Goal: Feedback & Contribution: Contribute content

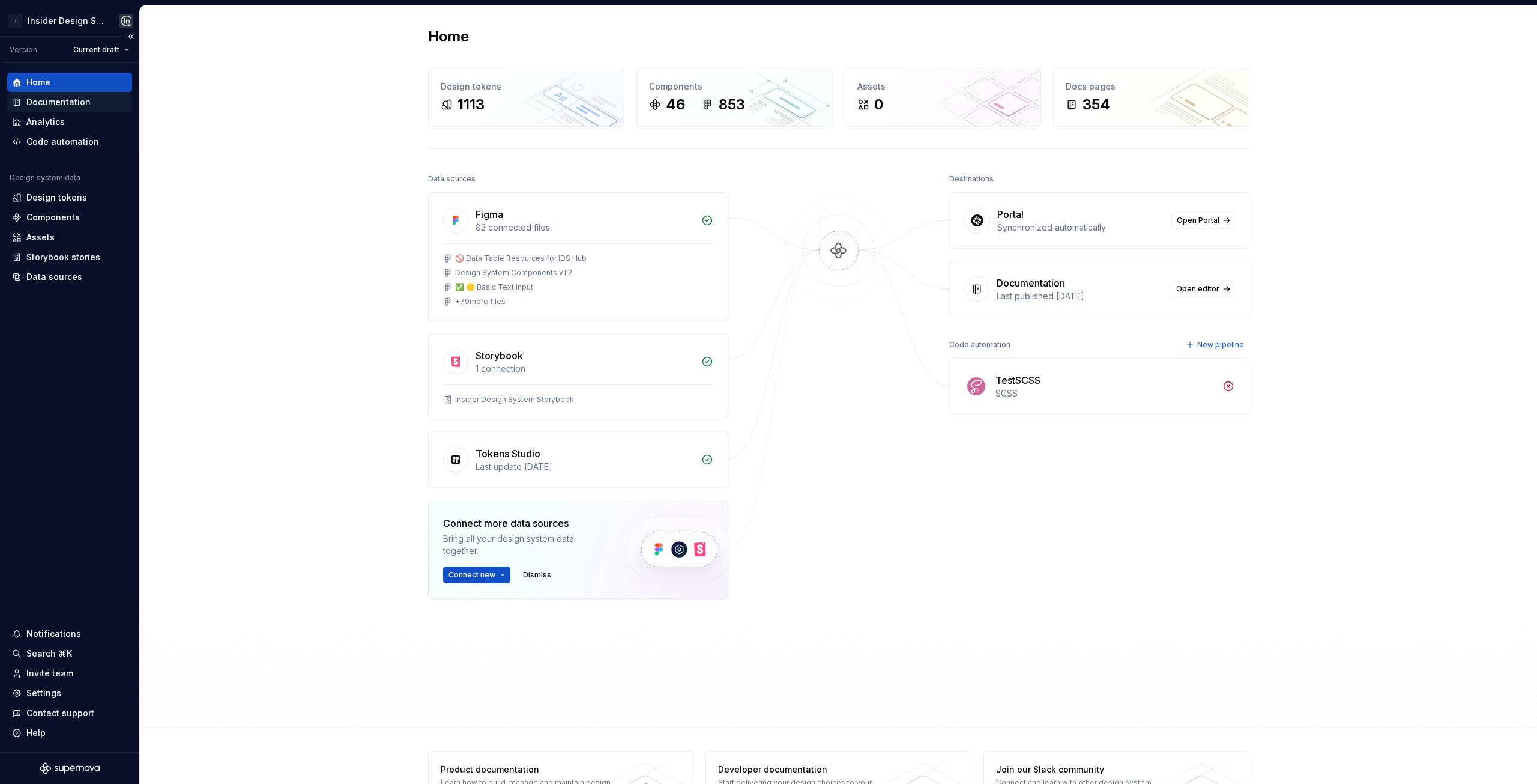
click at [85, 109] on div "Documentation" at bounding box center [70, 102] width 125 height 19
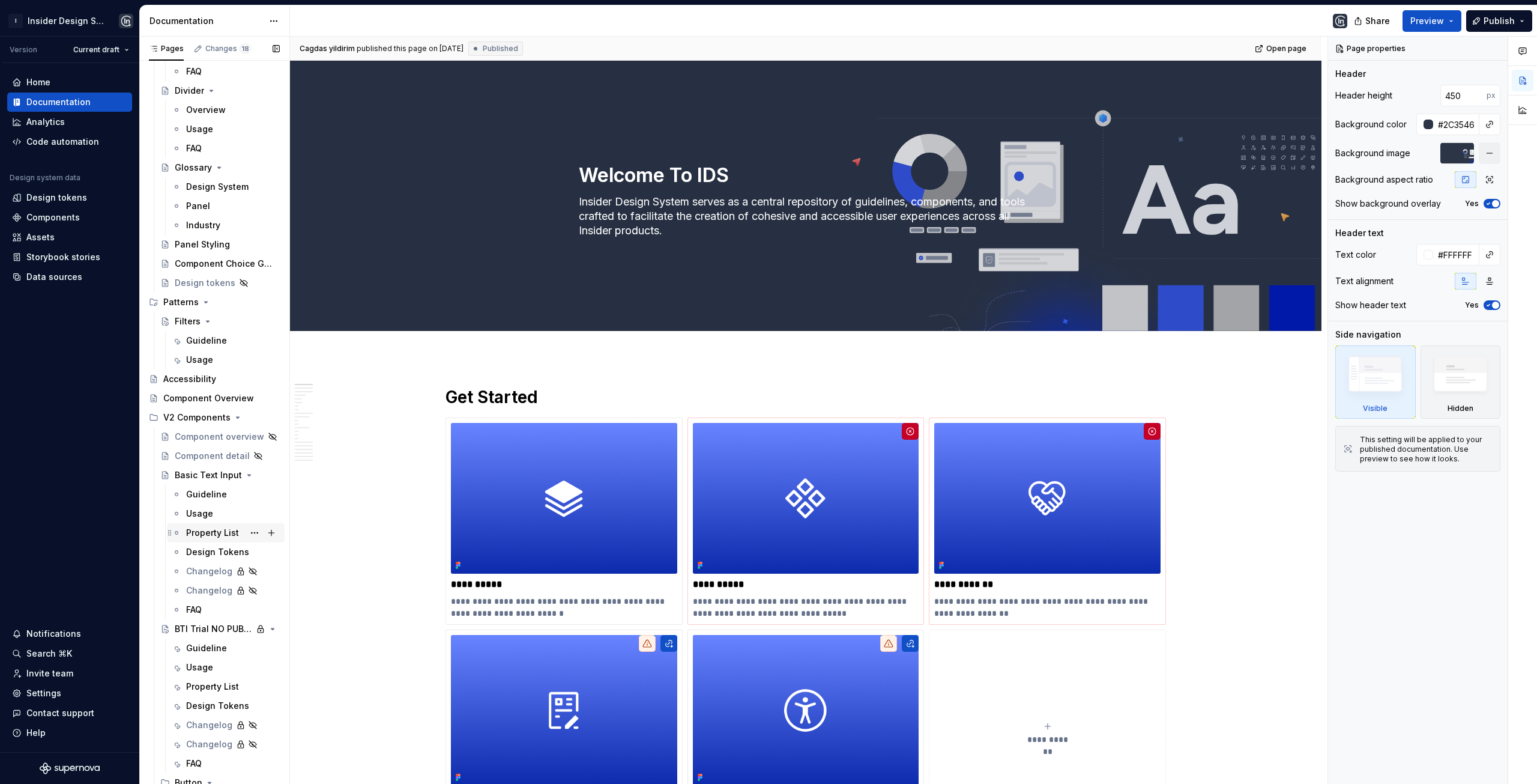
scroll to position [721, 0]
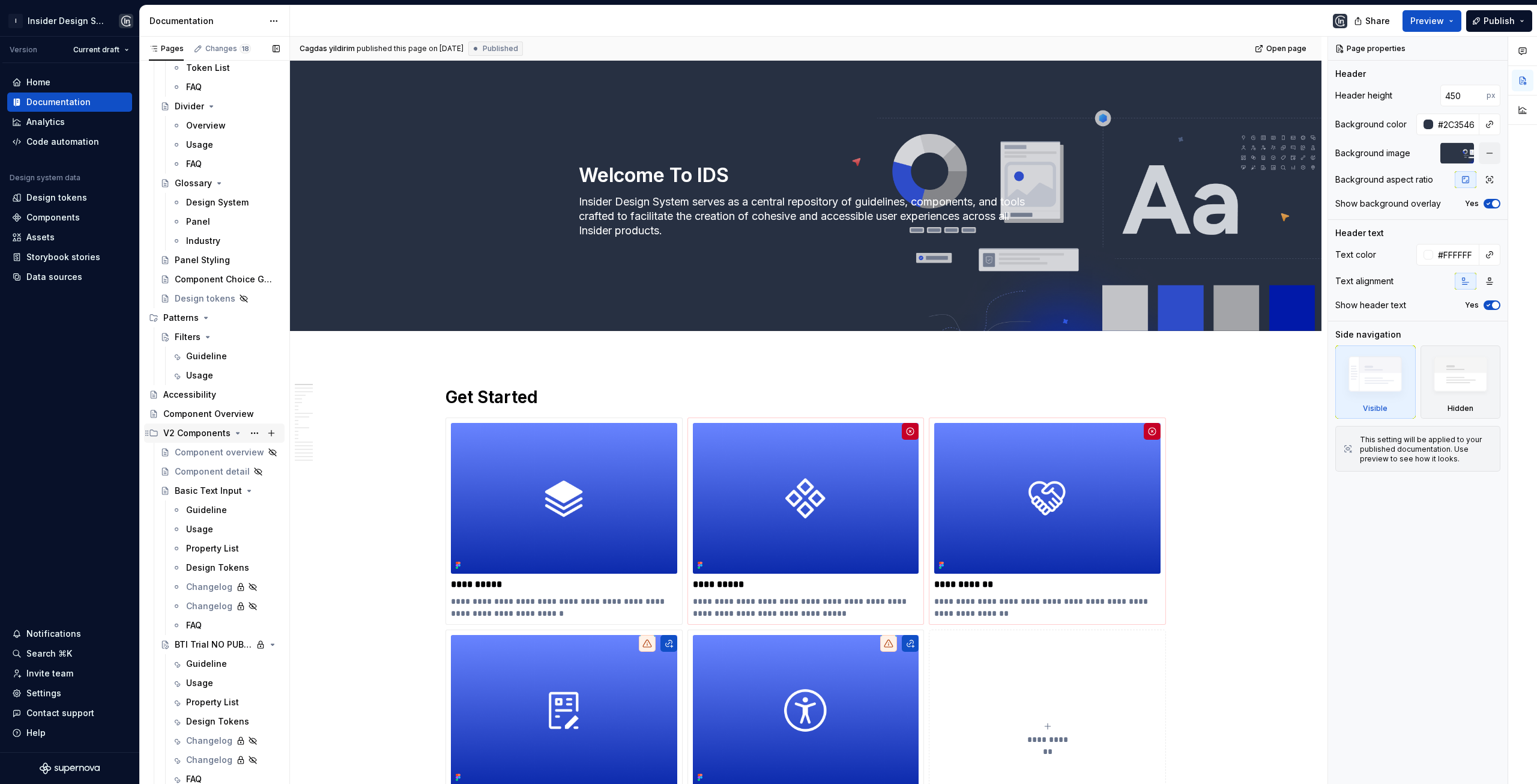
click at [156, 428] on icon "Page tree" at bounding box center [154, 433] width 10 height 10
click at [168, 456] on div "V1 Components" at bounding box center [197, 452] width 66 height 12
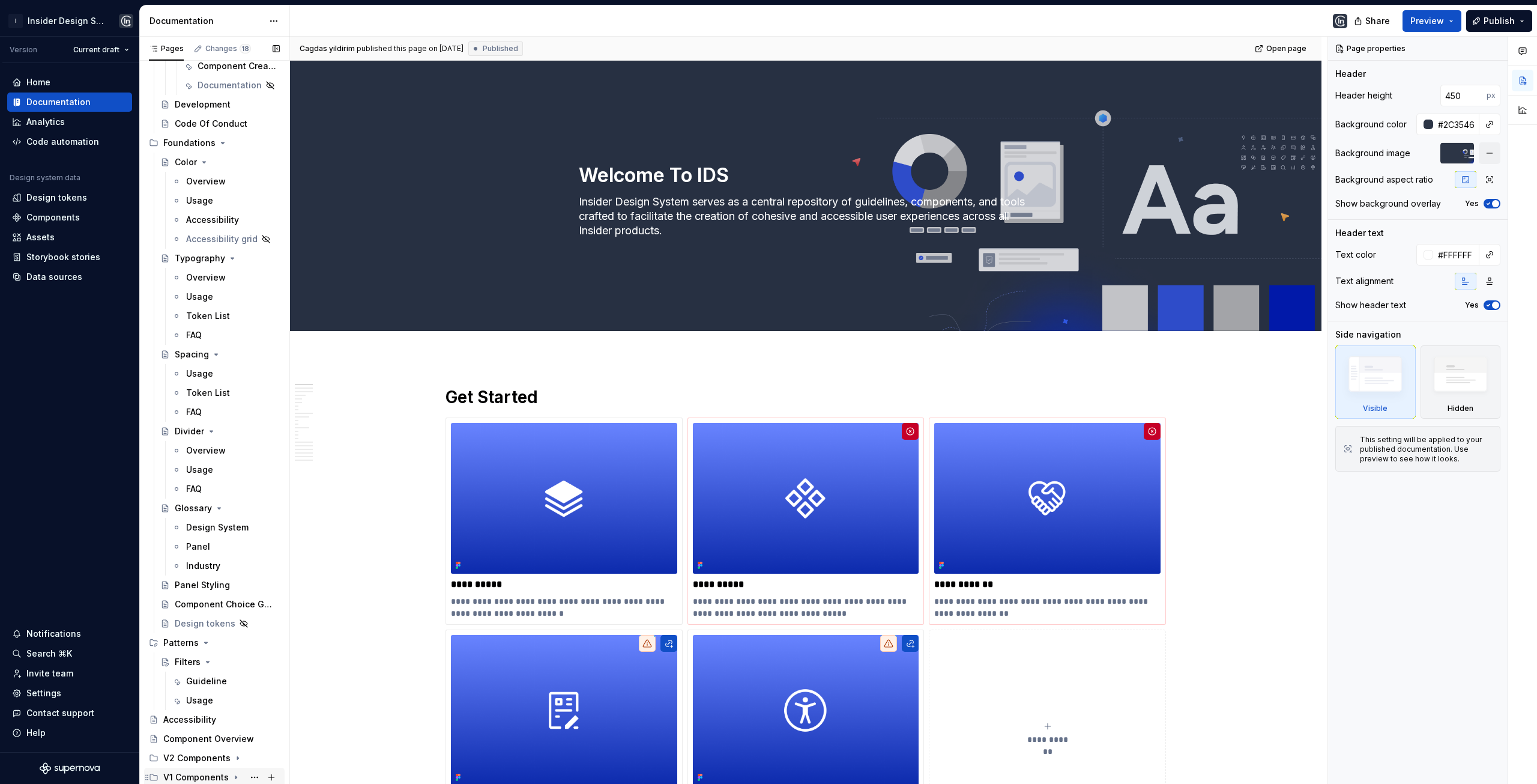
scroll to position [396, 0]
click at [186, 661] on div "Filters" at bounding box center [188, 661] width 26 height 12
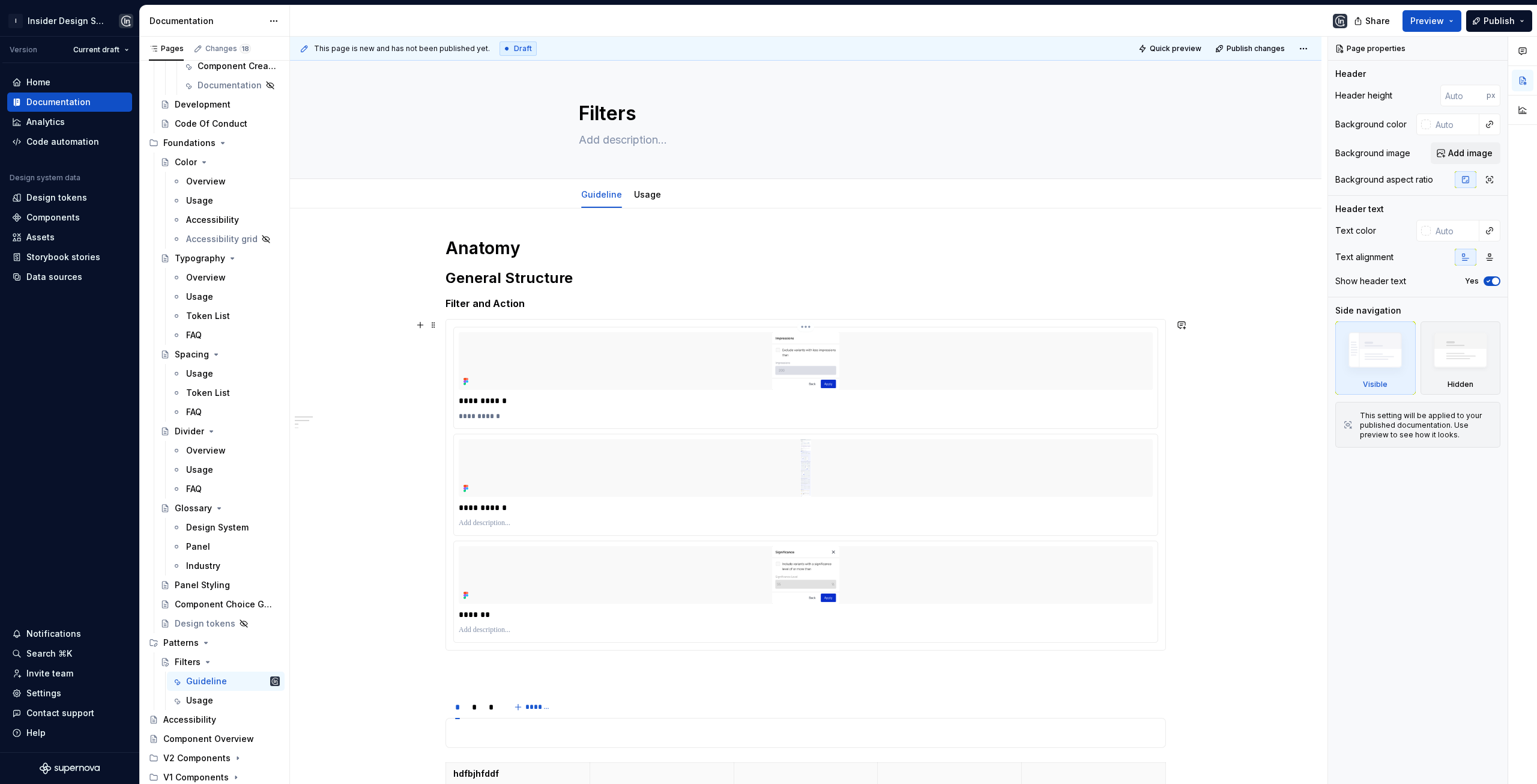
scroll to position [60, 0]
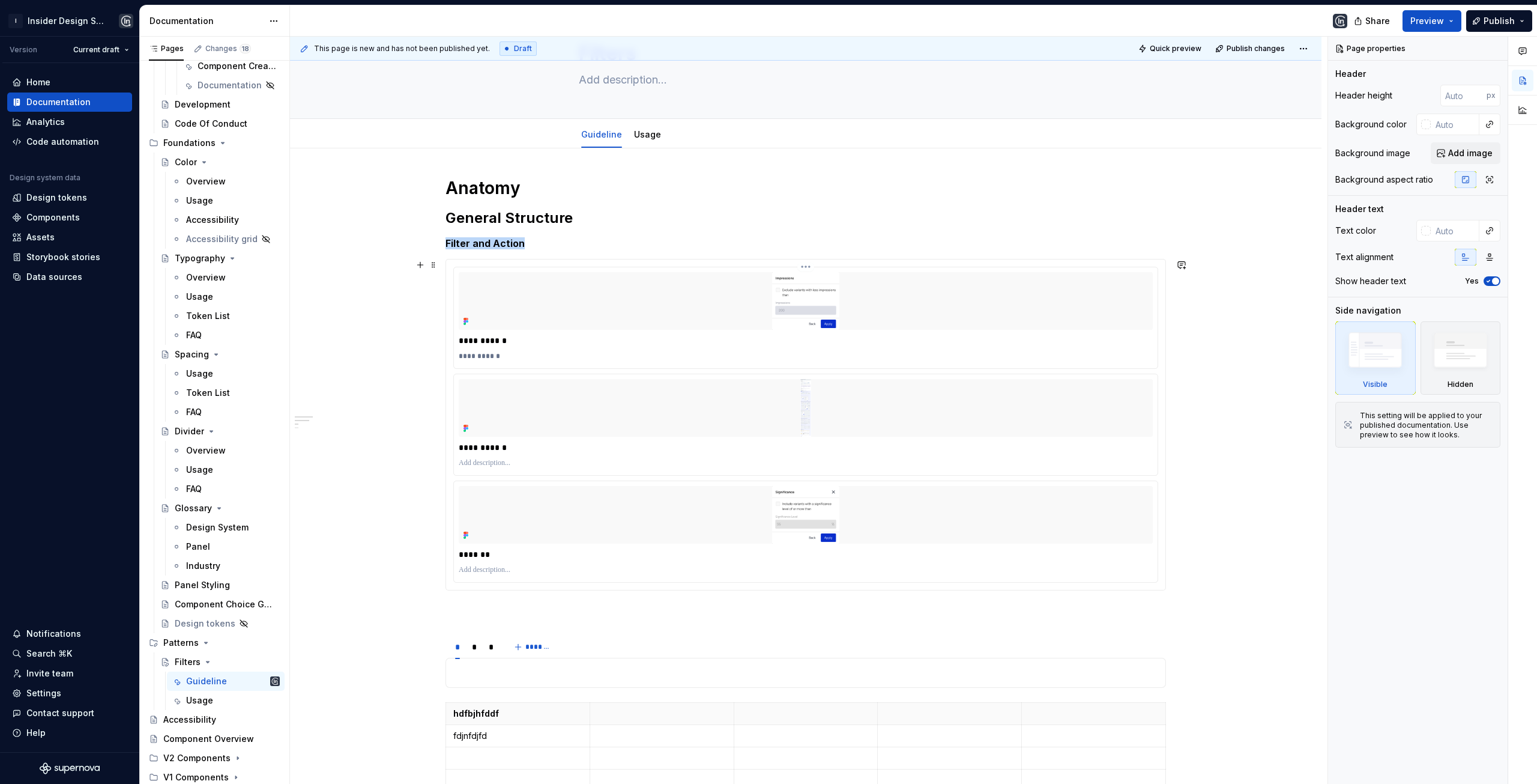
click at [953, 297] on div at bounding box center [805, 300] width 694 height 58
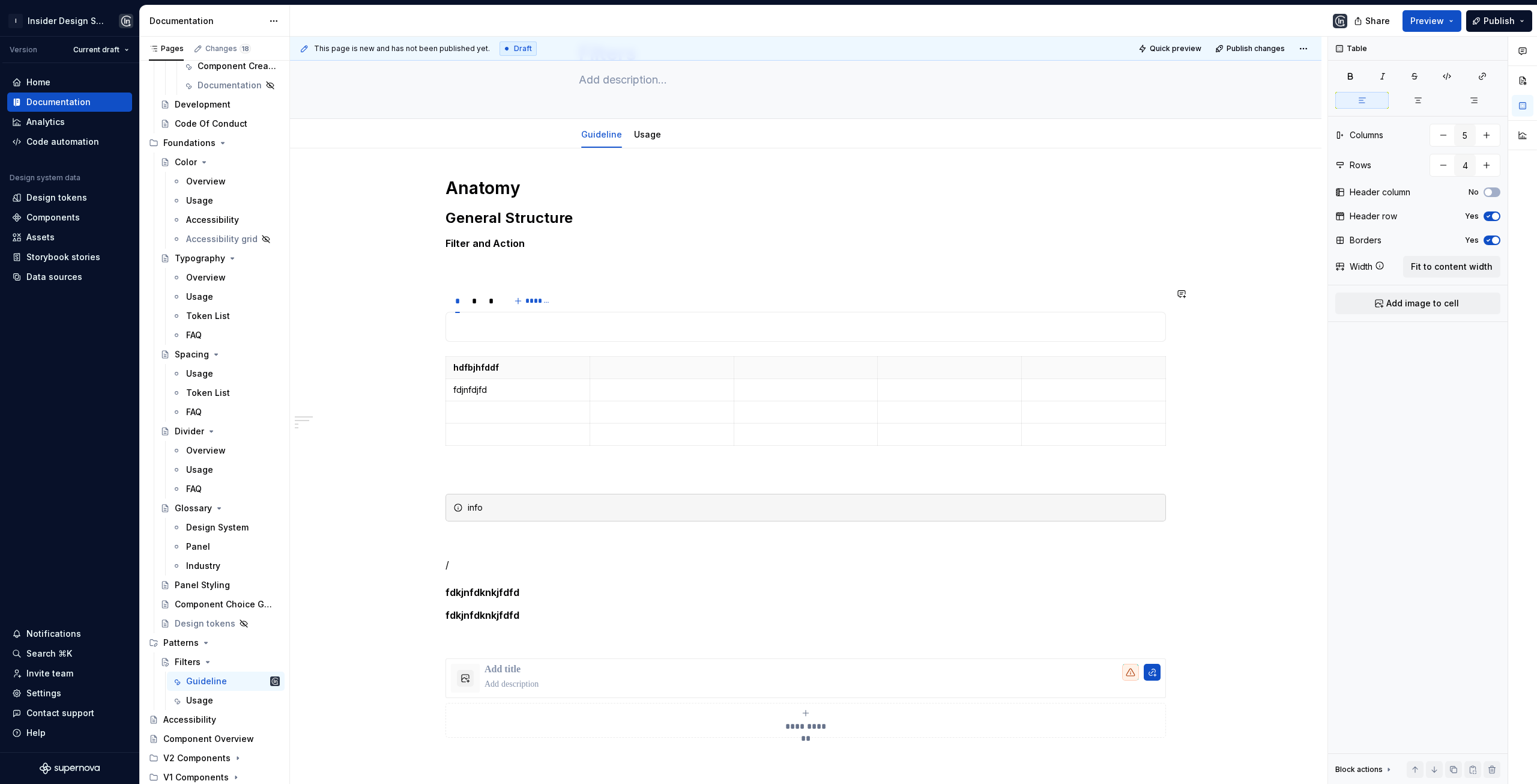
click at [681, 349] on div "**********" at bounding box center [806, 457] width 721 height 560
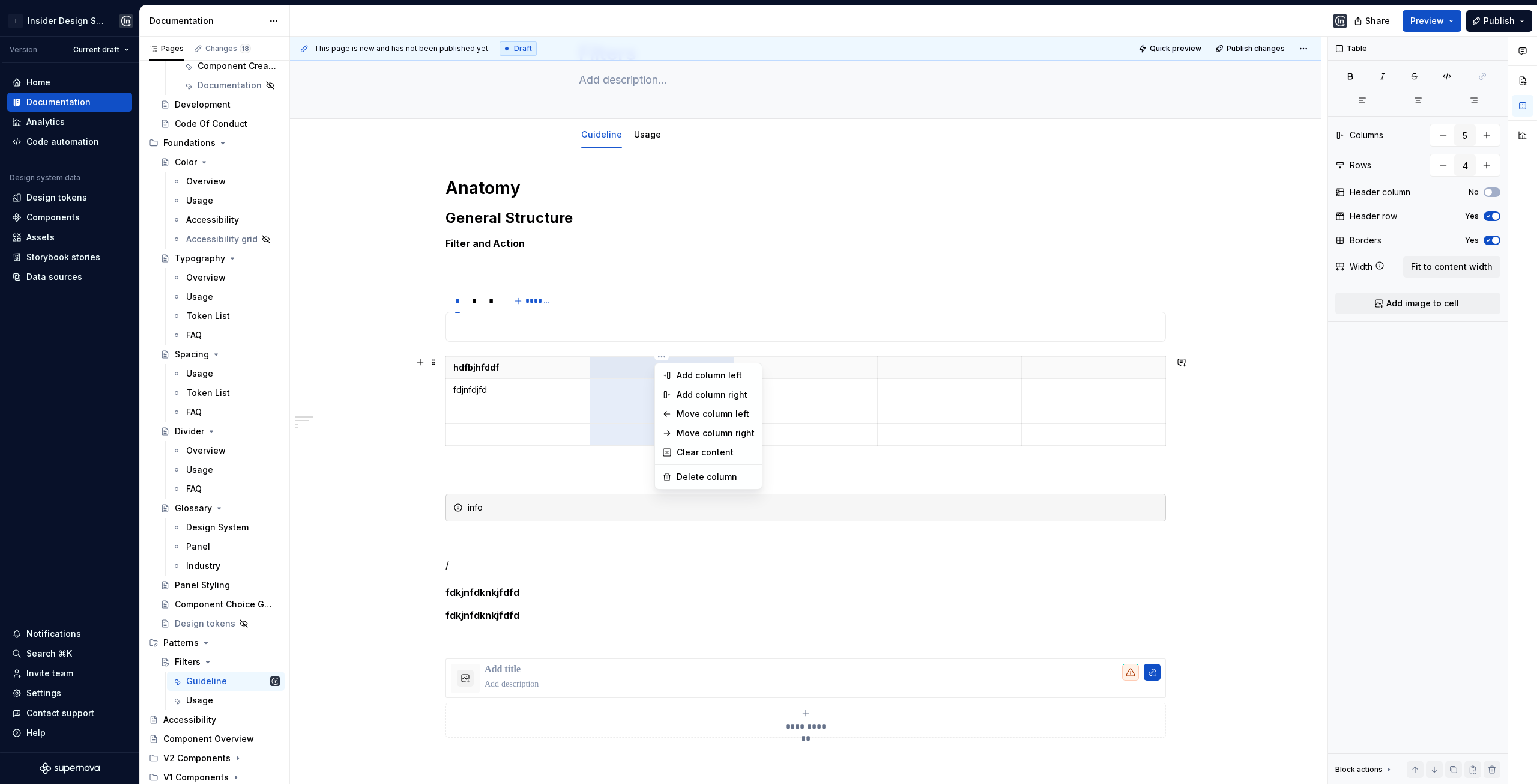
click at [655, 358] on html "I Insider Design System Version Current draft Home Documentation Analytics Code…" at bounding box center [768, 392] width 1537 height 784
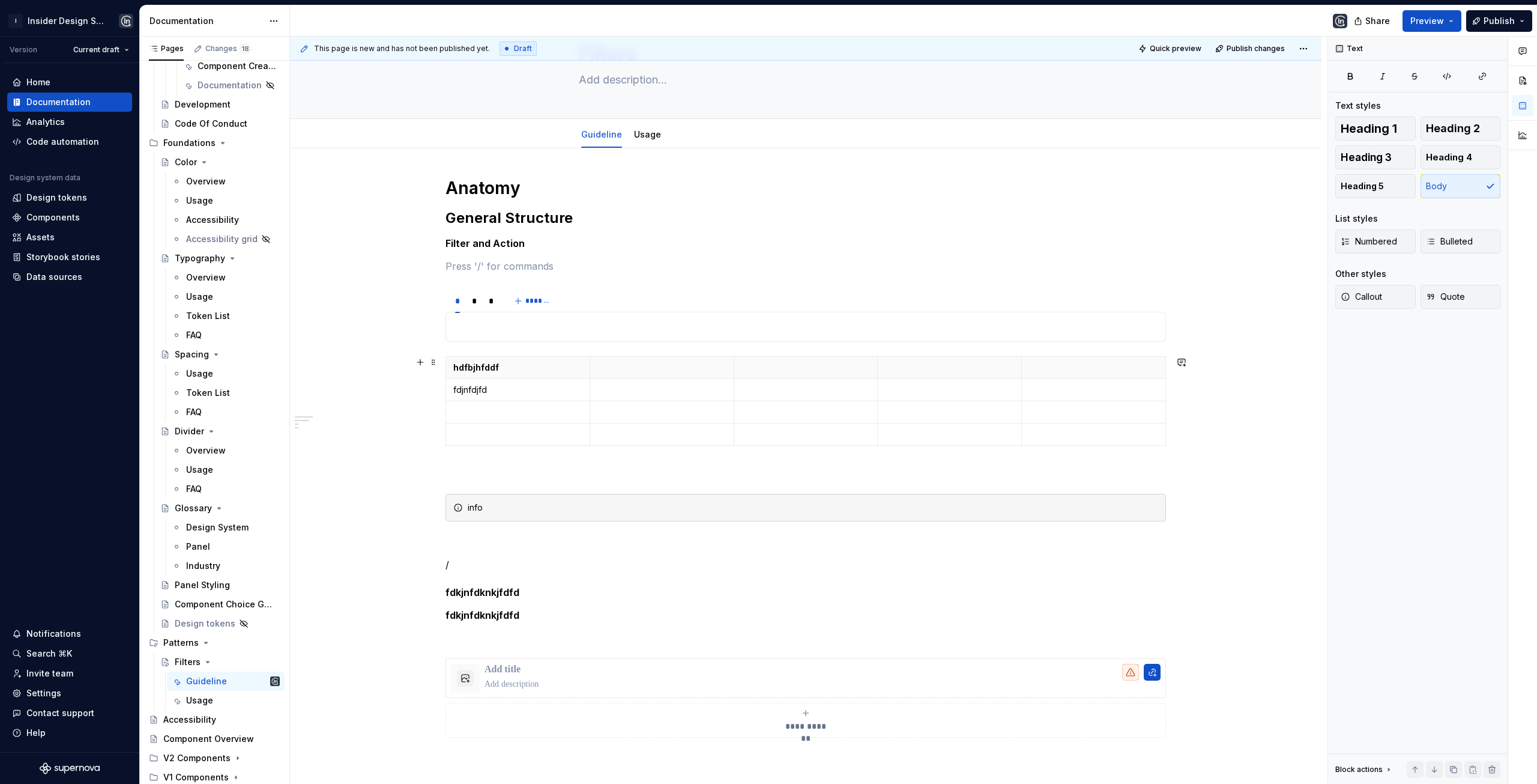
click at [554, 353] on html "I Insider Design System Version Current draft Home Documentation Analytics Code…" at bounding box center [768, 392] width 1537 height 784
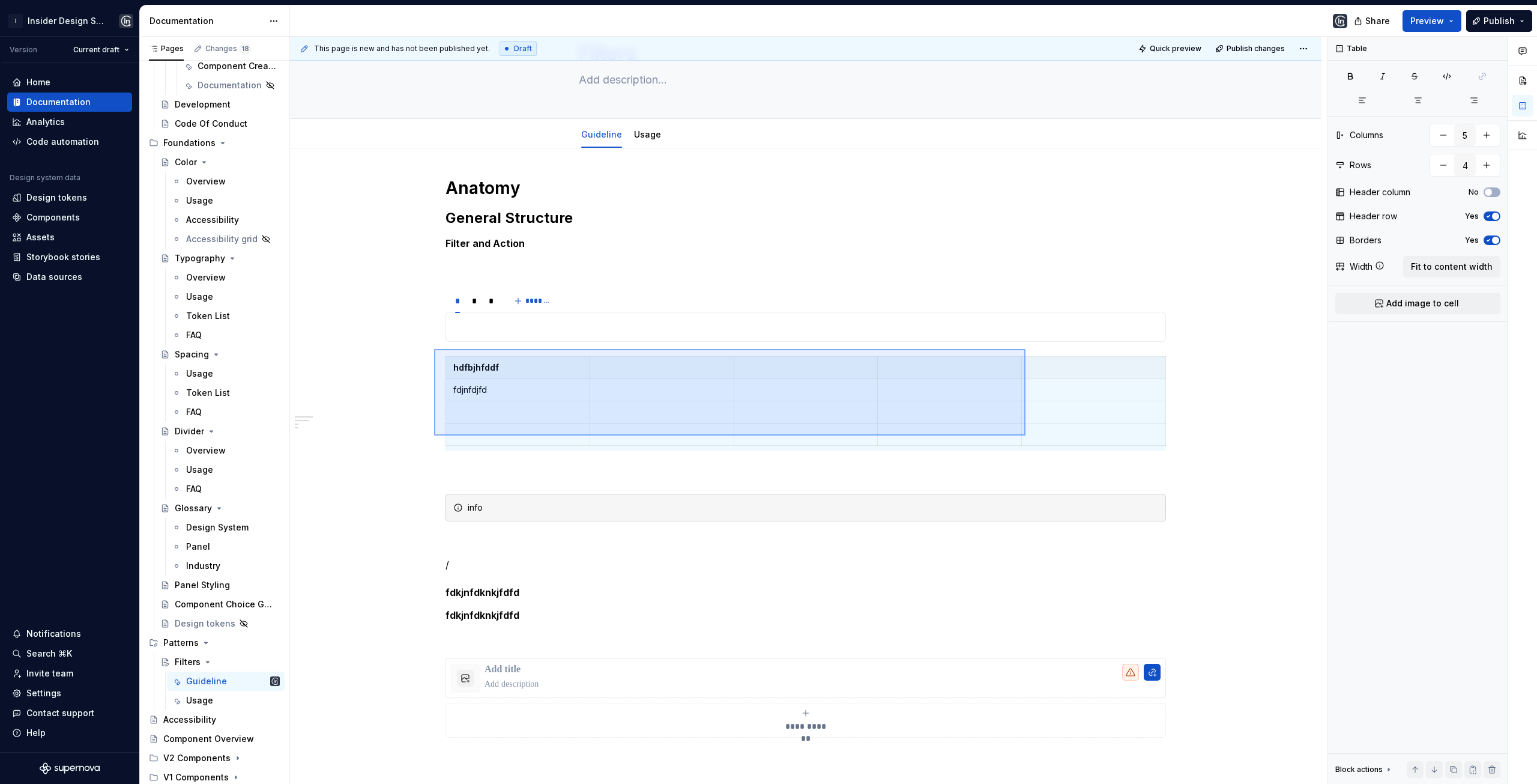
drag, startPoint x: 435, startPoint y: 349, endPoint x: 1028, endPoint y: 436, distance: 599.3
click at [1028, 436] on div "**********" at bounding box center [809, 410] width 1037 height 747
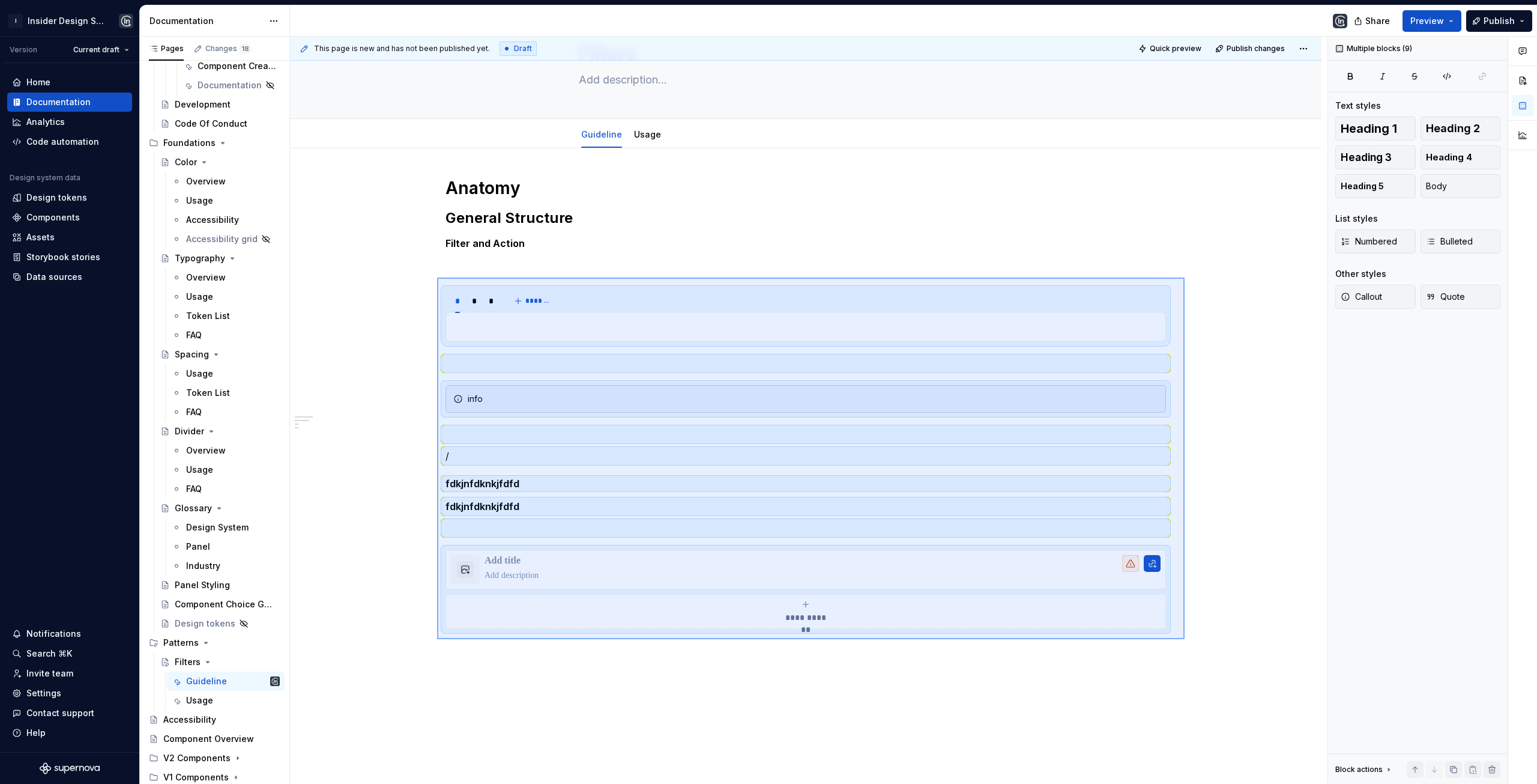
drag, startPoint x: 437, startPoint y: 277, endPoint x: 1185, endPoint y: 639, distance: 831.0
click at [1185, 639] on div "**********" at bounding box center [809, 410] width 1037 height 747
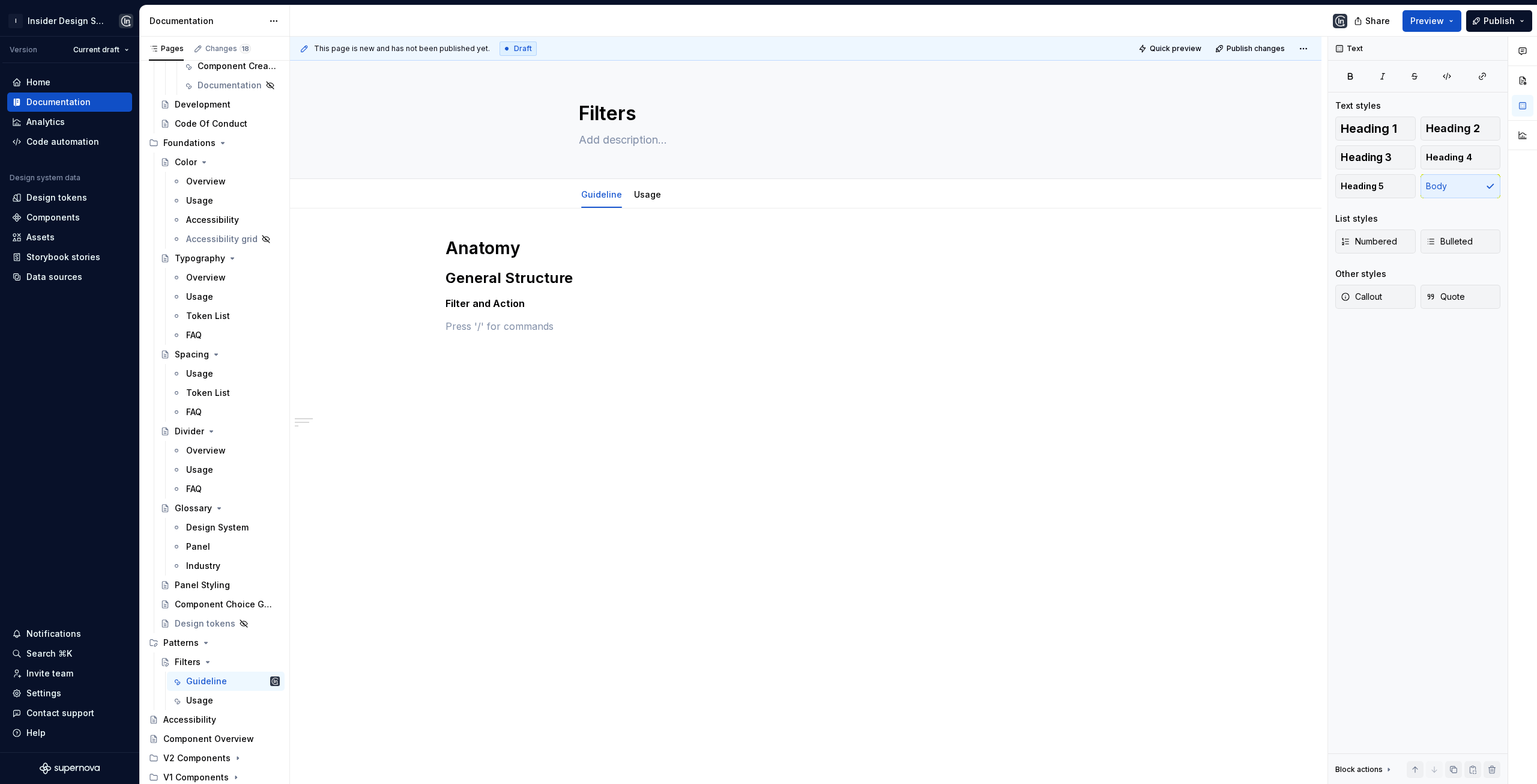
scroll to position [0, 0]
click at [199, 761] on div "V2 Components" at bounding box center [198, 757] width 68 height 12
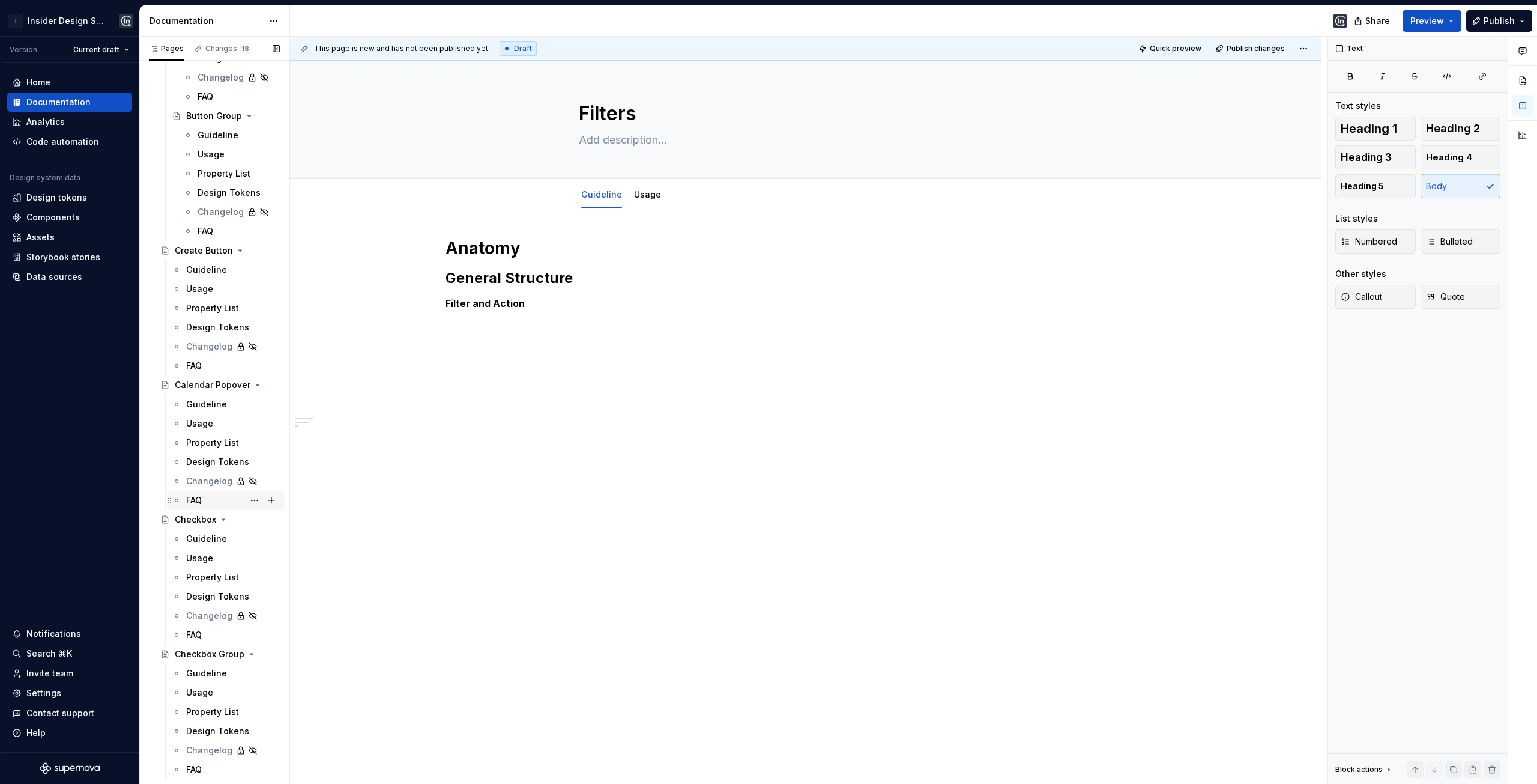
scroll to position [1657, 0]
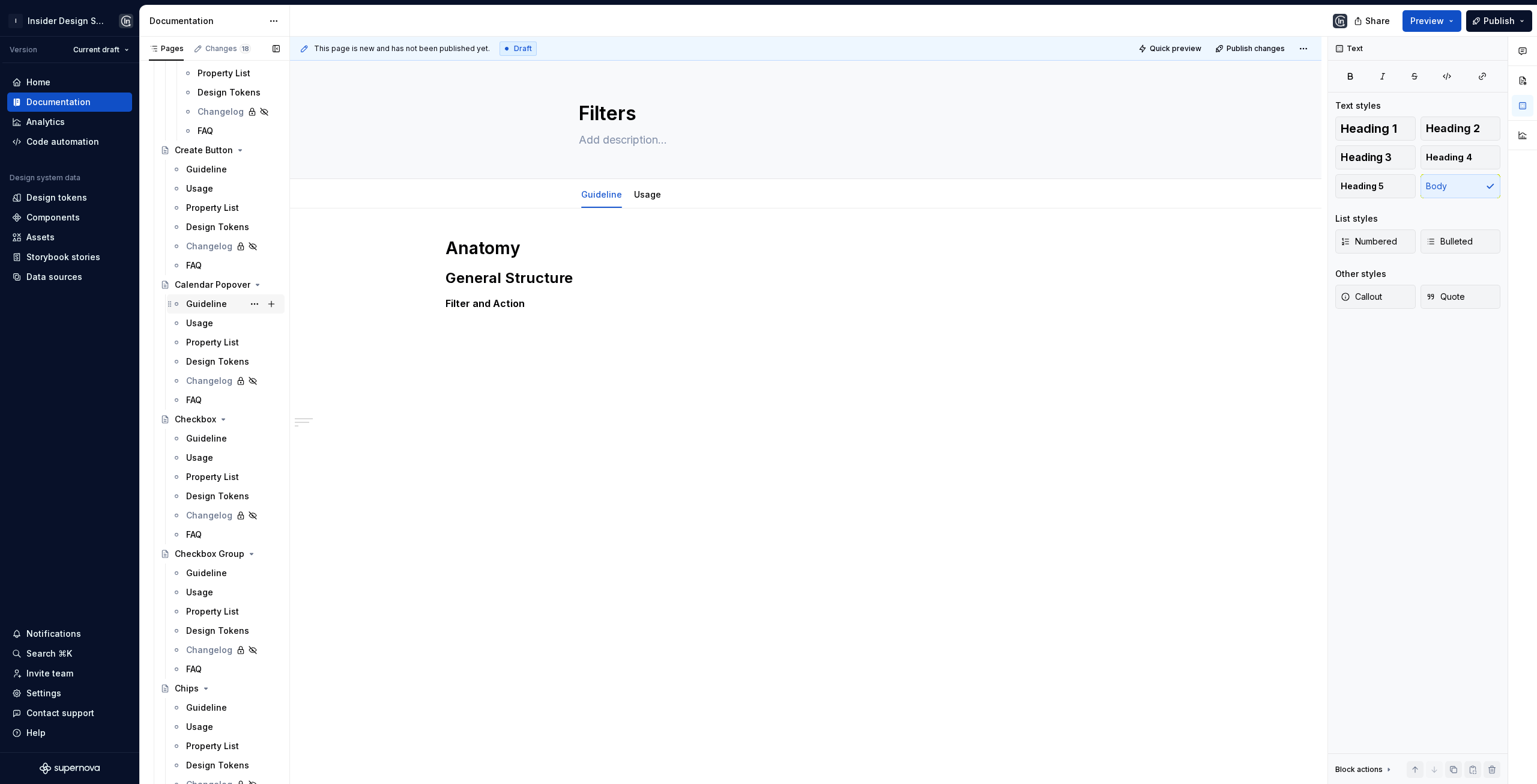
click at [199, 307] on div "Guideline" at bounding box center [206, 304] width 41 height 12
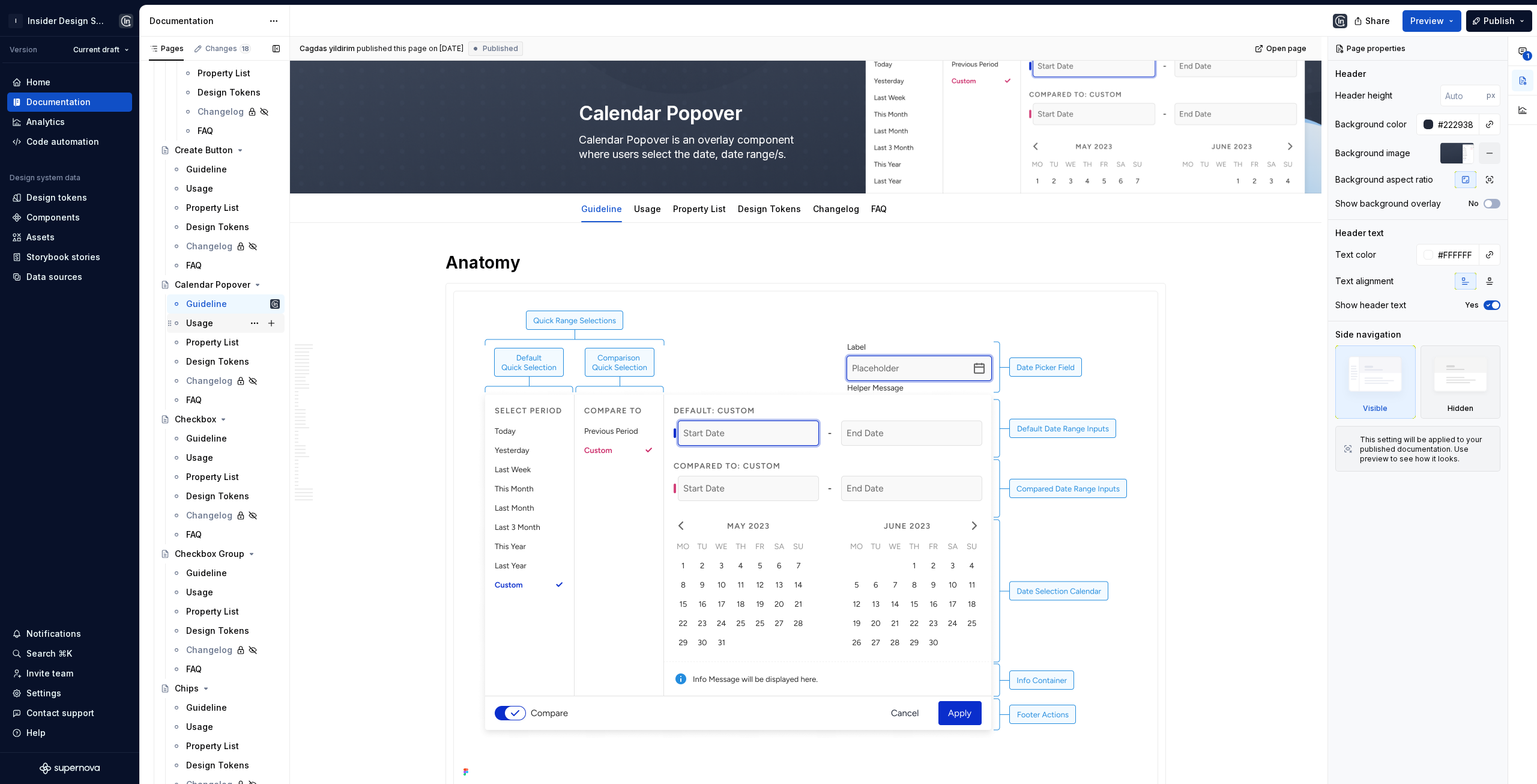
click at [204, 322] on div "Usage" at bounding box center [199, 323] width 27 height 12
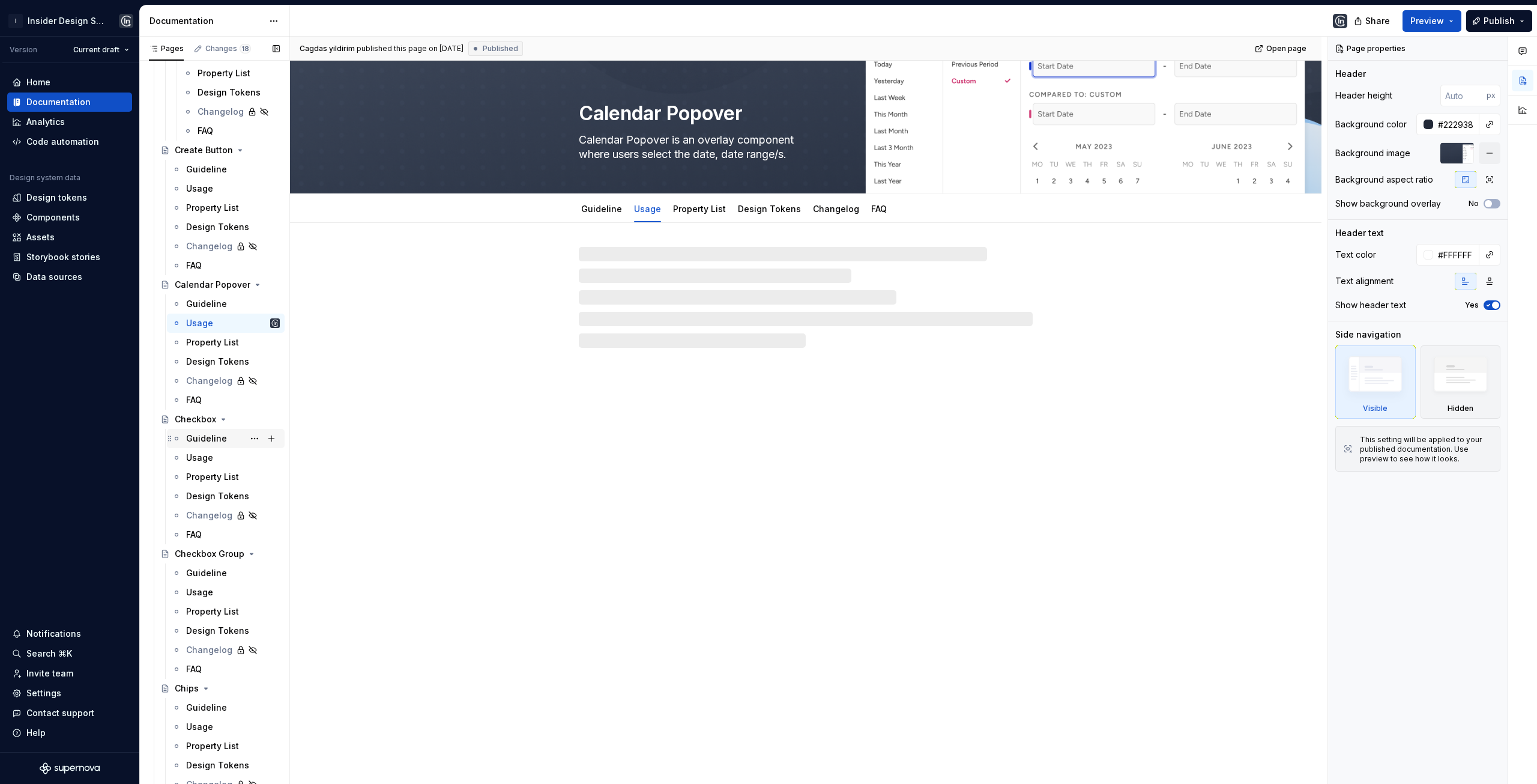
click at [200, 433] on div "Guideline" at bounding box center [206, 438] width 41 height 12
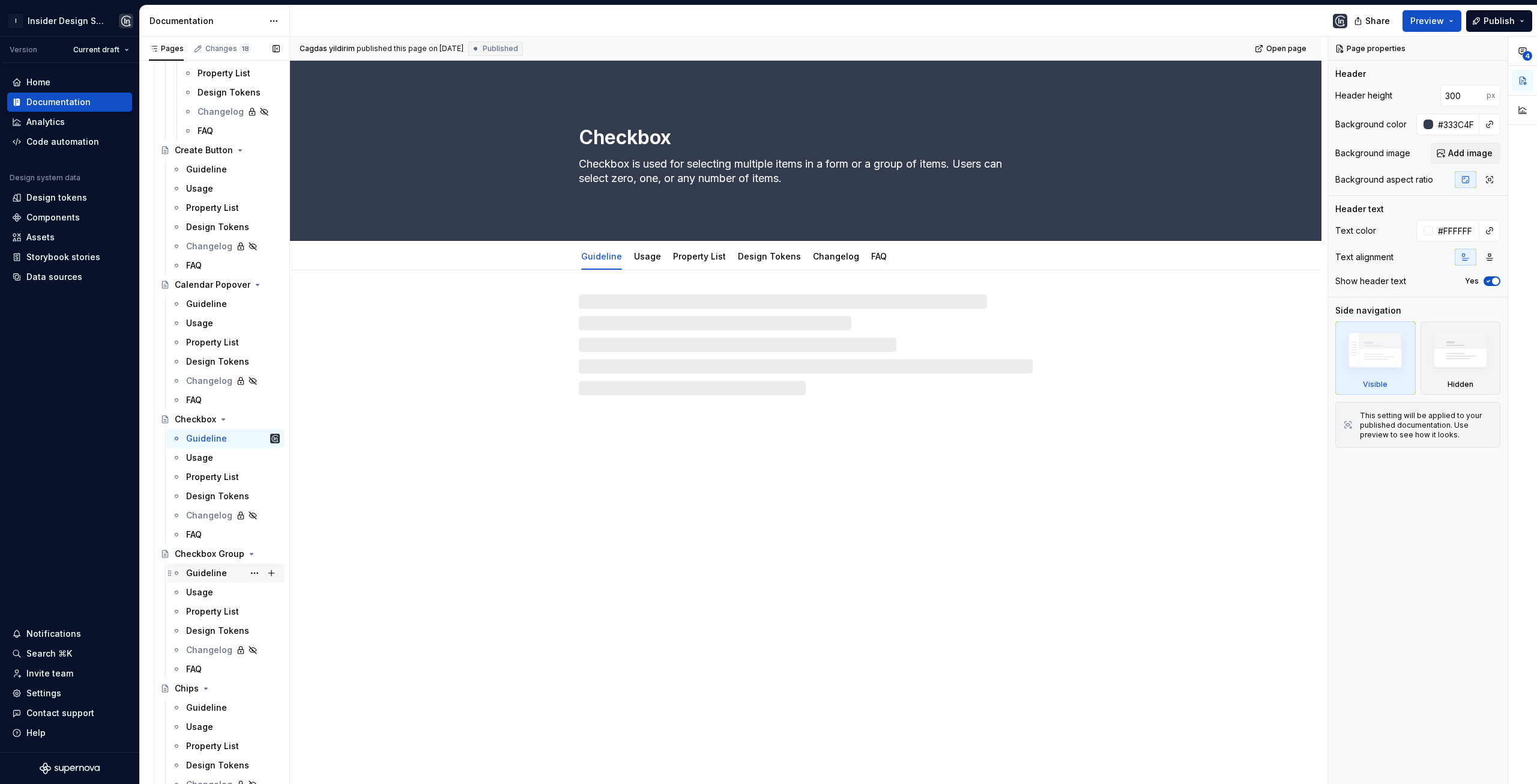
click at [202, 571] on div "Guideline" at bounding box center [206, 573] width 41 height 12
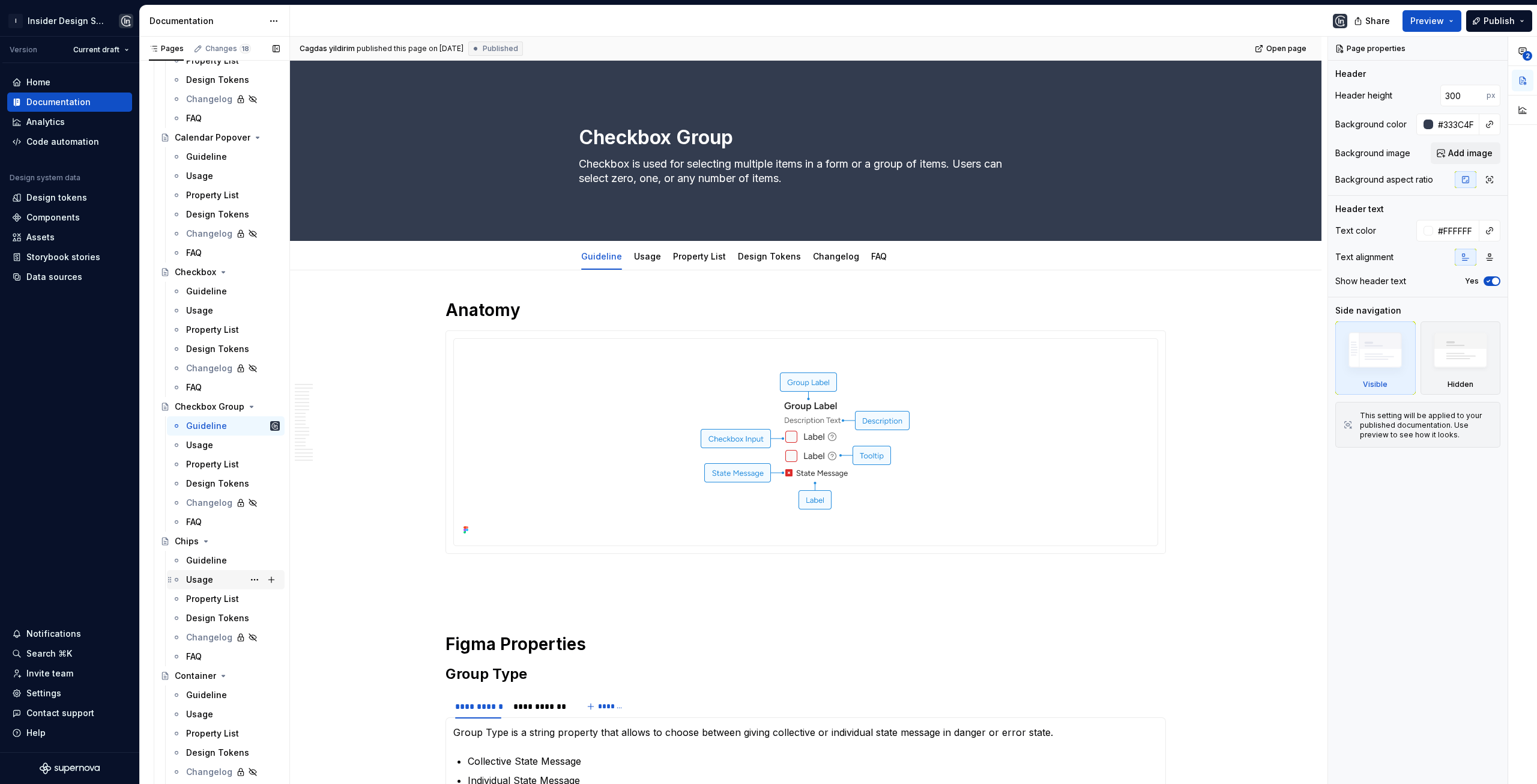
scroll to position [1837, 0]
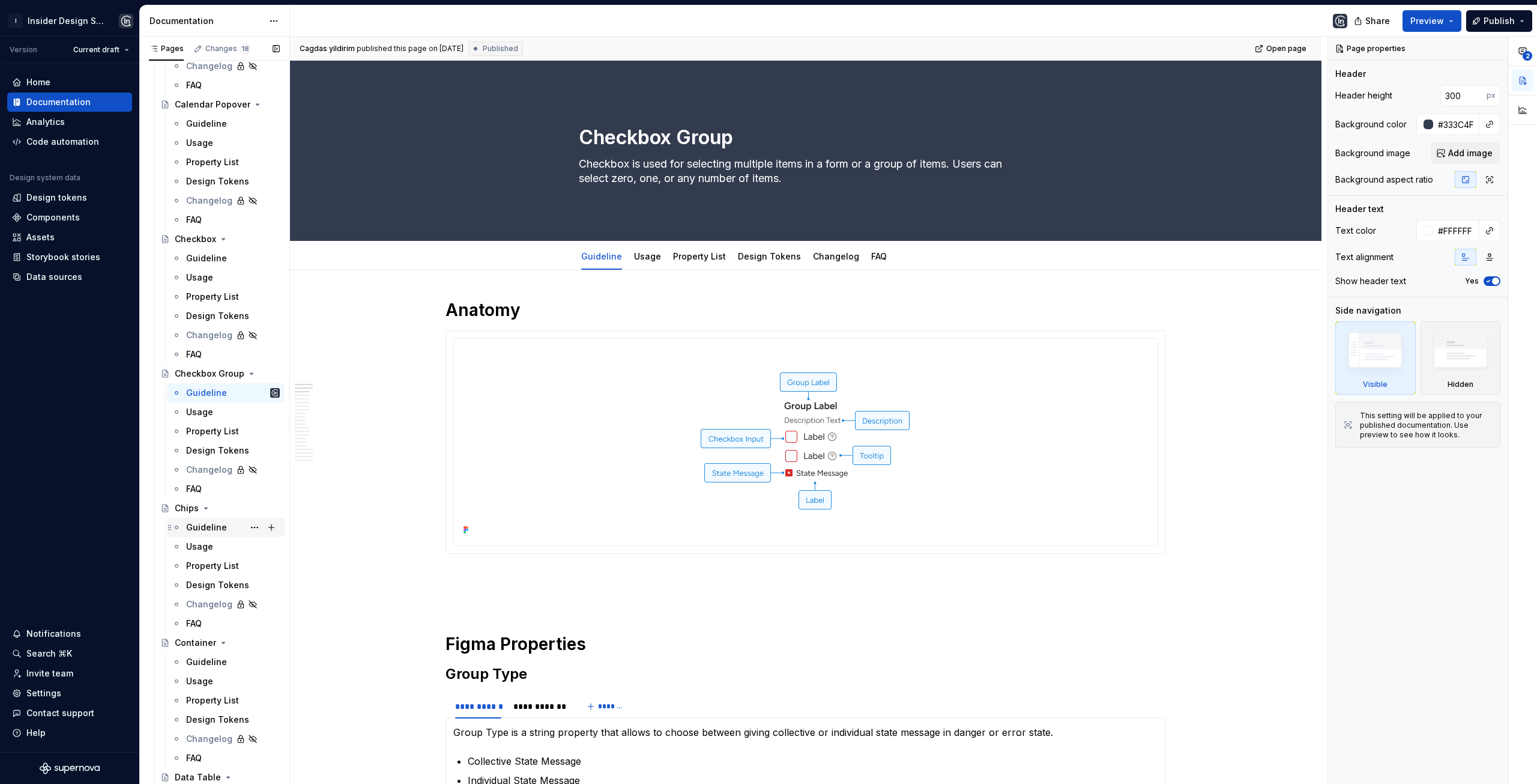
click at [208, 529] on div "Guideline" at bounding box center [206, 527] width 41 height 12
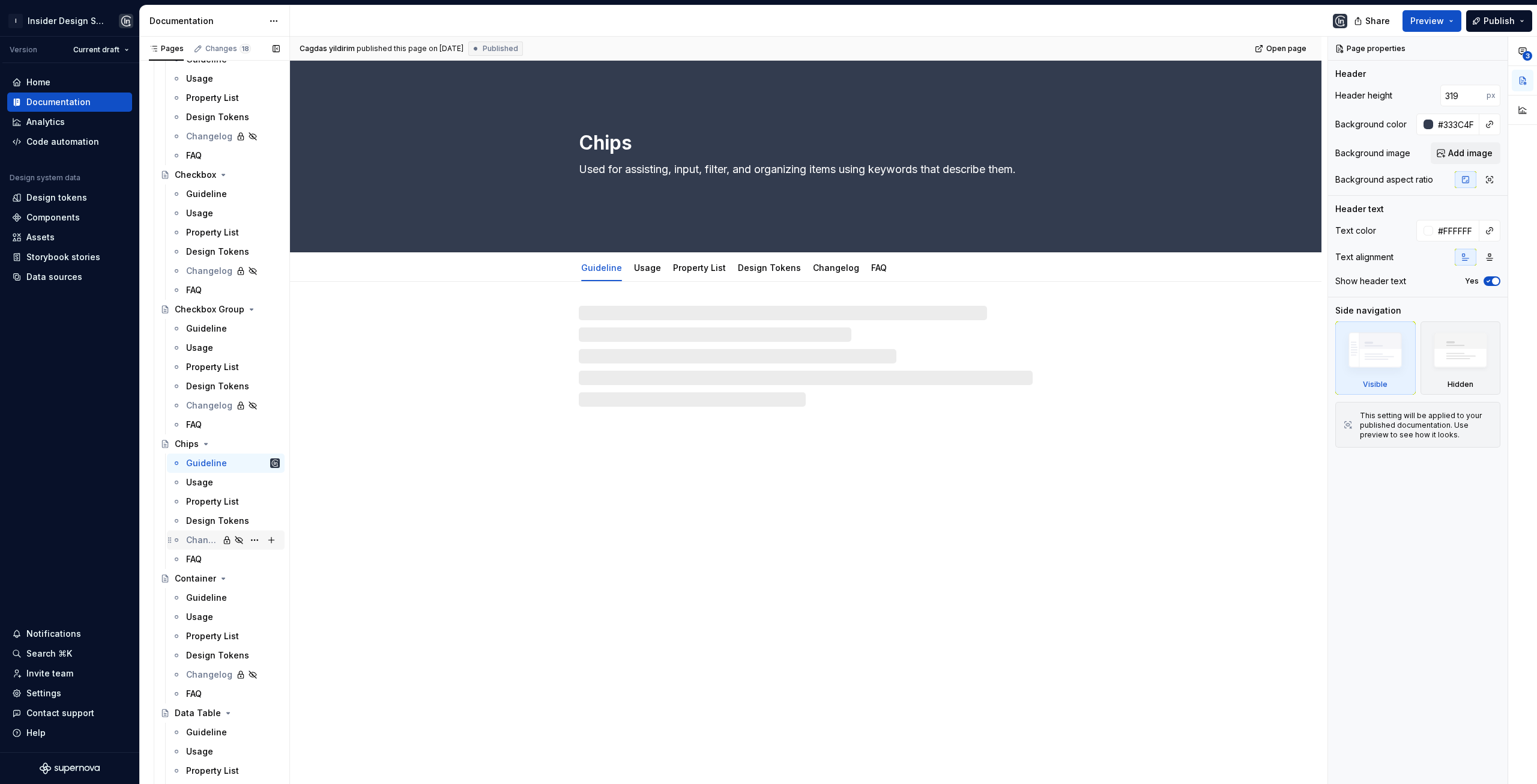
scroll to position [2017, 0]
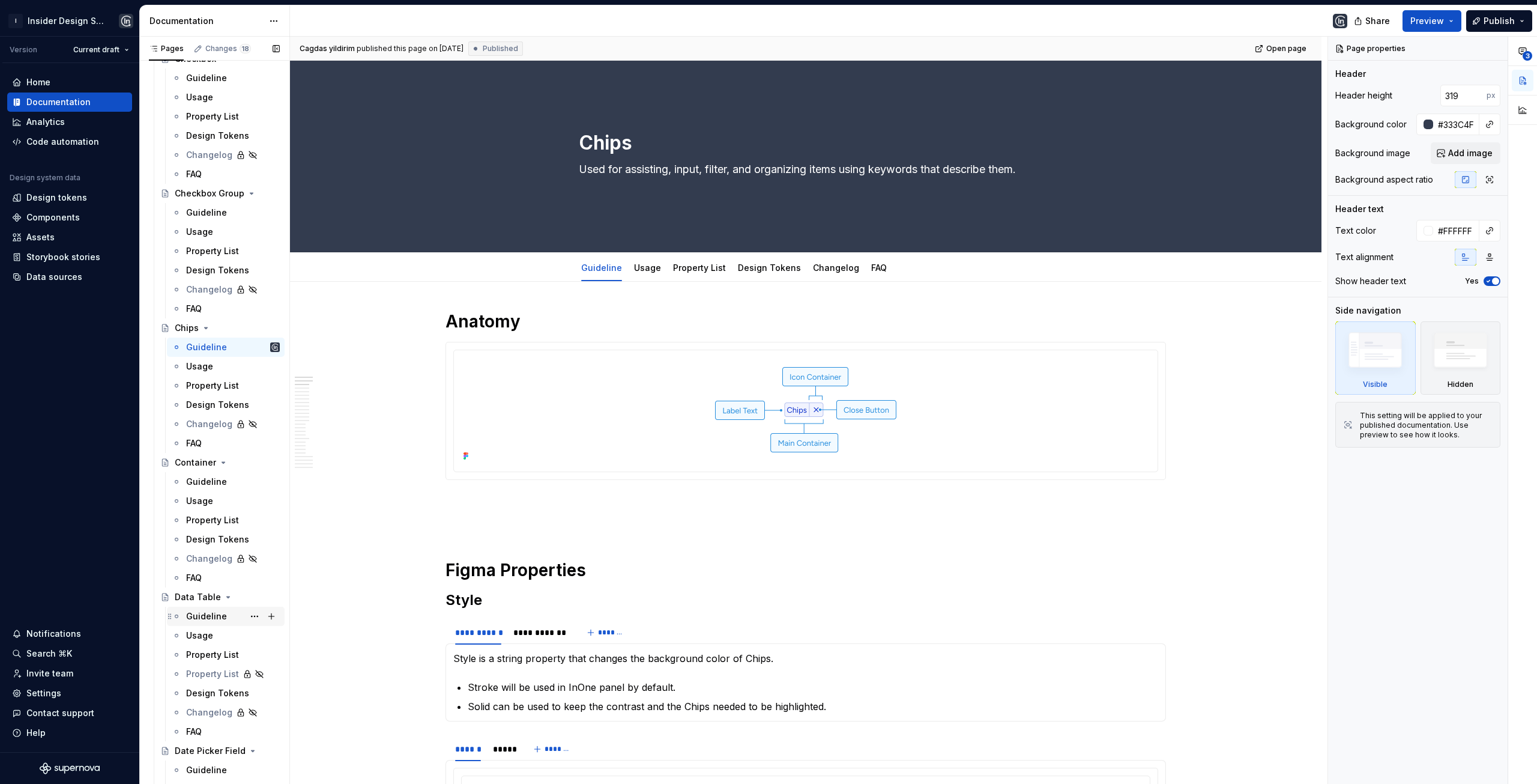
click at [210, 623] on div "Guideline" at bounding box center [232, 616] width 93 height 16
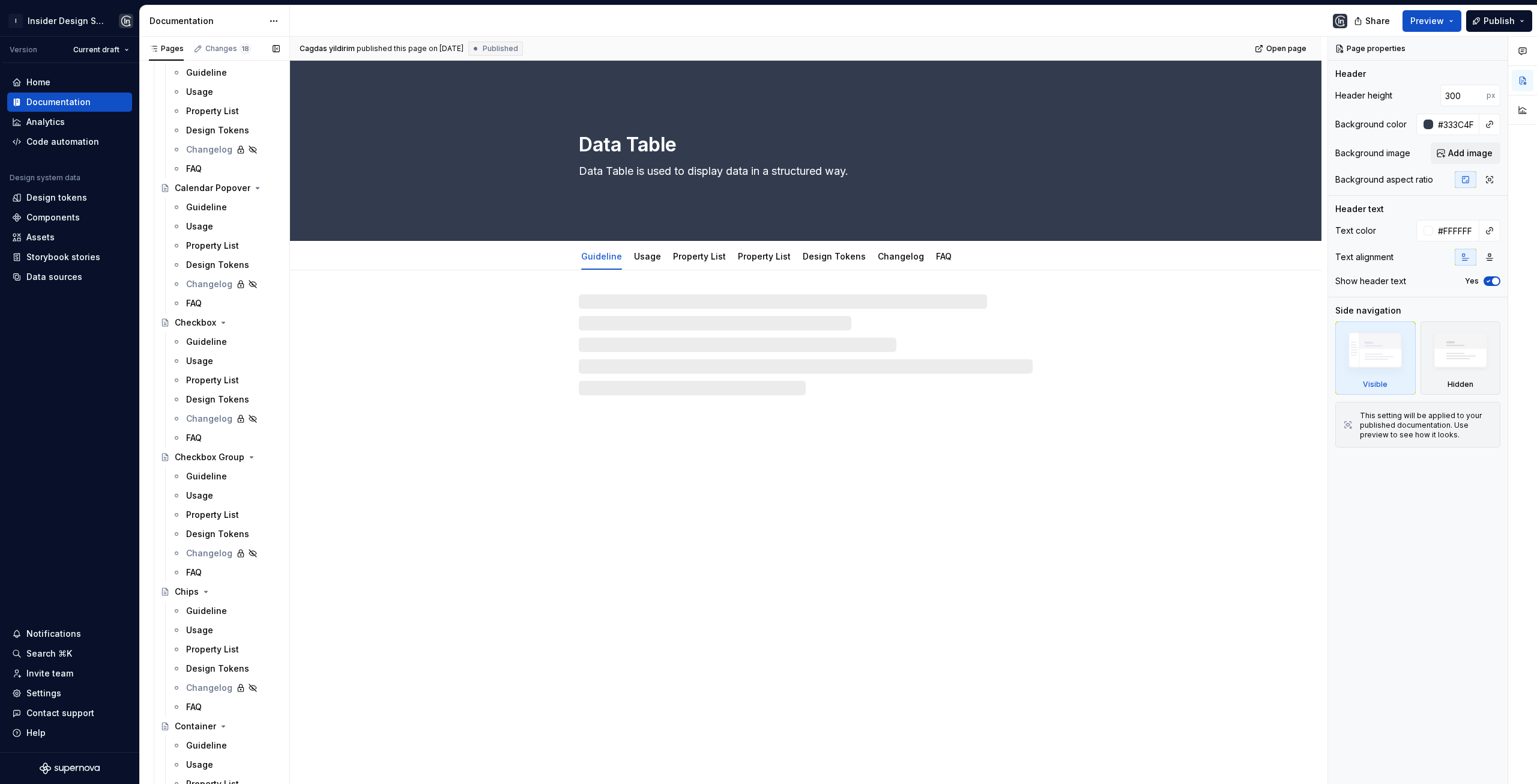
scroll to position [1717, 0]
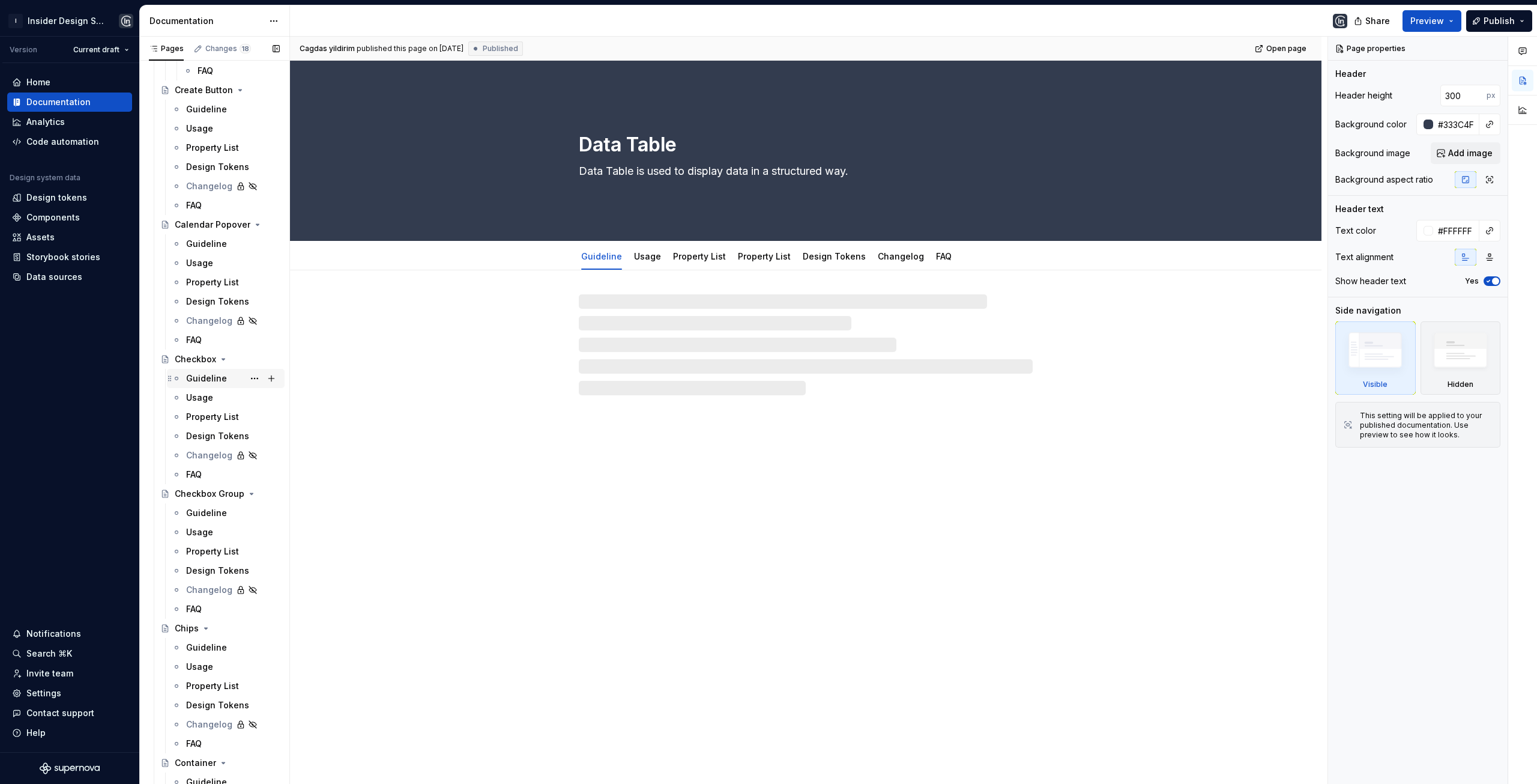
click at [209, 375] on div "Guideline" at bounding box center [206, 378] width 41 height 12
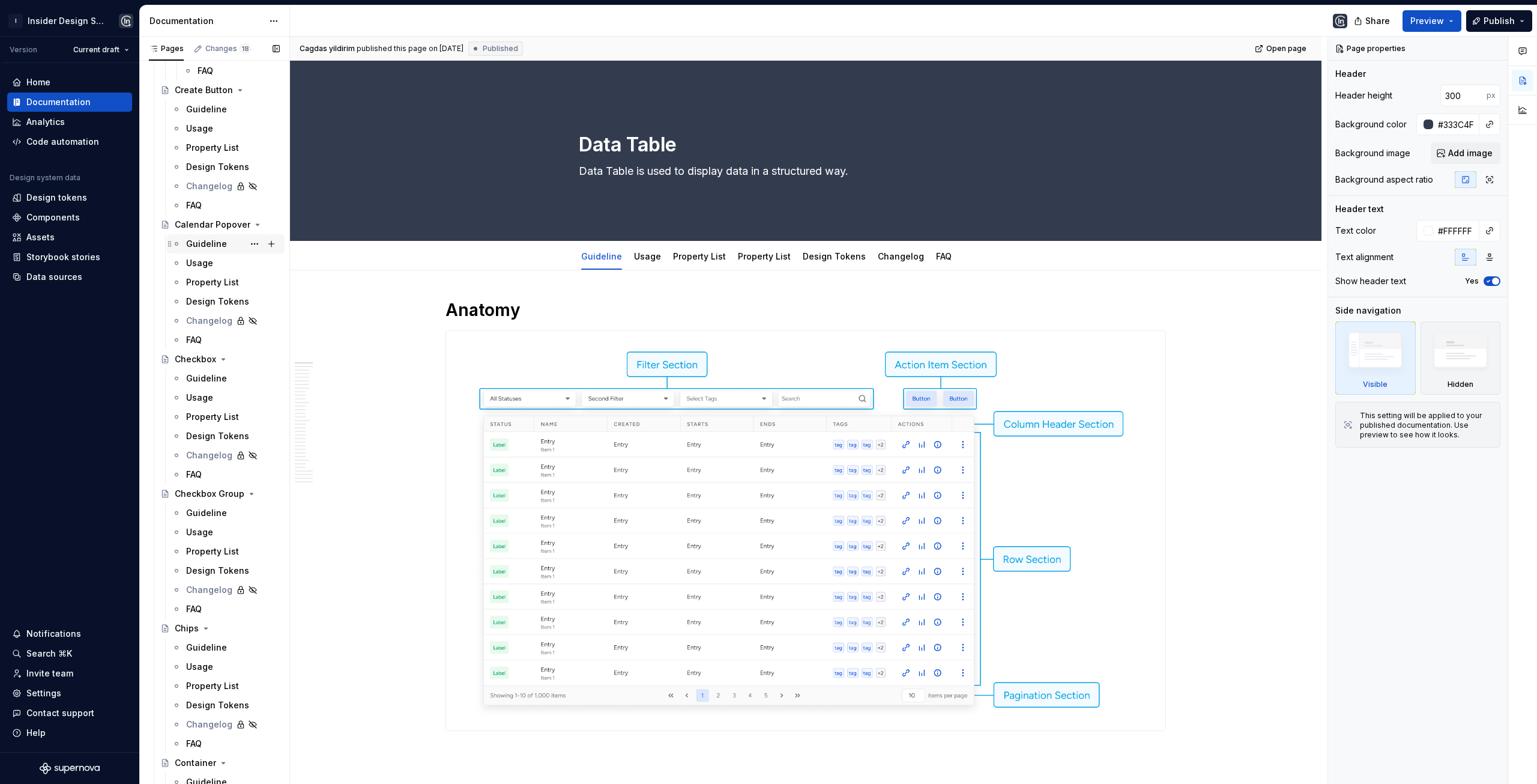
click at [215, 248] on div "Guideline" at bounding box center [206, 243] width 41 height 12
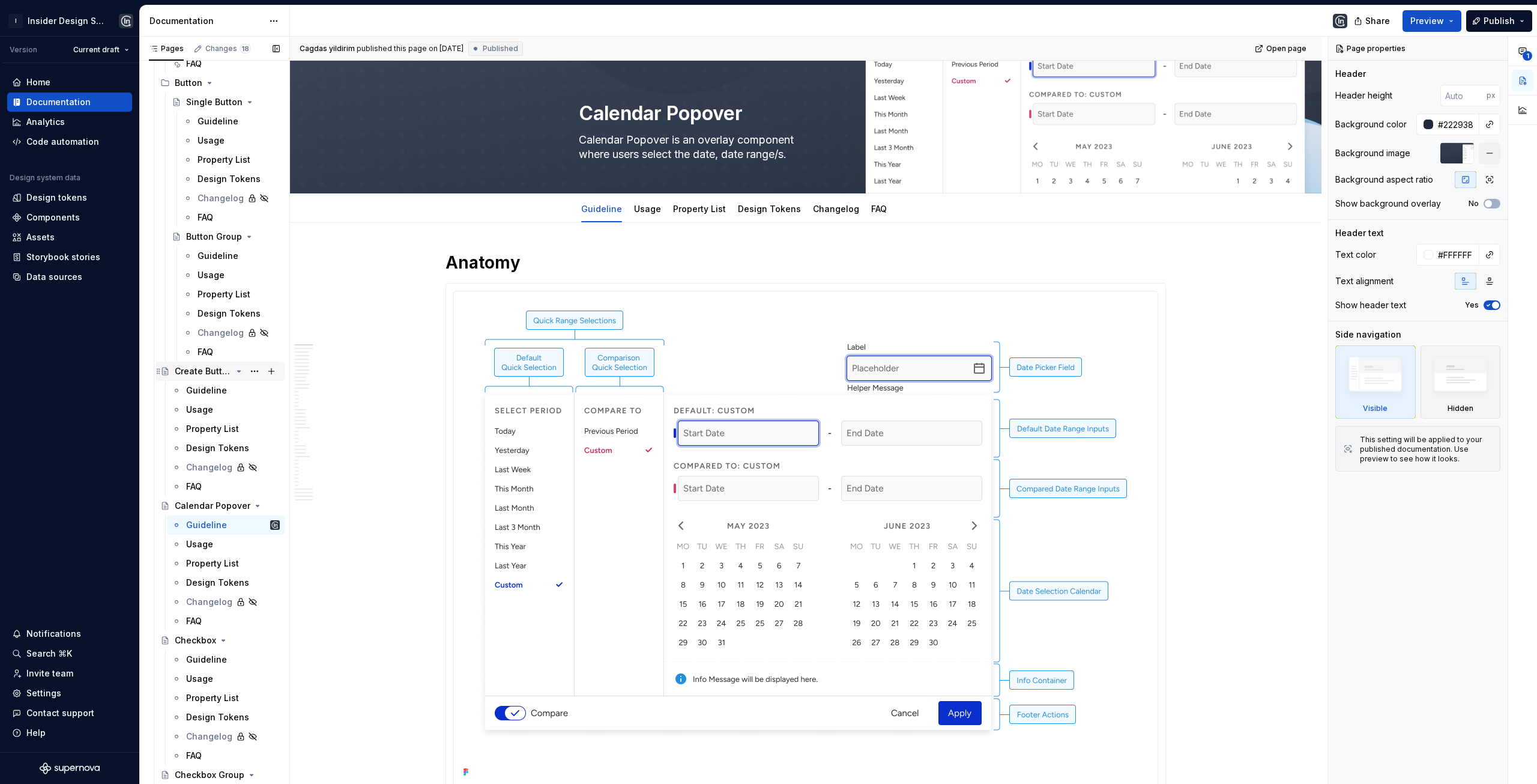
scroll to position [1416, 0]
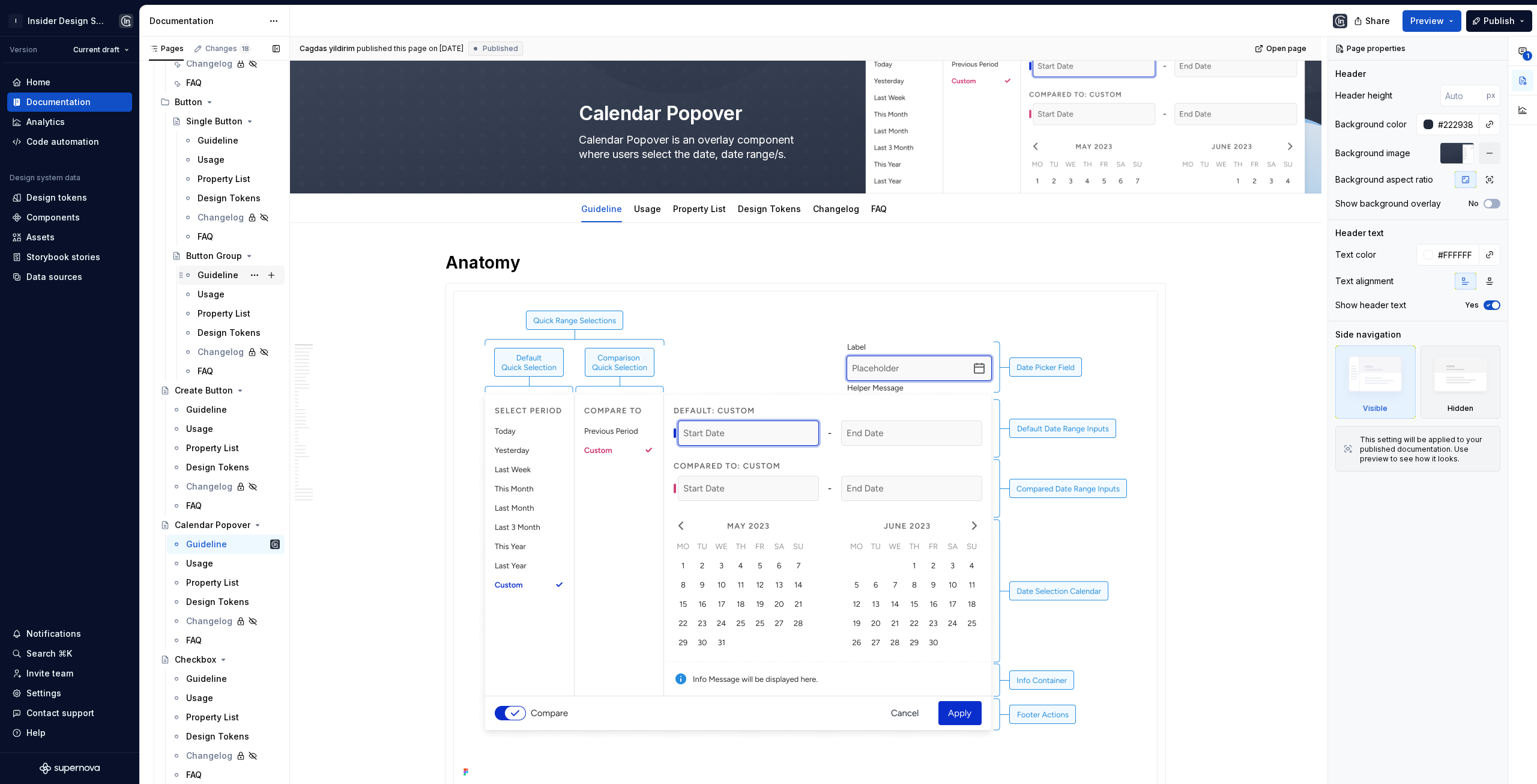
click at [215, 272] on div "Guideline" at bounding box center [218, 274] width 41 height 12
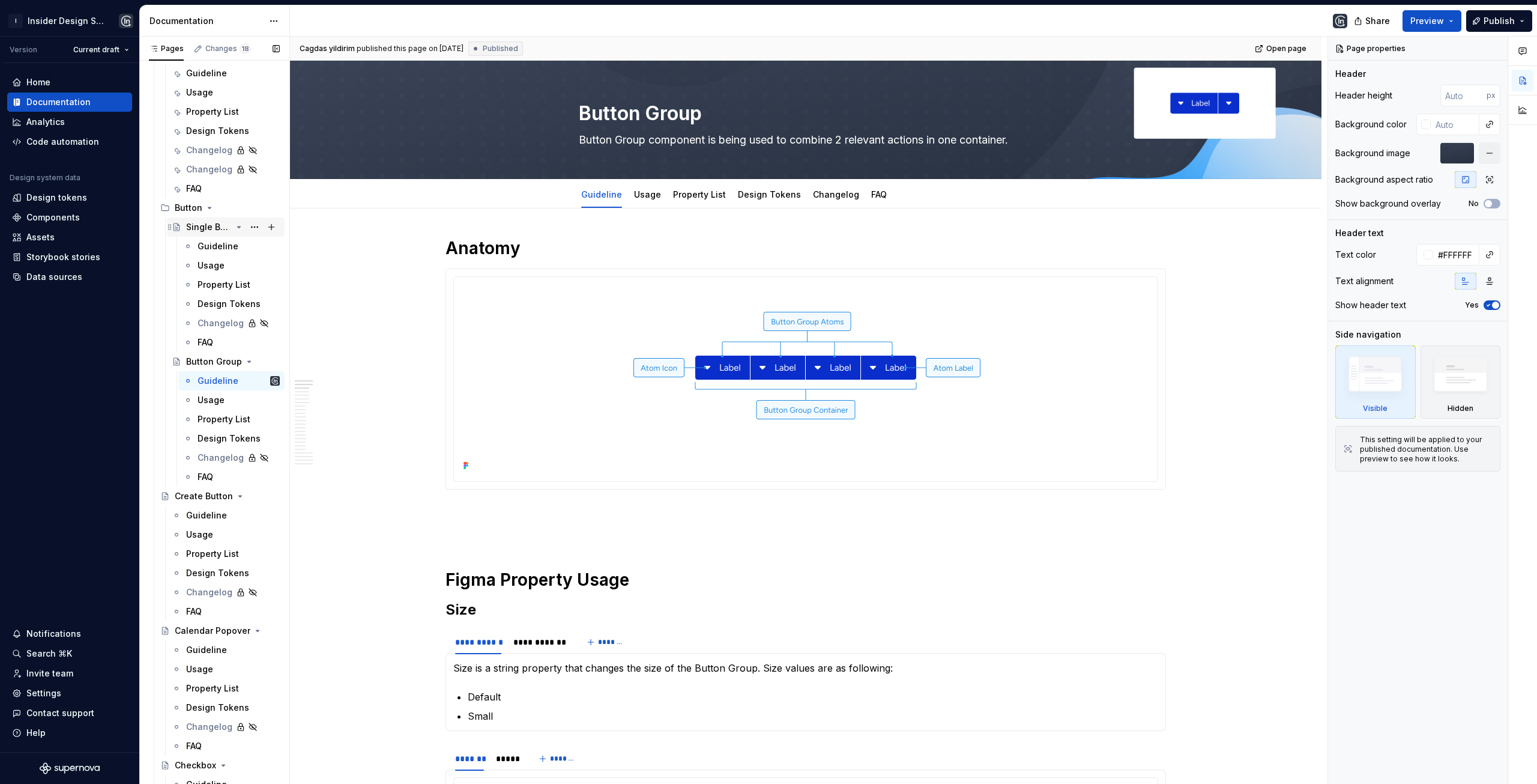
scroll to position [1296, 0]
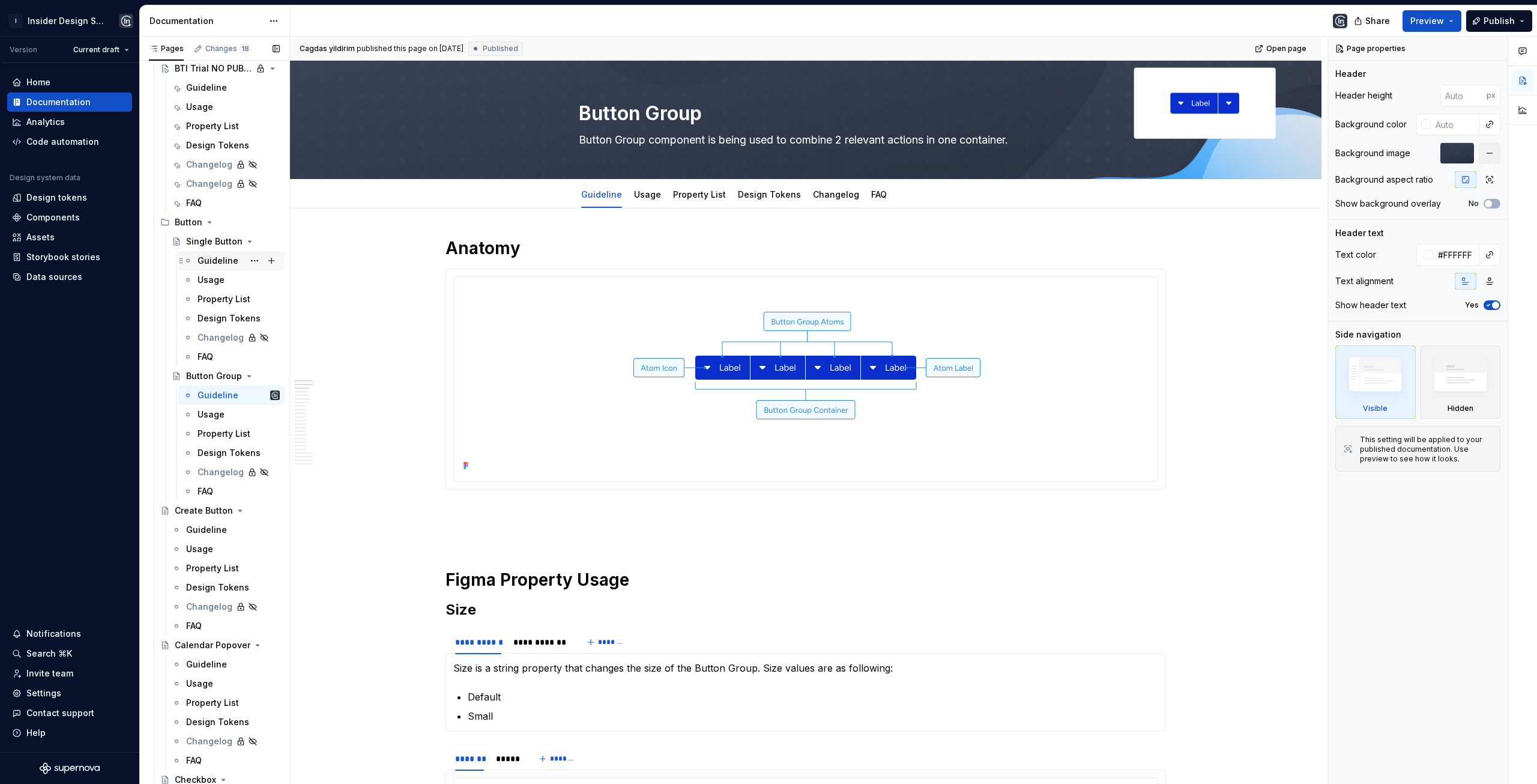
click at [212, 262] on div "Guideline" at bounding box center [218, 260] width 41 height 12
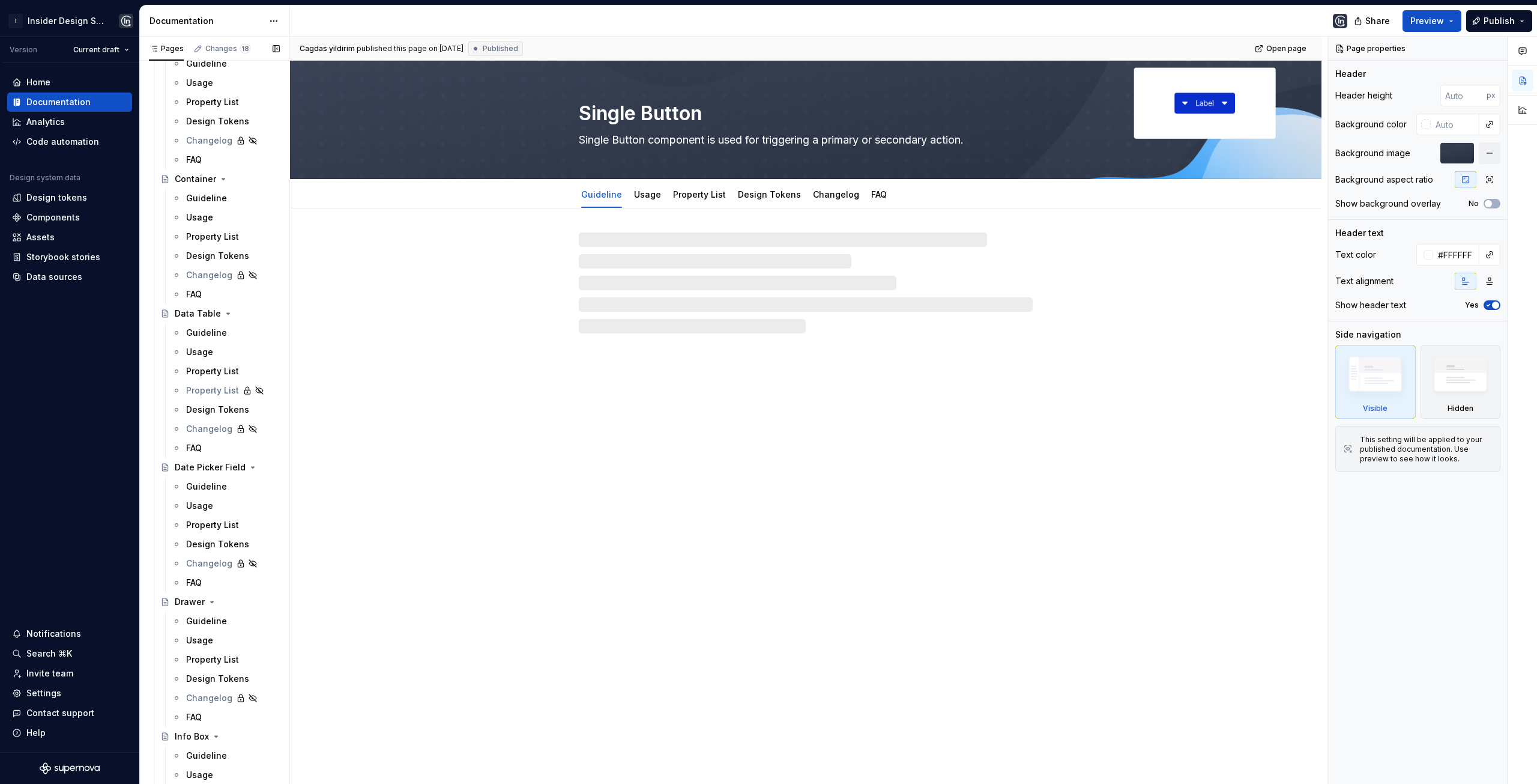
scroll to position [2437, 0]
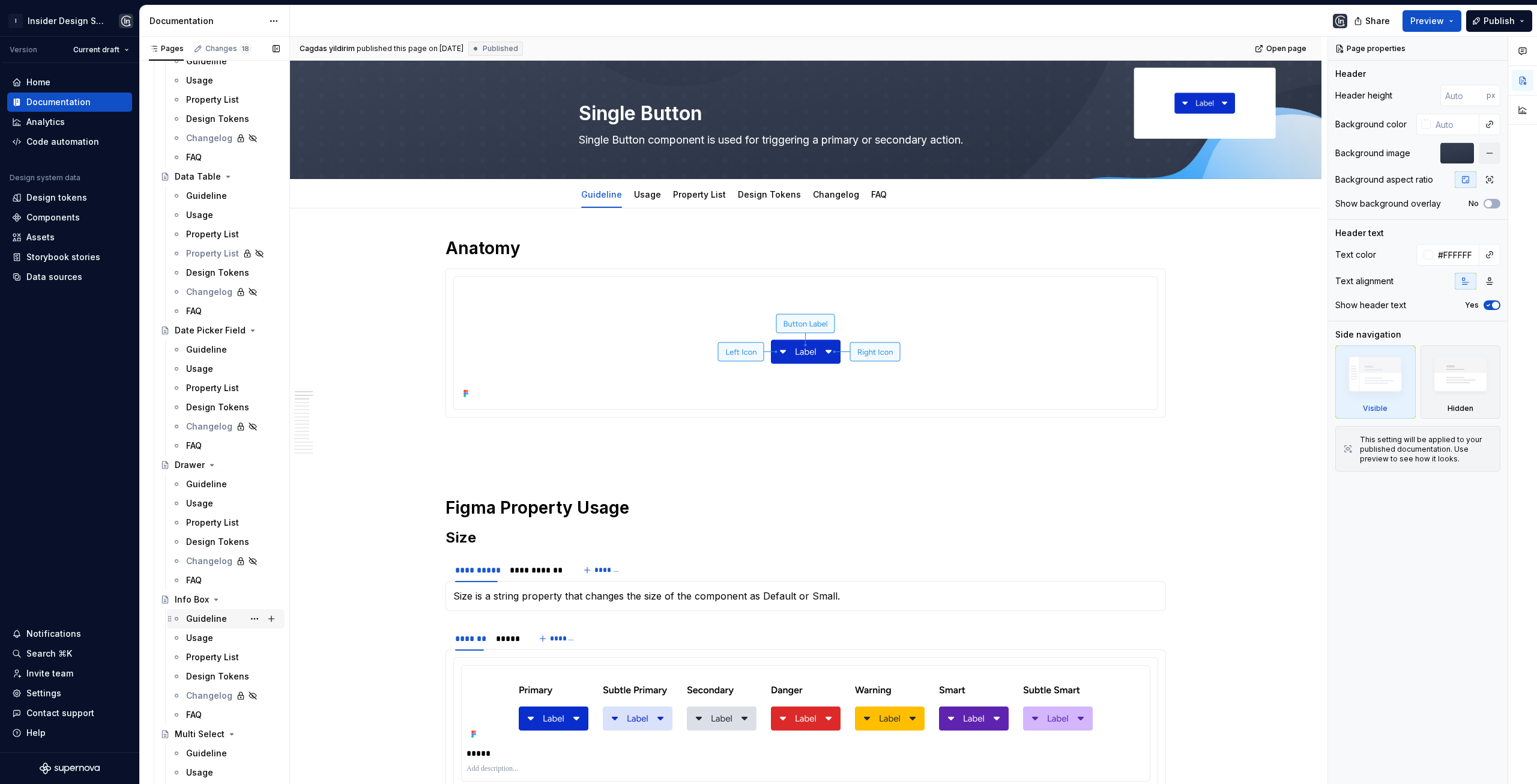
click at [200, 618] on div "Guideline" at bounding box center [206, 618] width 41 height 12
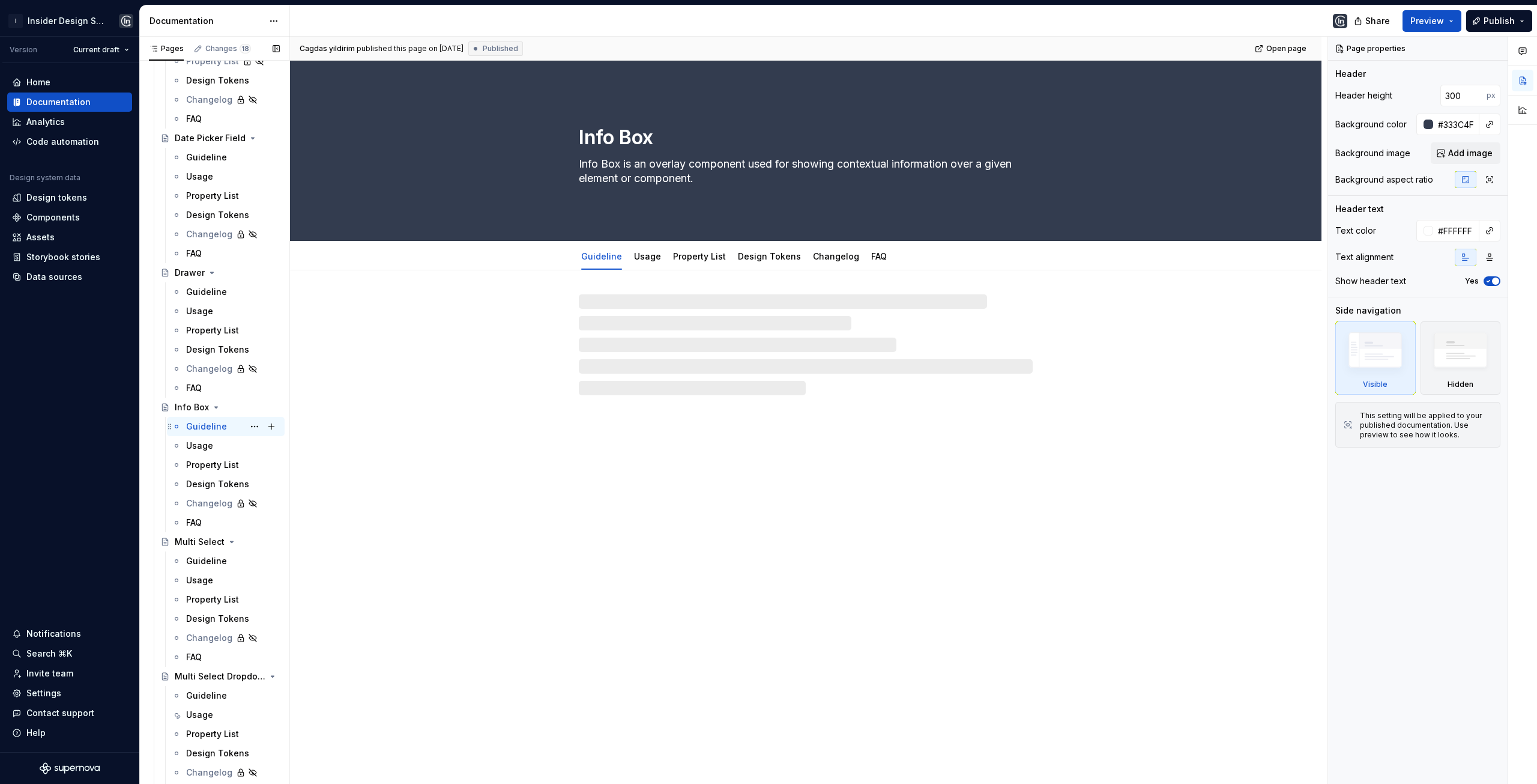
scroll to position [2678, 0]
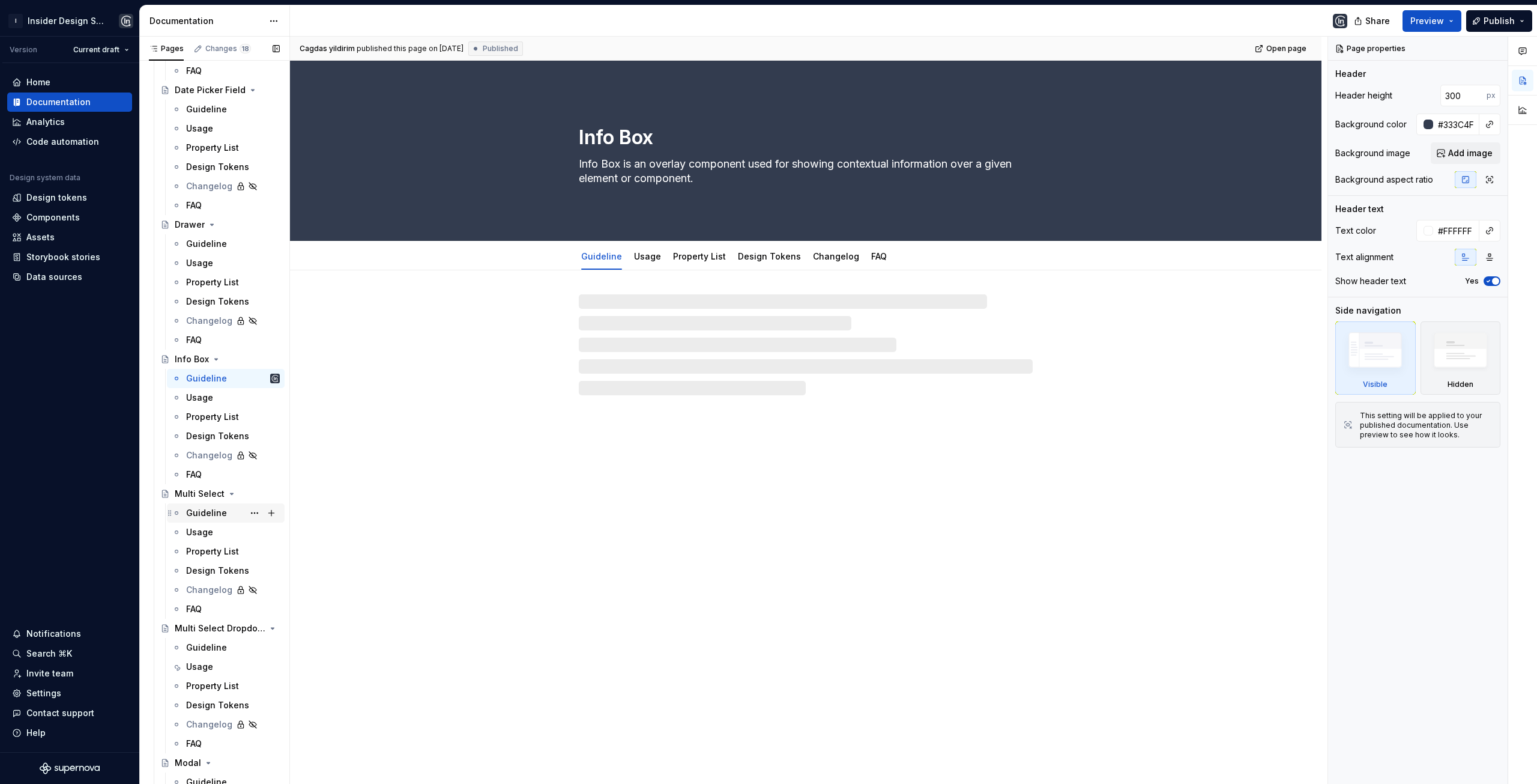
click at [204, 516] on div "Guideline" at bounding box center [206, 512] width 41 height 12
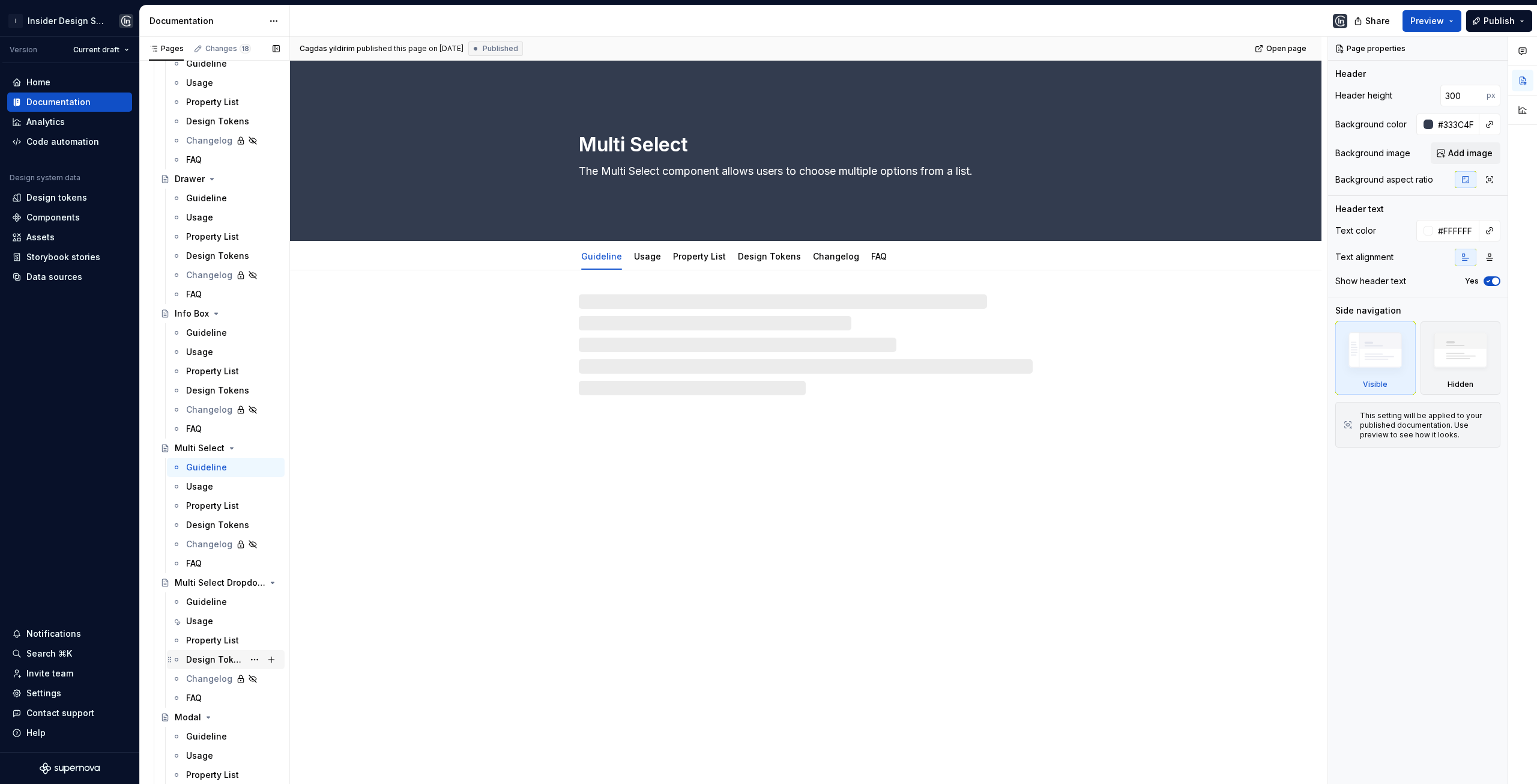
scroll to position [2858, 0]
click at [216, 472] on div "Guideline" at bounding box center [206, 467] width 41 height 12
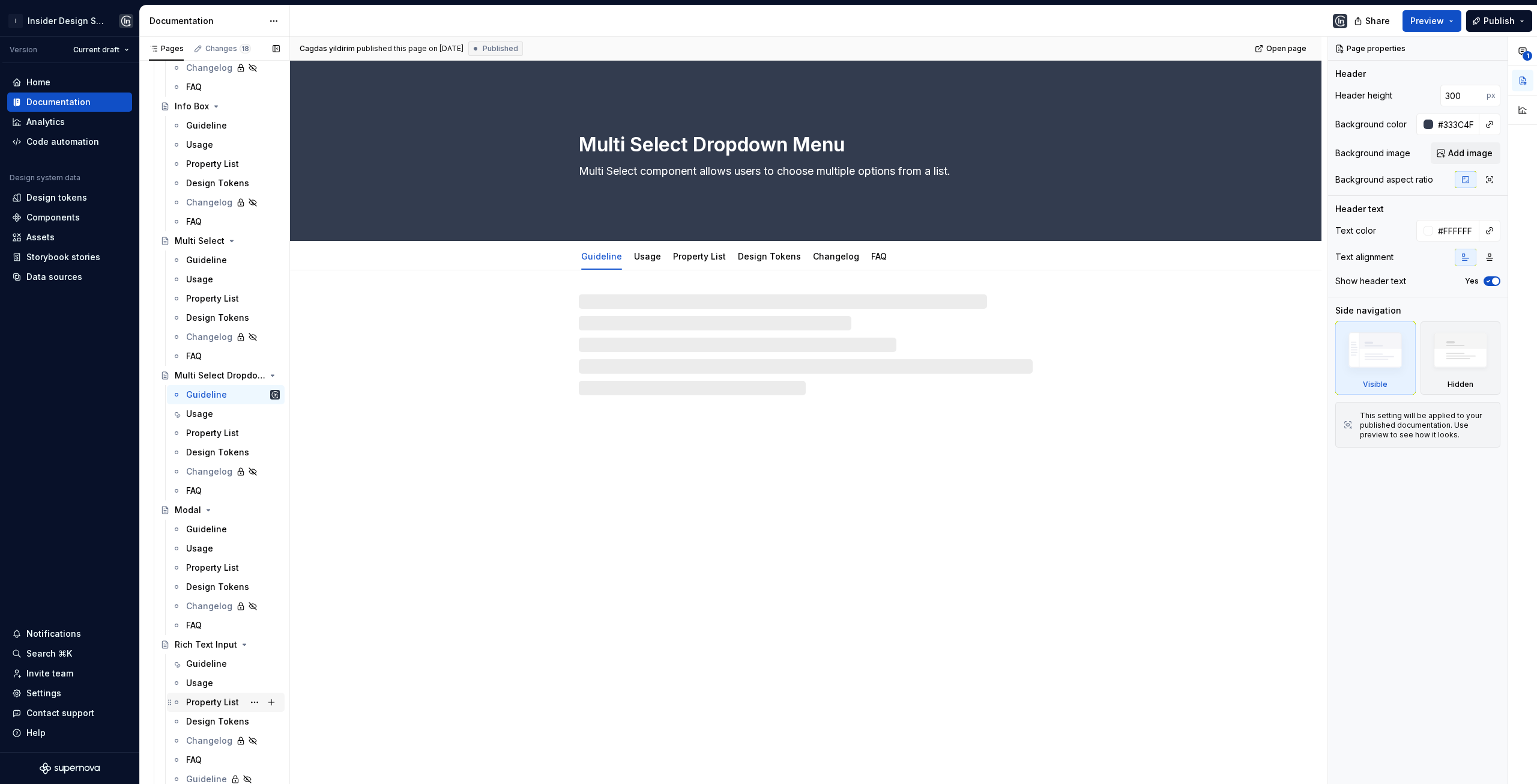
scroll to position [3038, 0]
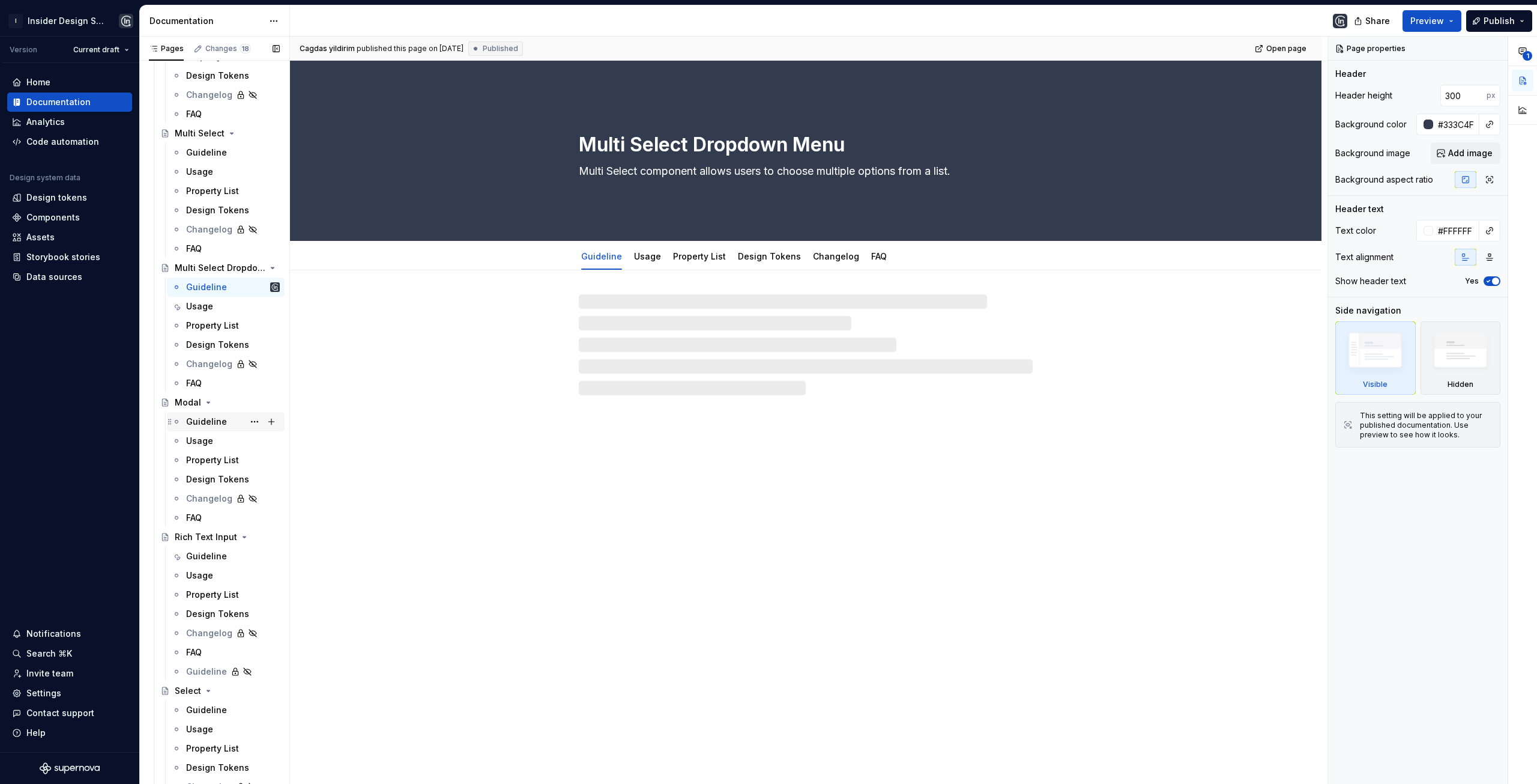
click at [208, 420] on div "Guideline" at bounding box center [206, 421] width 41 height 12
click at [205, 555] on div "Guideline" at bounding box center [206, 555] width 41 height 12
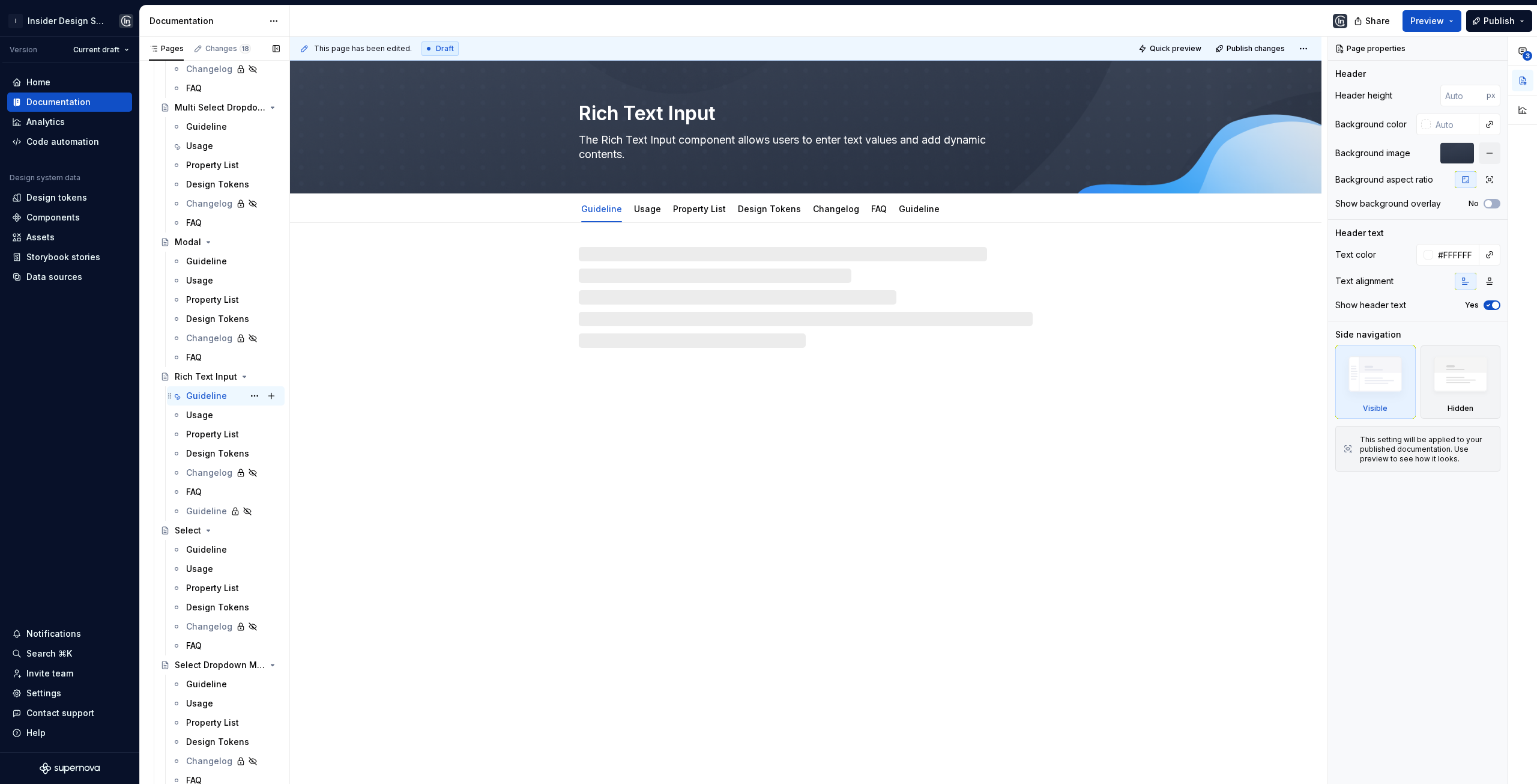
scroll to position [3218, 0]
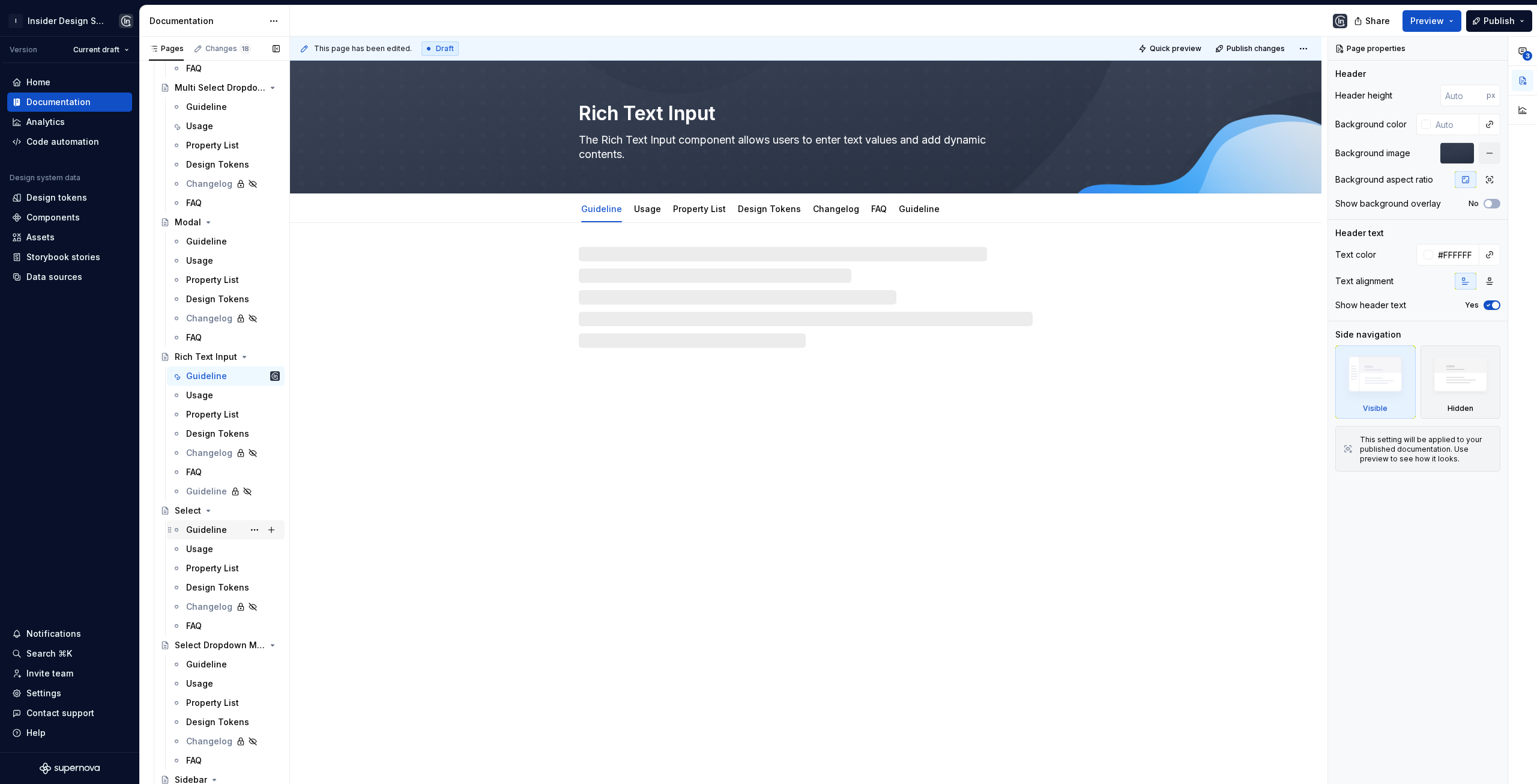
click at [208, 532] on div "Guideline" at bounding box center [206, 529] width 41 height 12
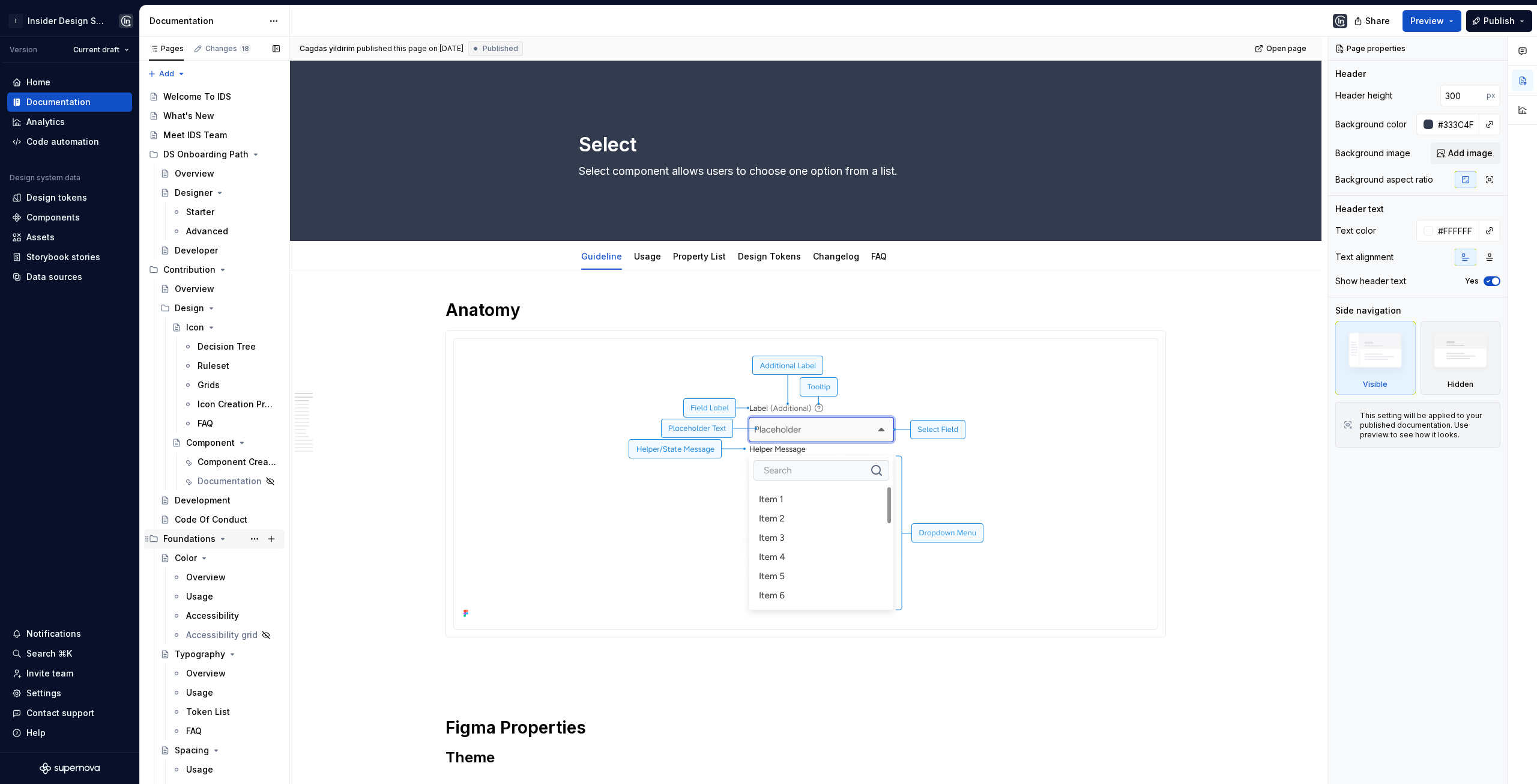
click at [220, 541] on icon "Page tree" at bounding box center [222, 539] width 10 height 10
click at [199, 591] on div "Guideline" at bounding box center [206, 596] width 41 height 12
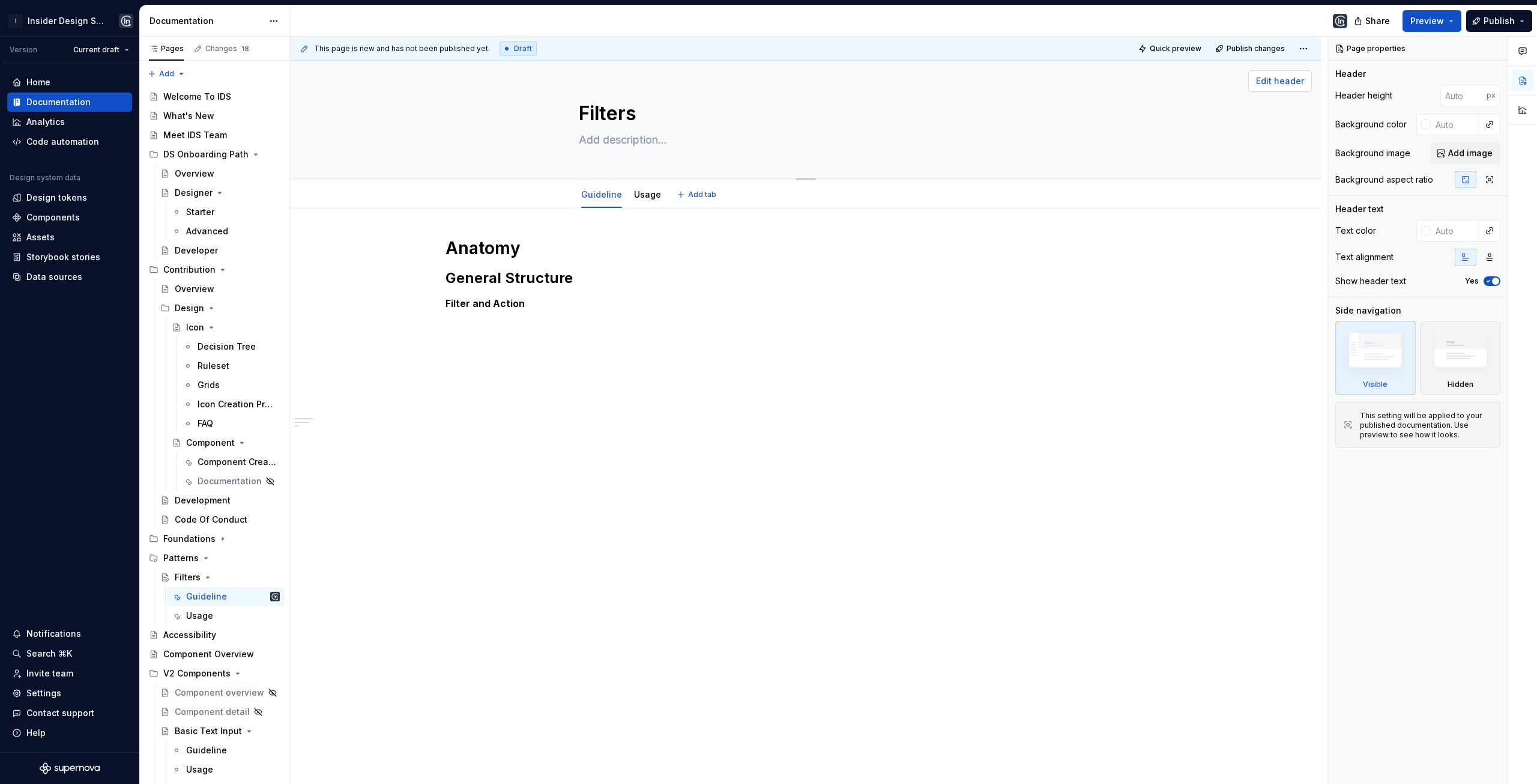
click at [1284, 76] on span "Edit header" at bounding box center [1280, 81] width 48 height 12
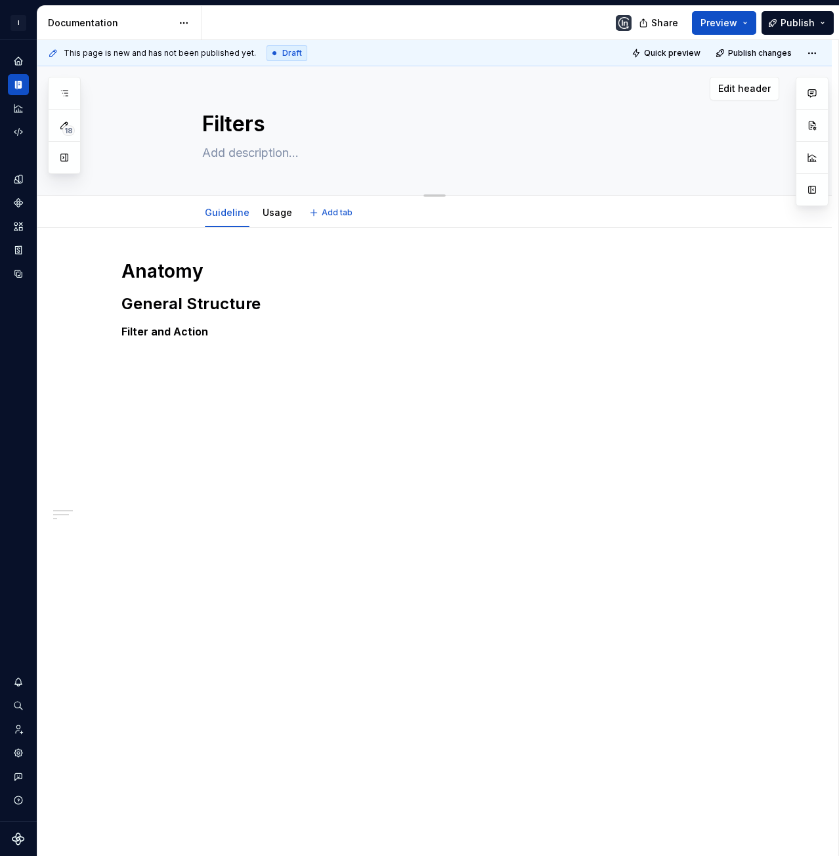
click at [687, 146] on textarea at bounding box center [448, 152] width 496 height 21
click at [637, 104] on div "Filters" at bounding box center [450, 130] width 496 height 129
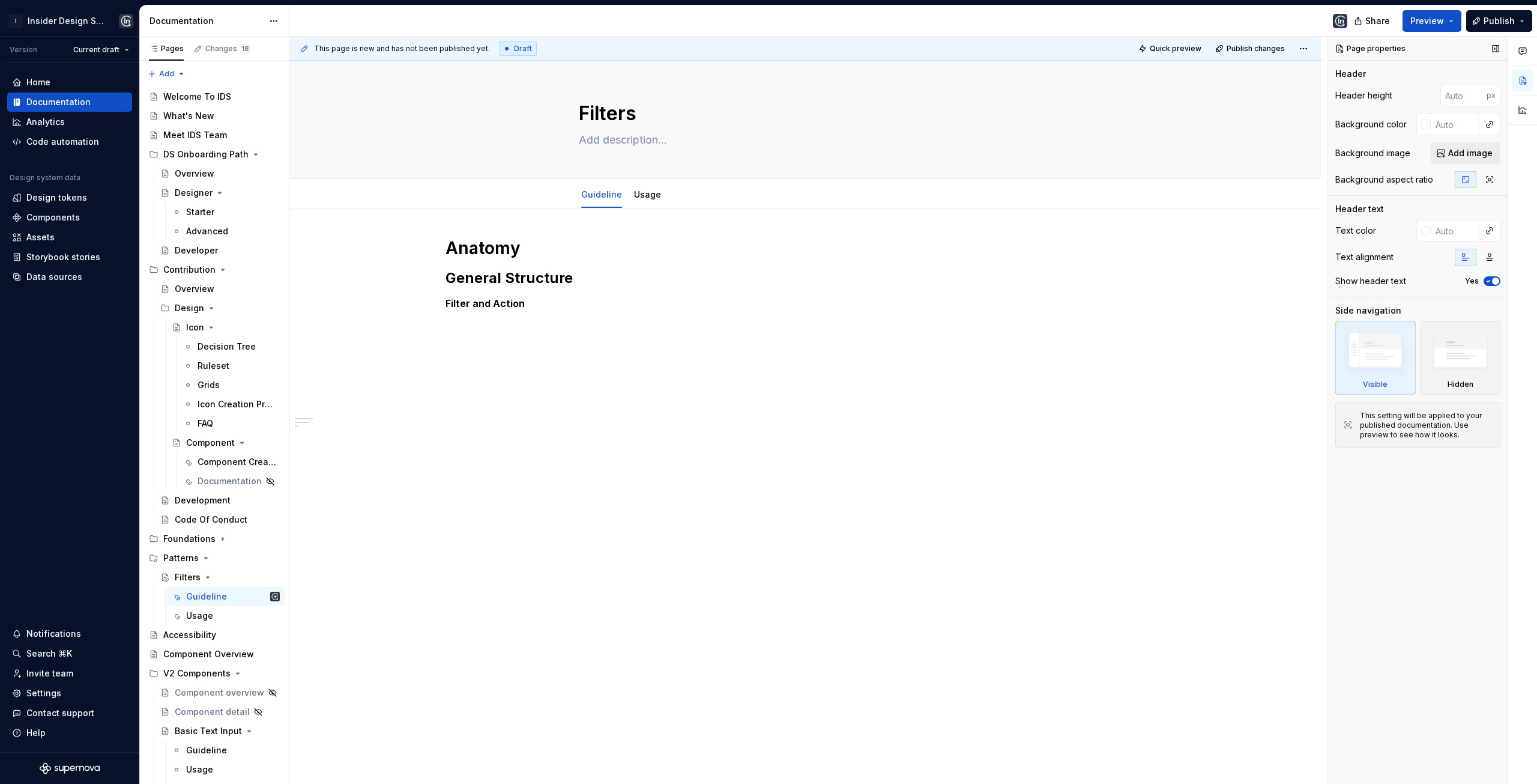
click at [1453, 146] on button "Add image" at bounding box center [1466, 154] width 70 height 22
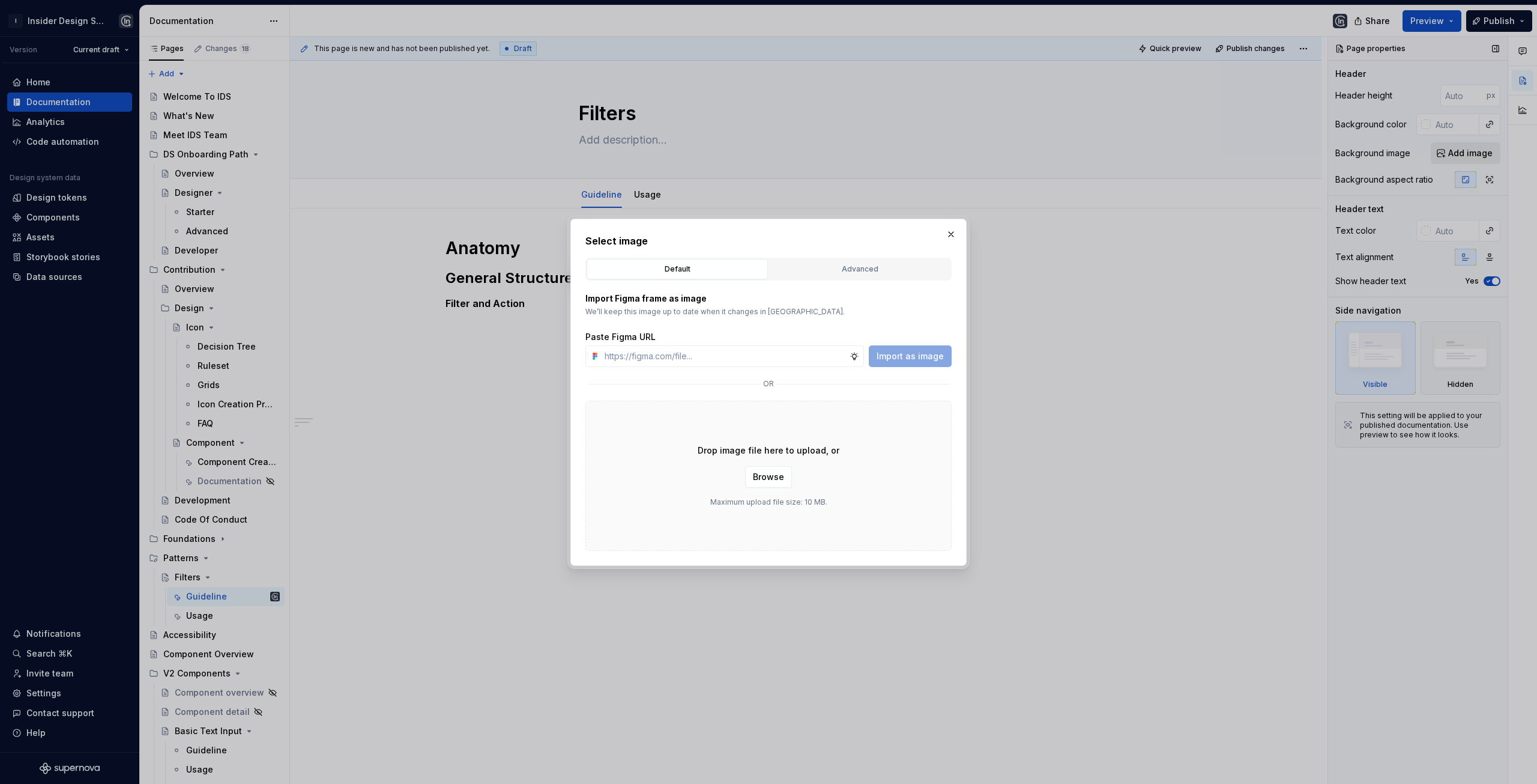
type textarea "*"
paste input "https://www.figma.com/design/bsWxboZaabpGPXnCaljHP2/Analytics-Page-Structure-Gu…"
type input "https://www.figma.com/design/bsWxboZaabpGPXnCaljHP2/Analytics-Page-Structure-Gu…"
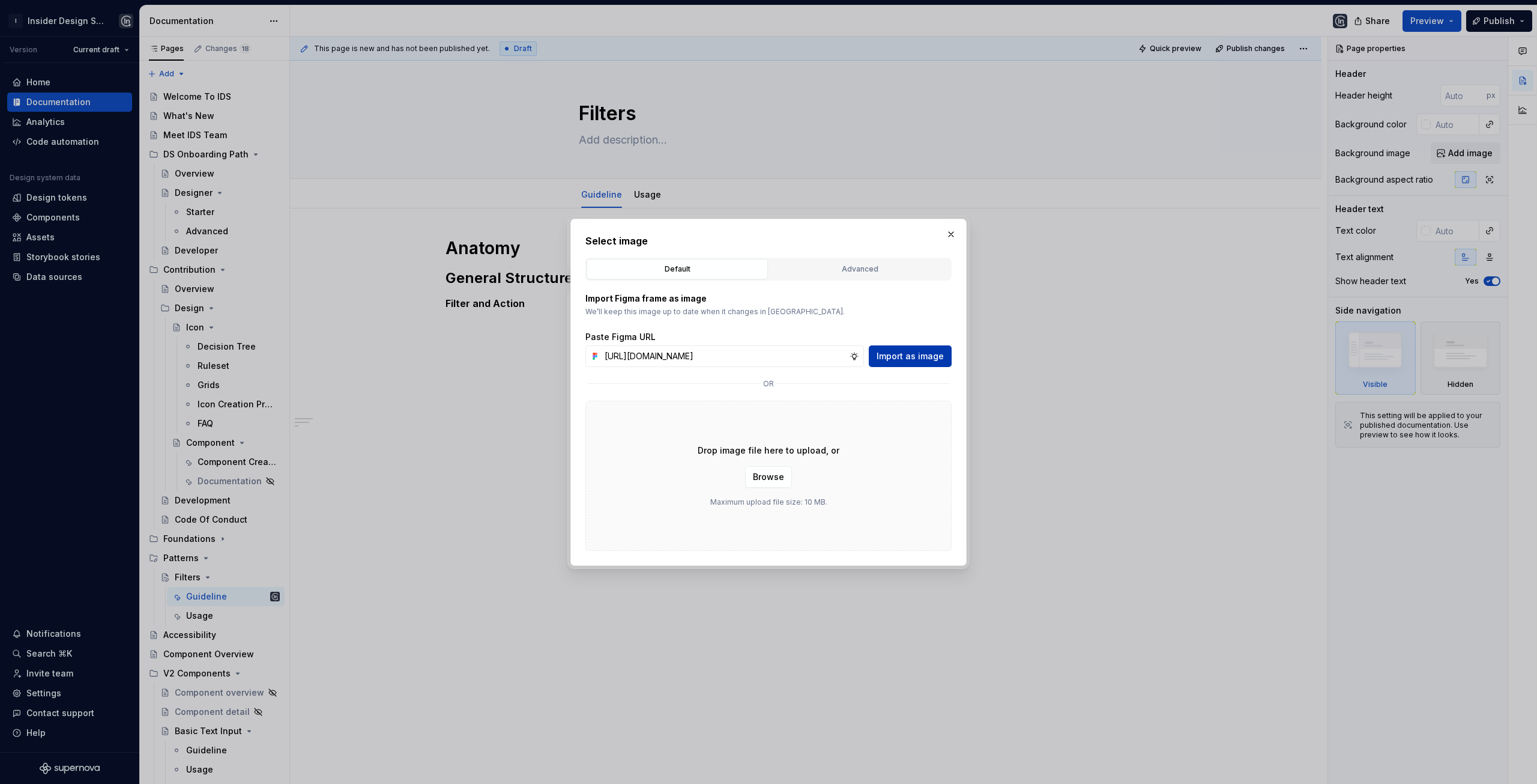
click at [919, 354] on span "Import as image" at bounding box center [910, 356] width 68 height 12
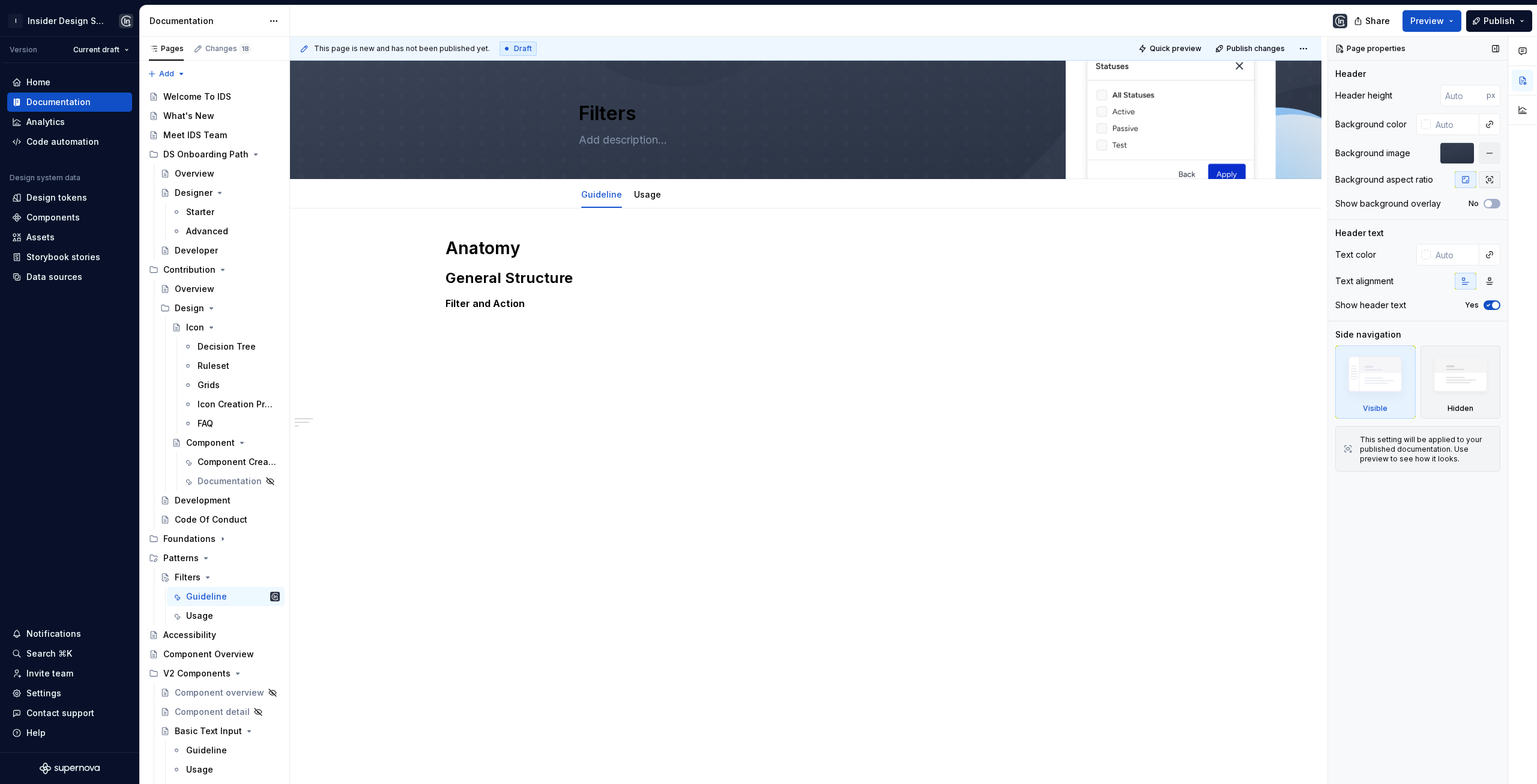
click at [1489, 179] on icon "button" at bounding box center [1489, 179] width 10 height 10
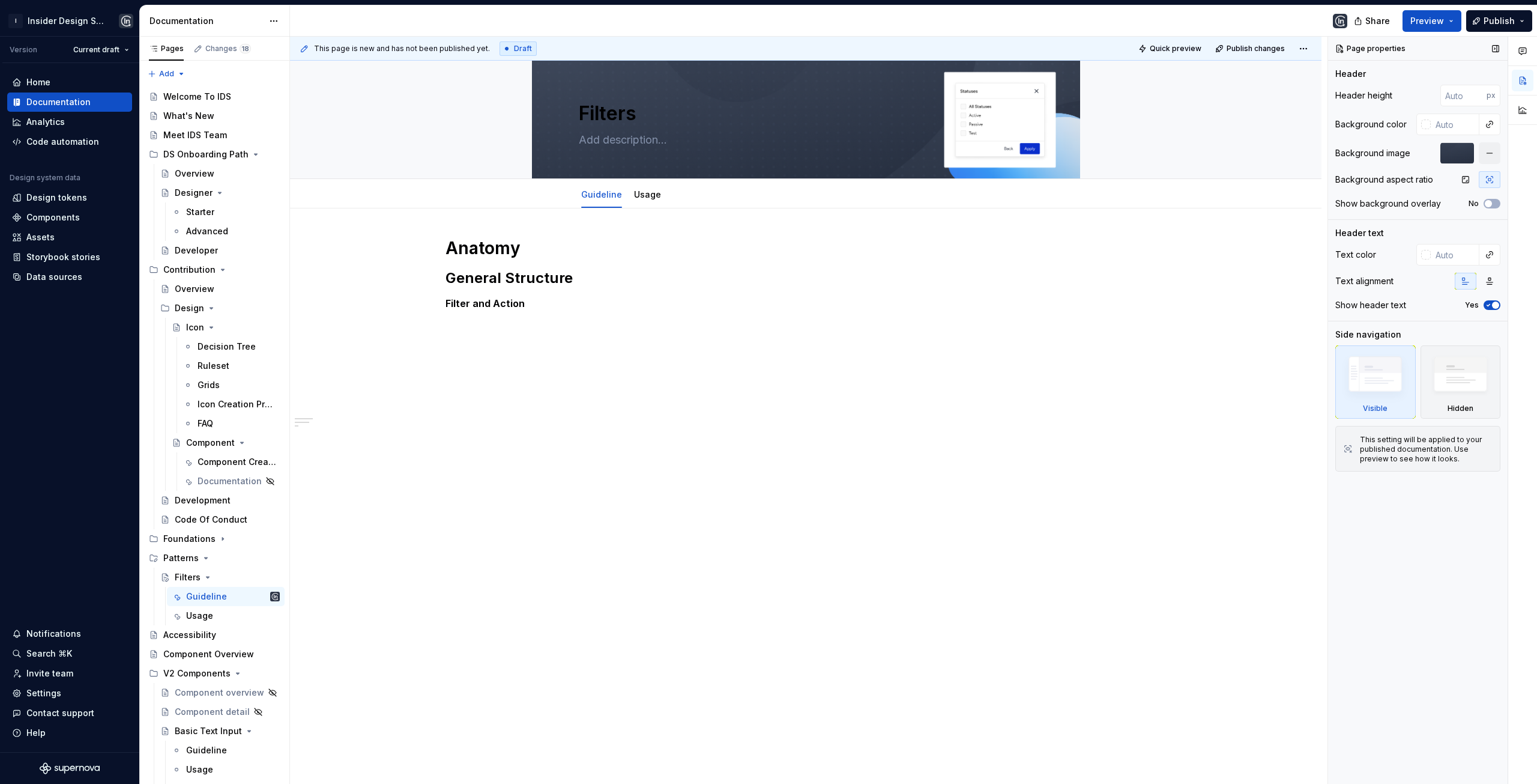
click at [1456, 153] on div at bounding box center [1457, 154] width 34 height 22
click at [1217, 97] on div "Filters" at bounding box center [806, 119] width 936 height 118
click at [1489, 203] on span "button" at bounding box center [1489, 204] width 7 height 7
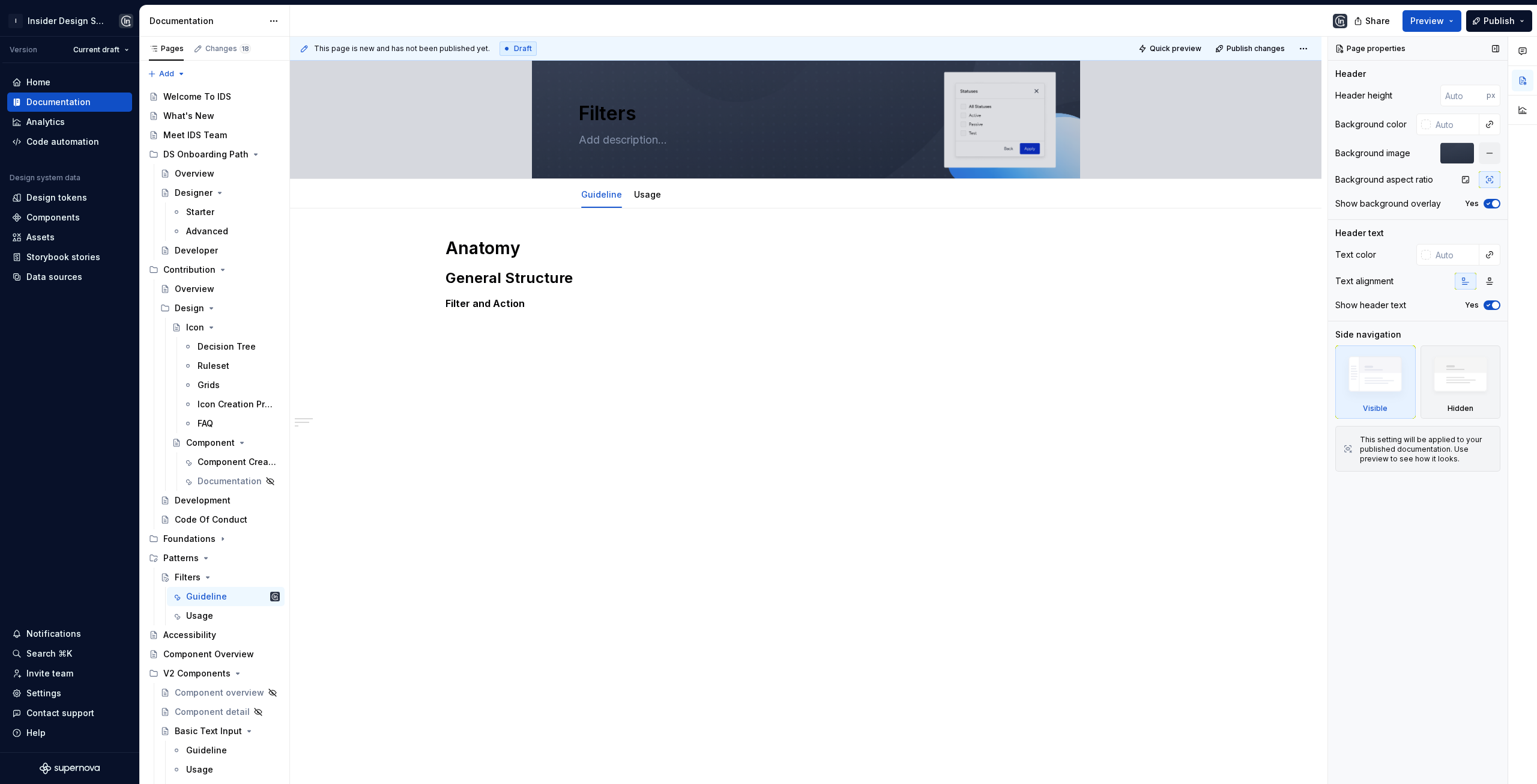
click at [1489, 203] on icon "button" at bounding box center [1489, 204] width 10 height 7
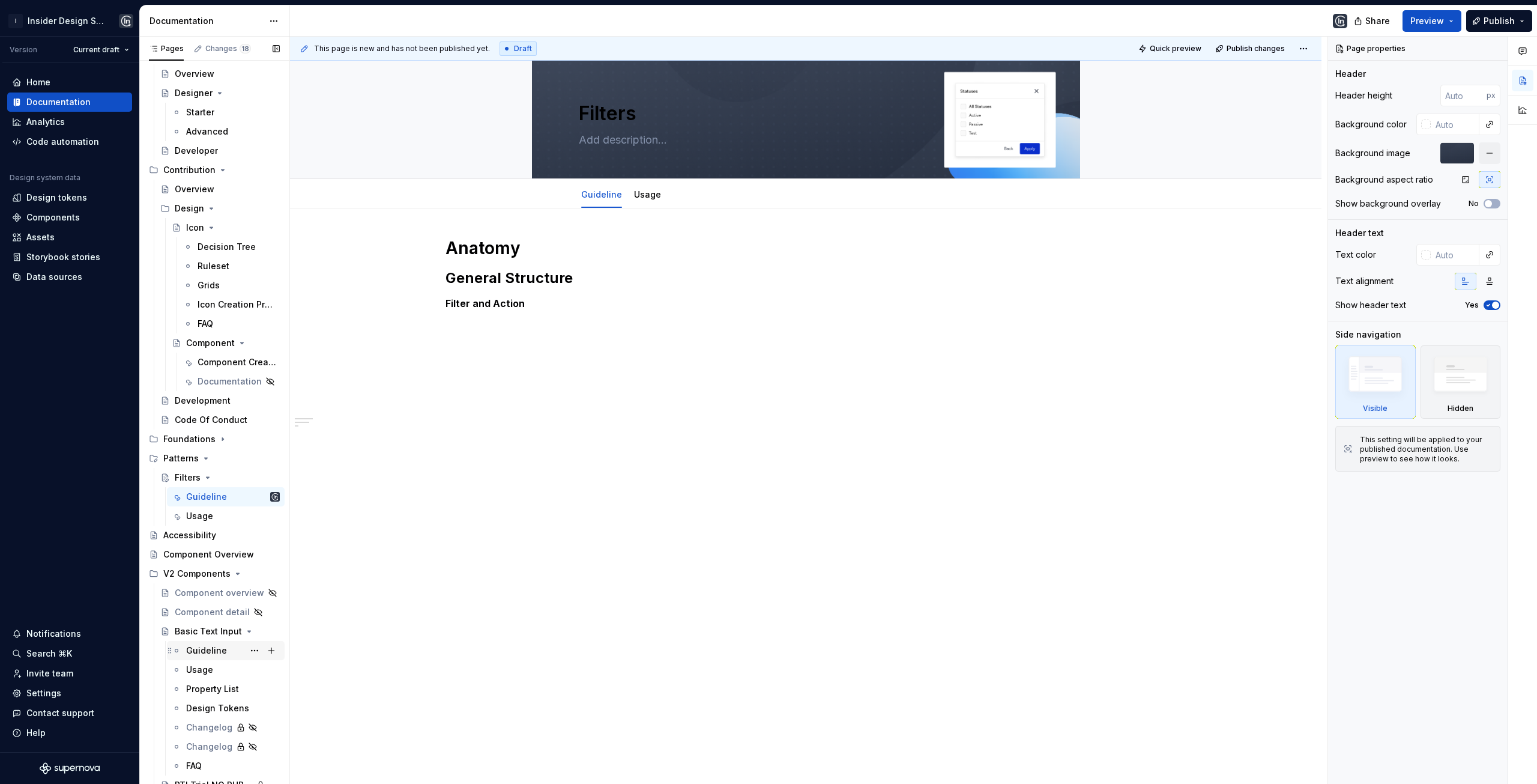
scroll to position [120, 0]
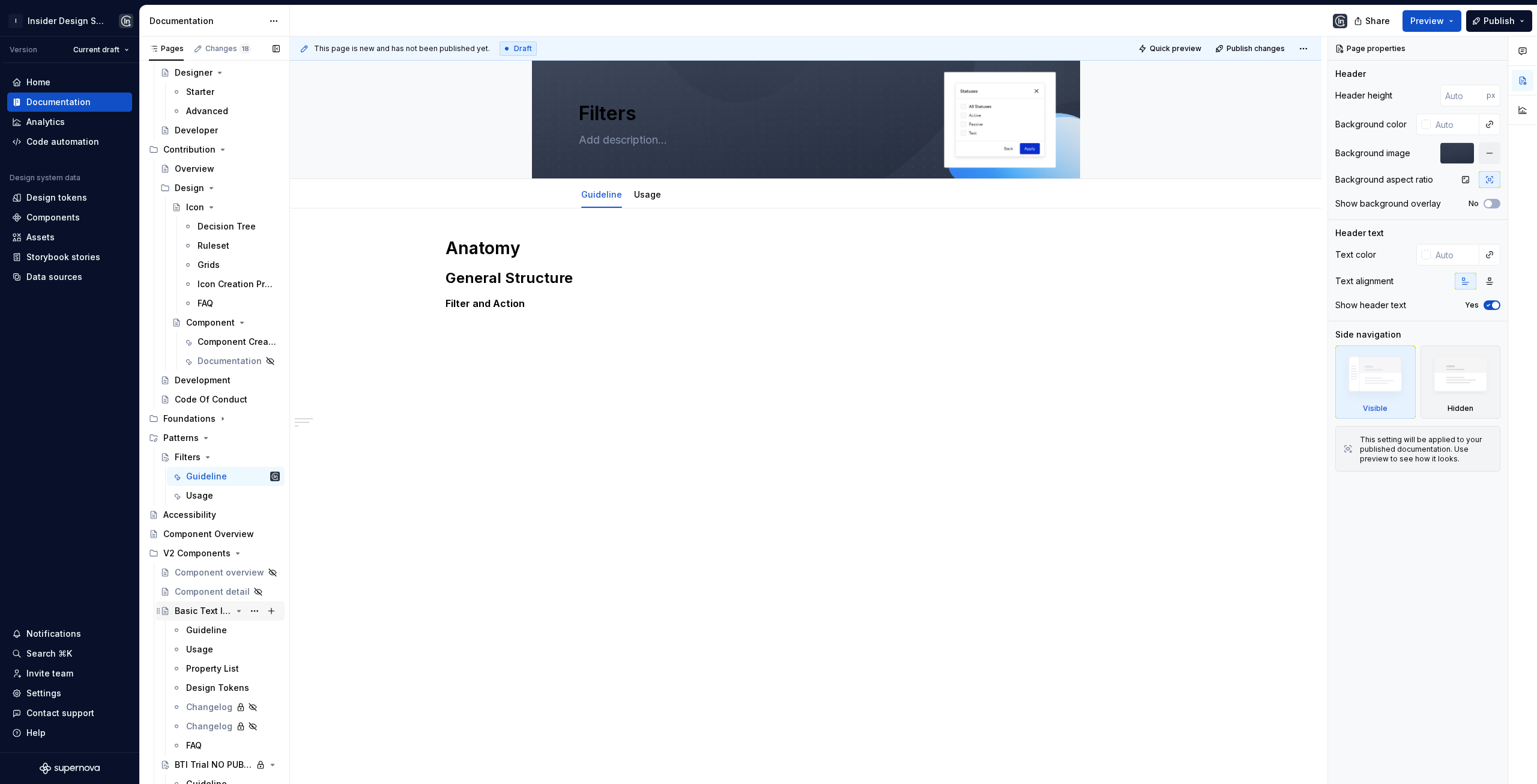
click at [235, 609] on icon "Page tree" at bounding box center [239, 610] width 10 height 10
click at [235, 633] on icon "Page tree" at bounding box center [239, 629] width 10 height 10
click at [210, 647] on icon "Page tree" at bounding box center [210, 649] width 10 height 10
click at [234, 667] on icon "Page tree" at bounding box center [239, 668] width 10 height 10
click at [234, 686] on icon "Page tree" at bounding box center [239, 687] width 10 height 10
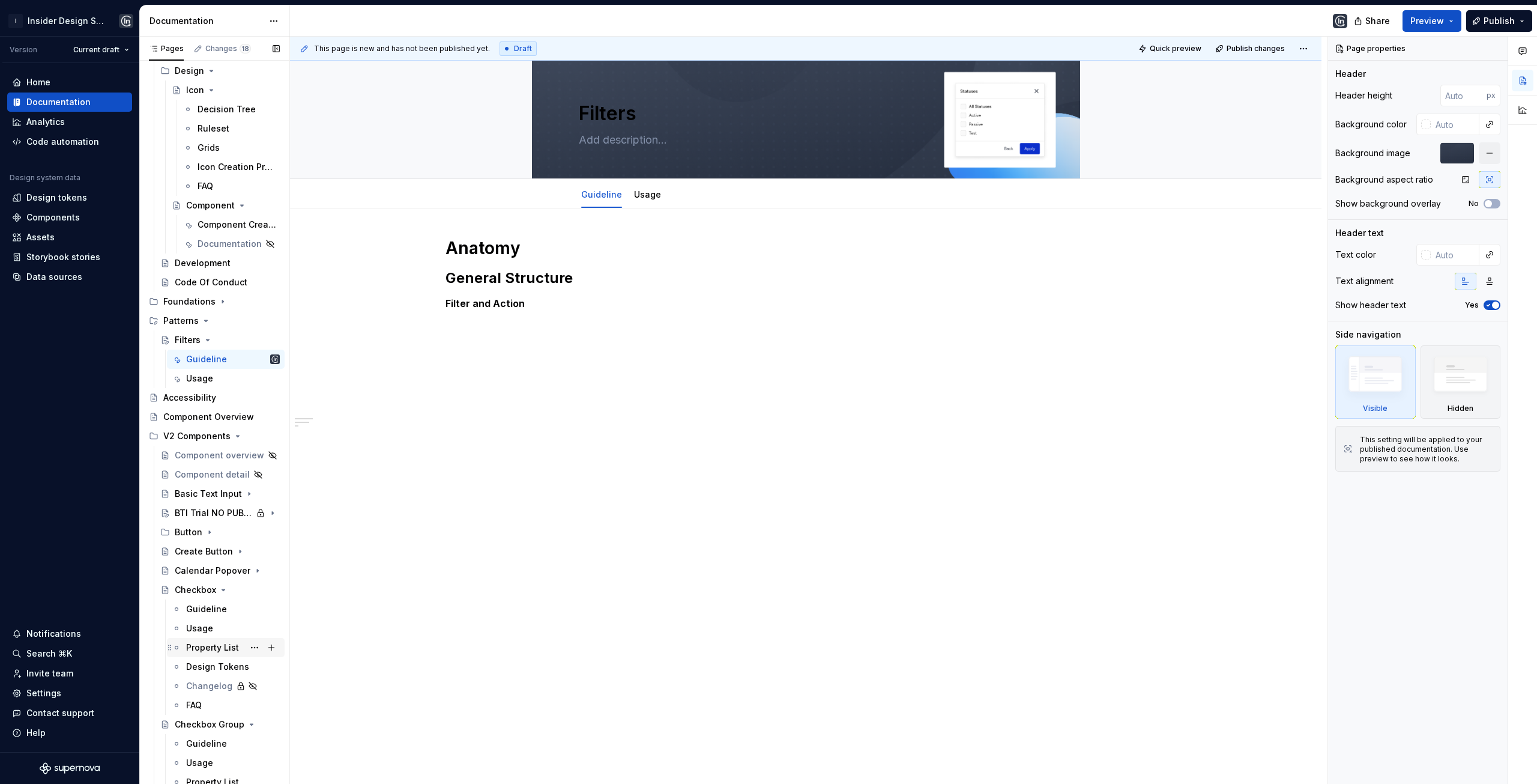
scroll to position [241, 0]
click at [219, 590] on icon "Page tree" at bounding box center [223, 586] width 10 height 10
click at [204, 742] on icon "Page tree" at bounding box center [206, 740] width 10 height 10
click at [234, 608] on icon "Page tree" at bounding box center [239, 606] width 10 height 10
click at [212, 665] on div "Guideline" at bounding box center [206, 663] width 41 height 12
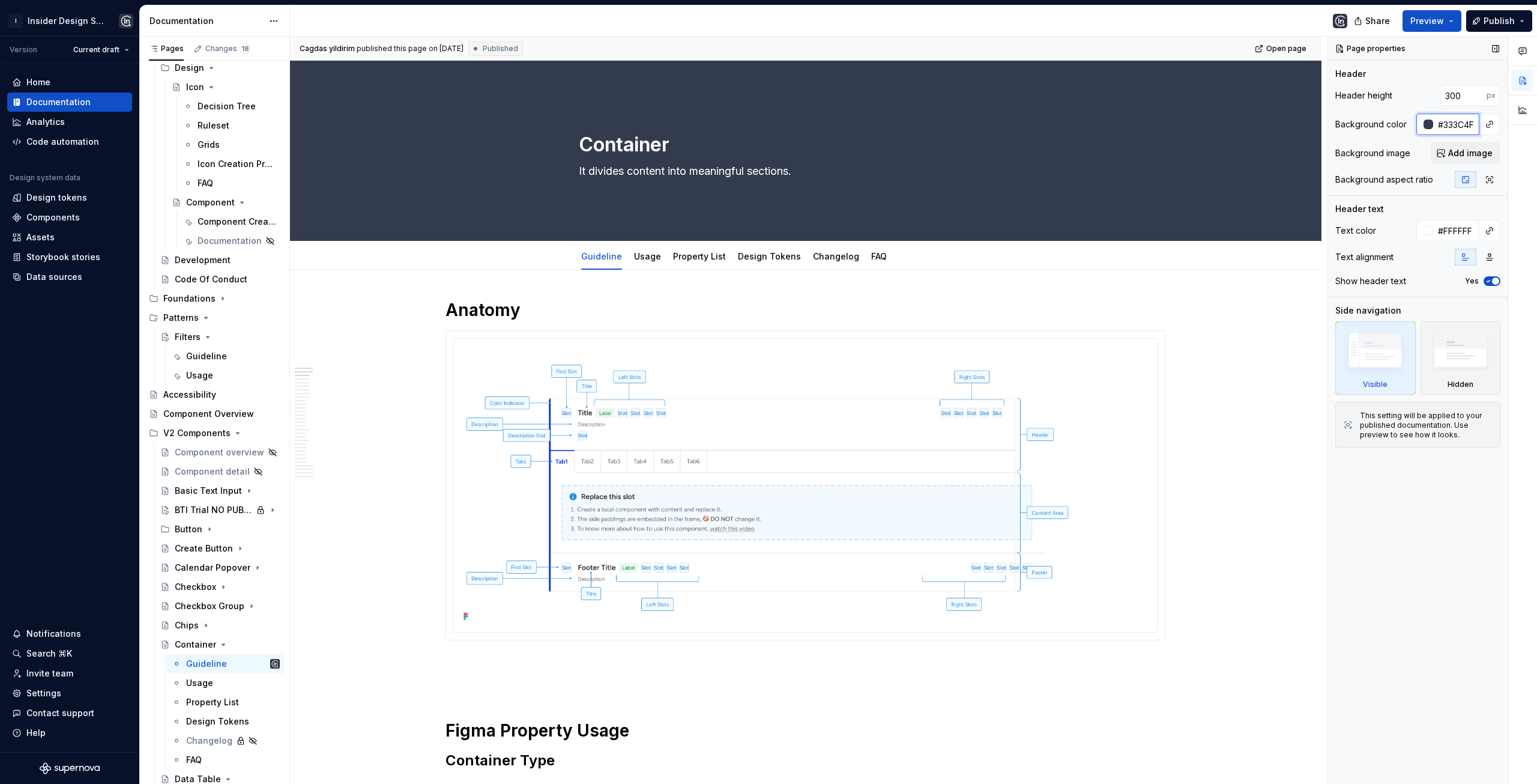
click at [1454, 128] on input "#333C4F" at bounding box center [1456, 124] width 47 height 22
click at [659, 358] on img at bounding box center [805, 483] width 694 height 281
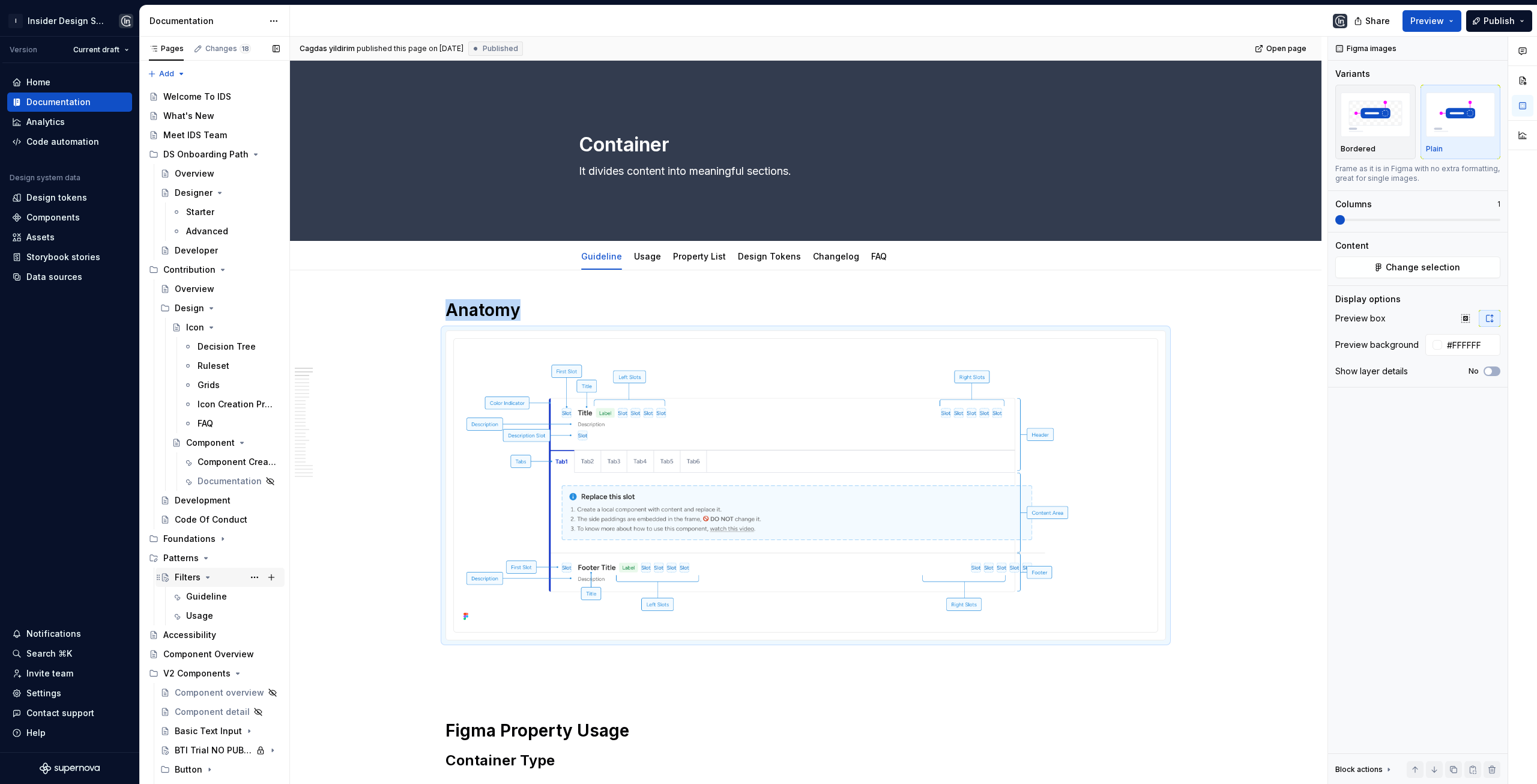
scroll to position [120, 0]
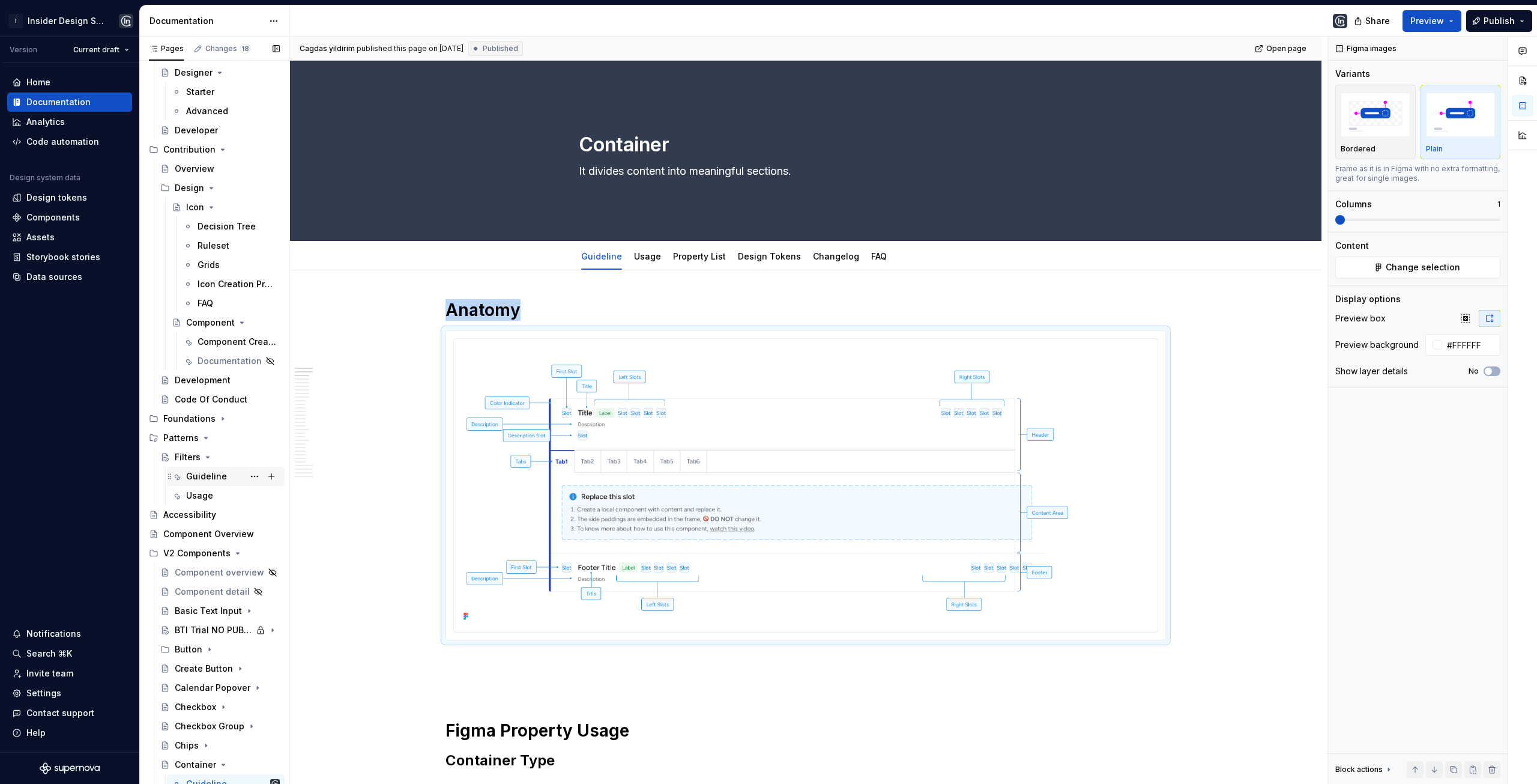
click at [205, 473] on div "Guideline" at bounding box center [206, 476] width 41 height 12
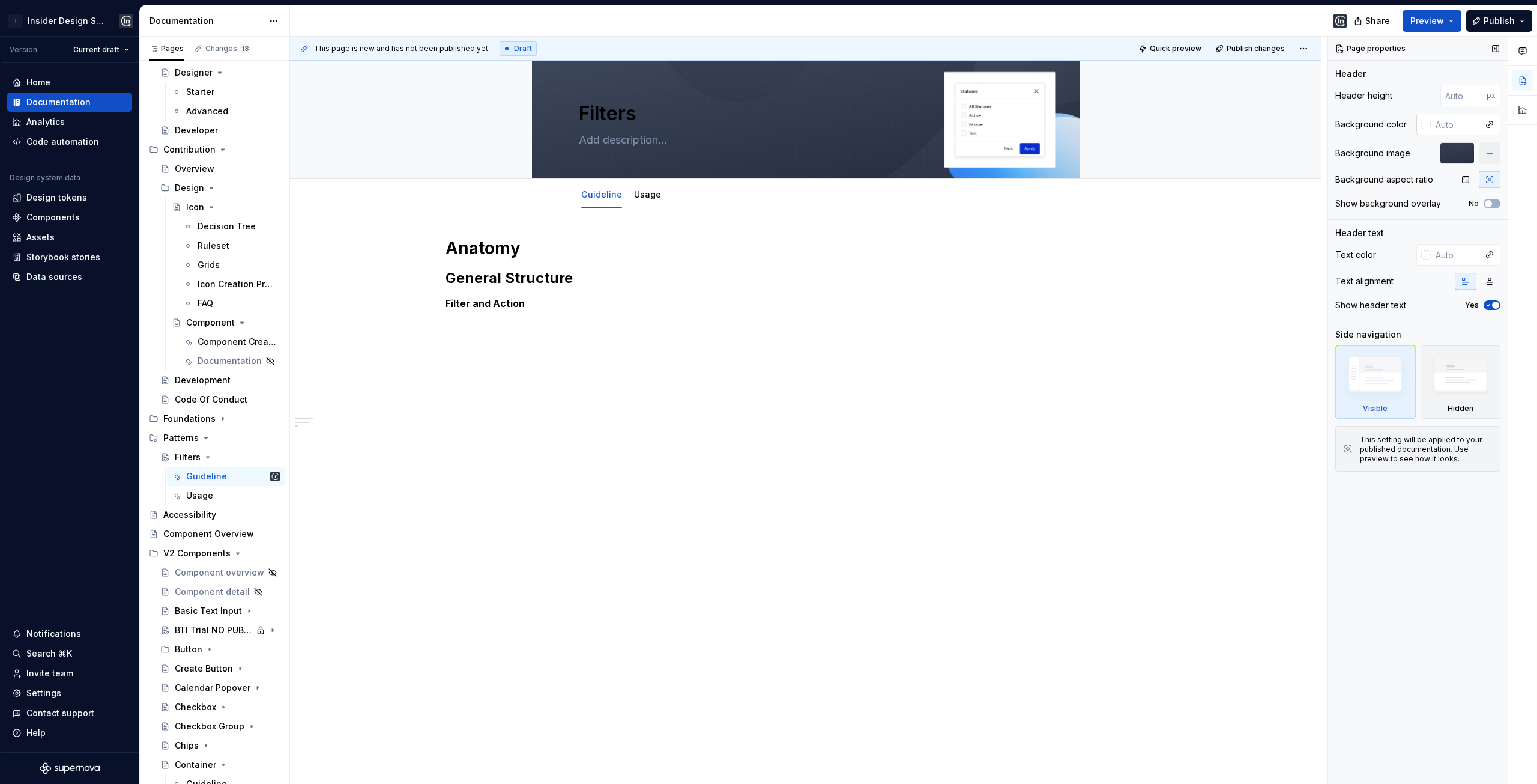
type textarea "*"
click at [1445, 122] on input "text" at bounding box center [1455, 124] width 48 height 22
click at [1467, 95] on input "number" at bounding box center [1464, 96] width 47 height 22
type input "300"
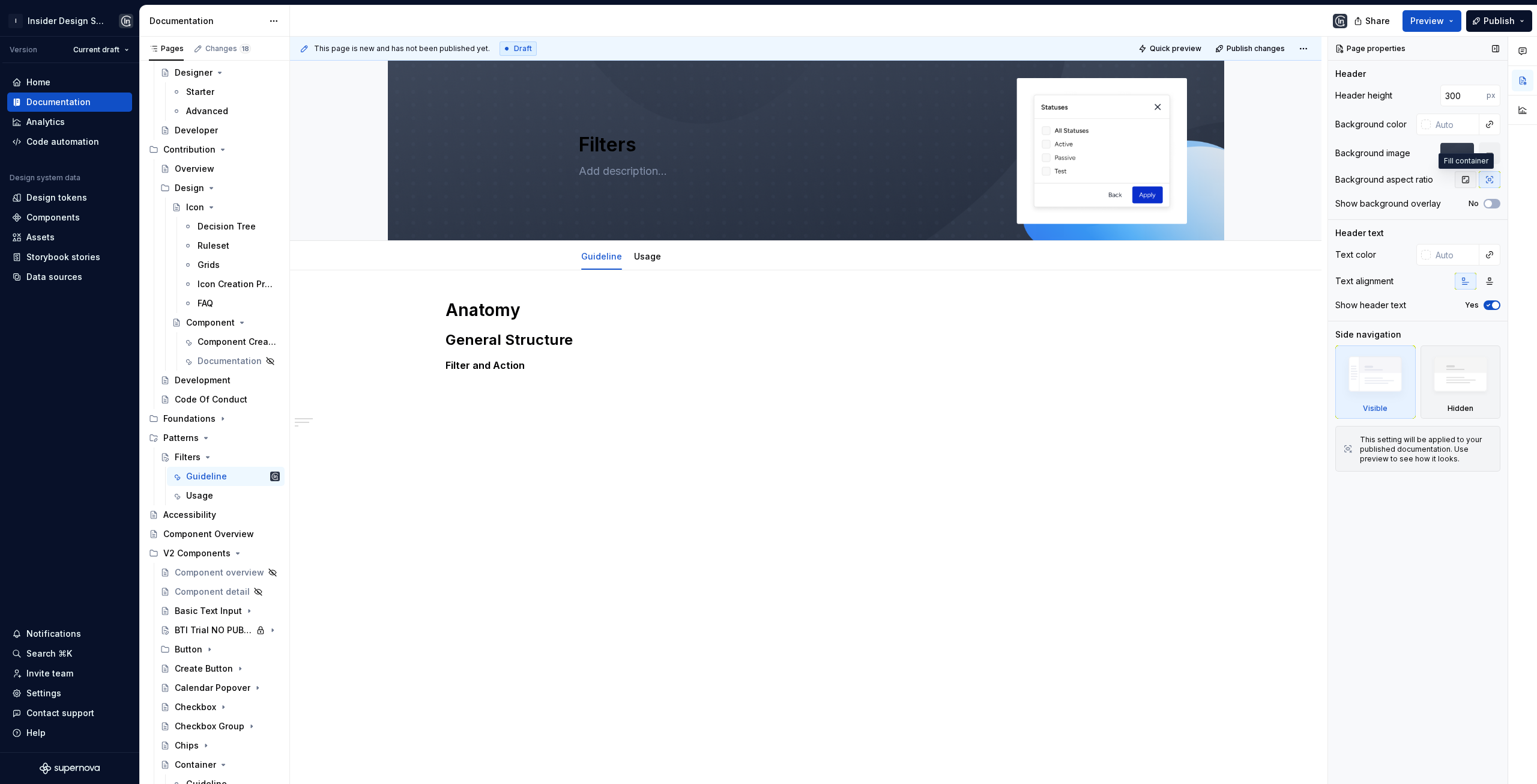
click at [1466, 181] on icon "button" at bounding box center [1466, 179] width 10 height 10
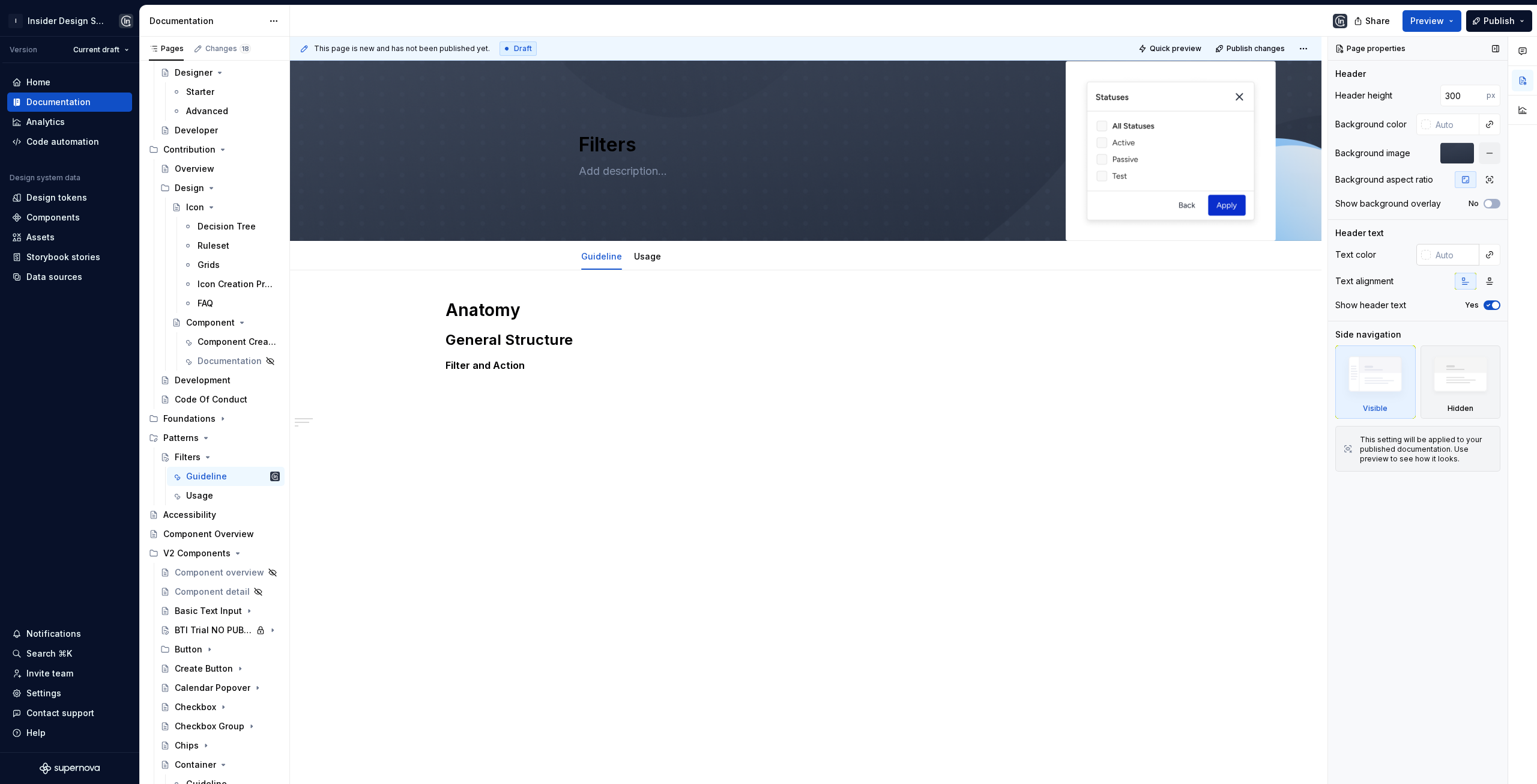
click at [1437, 249] on input "text" at bounding box center [1455, 254] width 48 height 22
click at [1424, 251] on div at bounding box center [1426, 254] width 10 height 10
type textarea "*"
type input "#837575"
type input "*******"
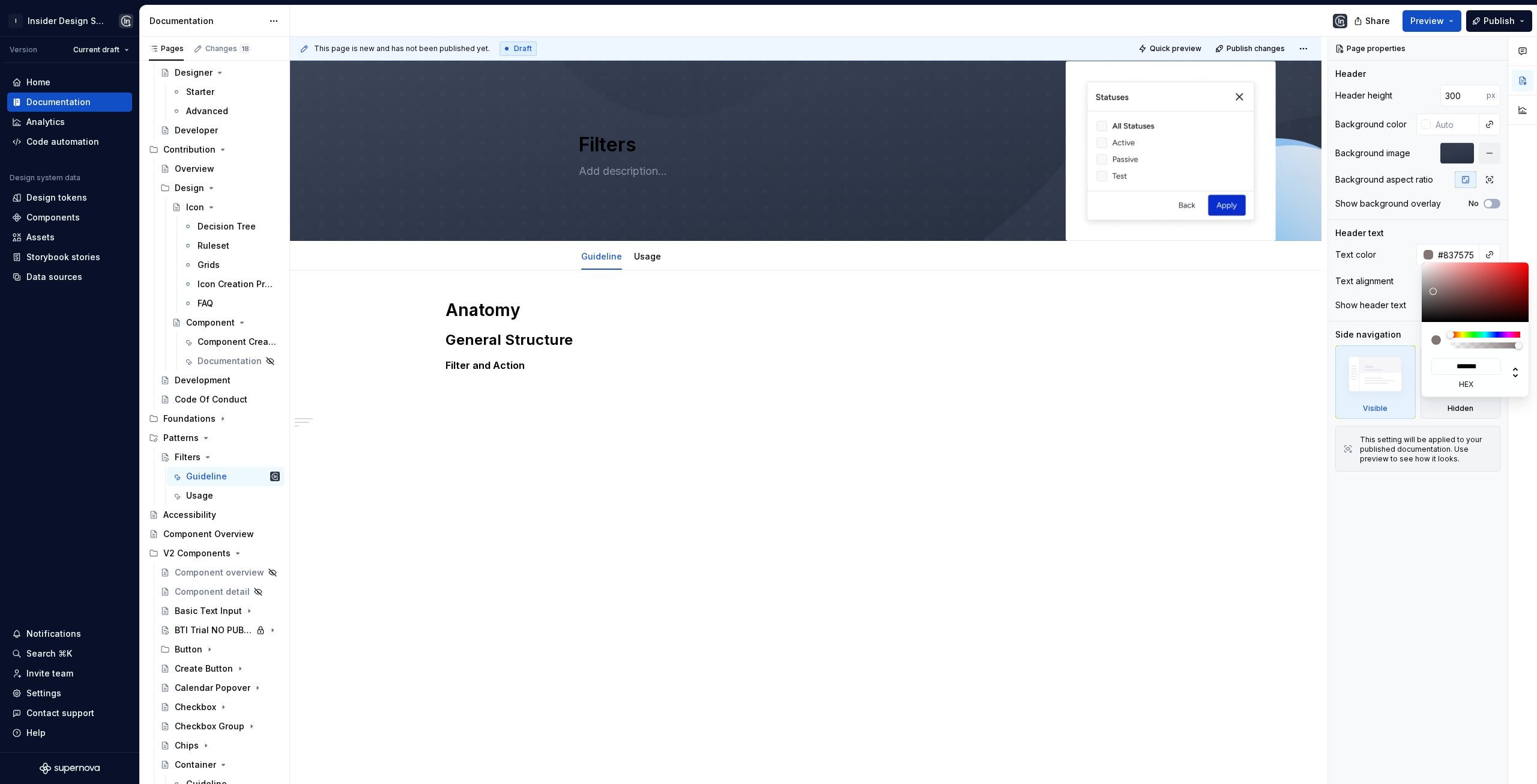
type input "#897B7B"
type input "*******"
type input "#B4ABAB"
type input "*******"
type input "#DDDCDC"
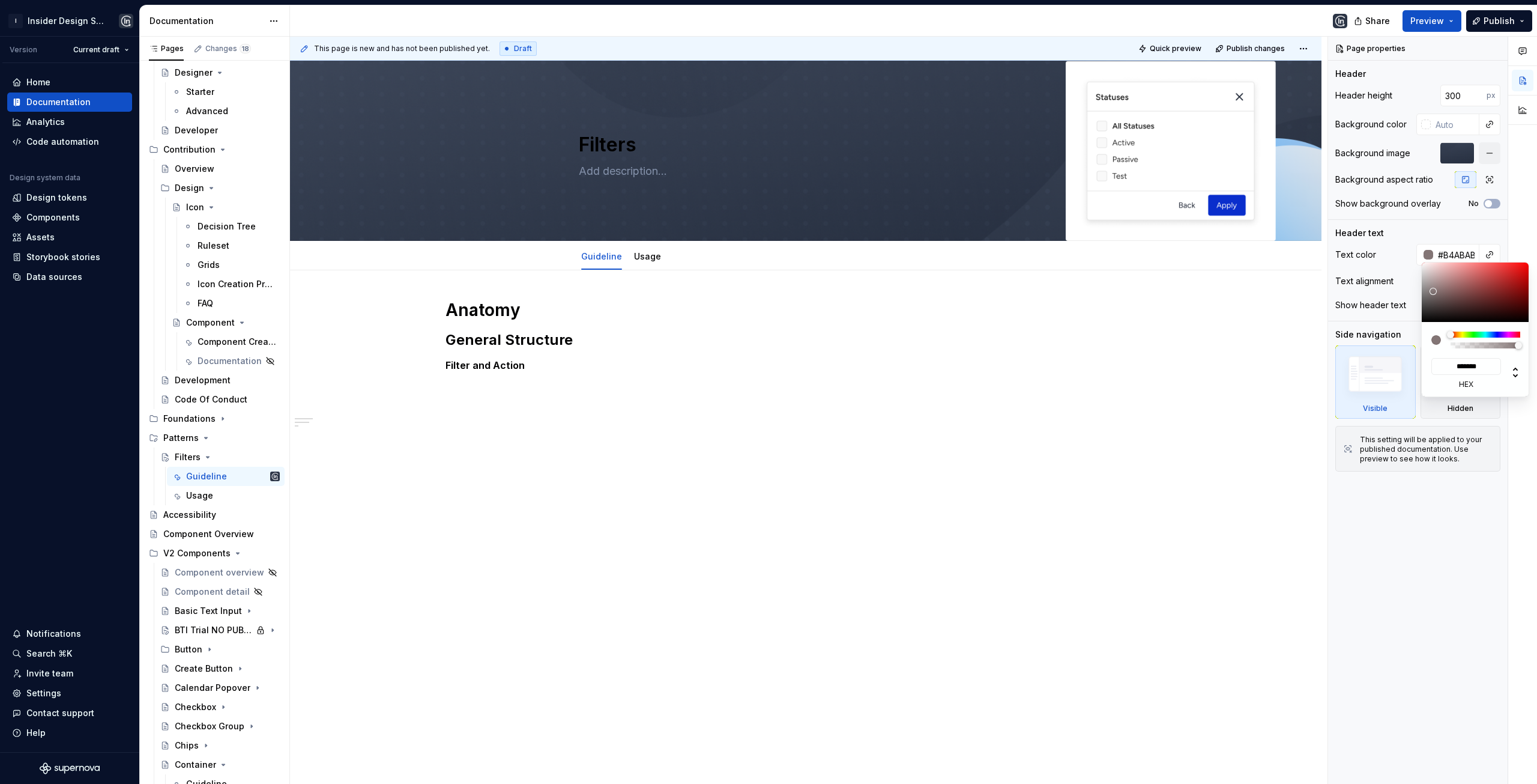
type input "*******"
type input "#FAFAFA"
type input "*******"
type input "#FFFFFF"
type input "*******"
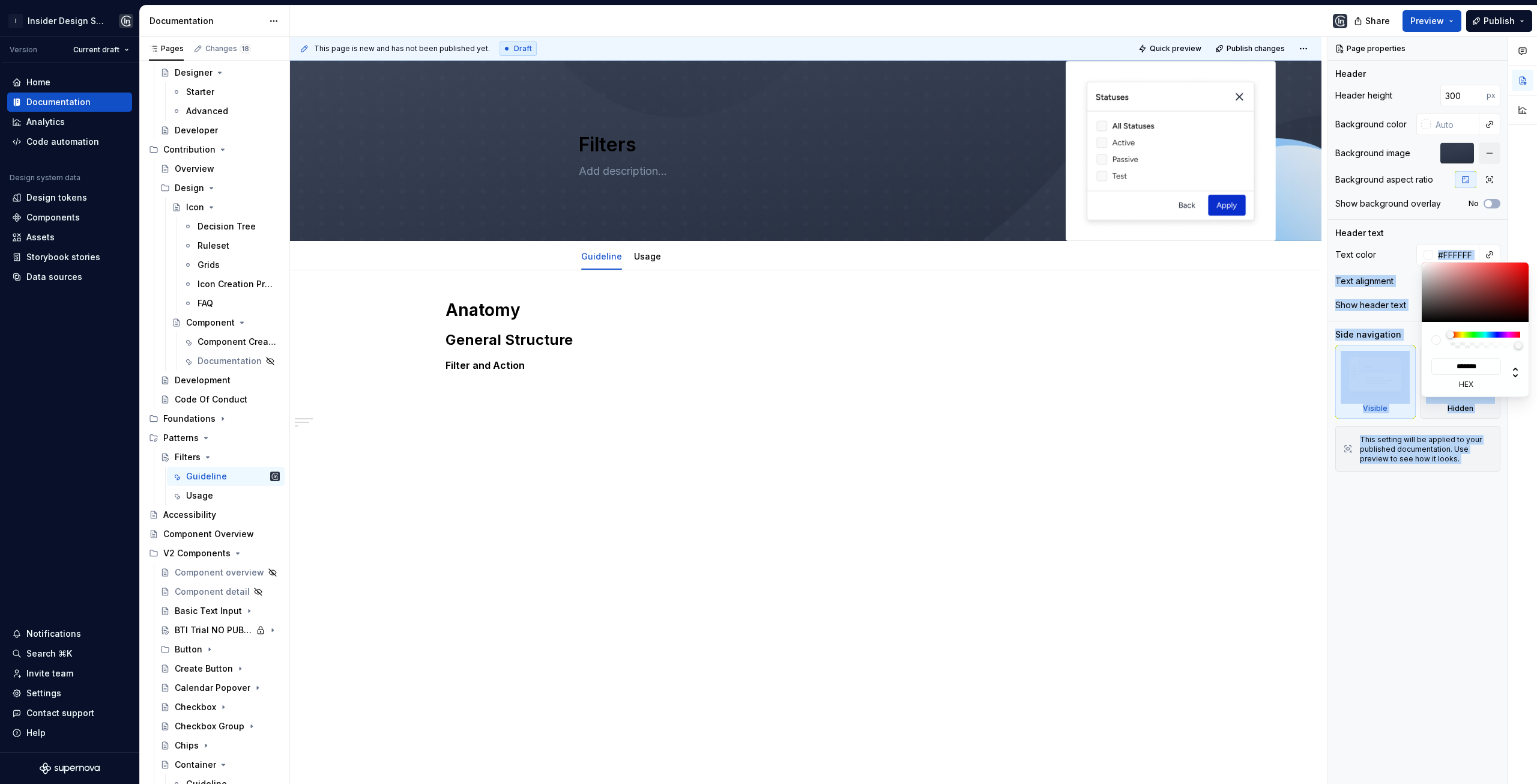
drag, startPoint x: 1434, startPoint y: 291, endPoint x: 1399, endPoint y: 242, distance: 60.2
click at [1399, 242] on body "I Insider Design System Version Current draft Home Documentation Analytics Code…" at bounding box center [768, 392] width 1537 height 784
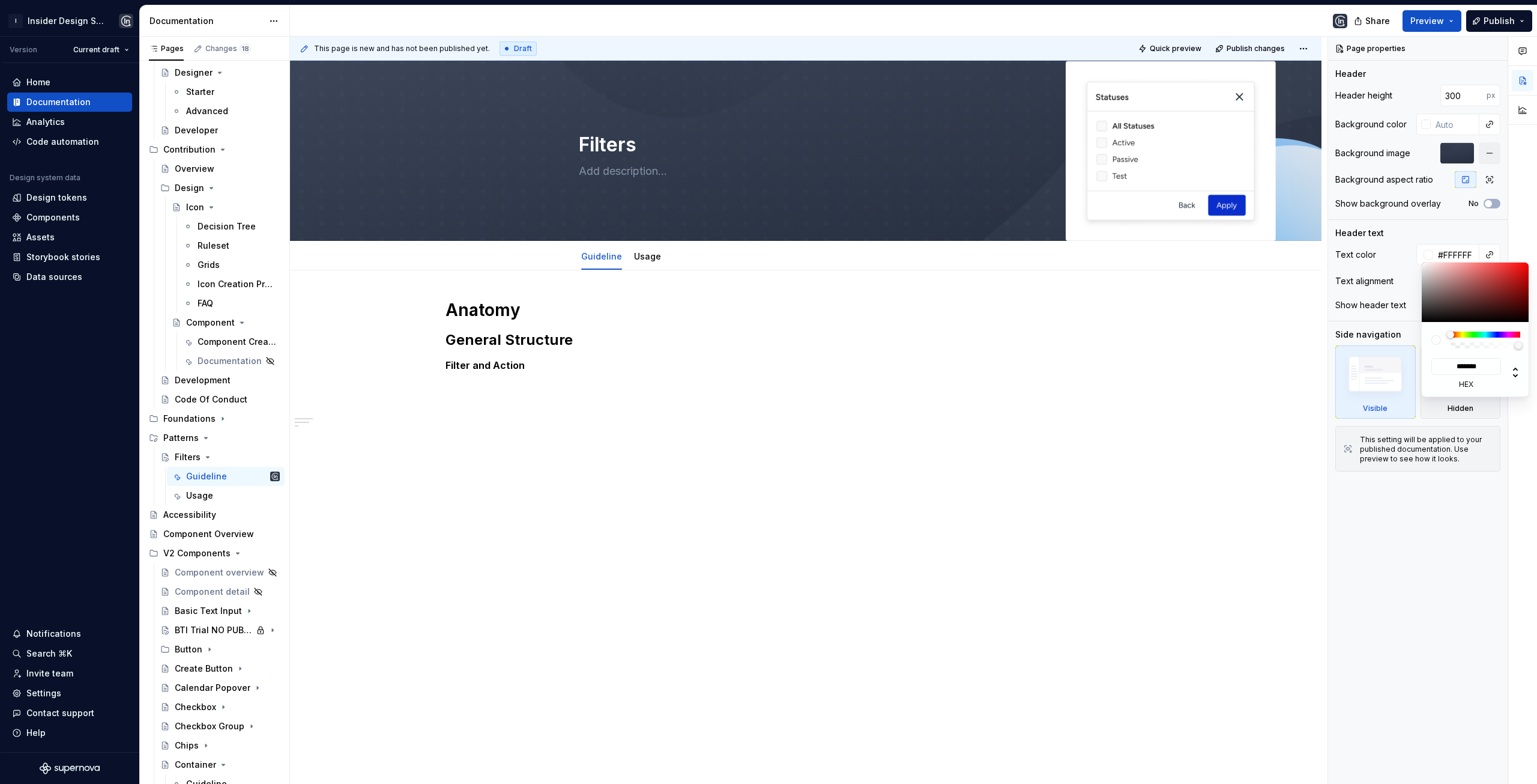
click at [1435, 228] on div "Comments Open comments No comments yet Select ‘Comment’ from the block context …" at bounding box center [1433, 410] width 209 height 747
click at [1249, 316] on html "I Insider Design System Version Current draft Home Documentation Analytics Code…" at bounding box center [768, 392] width 1537 height 784
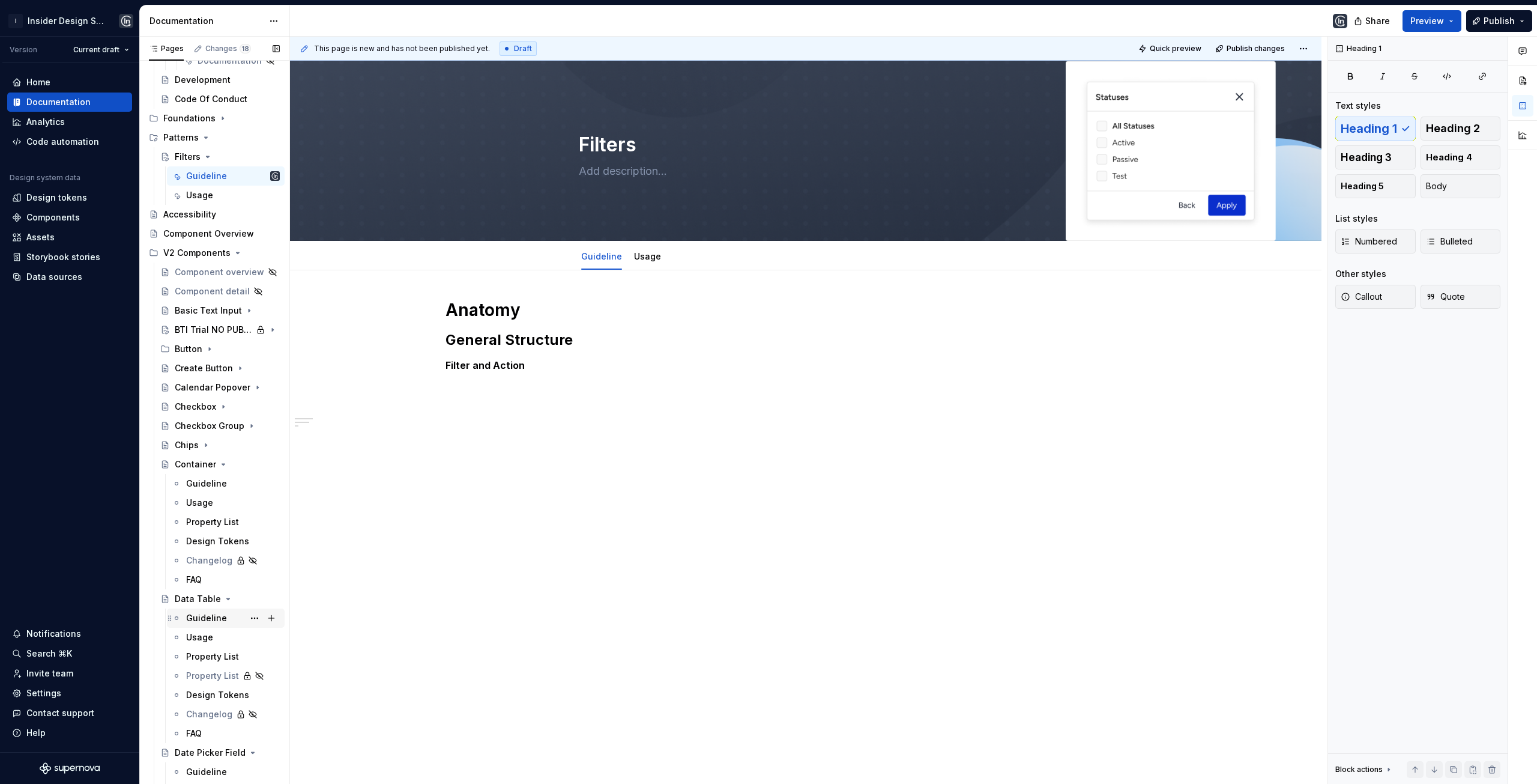
scroll to position [480, 0]
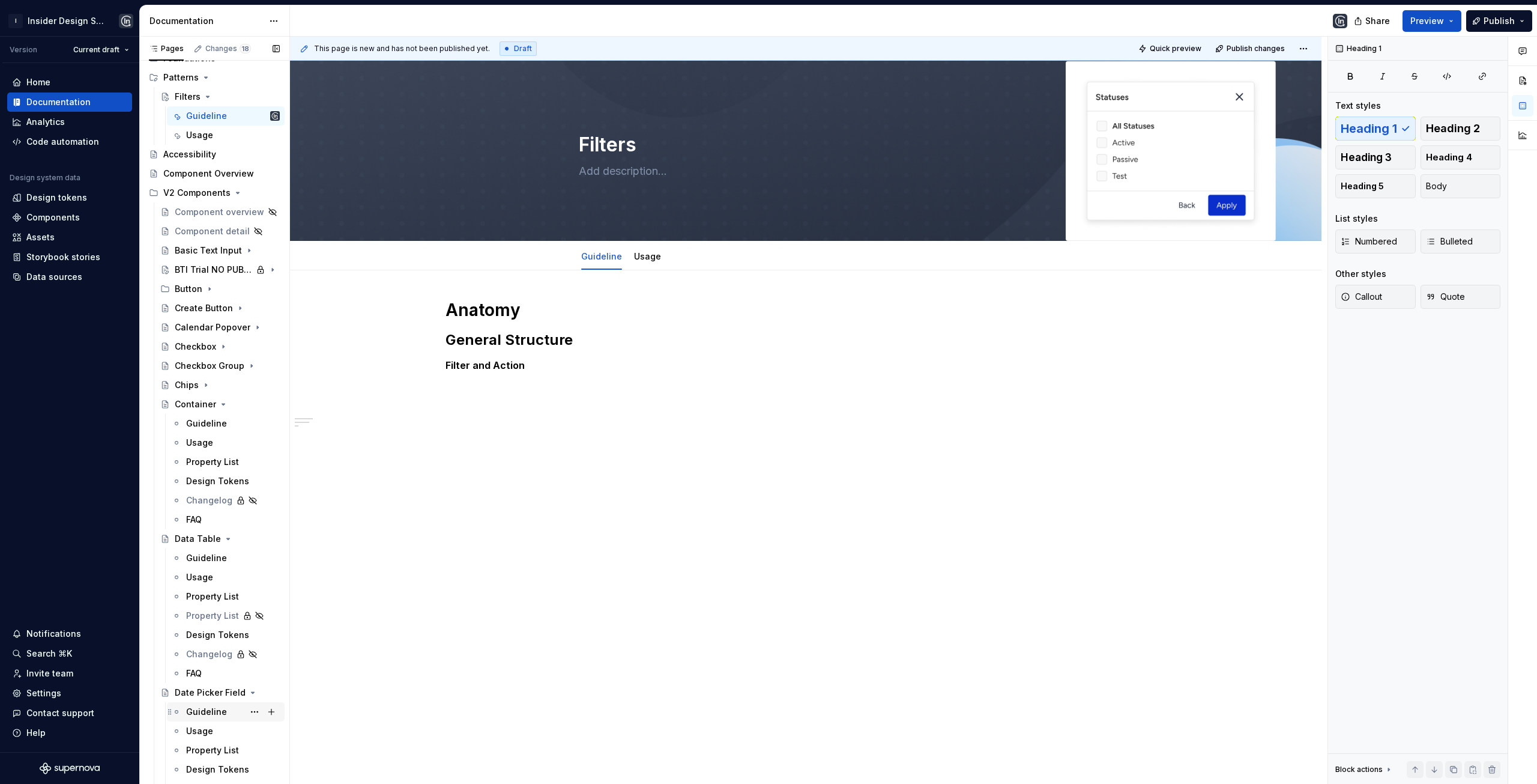
click at [220, 712] on div "Guideline" at bounding box center [206, 711] width 41 height 12
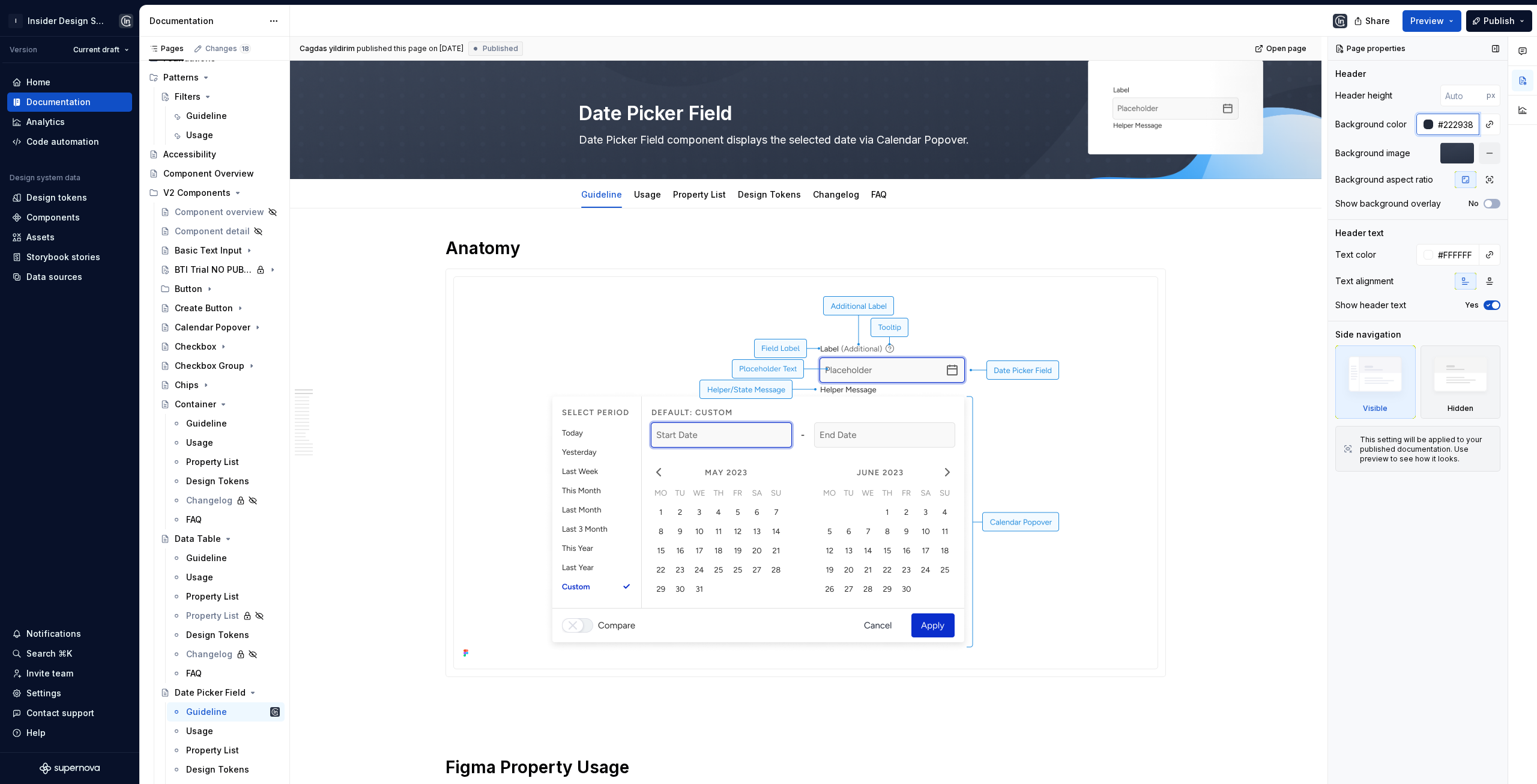
click at [1462, 124] on input "#222938" at bounding box center [1456, 124] width 47 height 22
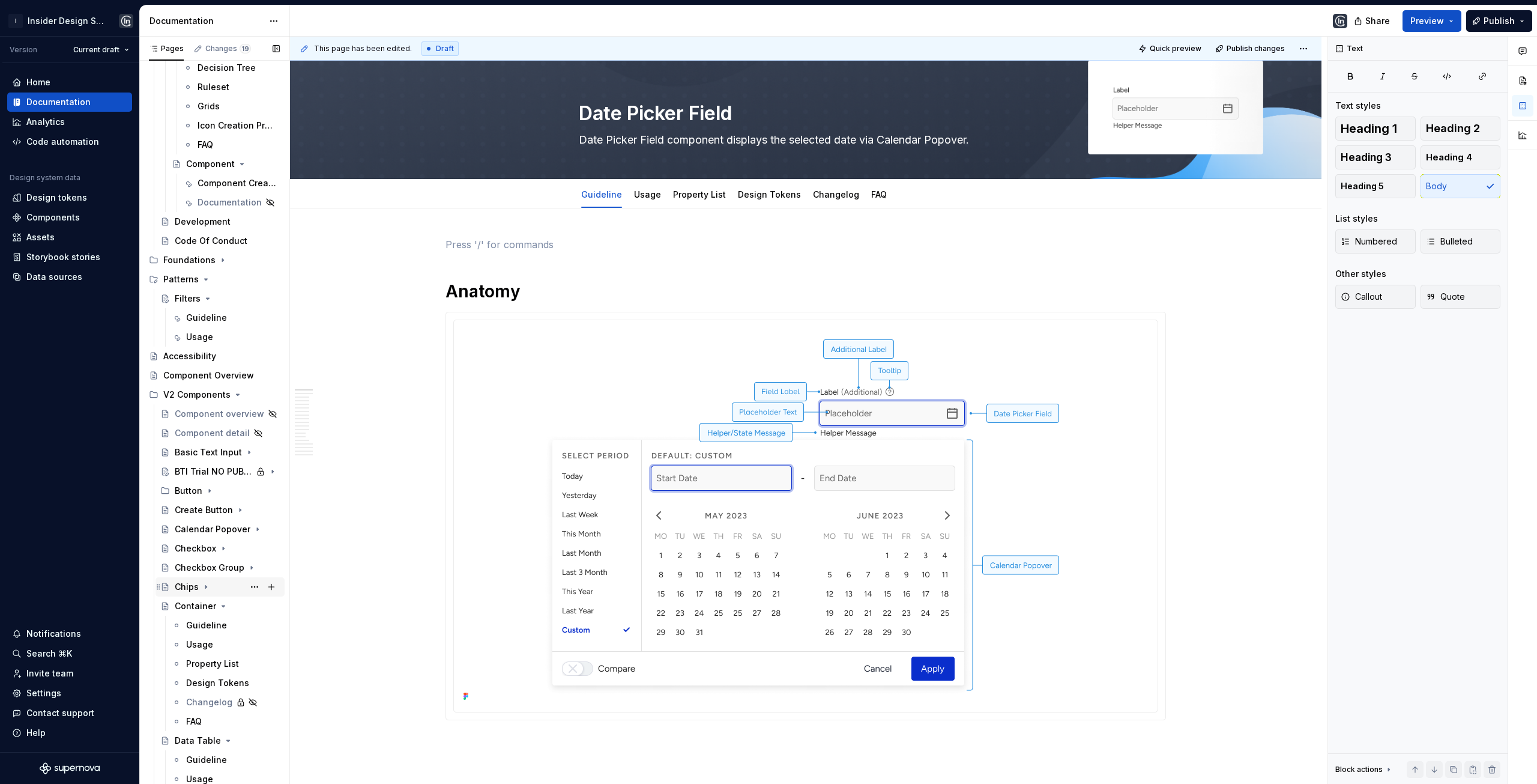
scroll to position [241, 0]
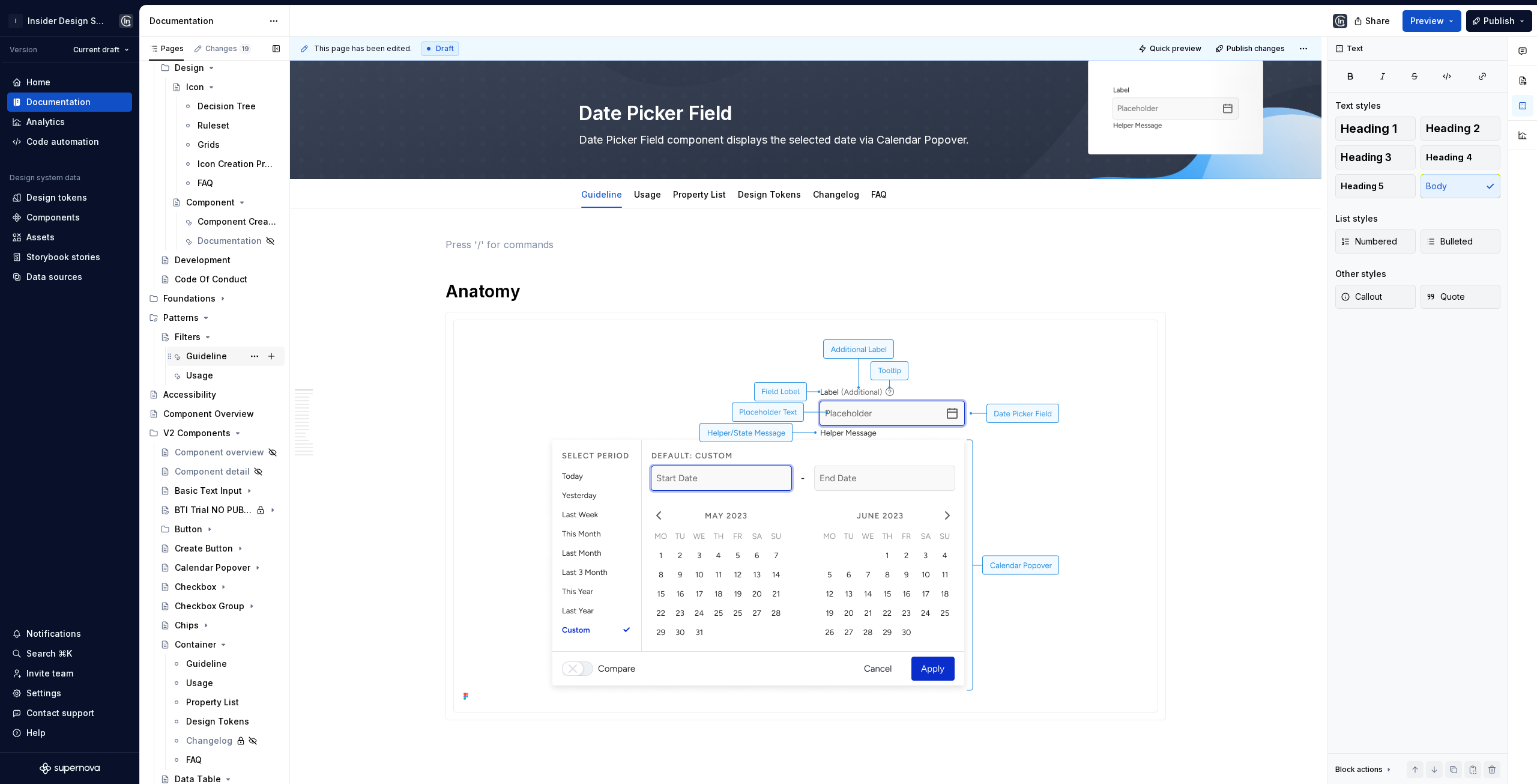
click at [200, 352] on div "Guideline" at bounding box center [206, 356] width 41 height 12
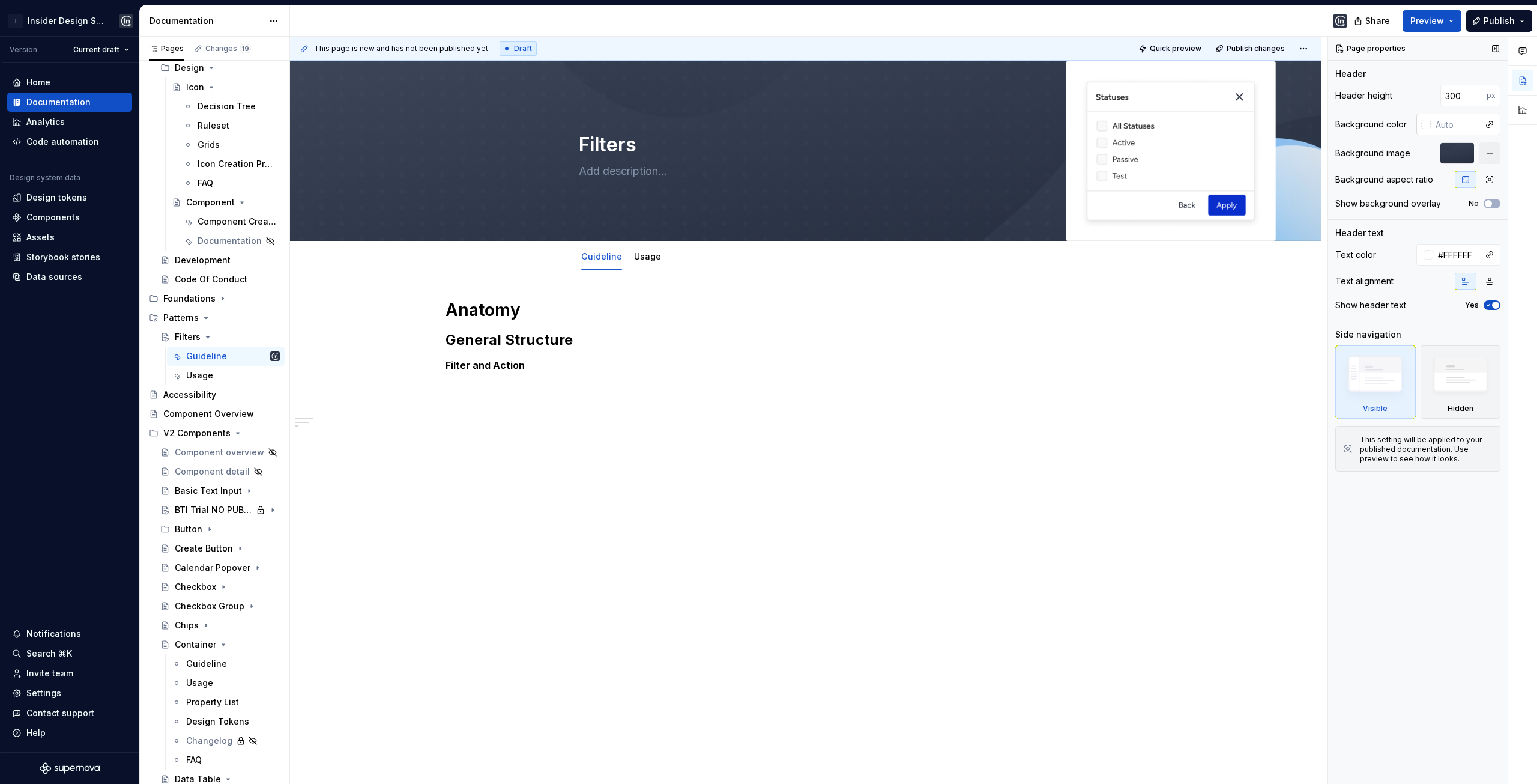
type textarea "*"
click at [1449, 125] on input "text" at bounding box center [1455, 124] width 48 height 22
paste input "#222938"
type input "#222938"
click at [1432, 145] on div "Background image" at bounding box center [1418, 154] width 166 height 22
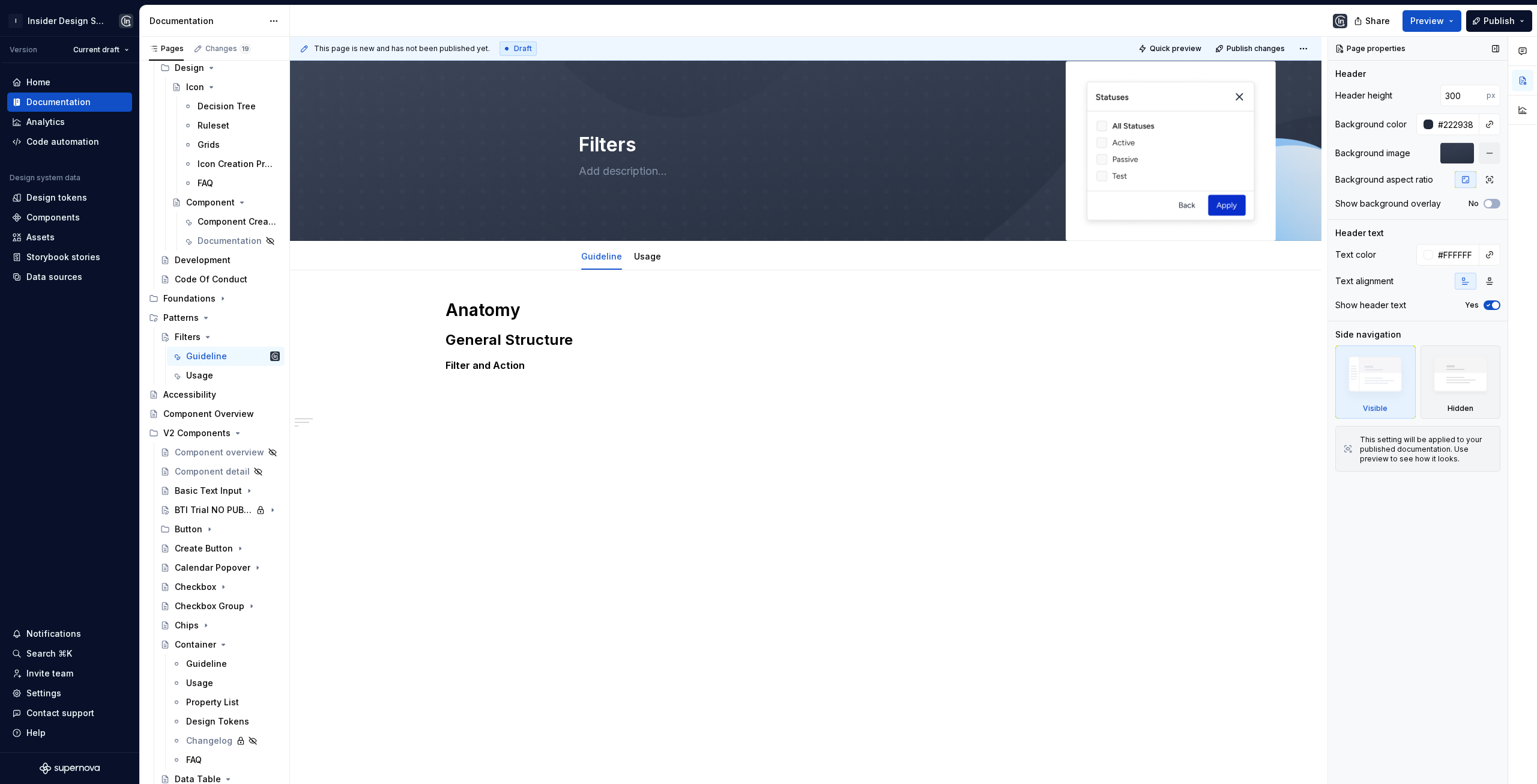
click at [1469, 285] on icon "button" at bounding box center [1466, 281] width 10 height 10
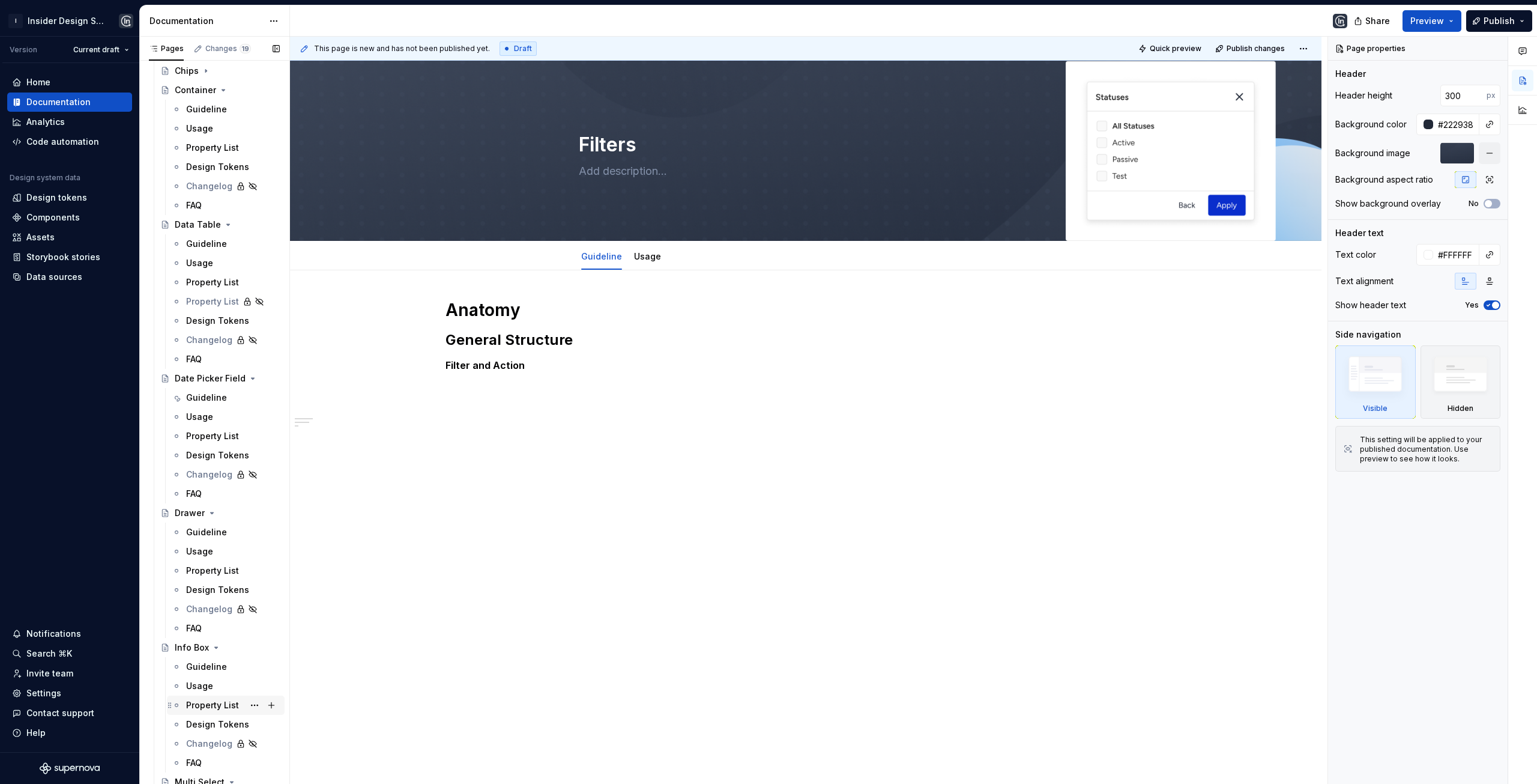
scroll to position [660, 0]
click at [199, 538] on div "Guideline" at bounding box center [232, 532] width 93 height 16
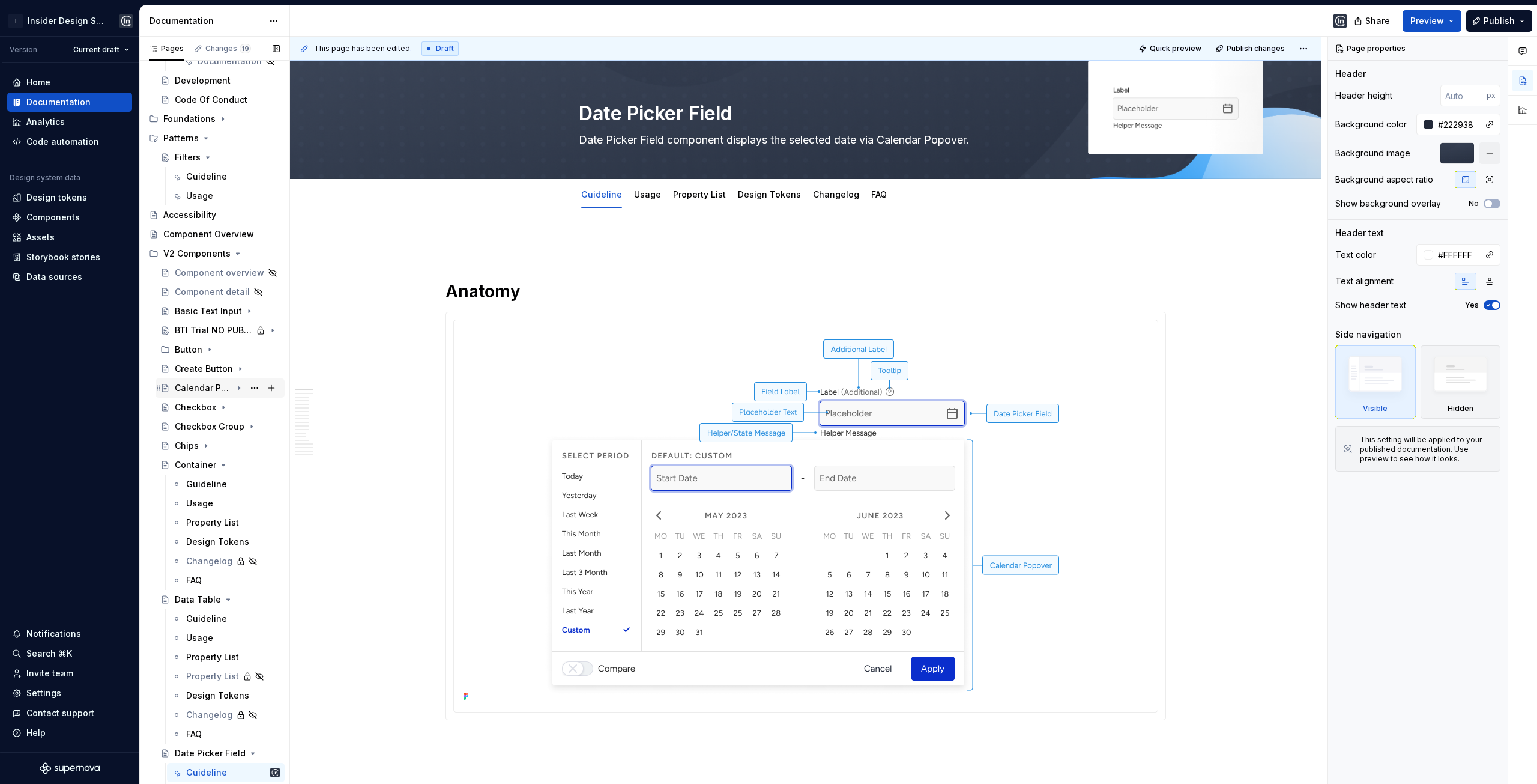
scroll to position [300, 0]
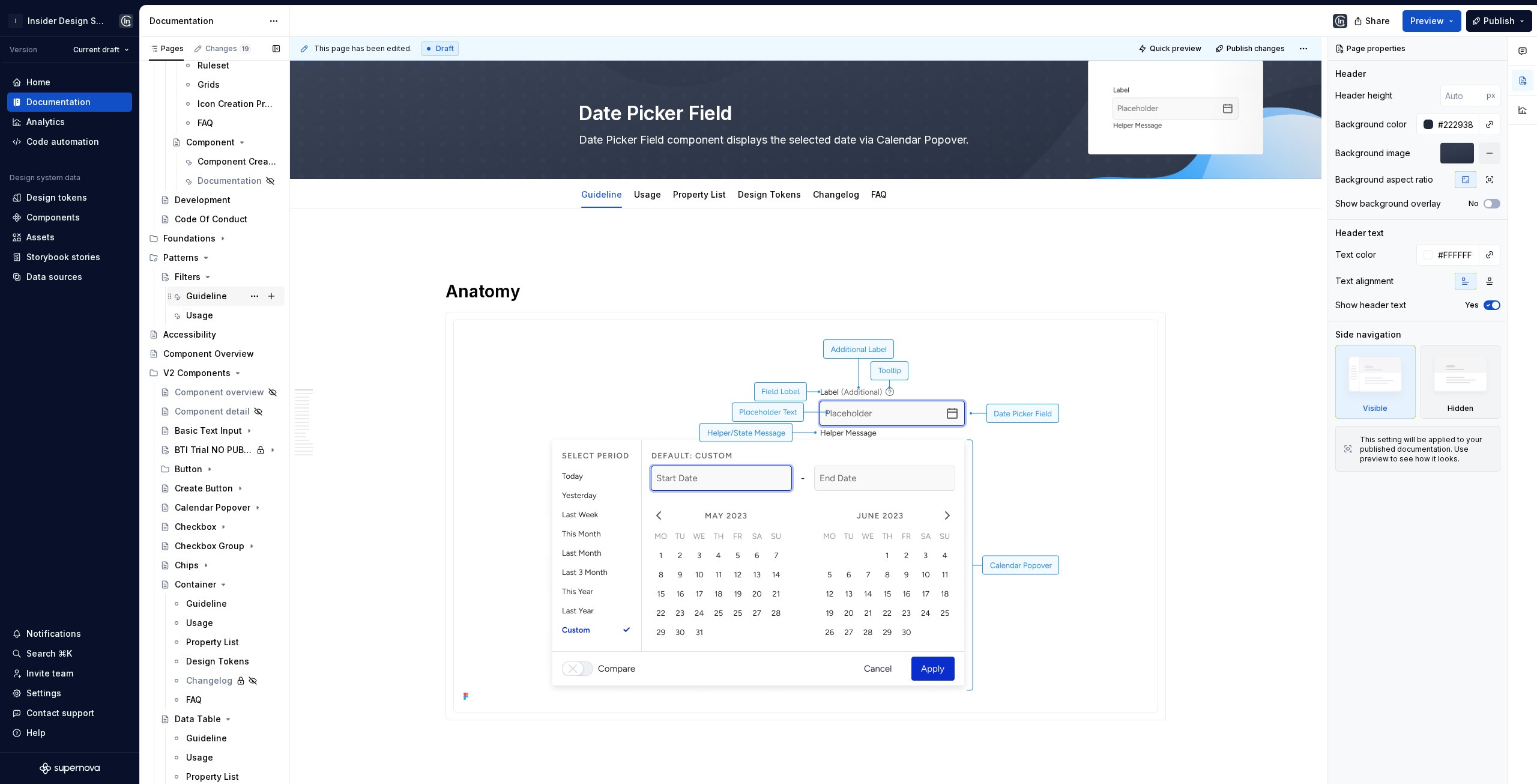
click at [198, 297] on div "Guideline" at bounding box center [206, 295] width 41 height 12
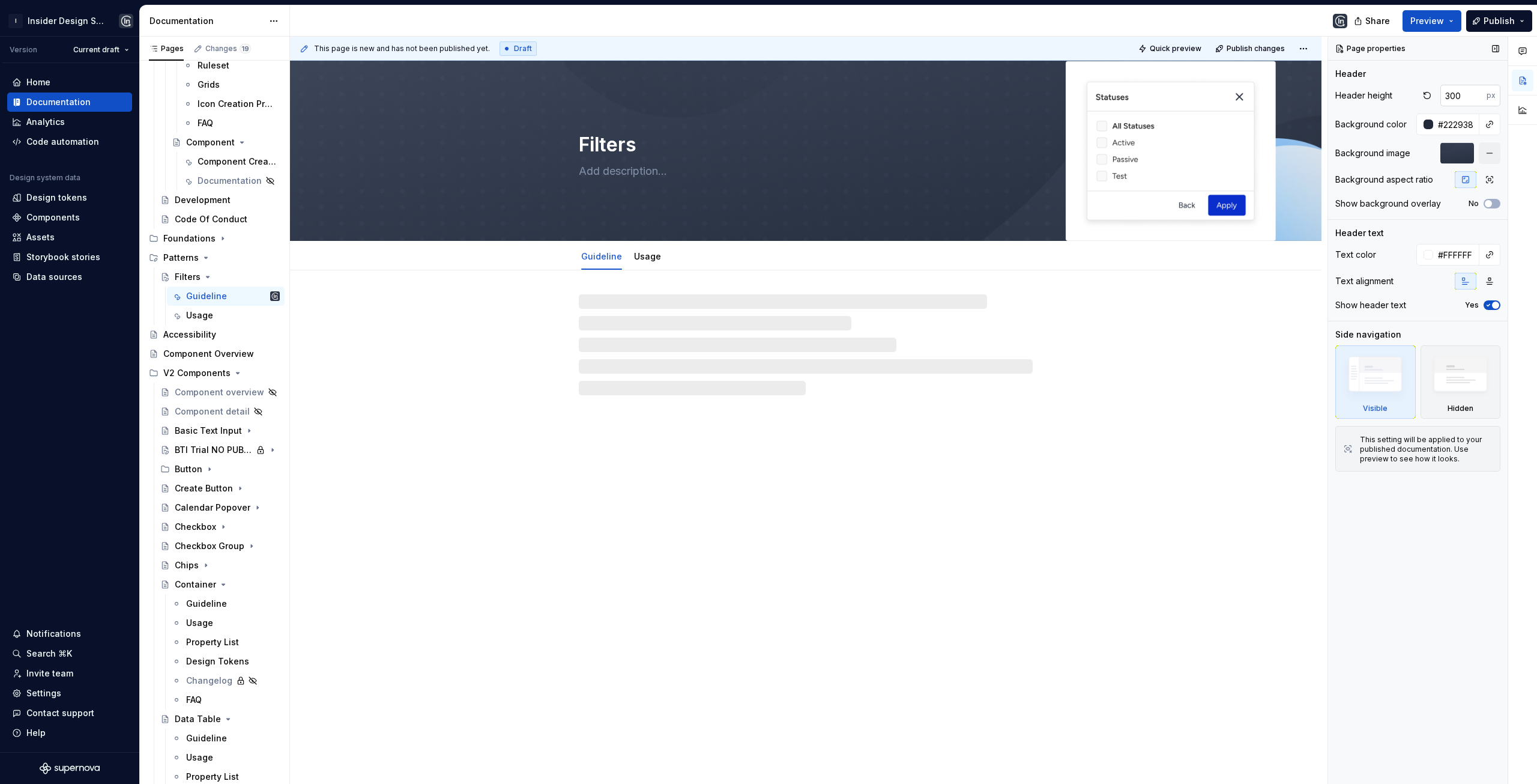
click at [1460, 101] on input "300" at bounding box center [1464, 96] width 47 height 22
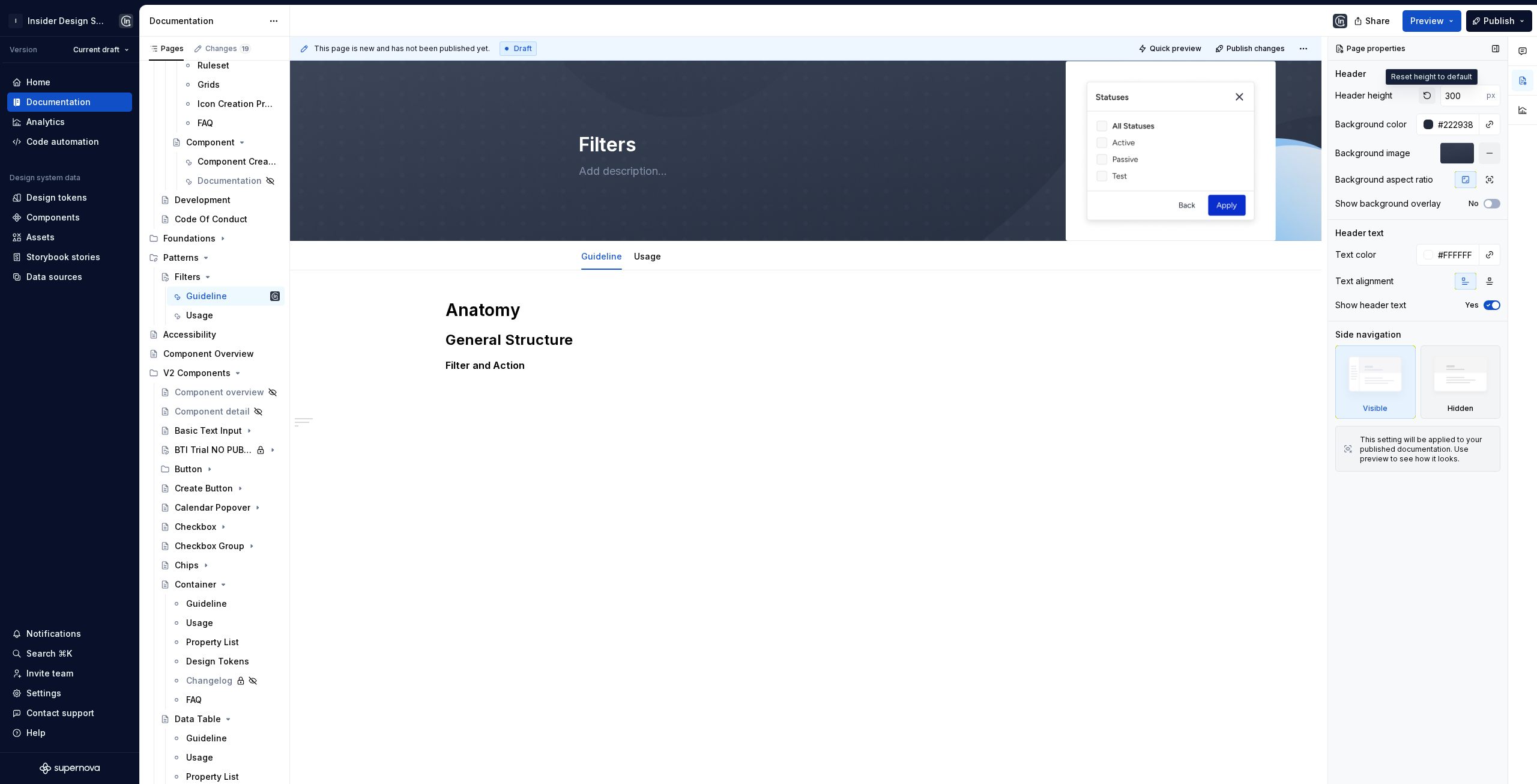
click at [1430, 97] on button "button" at bounding box center [1427, 95] width 16 height 16
type textarea "*"
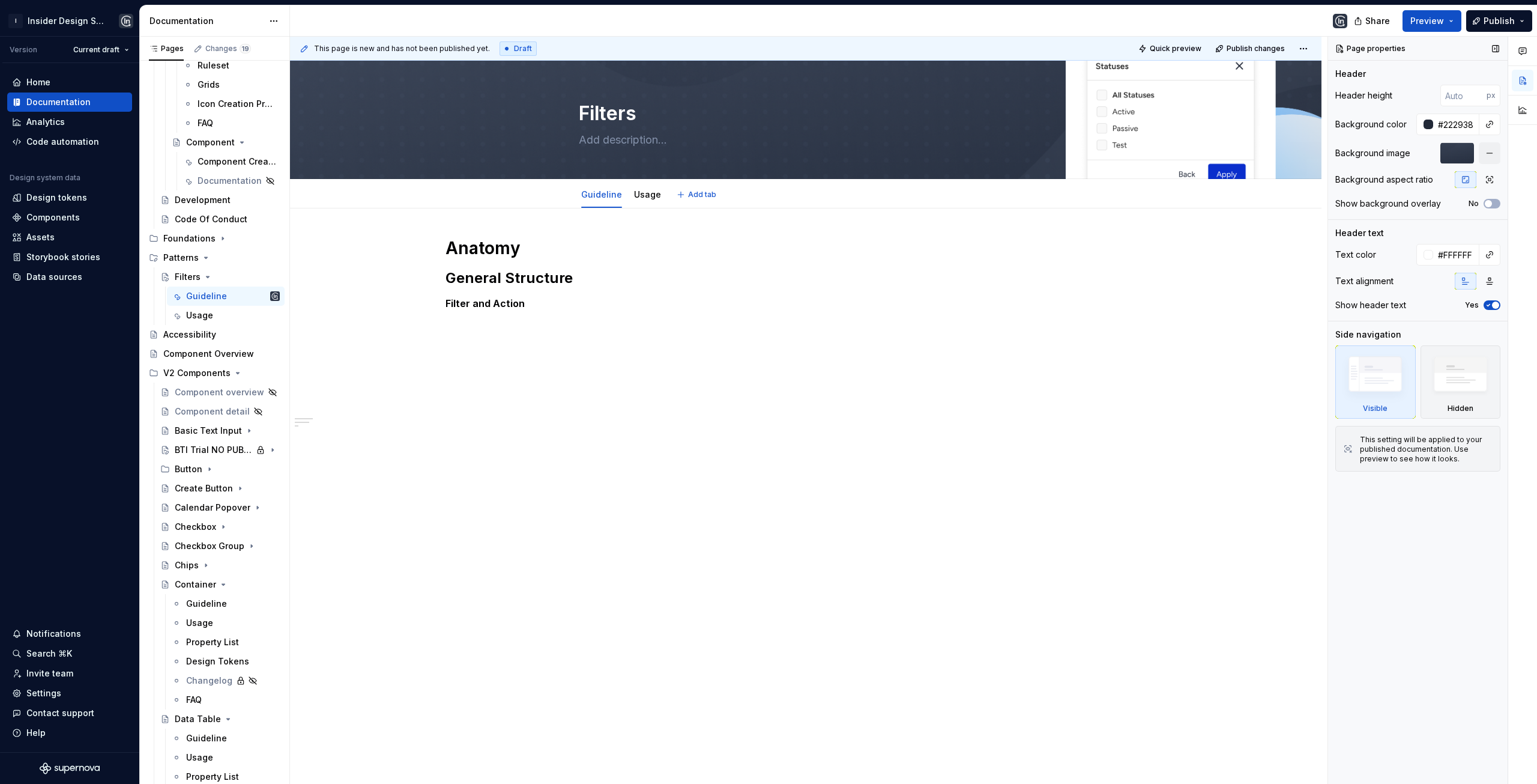
type textarea "*"
click at [516, 305] on h5 "Filter and Action" at bounding box center [806, 303] width 721 height 12
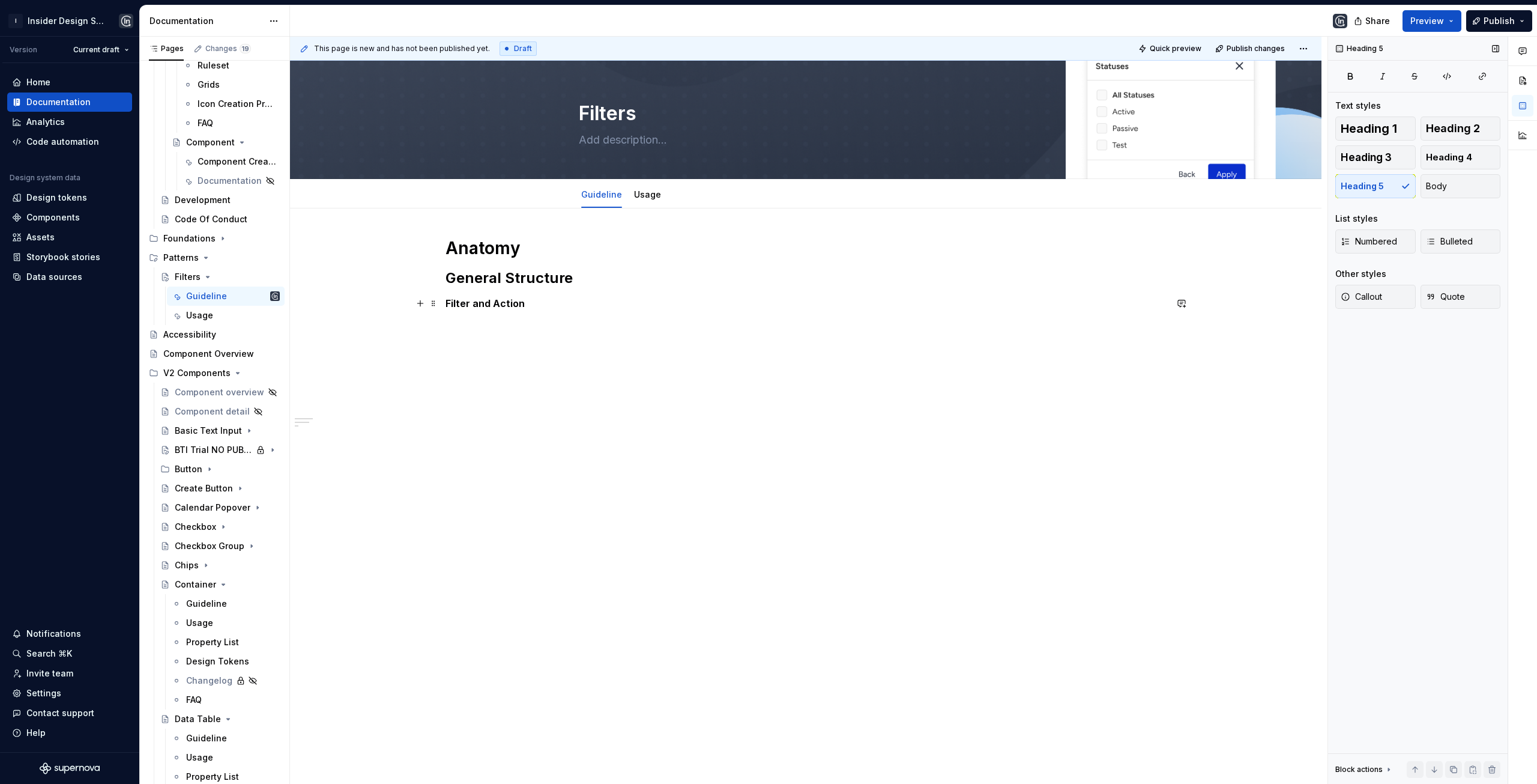
click at [543, 303] on h5 "Filter and Action" at bounding box center [806, 303] width 721 height 12
click at [529, 328] on p at bounding box center [806, 327] width 721 height 15
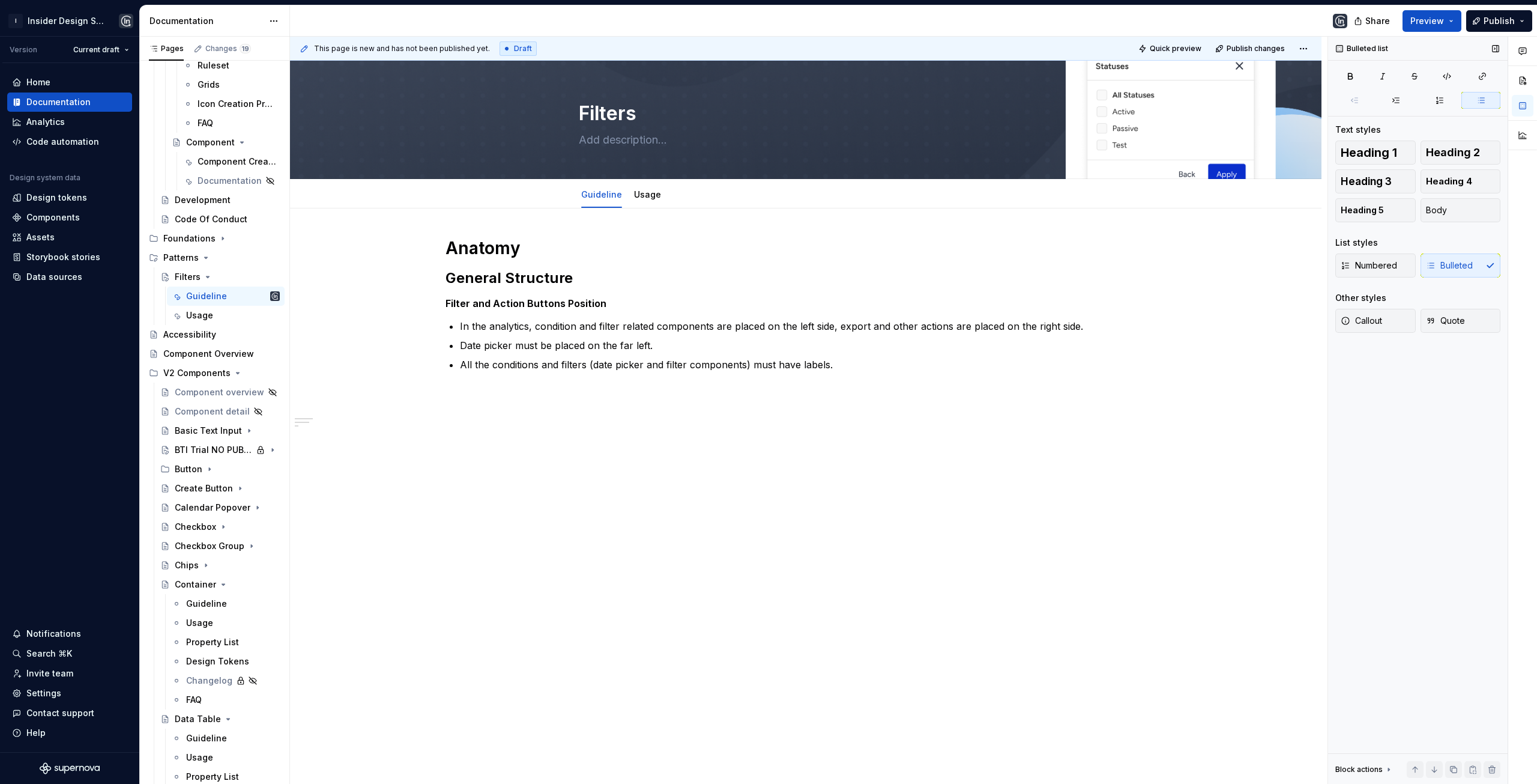
click at [440, 209] on div "Anatomy General Structure Filter and Action Buttons Position In the analytics, …" at bounding box center [806, 415] width 1032 height 413
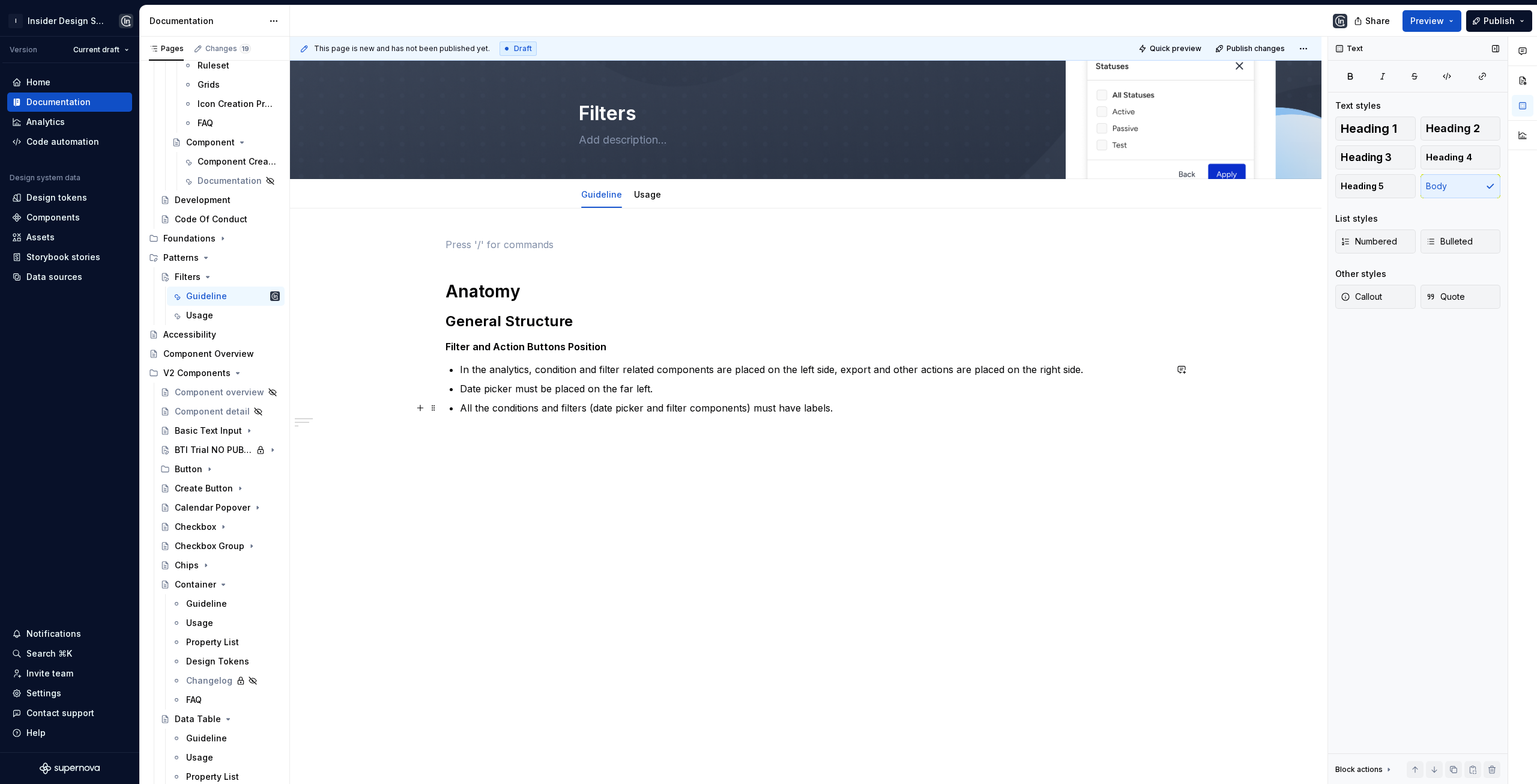
click at [597, 413] on p "All the conditions and filters (date picker and filter components) must have la…" at bounding box center [813, 408] width 706 height 15
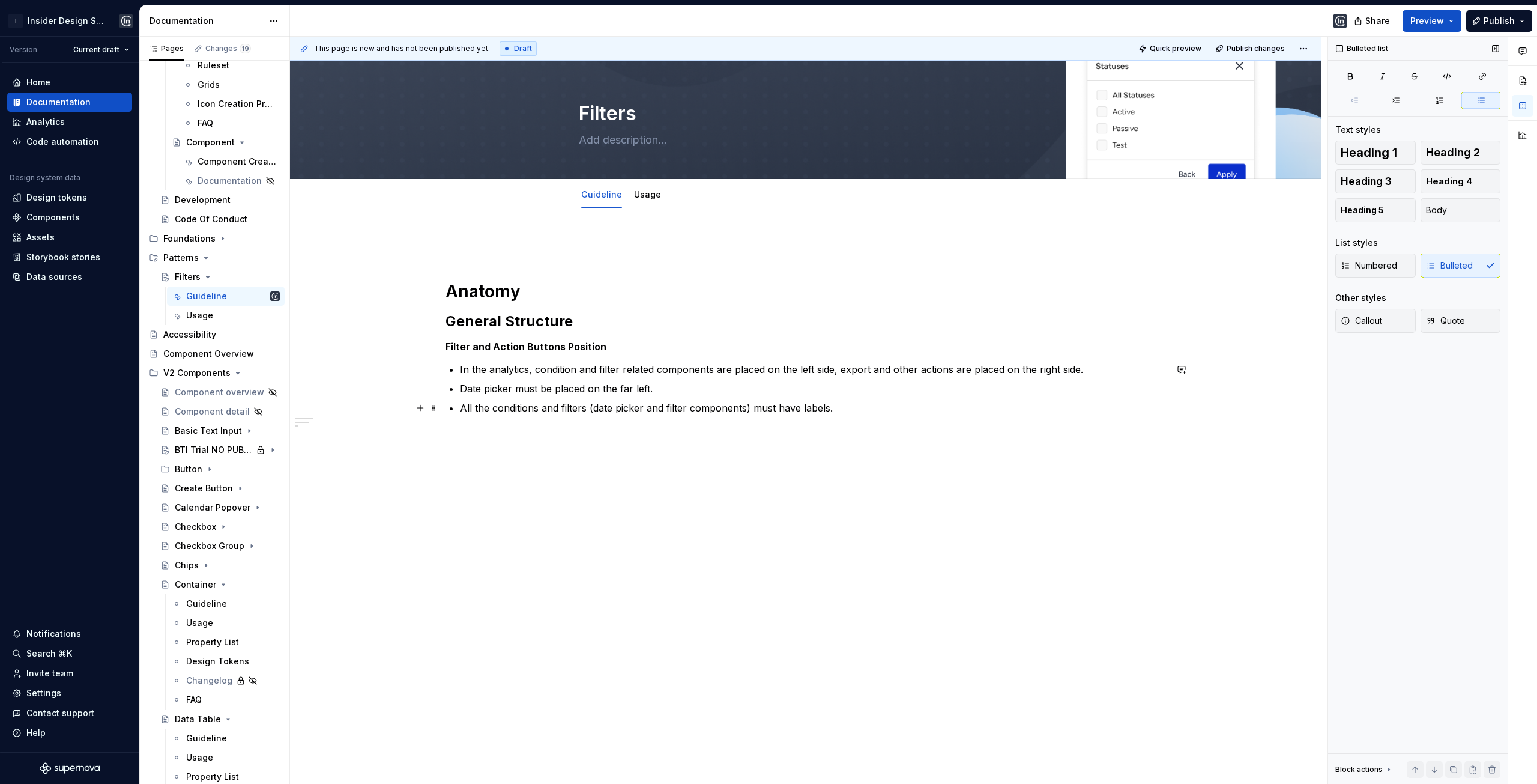
click at [857, 408] on p "All the conditions and filters (date picker and filter components) must have la…" at bounding box center [813, 408] width 706 height 15
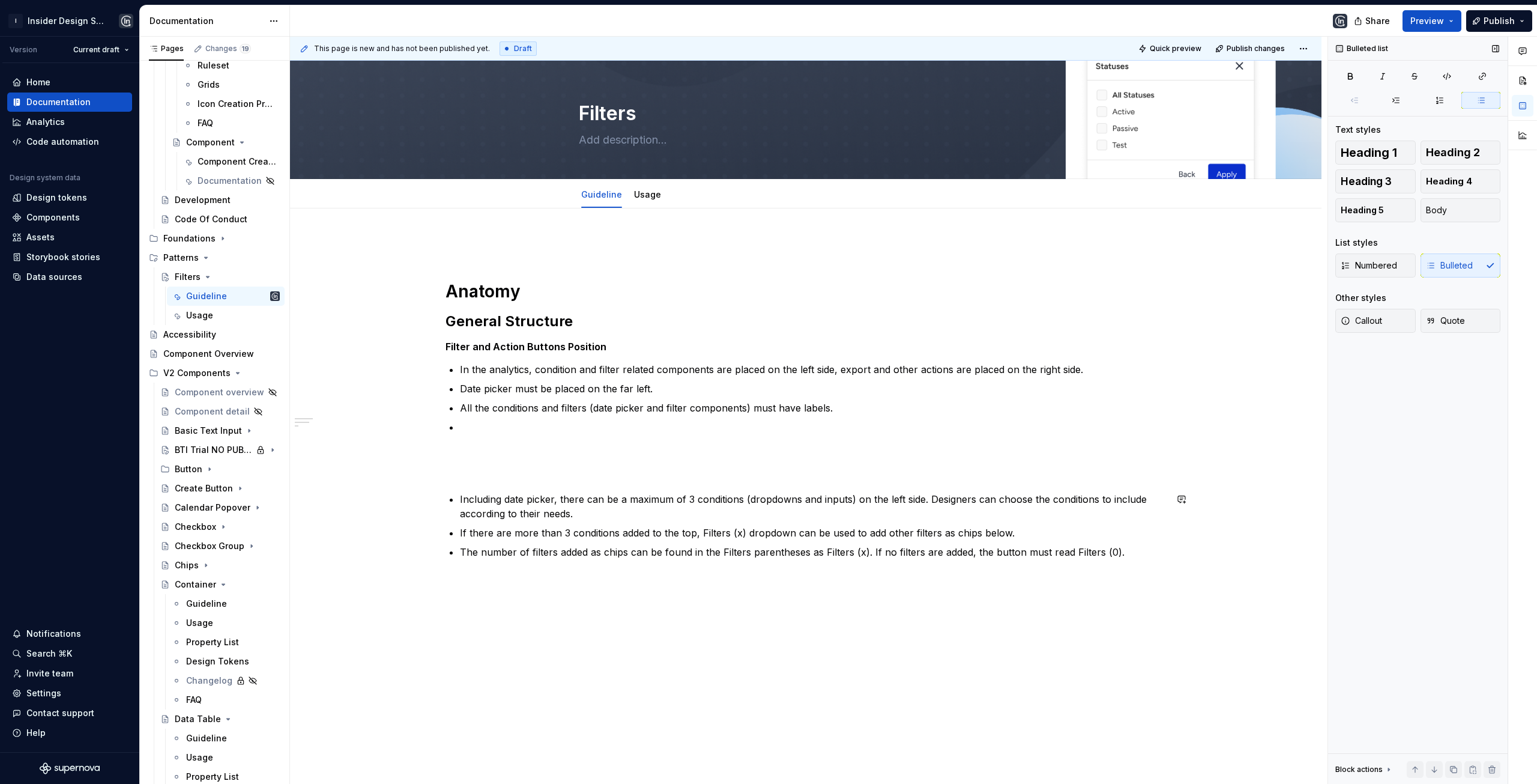
click at [462, 481] on div "Anatomy General Structure Filter and Action Buttons Position In the analytics, …" at bounding box center [806, 398] width 721 height 322
click at [504, 478] on div "Anatomy General Structure Filter and Action Buttons Position In the analytics, …" at bounding box center [806, 398] width 721 height 322
click at [507, 469] on p at bounding box center [806, 463] width 721 height 29
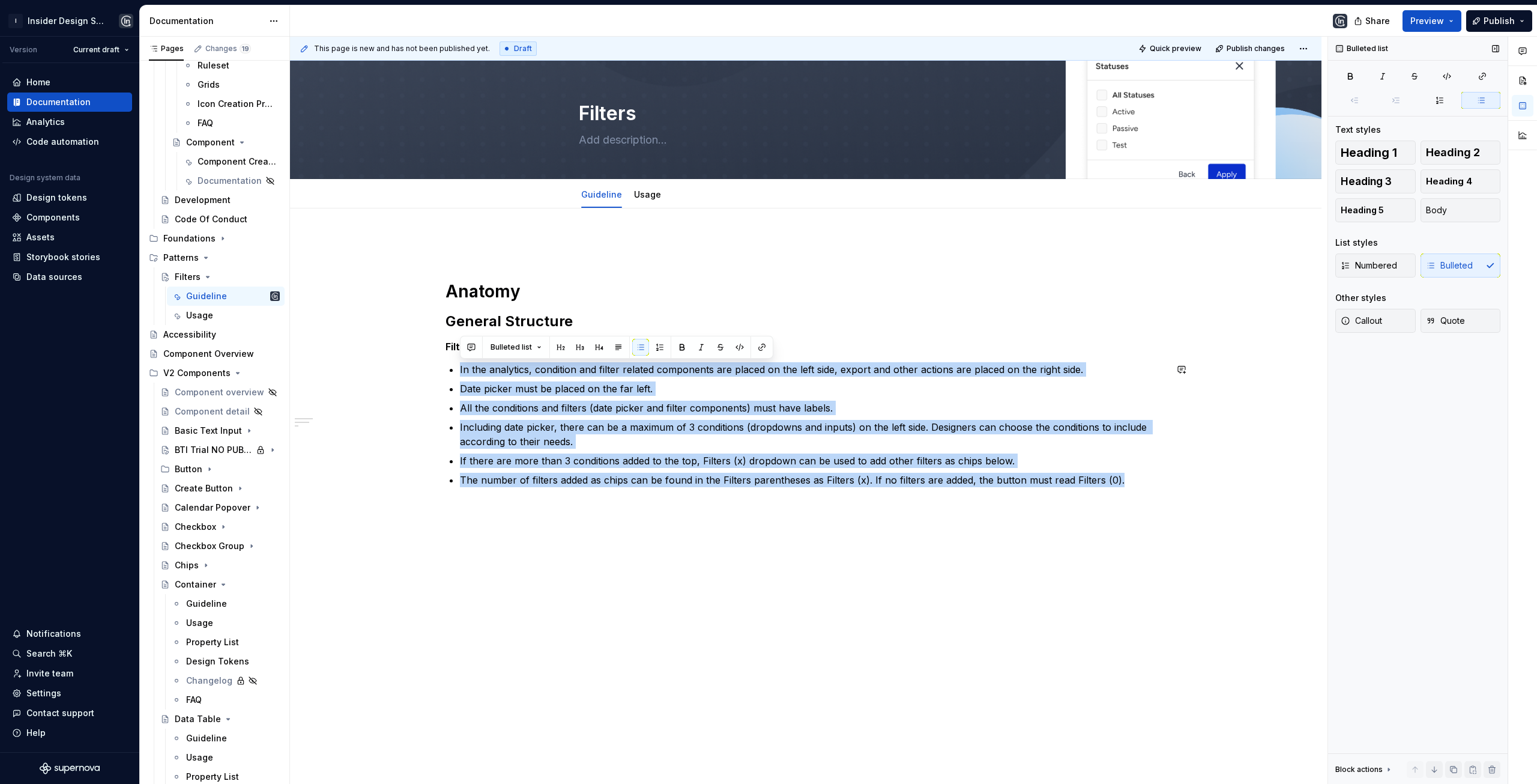
drag, startPoint x: 1124, startPoint y: 478, endPoint x: 456, endPoint y: 360, distance: 678.3
click at [456, 360] on div "Anatomy General Structure Filter and Action Buttons Position In the analytics, …" at bounding box center [806, 361] width 721 height 250
copy ul "In the analytics, condition and filter related components are placed on the lef…"
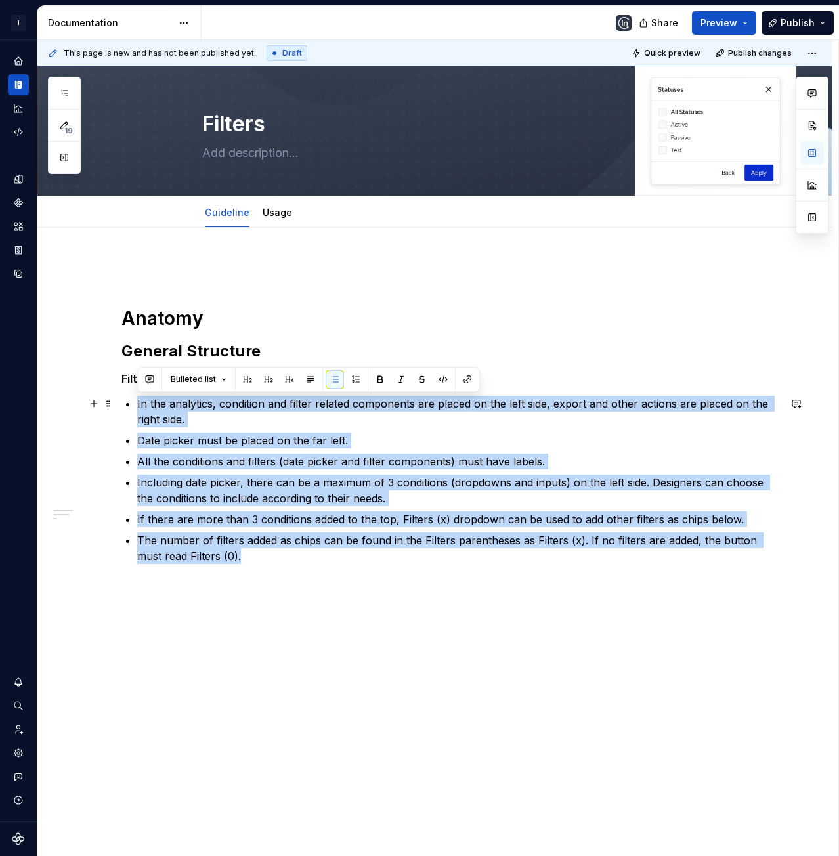
click at [205, 427] on p "In the analytics, condition and filter related components are placed on the lef…" at bounding box center [458, 412] width 642 height 32
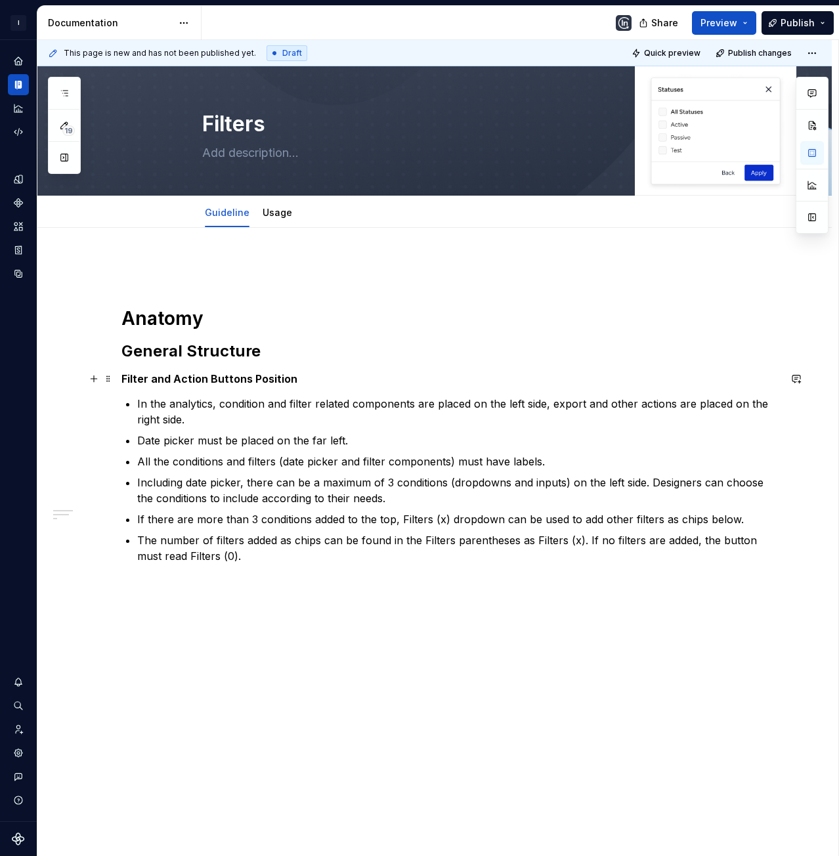
click at [192, 380] on h5 "Filter and Action Buttons Position" at bounding box center [450, 378] width 658 height 13
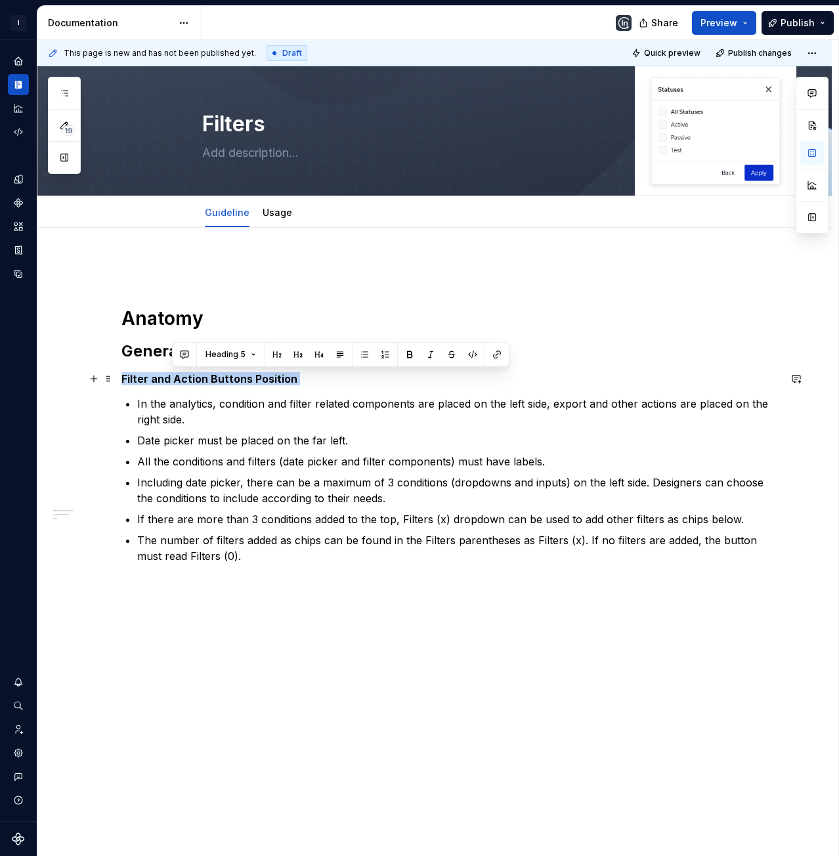
click at [192, 380] on h5 "Filter and Action Buttons Position" at bounding box center [450, 378] width 658 height 13
click at [242, 381] on h5 "Filter and Action Buttons Position" at bounding box center [450, 378] width 658 height 13
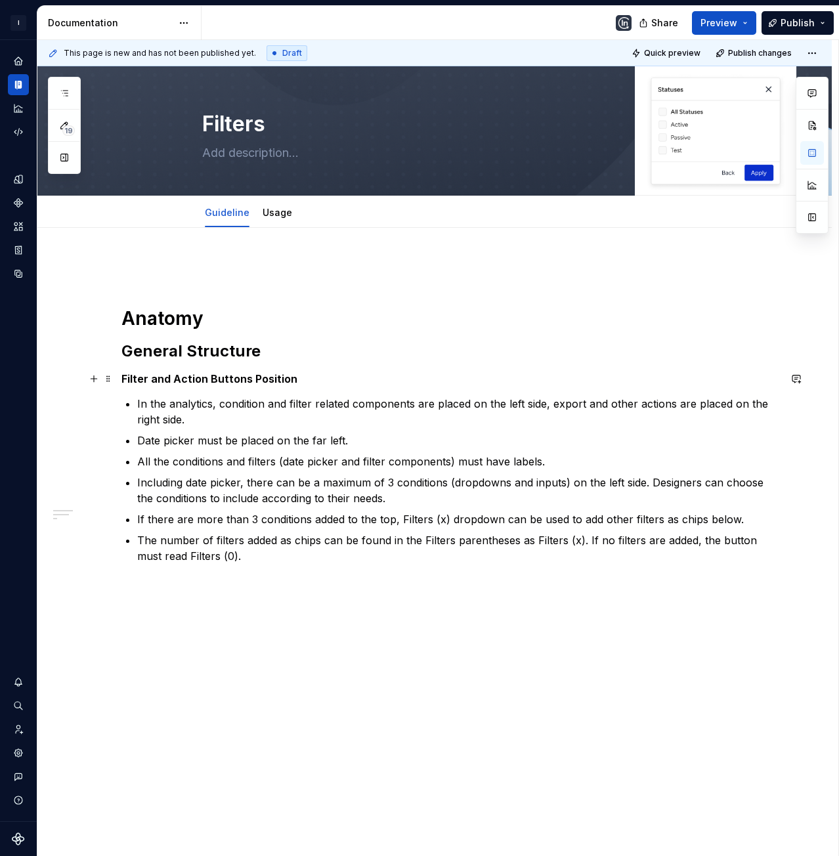
click at [265, 380] on h5 "Filter and Action Buttons Position" at bounding box center [450, 378] width 658 height 13
drag, startPoint x: 249, startPoint y: 376, endPoint x: 312, endPoint y: 380, distance: 62.5
click at [312, 380] on h5 "Filter and Action Buttons Position" at bounding box center [450, 378] width 658 height 13
click at [279, 441] on p "Date picker must be placed on the far left." at bounding box center [458, 441] width 642 height 16
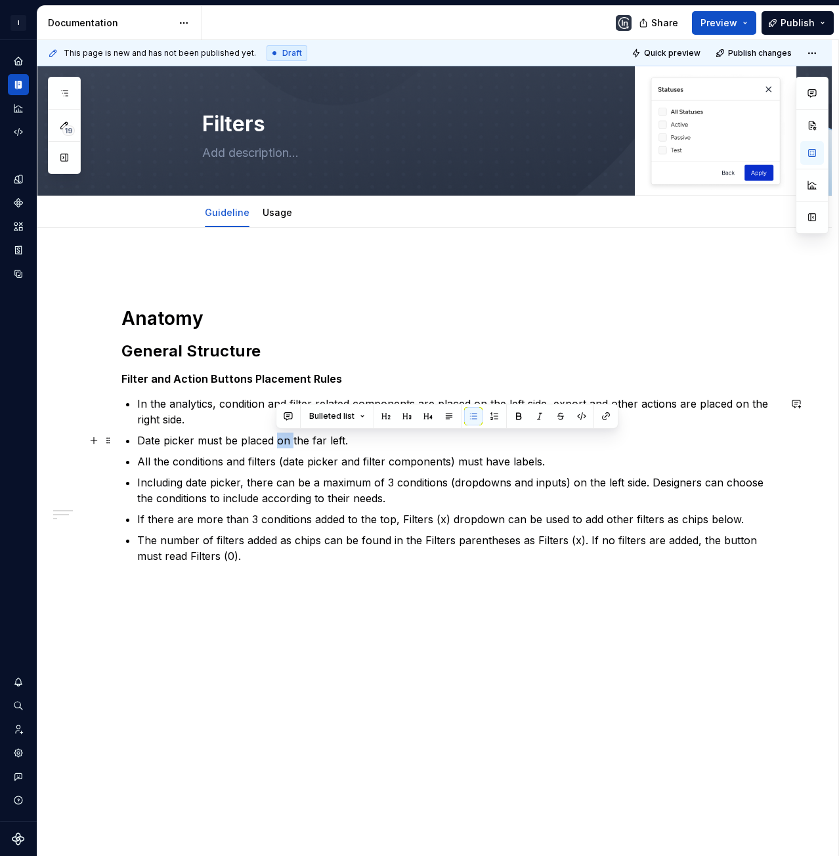
click at [279, 441] on p "Date picker must be placed on the far left." at bounding box center [458, 441] width 642 height 16
click at [271, 541] on p "The number of filters added as chips can be found in the Filters parentheses as…" at bounding box center [458, 548] width 642 height 32
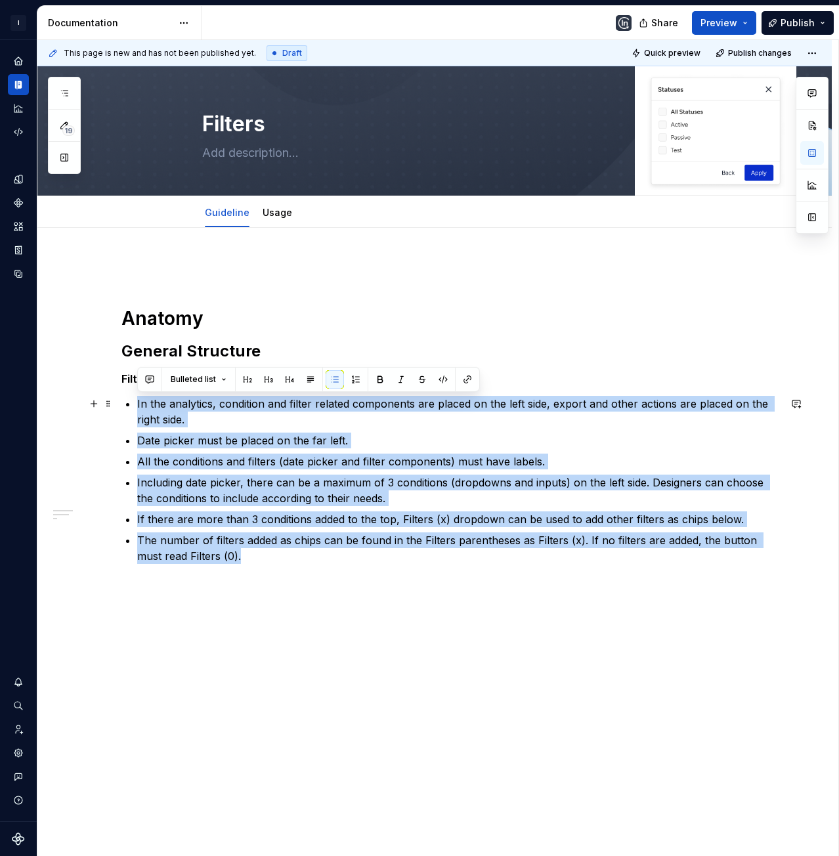
drag, startPoint x: 264, startPoint y: 561, endPoint x: 133, endPoint y: 404, distance: 204.1
click at [133, 404] on div "Anatomy General Structure Filter and Action Buttons Placement Rules In the anal…" at bounding box center [450, 411] width 658 height 305
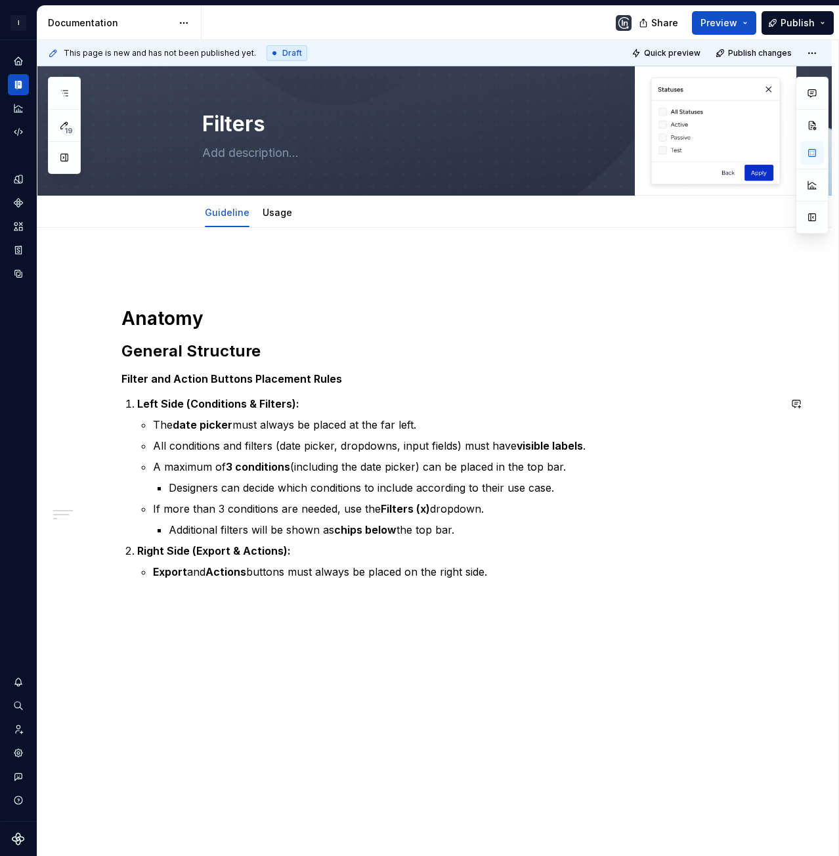
click at [354, 594] on div "Anatomy General Structure Filter and Action Buttons Placement Rules Left Side (…" at bounding box center [450, 427] width 658 height 336
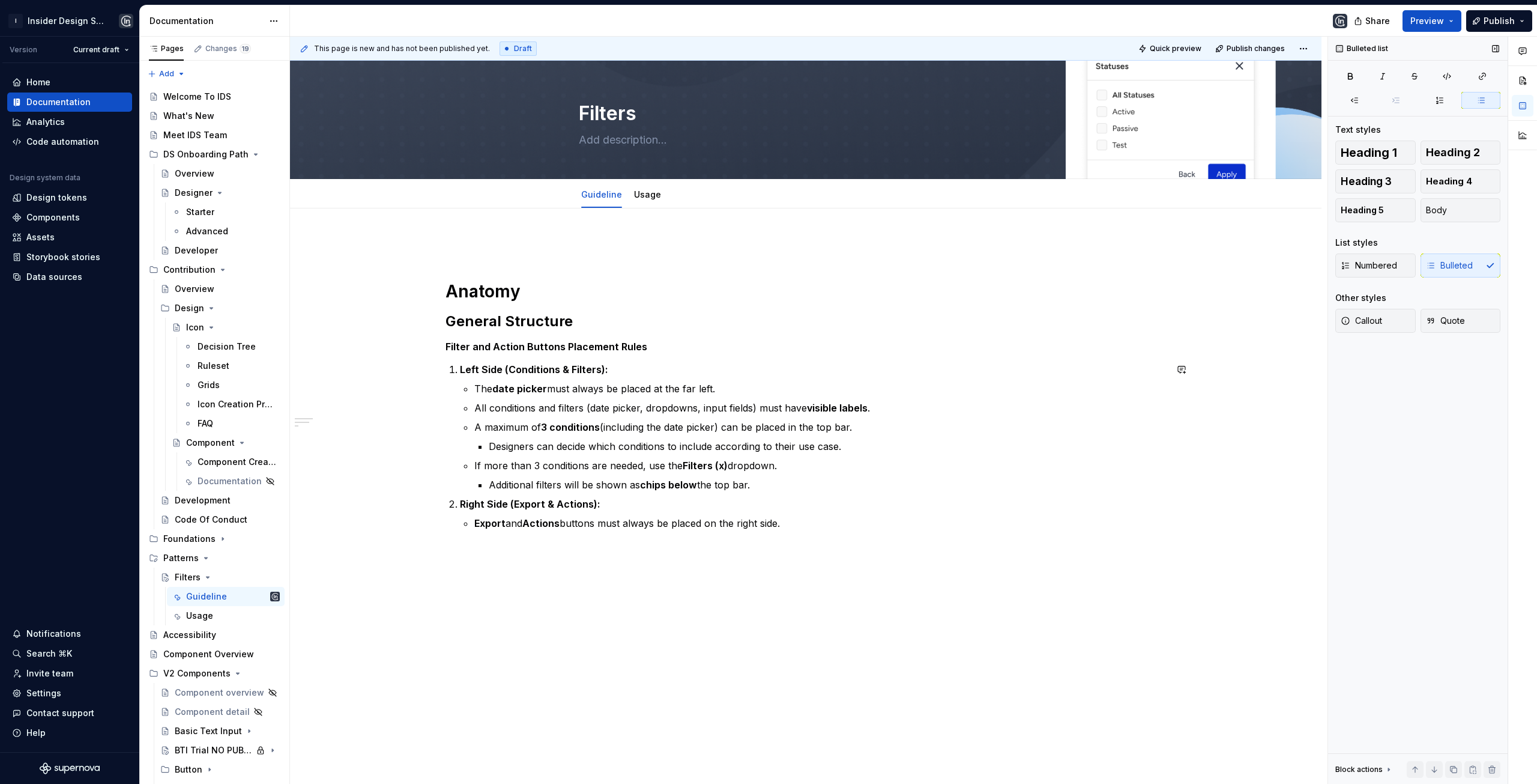
click at [777, 570] on div "Anatomy General Structure Filter and Action Buttons Placement Rules Left Side (…" at bounding box center [806, 494] width 1032 height 572
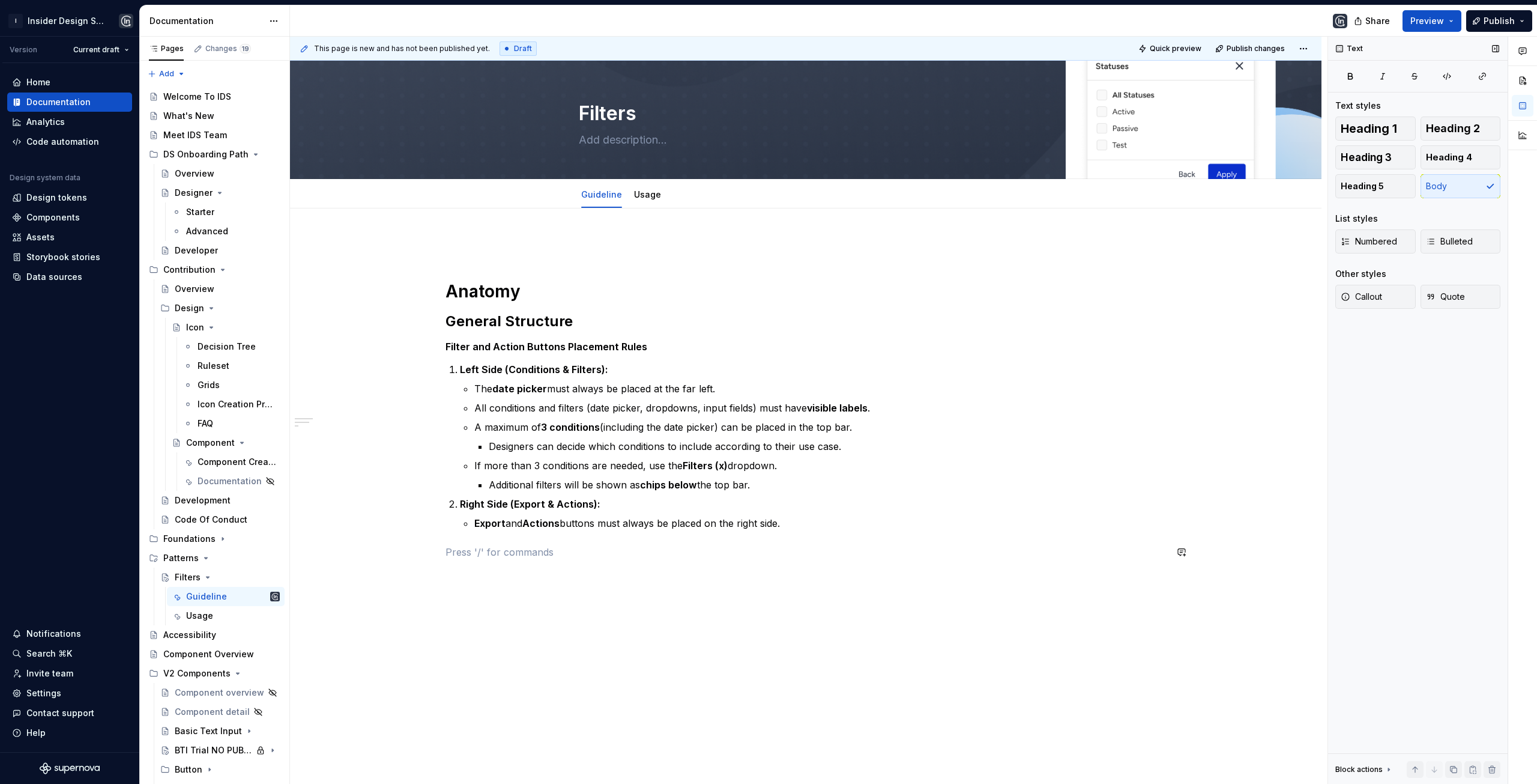
click at [481, 562] on div "Anatomy General Structure Filter and Action Buttons Placement Rules Left Side (…" at bounding box center [806, 405] width 721 height 337
click at [1525, 57] on button "button" at bounding box center [1523, 51] width 22 height 22
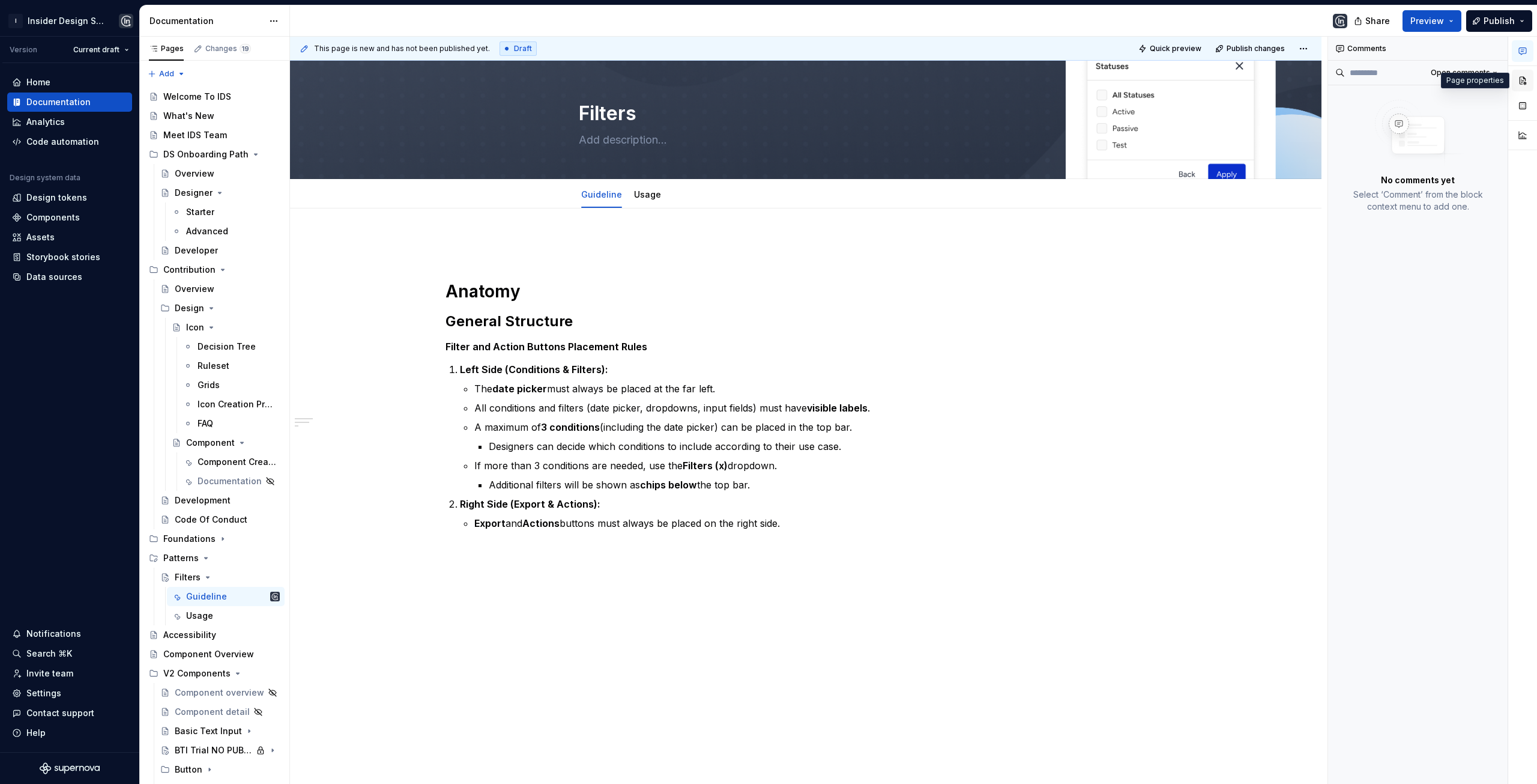
click at [1527, 79] on button "button" at bounding box center [1523, 81] width 22 height 22
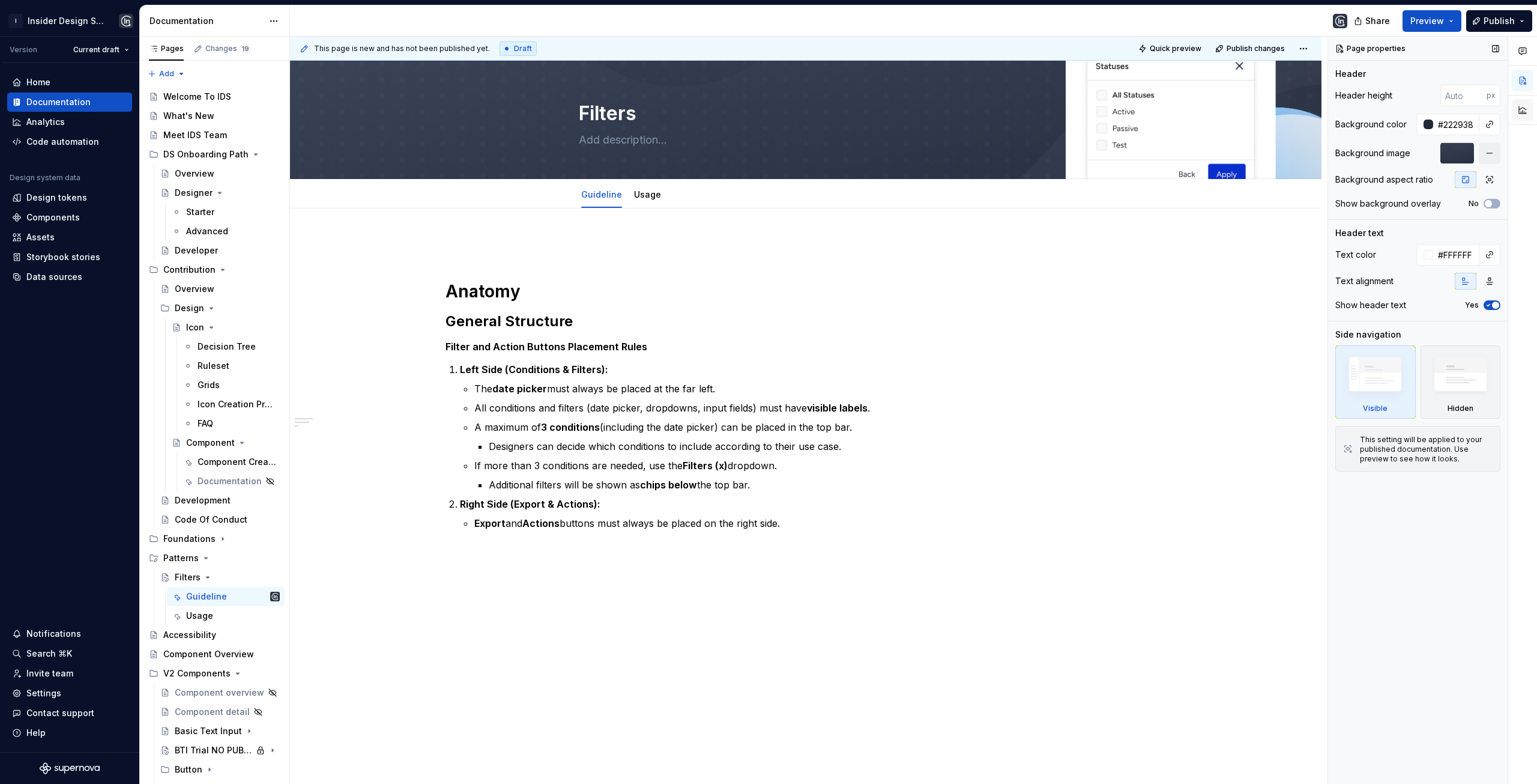
click at [1528, 112] on button "button" at bounding box center [1523, 110] width 22 height 22
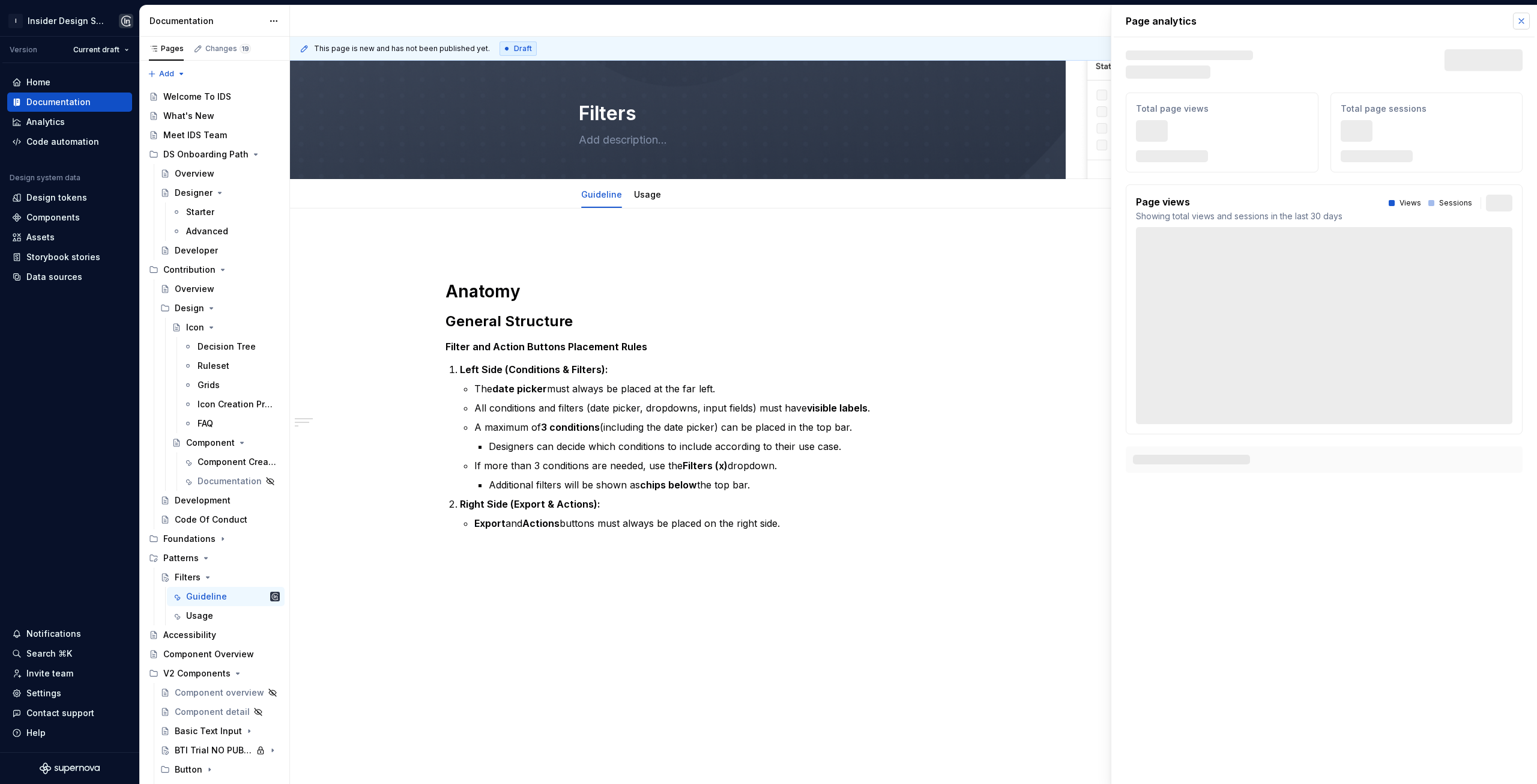
click at [1521, 19] on button "button" at bounding box center [1521, 21] width 16 height 16
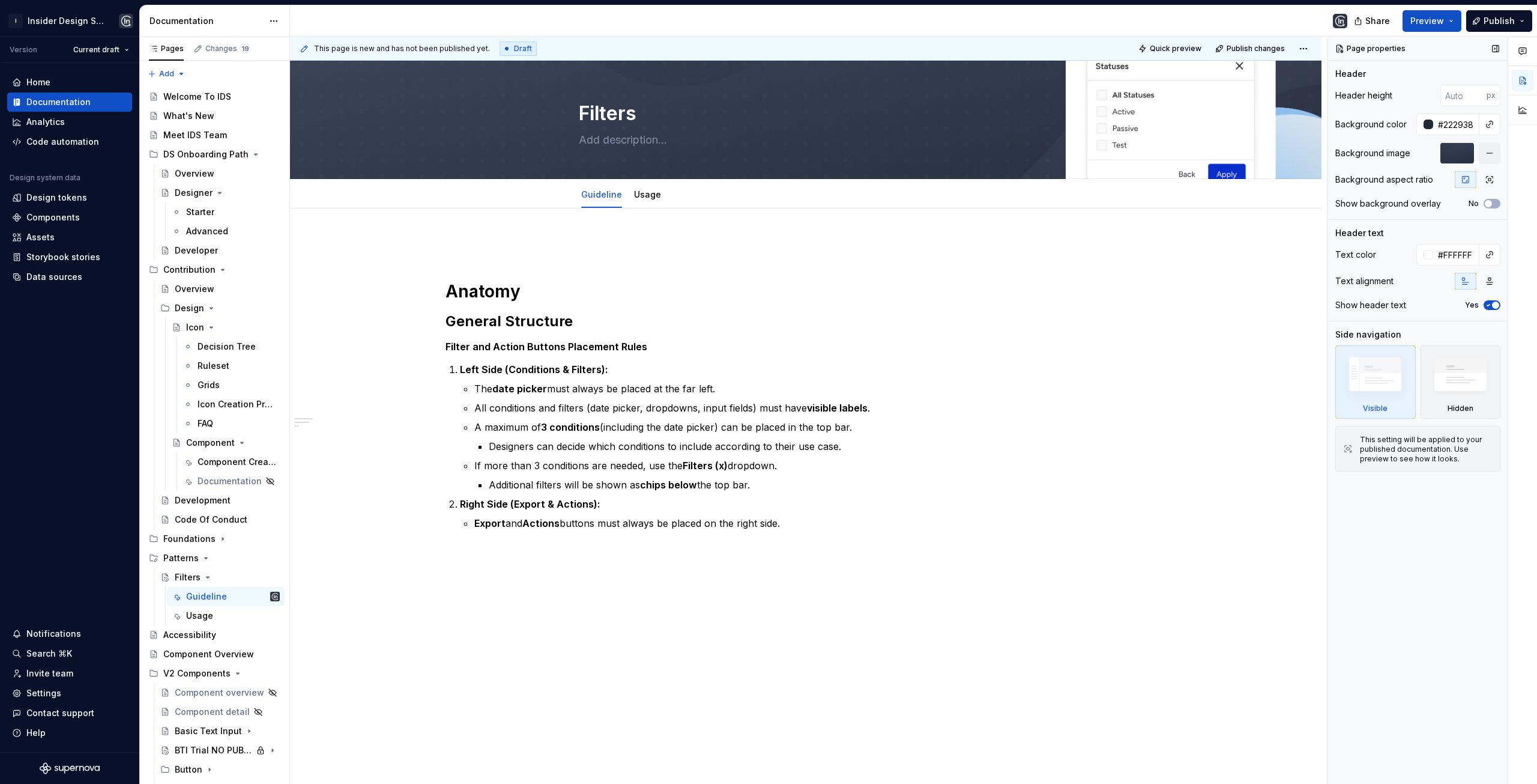
type textarea "*"
click at [490, 553] on p at bounding box center [806, 552] width 721 height 15
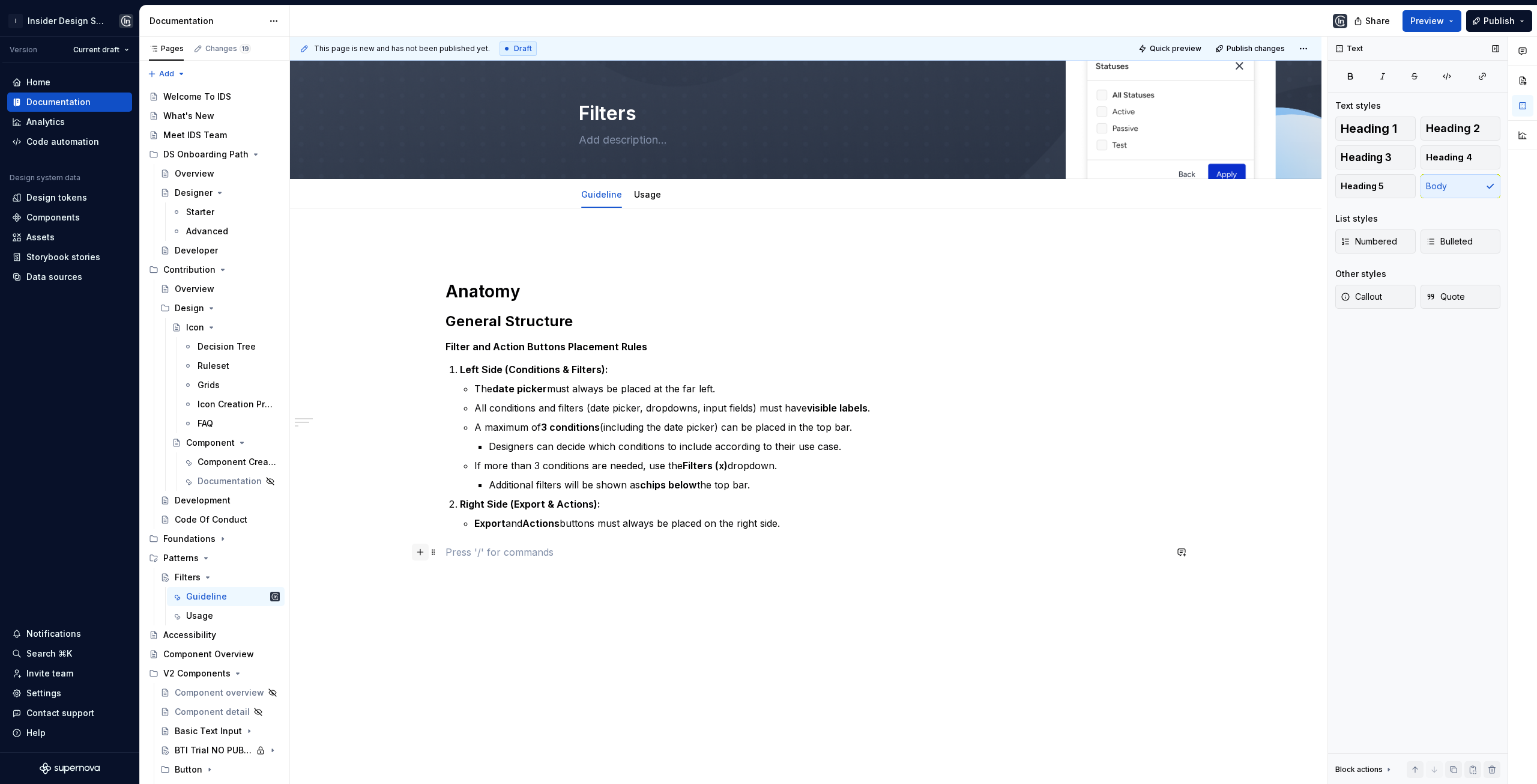
click at [416, 553] on button "button" at bounding box center [420, 552] width 16 height 16
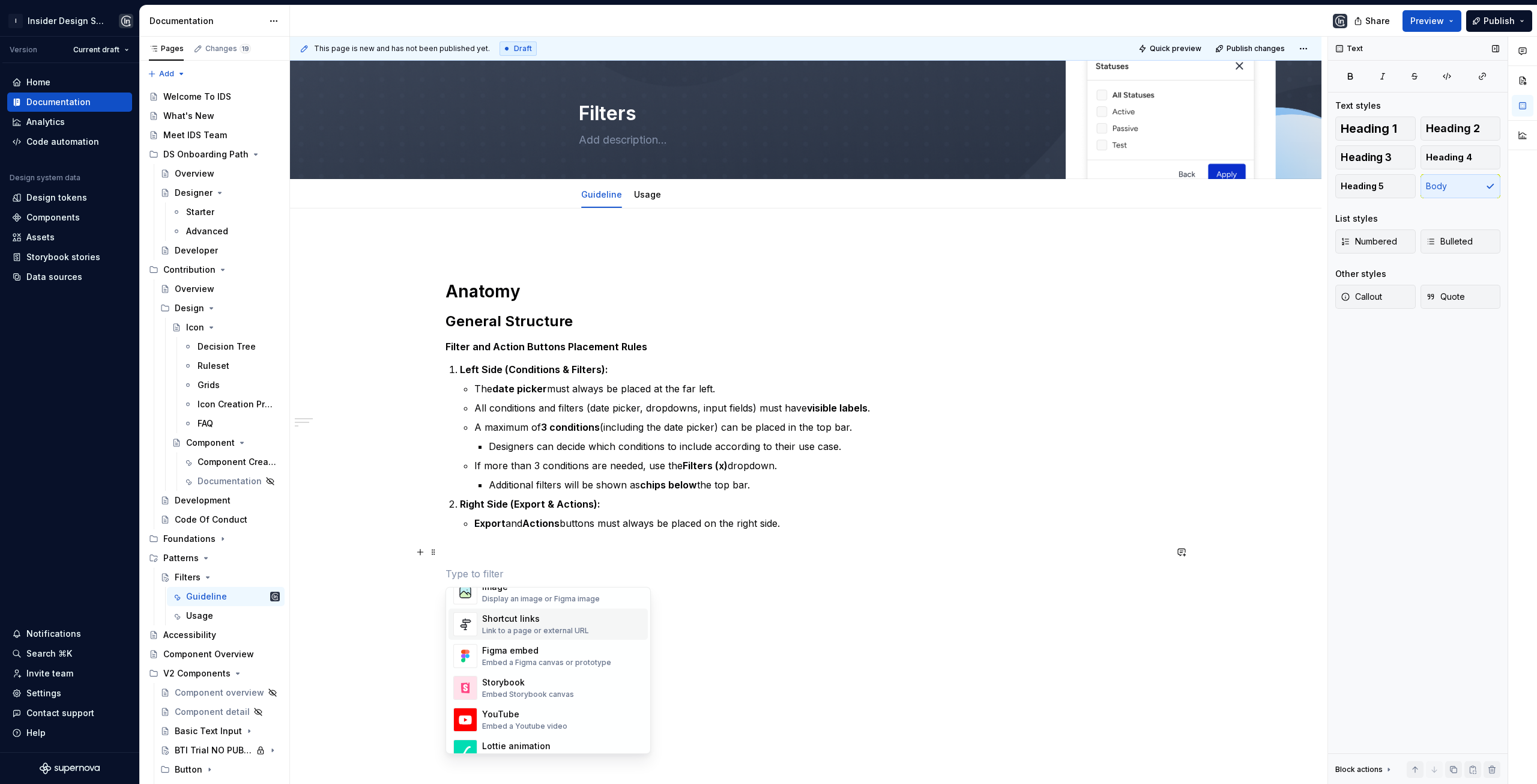
scroll to position [480, 0]
click at [548, 651] on div "Image" at bounding box center [541, 646] width 118 height 12
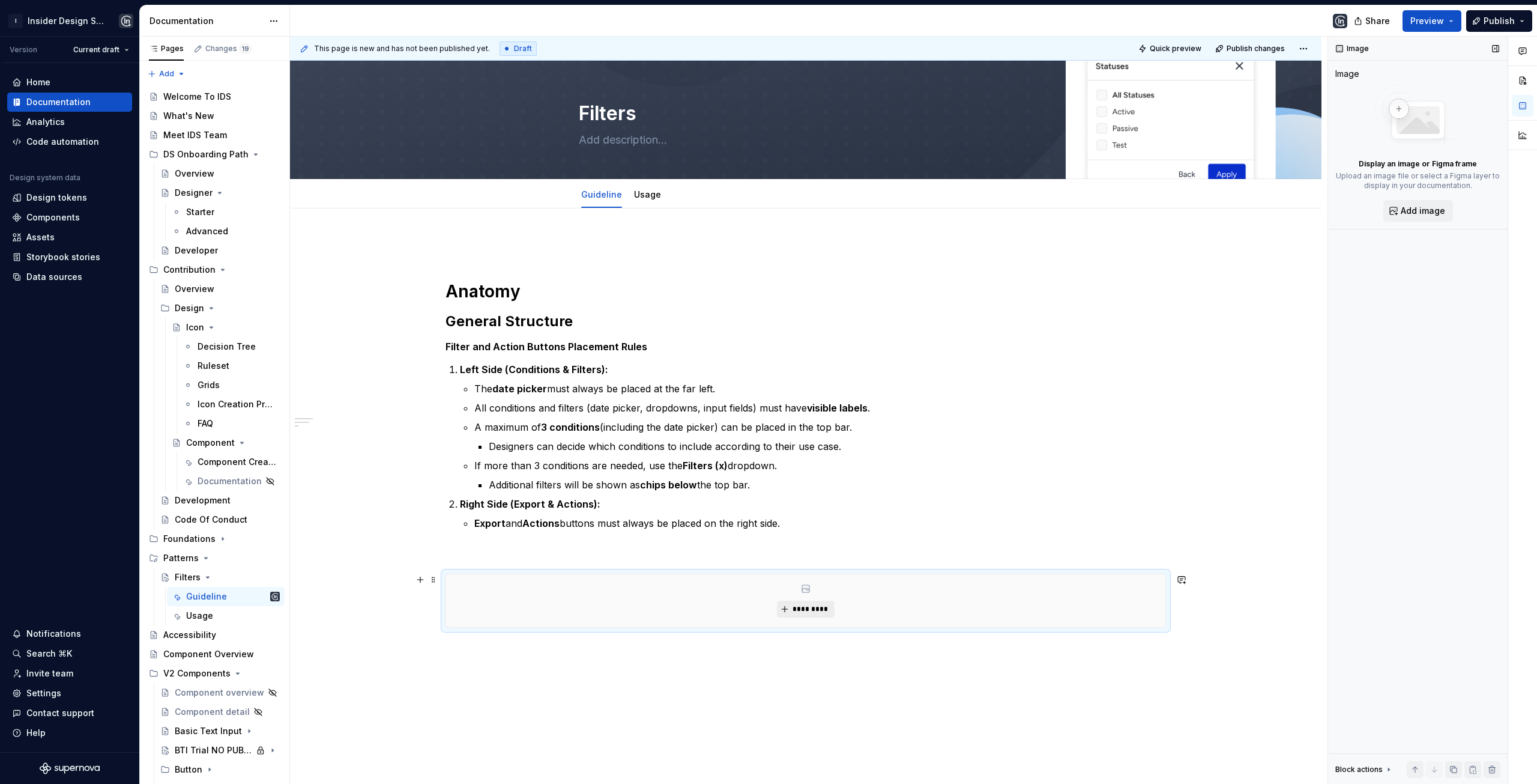
click at [808, 614] on button "*********" at bounding box center [805, 608] width 57 height 16
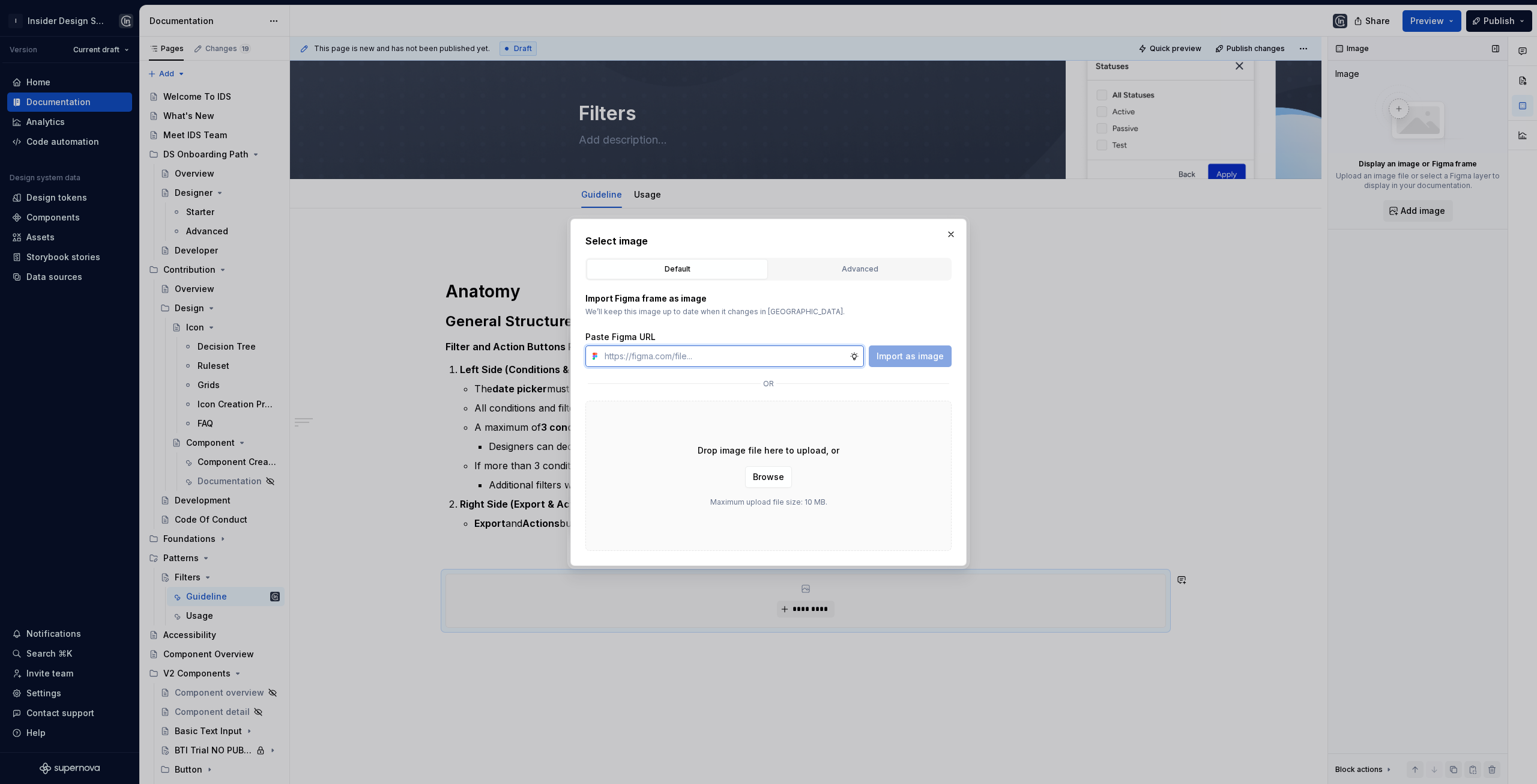
click at [665, 352] on input "text" at bounding box center [725, 356] width 250 height 22
paste input "Anatomy"
type input "A"
paste input "https://www.figma.com/design/bsWxboZaabpGPXnCaljHP2/Analytics-Page-Structure-Gu…"
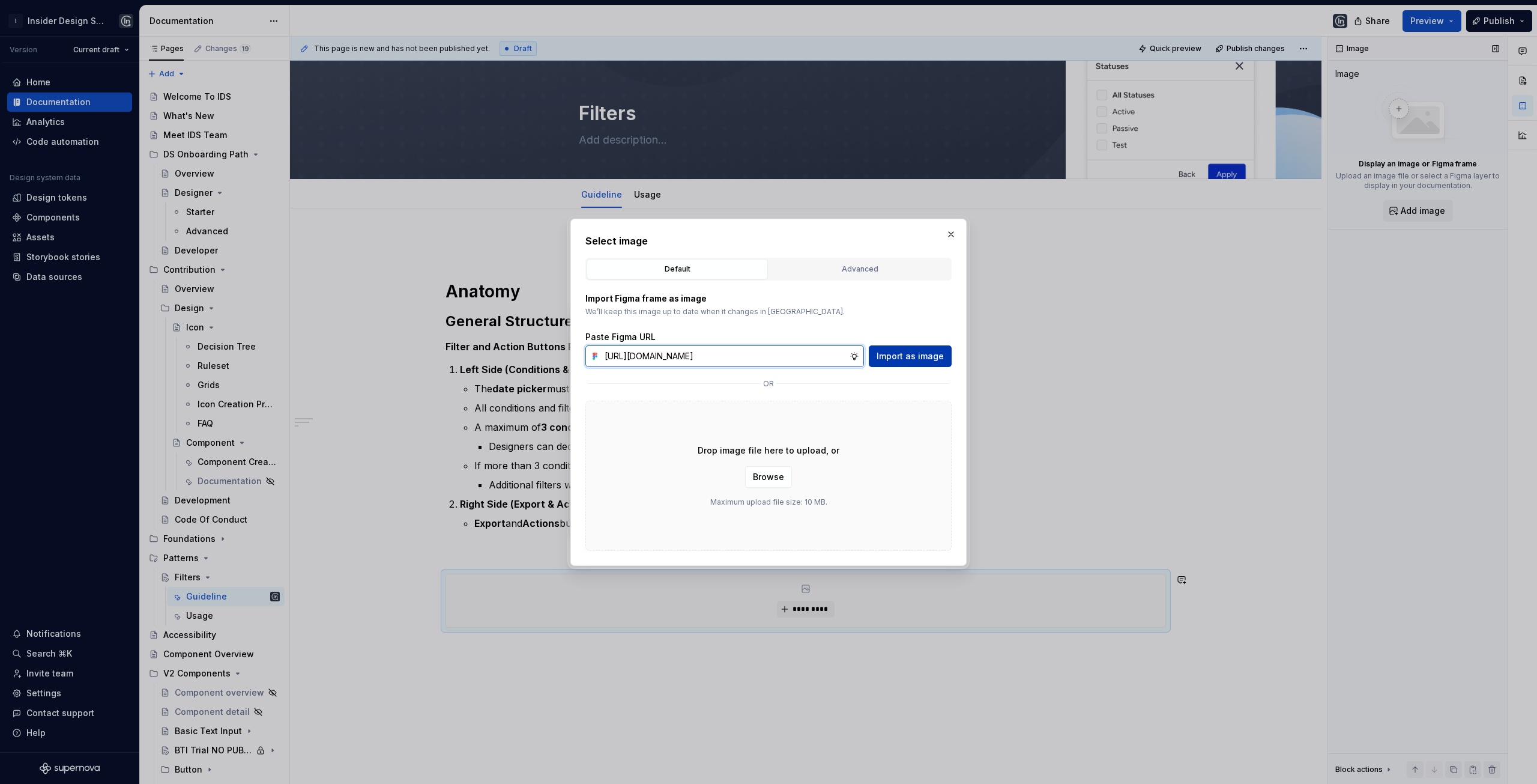
type input "https://www.figma.com/design/bsWxboZaabpGPXnCaljHP2/Analytics-Page-Structure-Gu…"
click at [919, 358] on span "Import as image" at bounding box center [910, 356] width 68 height 12
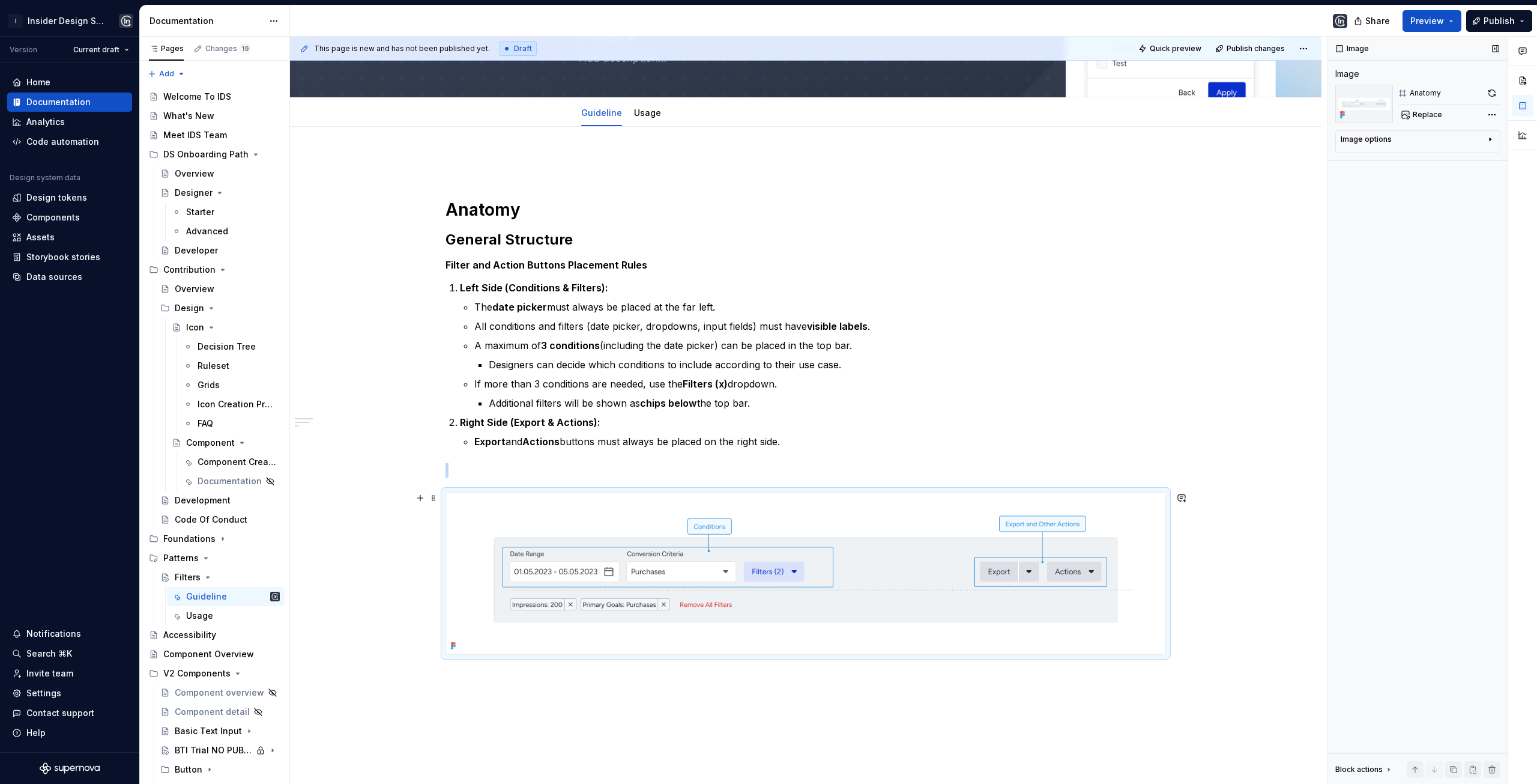
scroll to position [60, 0]
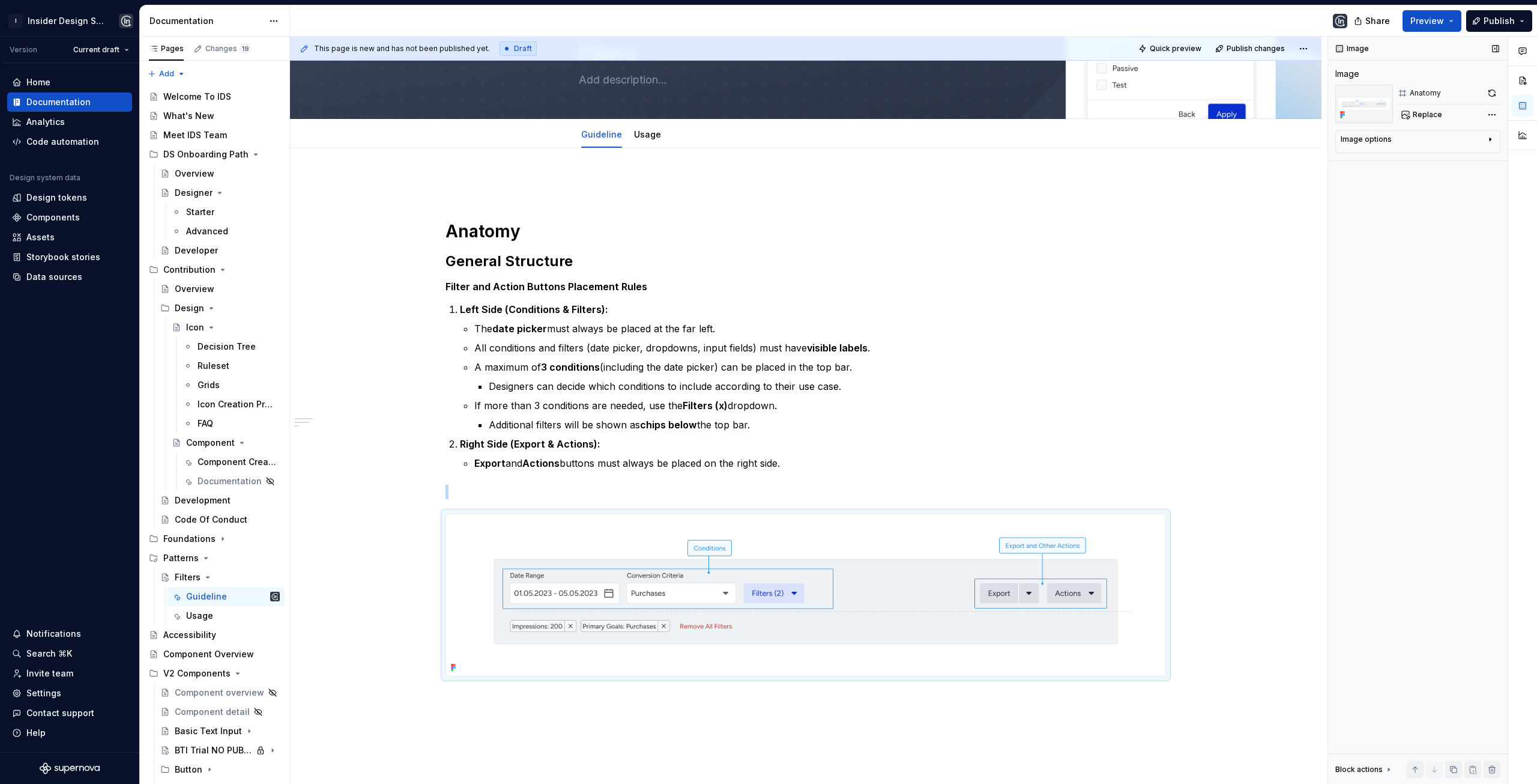
click at [1474, 139] on div "Image options" at bounding box center [1413, 142] width 145 height 15
click at [1456, 158] on icon "button" at bounding box center [1460, 157] width 10 height 10
click at [1437, 160] on icon "button" at bounding box center [1436, 157] width 10 height 10
click at [878, 531] on img at bounding box center [806, 595] width 719 height 162
click at [990, 425] on p "Additional filters will be shown as chips below the top bar." at bounding box center [827, 424] width 677 height 15
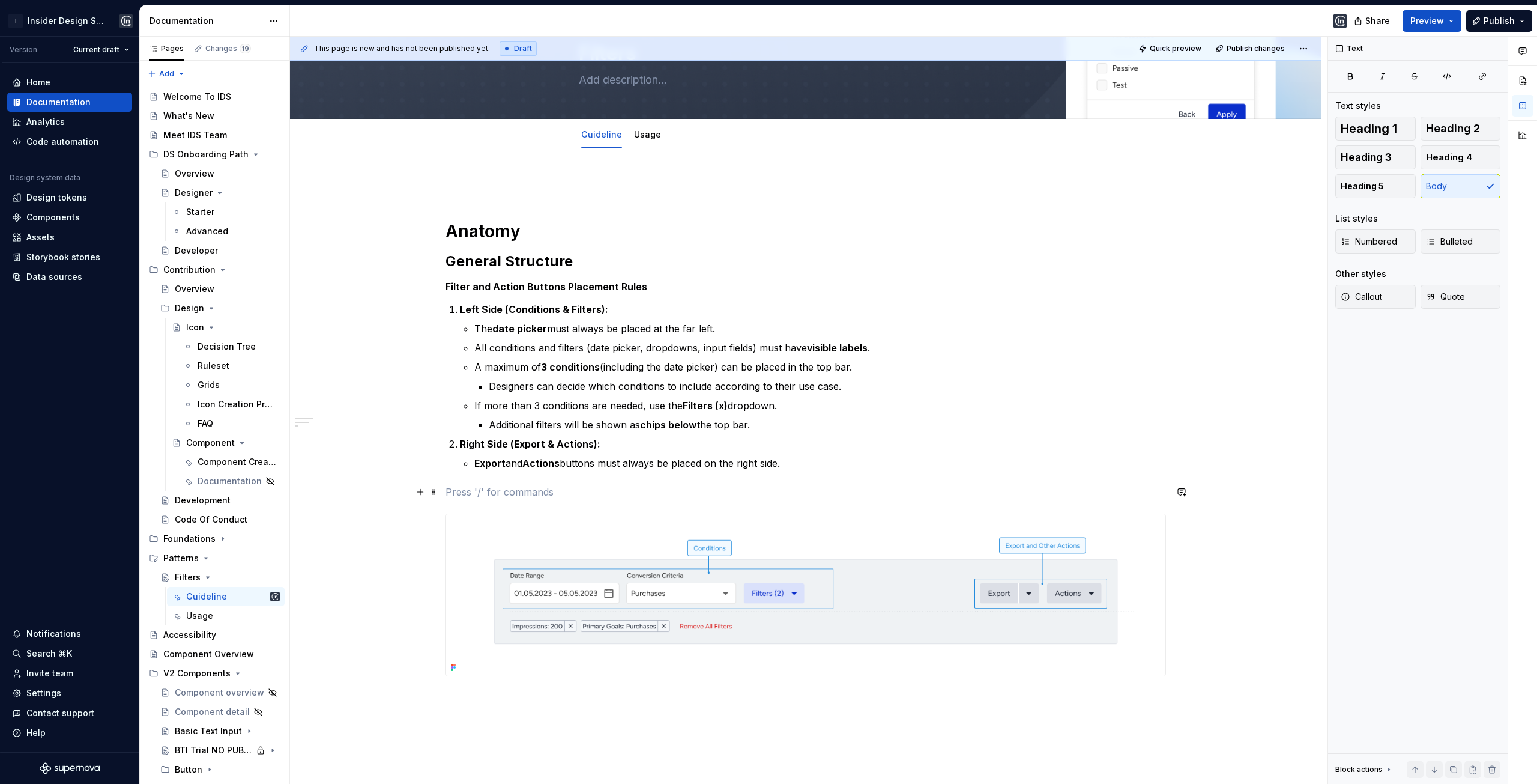
click at [743, 485] on p at bounding box center [806, 492] width 721 height 15
click at [687, 541] on img at bounding box center [806, 595] width 719 height 162
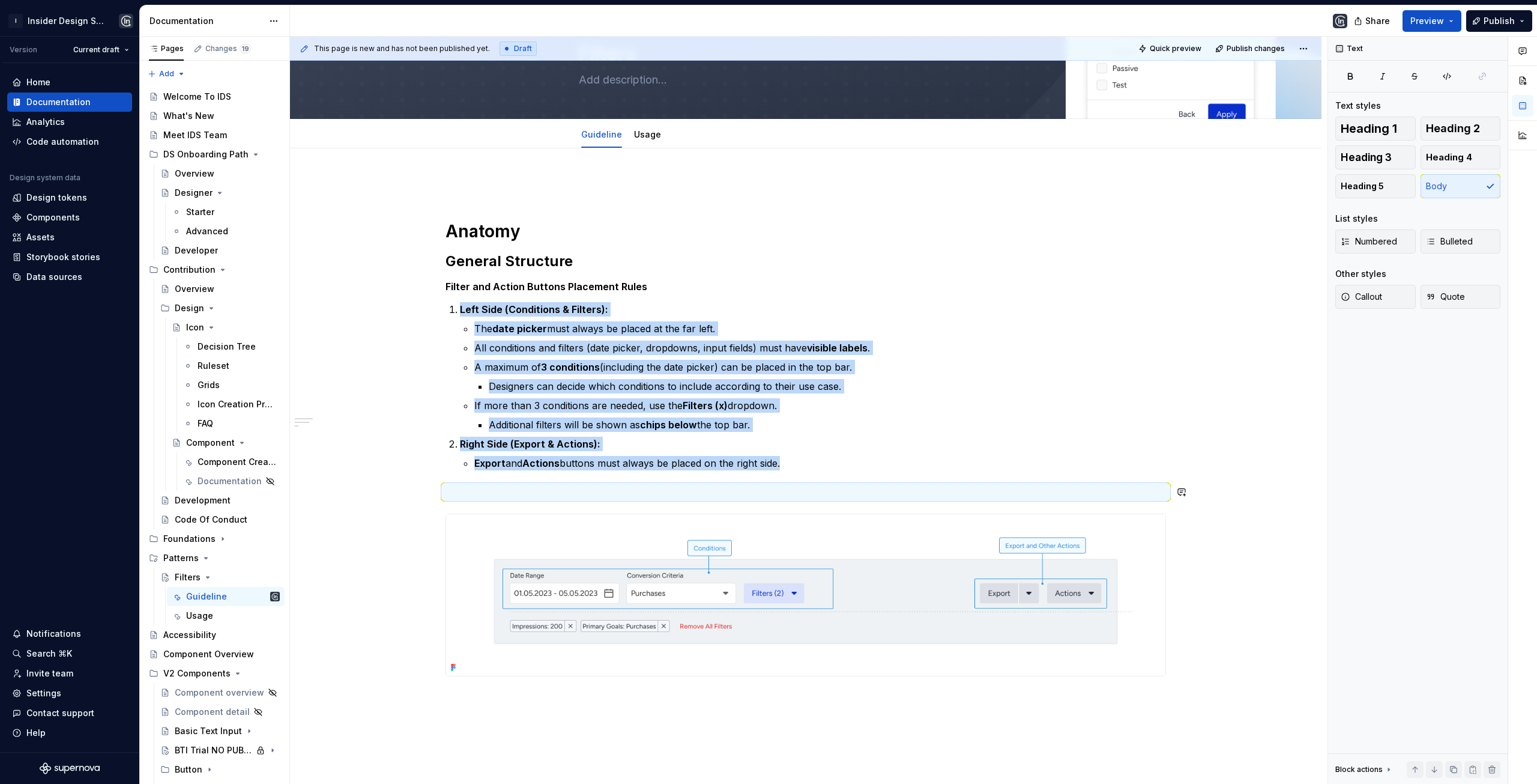
click at [592, 473] on div "Anatomy General Structure Filter and Action Buttons Placement Rules Left Side (…" at bounding box center [806, 426] width 721 height 499
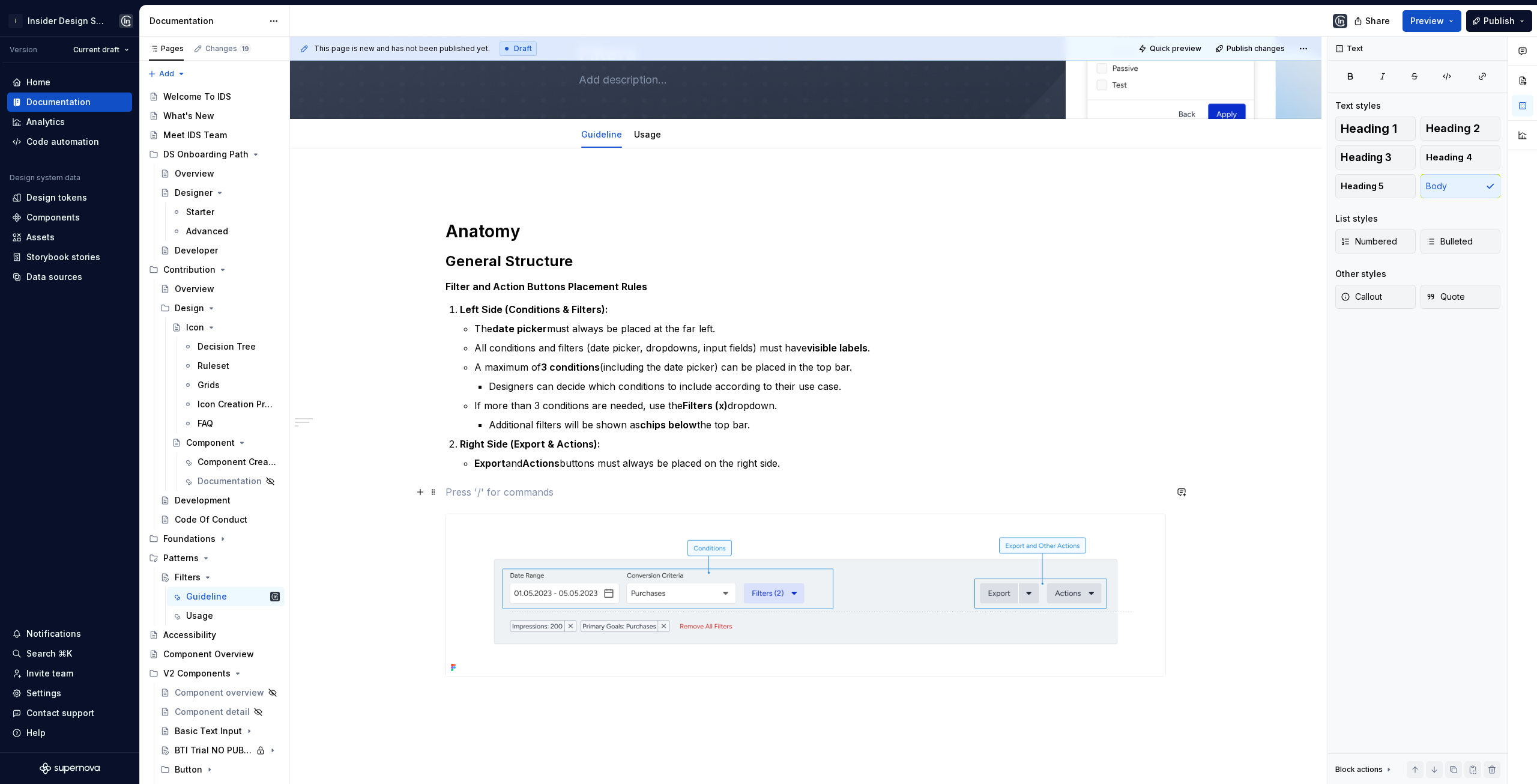
click at [569, 489] on p at bounding box center [806, 492] width 721 height 15
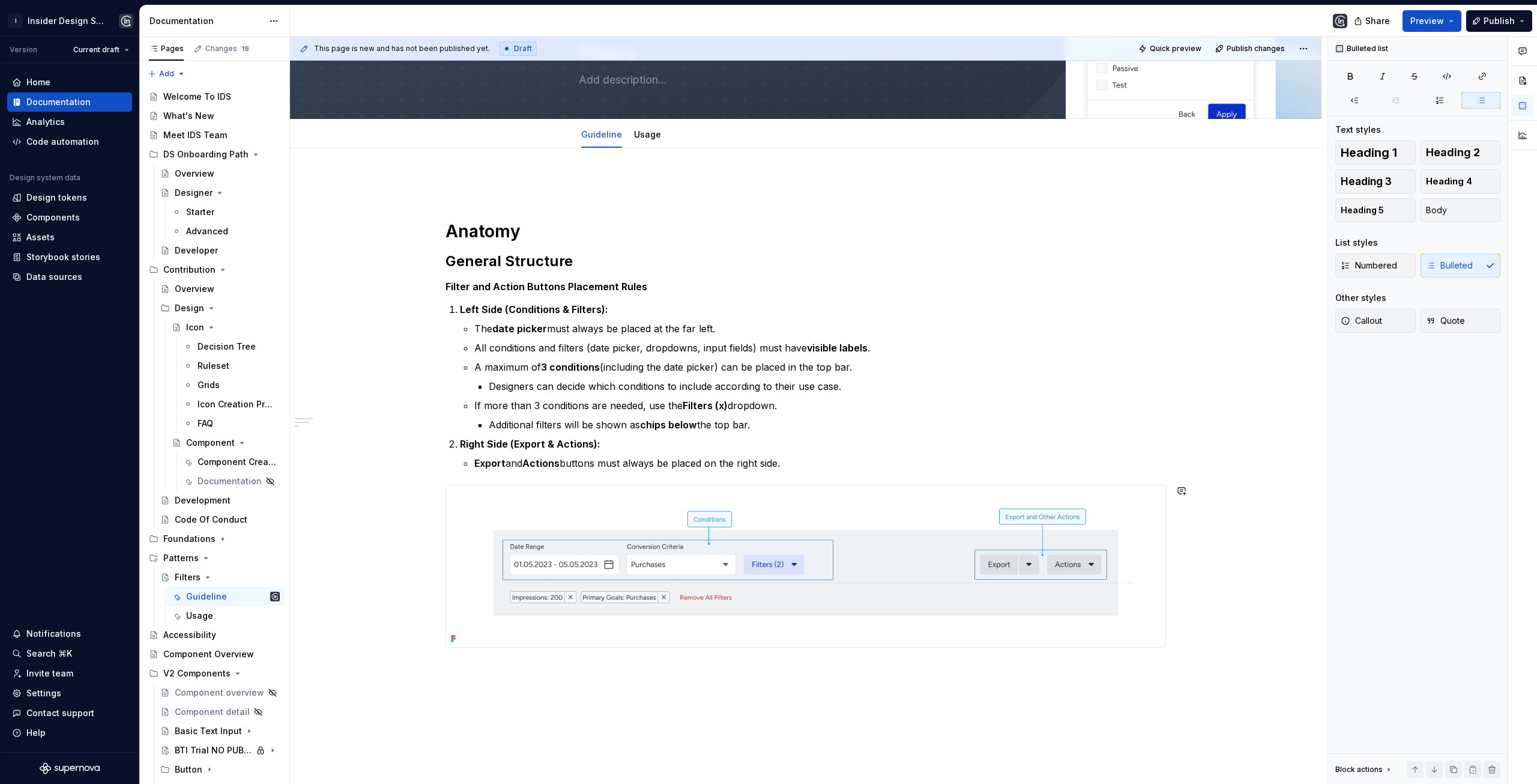
click at [700, 674] on div "Anatomy General Structure Filter and Action Buttons Placement Rules Left Side (…" at bounding box center [806, 522] width 1032 height 749
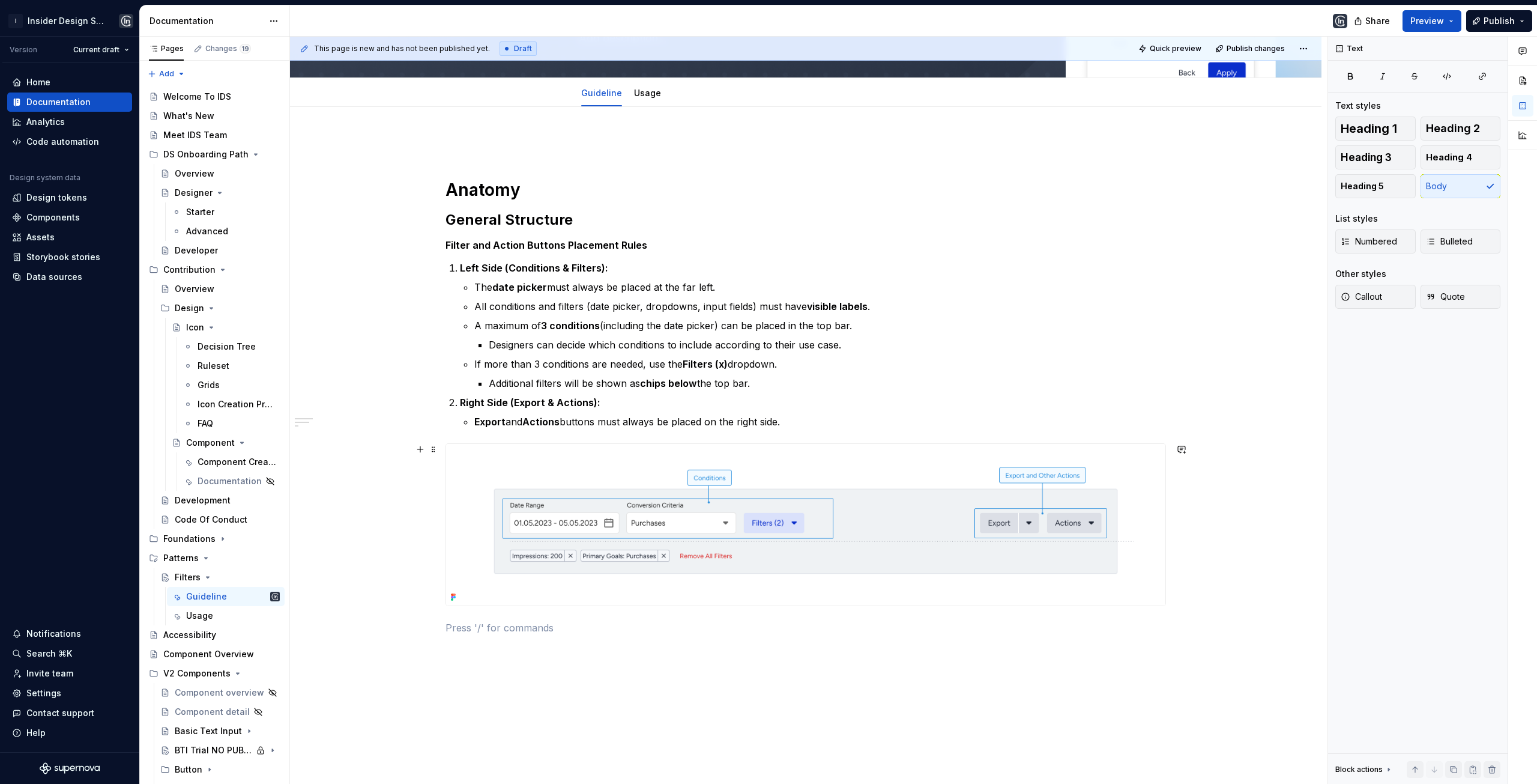
scroll to position [120, 0]
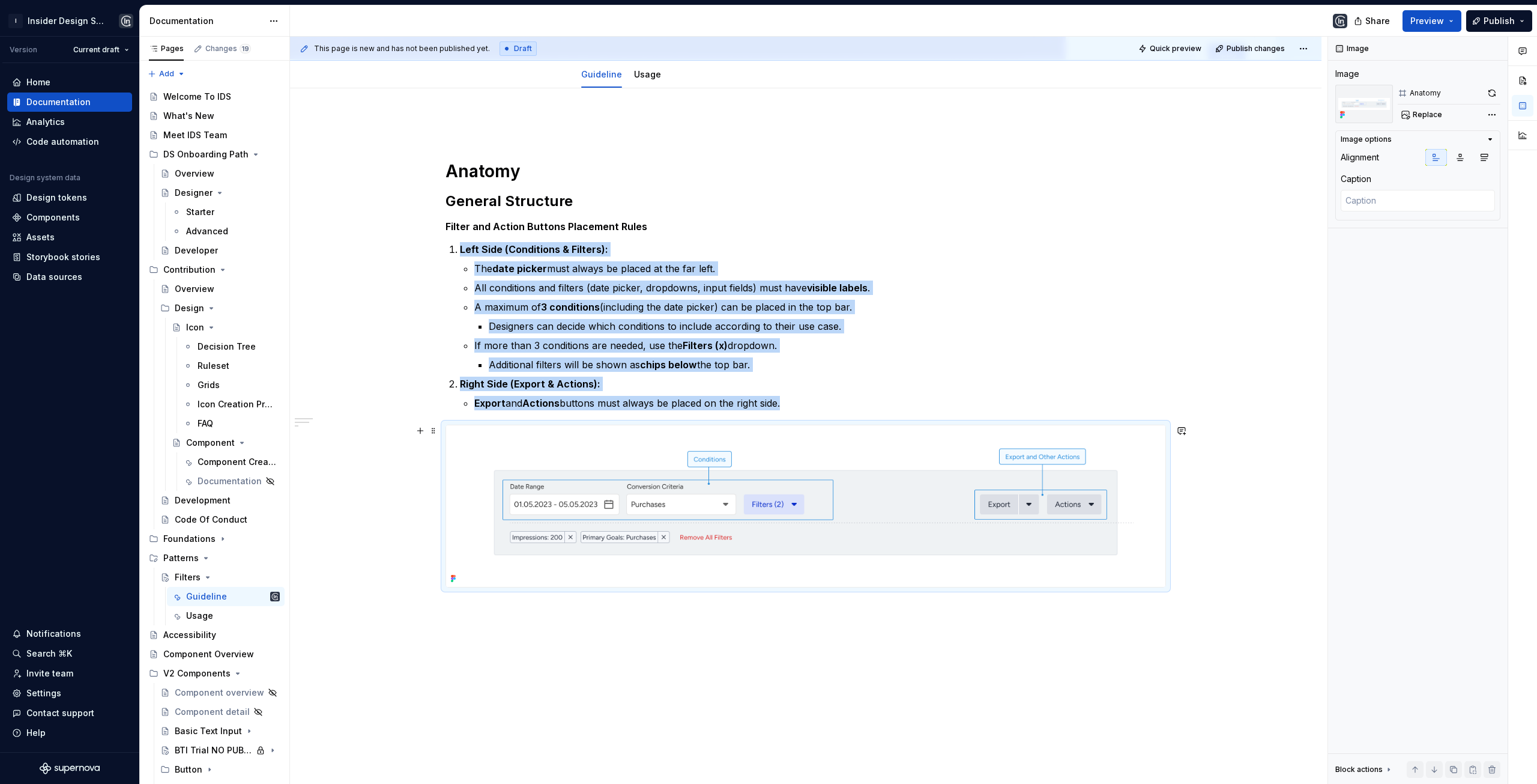
click at [705, 487] on img at bounding box center [806, 506] width 719 height 162
click at [999, 639] on div "Anatomy General Structure Filter and Action Buttons Placement Rules Left Side (…" at bounding box center [806, 477] width 1032 height 778
click at [760, 603] on p at bounding box center [806, 609] width 721 height 15
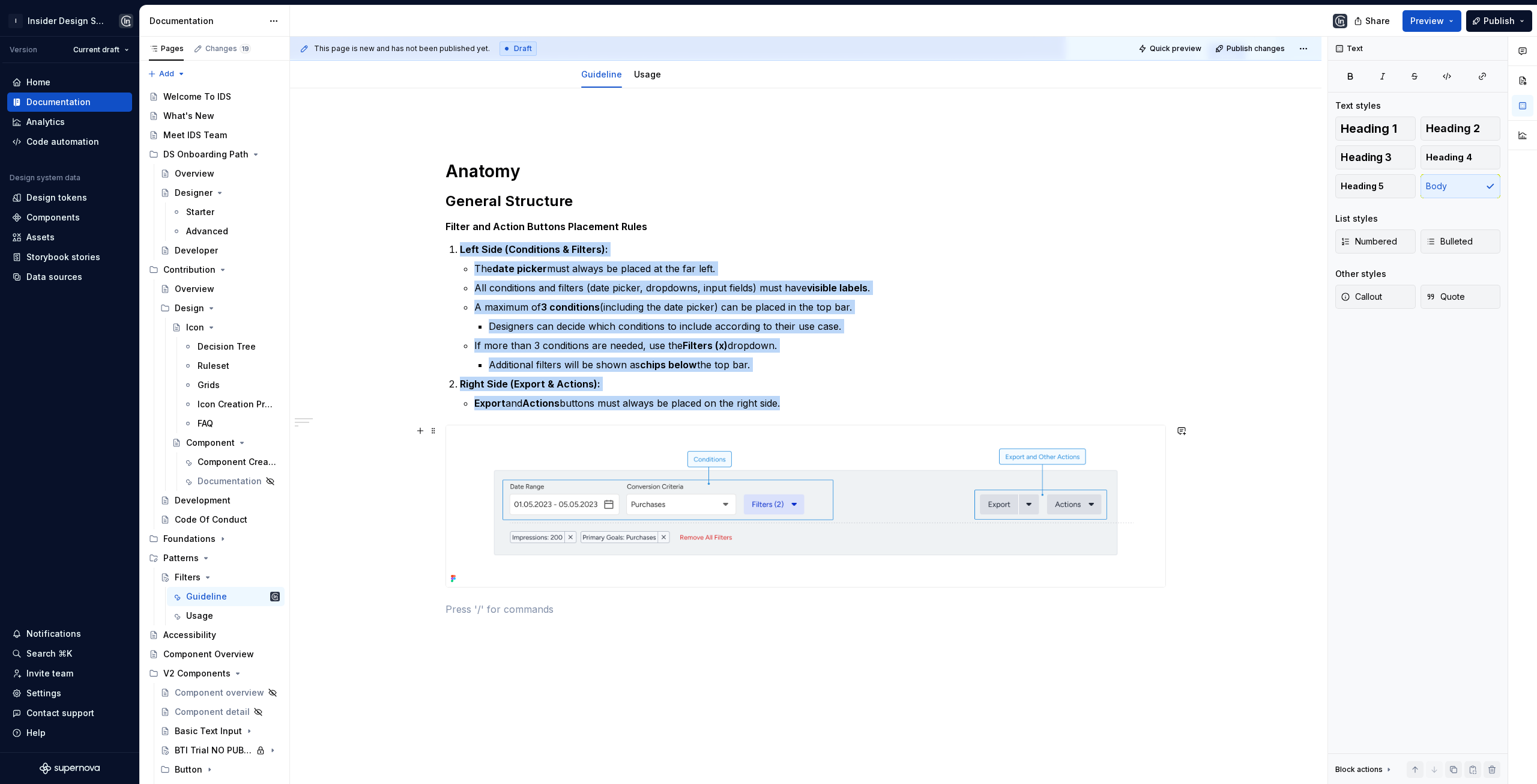
click at [752, 496] on img at bounding box center [806, 506] width 719 height 162
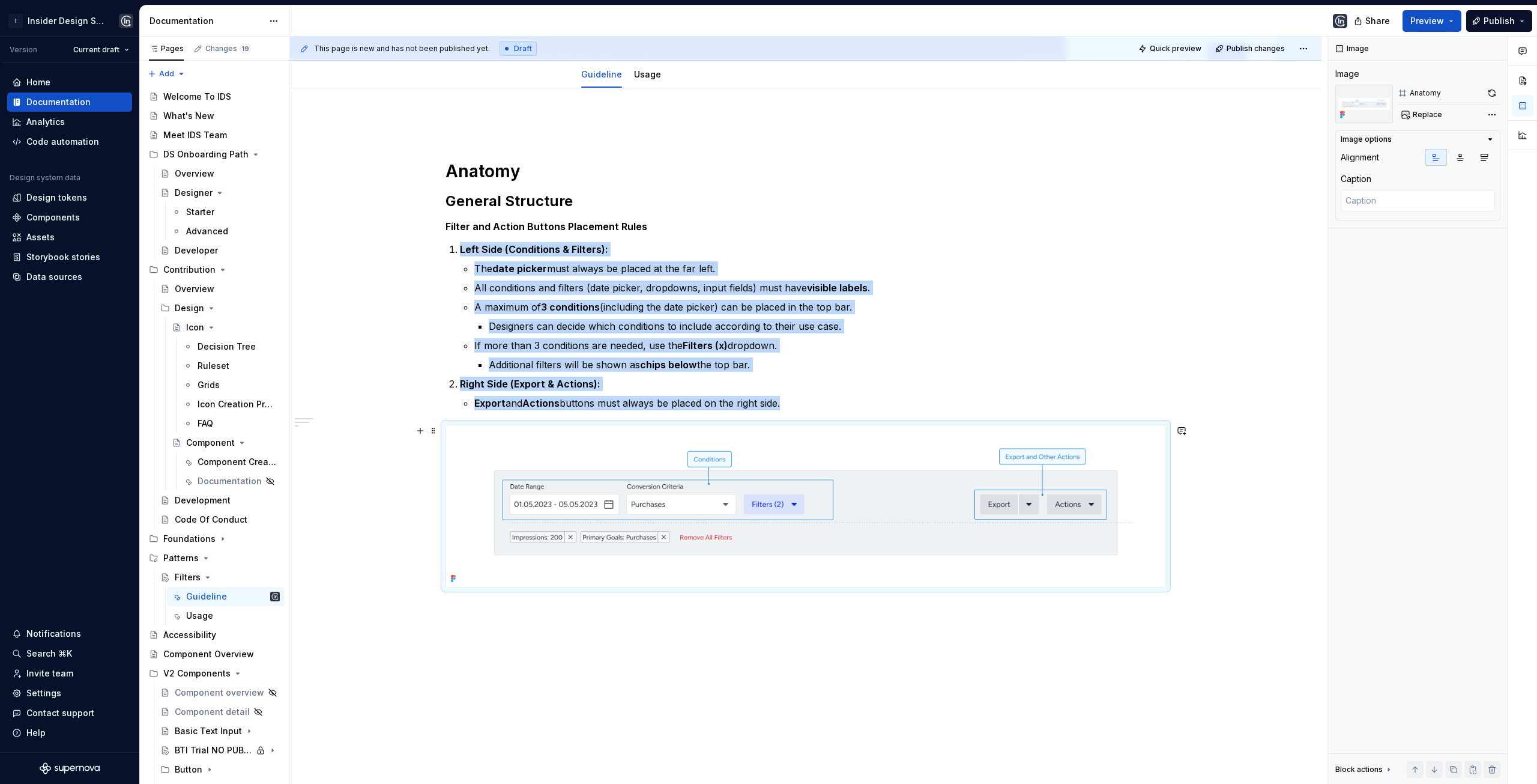
click at [629, 496] on img at bounding box center [806, 506] width 719 height 162
click at [698, 644] on div "Anatomy General Structure Filter and Action Buttons Placement Rules Left Side (…" at bounding box center [806, 477] width 1032 height 778
click at [1490, 138] on icon "button" at bounding box center [1490, 139] width 10 height 10
click at [1490, 138] on icon "button" at bounding box center [1489, 139] width 1 height 3
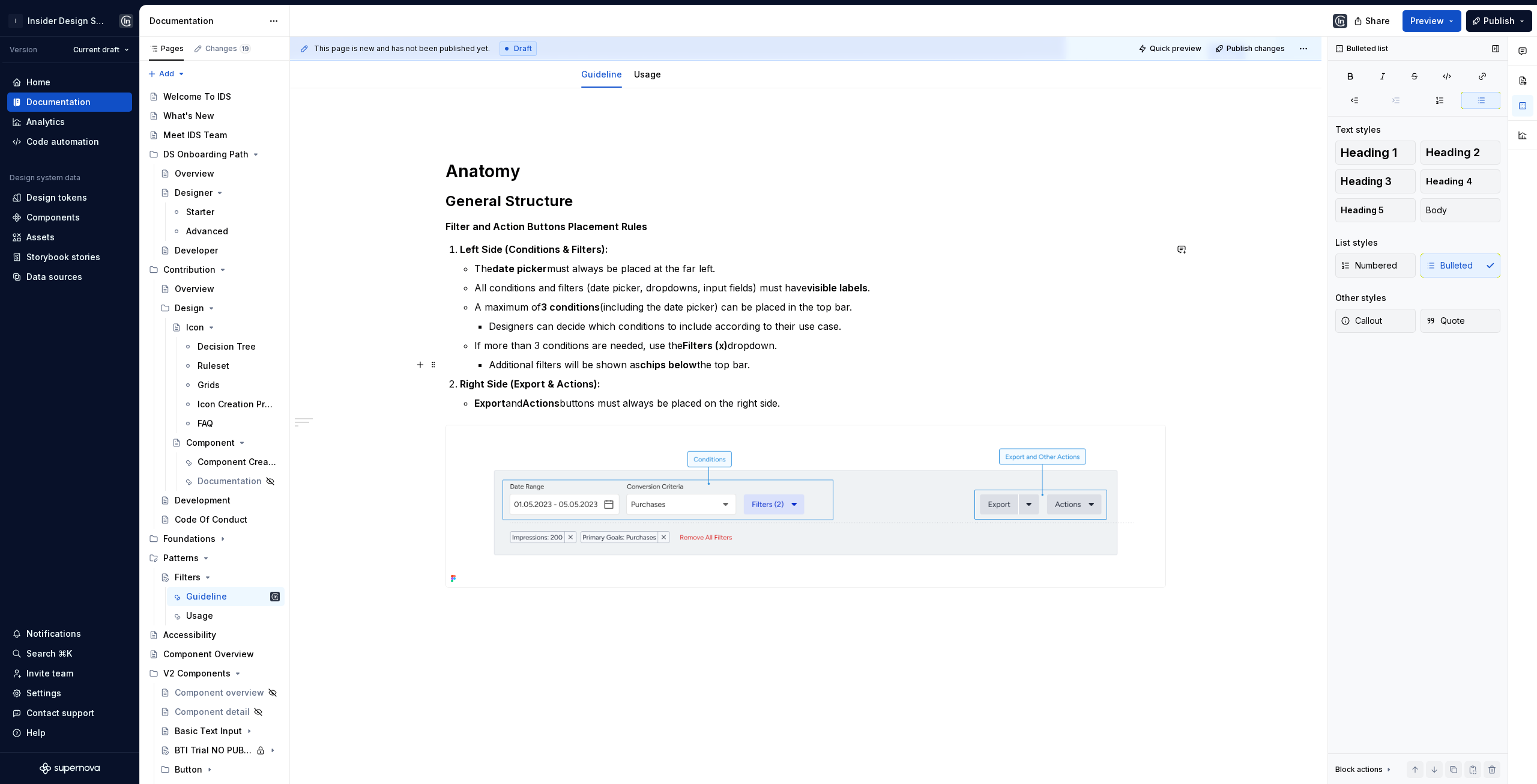
click at [881, 371] on p "Additional filters will be shown as chips below the top bar." at bounding box center [827, 365] width 677 height 15
click at [468, 602] on p at bounding box center [806, 609] width 721 height 15
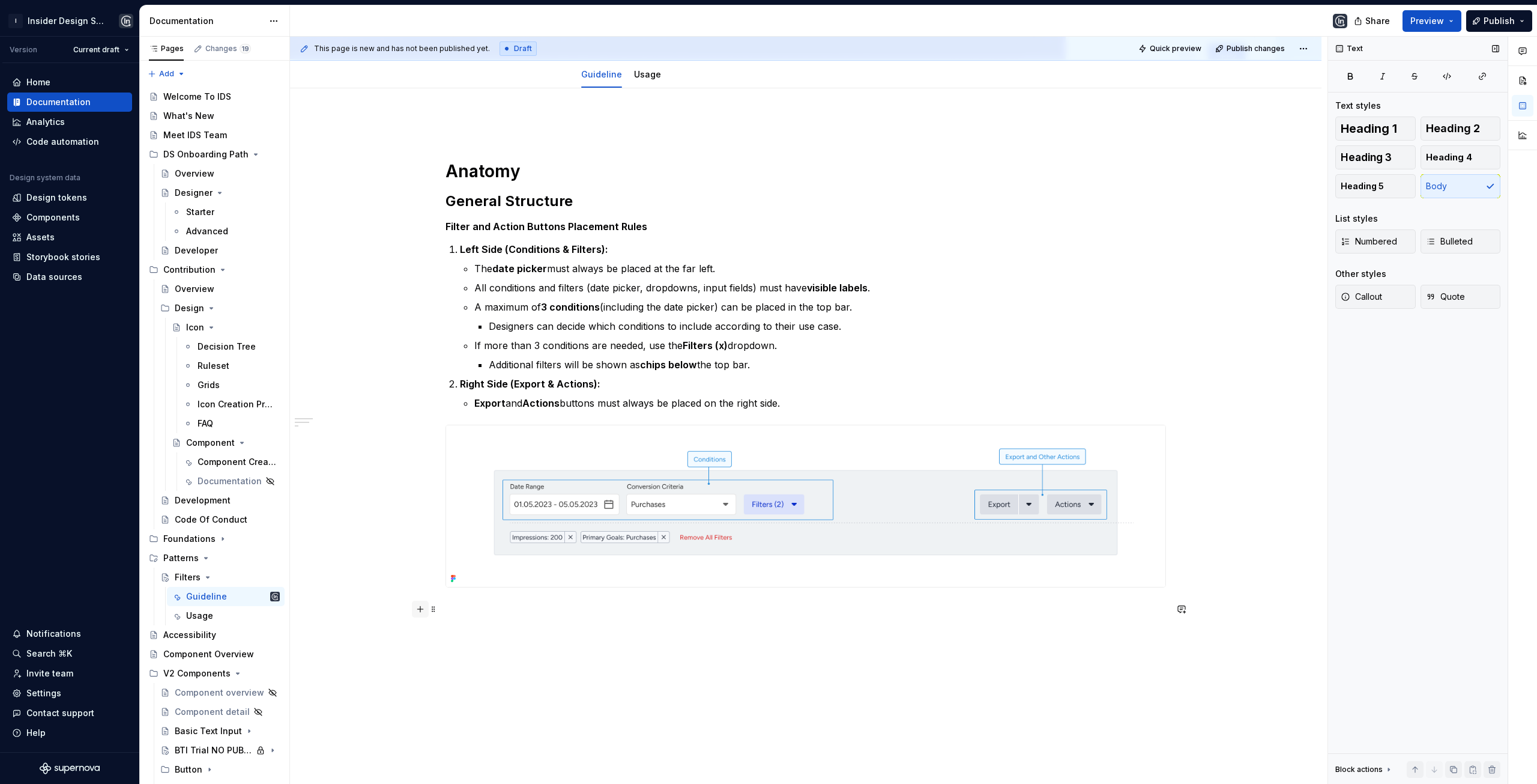
click at [418, 607] on button "button" at bounding box center [420, 608] width 16 height 16
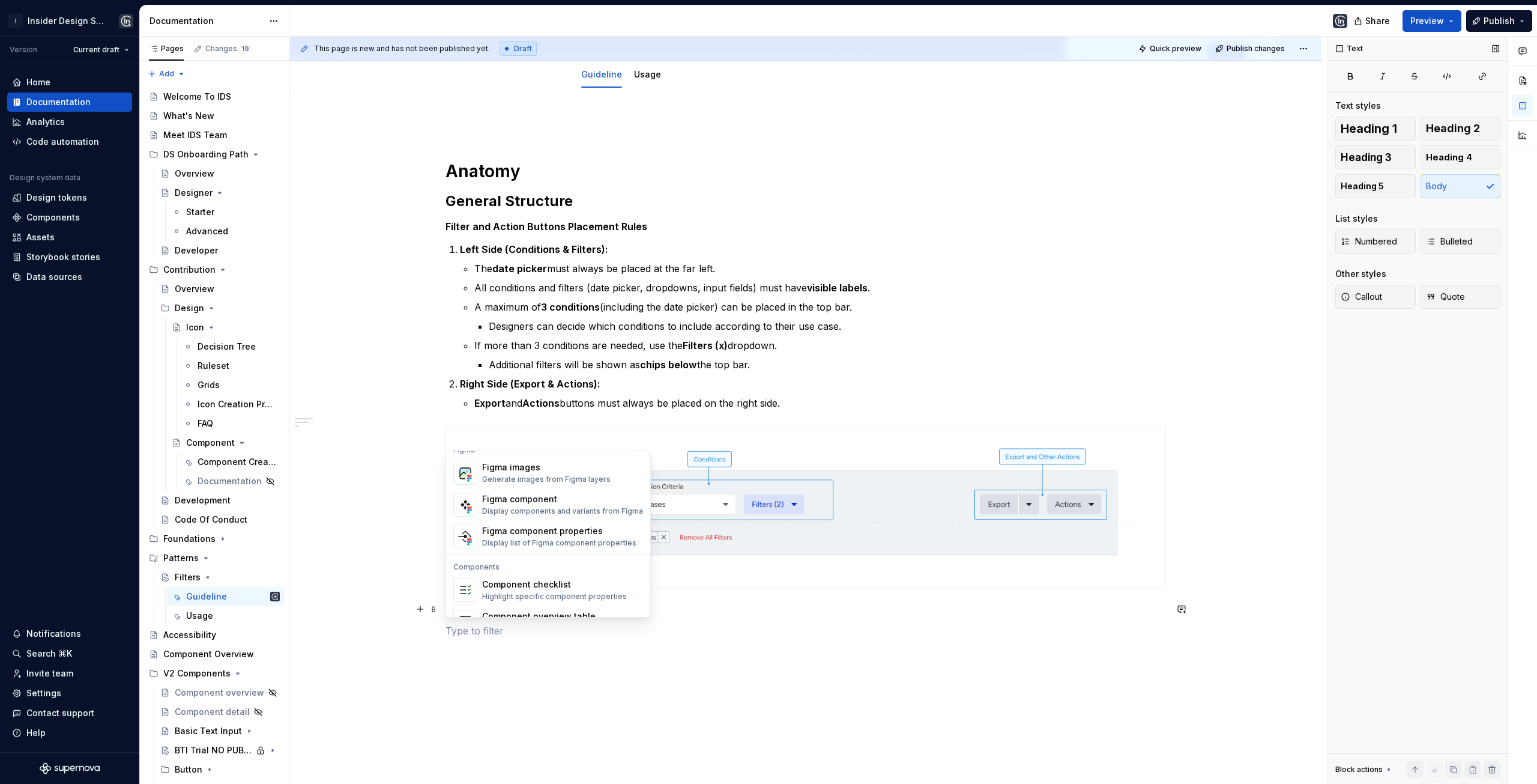
scroll to position [1080, 0]
click at [566, 532] on div "Figma images" at bounding box center [546, 527] width 128 height 12
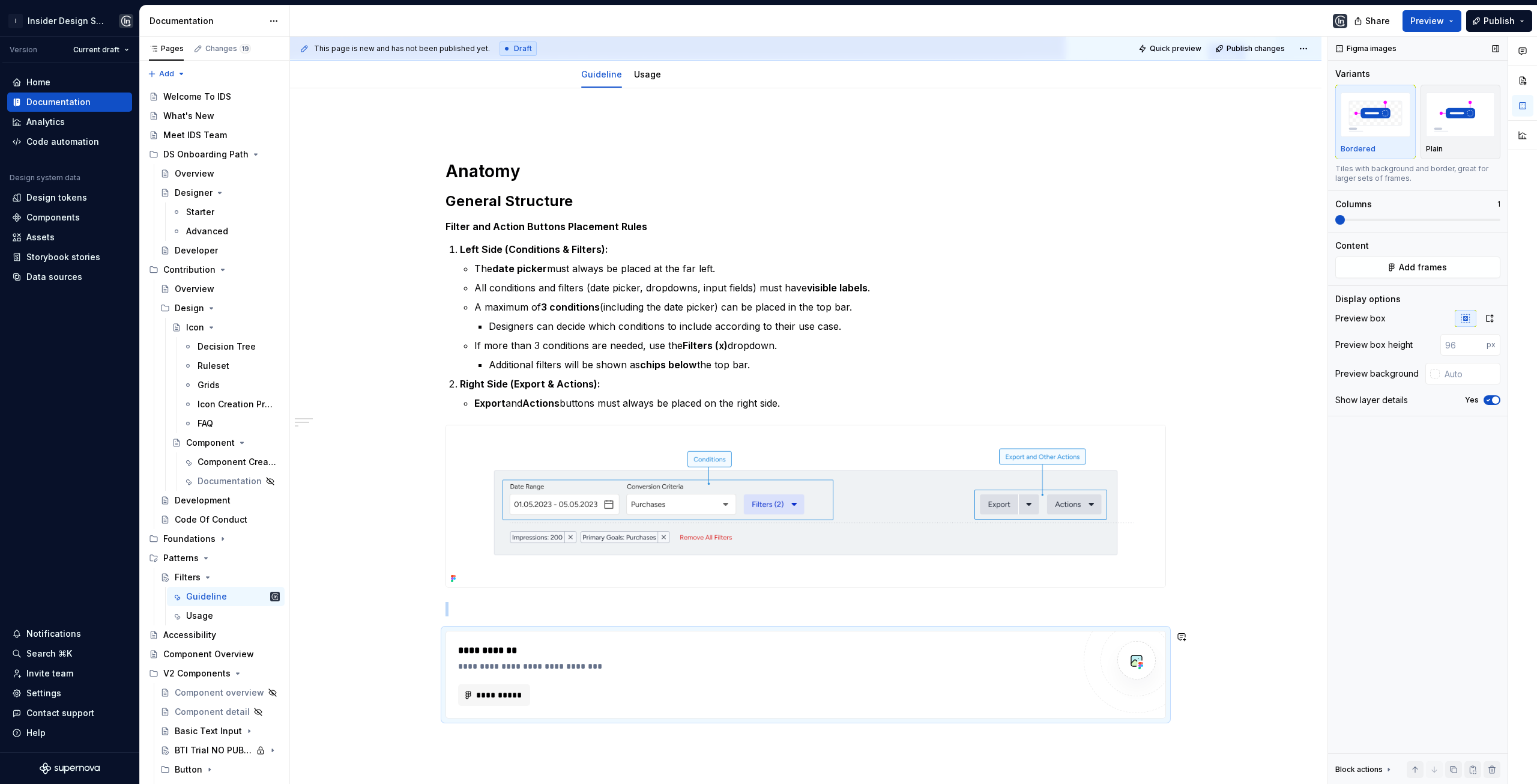
click at [532, 740] on div "**********" at bounding box center [806, 528] width 1032 height 880
click at [479, 699] on span "**********" at bounding box center [499, 694] width 47 height 12
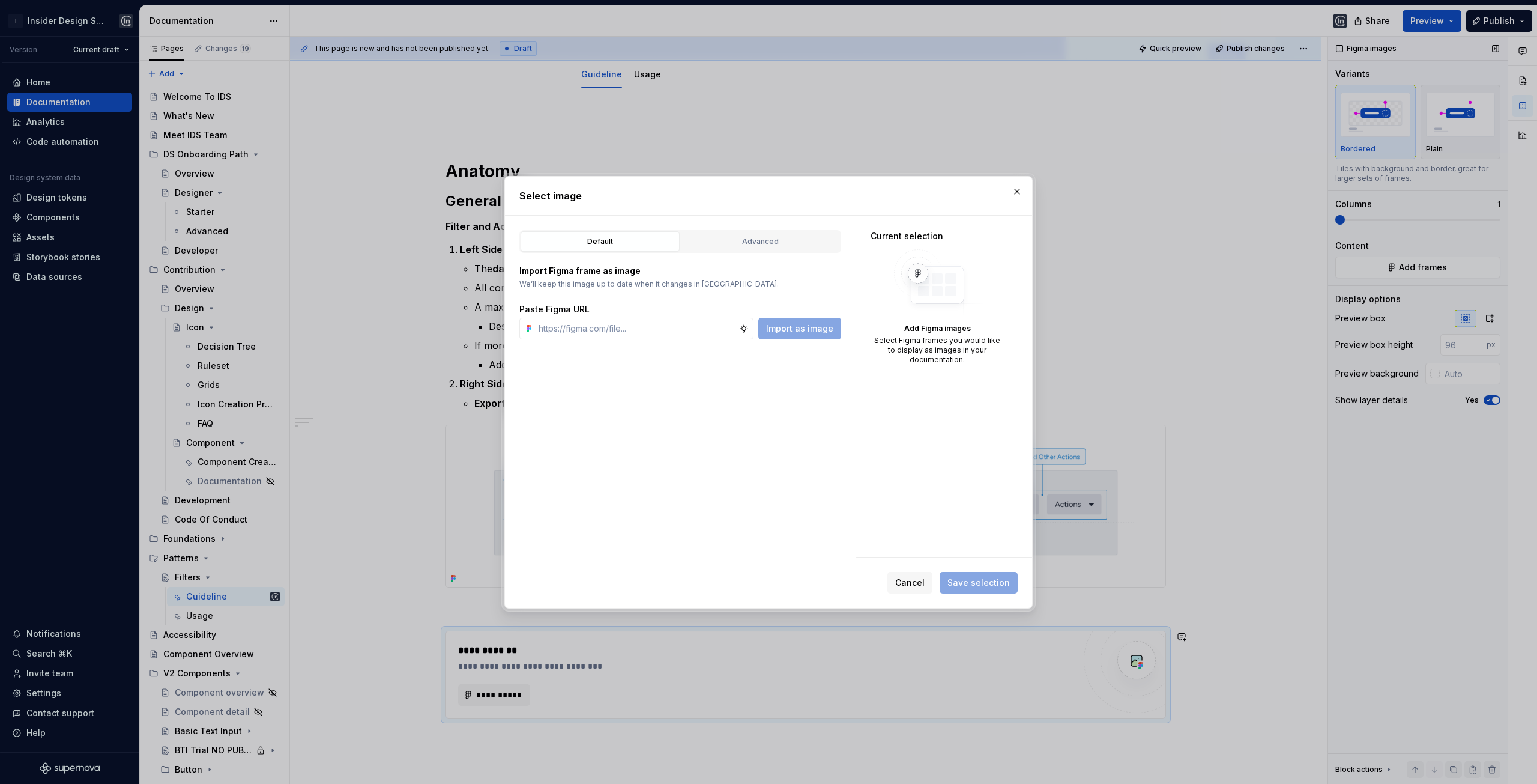
type textarea "*"
type input "https://www.figma.com/design/bsWxboZaabpGPXnCaljHP2/Analytics-Page-Structure-Gu…"
click at [798, 333] on span "Import as image" at bounding box center [801, 328] width 68 height 12
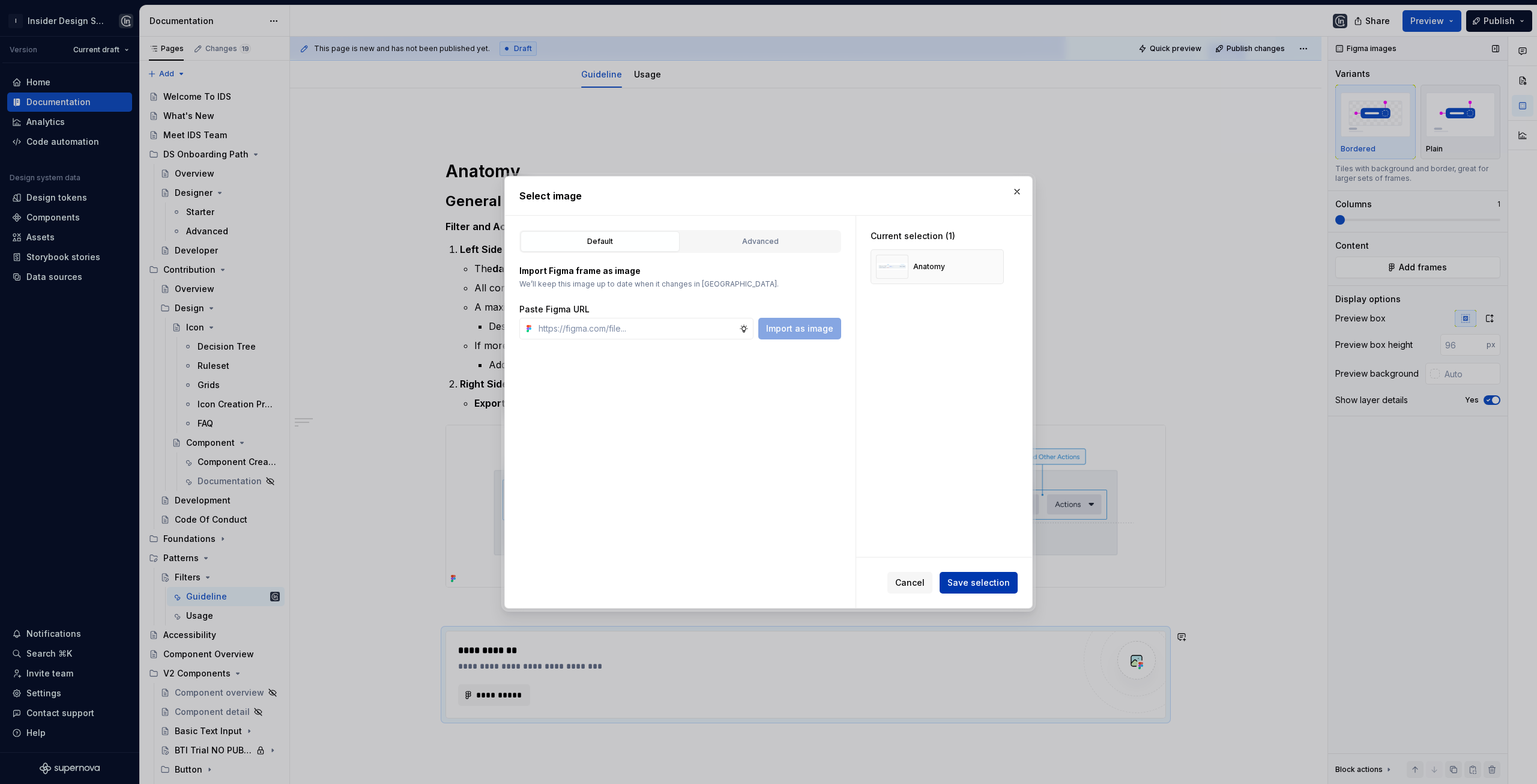
click at [989, 585] on span "Save selection" at bounding box center [979, 582] width 62 height 12
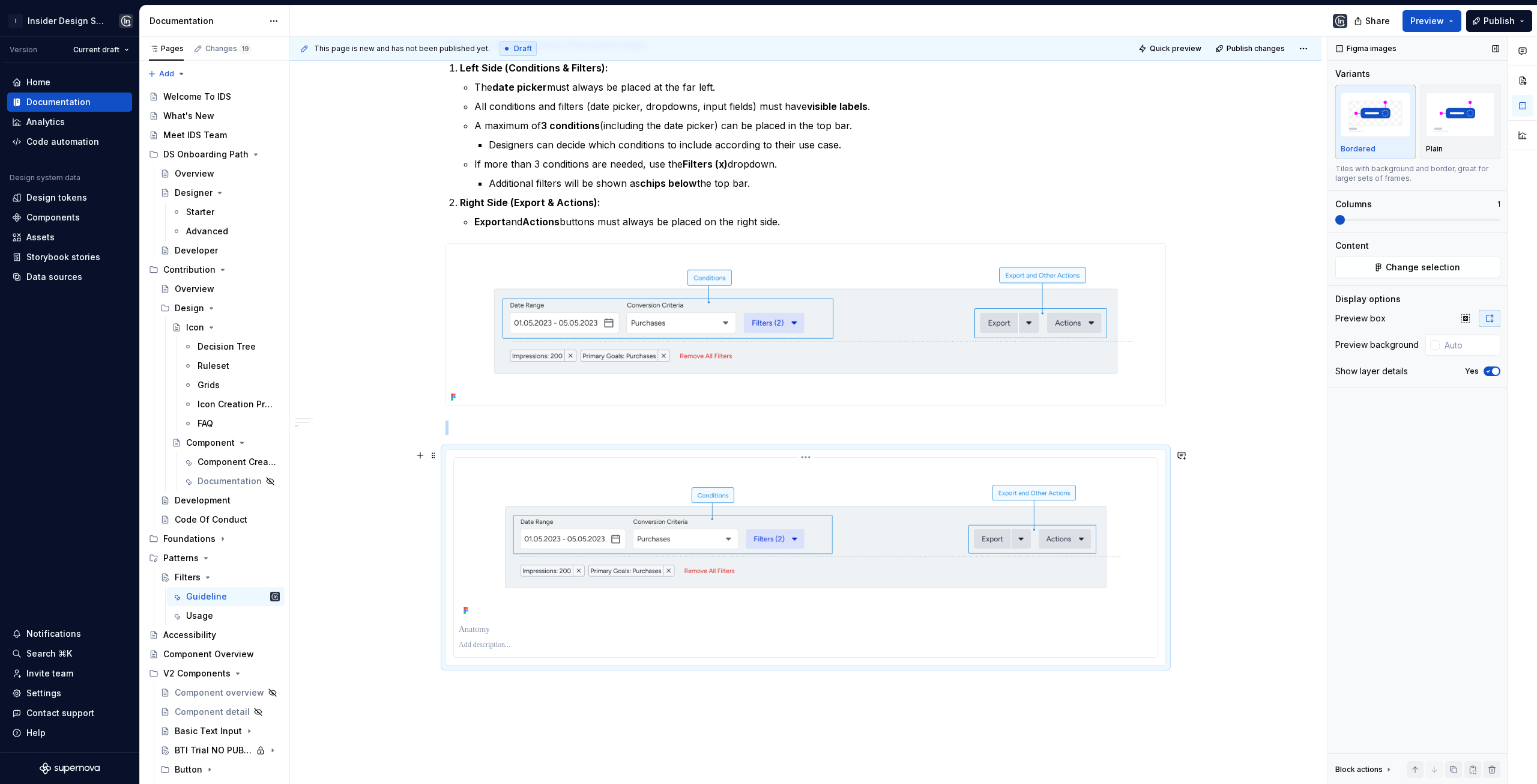
scroll to position [303, 0]
click at [1491, 371] on icon "button" at bounding box center [1489, 371] width 10 height 7
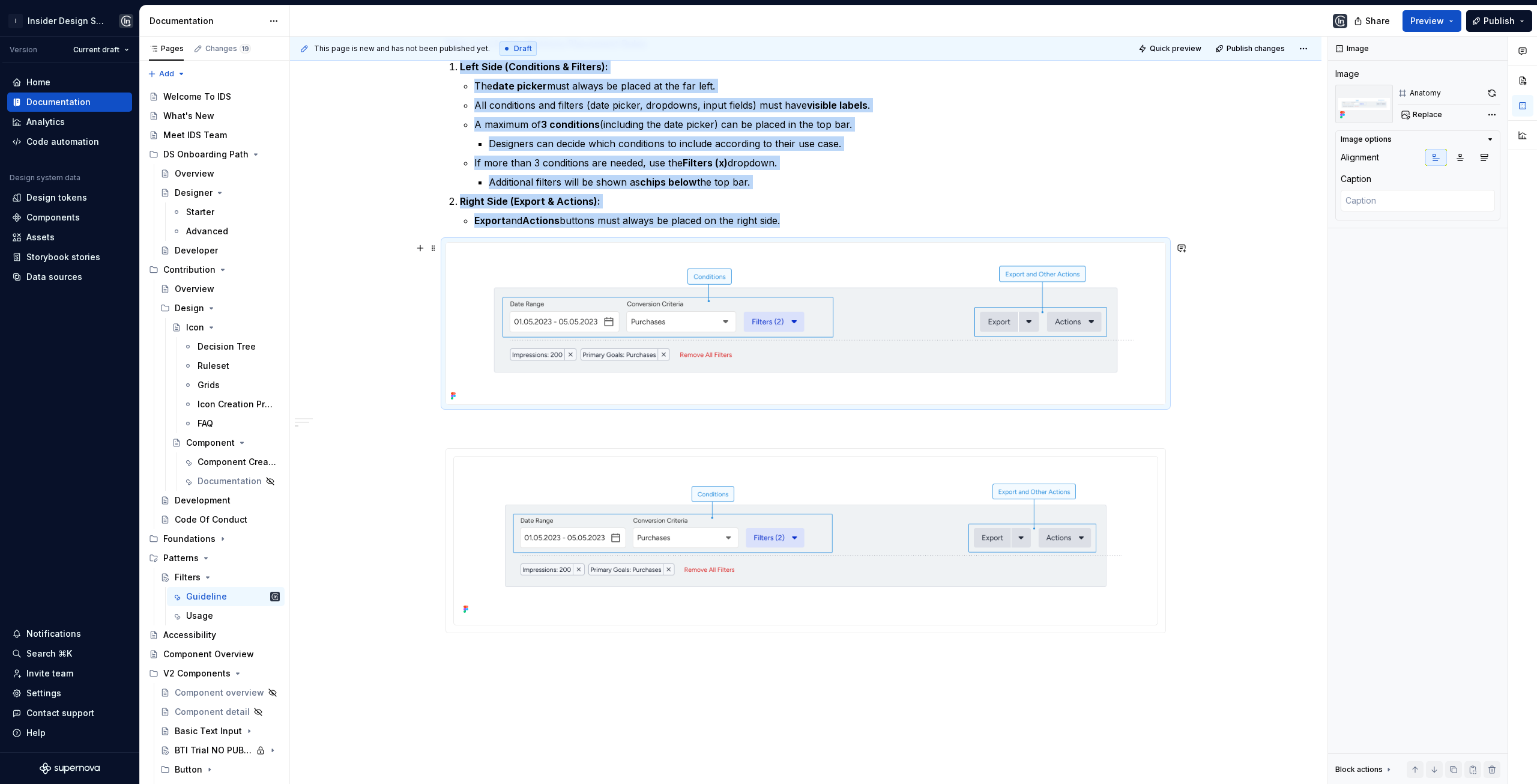
click at [1045, 328] on img at bounding box center [806, 323] width 719 height 162
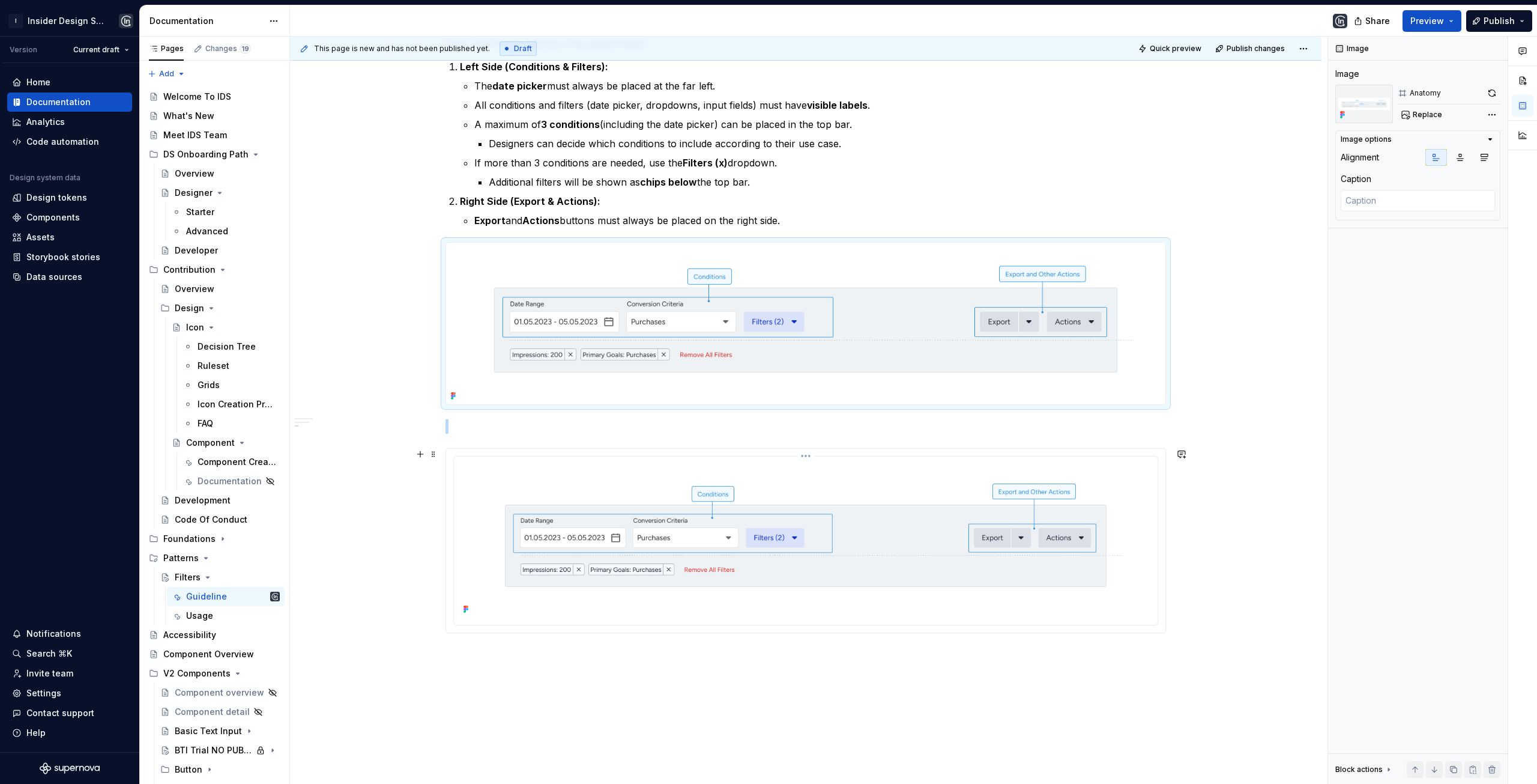
click at [979, 496] on img at bounding box center [805, 539] width 694 height 156
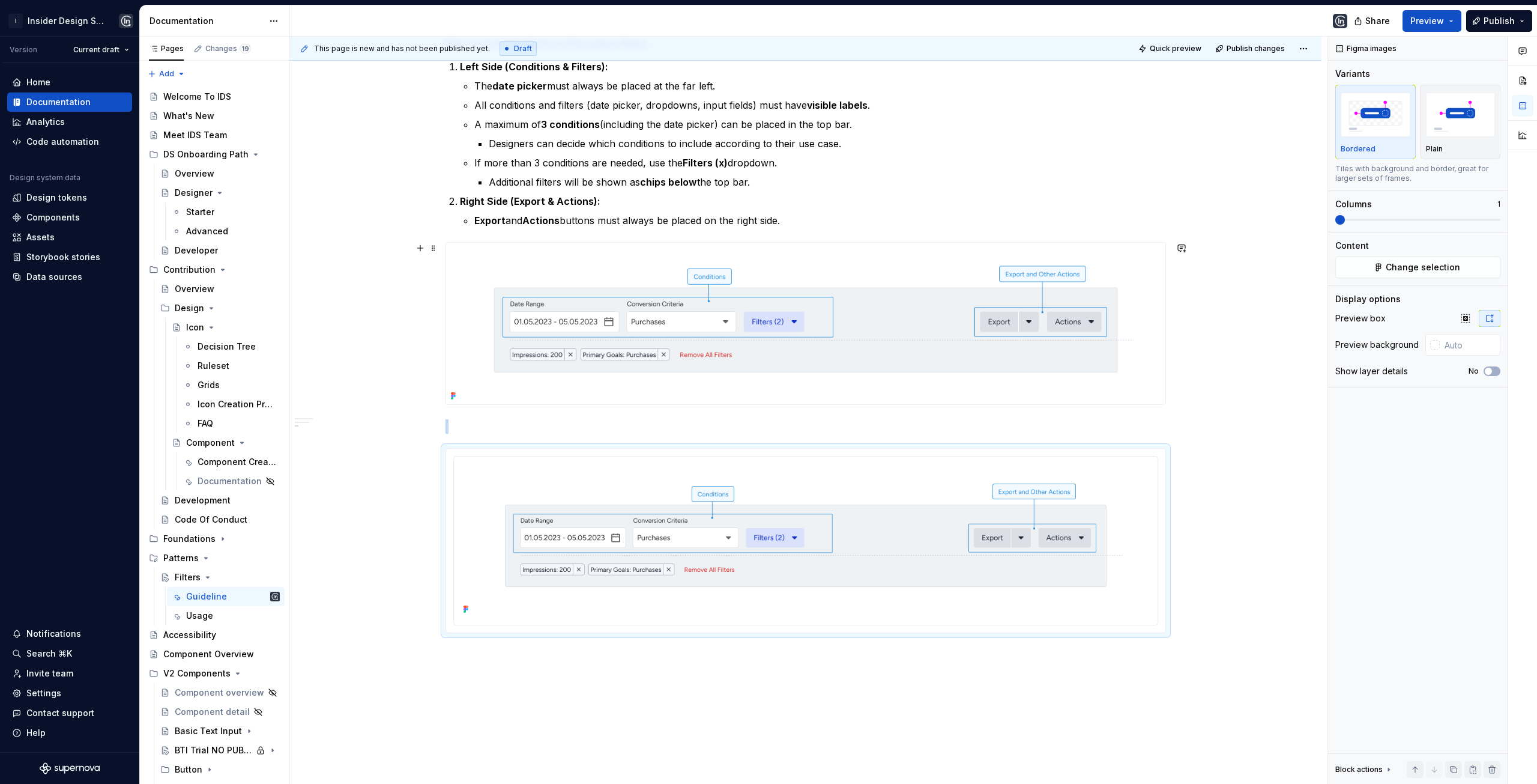
click at [1287, 406] on div "This page is new and has not been published yet. Draft Quick preview Publish ch…" at bounding box center [809, 410] width 1037 height 747
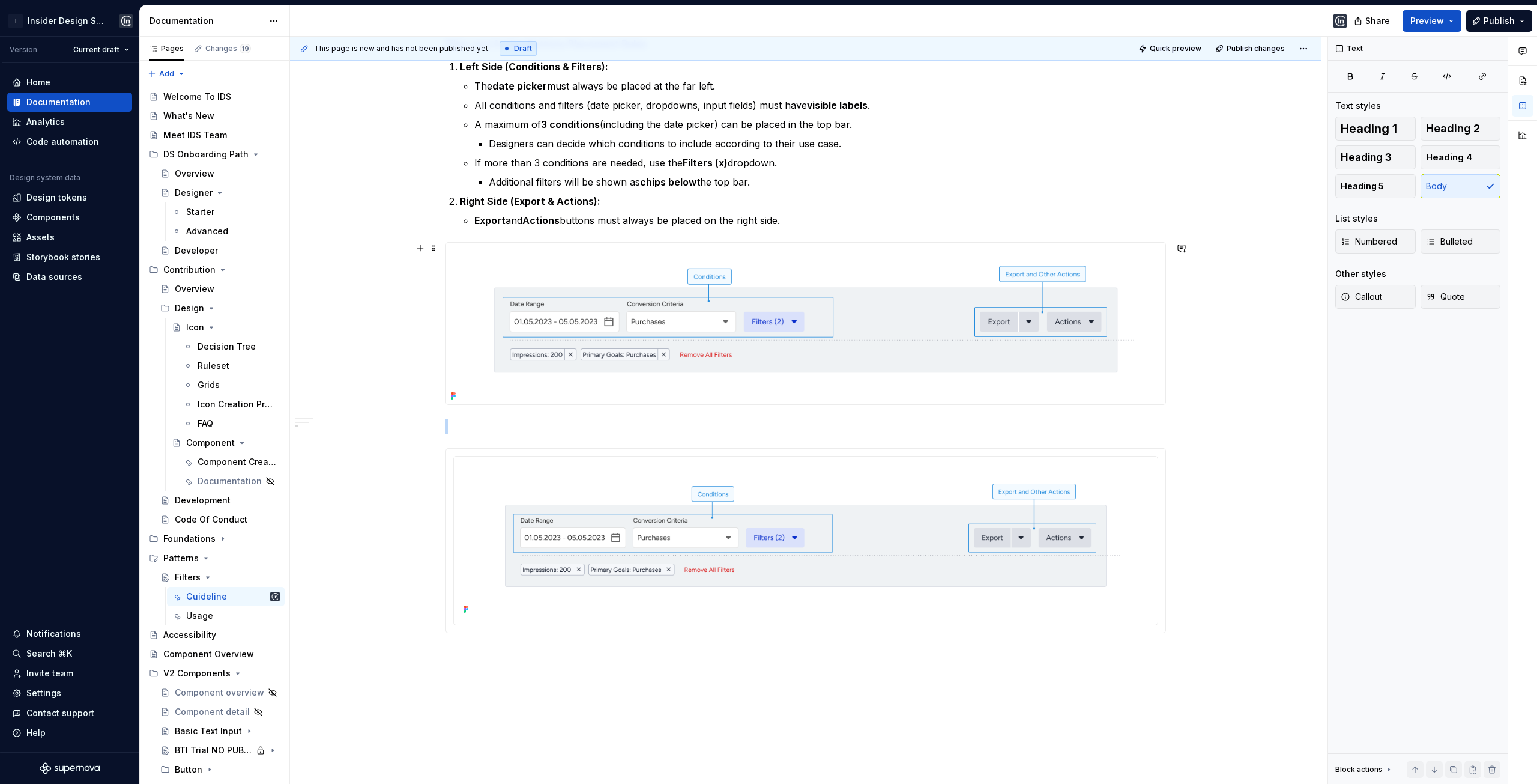
click at [1011, 289] on img at bounding box center [806, 323] width 719 height 162
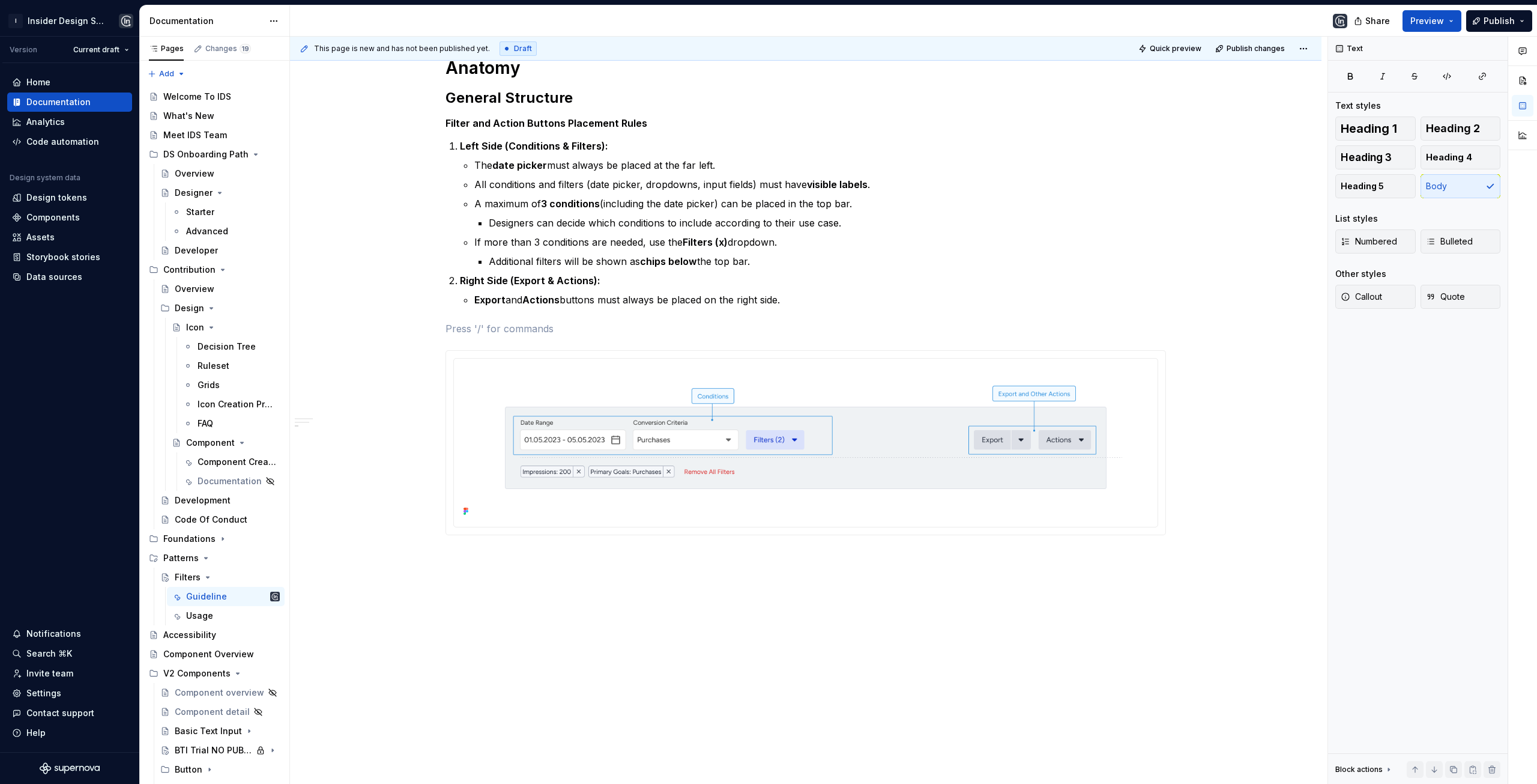
scroll to position [223, 0]
click at [917, 394] on img at bounding box center [805, 441] width 694 height 156
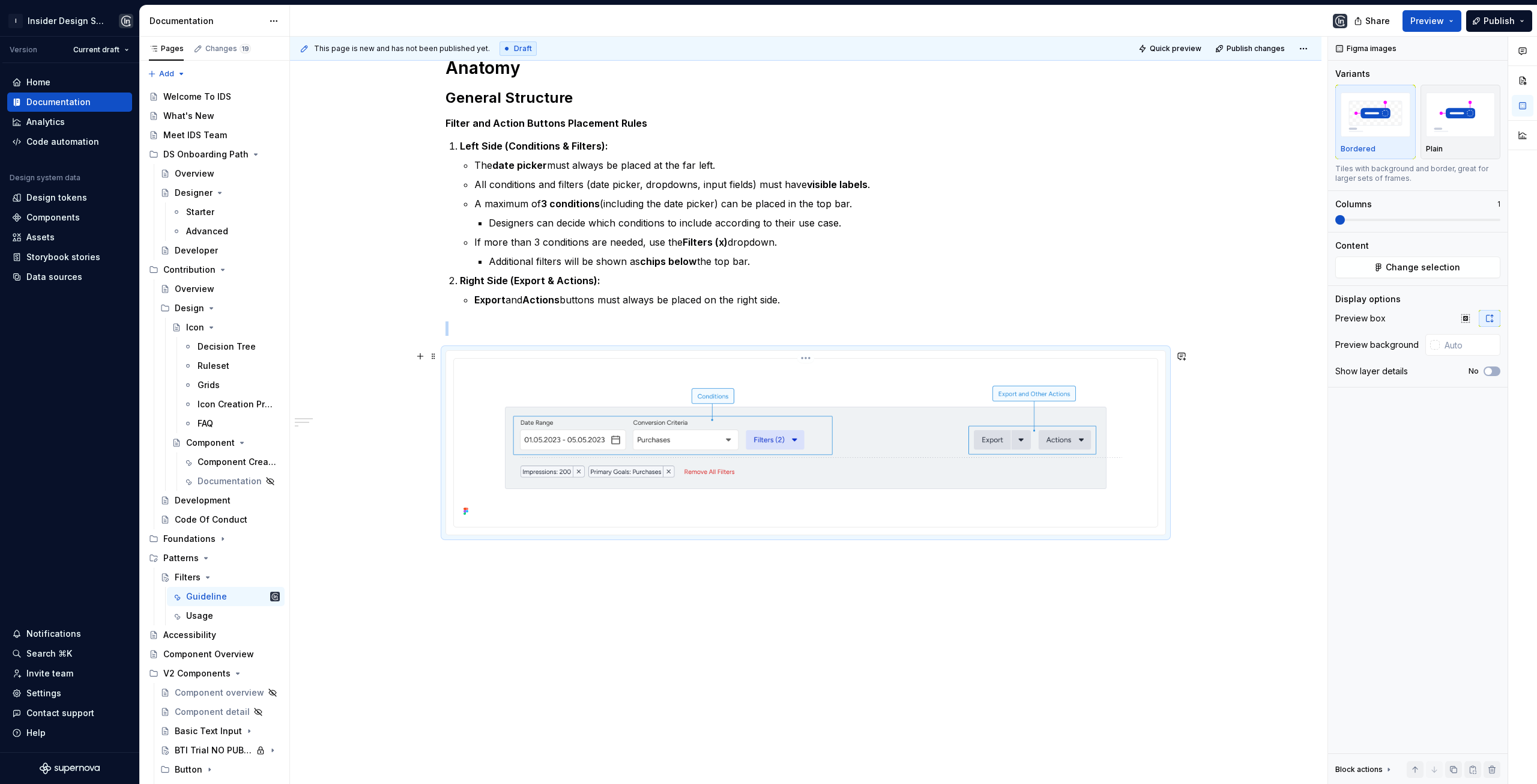
click at [978, 418] on img at bounding box center [805, 441] width 694 height 156
click at [986, 376] on img at bounding box center [805, 441] width 694 height 156
drag, startPoint x: 973, startPoint y: 377, endPoint x: 936, endPoint y: 384, distance: 37.7
click at [936, 384] on img at bounding box center [805, 441] width 694 height 156
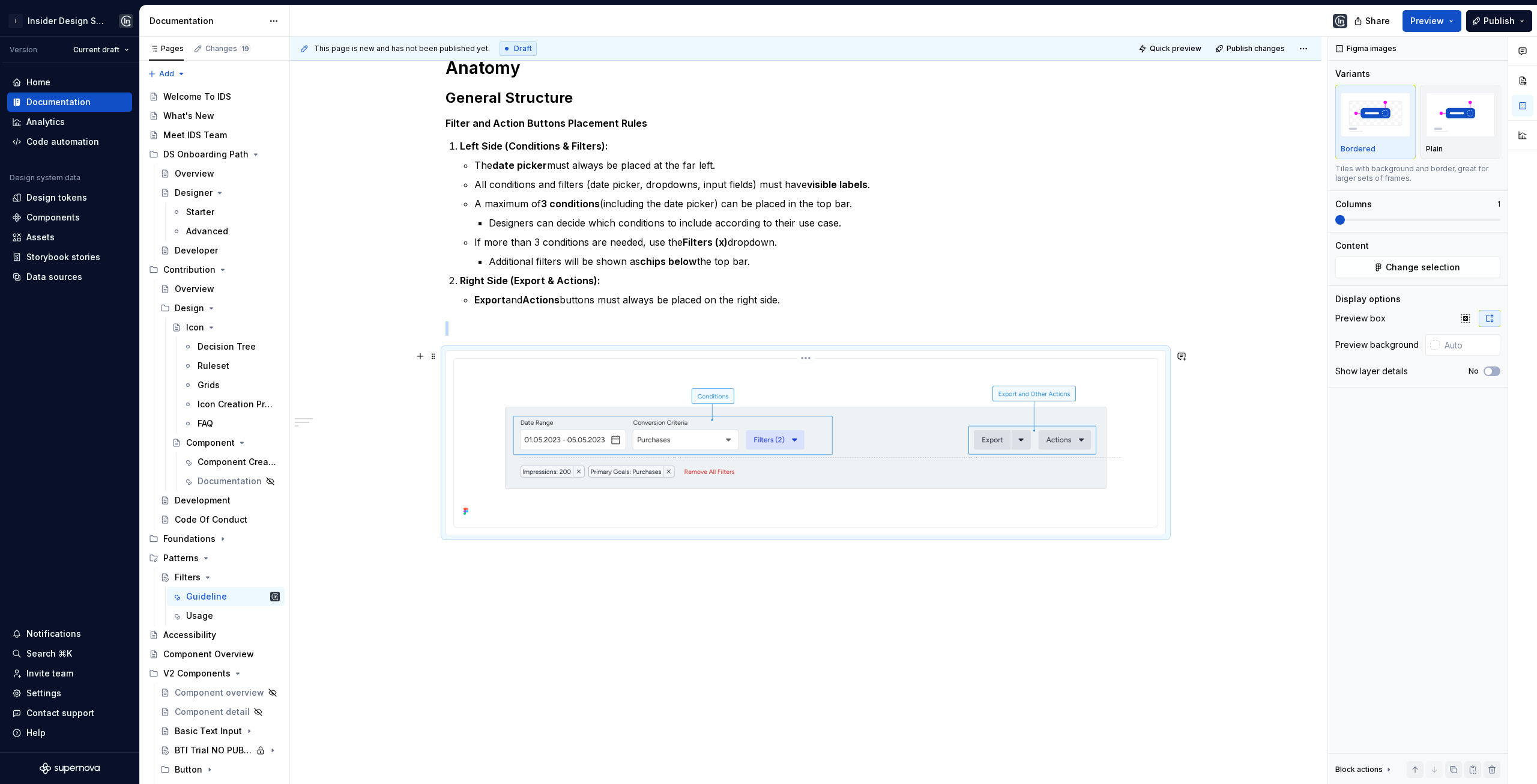
click at [936, 384] on img at bounding box center [805, 441] width 694 height 156
click at [1396, 264] on span "Change selection" at bounding box center [1423, 267] width 74 height 12
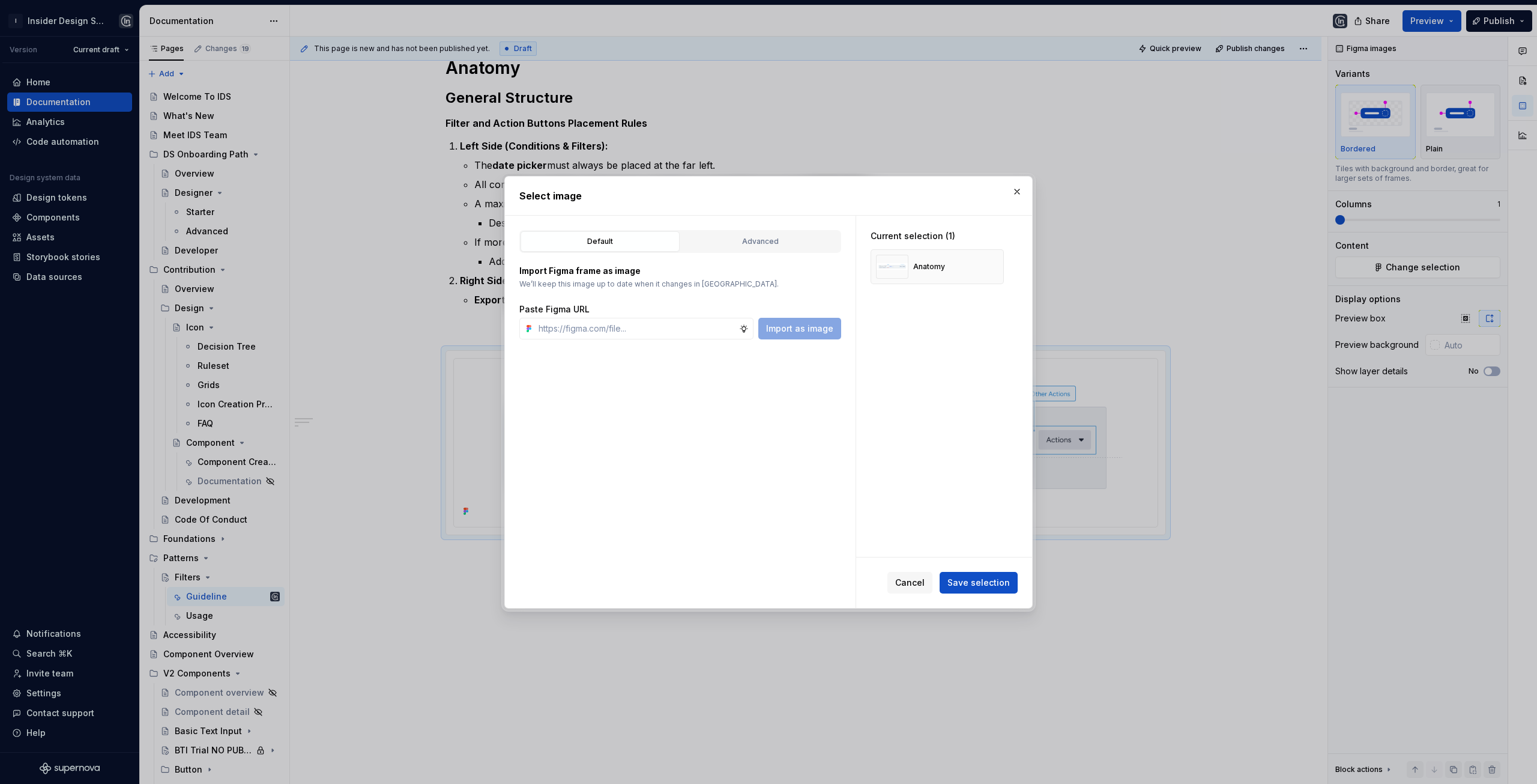
type textarea "*"
click at [699, 331] on input "text" at bounding box center [637, 328] width 205 height 22
type input "https://www.figma.com/design/bsWxboZaabpGPXnCaljHP2/Analytics-Page-Structure-Gu…"
click at [797, 328] on span "Import as image" at bounding box center [801, 328] width 68 height 12
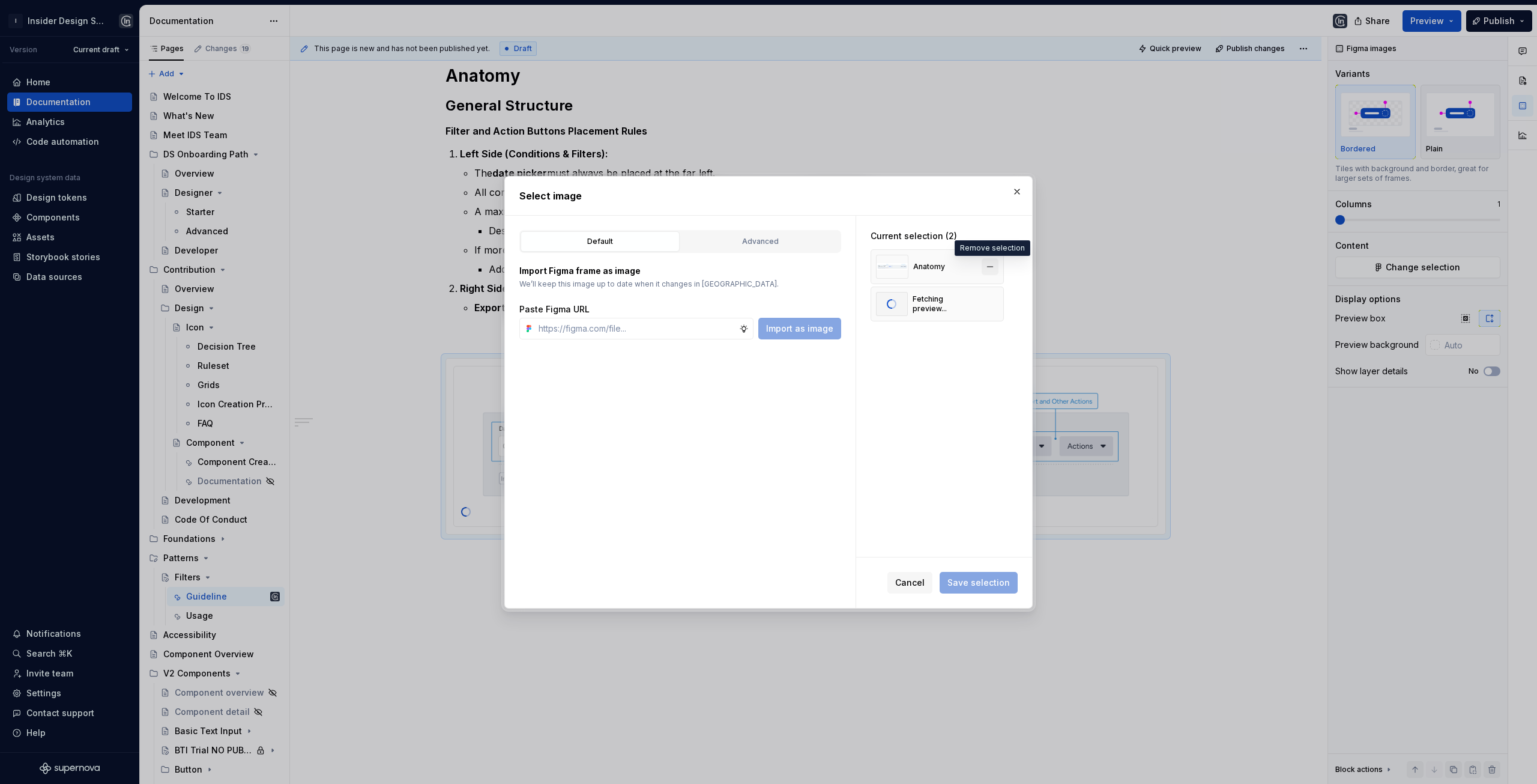
scroll to position [216, 0]
click at [989, 264] on button "button" at bounding box center [990, 266] width 16 height 16
click at [685, 320] on input "text" at bounding box center [637, 328] width 205 height 22
paste input "https://www.figma.com/design/bsWxboZaabpGPXnCaljHP2/Analytics-Page-Structure-Gu…"
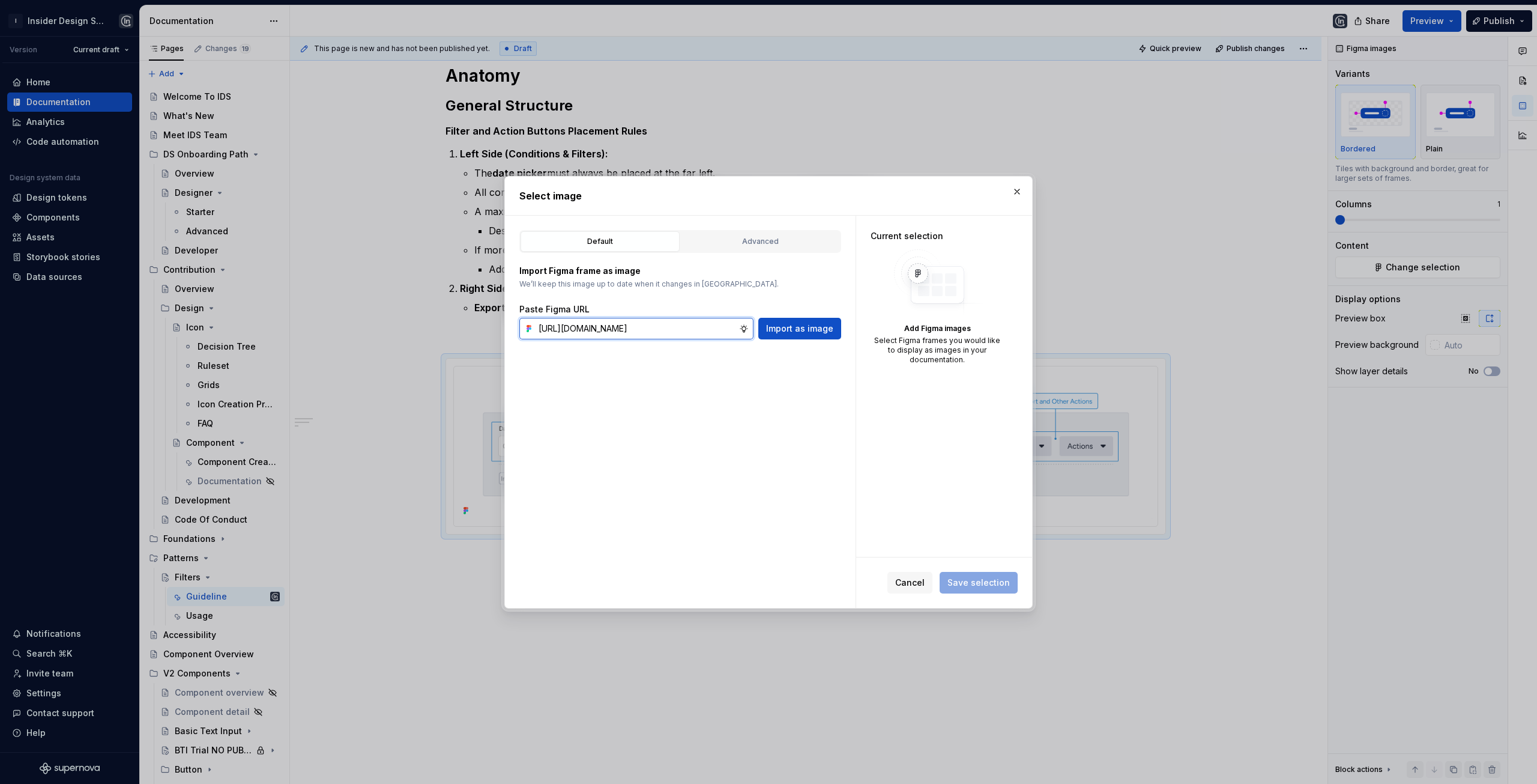
scroll to position [0, 417]
type input "https://www.figma.com/design/bsWxboZaabpGPXnCaljHP2/Analytics-Page-Structure-Gu…"
click at [788, 328] on span "Import as image" at bounding box center [801, 328] width 68 height 12
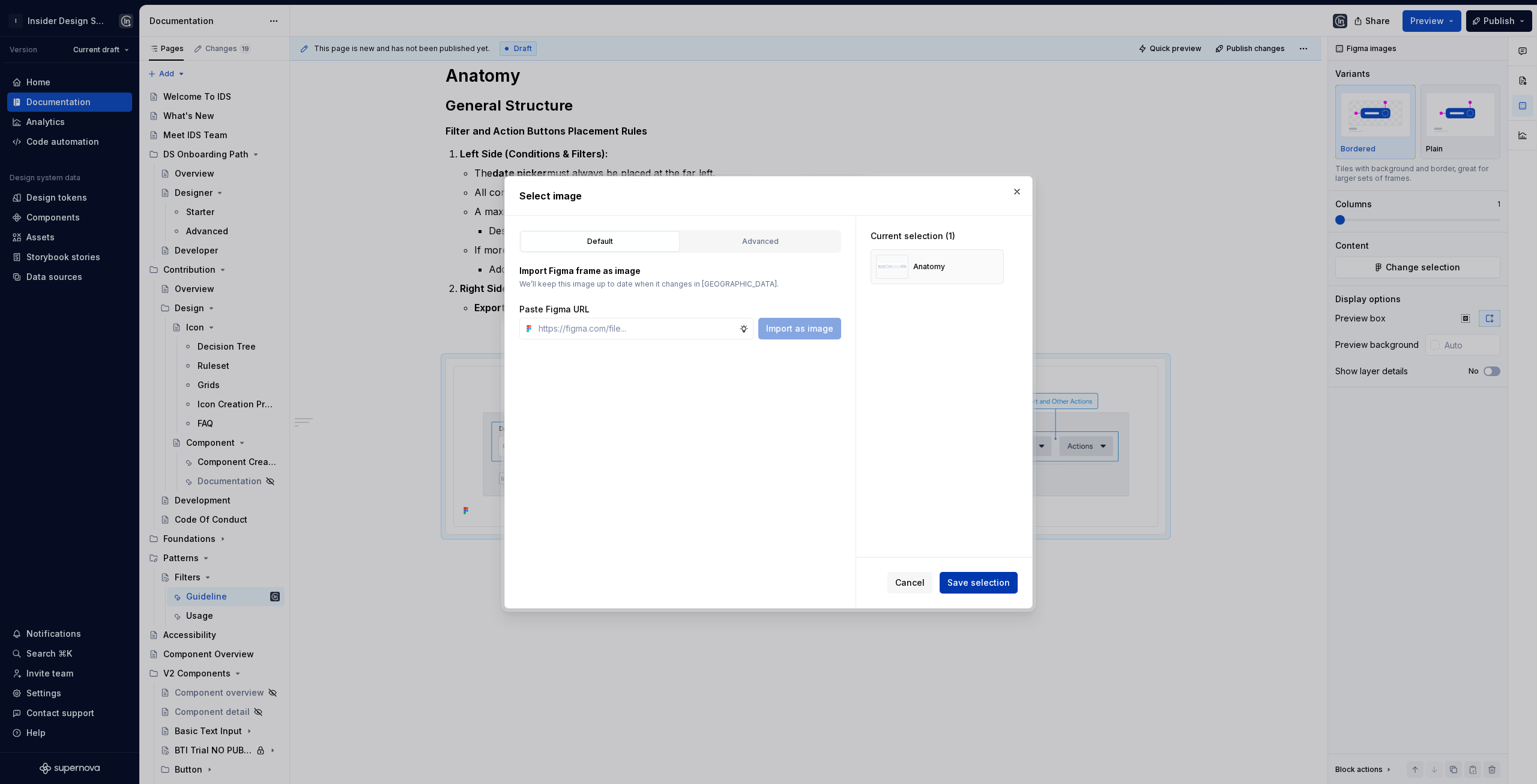
click at [976, 577] on span "Save selection" at bounding box center [979, 582] width 62 height 12
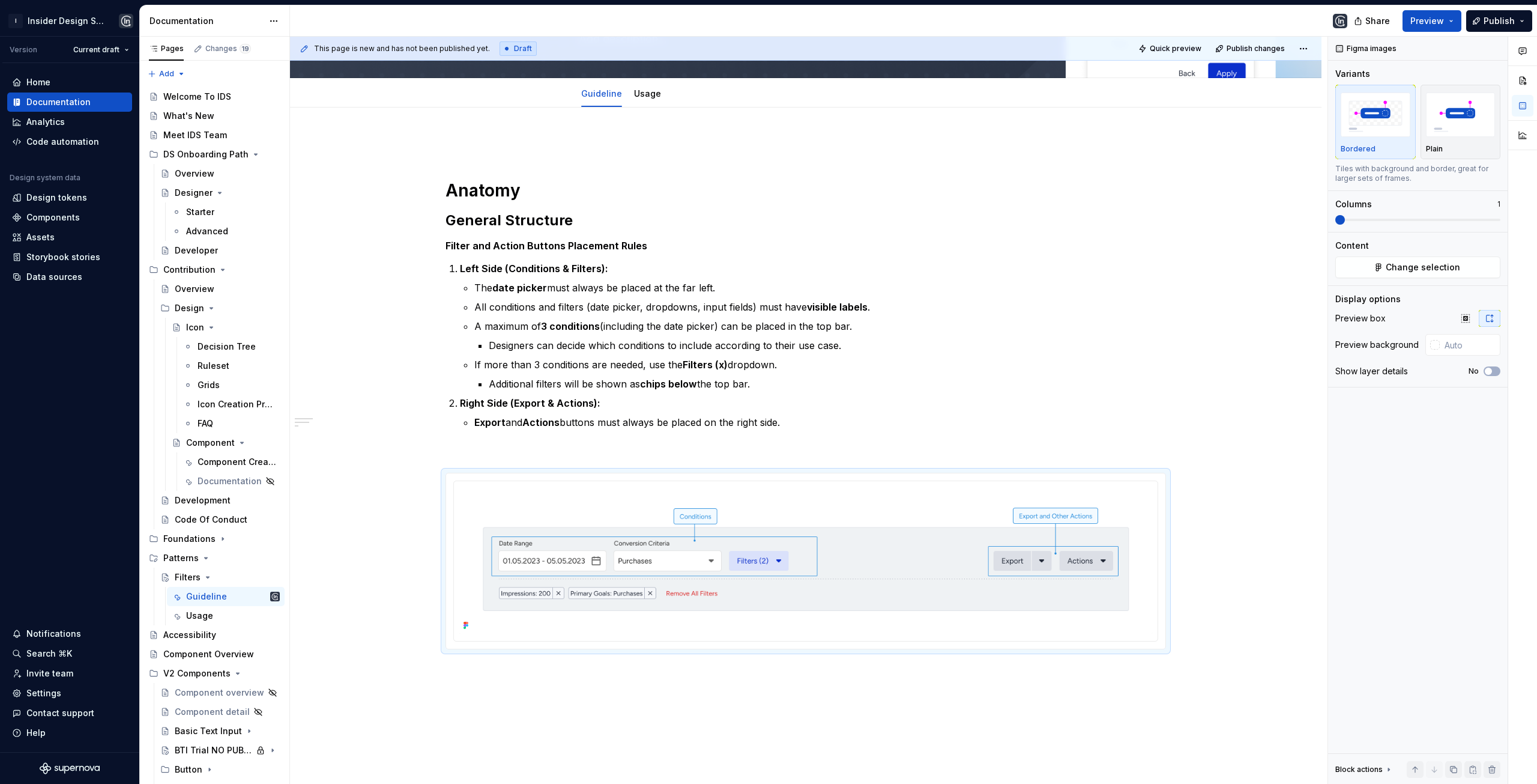
scroll to position [95, 0]
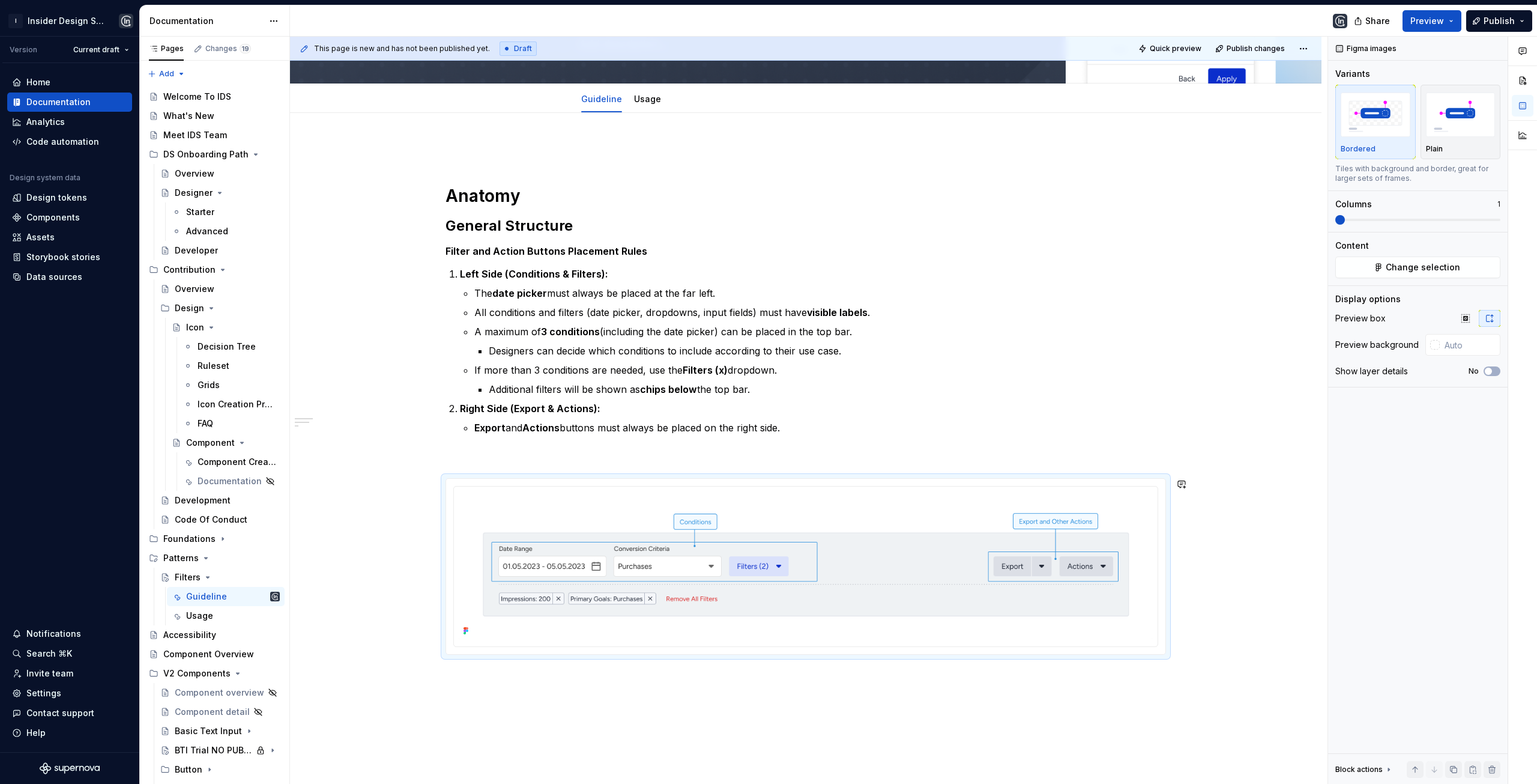
click at [847, 733] on div "Anatomy General Structure Filter and Action Buttons Placement Rules Left Side (…" at bounding box center [806, 508] width 1032 height 791
click at [994, 518] on img at bounding box center [805, 564] width 694 height 147
click at [804, 483] on html "I Insider Design System Version Current draft Home Documentation Analytics Code…" at bounding box center [768, 392] width 1537 height 784
click at [847, 529] on div "Update Figma image" at bounding box center [864, 530] width 88 height 12
click at [804, 489] on html "I Insider Design System Version Current draft Home Documentation Analytics Code…" at bounding box center [768, 392] width 1537 height 784
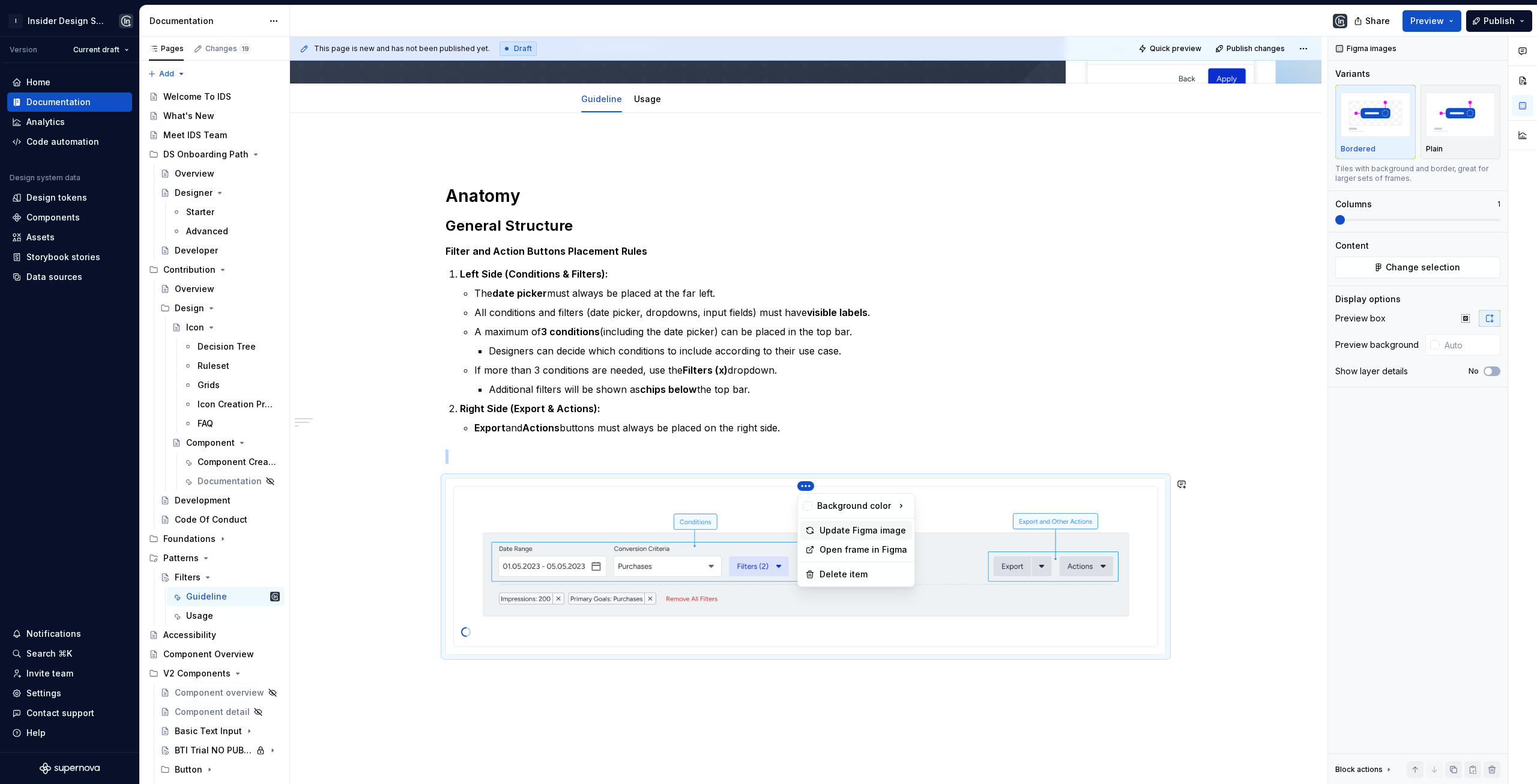
click at [836, 533] on div "Update Figma image" at bounding box center [864, 530] width 88 height 12
click at [763, 717] on div "Anatomy General Structure Filter and Action Buttons Placement Rules Left Side (…" at bounding box center [806, 508] width 1032 height 791
click at [612, 440] on div "Anatomy General Structure Filter and Action Buttons Placement Rules Left Side (…" at bounding box center [806, 398] width 721 height 513
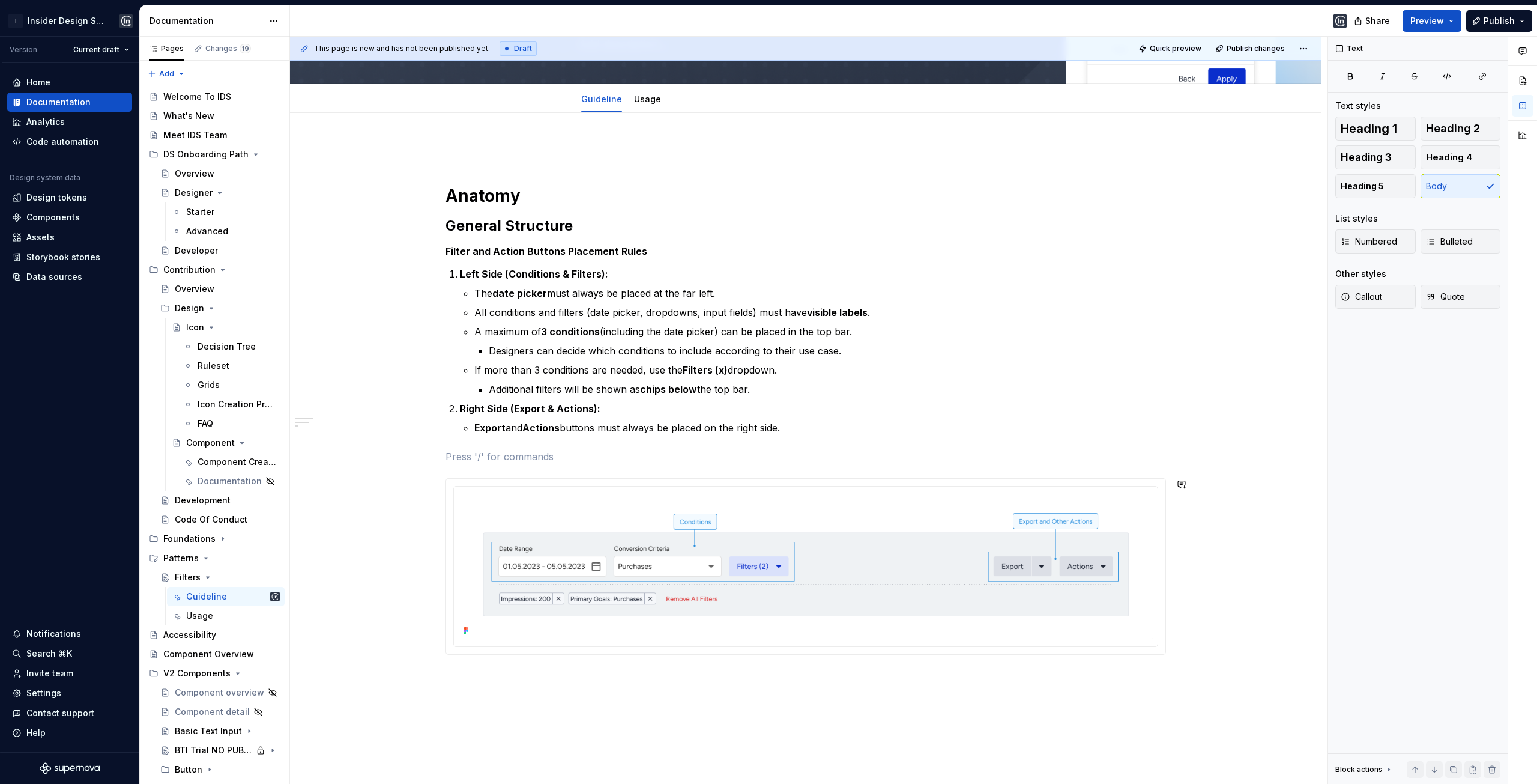
click at [543, 689] on div "Anatomy General Structure Filter and Action Buttons Placement Rules Left Side (…" at bounding box center [806, 508] width 1032 height 791
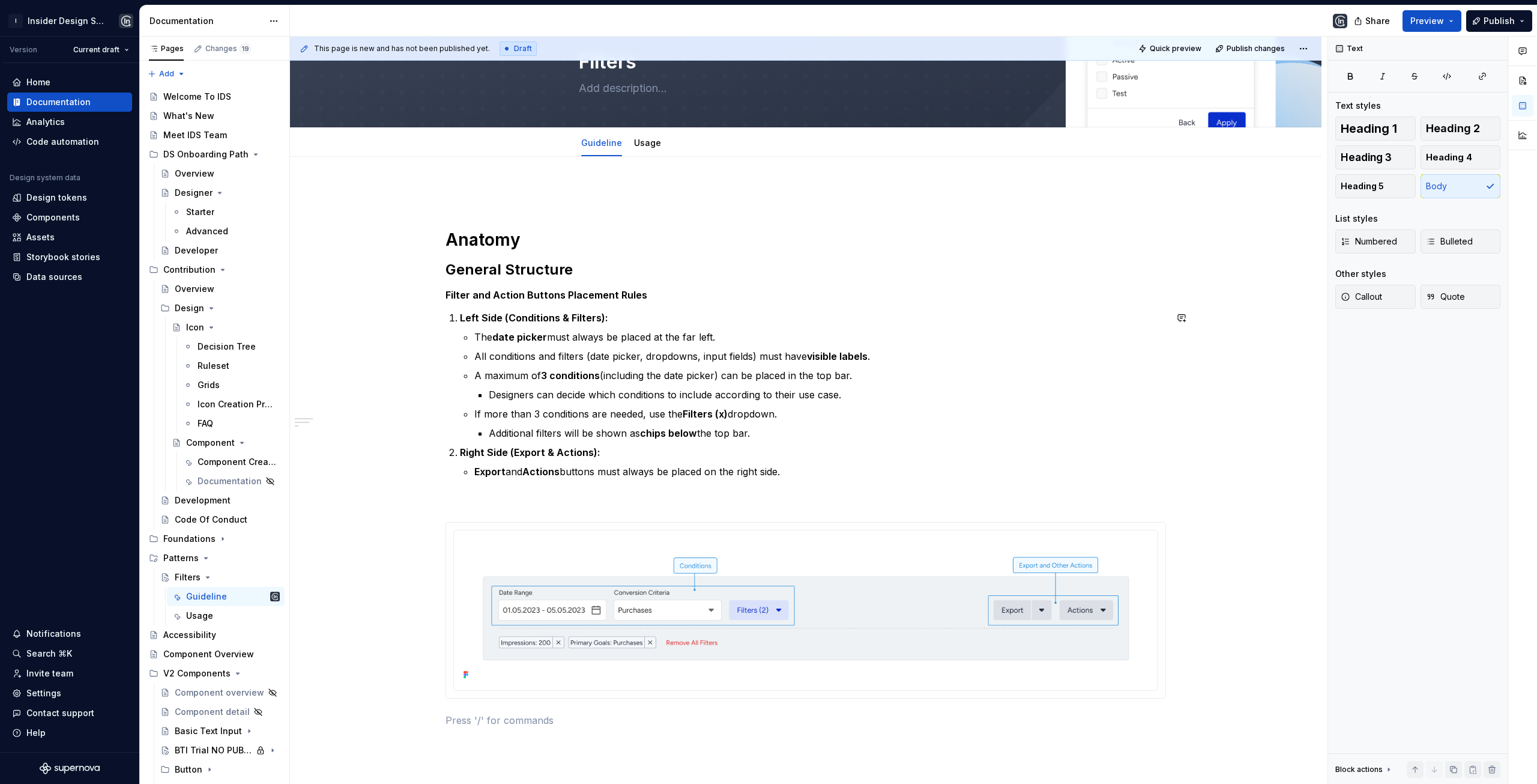
scroll to position [180, 0]
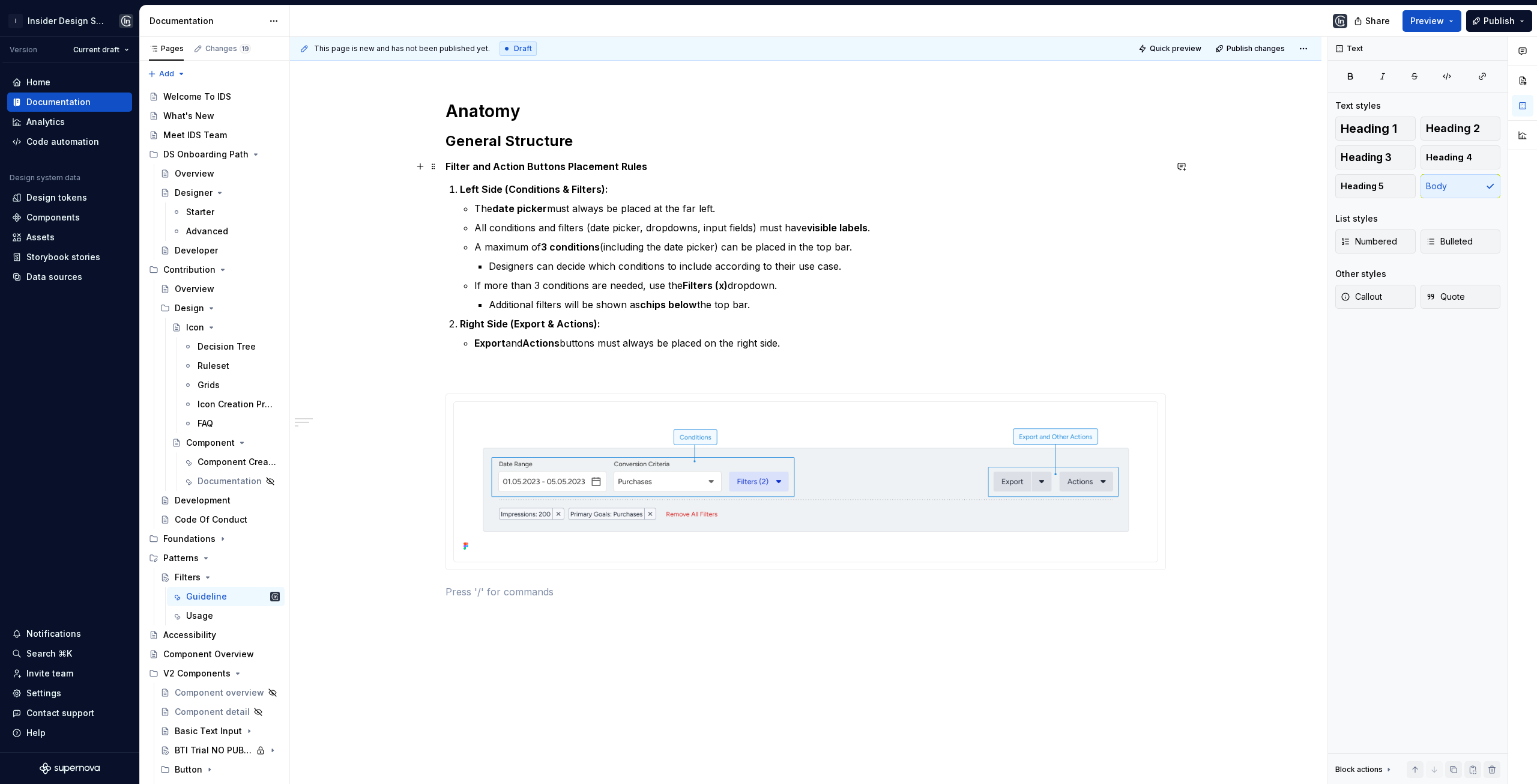
click at [577, 165] on h5 "Filter and Action Buttons Placement Rules" at bounding box center [806, 166] width 721 height 12
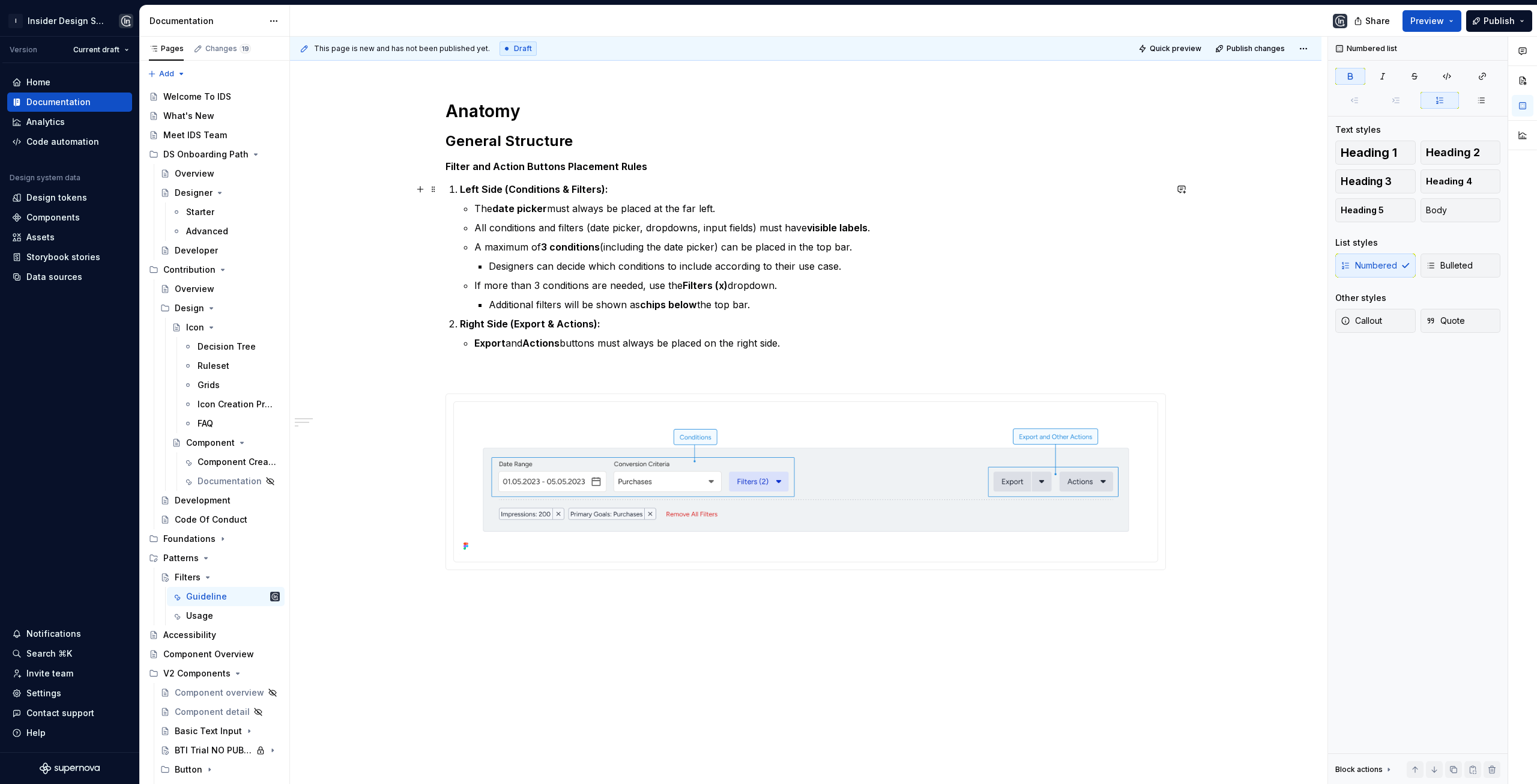
click at [556, 188] on strong "Left Side (Conditions & Filters):" at bounding box center [534, 188] width 148 height 12
click at [519, 325] on strong "Right Side (Export & Actions):" at bounding box center [531, 323] width 141 height 12
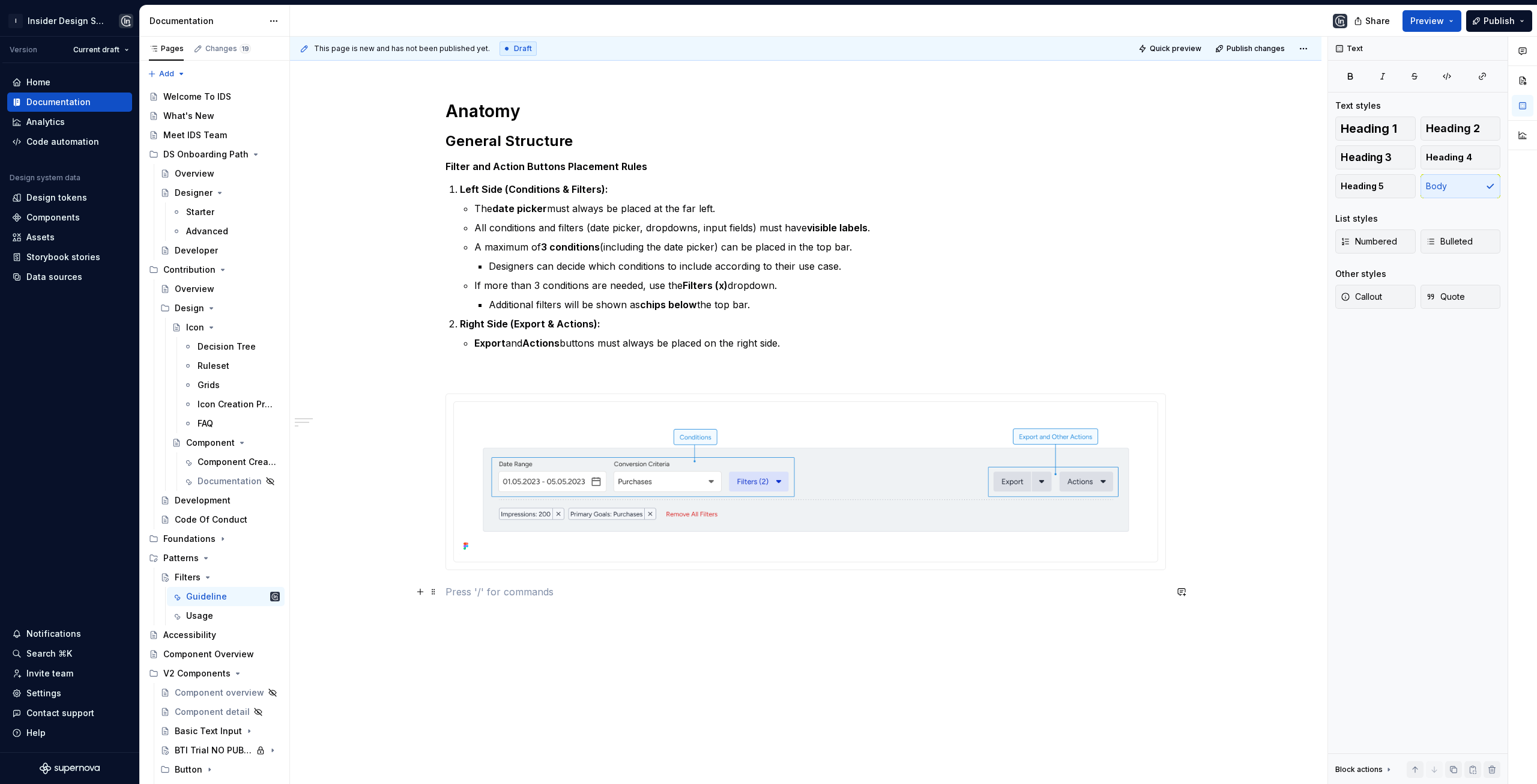
click at [477, 590] on p at bounding box center [806, 592] width 721 height 15
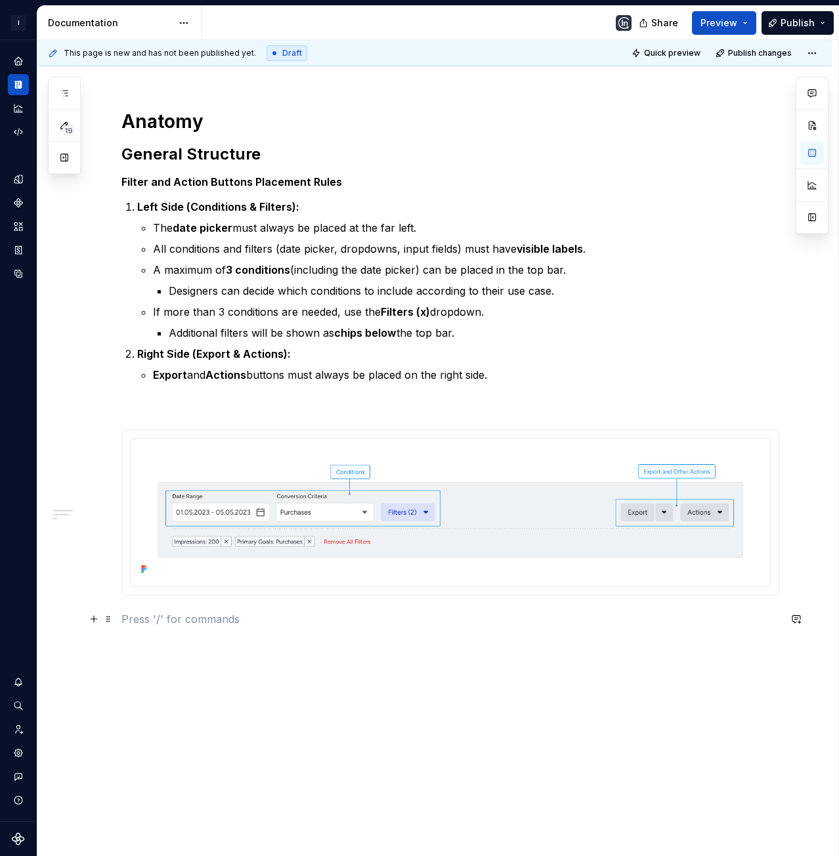
click at [165, 618] on p at bounding box center [450, 619] width 658 height 16
click at [182, 617] on h3 "Filter Behavior" at bounding box center [450, 620] width 658 height 18
click at [226, 151] on h2 "General Structure" at bounding box center [450, 154] width 658 height 21
click at [162, 612] on h3 "Filter Behavior" at bounding box center [450, 620] width 658 height 18
click at [165, 660] on div "Anatomy General Structure Filter and Action Buttons Placement Rules Left Side (…" at bounding box center [450, 366] width 658 height 609
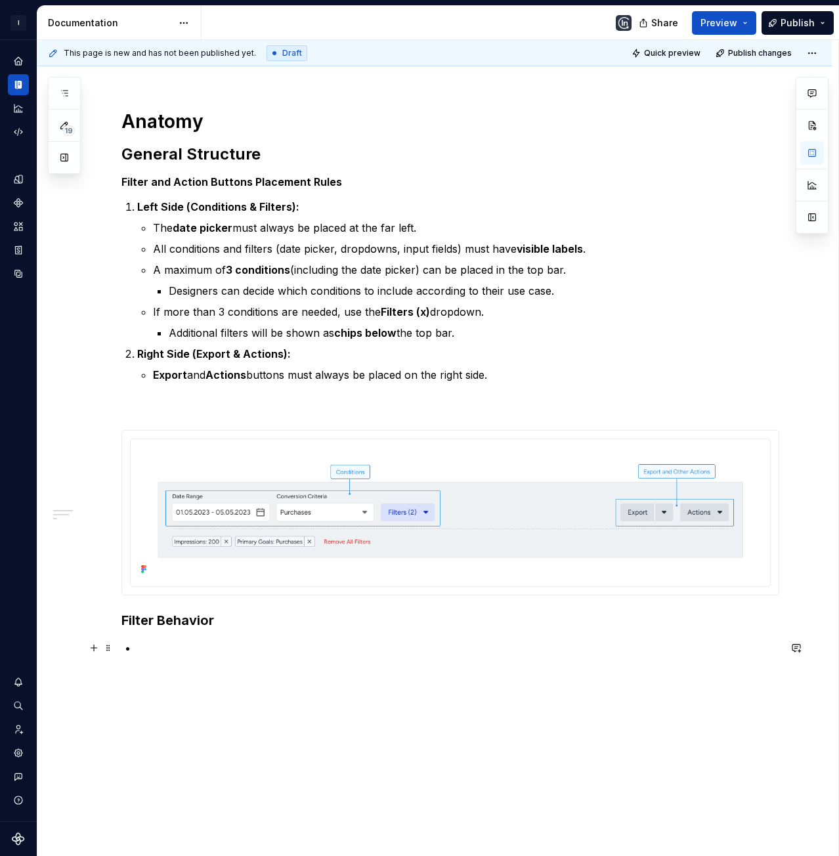
click at [137, 650] on li at bounding box center [458, 648] width 642 height 16
click at [147, 645] on p at bounding box center [458, 648] width 642 height 16
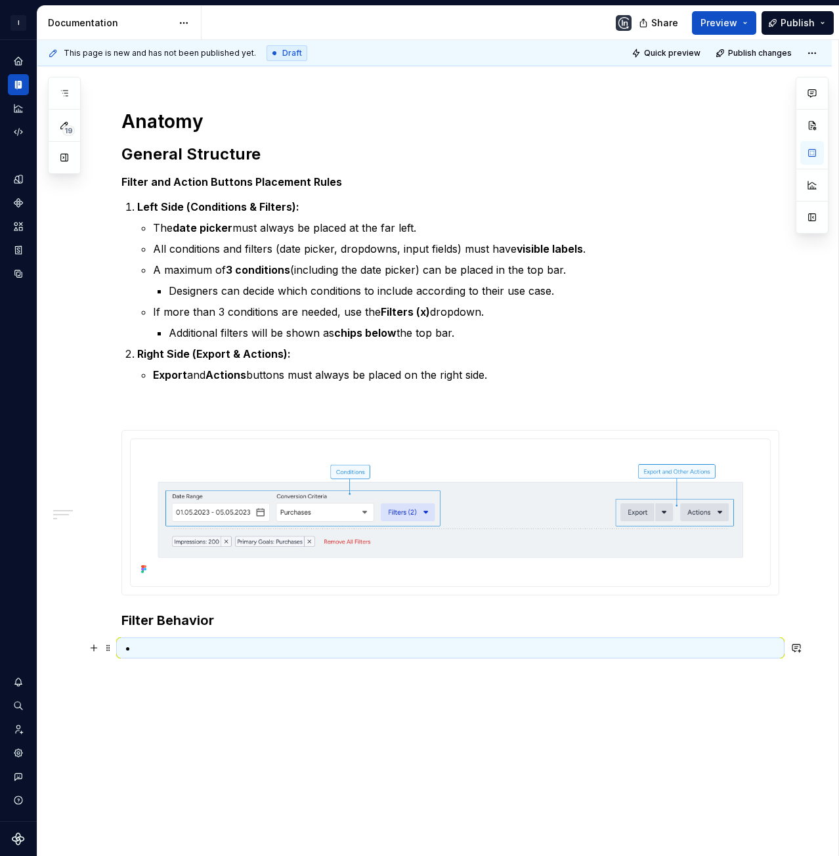
click at [162, 649] on p at bounding box center [458, 648] width 642 height 16
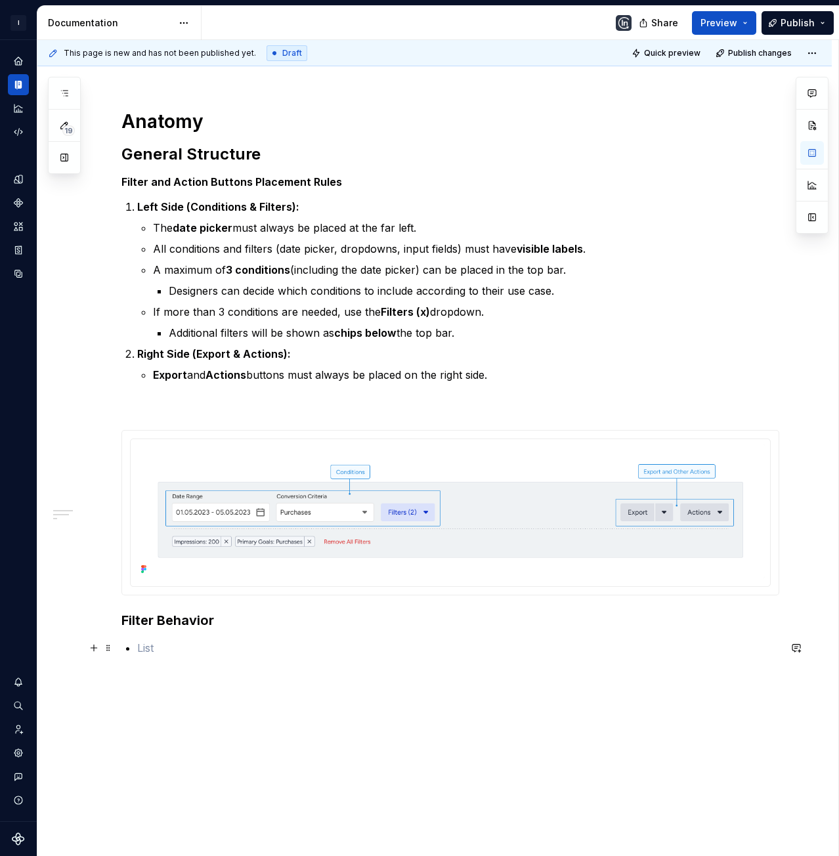
click at [156, 648] on p at bounding box center [458, 648] width 642 height 16
click at [157, 650] on p at bounding box center [458, 648] width 642 height 16
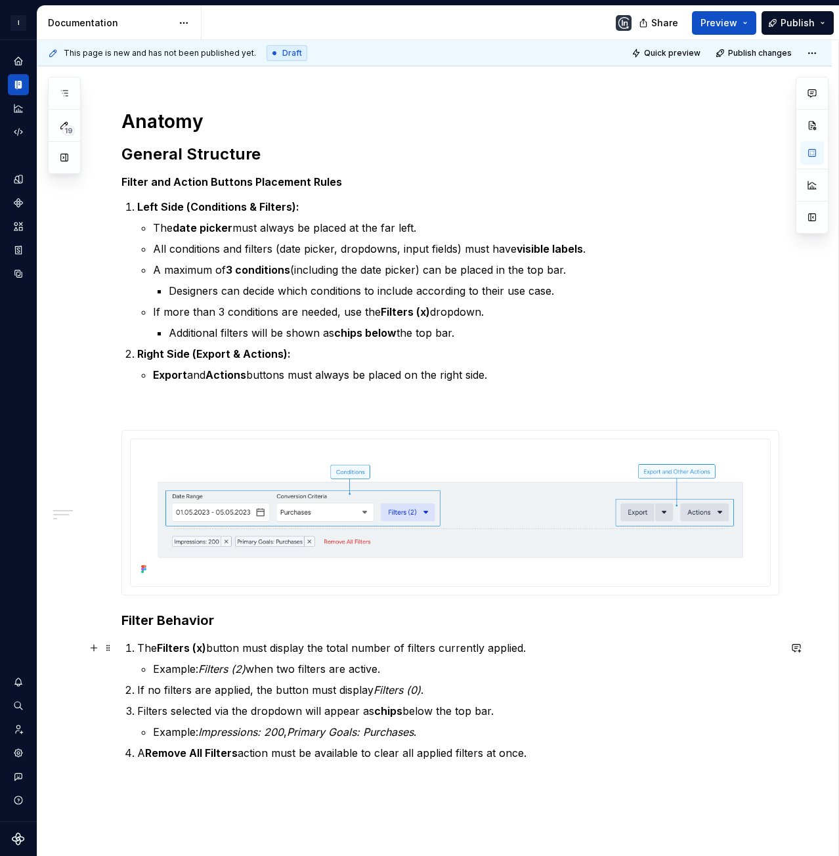
click at [170, 650] on strong "Filters (x)" at bounding box center [181, 647] width 49 height 13
click at [161, 647] on strong "Filters (x)" at bounding box center [181, 647] width 49 height 13
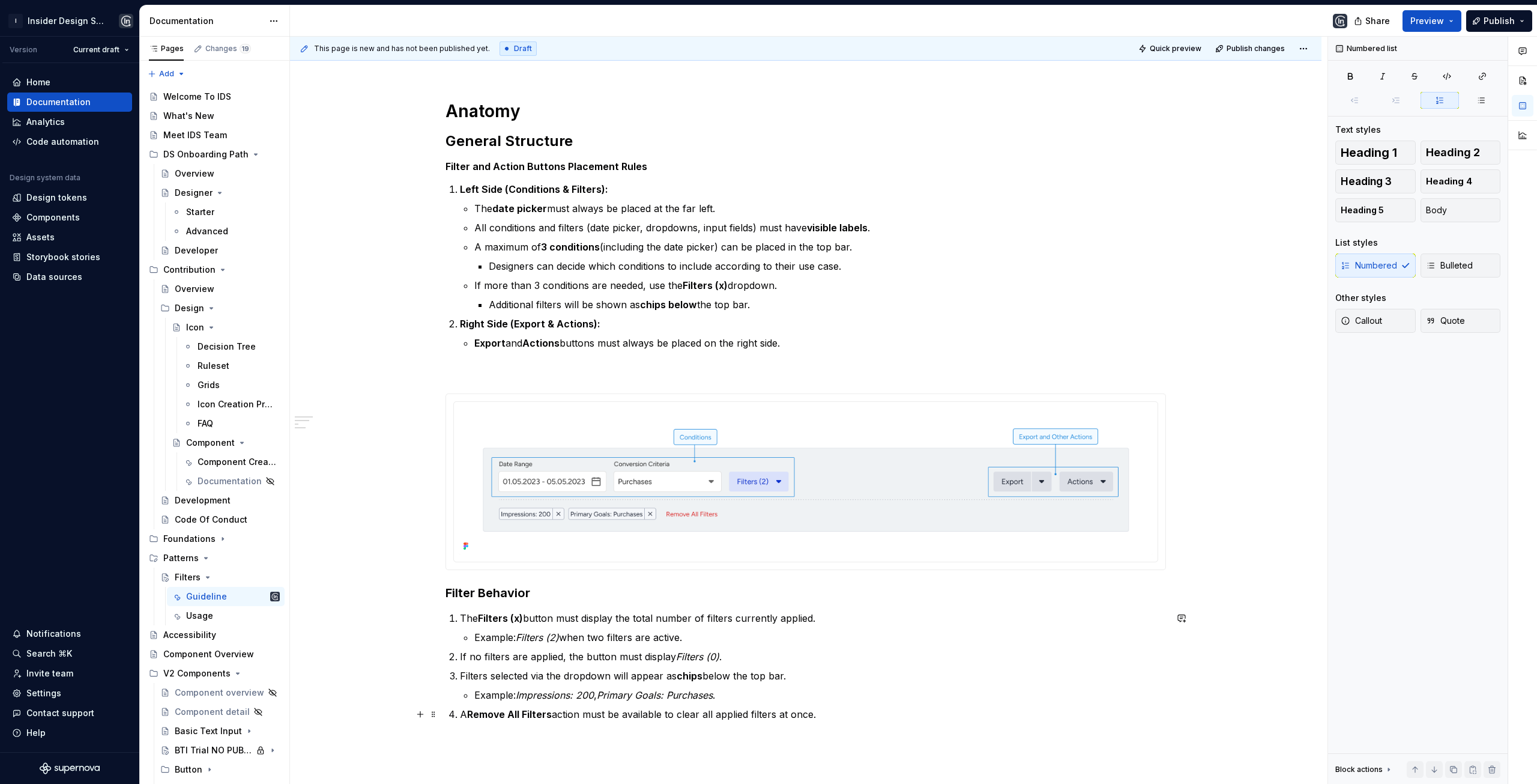
click at [466, 717] on p "A Remove All Filters action must be available to clear all applied filters at o…" at bounding box center [813, 714] width 706 height 15
click at [492, 623] on strong "Filters (x)" at bounding box center [500, 618] width 45 height 12
click at [485, 621] on strong "Filters (x)" at bounding box center [500, 618] width 45 height 12
click at [485, 620] on strong "Filters (x)" at bounding box center [500, 618] width 45 height 12
click at [474, 620] on p "The Filters (x) button must display the total number of filters currently appli…" at bounding box center [813, 618] width 706 height 15
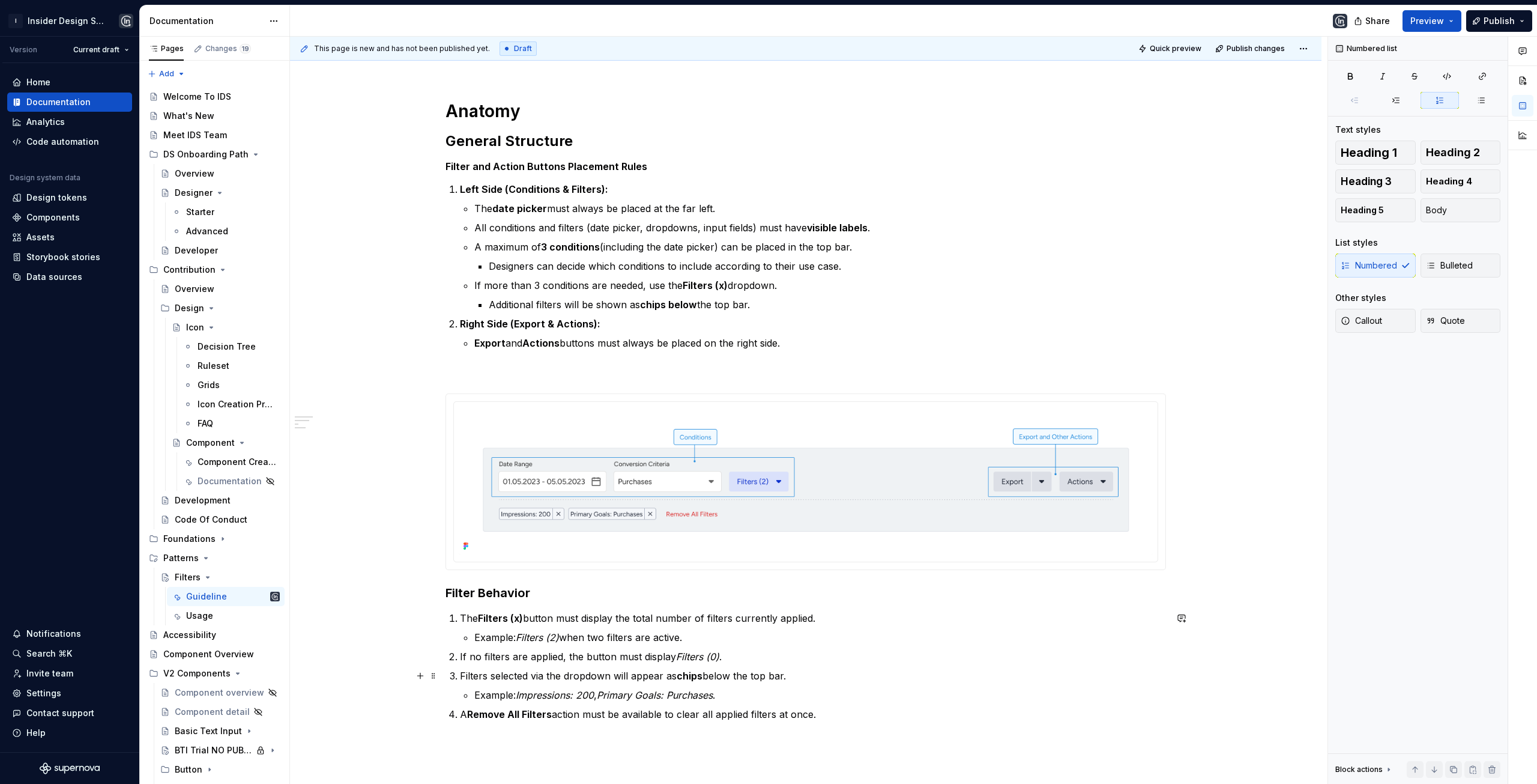
click at [483, 673] on p "Filters selected via the dropdown will appear as chips below the top bar." at bounding box center [813, 676] width 706 height 15
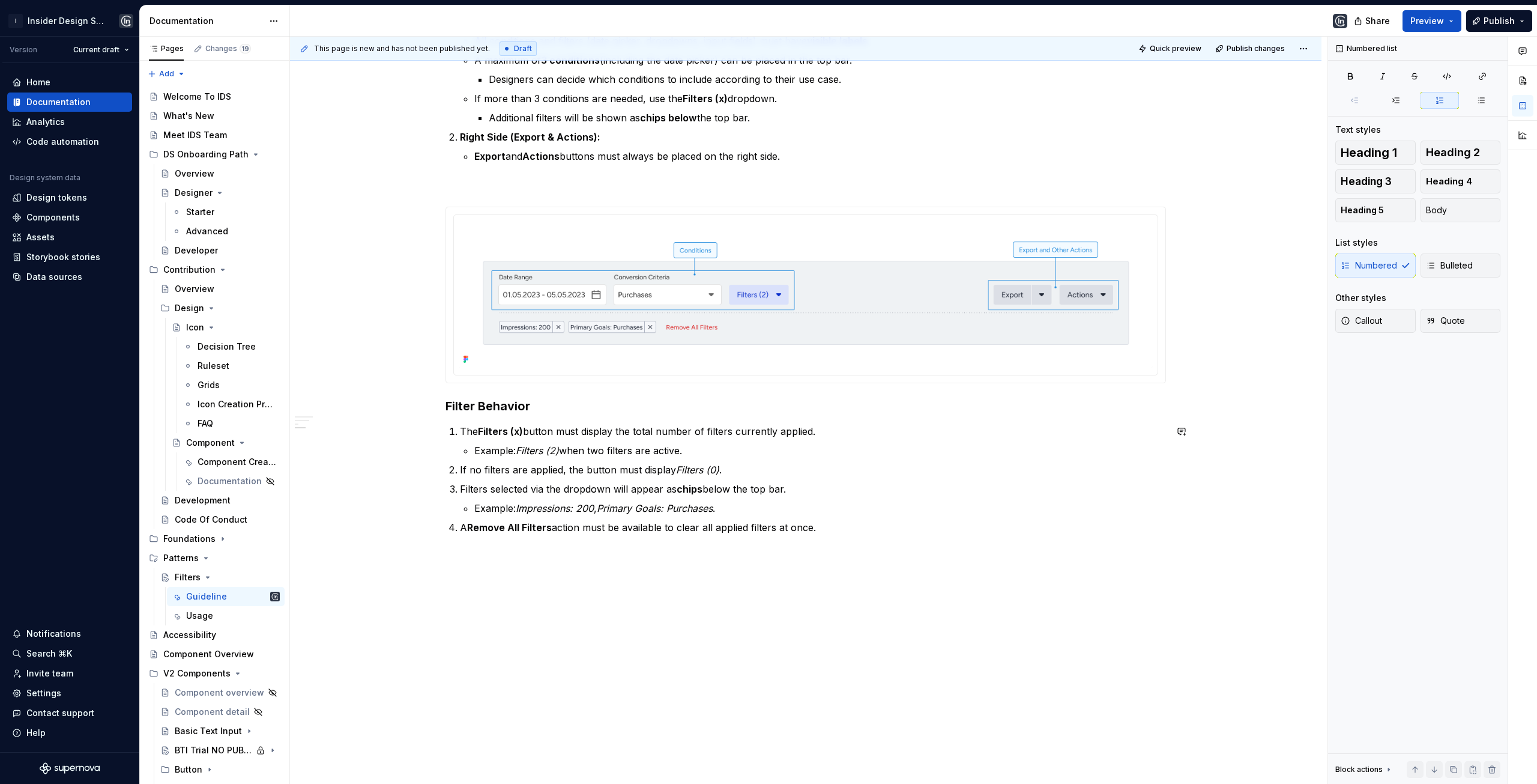
click at [469, 573] on div "Anatomy General Structure Filter and Action Buttons Placement Rules Left Side (…" at bounding box center [806, 313] width 1032 height 943
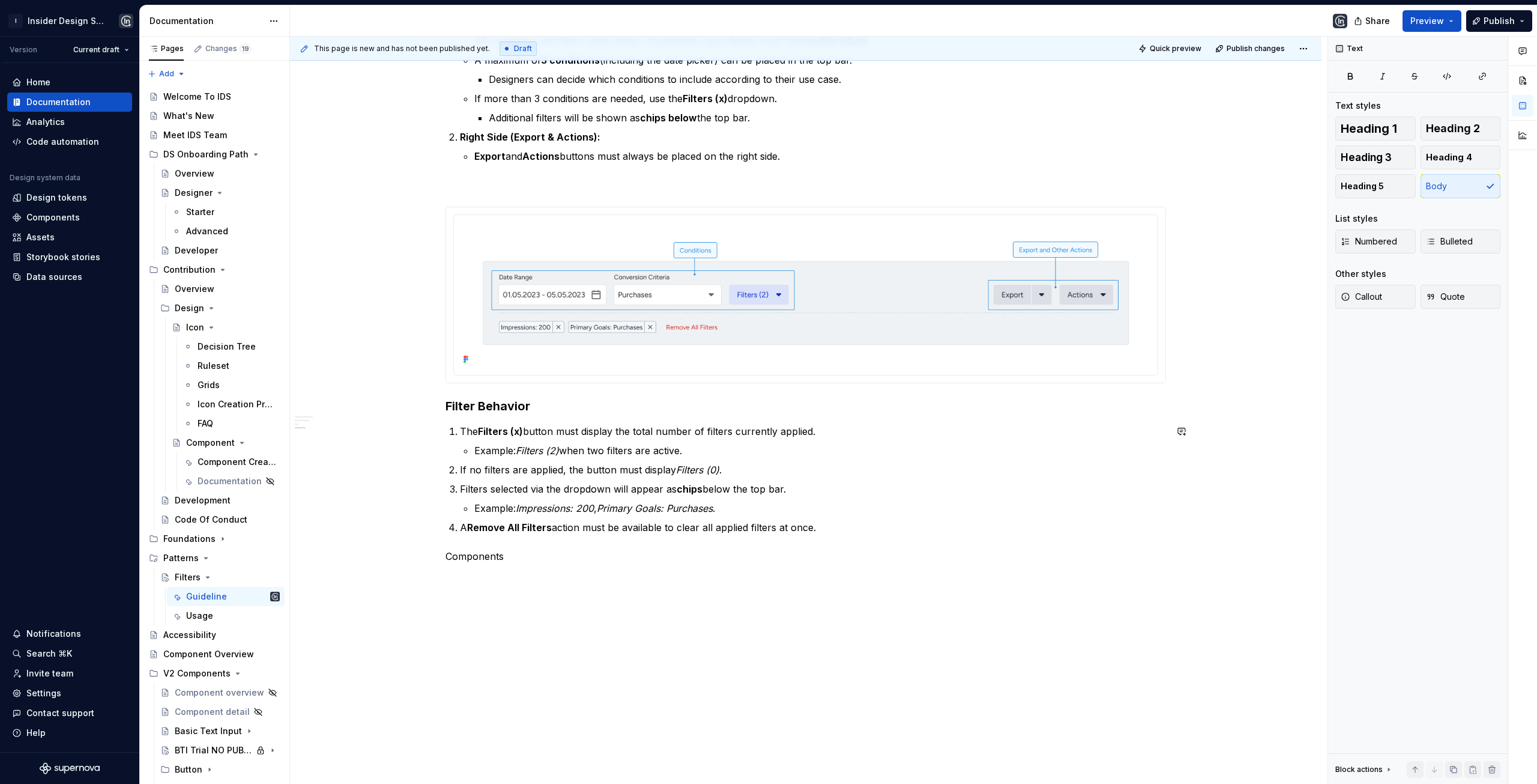
click at [498, 602] on div "Anatomy General Structure Filter and Action Buttons Placement Rules Left Side (…" at bounding box center [806, 328] width 1032 height 972
click at [493, 557] on p "Components" at bounding box center [806, 556] width 721 height 15
click at [458, 583] on p at bounding box center [806, 578] width 721 height 15
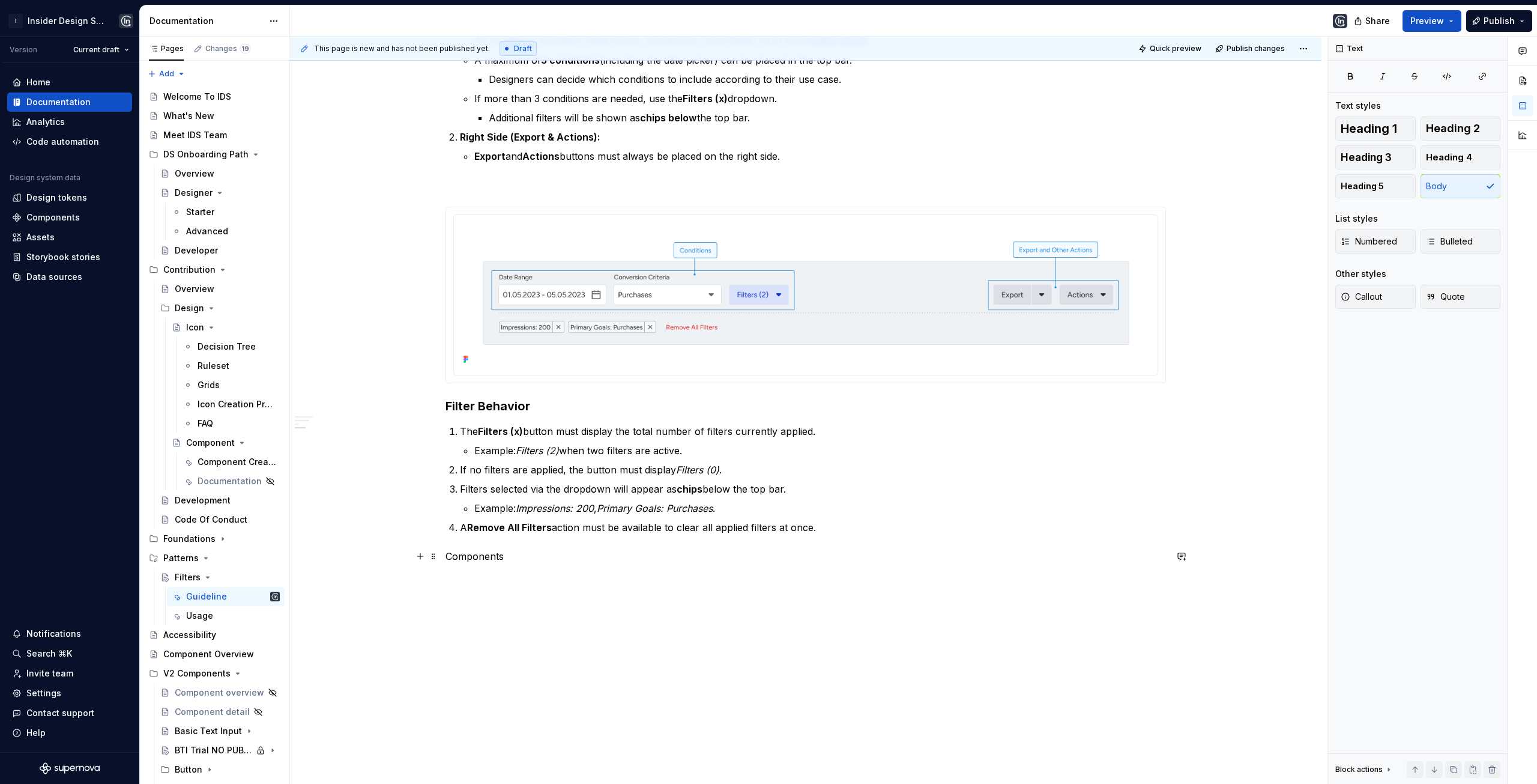
click at [478, 556] on p "Components" at bounding box center [806, 556] width 721 height 15
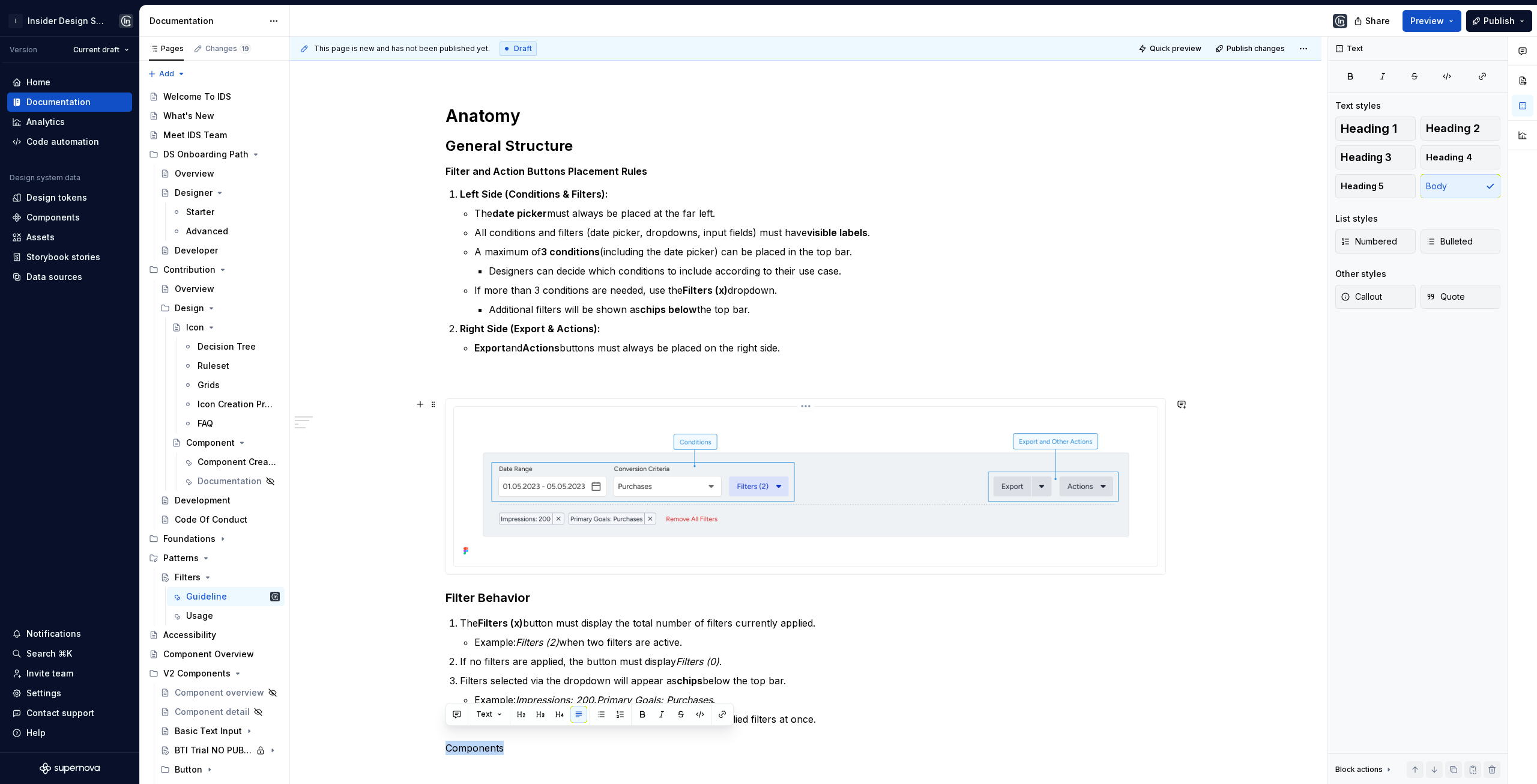
scroll to position [187, 0]
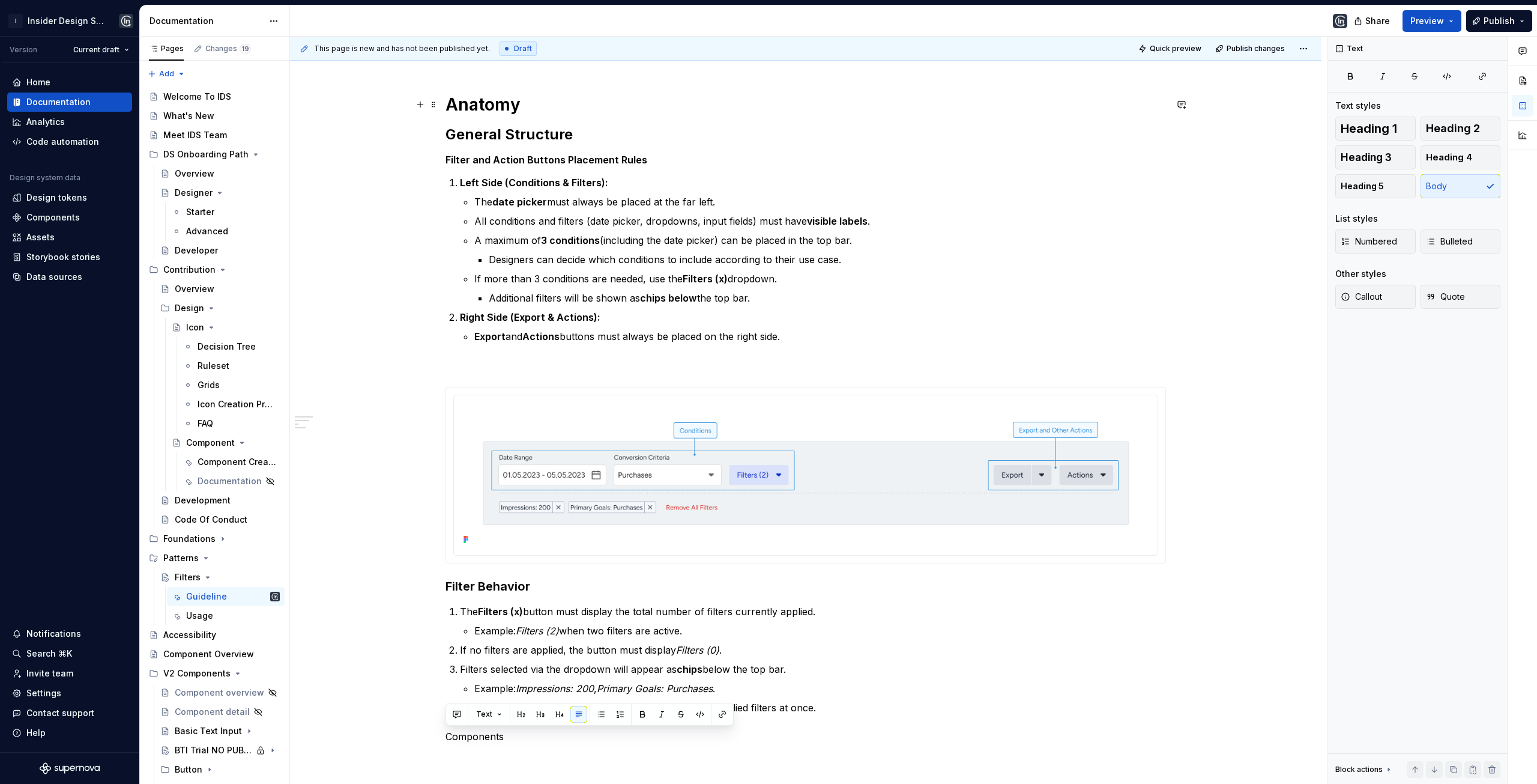
click at [511, 100] on h1 "Anatomy" at bounding box center [806, 104] width 721 height 22
click at [493, 738] on p "Components" at bounding box center [806, 736] width 721 height 15
click at [1362, 132] on span "Heading 1" at bounding box center [1370, 128] width 57 height 12
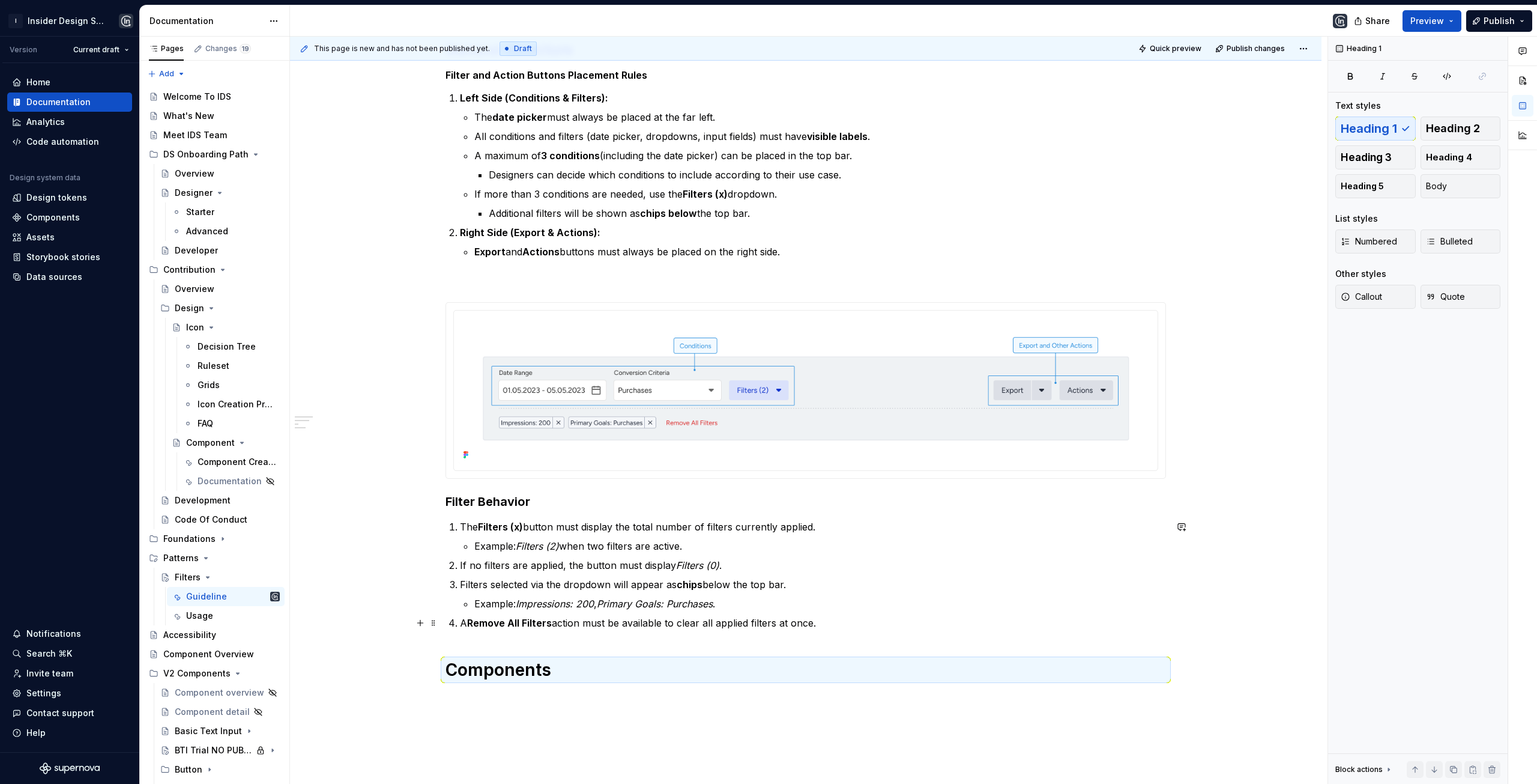
scroll to position [367, 0]
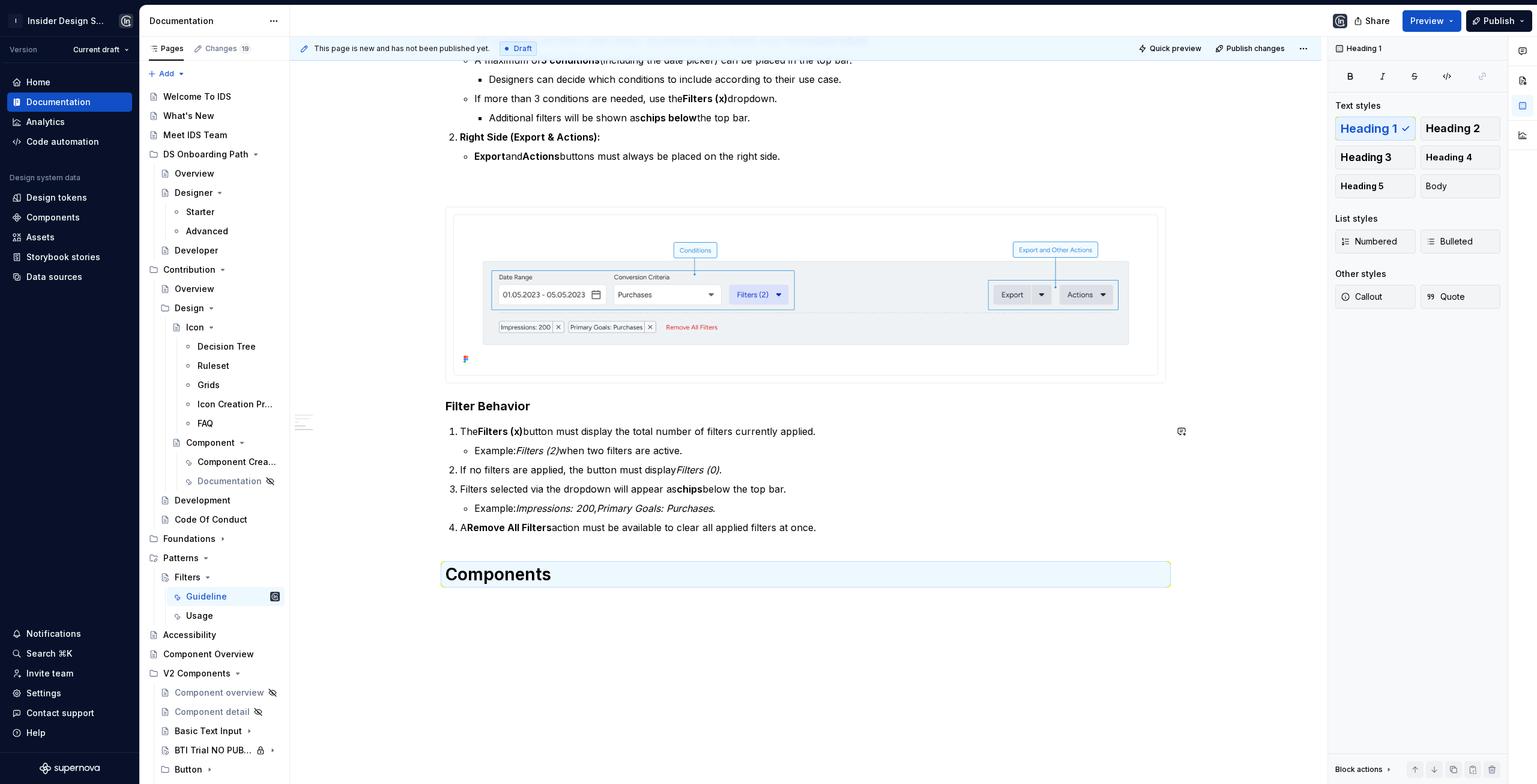
click at [506, 618] on div "Anatomy General Structure Filter and Action Buttons Placement Rules Left Side (…" at bounding box center [806, 246] width 721 height 753
click at [506, 615] on div "Anatomy General Structure Filter and Action Buttons Placement Rules Left Side (…" at bounding box center [806, 246] width 721 height 753
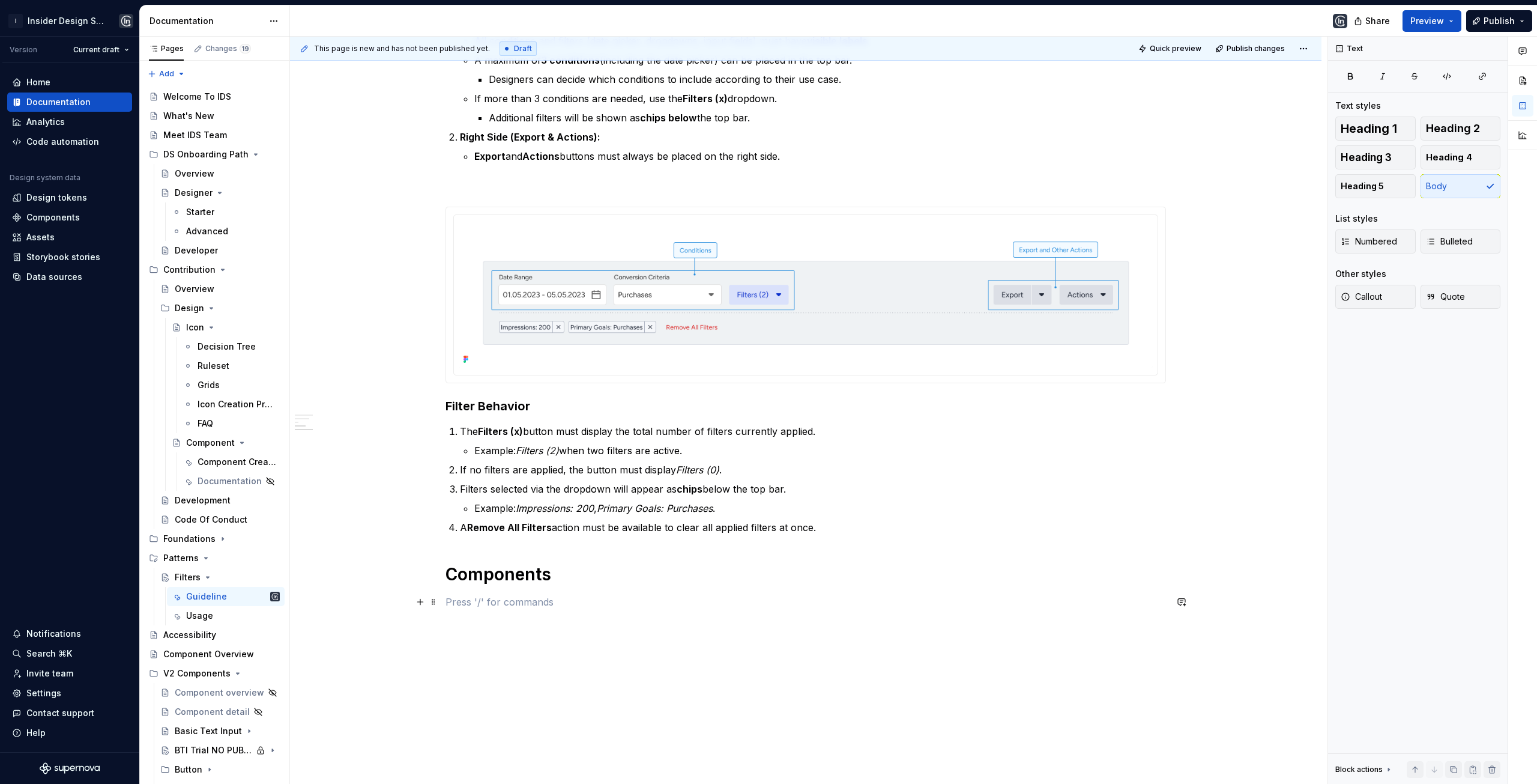
click at [512, 606] on p at bounding box center [806, 602] width 721 height 15
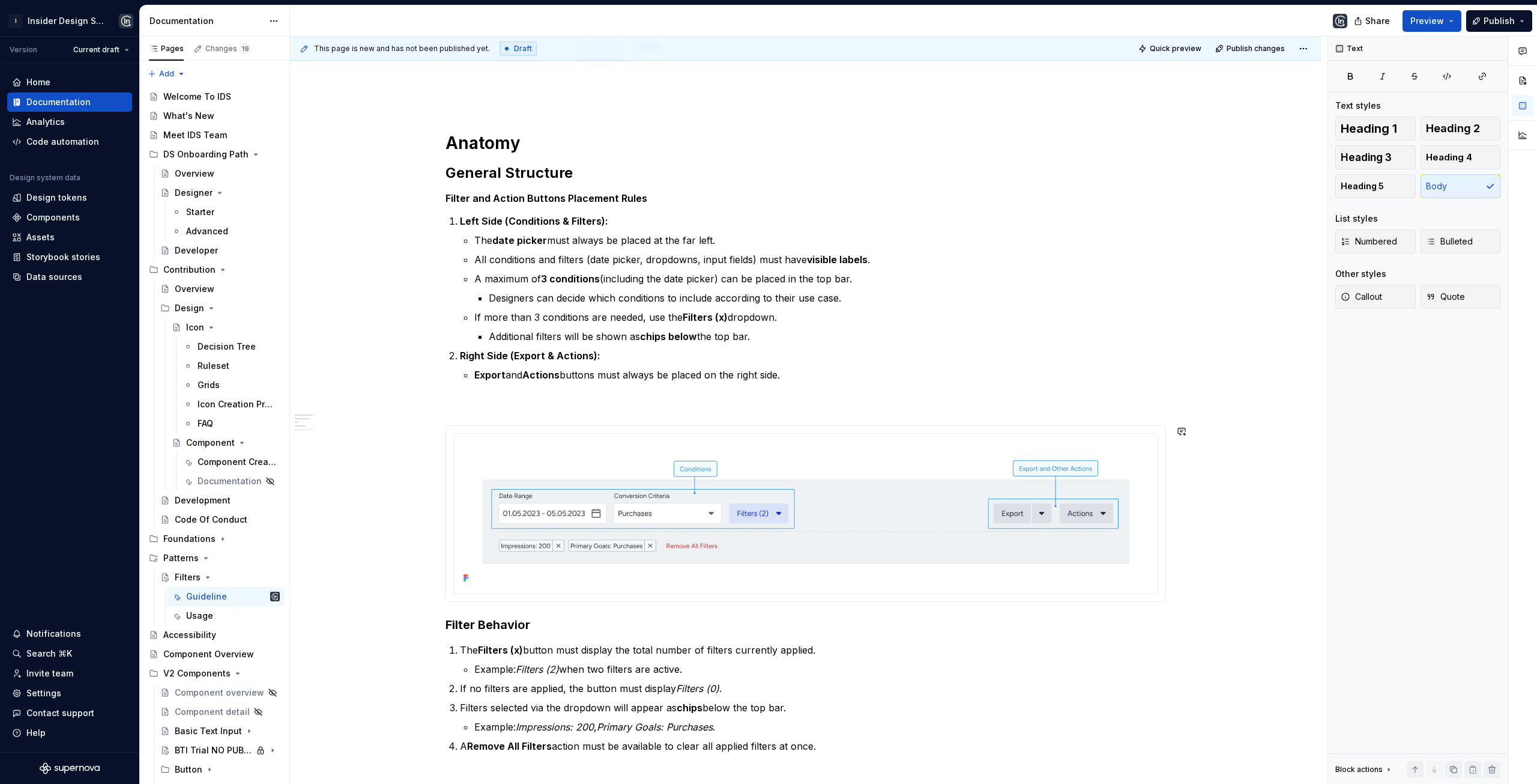
scroll to position [67, 0]
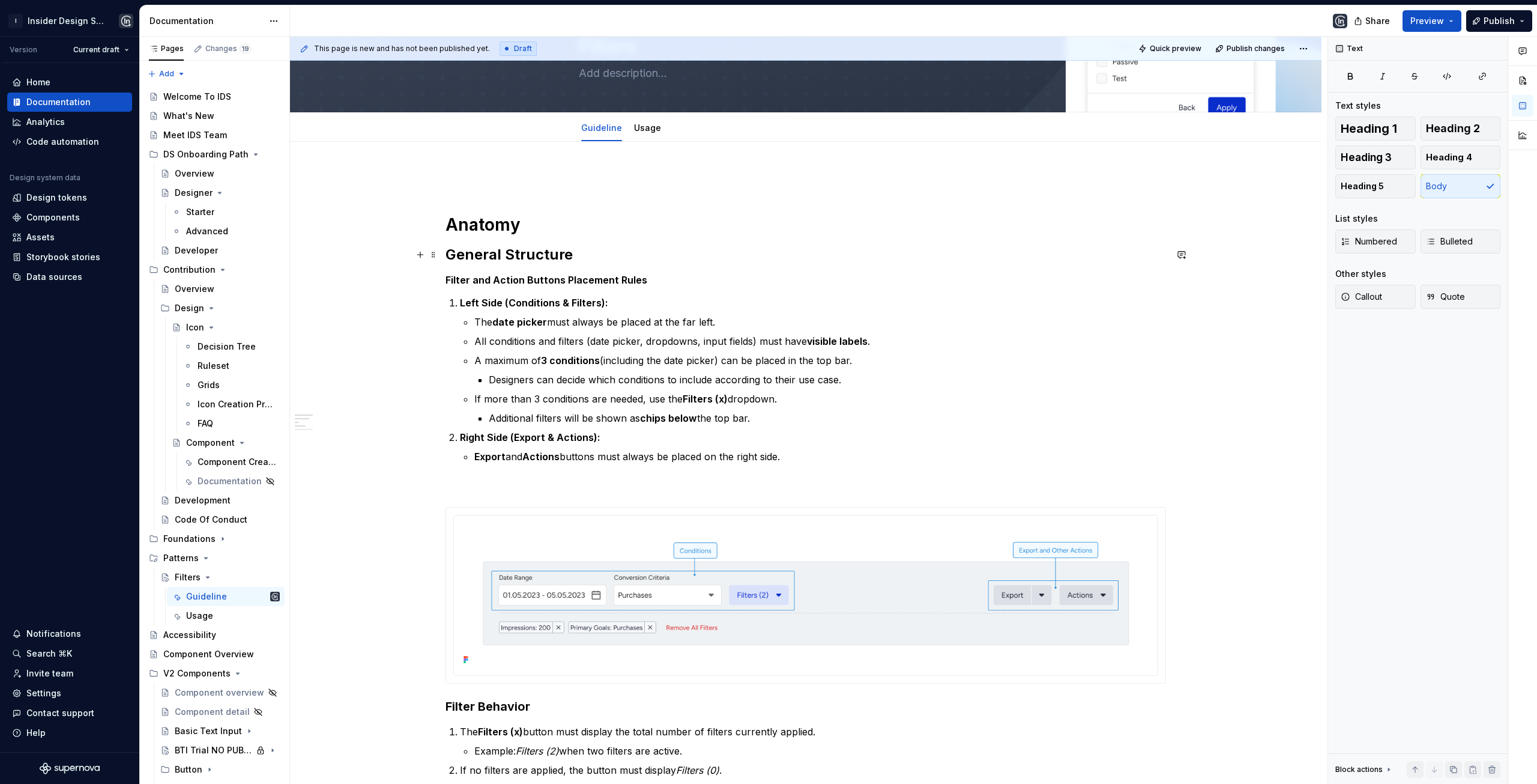
click at [527, 258] on h2 "General Structure" at bounding box center [806, 254] width 721 height 19
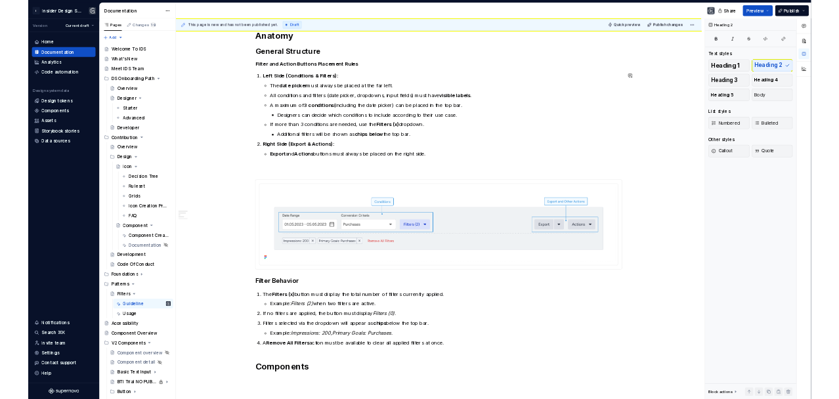
scroll to position [401, 0]
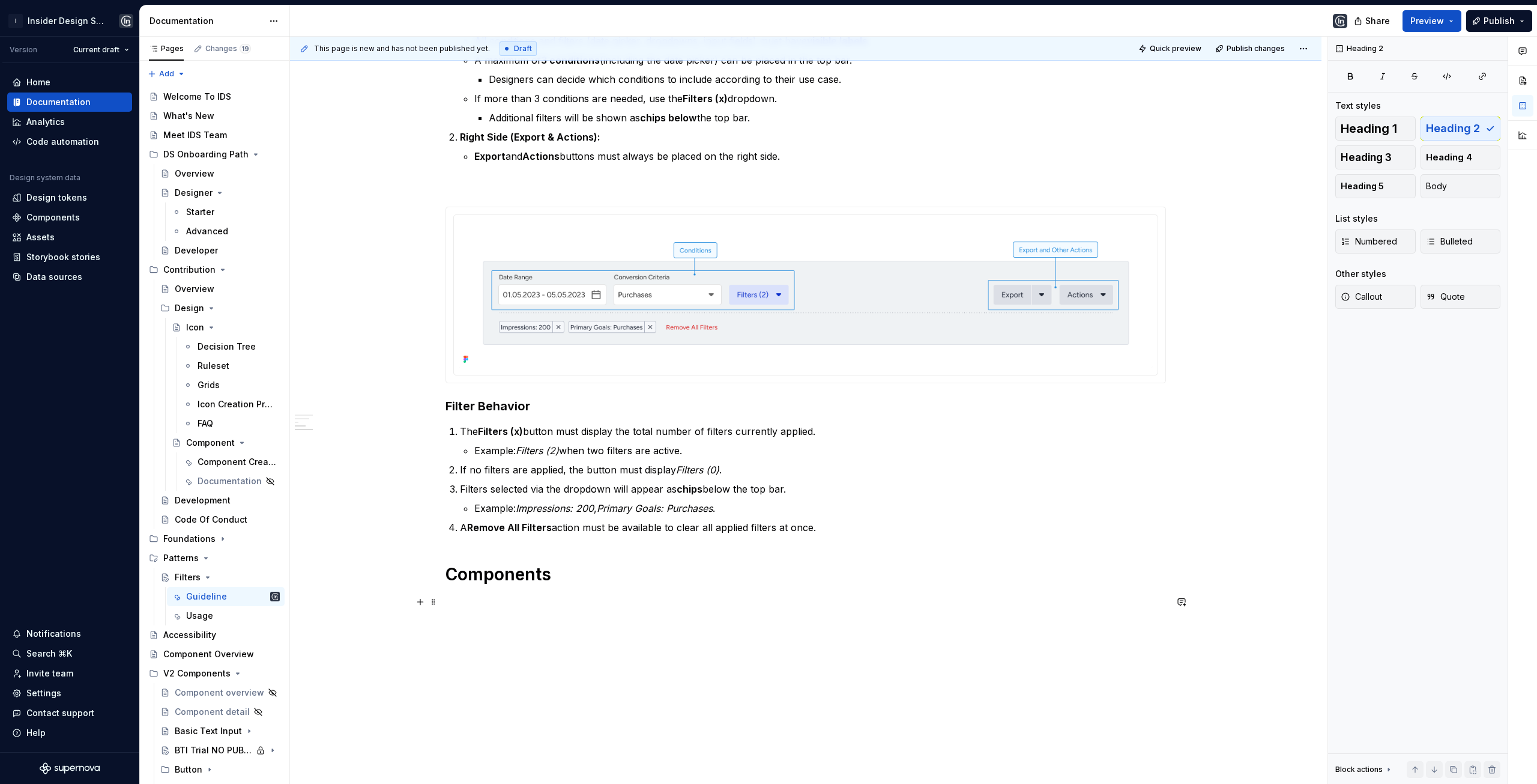
click at [492, 602] on p at bounding box center [806, 602] width 721 height 15
click at [1441, 128] on span "Heading 2" at bounding box center [1453, 128] width 54 height 12
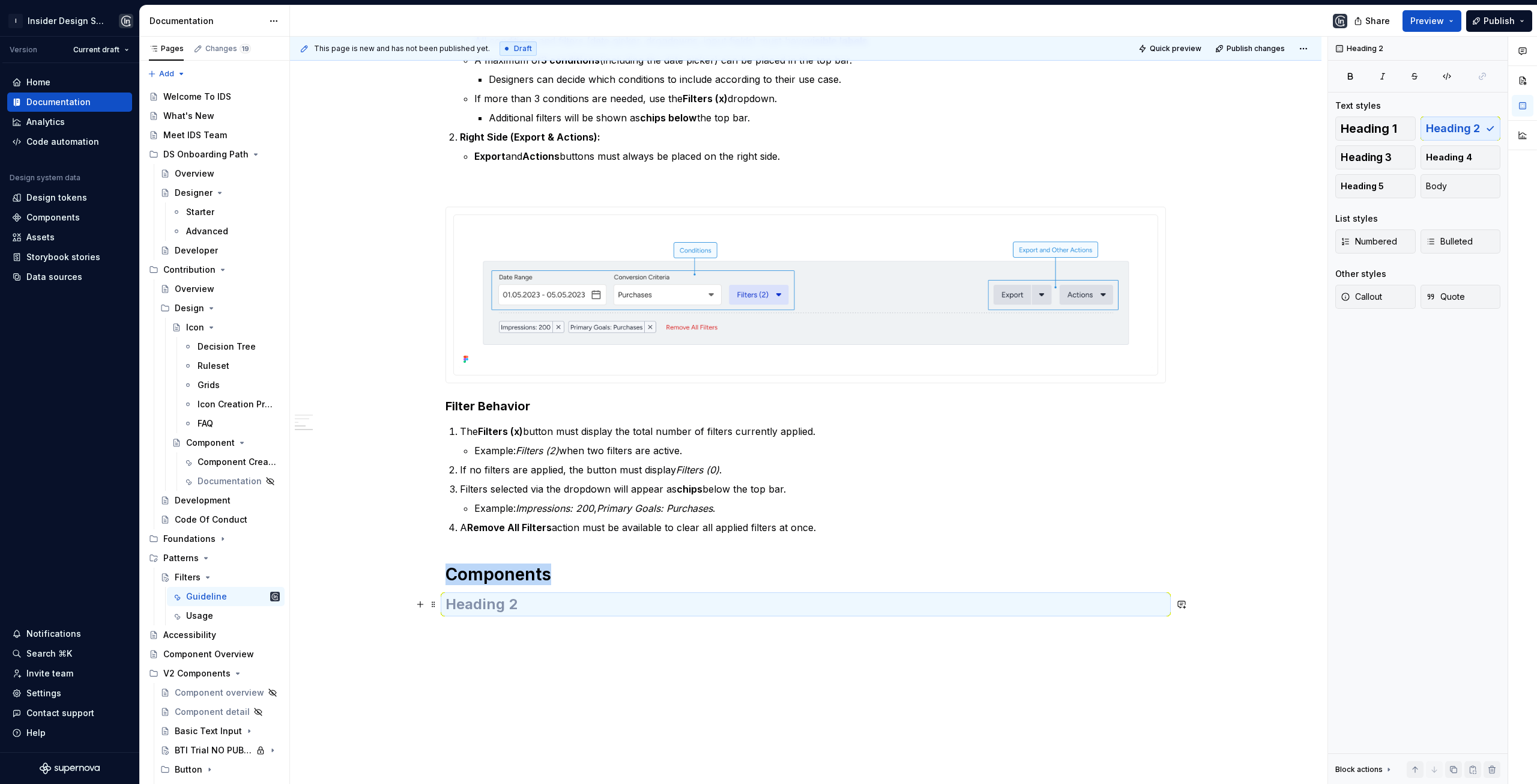
click at [623, 607] on h2 at bounding box center [806, 604] width 721 height 19
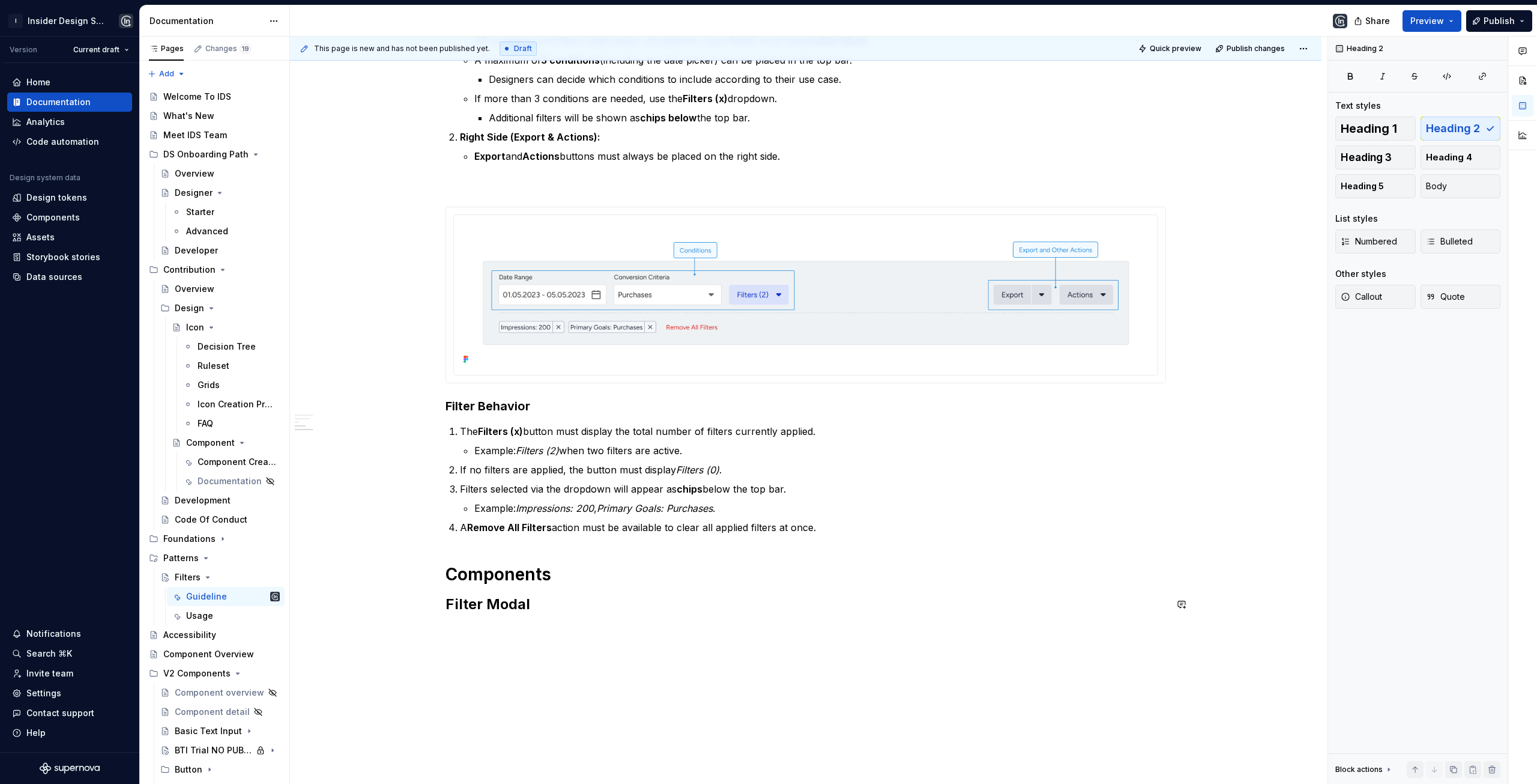
click at [477, 630] on div "Anatomy General Structure Filter and Action Buttons Placement Rules Left Side (…" at bounding box center [806, 352] width 1032 height 1022
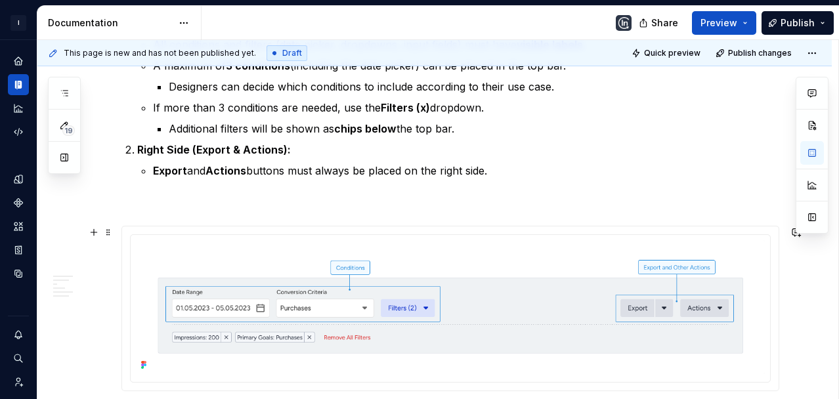
click at [102, 358] on div "Anatomy General Structure Filter and Action Buttons Placement Rules Left Side (…" at bounding box center [434, 316] width 794 height 978
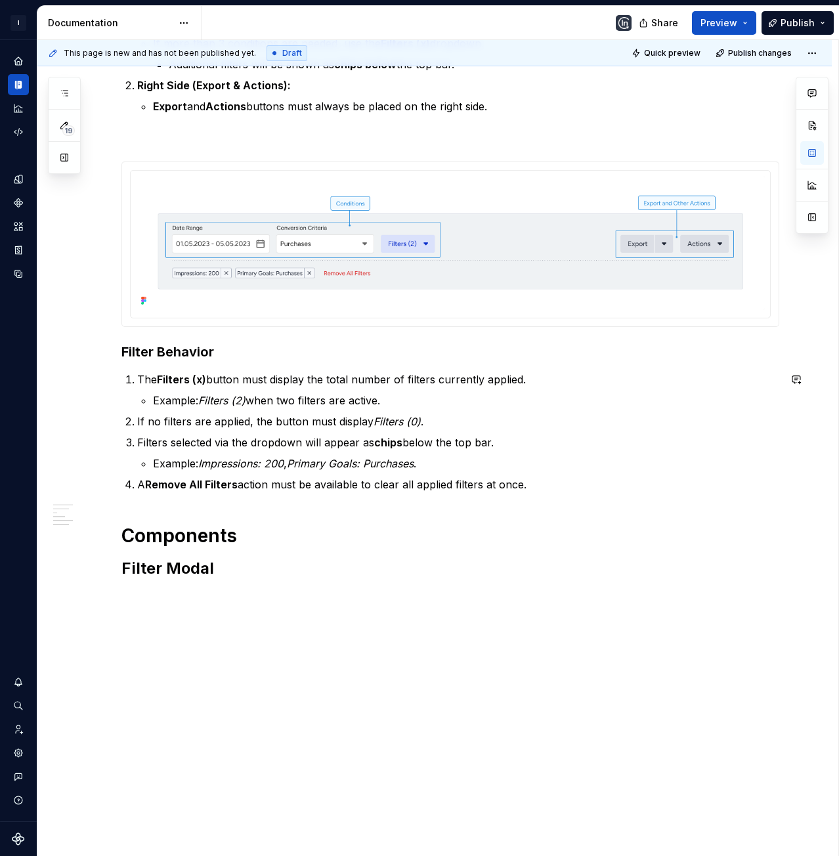
scroll to position [486, 0]
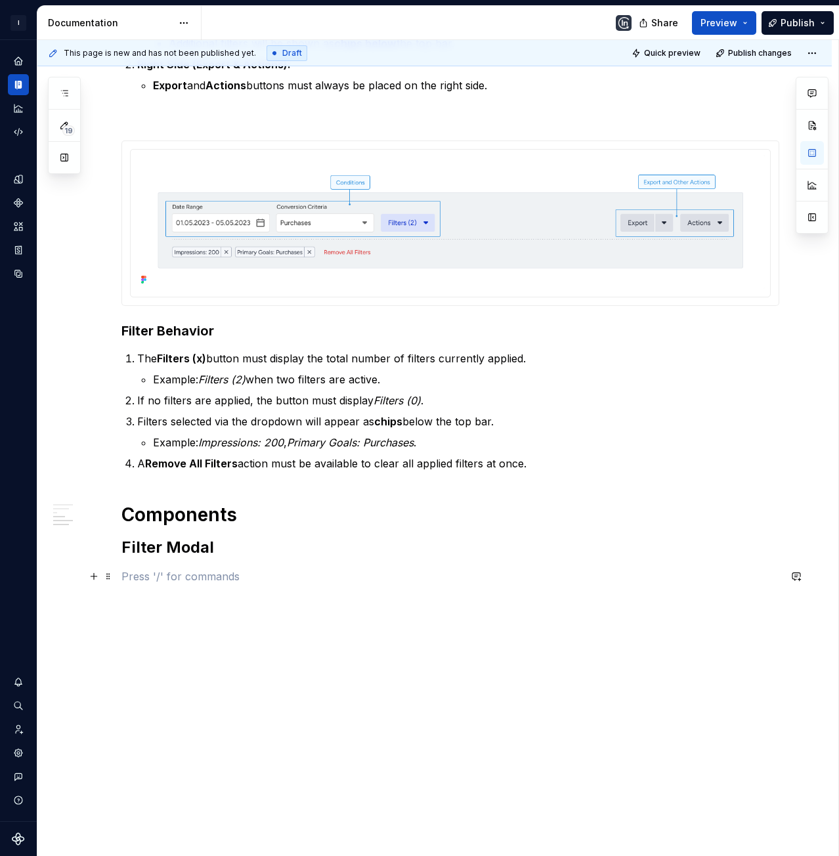
click at [148, 573] on p at bounding box center [450, 576] width 658 height 16
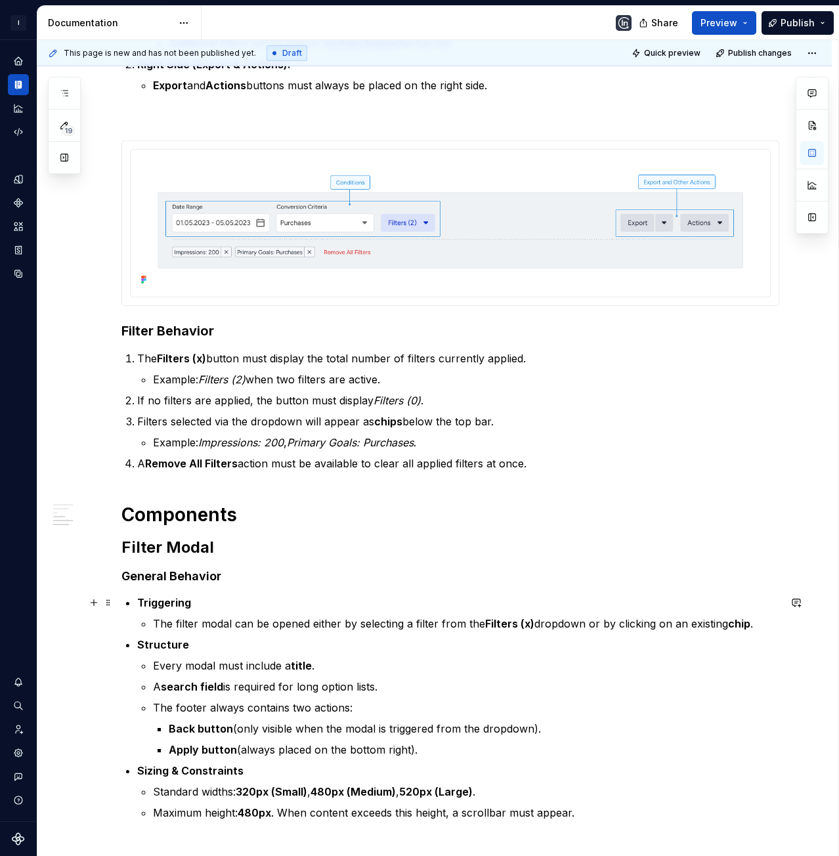
scroll to position [618, 0]
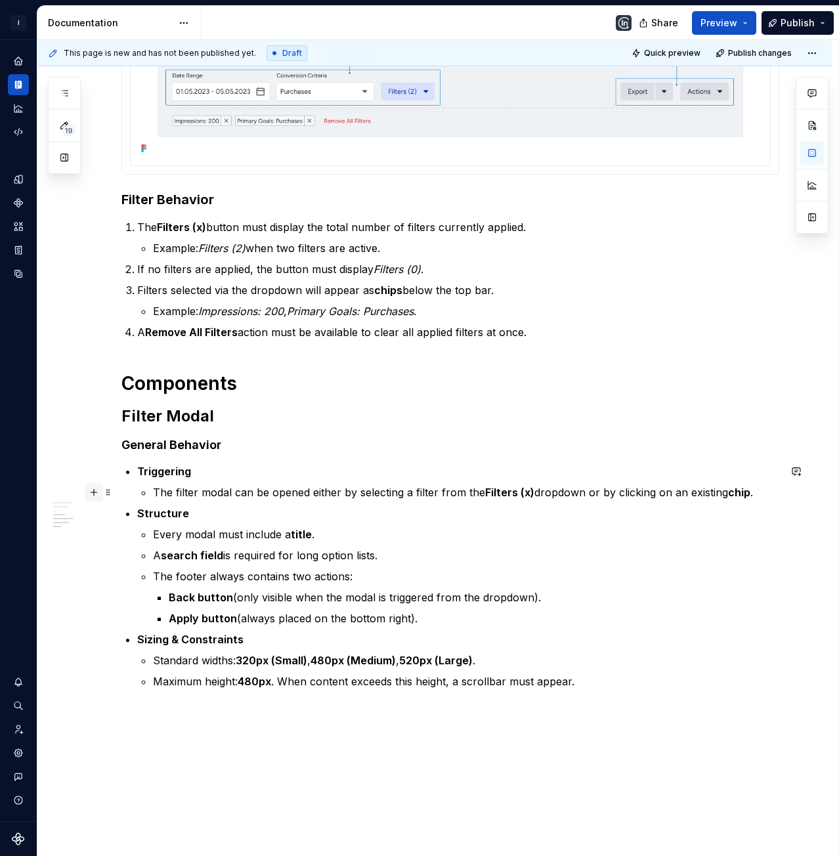
click at [97, 490] on button "button" at bounding box center [94, 492] width 18 height 18
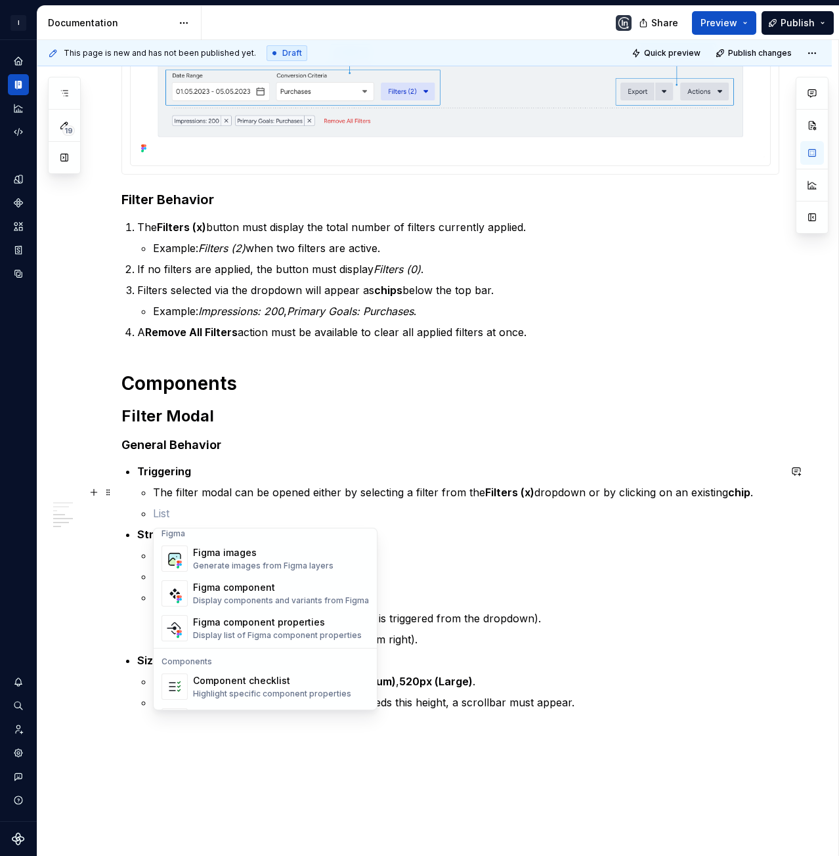
scroll to position [1247, 0]
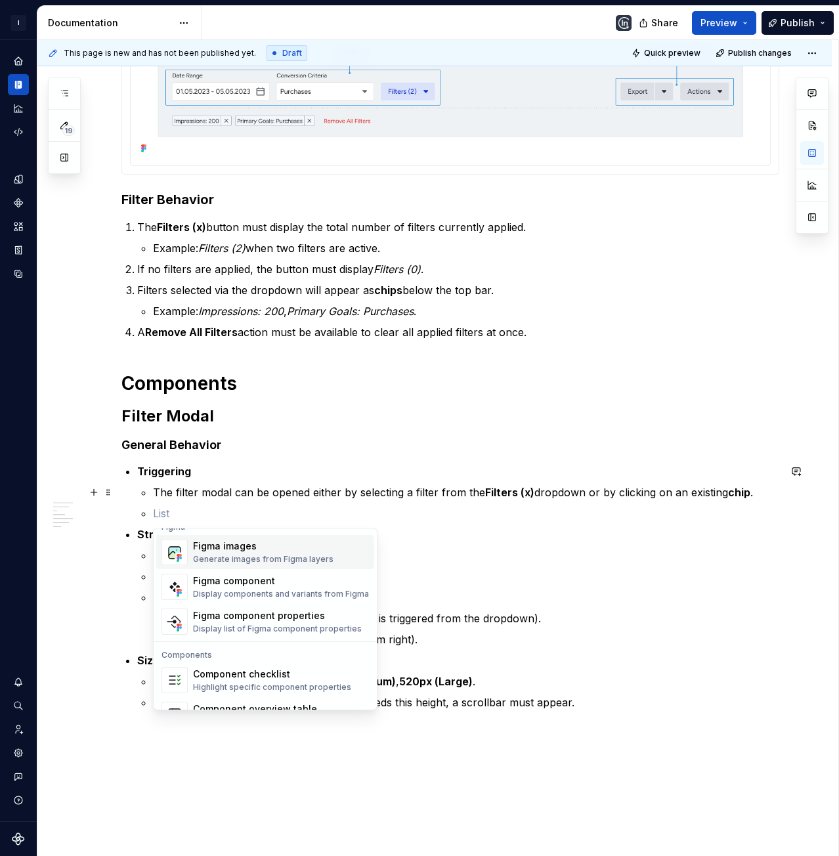
click at [242, 557] on div "Generate images from Figma layers" at bounding box center [263, 559] width 140 height 11
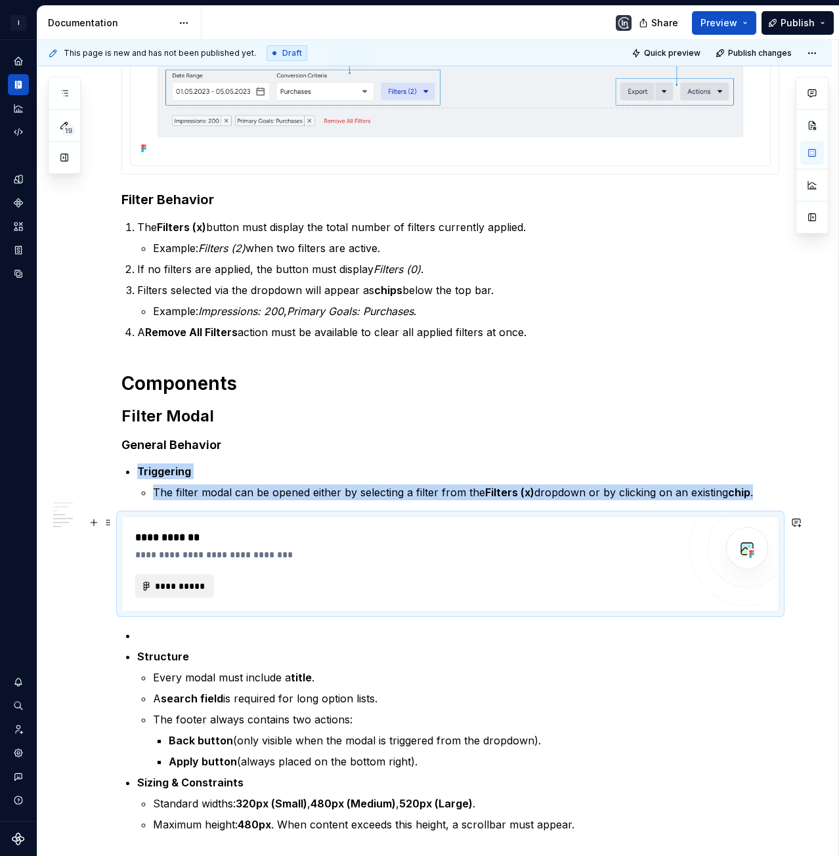
click at [171, 584] on span "**********" at bounding box center [179, 586] width 51 height 13
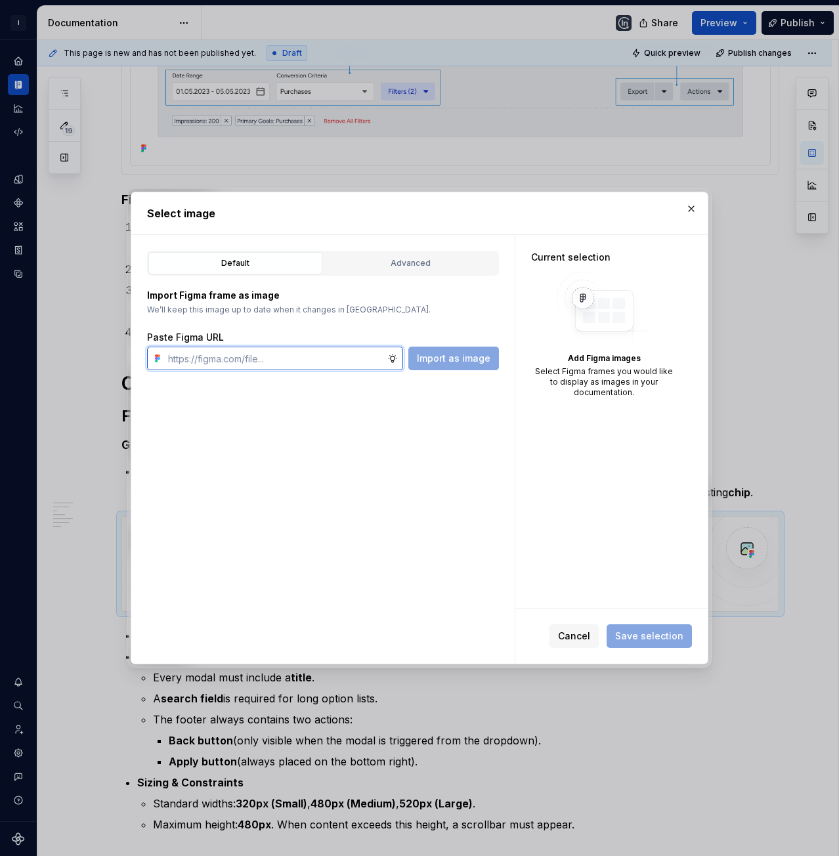
click at [244, 360] on input "text" at bounding box center [275, 359] width 224 height 24
type textarea "*"
click at [463, 406] on div "Default Advanced Import Figma frame as image We’ll keep this image up to date w…" at bounding box center [322, 449] width 383 height 429
drag, startPoint x: 490, startPoint y: 429, endPoint x: 448, endPoint y: 414, distance: 44.9
click at [490, 429] on div "Default Advanced Import Figma frame as image We’ll keep this image up to date w…" at bounding box center [322, 449] width 383 height 429
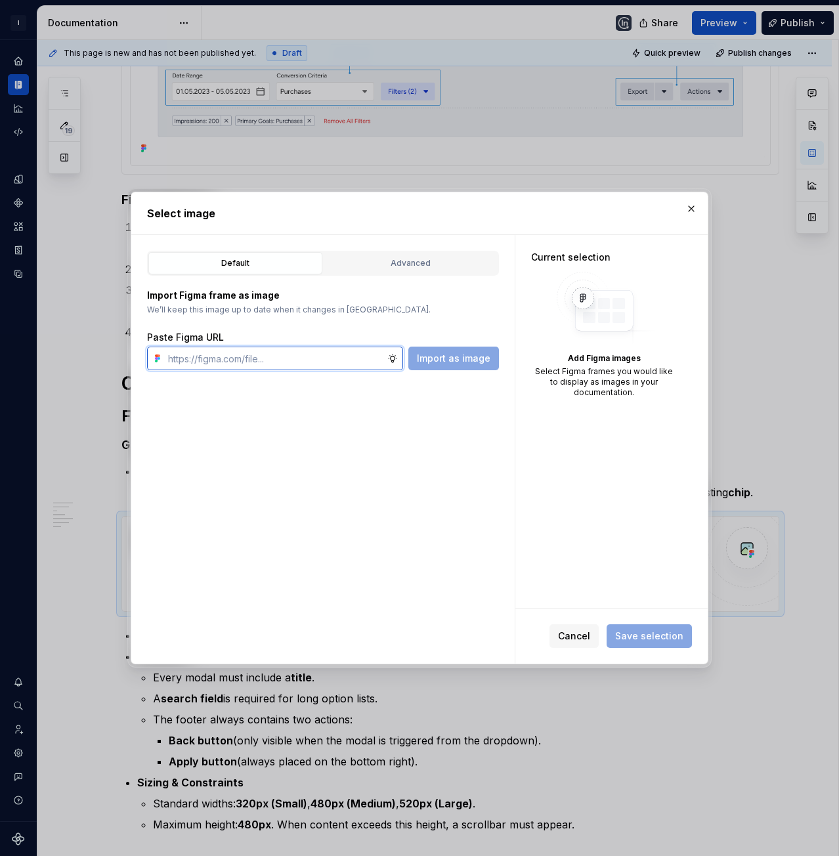
click at [245, 360] on input "text" at bounding box center [275, 359] width 224 height 24
paste input "https://www.figma.com/design/bsWxboZaabpGPXnCaljHP2/Analytics-Page-Structure-Gu…"
type input "https://www.figma.com/design/bsWxboZaabpGPXnCaljHP2/Analytics-Page-Structure-Gu…"
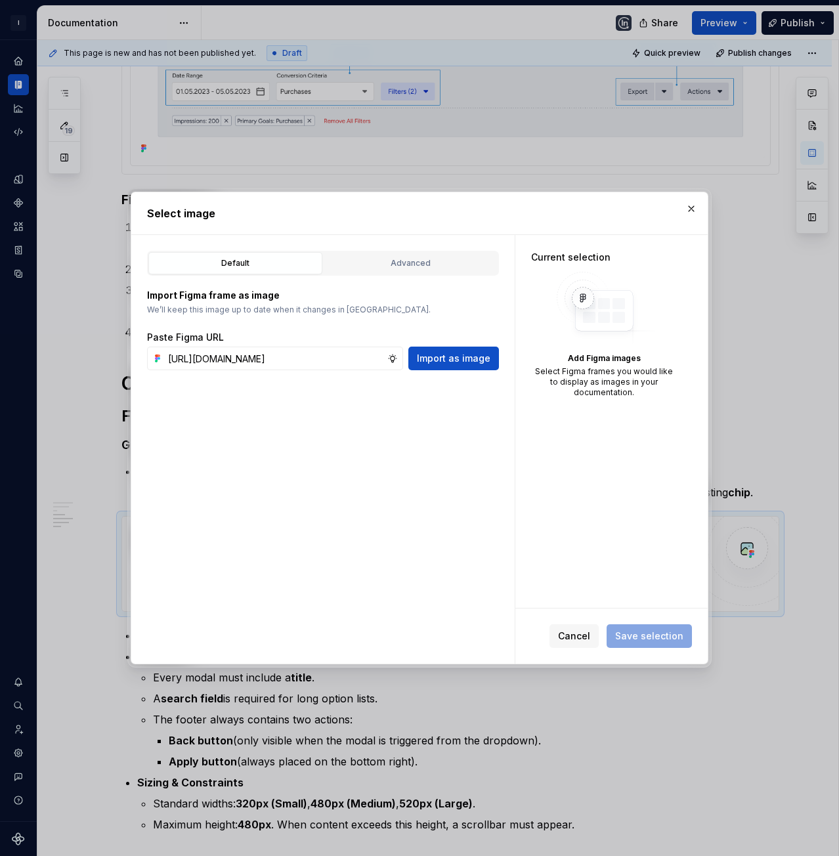
click at [410, 251] on div "Default Advanced" at bounding box center [323, 263] width 352 height 25
click at [403, 265] on div "Advanced" at bounding box center [410, 263] width 165 height 13
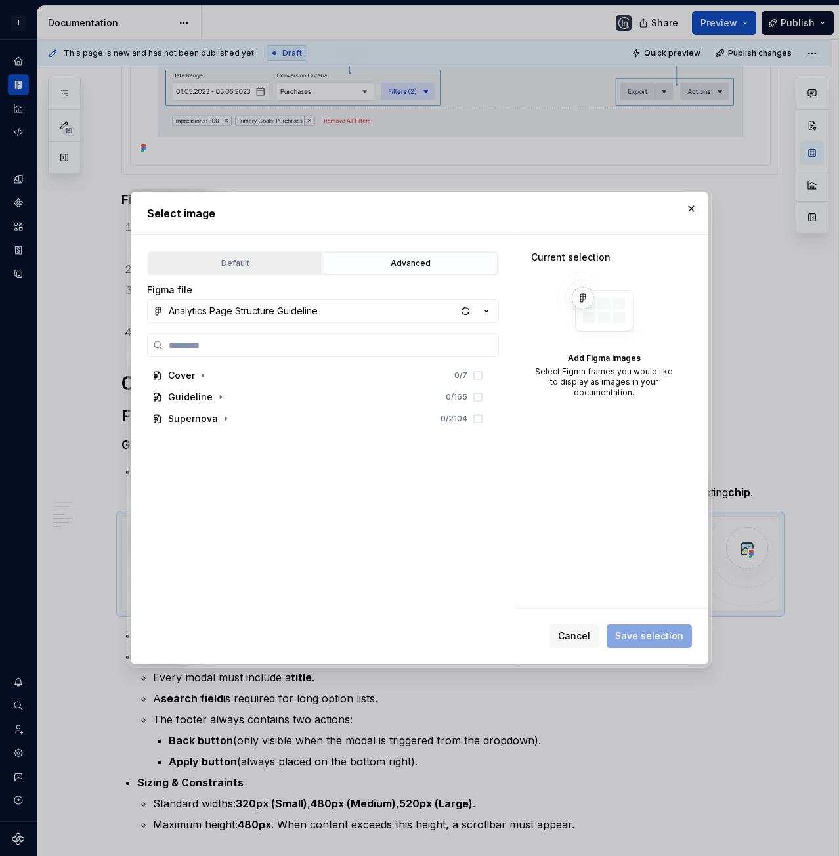
click at [241, 268] on div "Default" at bounding box center [235, 263] width 165 height 13
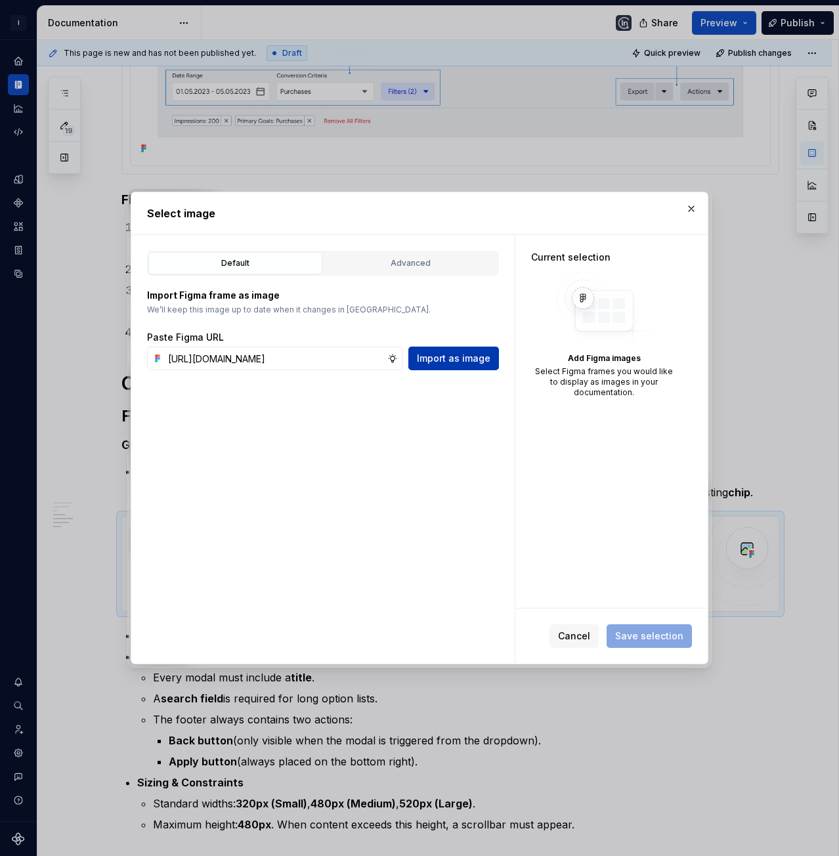
click at [447, 363] on span "Import as image" at bounding box center [454, 358] width 74 height 13
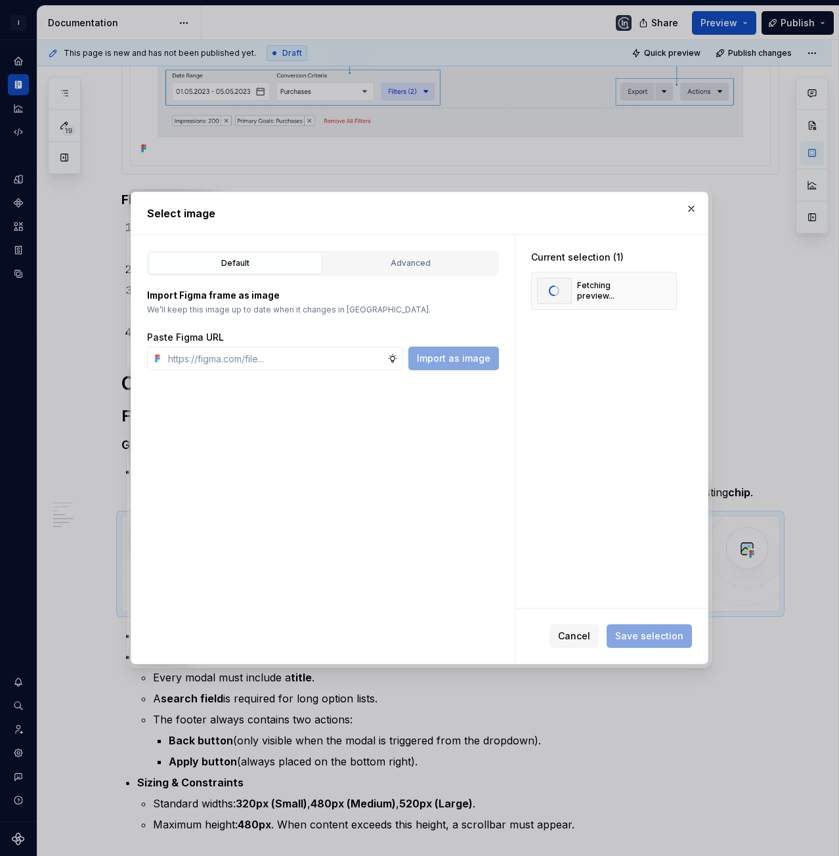
click at [475, 415] on div "Default Advanced Import Figma frame as image We’ll keep this image up to date w…" at bounding box center [322, 449] width 383 height 429
click at [238, 357] on input "text" at bounding box center [275, 359] width 224 height 24
paste input "https://www.figma.com/design/bsWxboZaabpGPXnCaljHP2/Analytics-Page-Structure-Gu…"
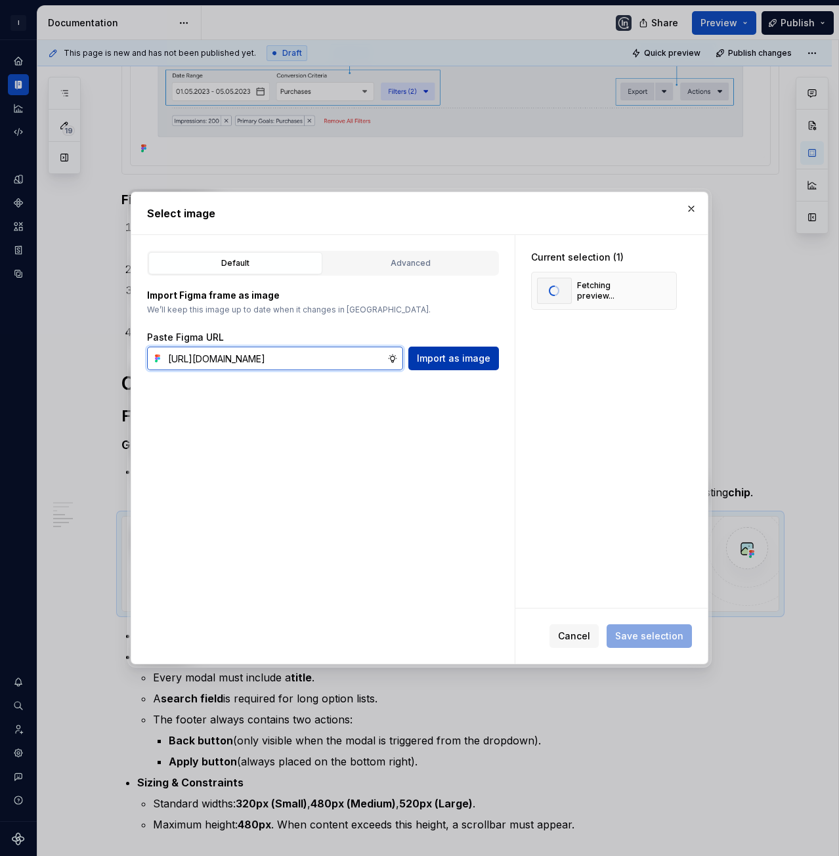
type input "https://www.figma.com/design/bsWxboZaabpGPXnCaljHP2/Analytics-Page-Structure-Gu…"
click at [443, 368] on button "Import as image" at bounding box center [453, 359] width 91 height 24
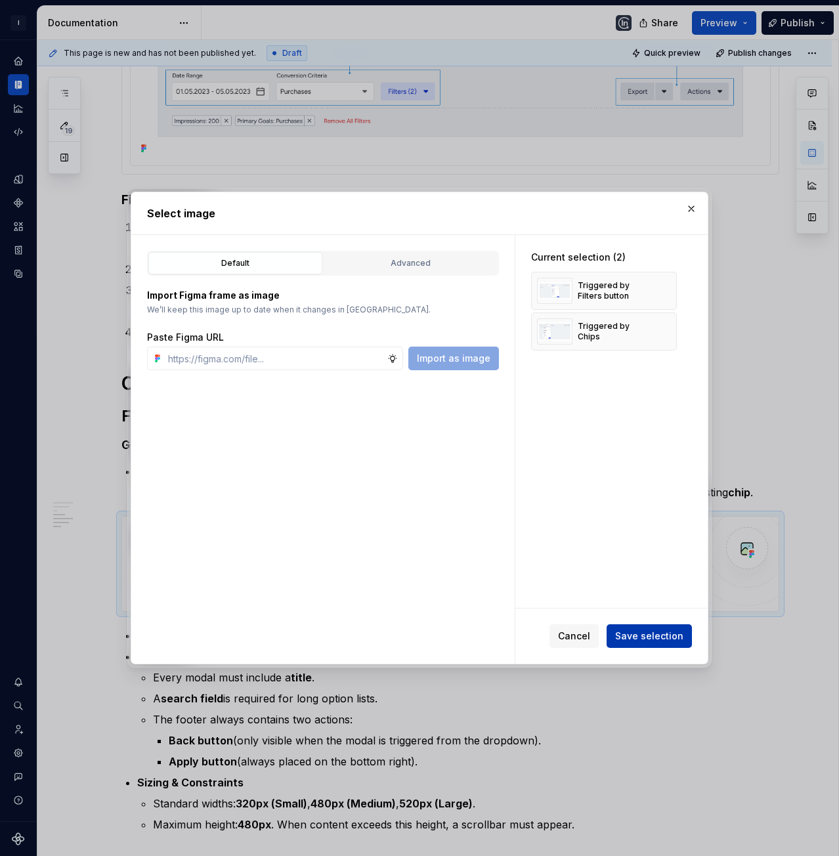
click at [668, 643] on button "Save selection" at bounding box center [648, 636] width 85 height 24
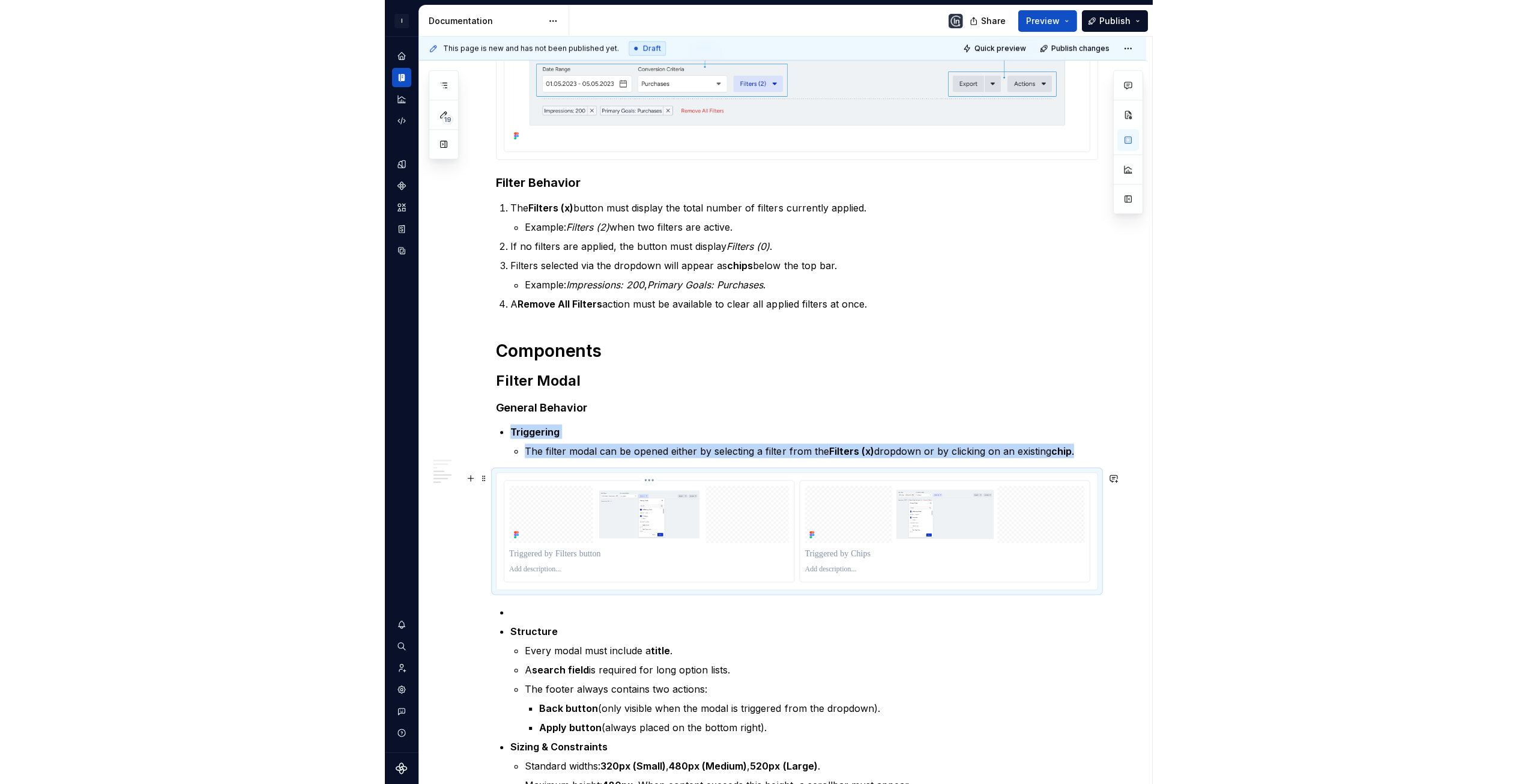
scroll to position [685, 0]
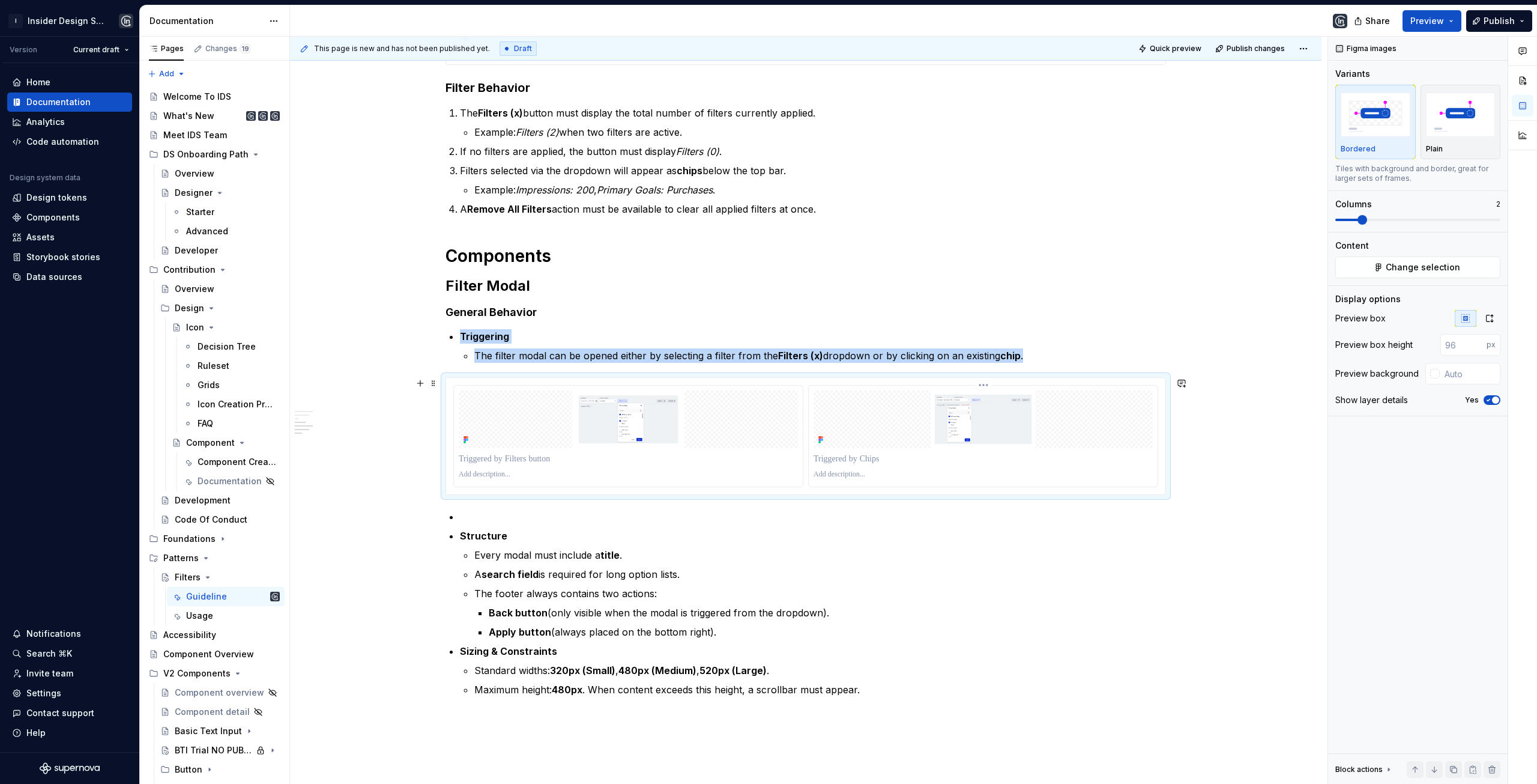
type textarea "*"
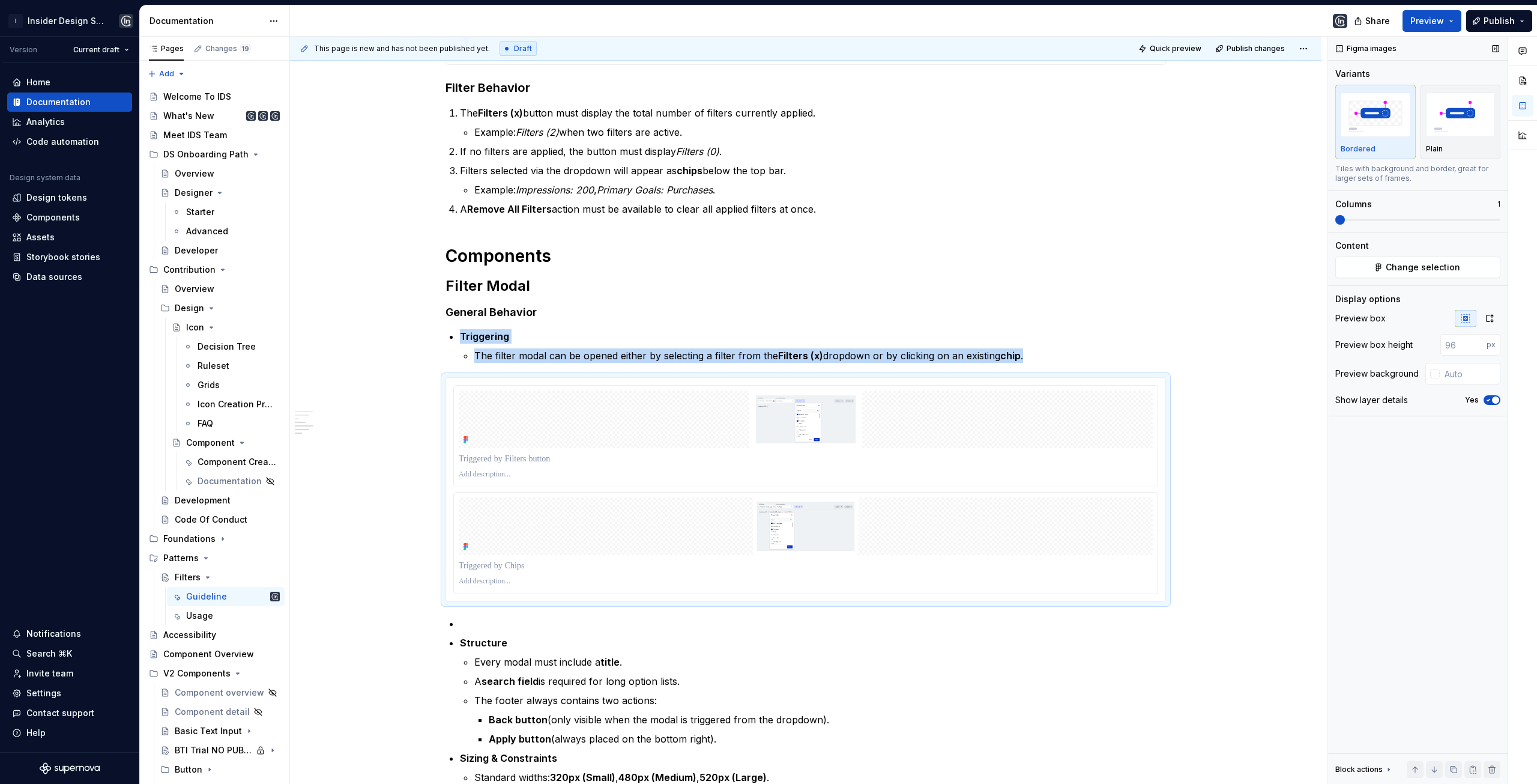
click at [1336, 223] on span at bounding box center [1340, 220] width 10 height 10
click at [1489, 319] on icon "button" at bounding box center [1489, 318] width 10 height 10
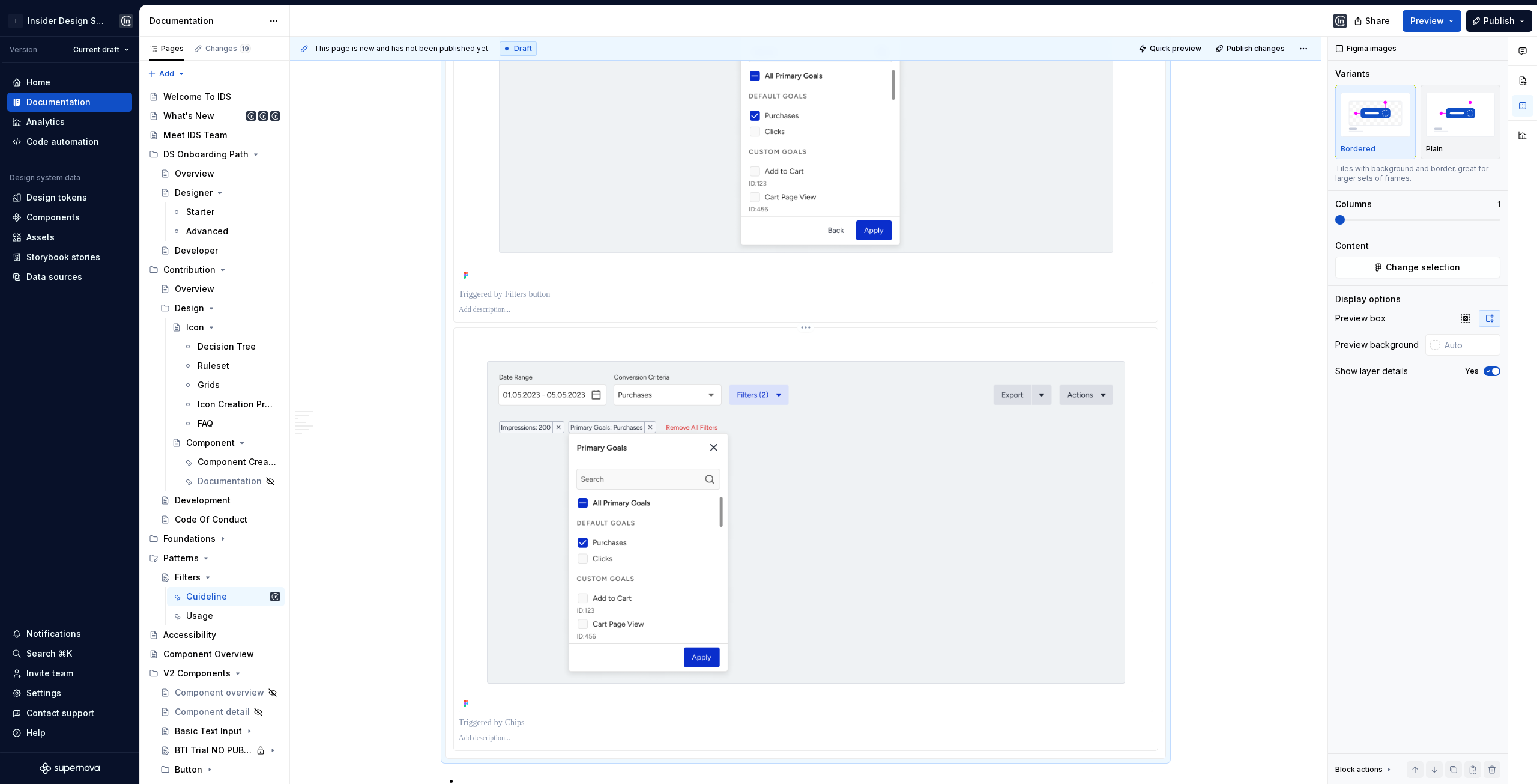
scroll to position [1165, 0]
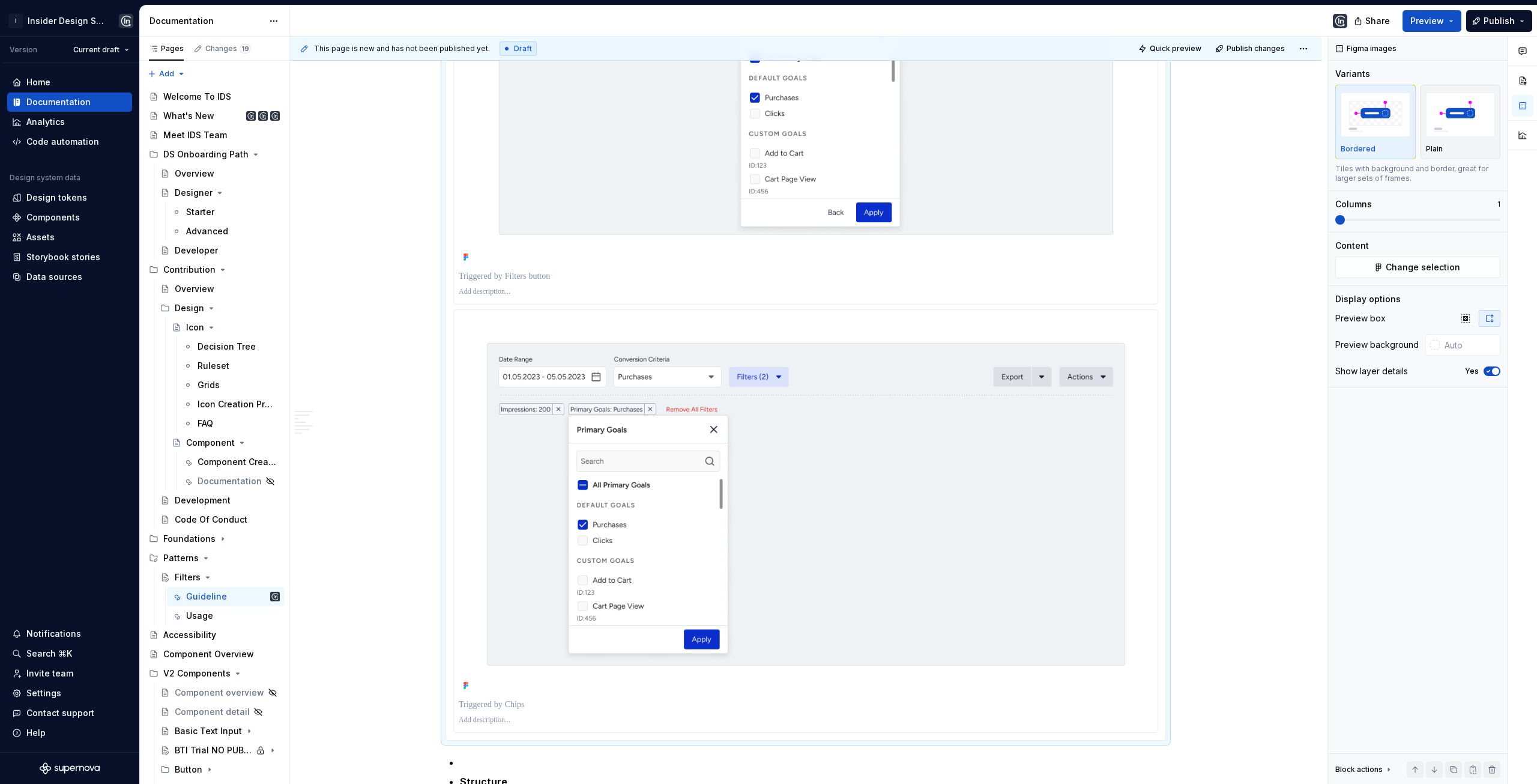
click at [951, 272] on p at bounding box center [805, 275] width 694 height 12
click at [1223, 331] on div "Anatomy General Structure Filter and Action Buttons Placement Rules Left Side (…" at bounding box center [806, 117] width 1032 height 2149
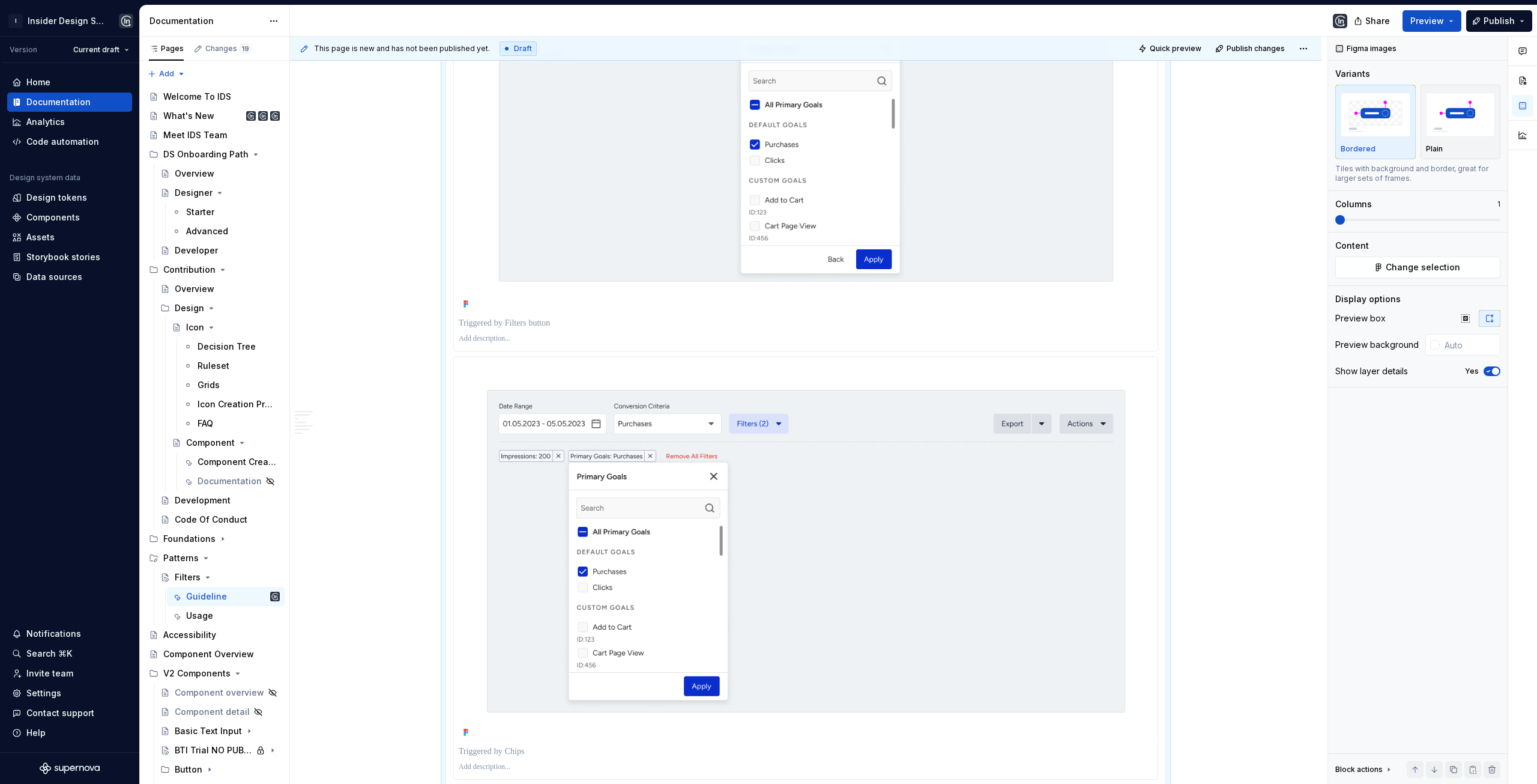
scroll to position [1046, 0]
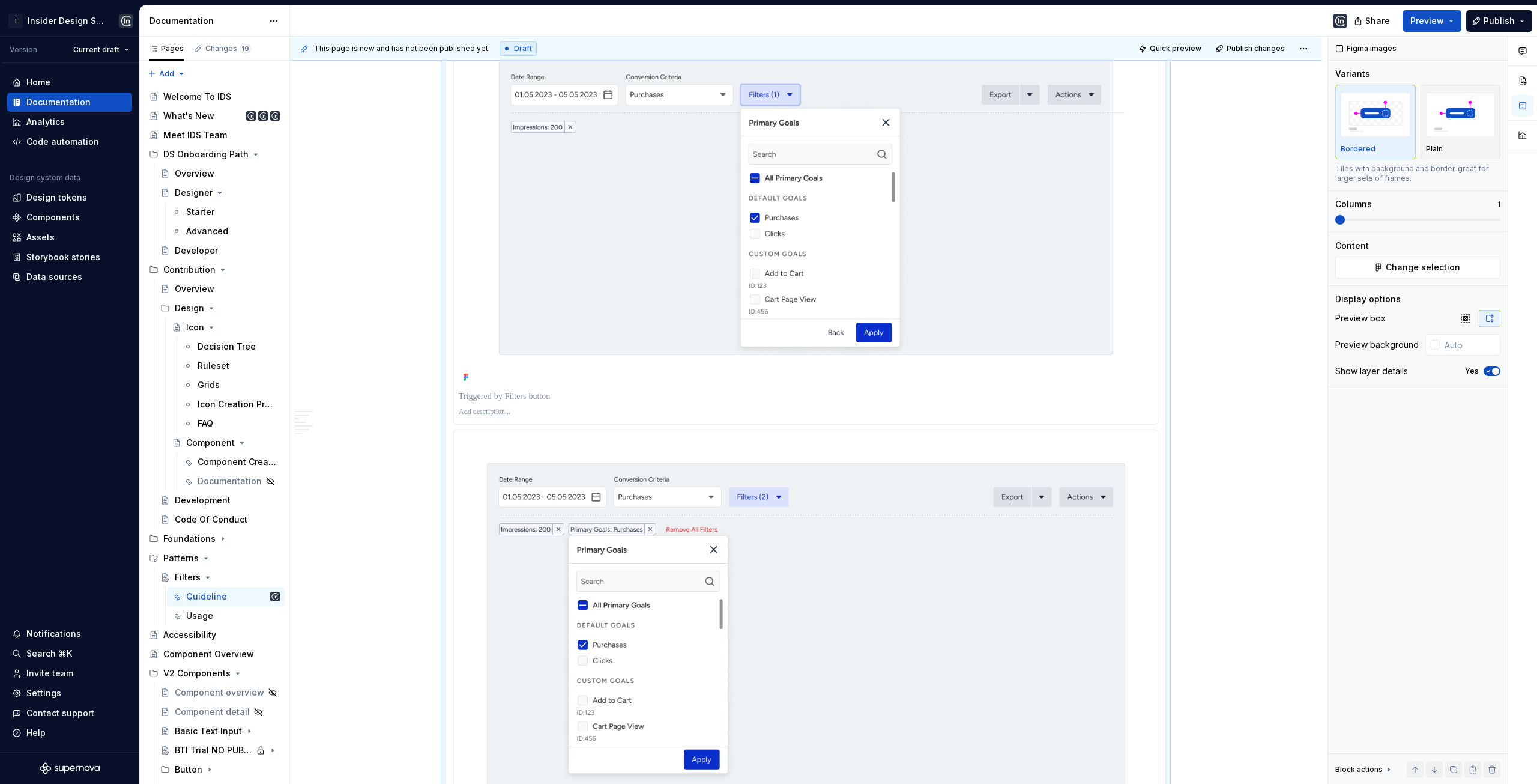
click at [542, 396] on p at bounding box center [805, 396] width 694 height 12
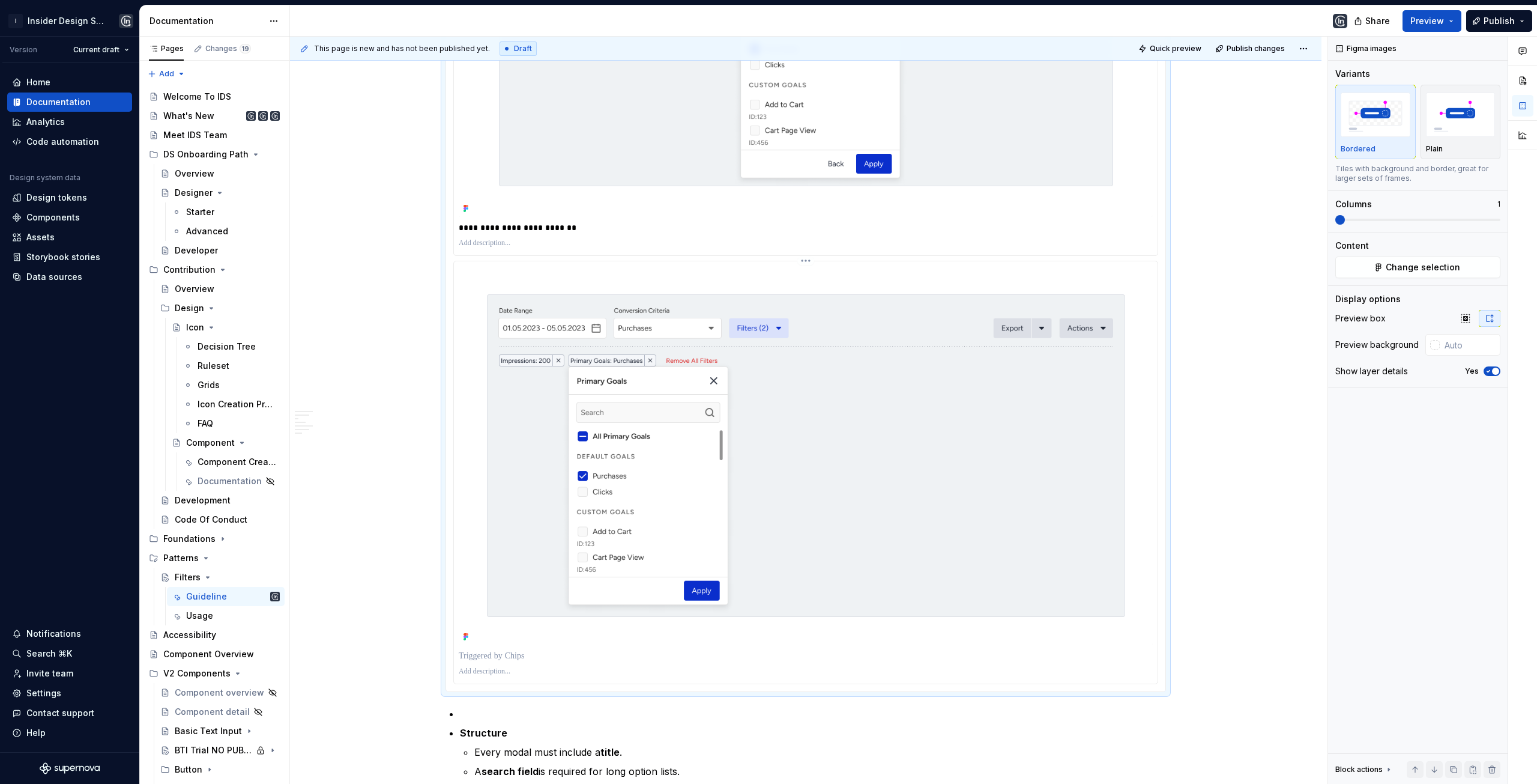
scroll to position [1285, 0]
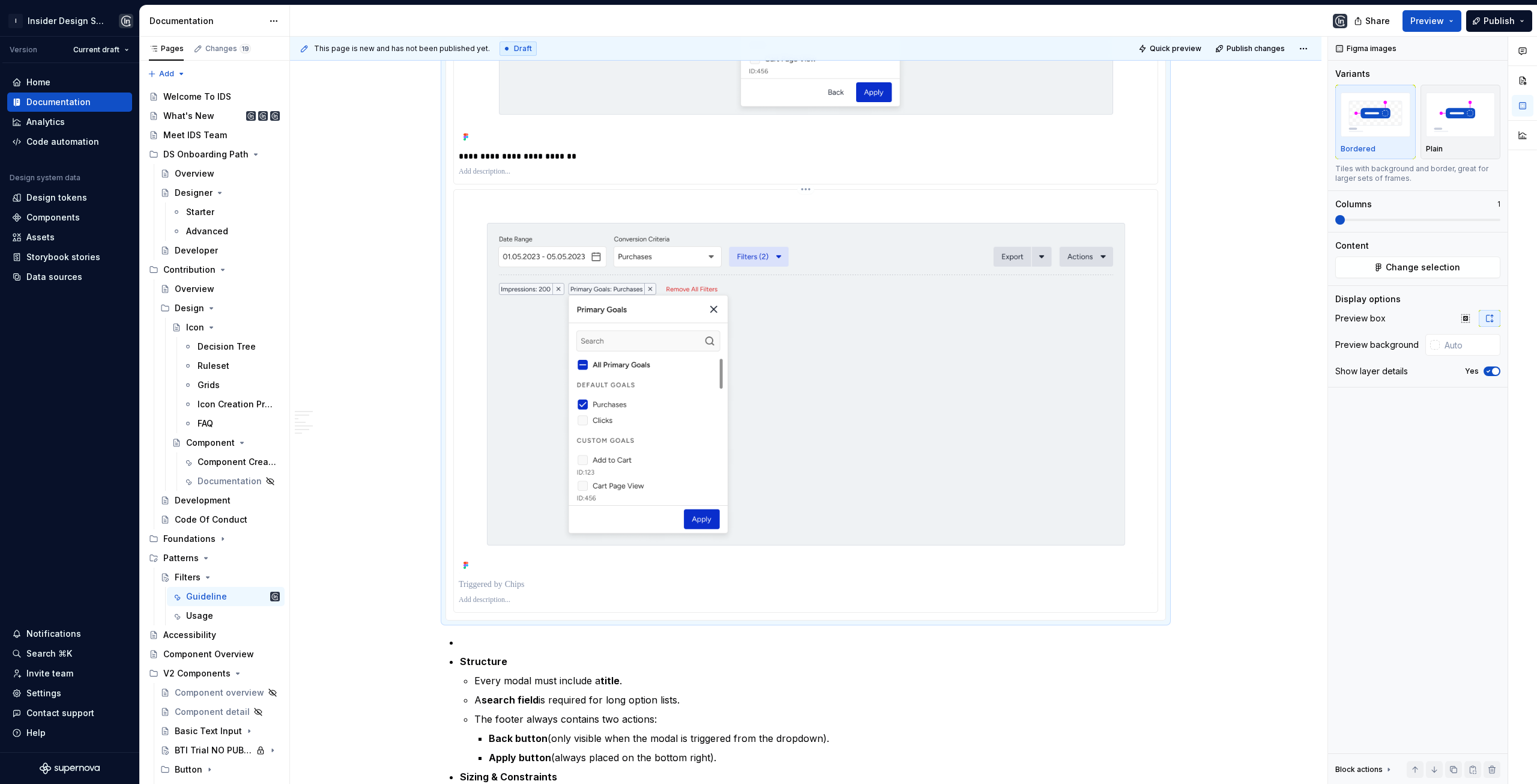
click at [518, 579] on p at bounding box center [805, 584] width 694 height 12
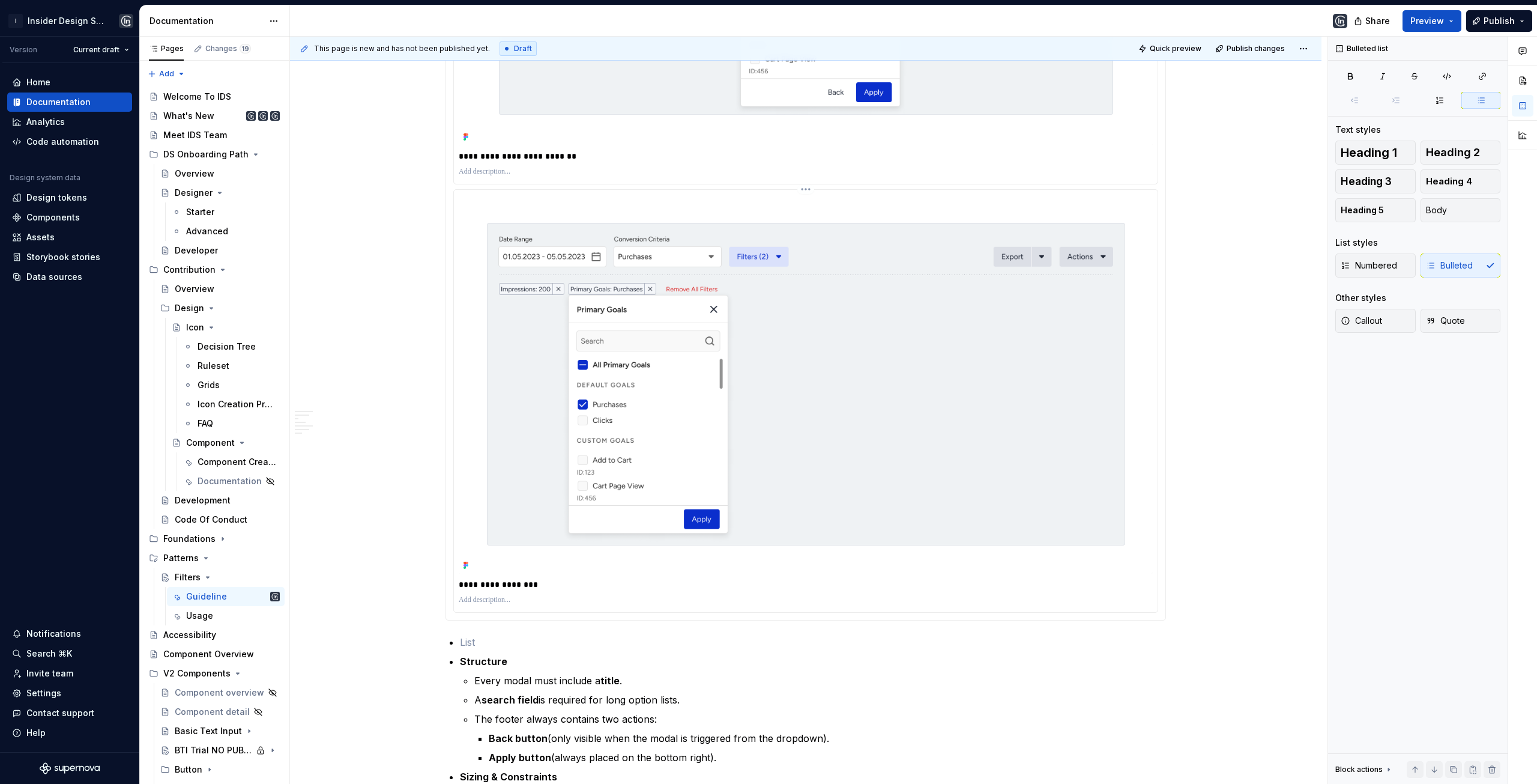
click at [804, 187] on html "I Insider Design System Version Current draft Home Documentation Analytics Code…" at bounding box center [768, 392] width 1537 height 784
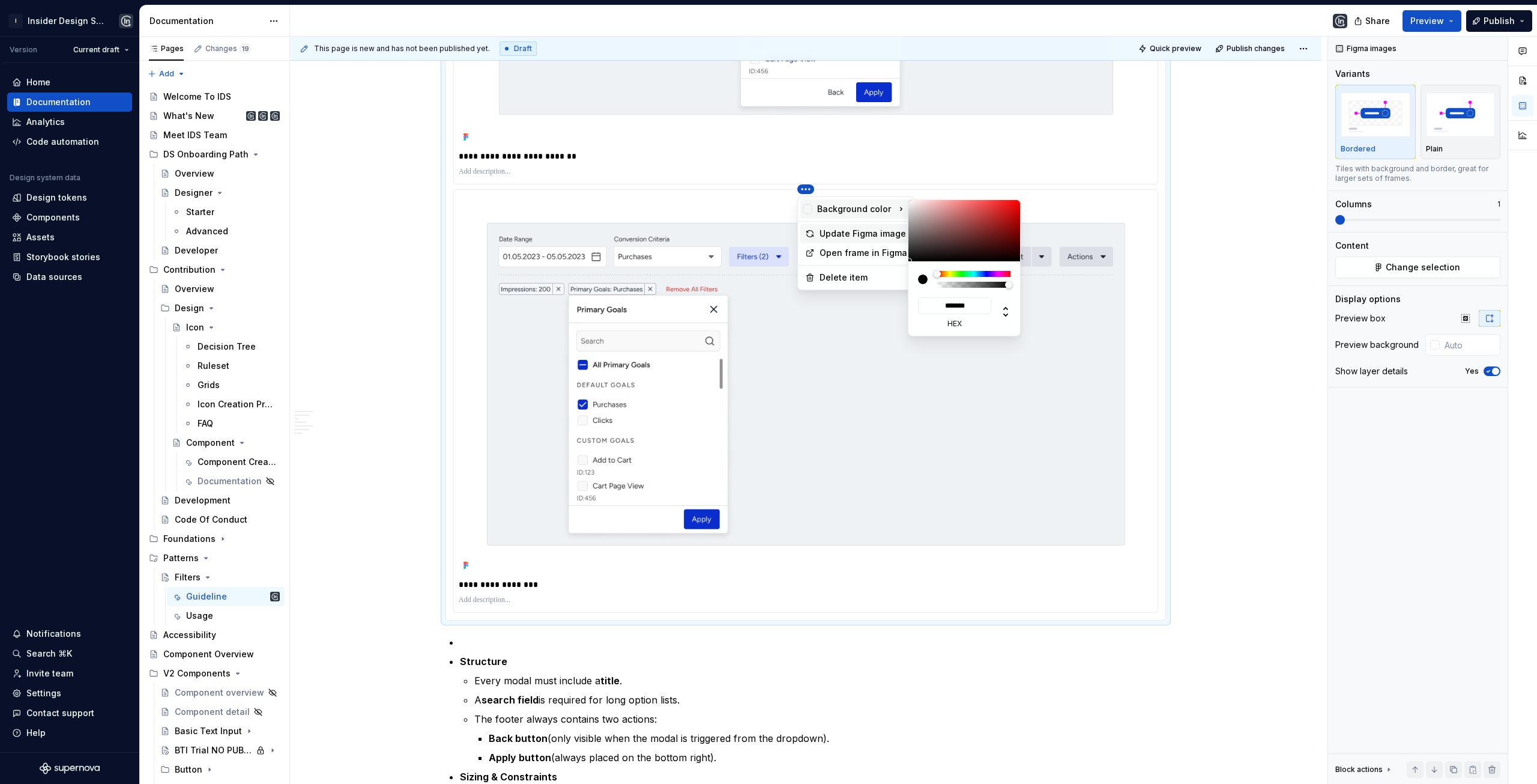
click at [842, 230] on div "Update Figma image" at bounding box center [864, 233] width 88 height 12
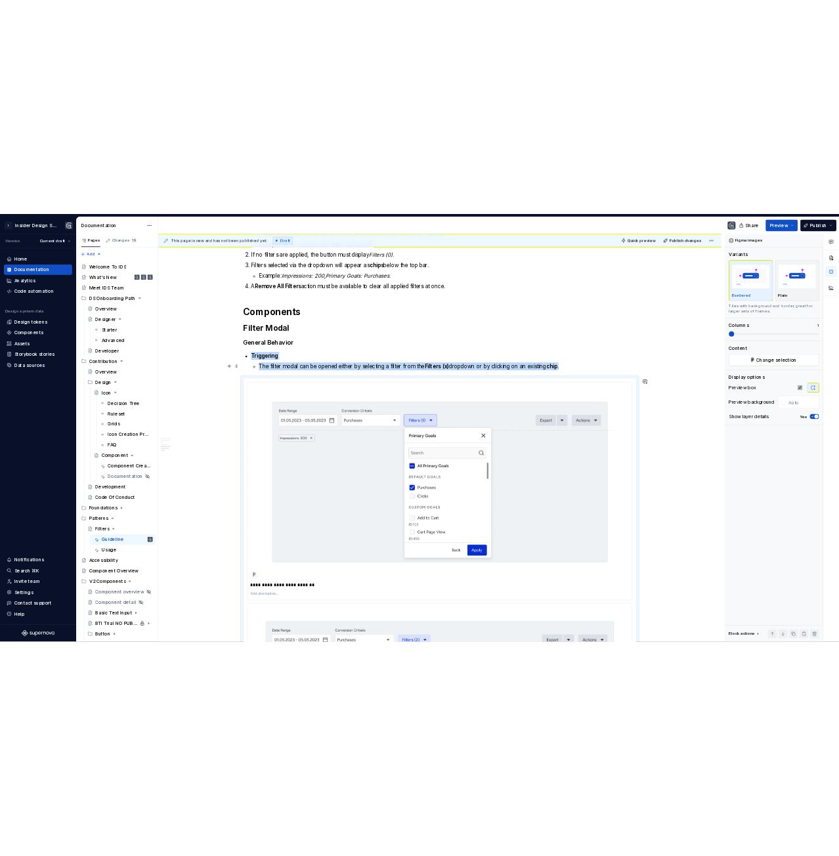
scroll to position [815, 0]
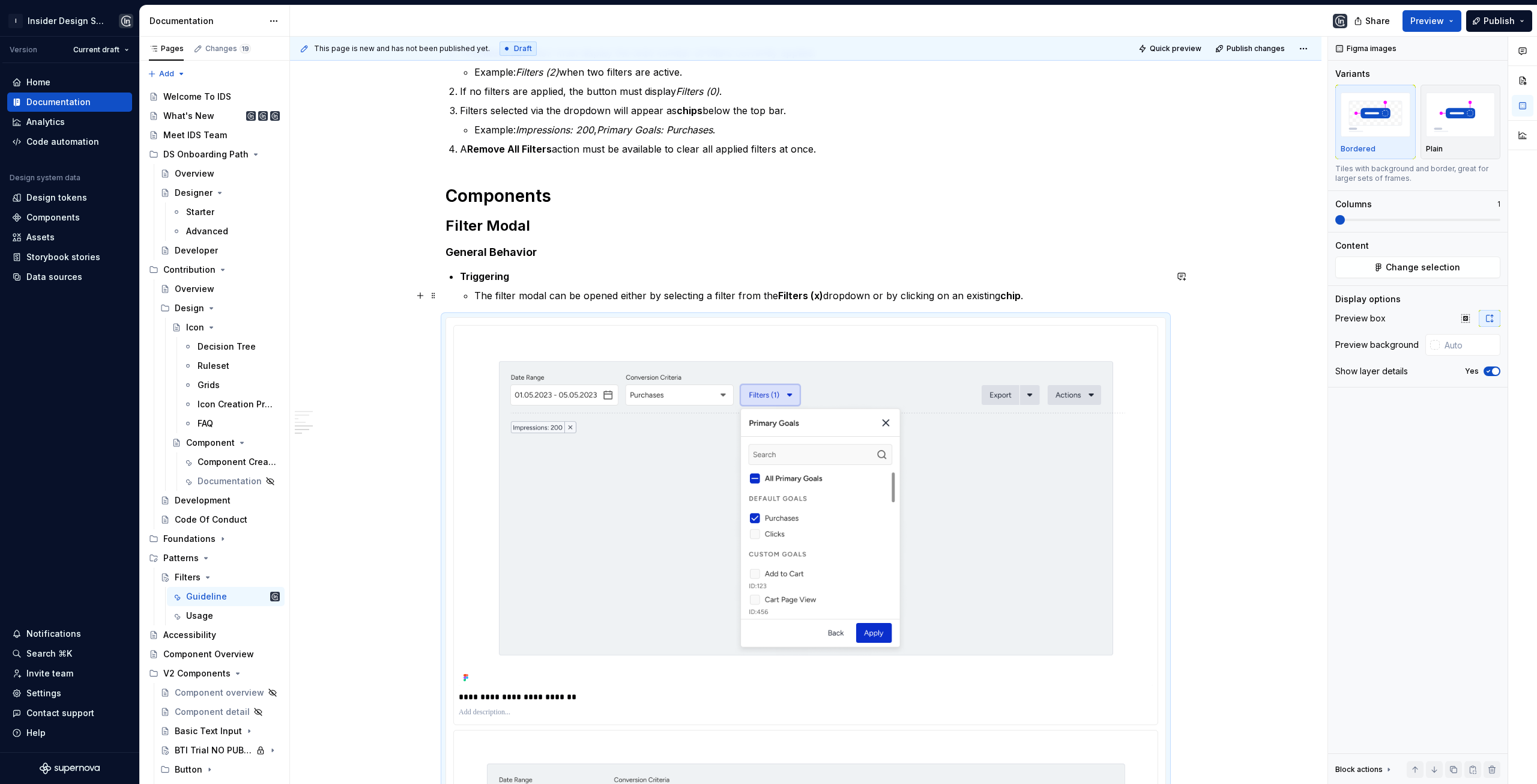
click at [525, 298] on p "The filter modal can be opened either by selecting a filter from the Filters (x…" at bounding box center [821, 295] width 692 height 15
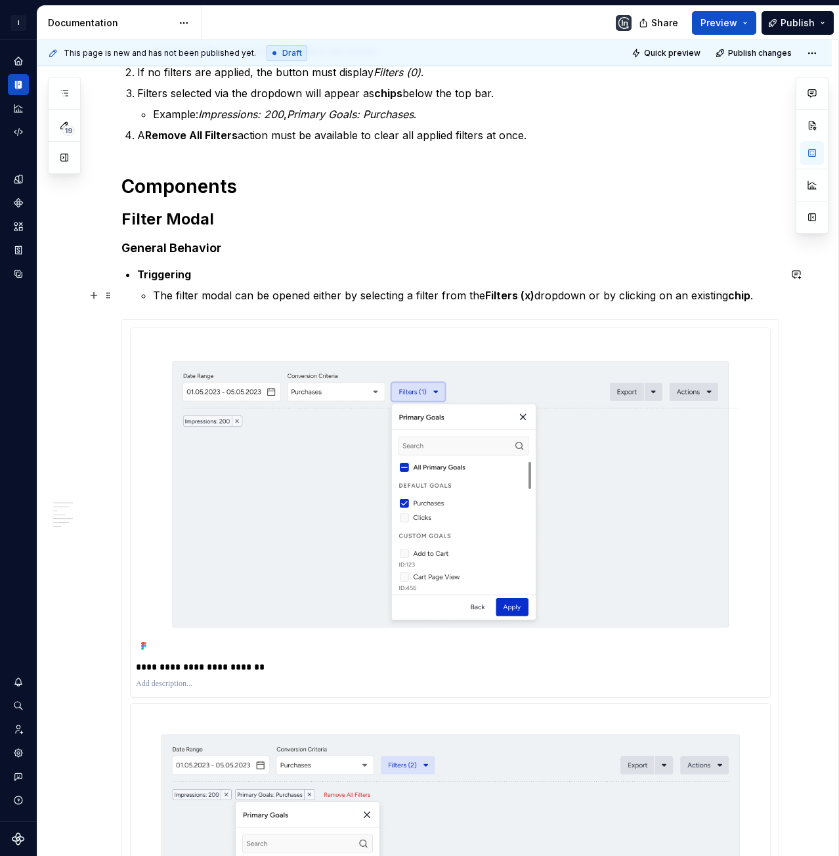
click at [296, 297] on p "The filter modal can be opened either by selecting a filter from the Filters (x…" at bounding box center [466, 295] width 626 height 16
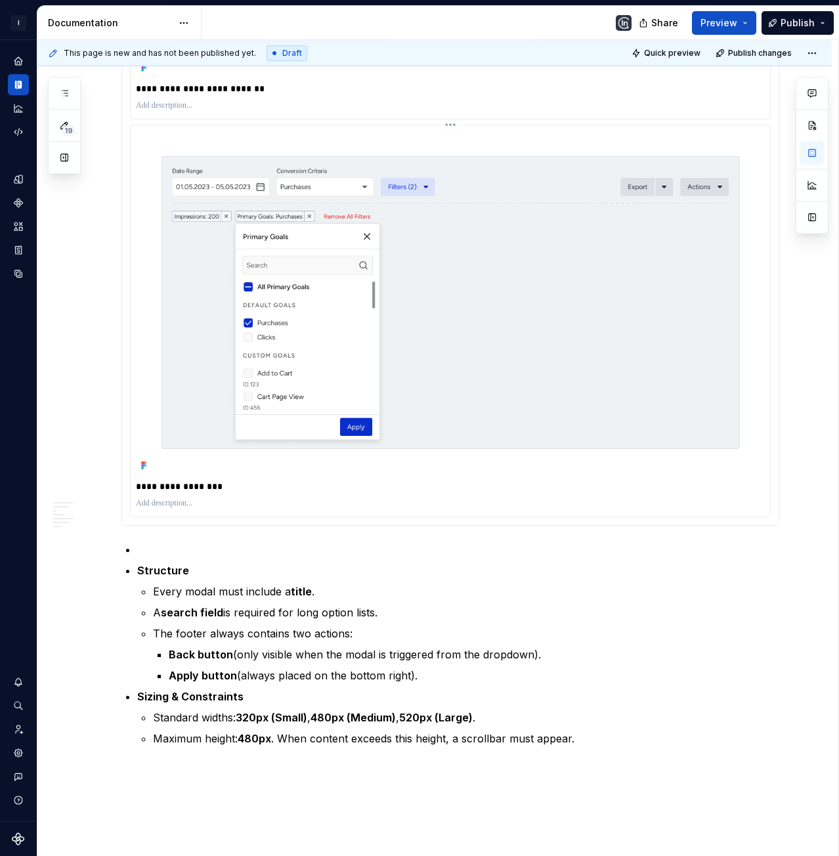
scroll to position [1405, 0]
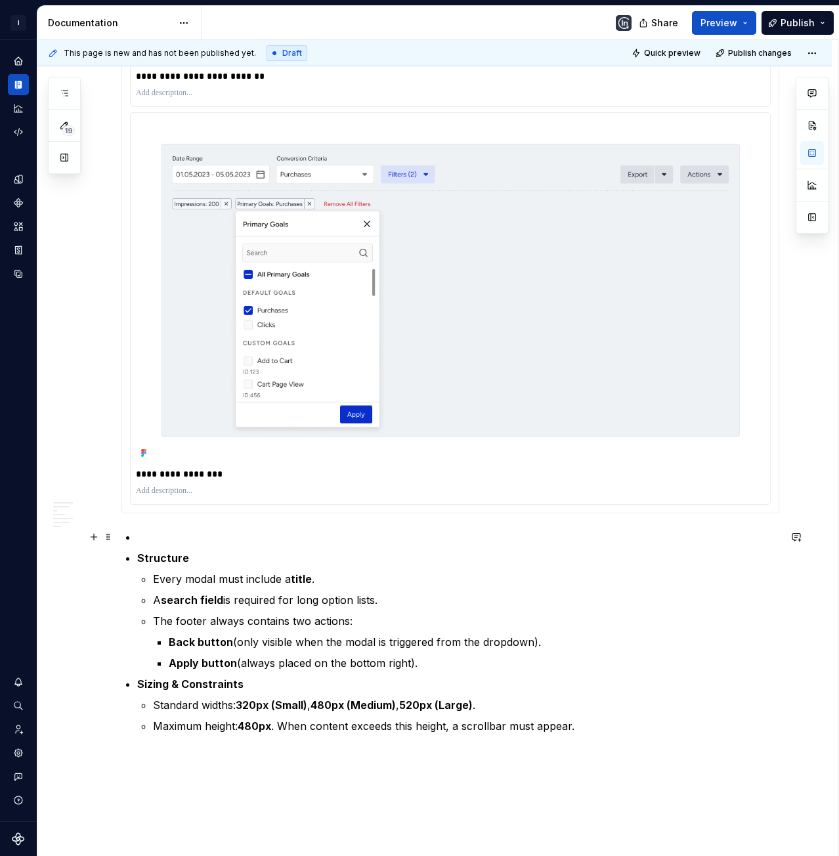
click at [152, 543] on p at bounding box center [458, 537] width 642 height 16
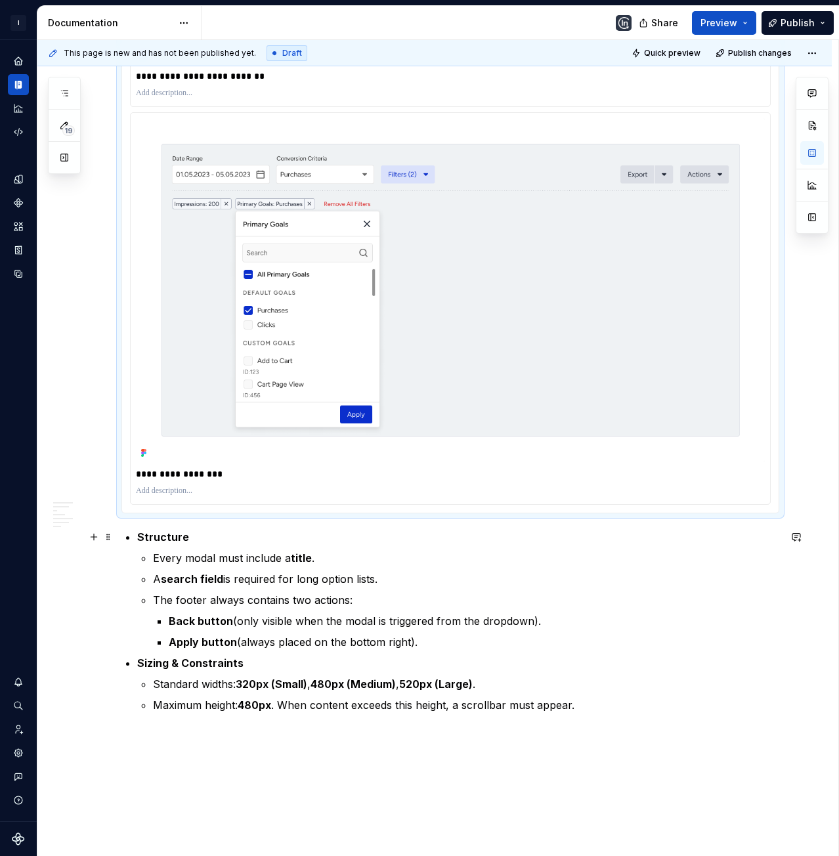
click at [196, 545] on li "Structure Every modal must include a title . A search field is required for lon…" at bounding box center [458, 589] width 642 height 121
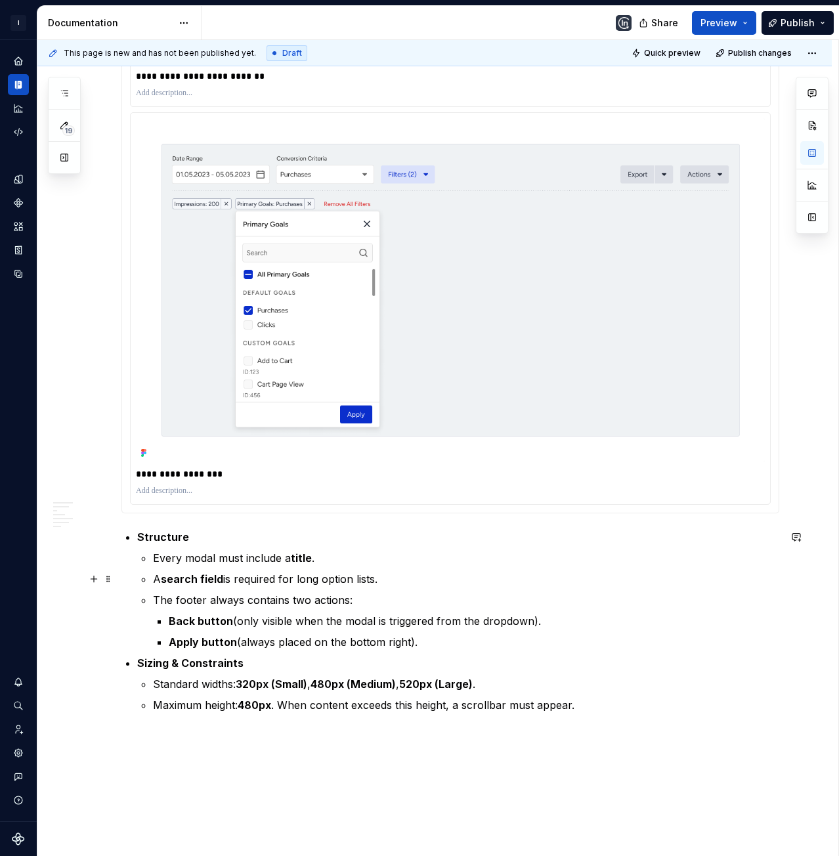
click at [233, 578] on p "A search field is required for long option lists." at bounding box center [466, 579] width 626 height 16
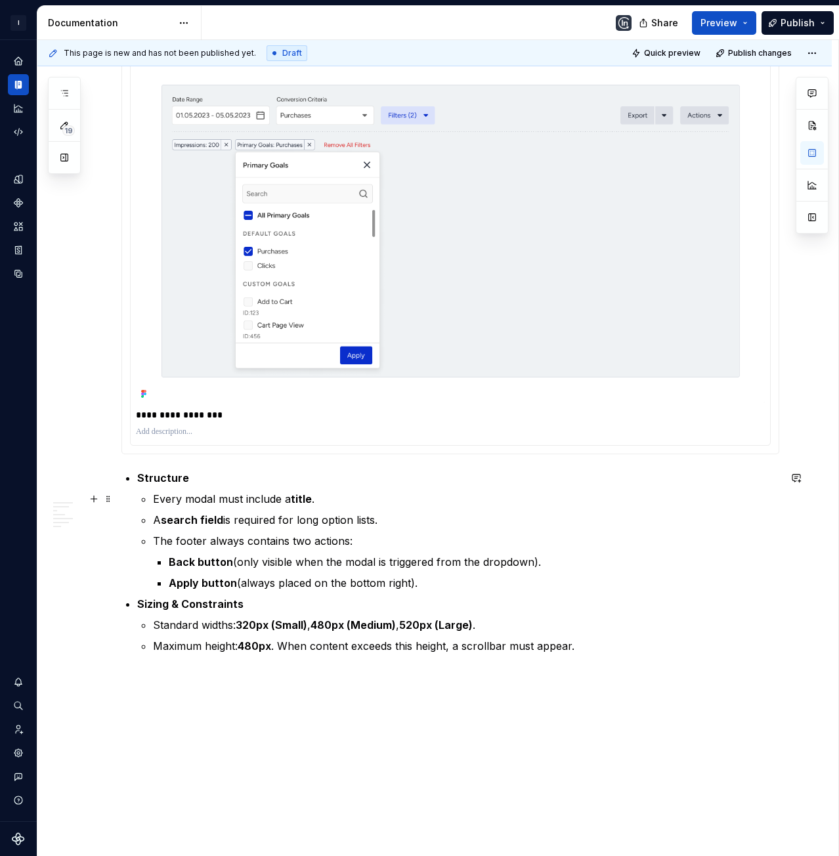
scroll to position [1471, 0]
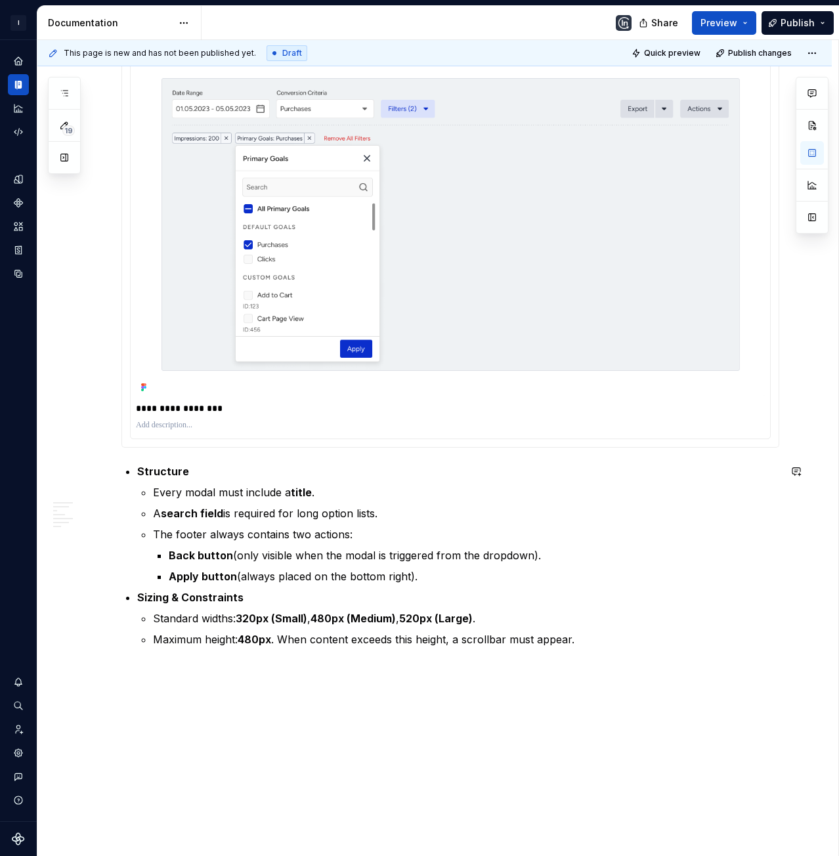
click at [249, 647] on p "Maximum height: 480px . When content exceeds this height, a scrollbar must appe…" at bounding box center [466, 639] width 626 height 16
click at [160, 670] on p at bounding box center [450, 671] width 658 height 16
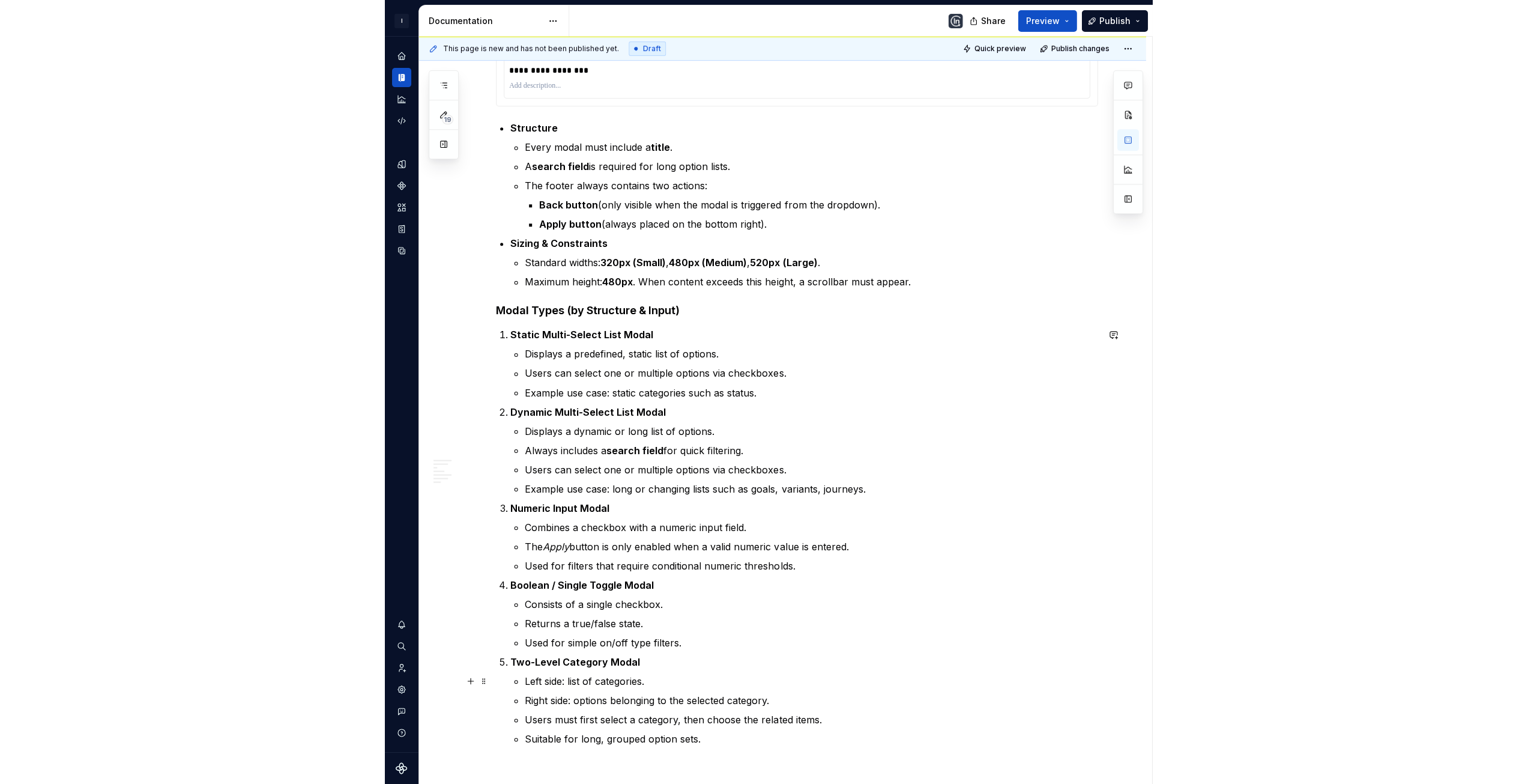
scroll to position [1766, 0]
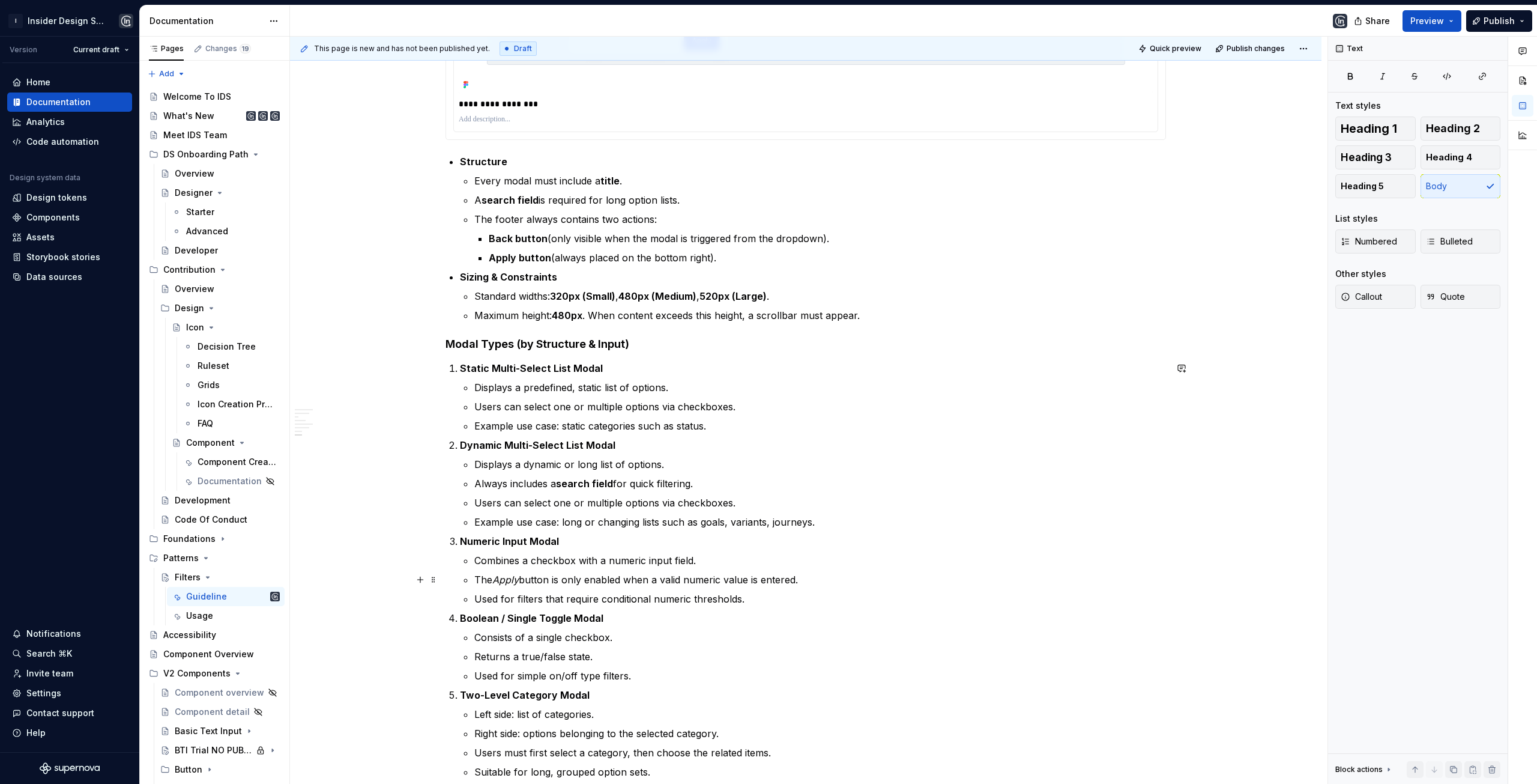
scroll to position [2039, 0]
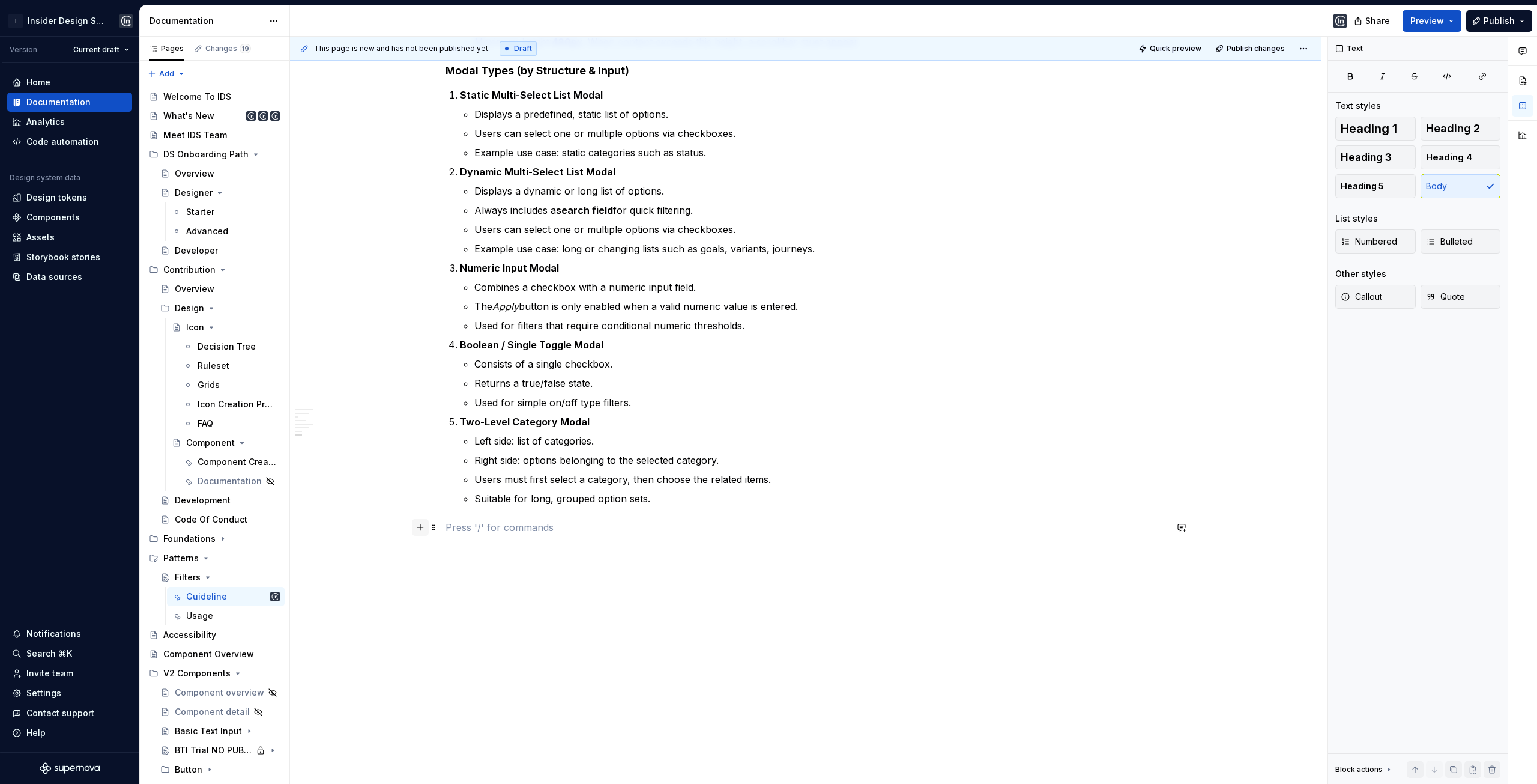
click at [417, 532] on button "button" at bounding box center [420, 527] width 16 height 16
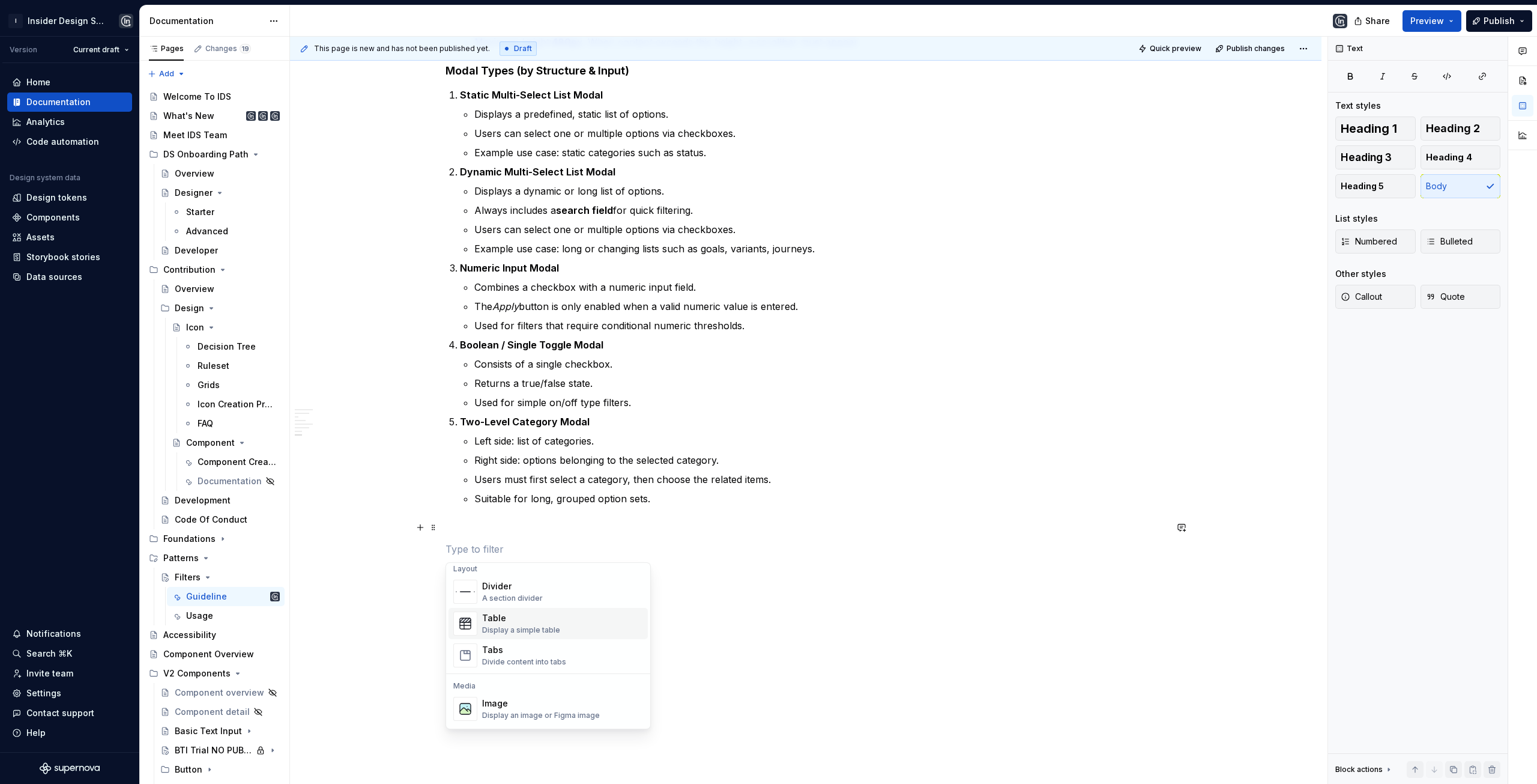
scroll to position [420, 0]
click at [565, 637] on div "Tabs Divide content into tabs" at bounding box center [563, 634] width 161 height 24
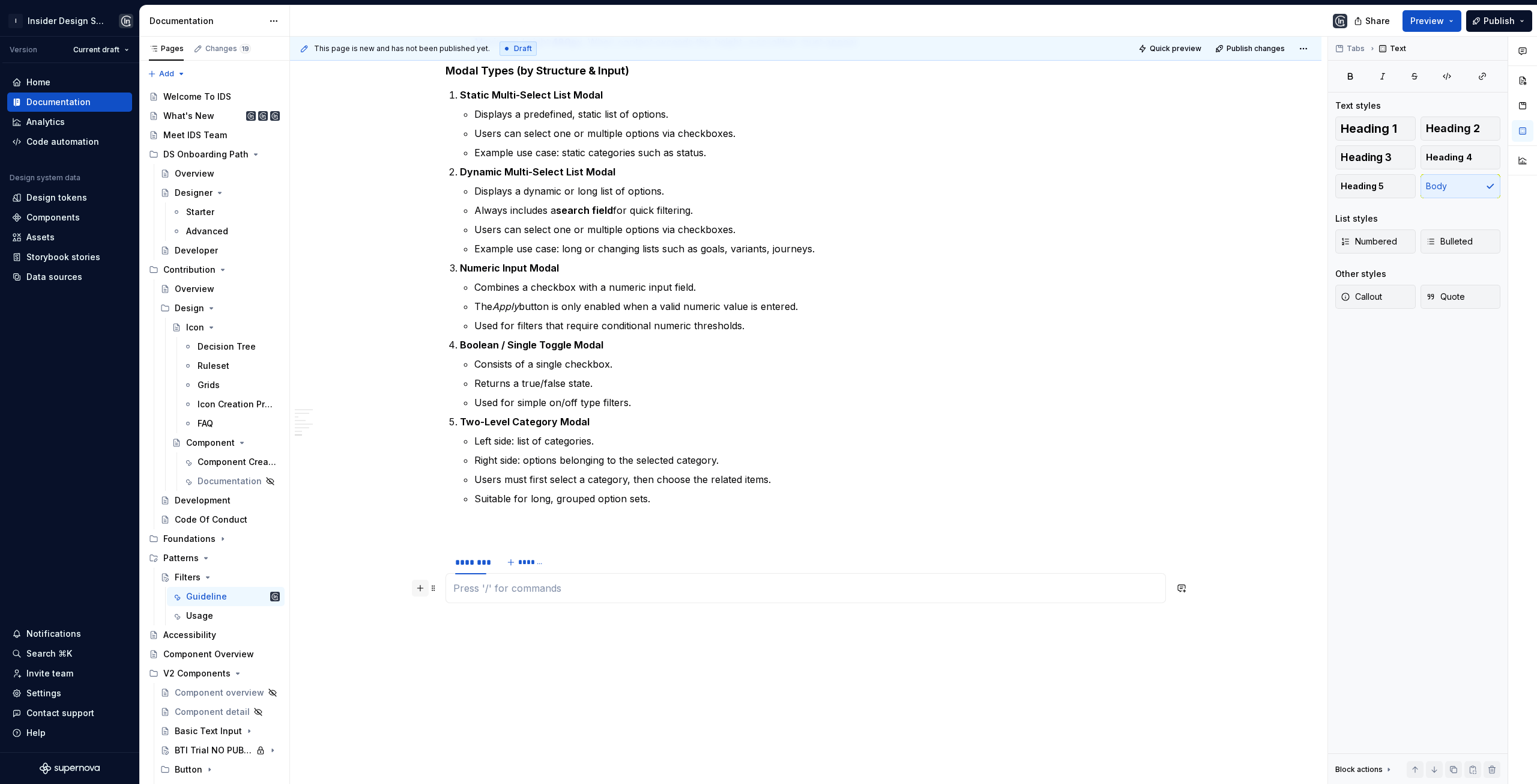
click at [420, 589] on button "button" at bounding box center [420, 587] width 16 height 16
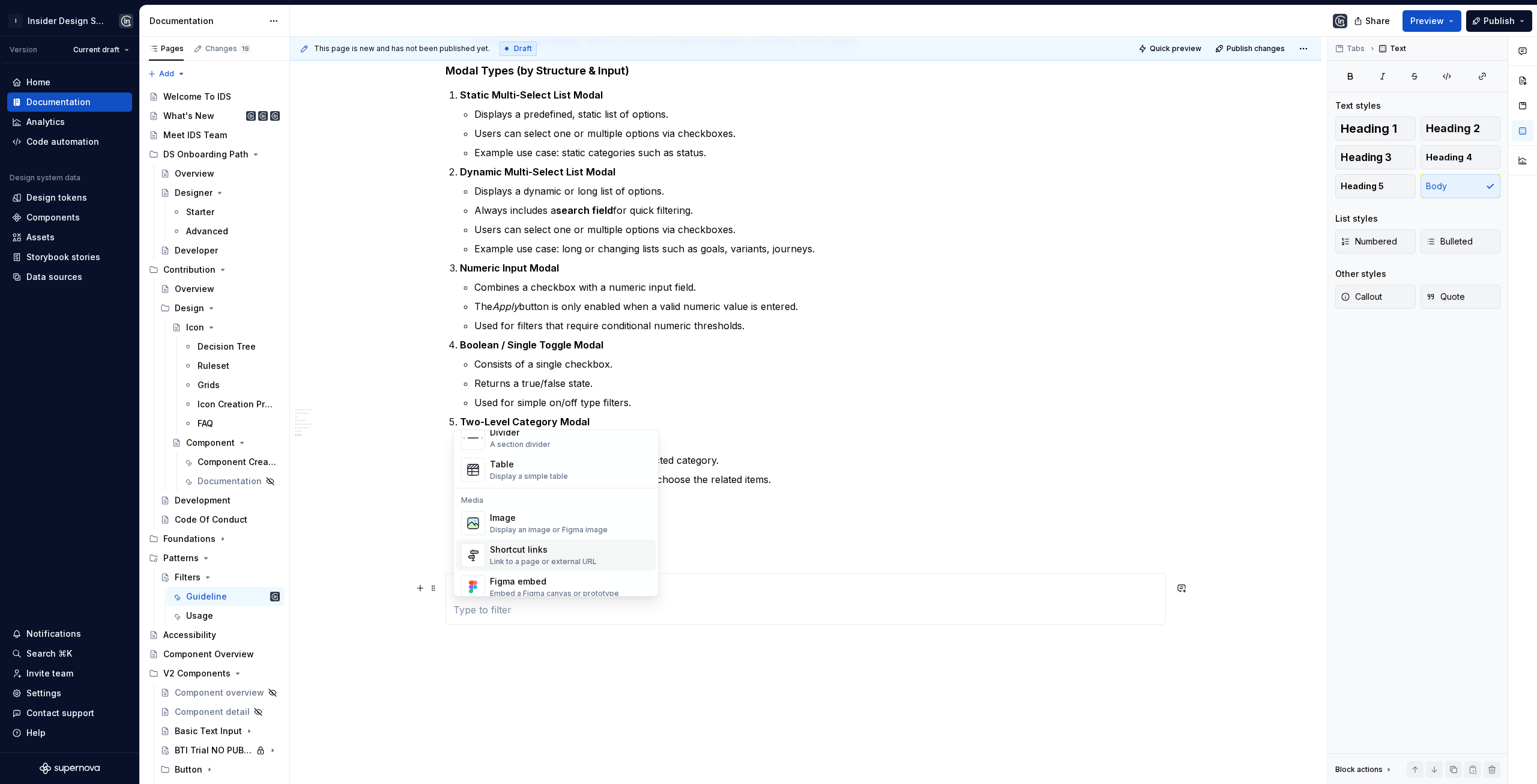
click at [756, 600] on section-item-column at bounding box center [806, 598] width 705 height 36
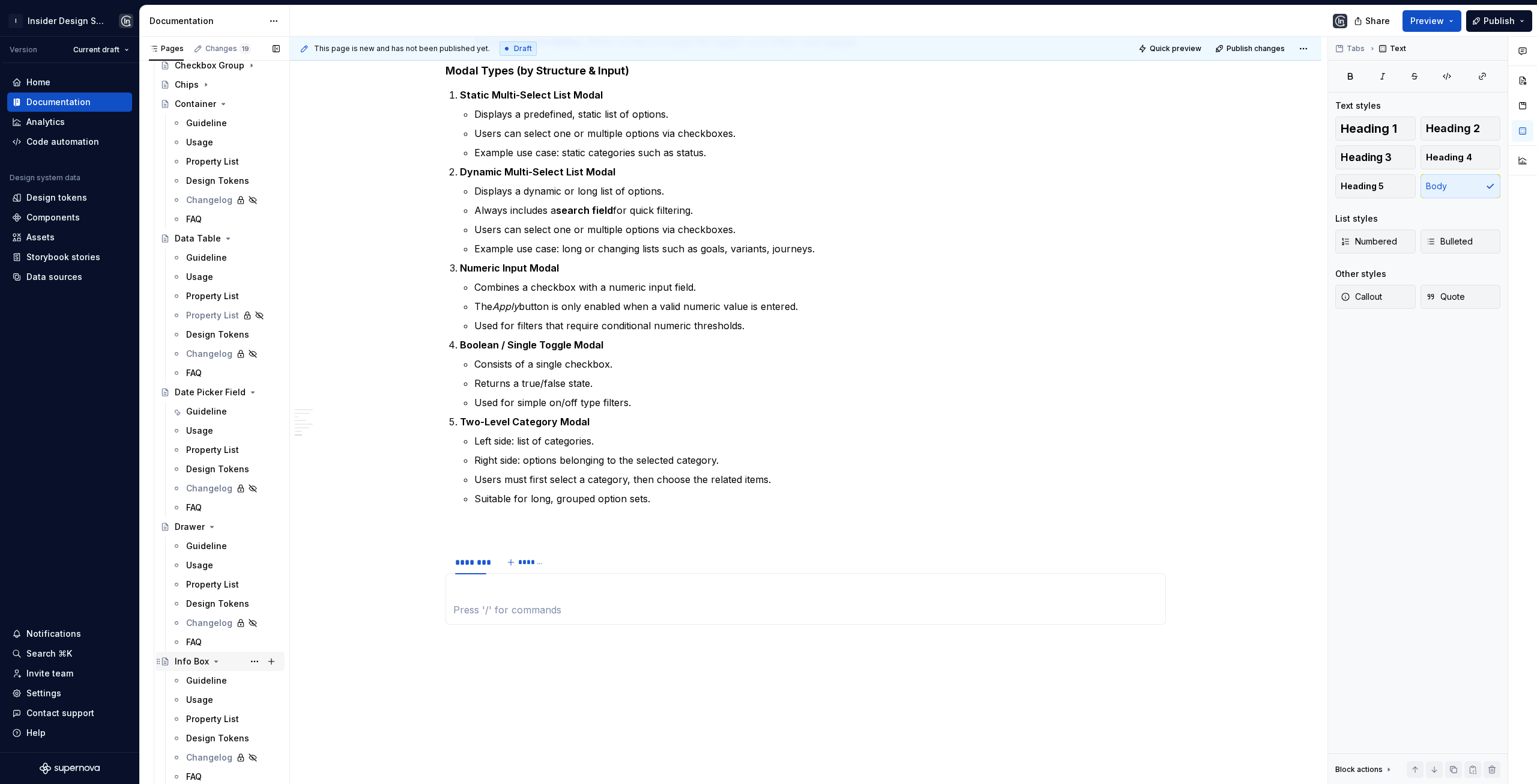
scroll to position [901, 0]
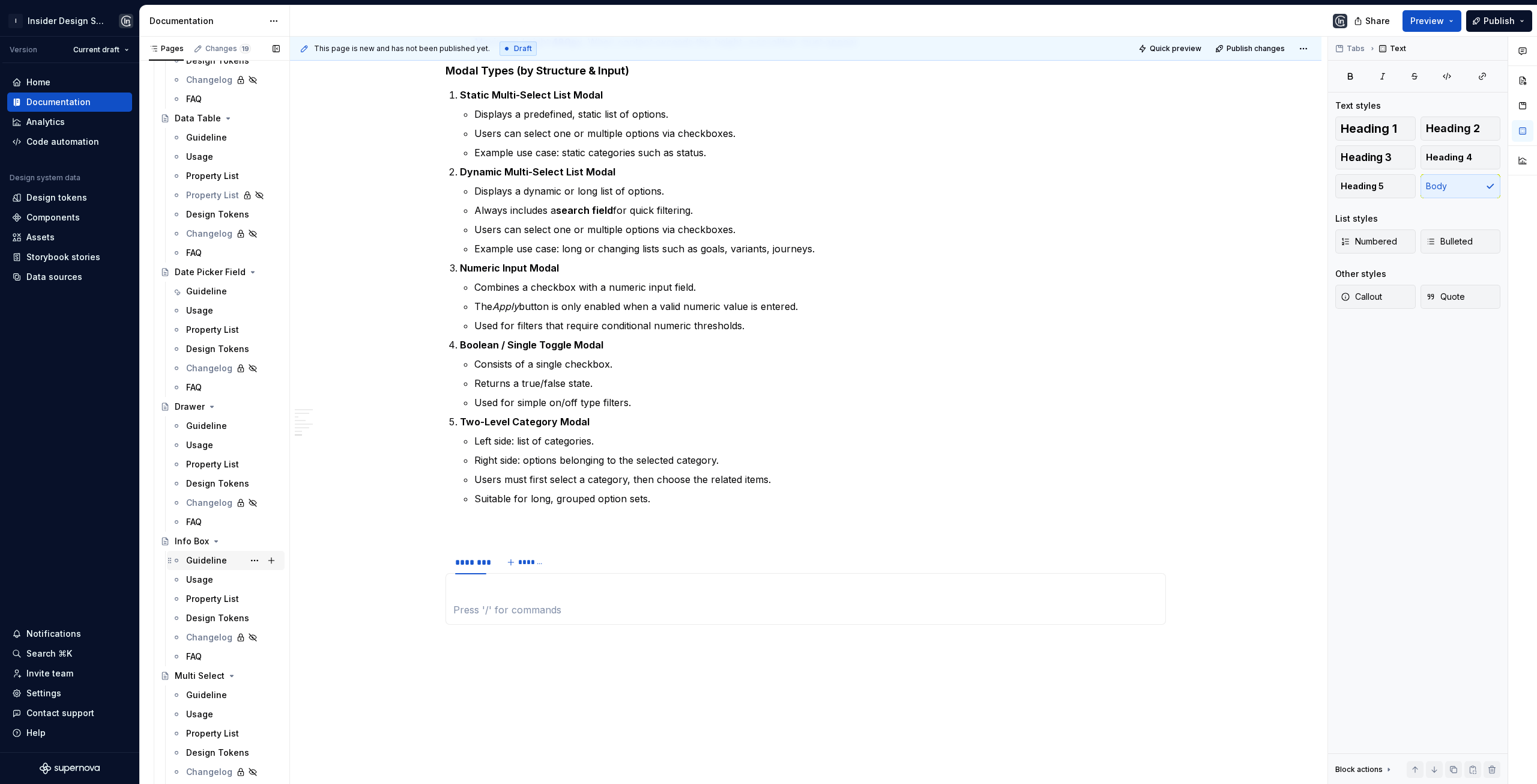
click at [209, 563] on div "Guideline" at bounding box center [206, 560] width 41 height 12
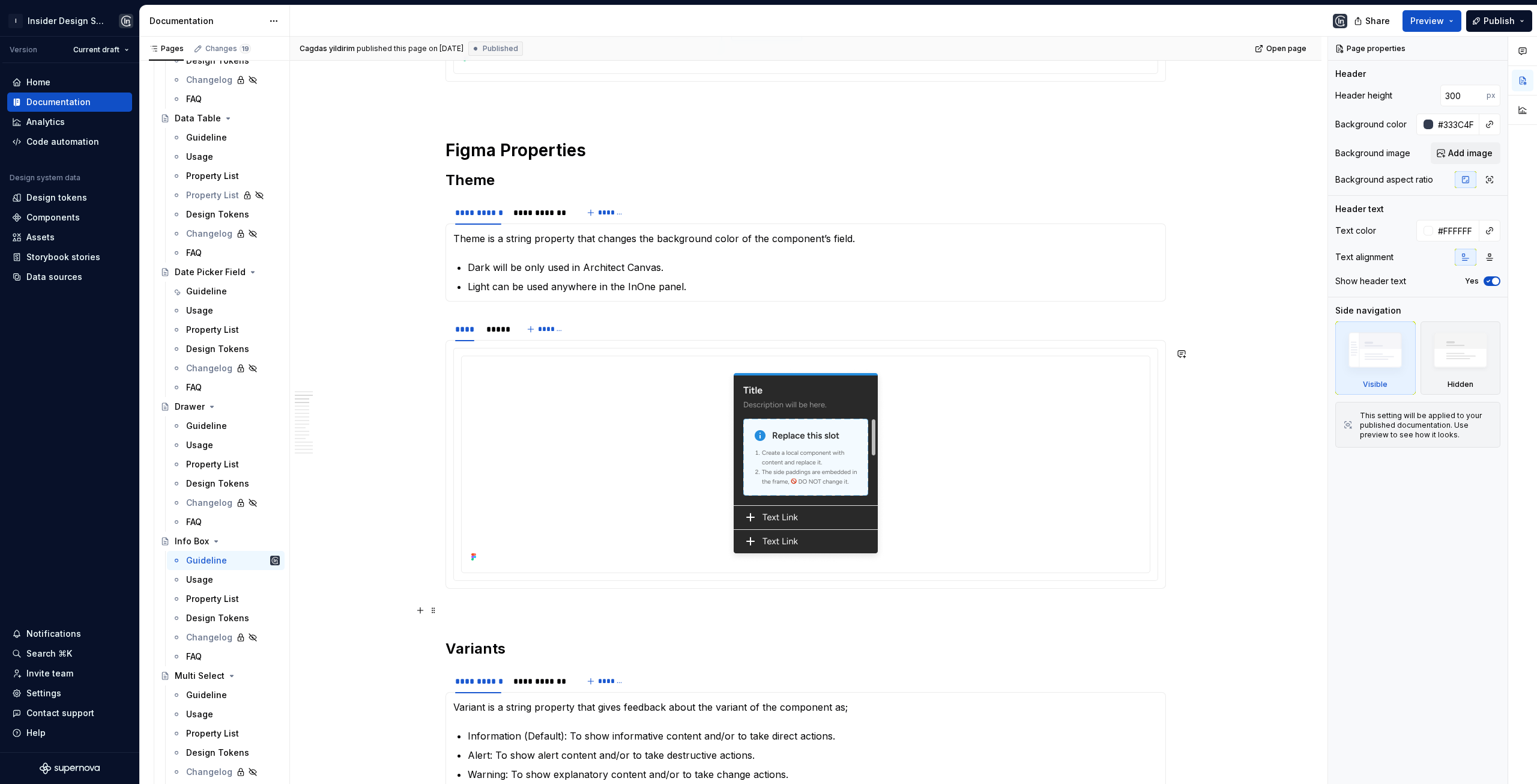
scroll to position [660, 0]
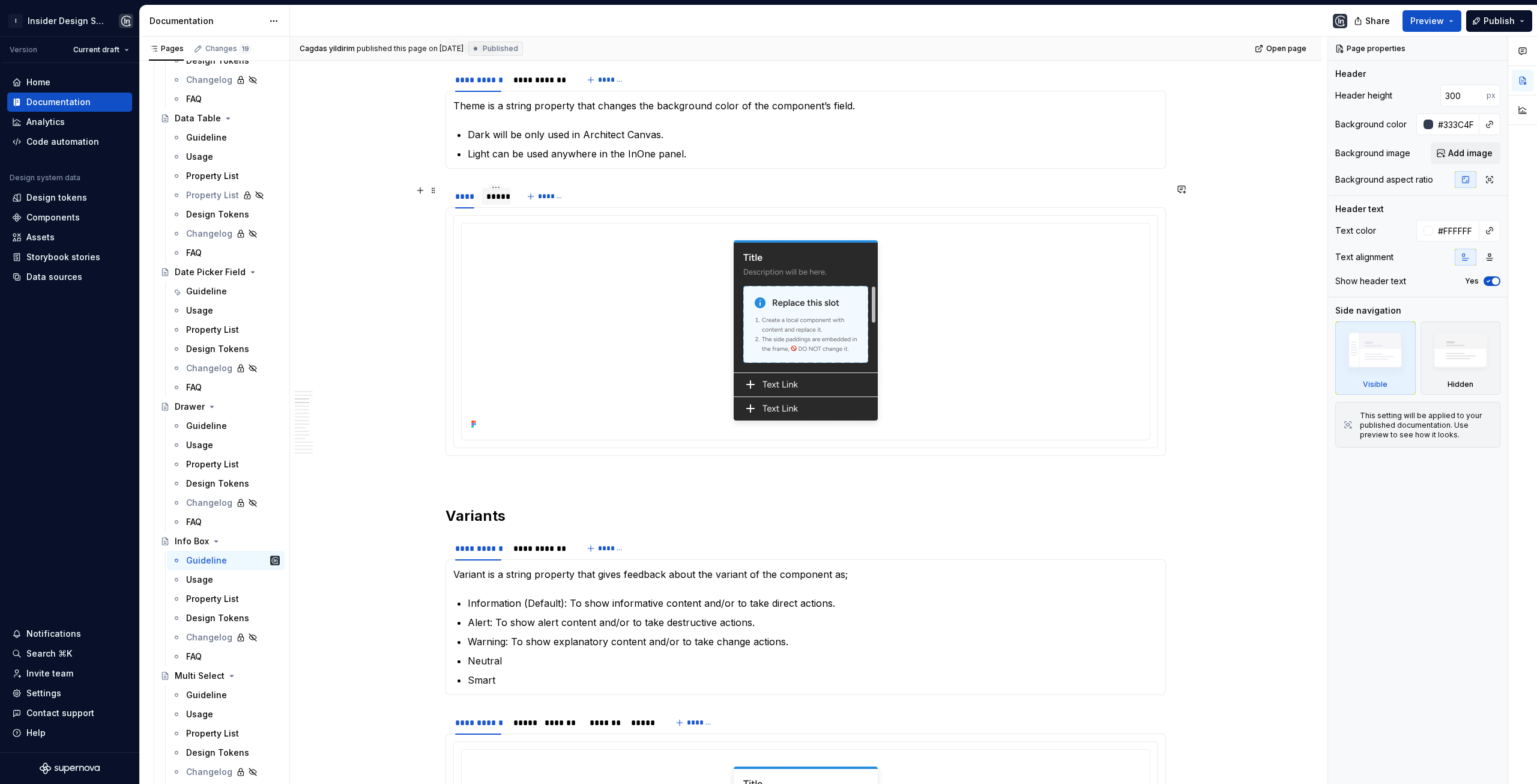
click at [500, 195] on div "*****" at bounding box center [497, 196] width 20 height 12
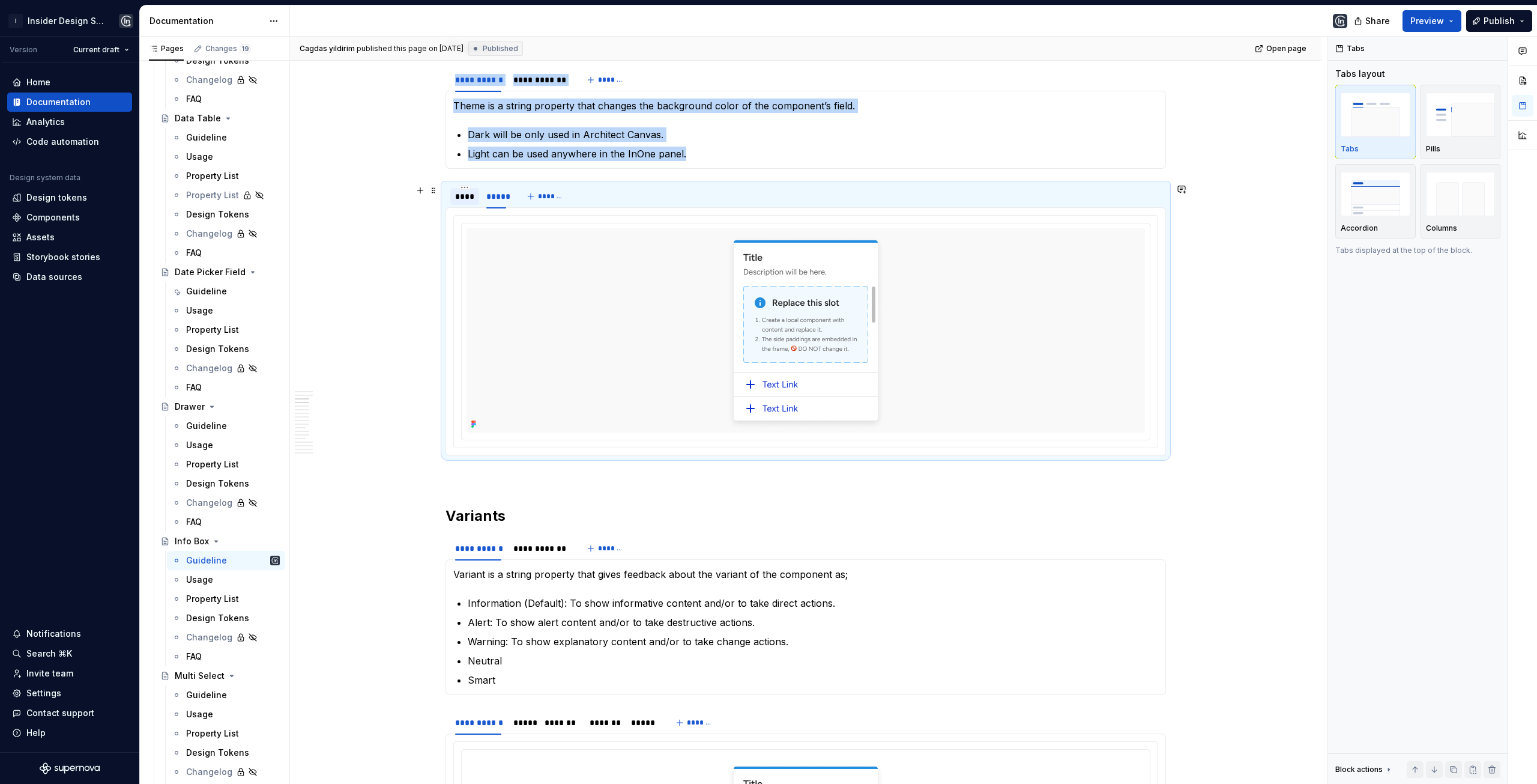
click at [463, 193] on div "****" at bounding box center [465, 196] width 19 height 12
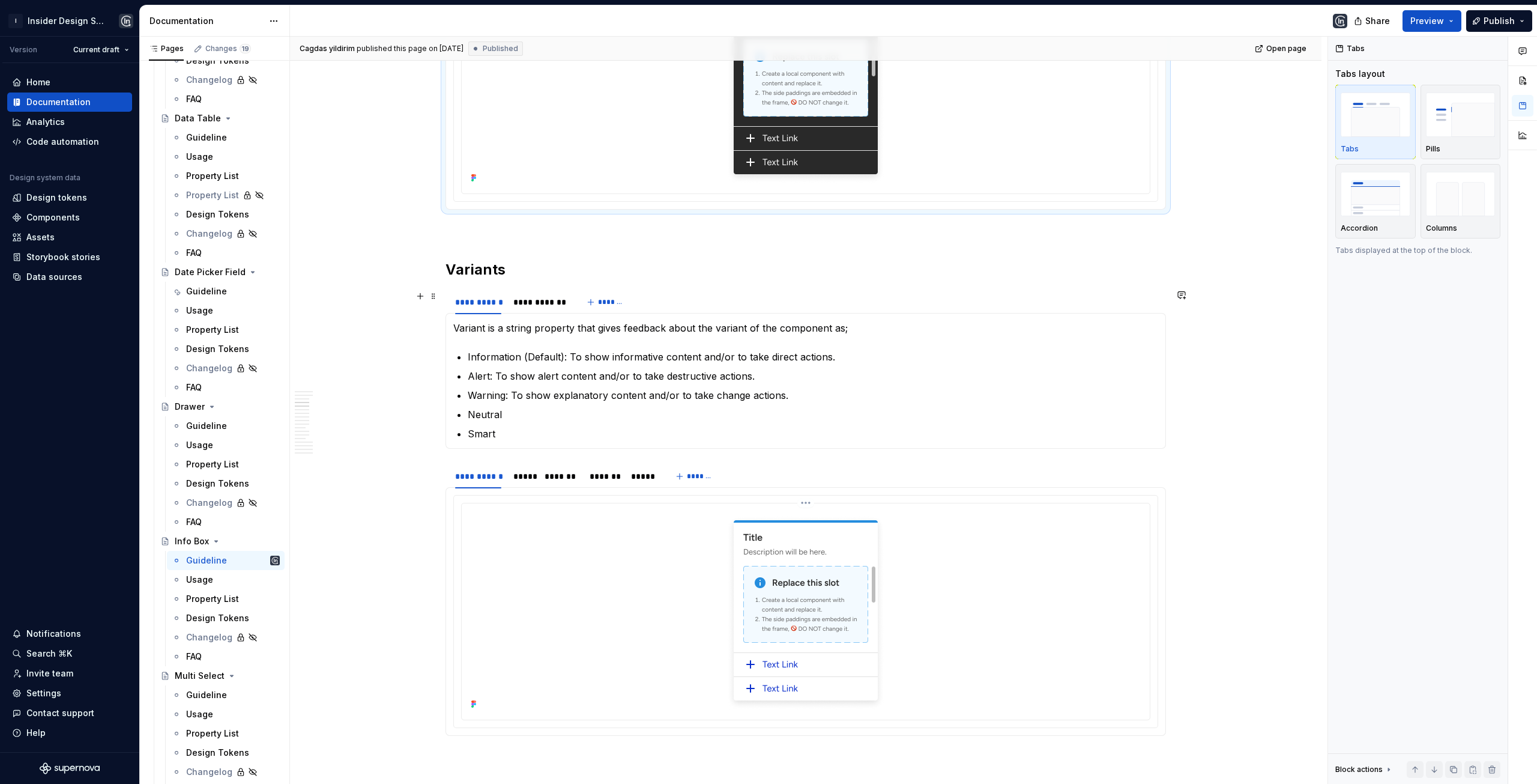
scroll to position [1021, 0]
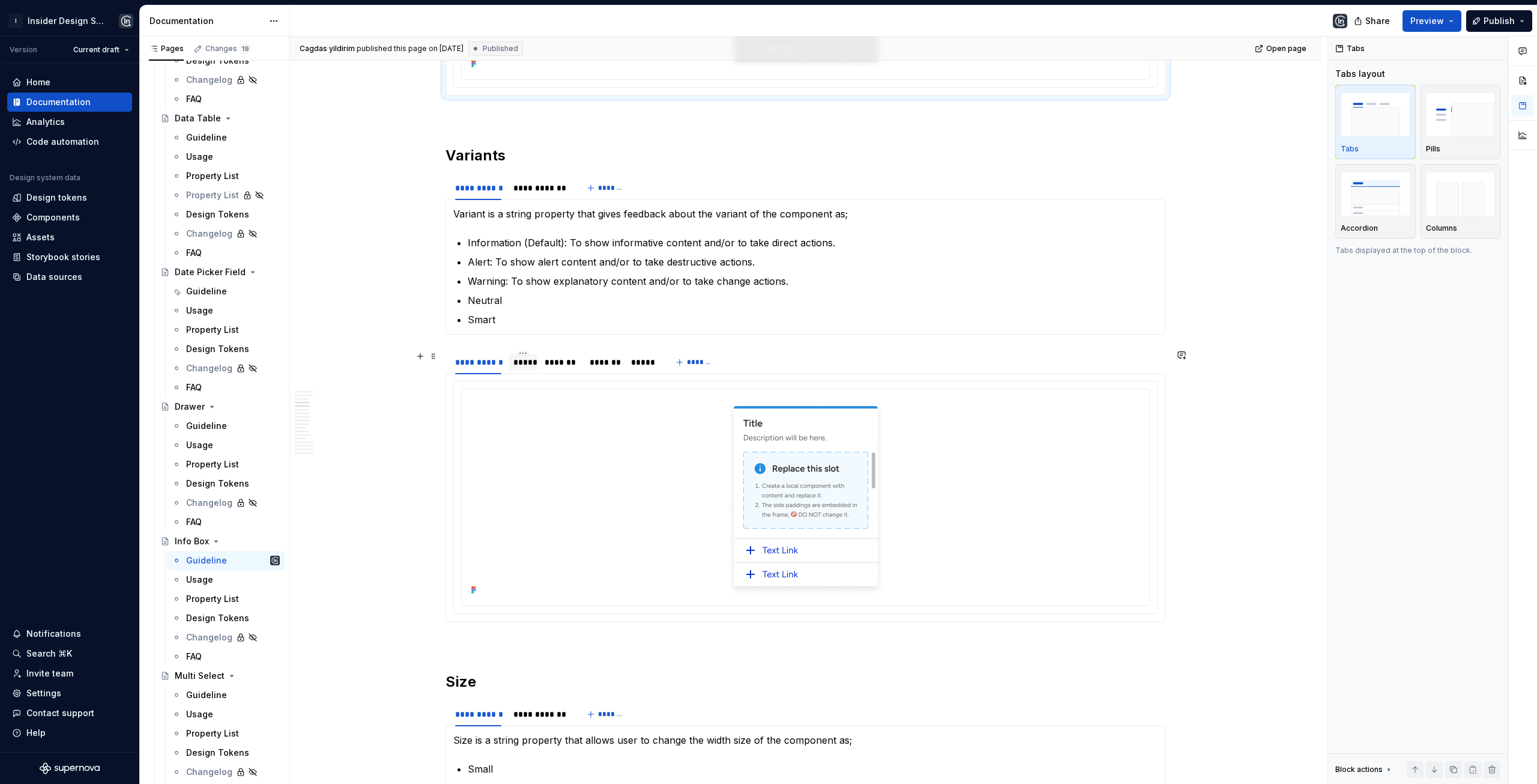
click at [520, 360] on div "*****" at bounding box center [522, 361] width 19 height 12
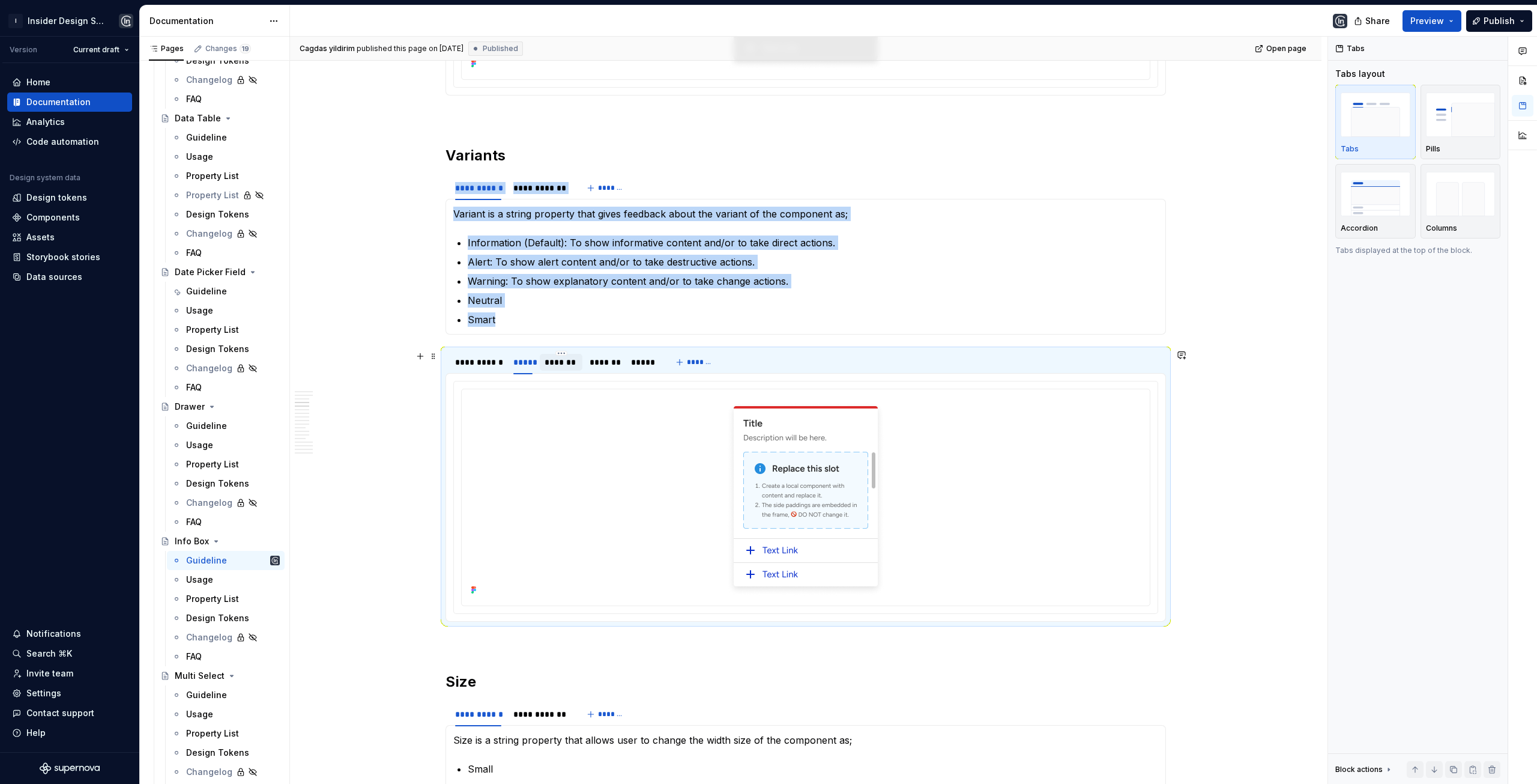
click at [557, 360] on div "*******" at bounding box center [561, 361] width 34 height 12
click at [602, 360] on div "*******" at bounding box center [605, 361] width 29 height 12
click at [640, 362] on div "*****" at bounding box center [643, 361] width 24 height 12
click at [490, 362] on div "**********" at bounding box center [478, 361] width 47 height 12
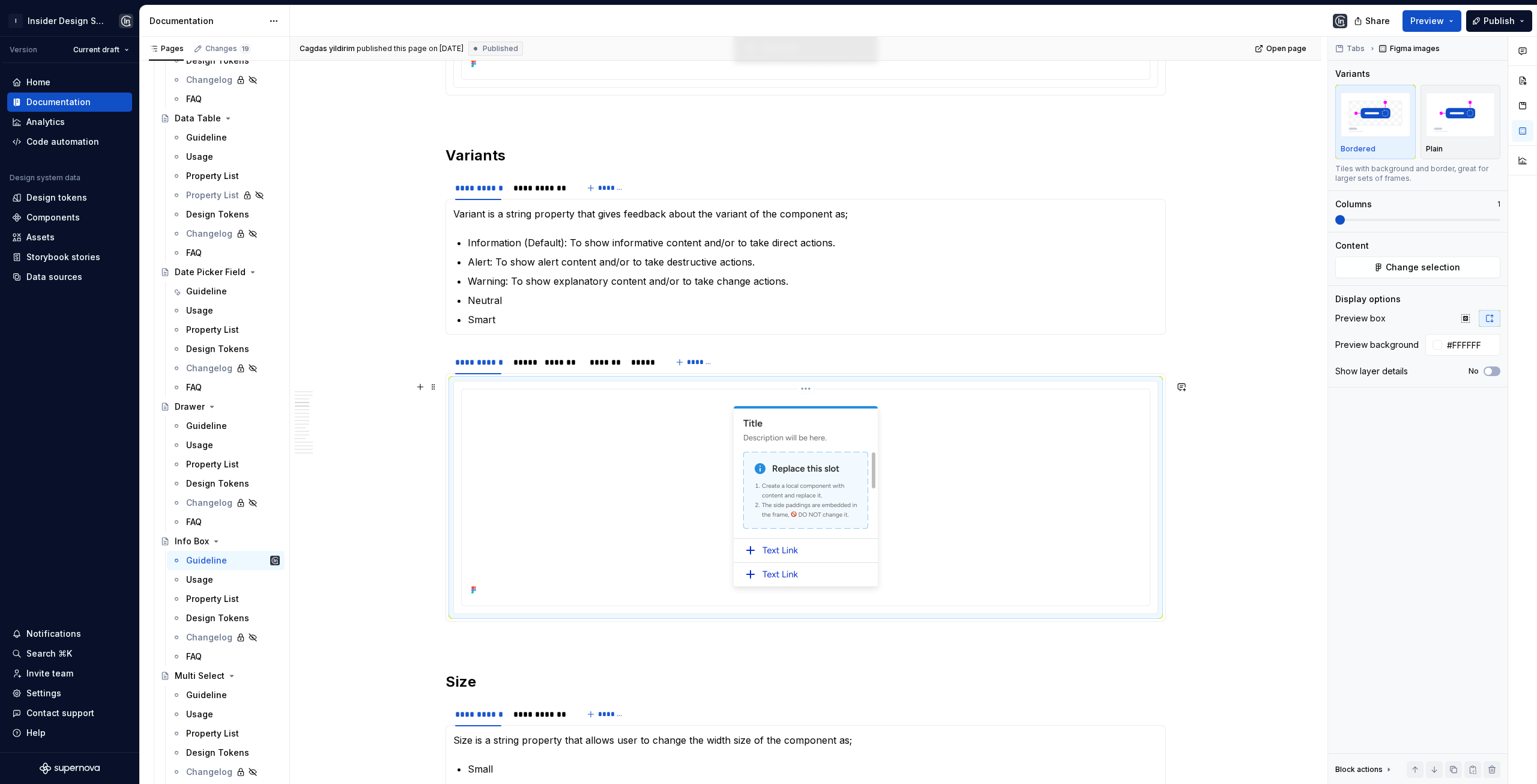
click at [665, 466] on div at bounding box center [806, 496] width 679 height 204
click at [1378, 268] on button "Change selection" at bounding box center [1418, 267] width 166 height 22
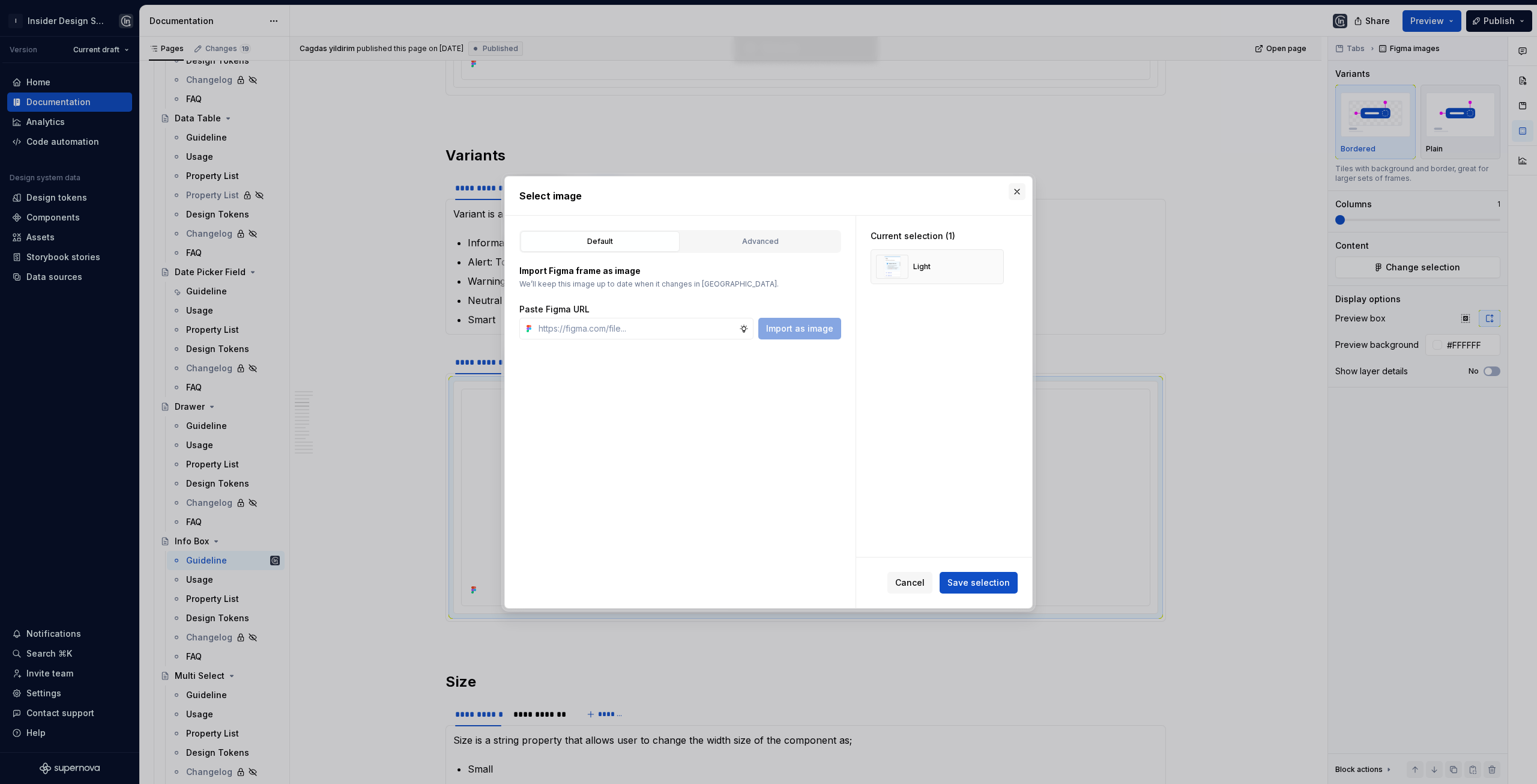
click at [1018, 192] on button "button" at bounding box center [1017, 191] width 16 height 16
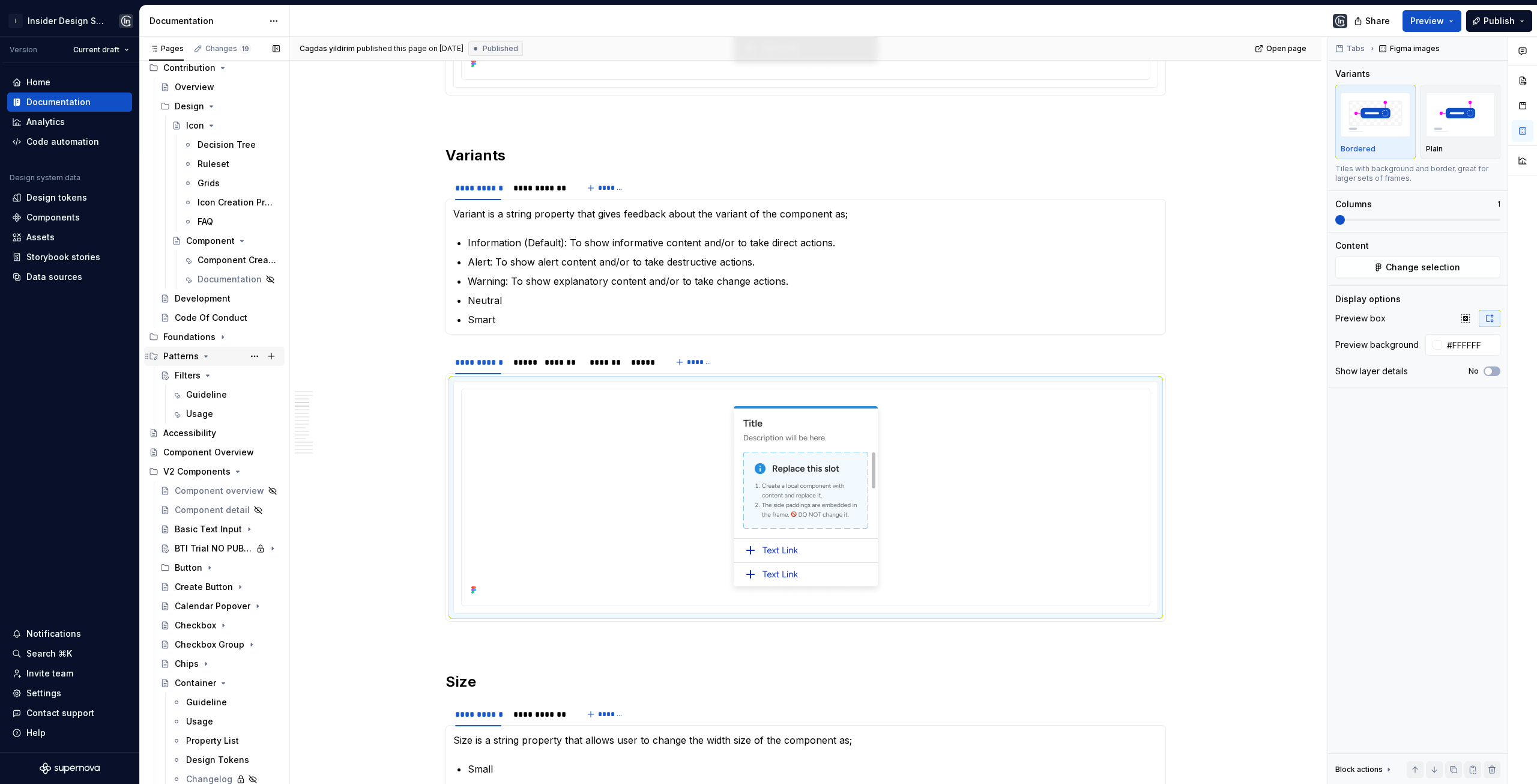
scroll to position [180, 0]
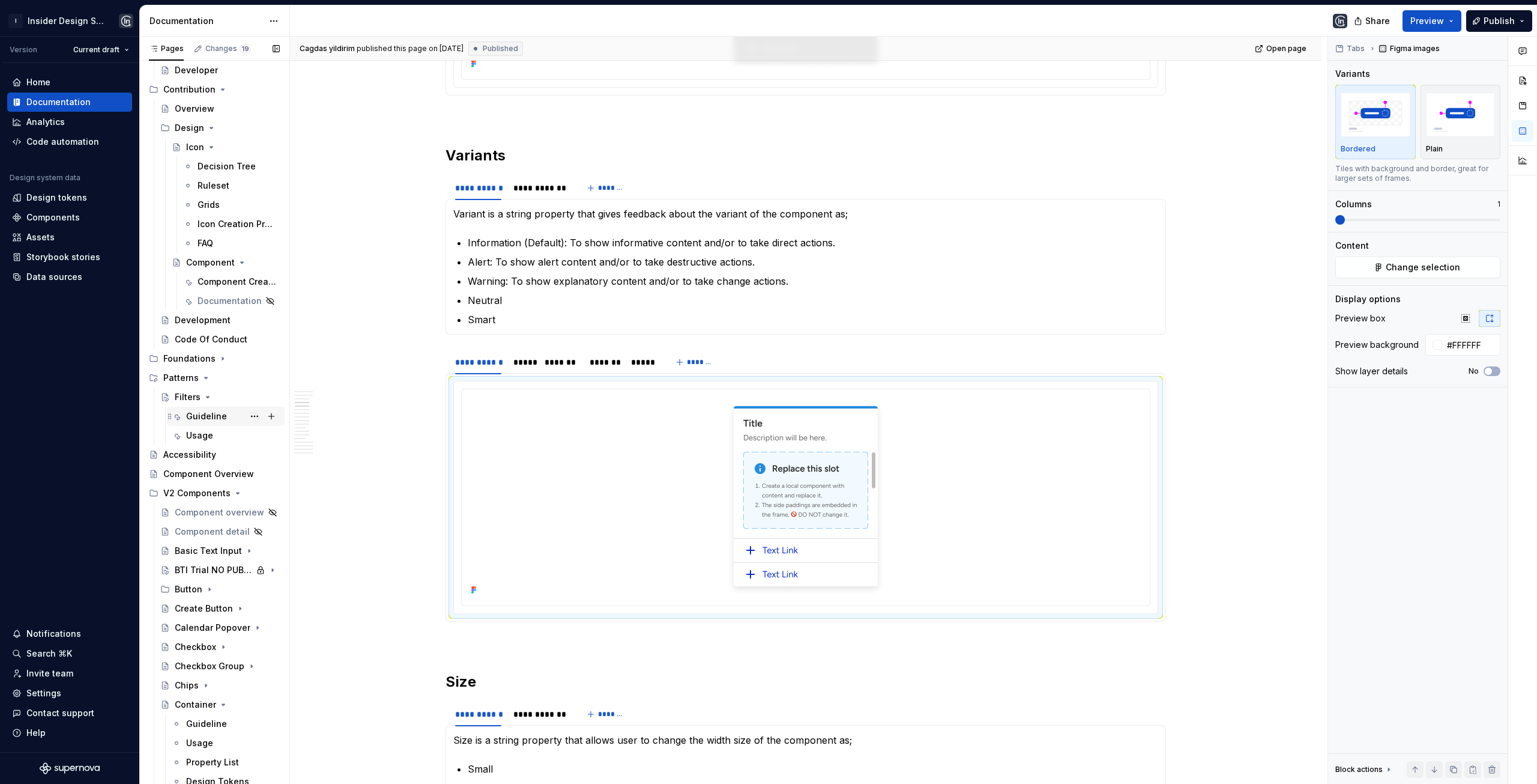
click at [209, 413] on div "Guideline" at bounding box center [206, 415] width 41 height 12
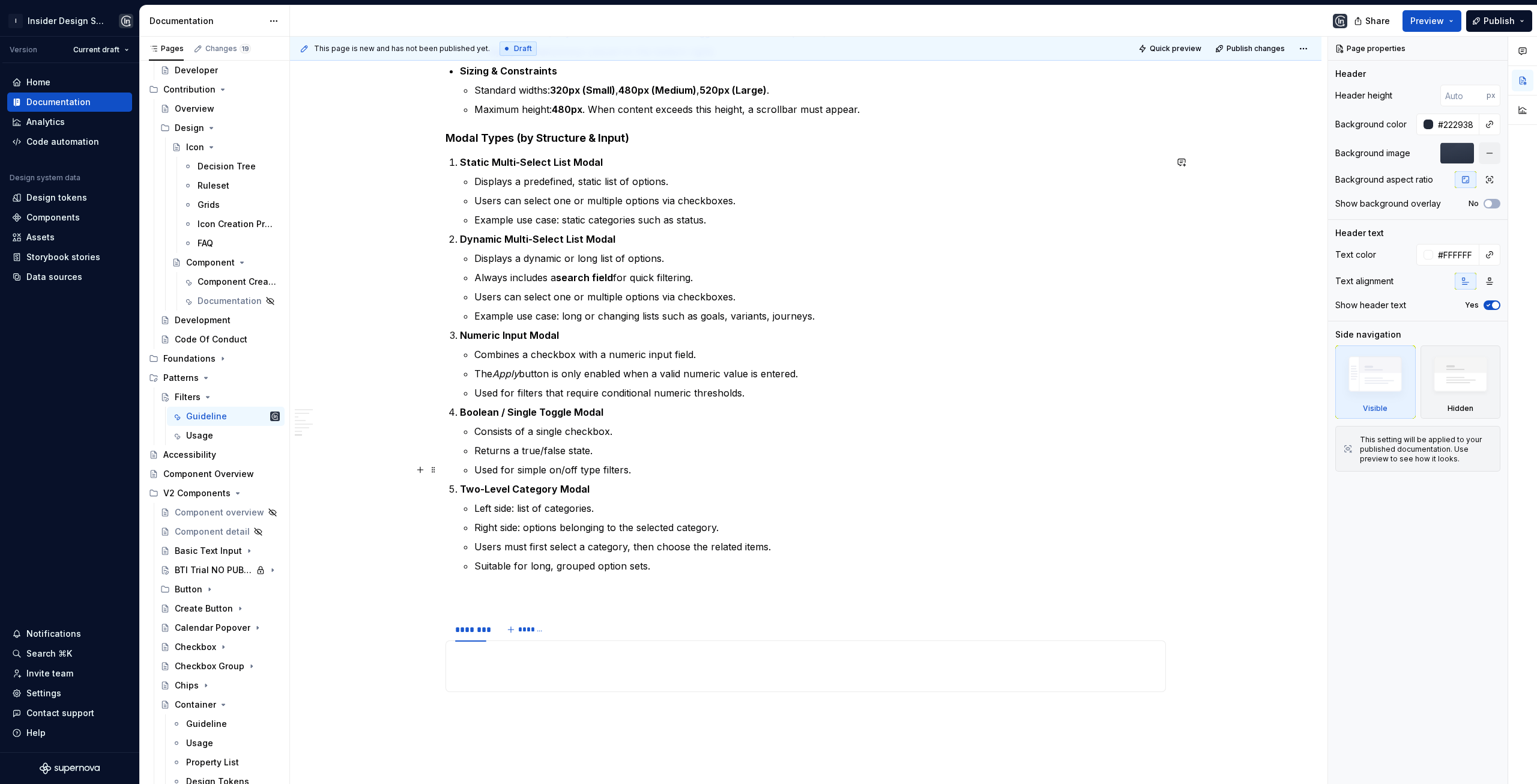
scroll to position [1959, 0]
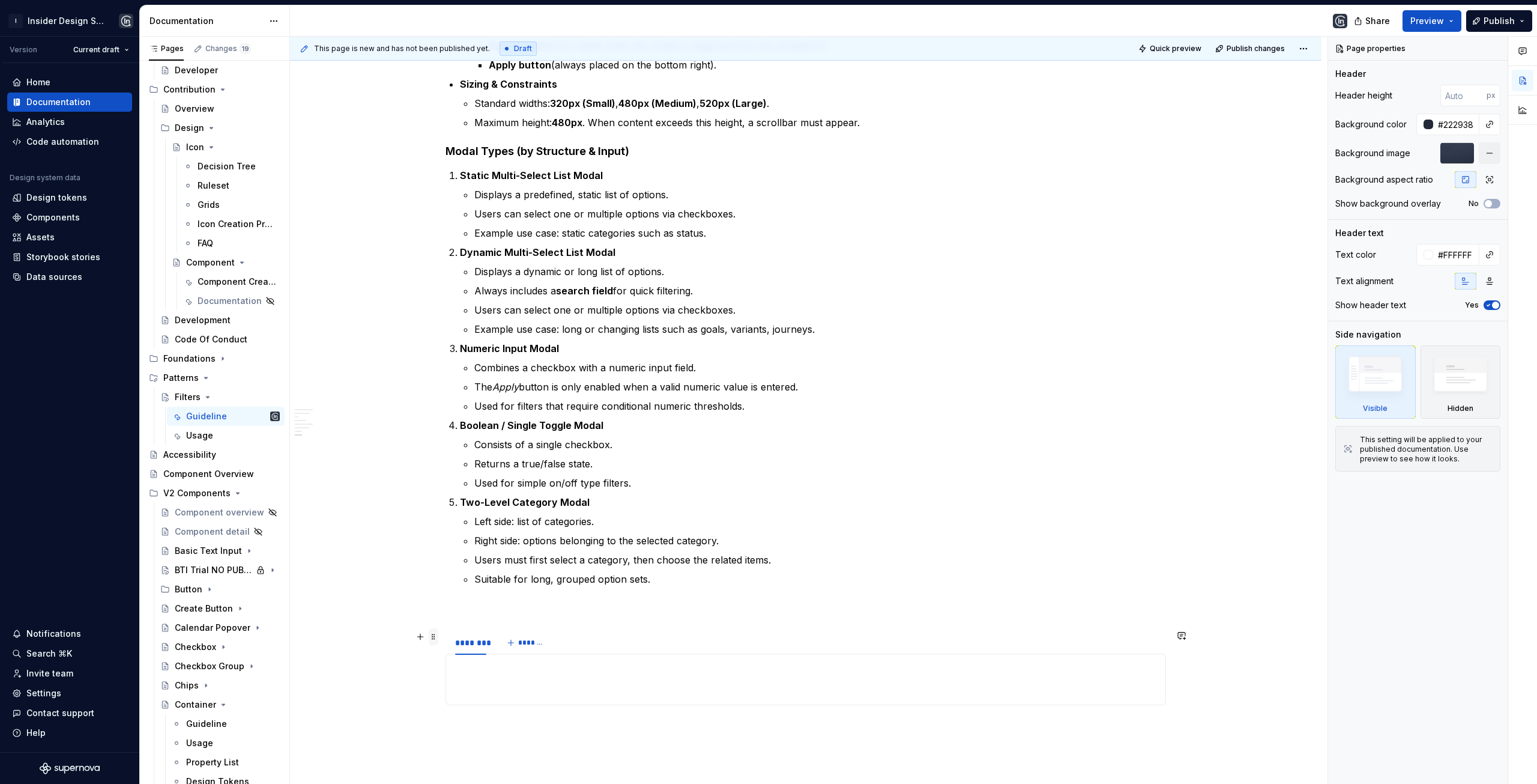
type textarea "*"
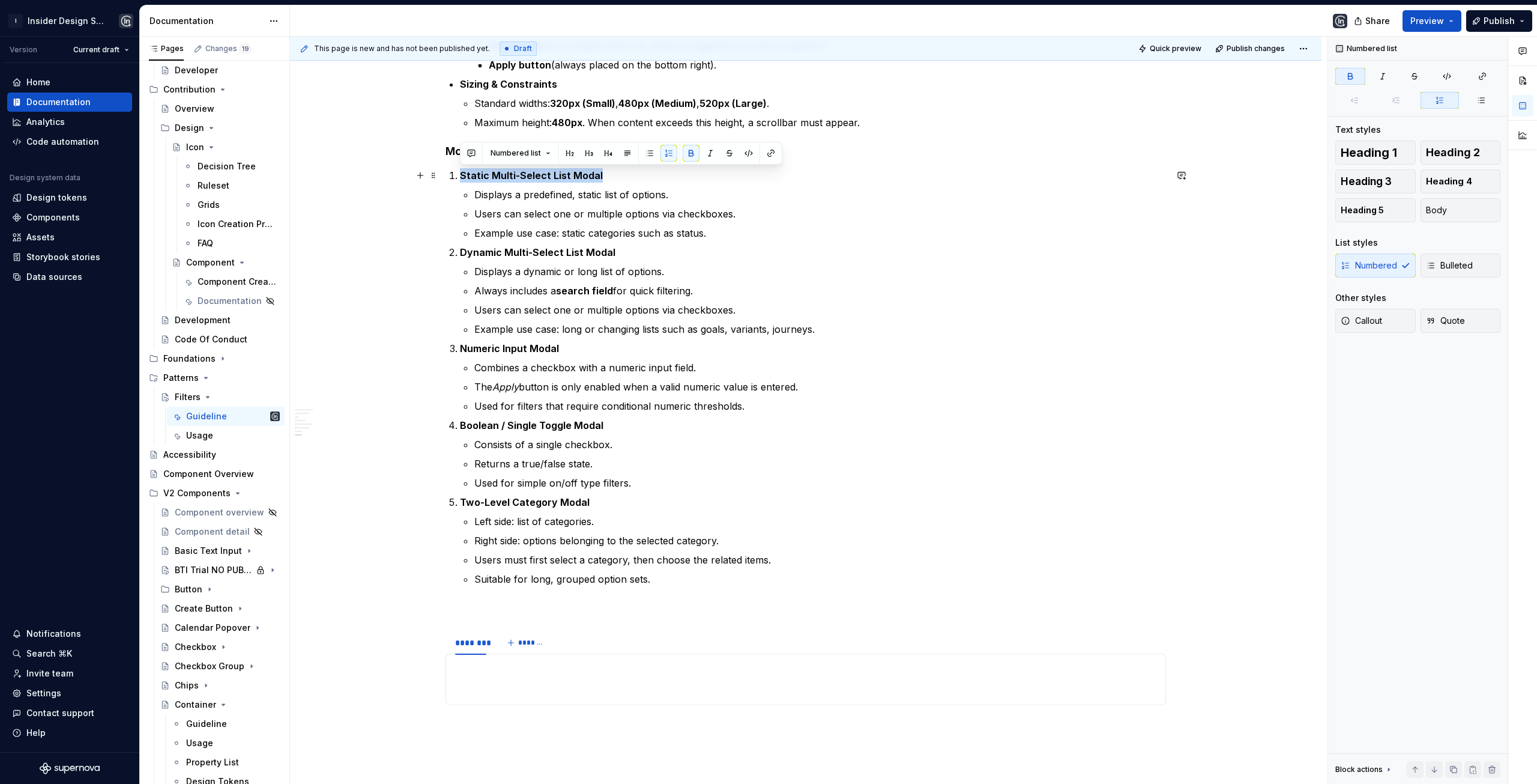
drag, startPoint x: 458, startPoint y: 174, endPoint x: 598, endPoint y: 181, distance: 140.2
click at [598, 181] on li "Static Multi-Select List Modal Displays a predefined, static list of options. U…" at bounding box center [813, 204] width 706 height 72
copy strong "Static Multi-Select List Modal"
click at [471, 643] on div "********" at bounding box center [471, 642] width 31 height 12
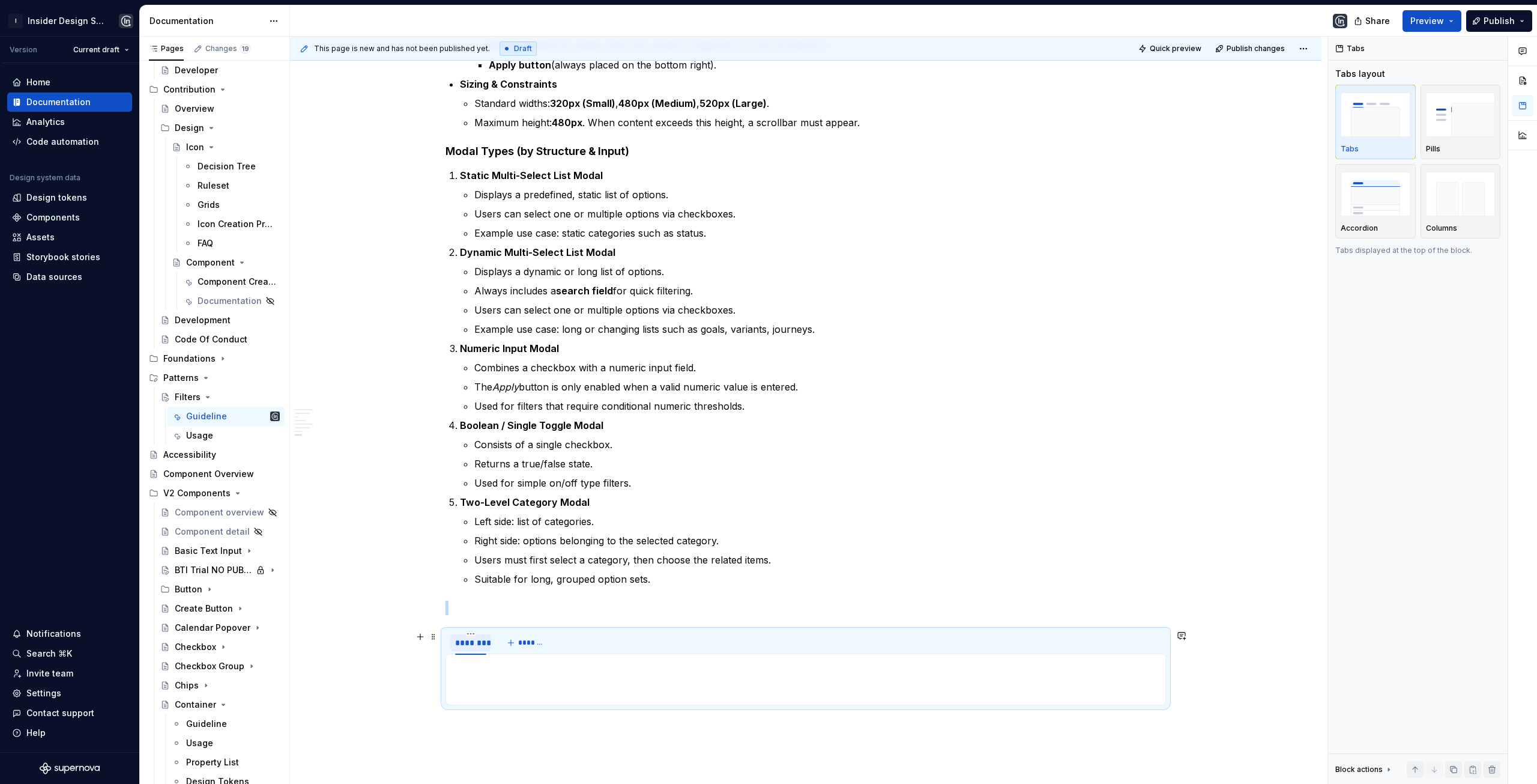
click at [471, 643] on div "********" at bounding box center [471, 642] width 31 height 12
type input "**********"
click at [609, 646] on span "*******" at bounding box center [618, 642] width 27 height 10
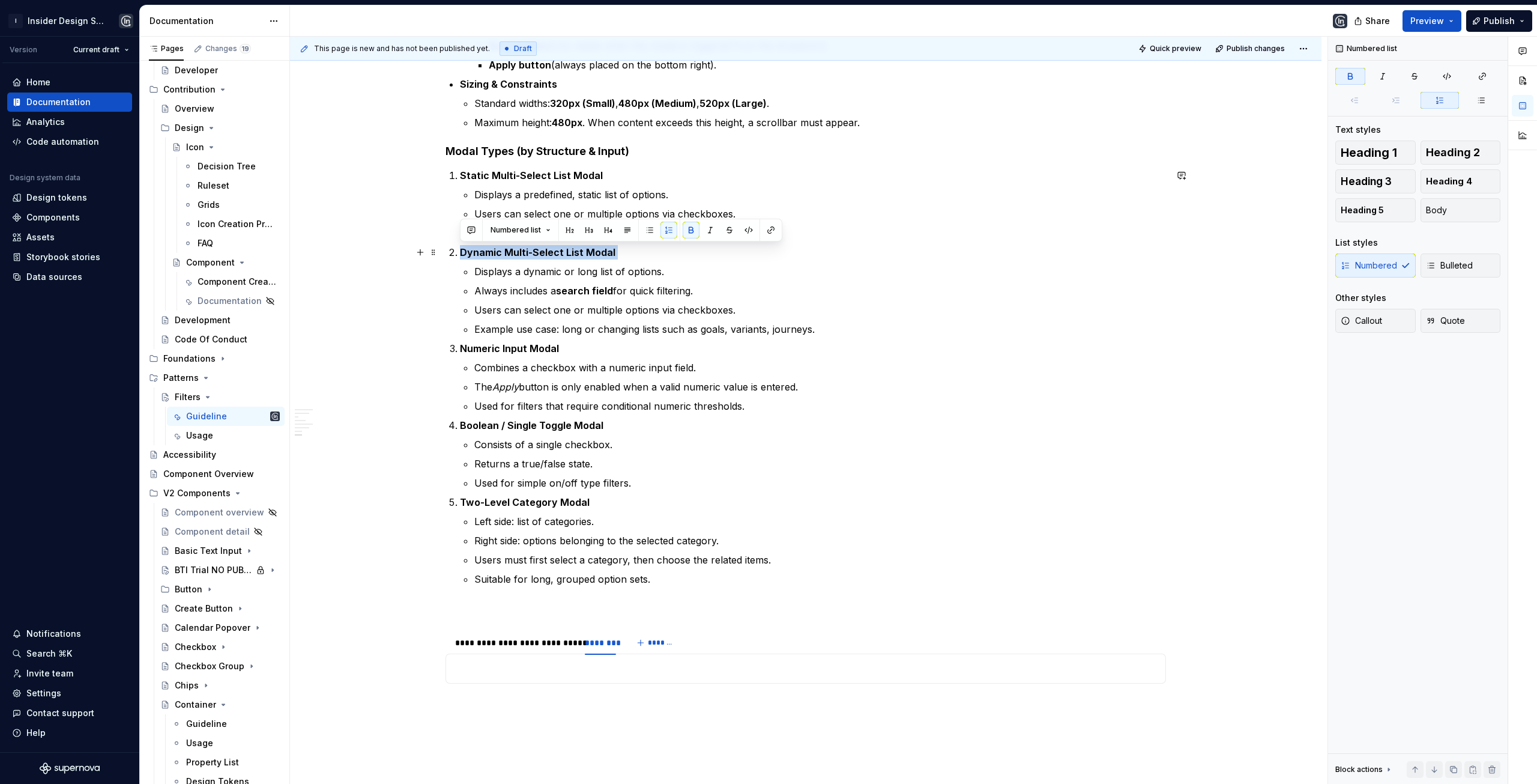
drag, startPoint x: 462, startPoint y: 253, endPoint x: 613, endPoint y: 260, distance: 151.2
click at [613, 260] on li "Dynamic Multi-Select List Modal Displays a dynamic or long list of options. Alw…" at bounding box center [813, 291] width 706 height 91
copy strong "Dynamic Multi-Select List Modal"
click at [597, 646] on div "********" at bounding box center [600, 642] width 31 height 12
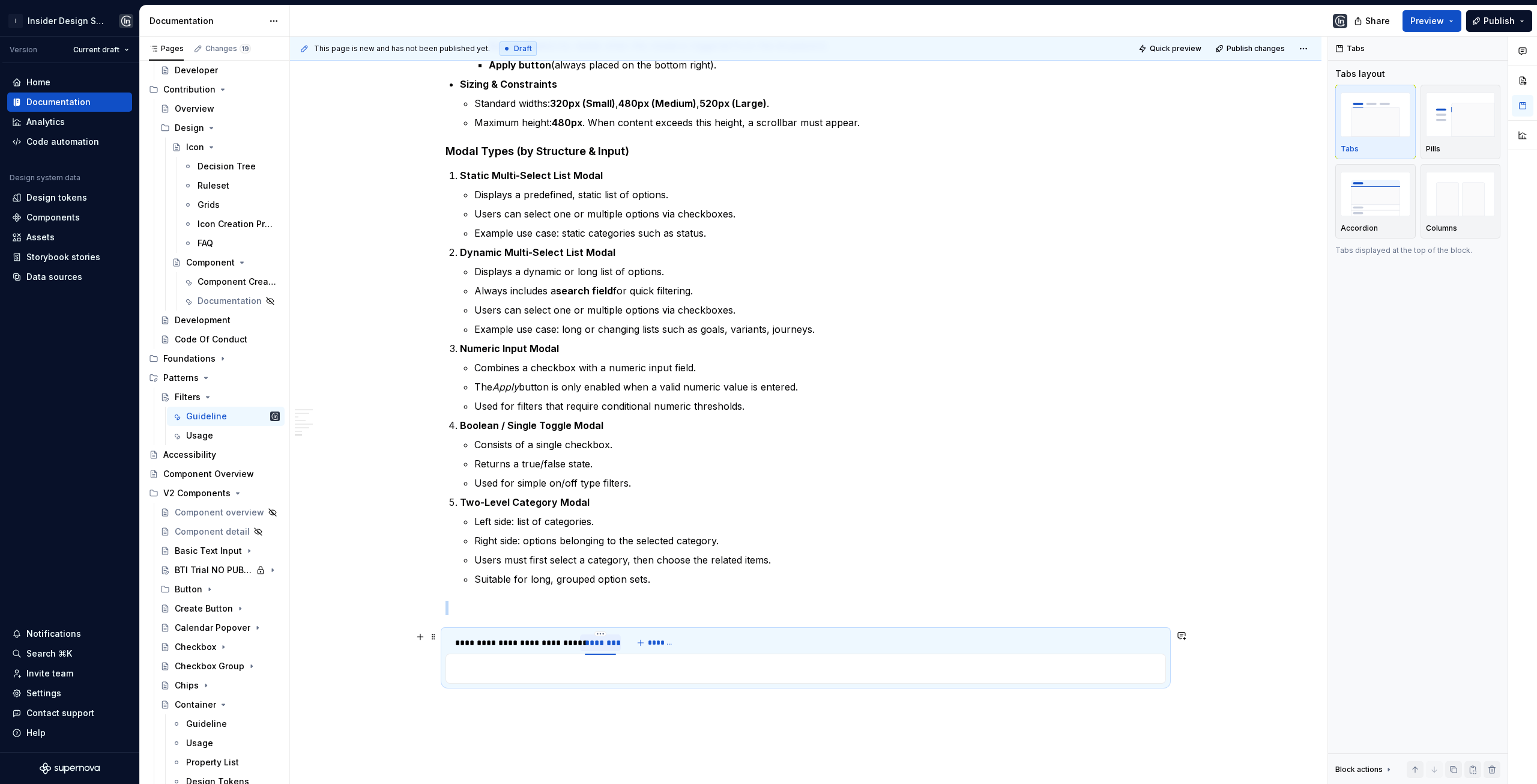
click at [597, 646] on div "********" at bounding box center [600, 642] width 31 height 12
type input "**********"
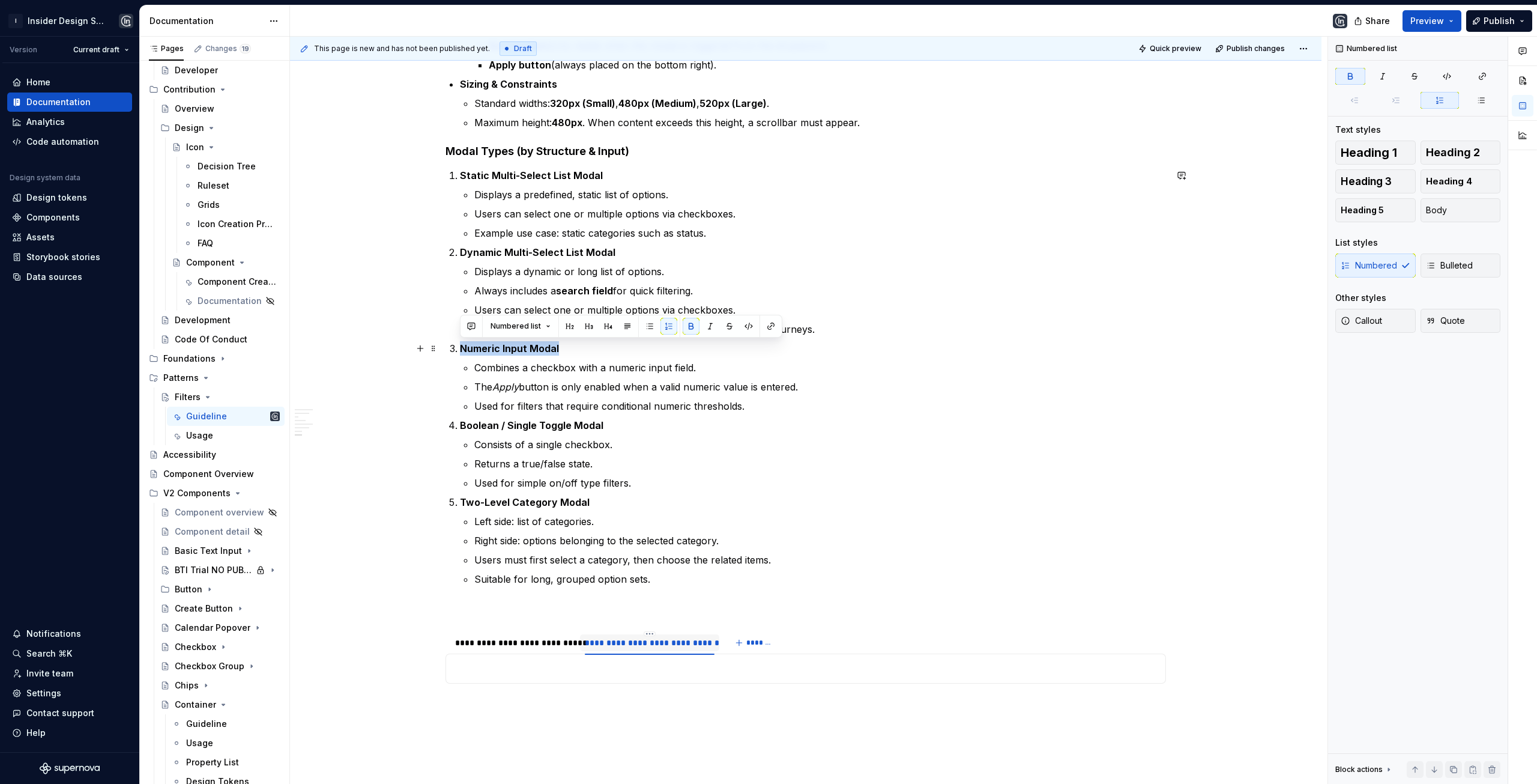
drag, startPoint x: 461, startPoint y: 349, endPoint x: 575, endPoint y: 350, distance: 114.0
click at [575, 350] on p "Numeric Input Modal" at bounding box center [813, 349] width 706 height 15
copy strong "Numeric Input Modal"
click at [747, 638] on span "*******" at bounding box center [760, 642] width 27 height 10
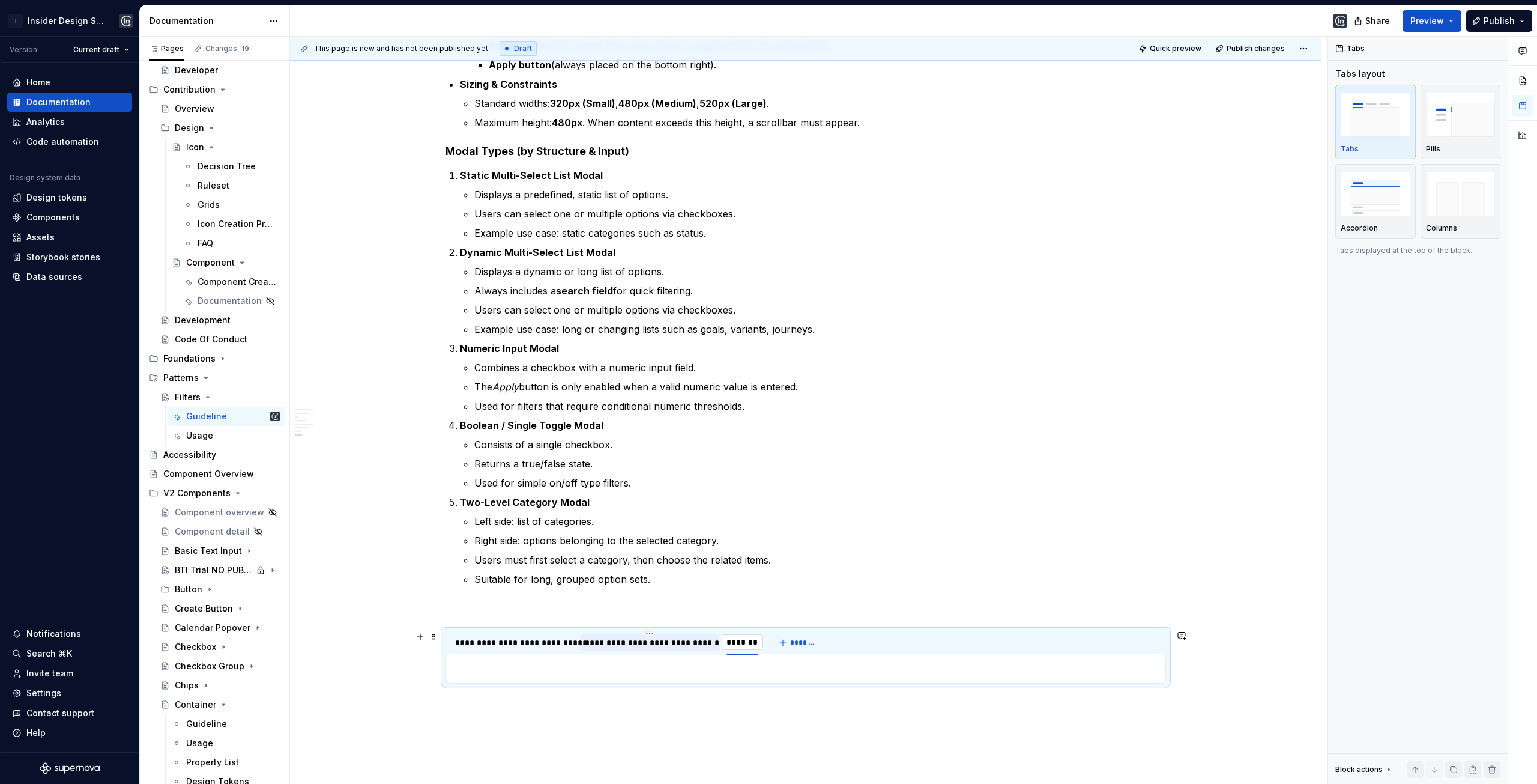
type input "**********"
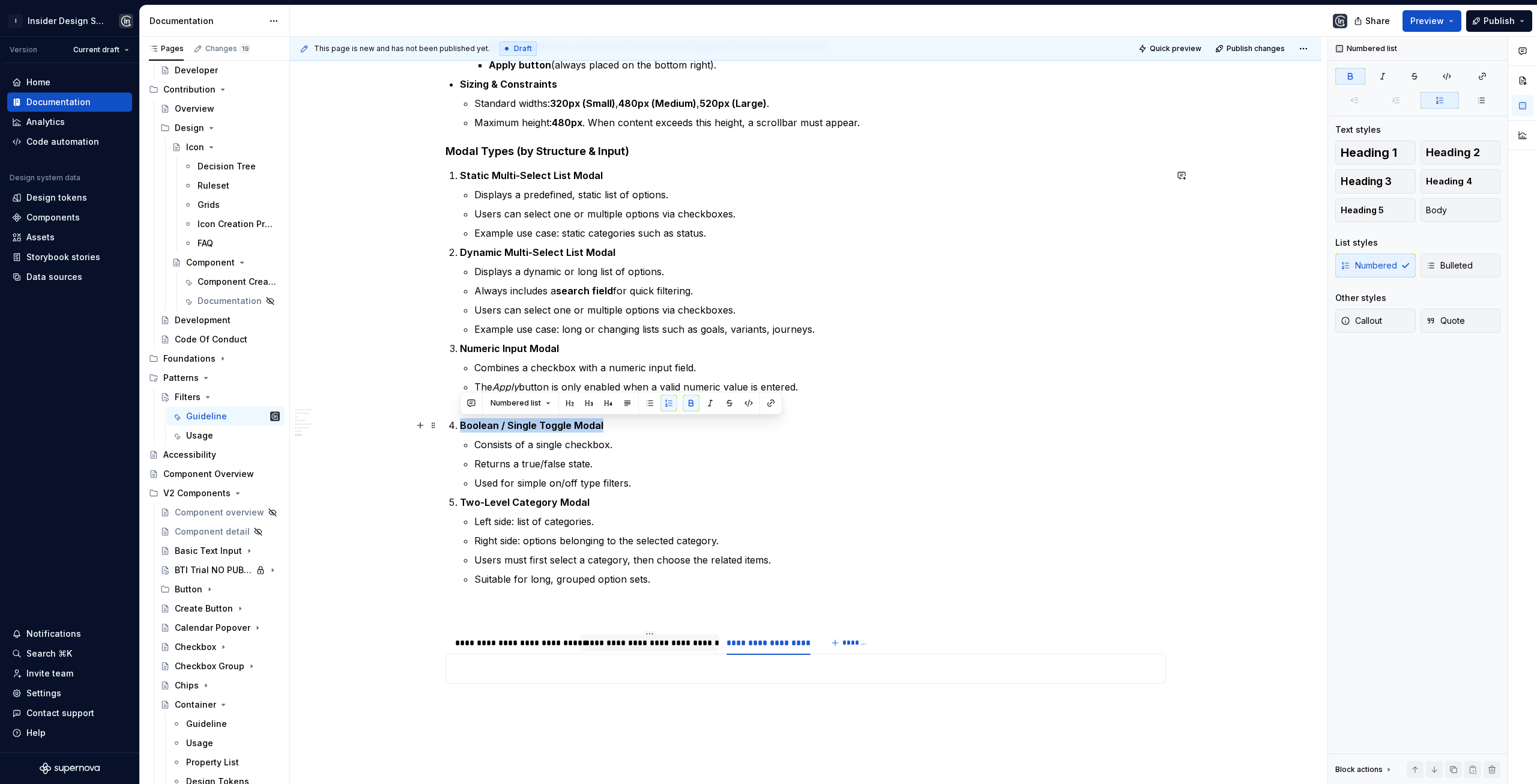
drag, startPoint x: 461, startPoint y: 425, endPoint x: 606, endPoint y: 424, distance: 145.0
click at [606, 424] on p "Boolean / Single Toggle Modal" at bounding box center [813, 425] width 706 height 15
copy strong "Boolean / Single Toggle Modal"
click at [827, 642] on div "**********" at bounding box center [660, 642] width 429 height 24
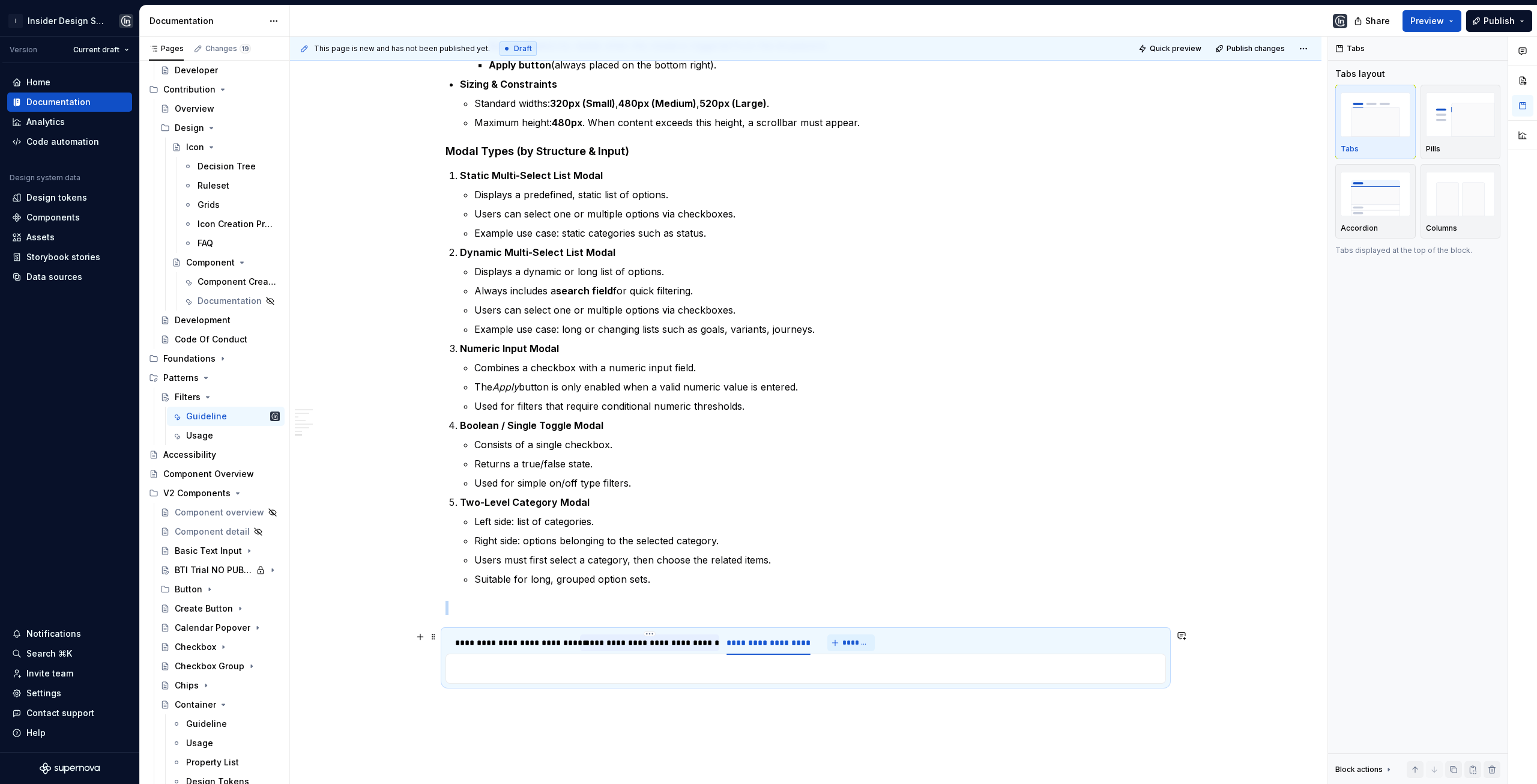
click at [837, 641] on button "*******" at bounding box center [851, 642] width 48 height 16
type input "**********"
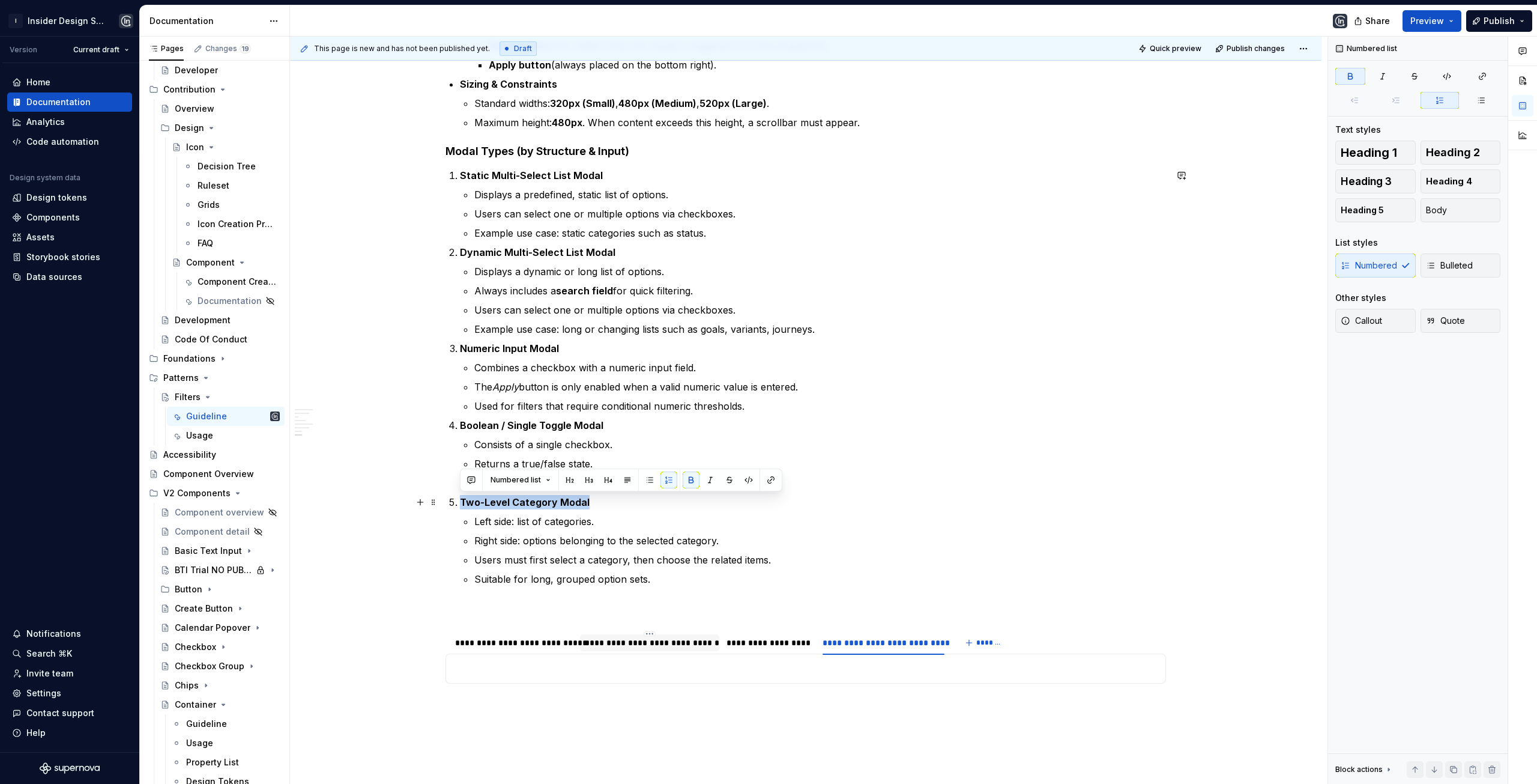
drag, startPoint x: 460, startPoint y: 500, endPoint x: 603, endPoint y: 506, distance: 143.1
click at [603, 506] on p "Two-Level Category Modal" at bounding box center [813, 502] width 706 height 15
copy strong "Two-Level Category Modal"
click at [980, 648] on button "*******" at bounding box center [985, 642] width 48 height 16
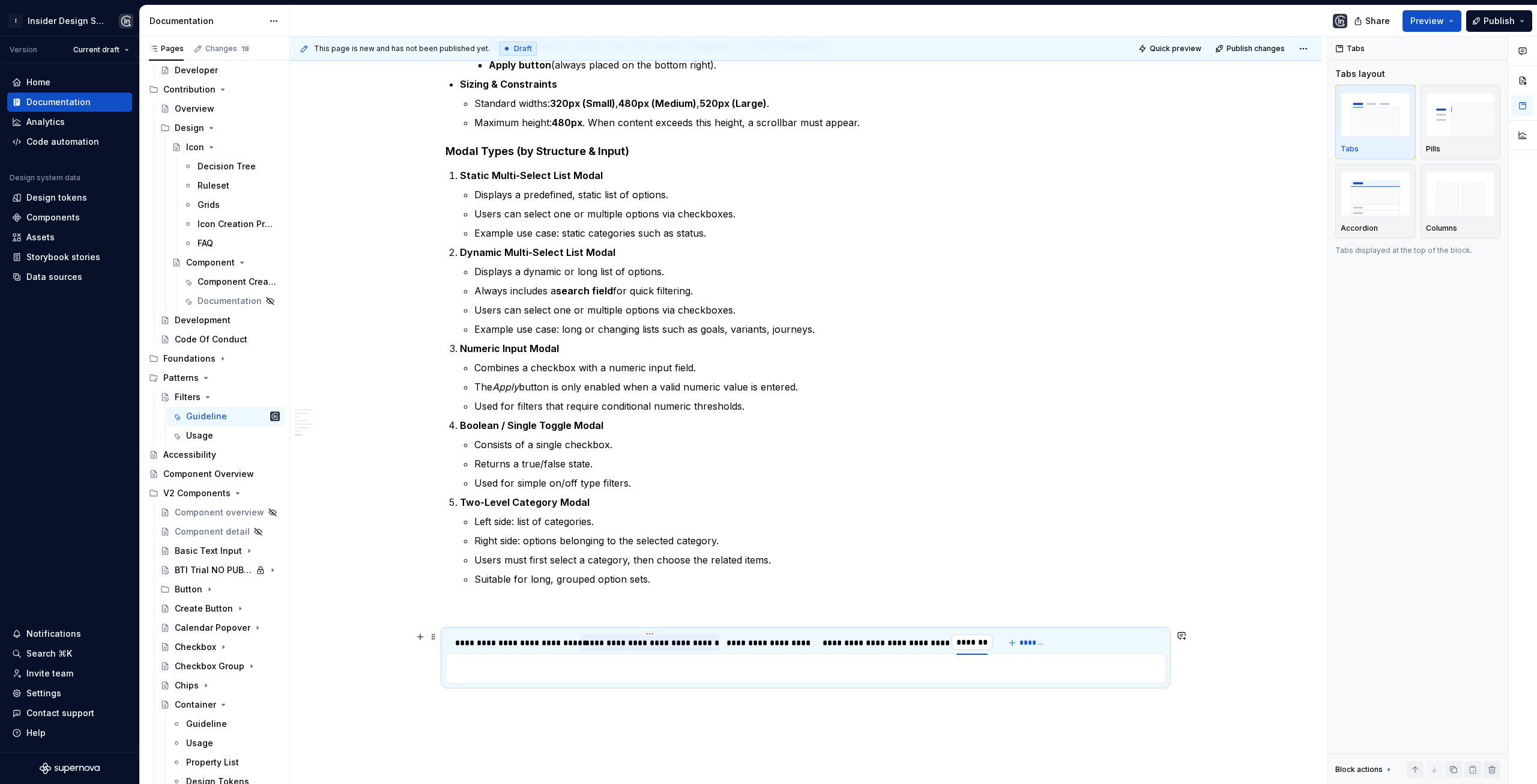
type input "**********"
click at [512, 644] on div "**********" at bounding box center [514, 642] width 118 height 12
click at [501, 610] on p at bounding box center [806, 607] width 721 height 15
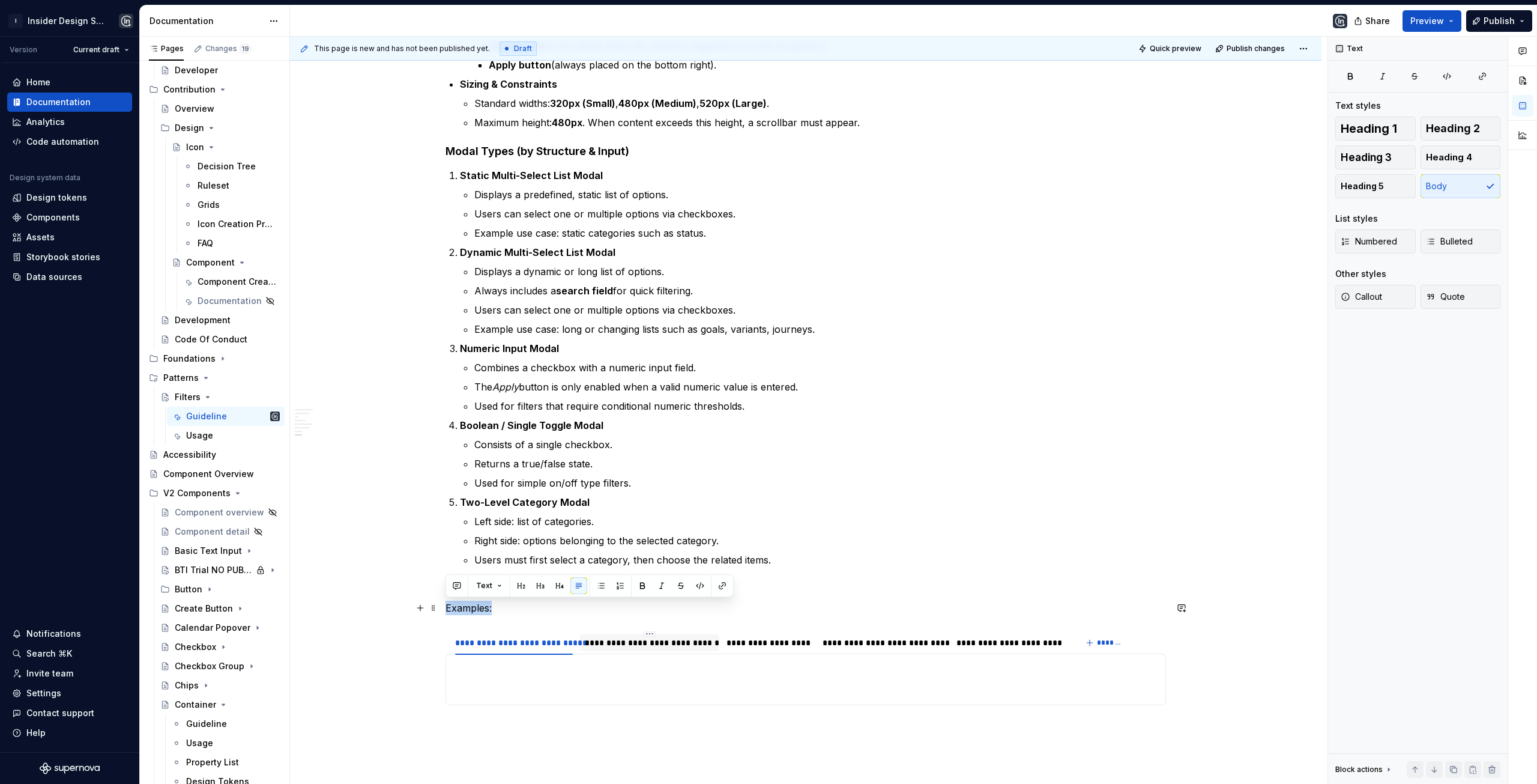
drag, startPoint x: 499, startPoint y: 612, endPoint x: 444, endPoint y: 602, distance: 55.9
click at [1367, 189] on span "Heading 5" at bounding box center [1362, 186] width 43 height 12
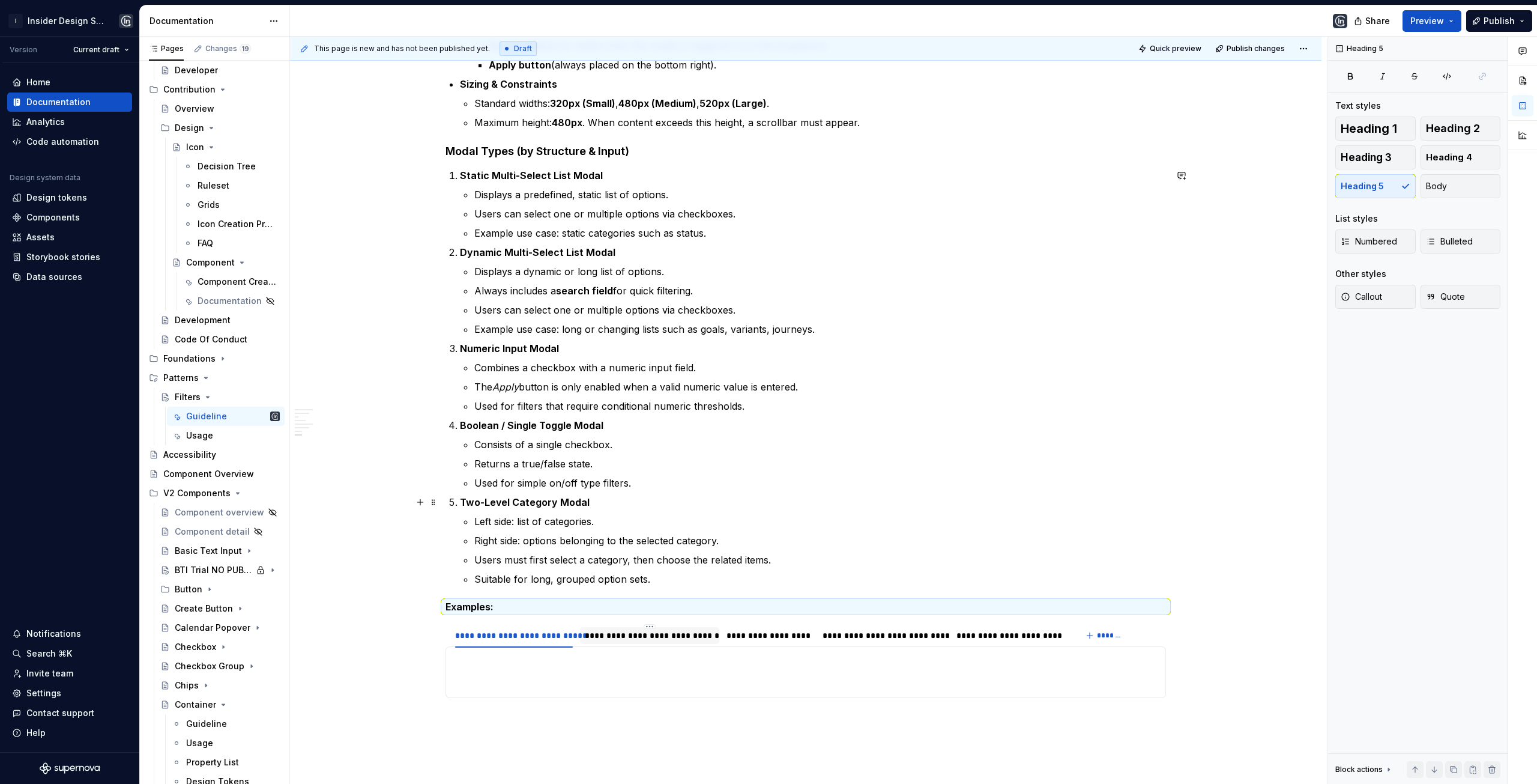
click at [504, 505] on strong "Two-Level Category Modal" at bounding box center [525, 501] width 130 height 12
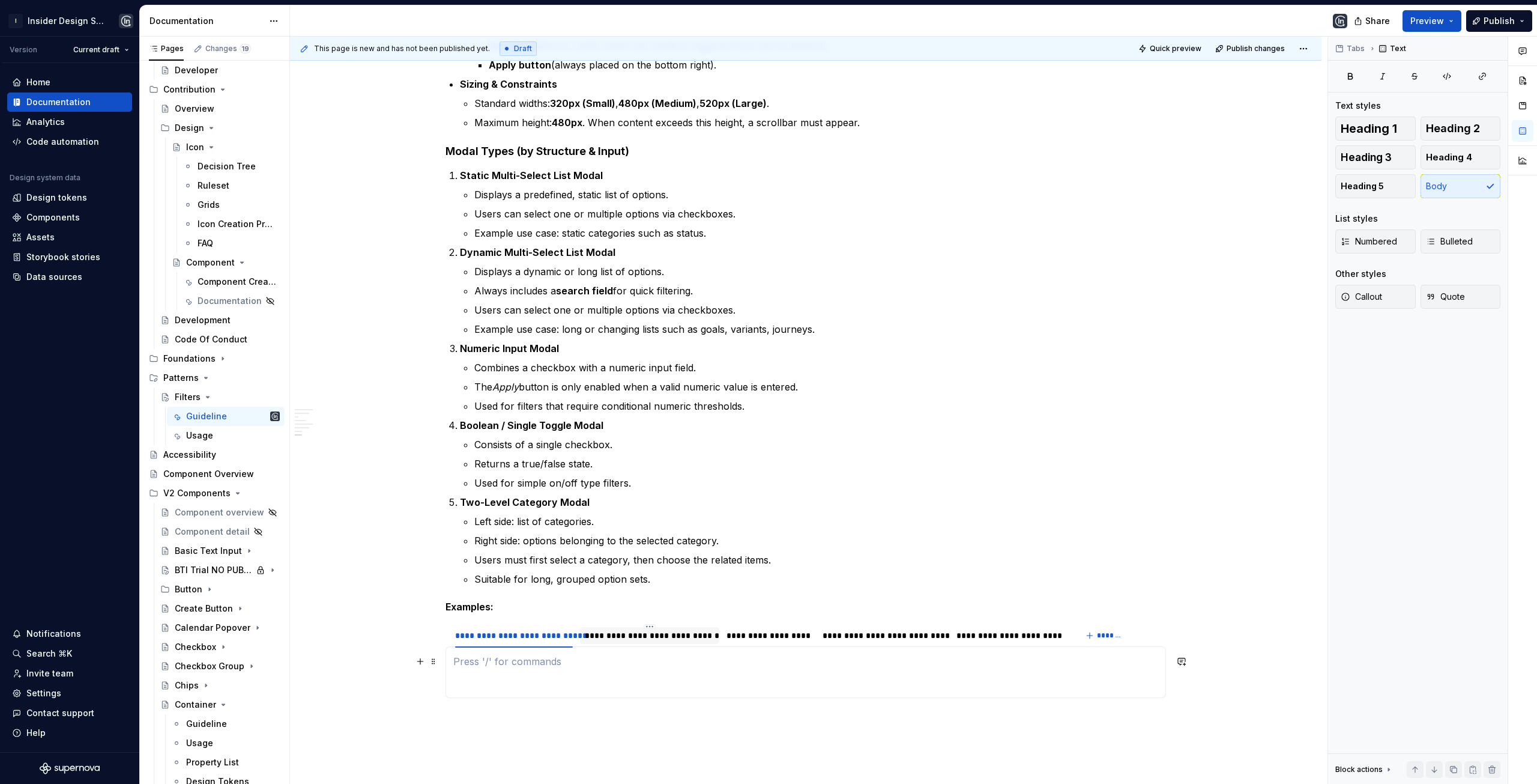
click at [502, 665] on p at bounding box center [806, 661] width 705 height 15
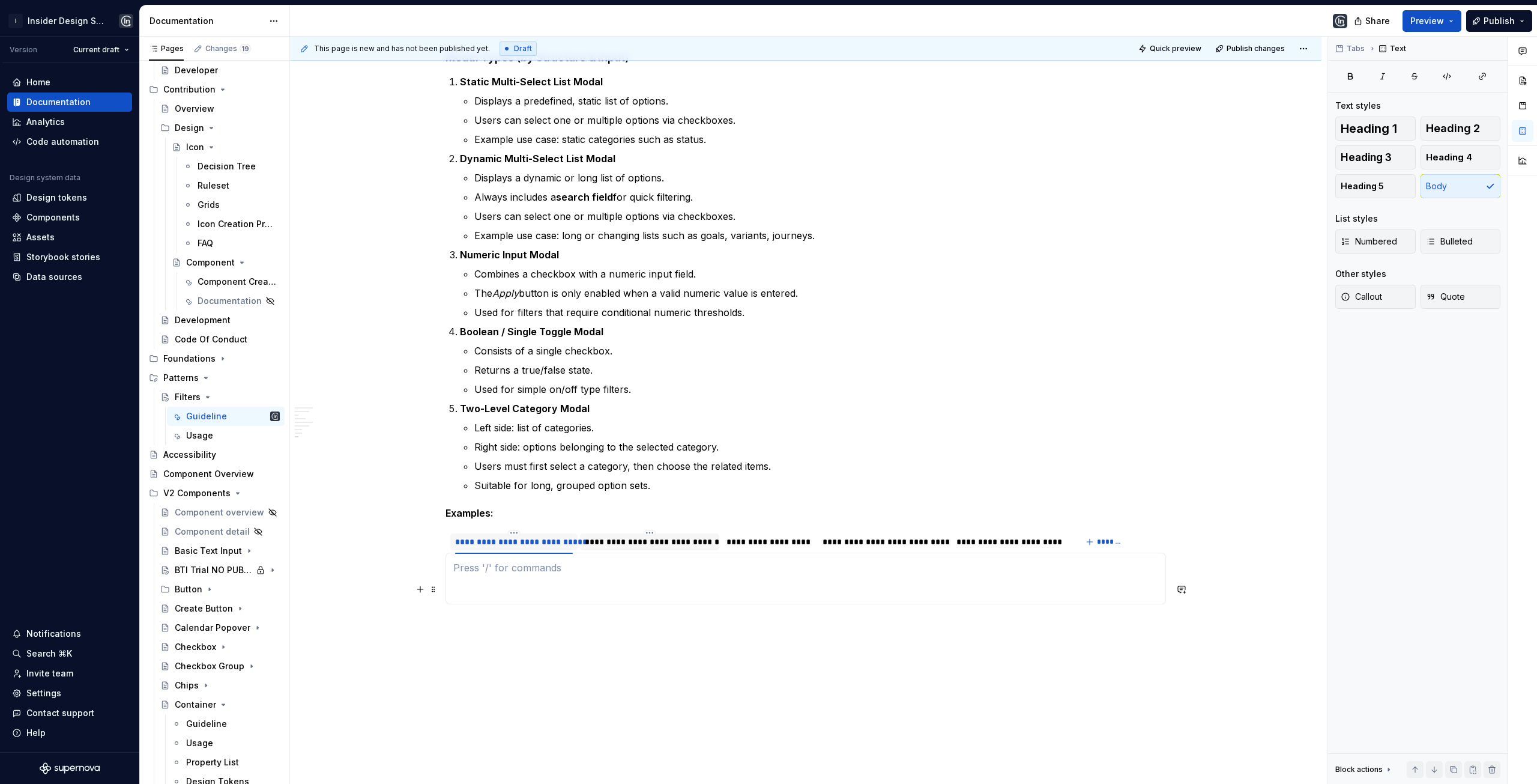
scroll to position [2132, 0]
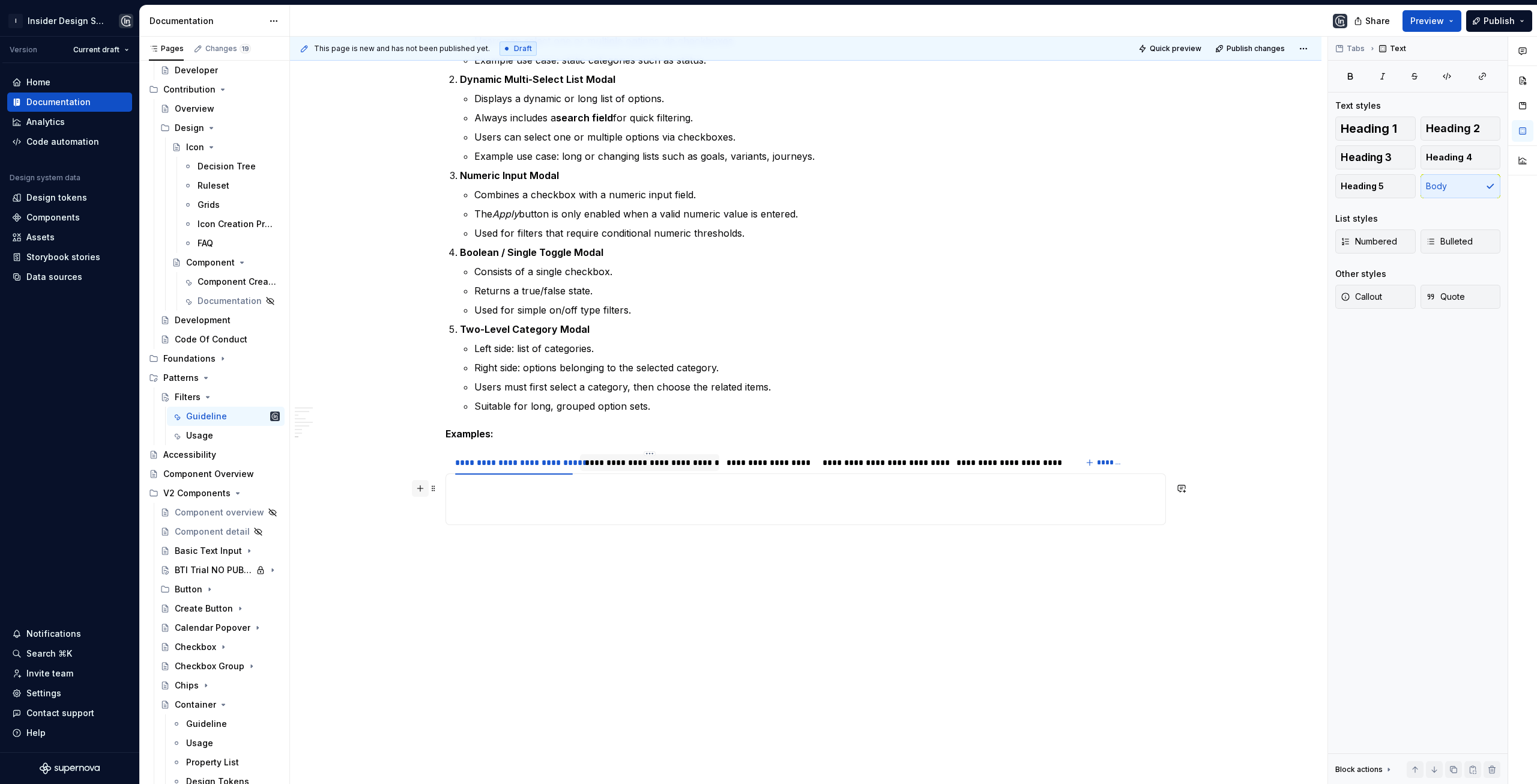
click at [423, 492] on button "button" at bounding box center [420, 488] width 16 height 16
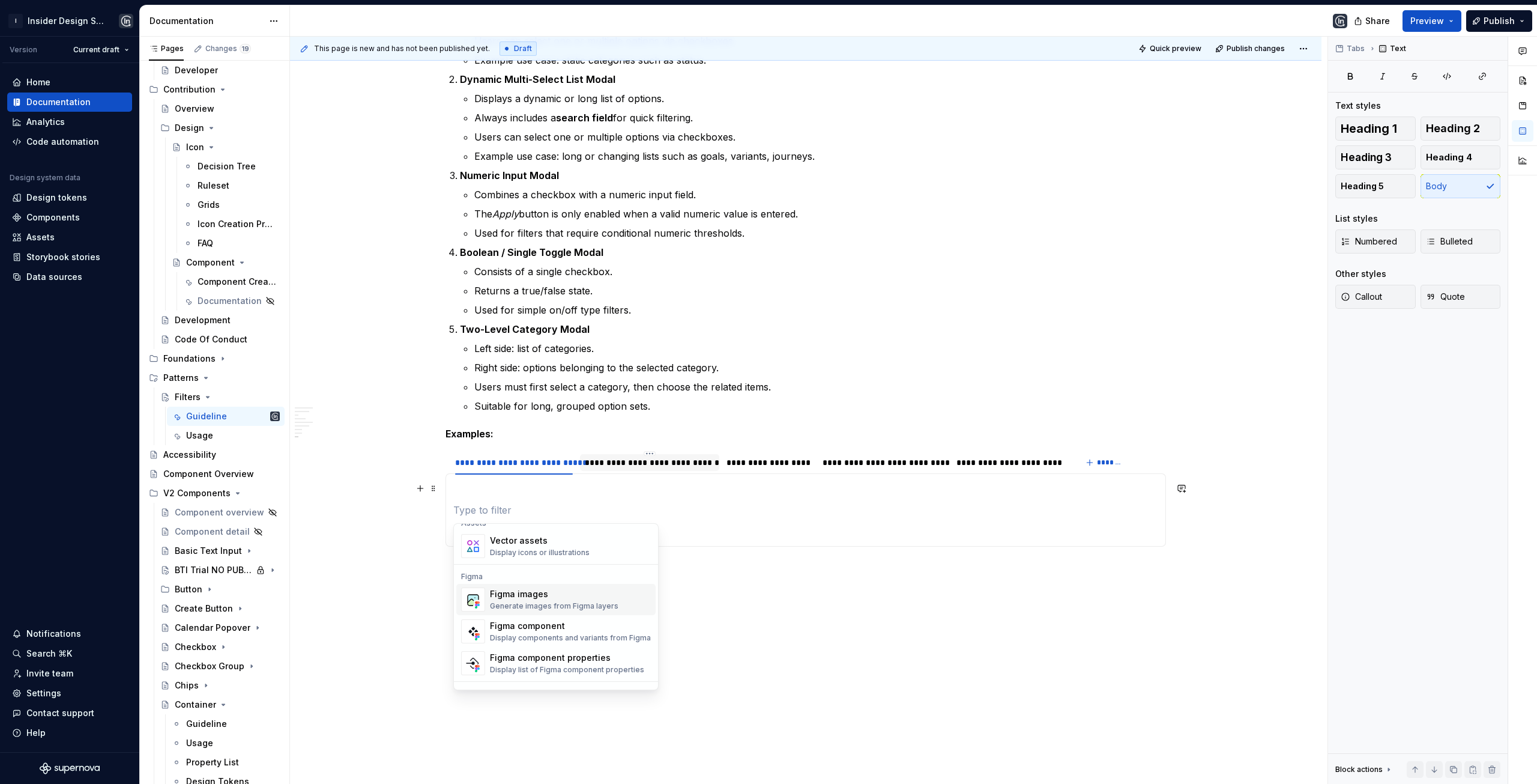
scroll to position [1080, 0]
click at [550, 579] on div "Generate images from Figma layers" at bounding box center [554, 580] width 128 height 10
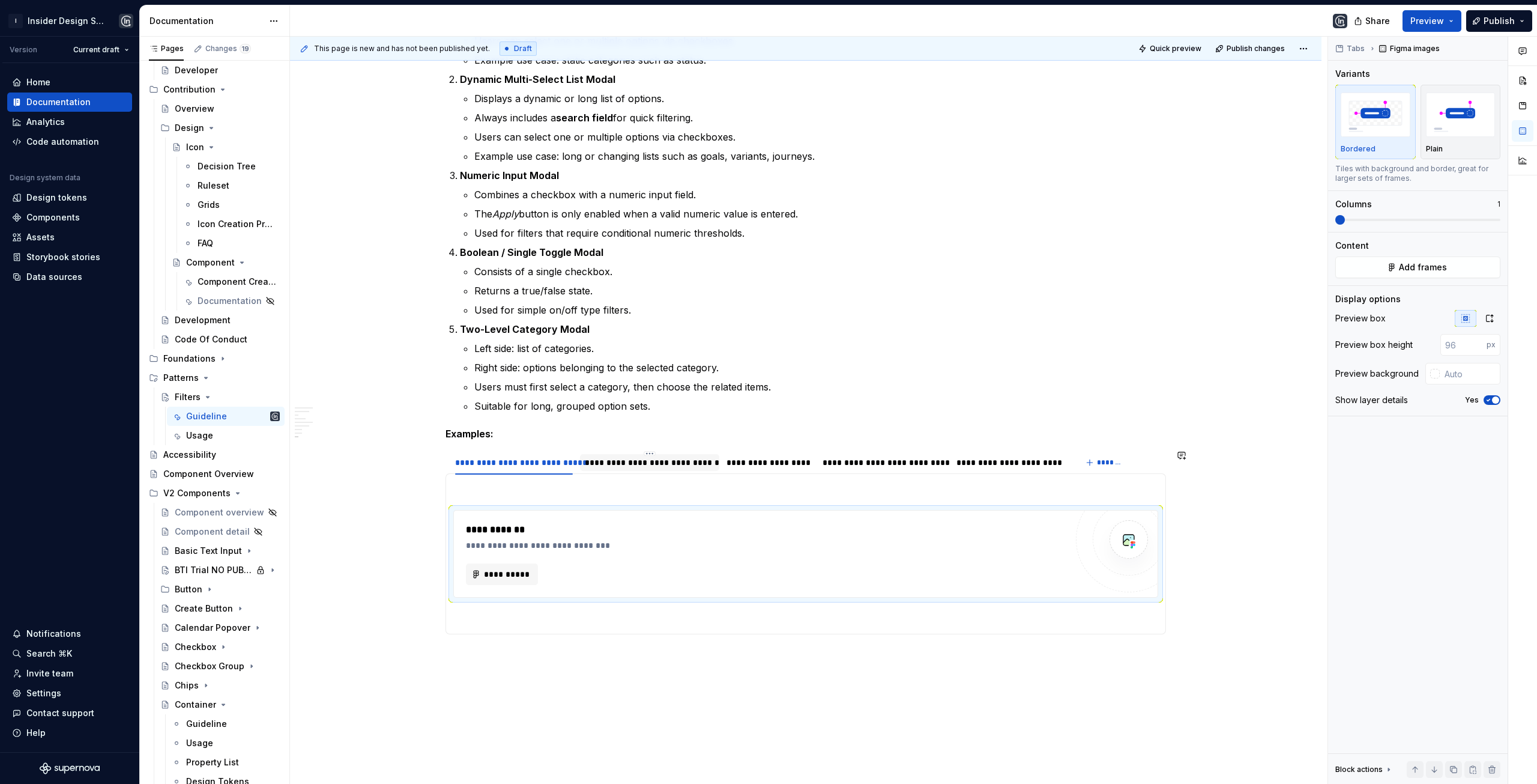
click at [500, 497] on section-item-column "**********" at bounding box center [806, 553] width 705 height 145
click at [500, 567] on button "**********" at bounding box center [501, 575] width 72 height 22
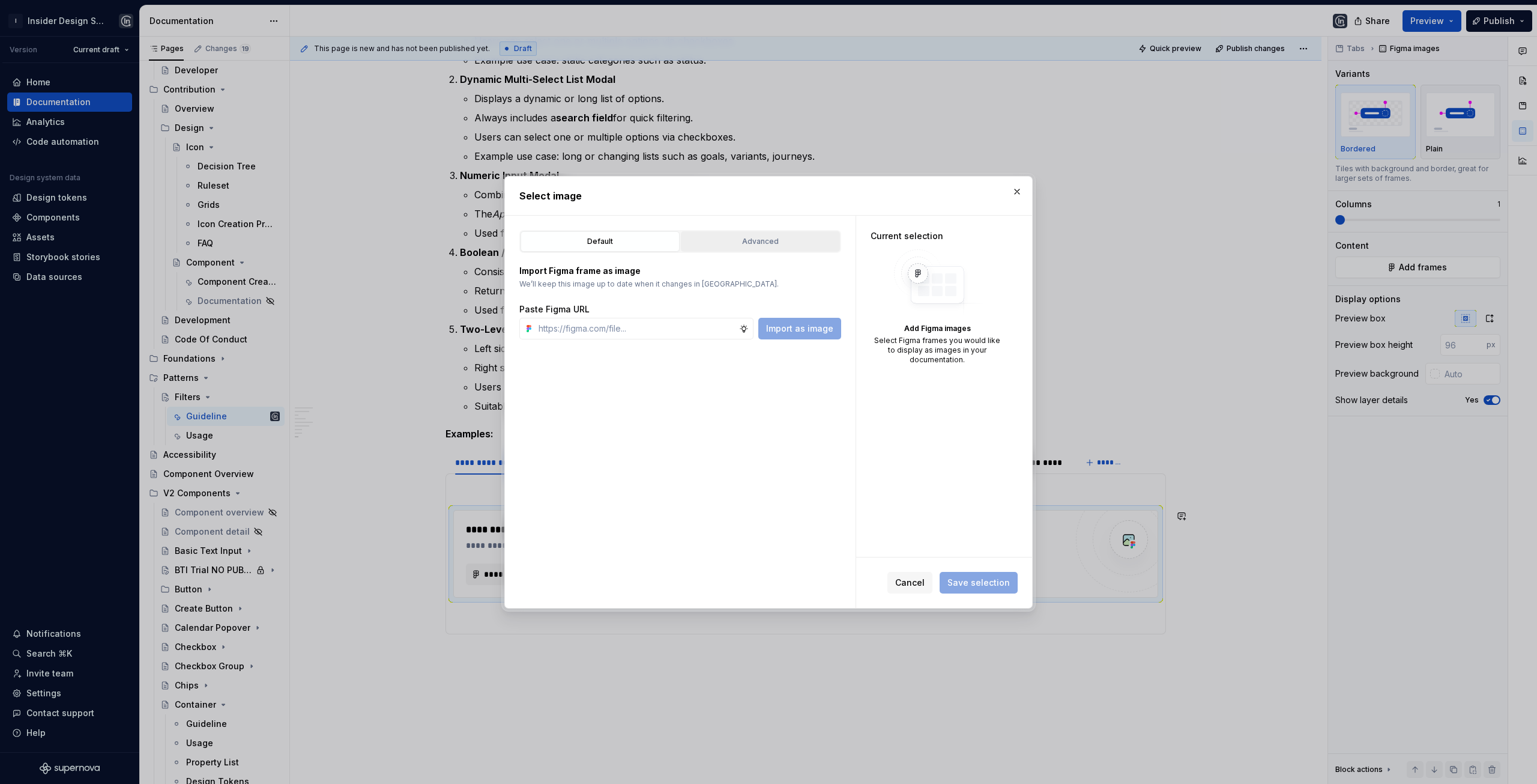
click at [782, 242] on div "Advanced" at bounding box center [760, 241] width 151 height 12
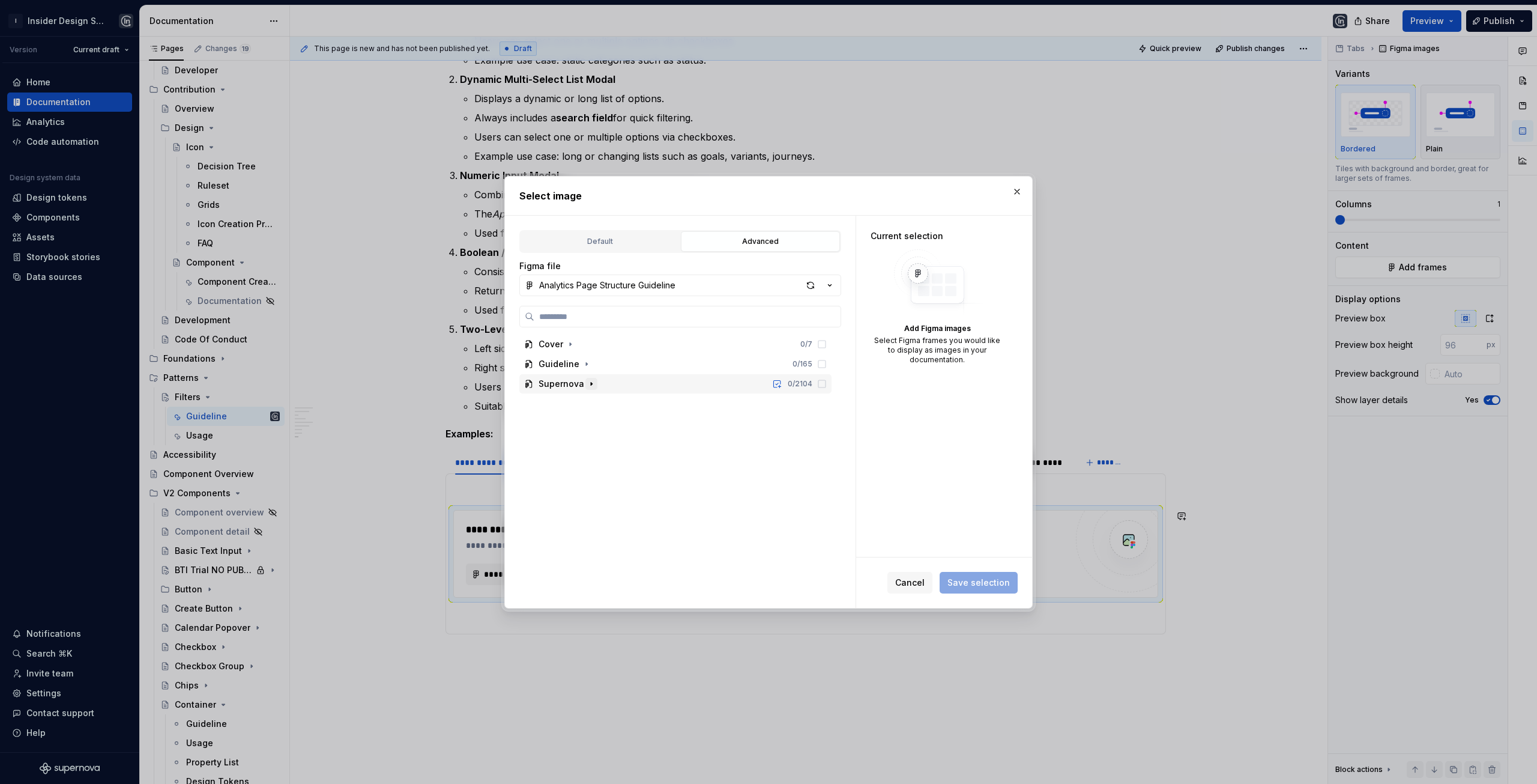
click at [586, 385] on icon "button" at bounding box center [591, 383] width 10 height 10
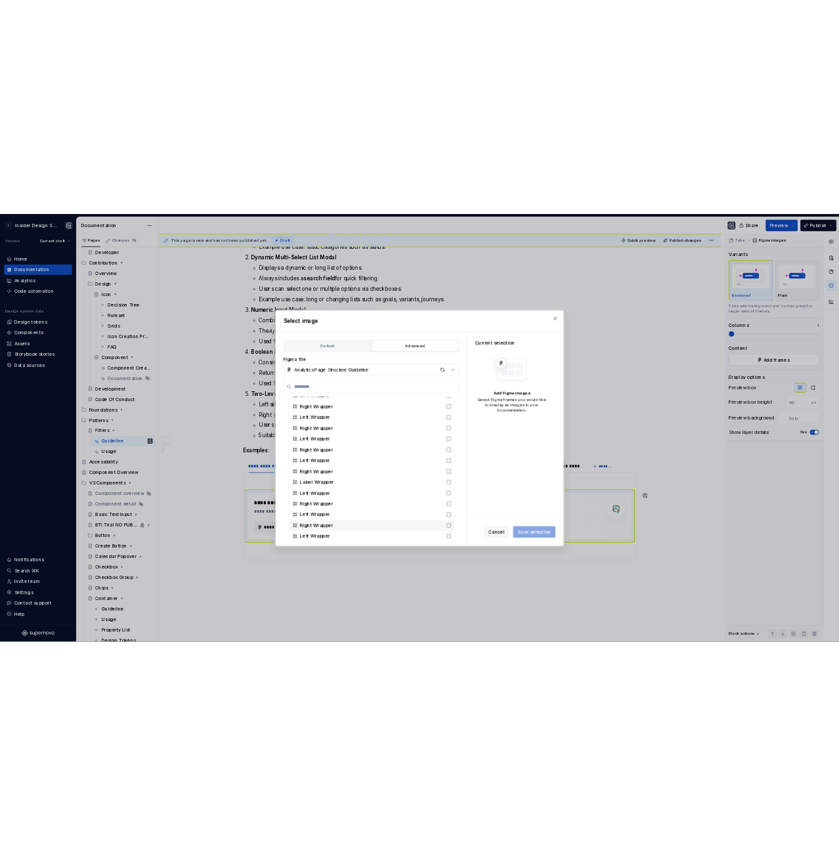
scroll to position [656, 0]
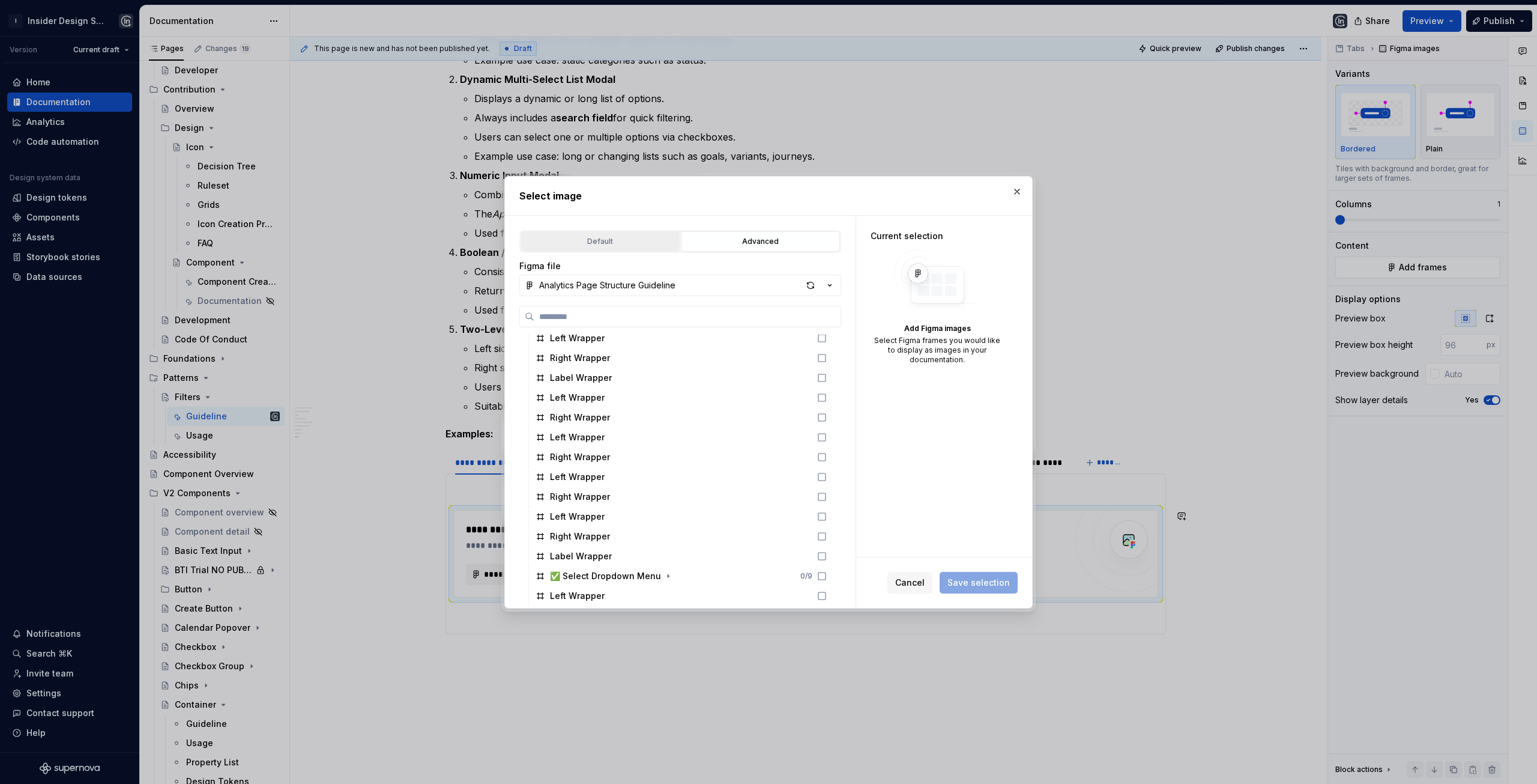
click at [623, 241] on div "Default" at bounding box center [600, 241] width 151 height 12
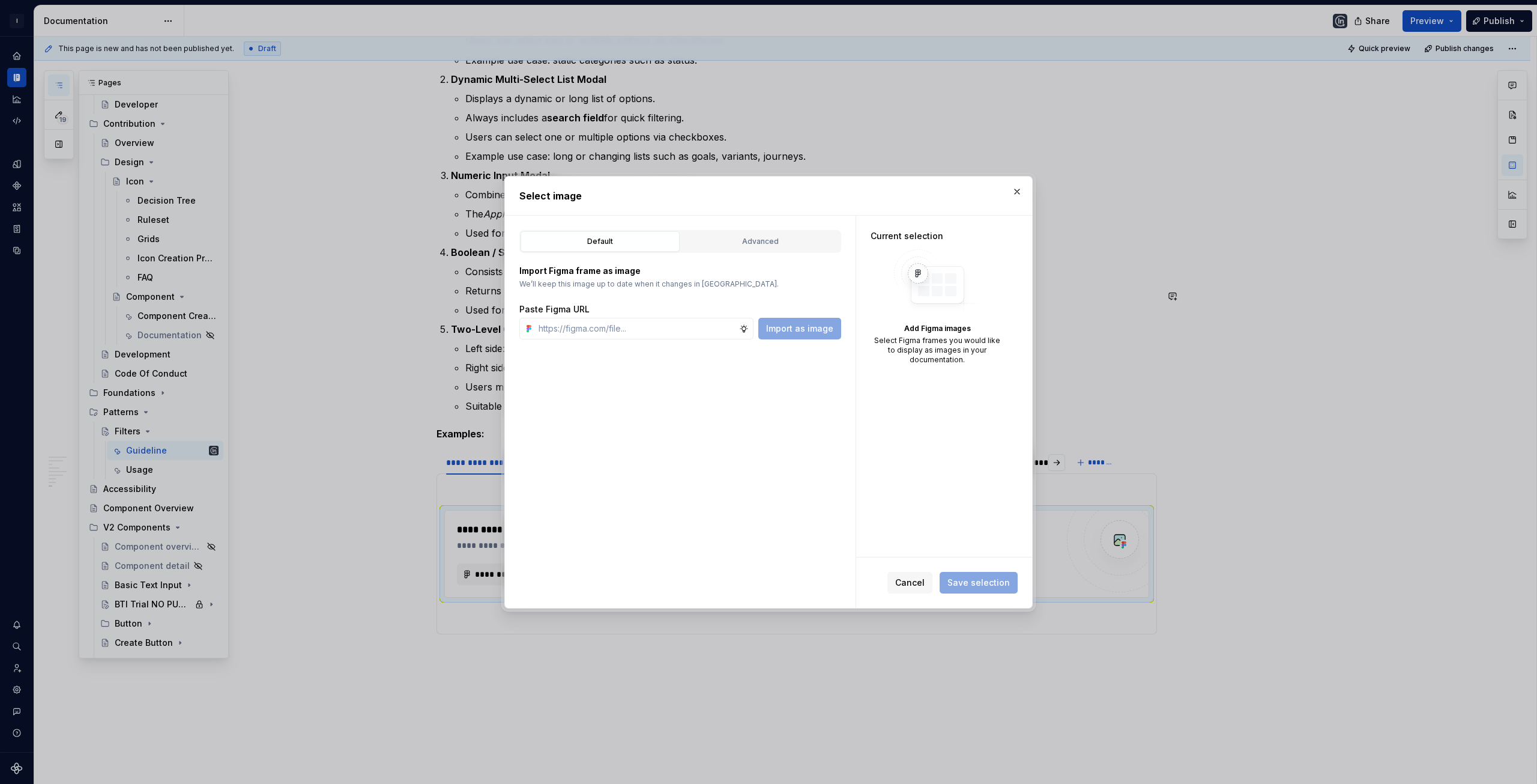
type textarea "*"
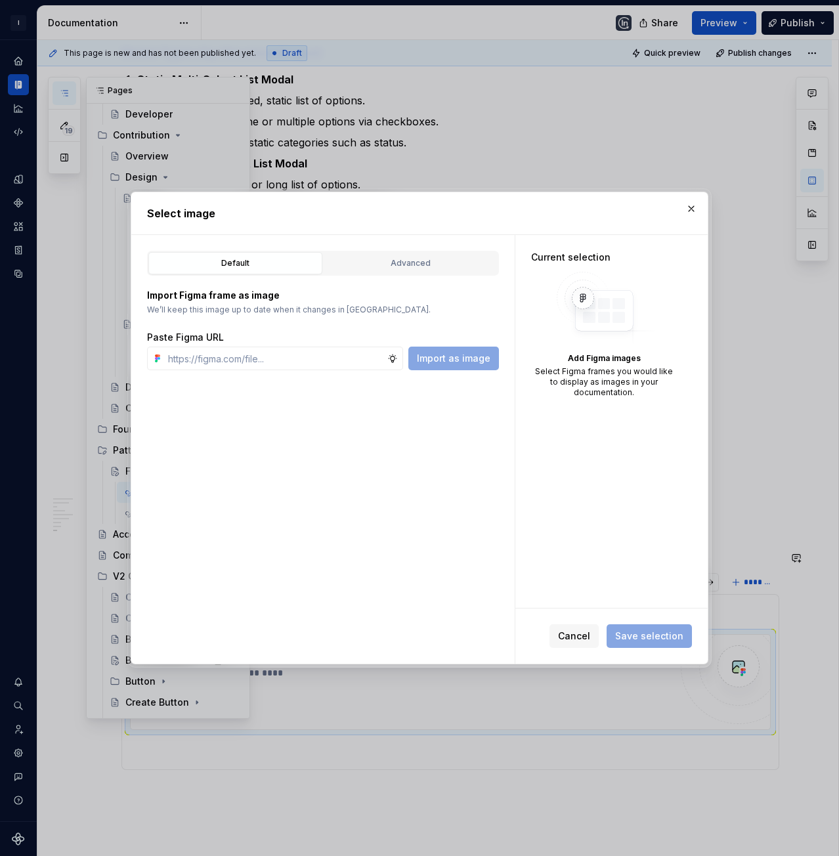
scroll to position [2065, 0]
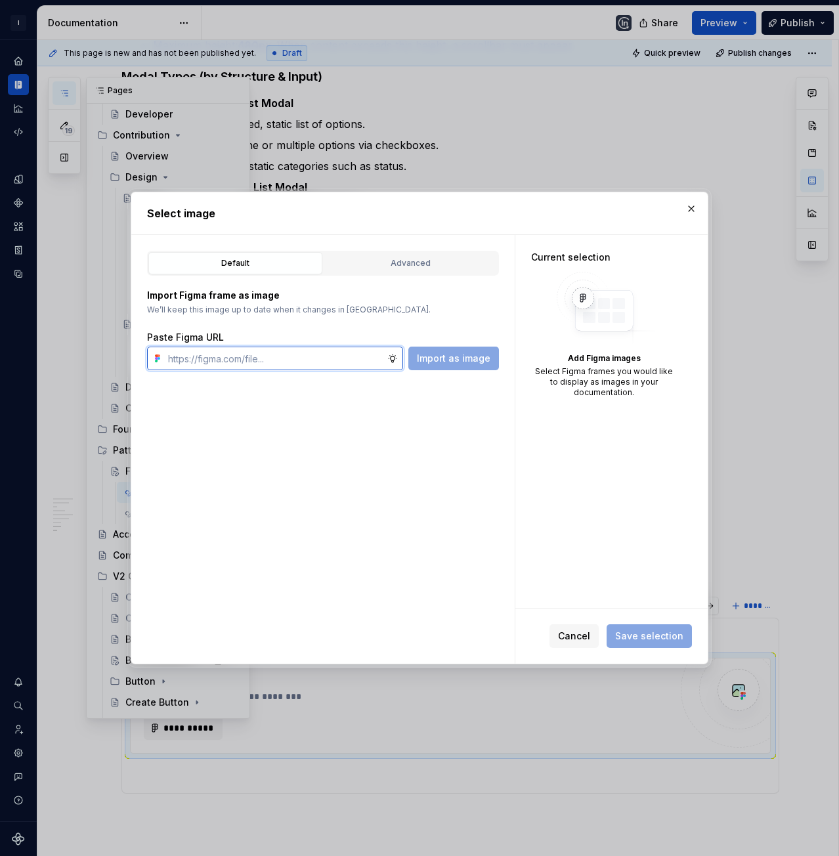
click at [313, 364] on input "text" at bounding box center [275, 359] width 224 height 24
paste input "https://www.figma.com/design/bsWxboZaabpGPXnCaljHP2/Analytics-Page-Structure-Gu…"
type input "https://www.figma.com/design/bsWxboZaabpGPXnCaljHP2/Analytics-Page-Structure-Gu…"
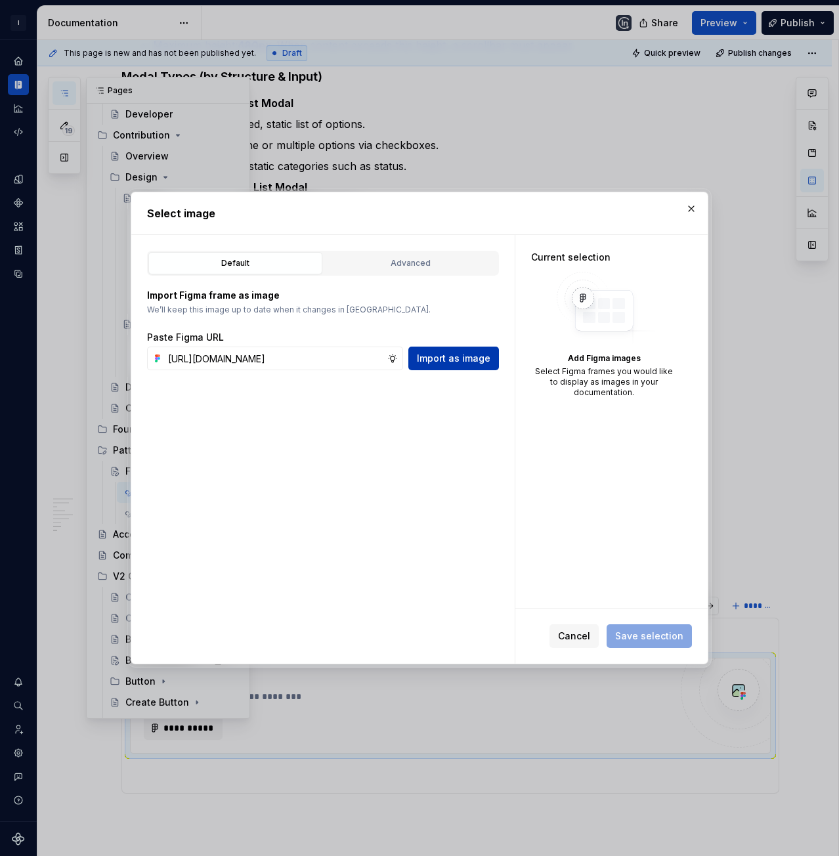
click at [435, 361] on span "Import as image" at bounding box center [454, 358] width 74 height 13
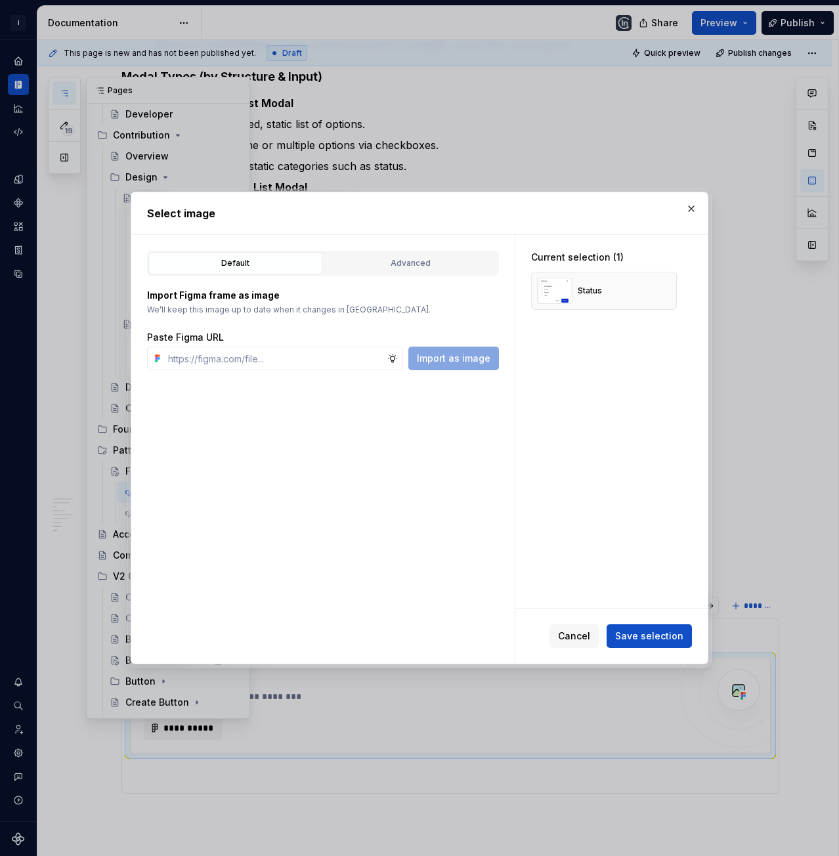
click at [647, 641] on span "Save selection" at bounding box center [649, 635] width 68 height 13
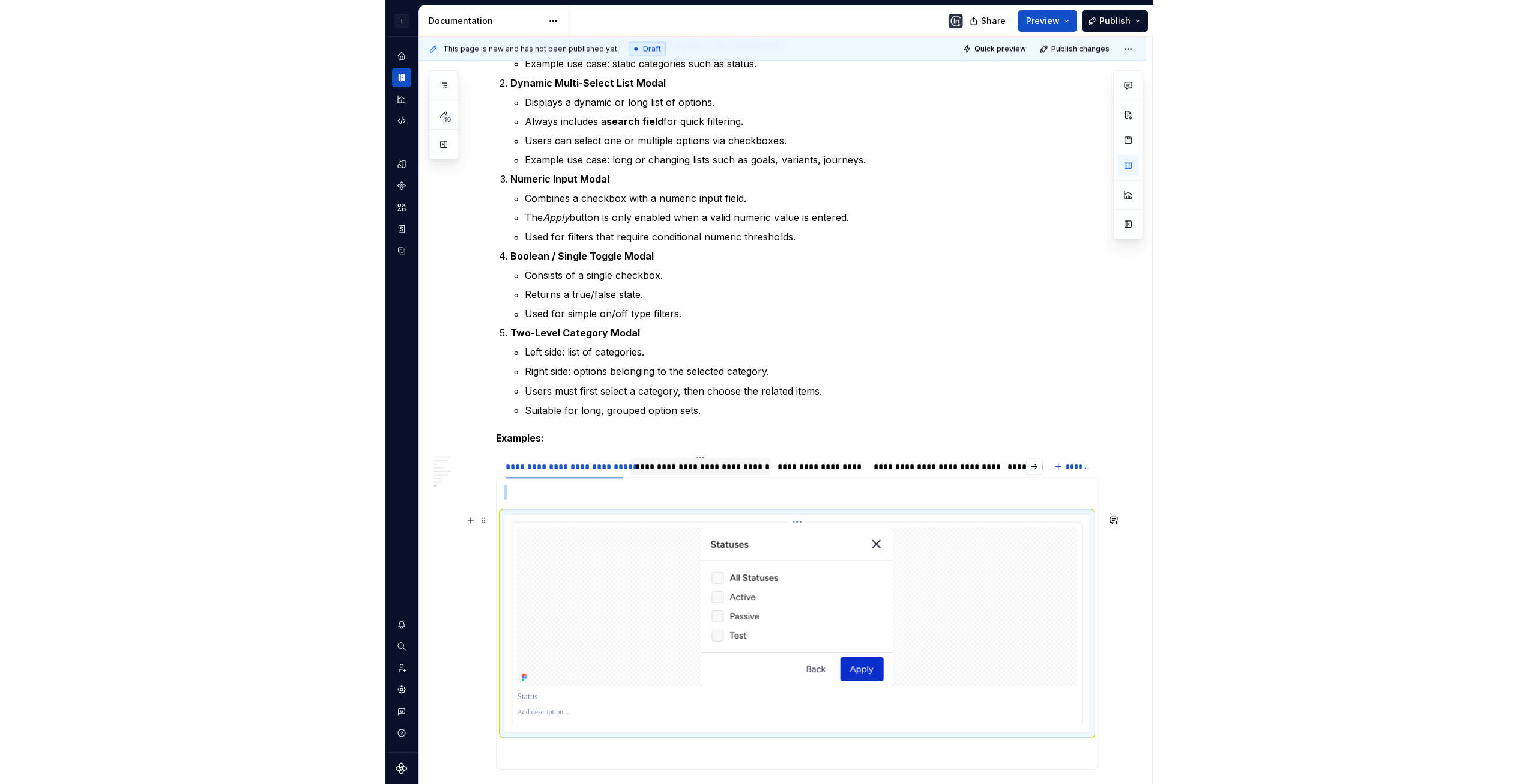
scroll to position [2046, 0]
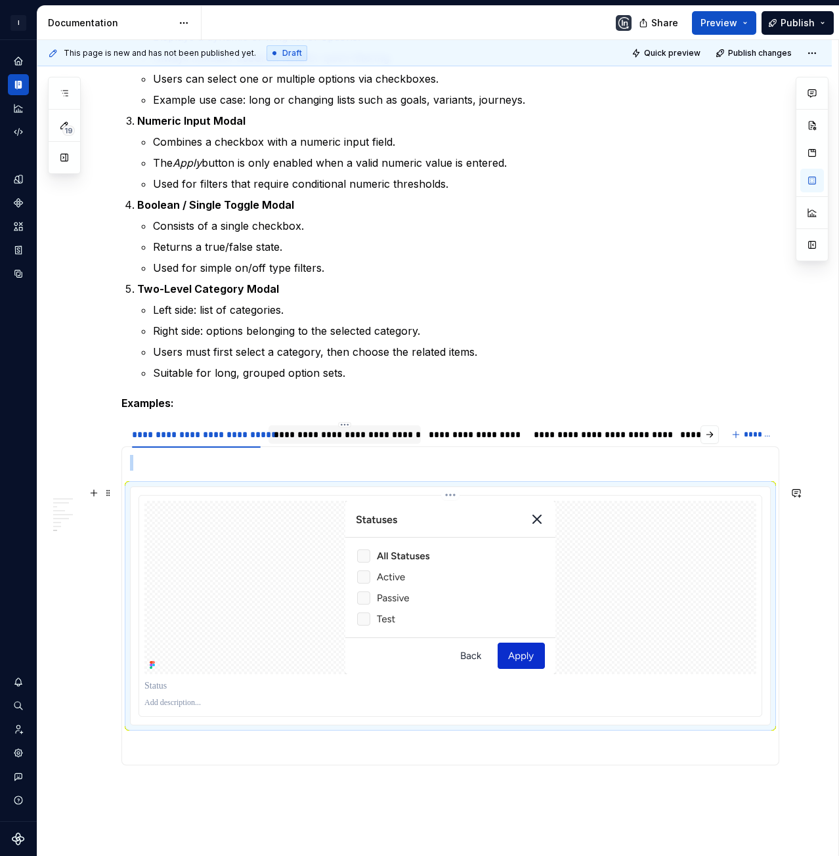
click at [596, 582] on div at bounding box center [450, 587] width 612 height 173
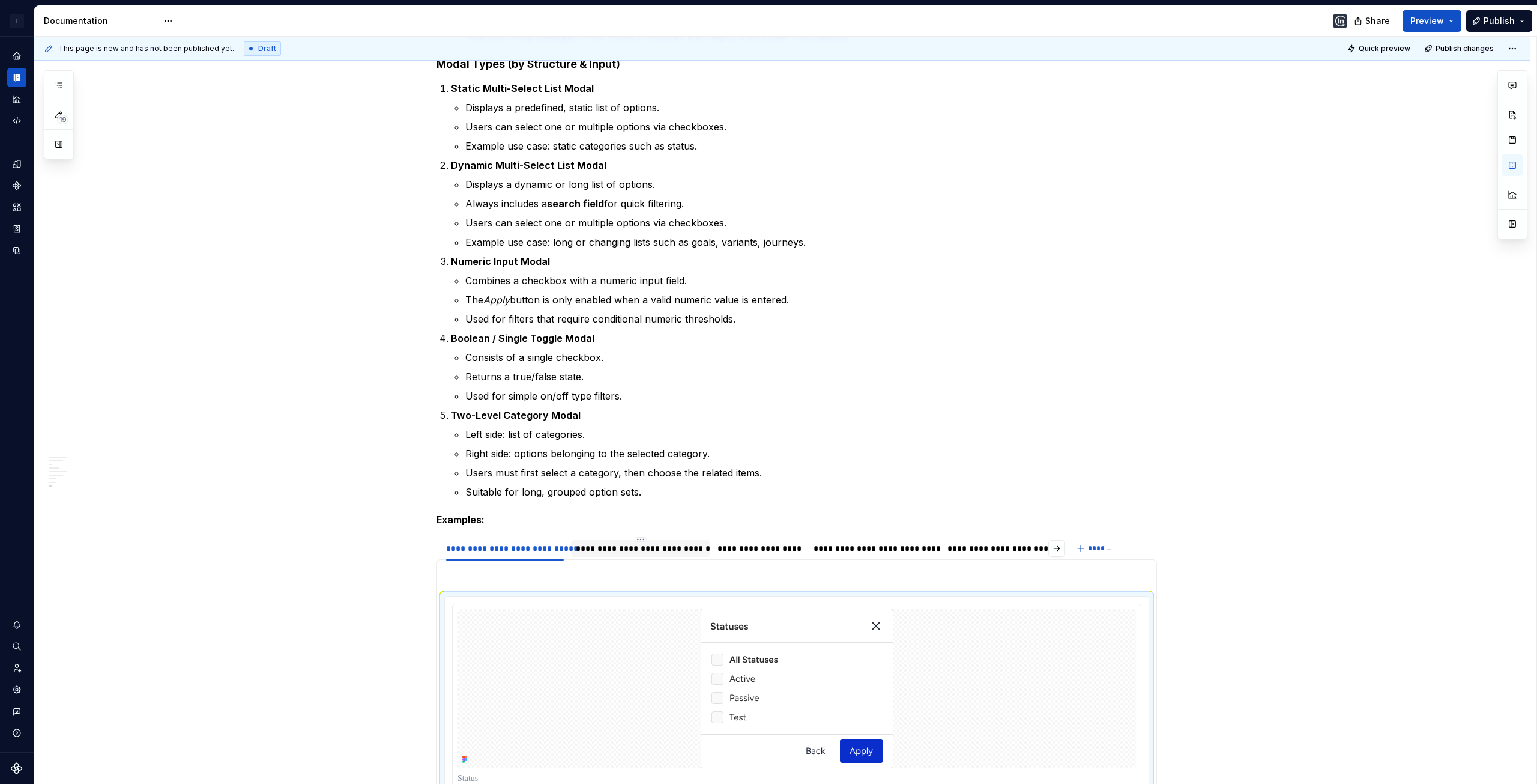
type textarea "*"
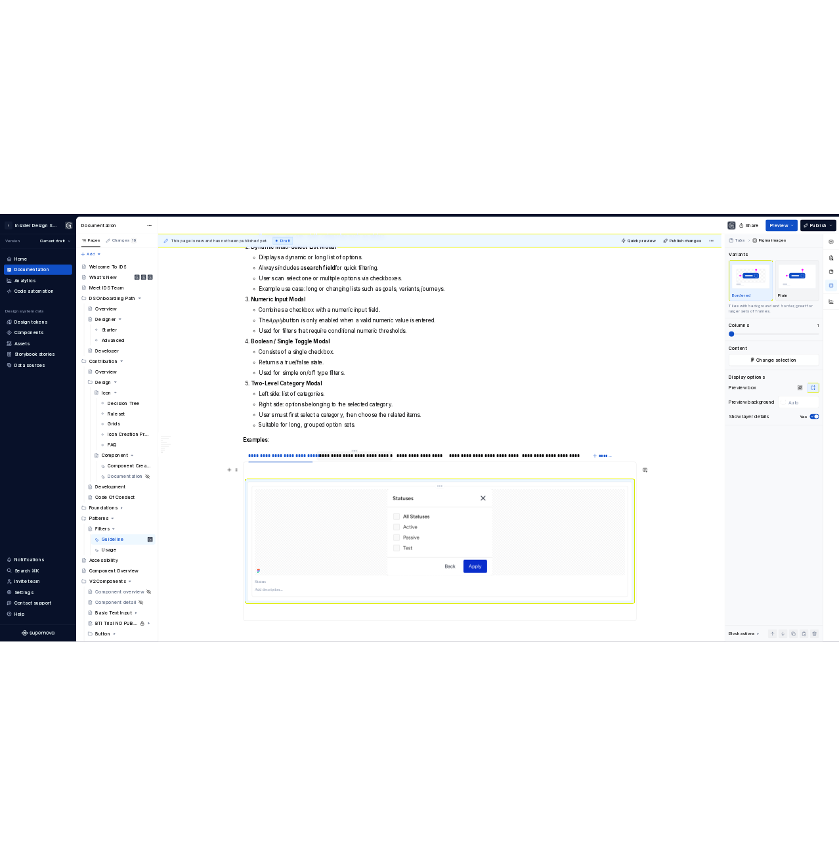
scroll to position [2433, 0]
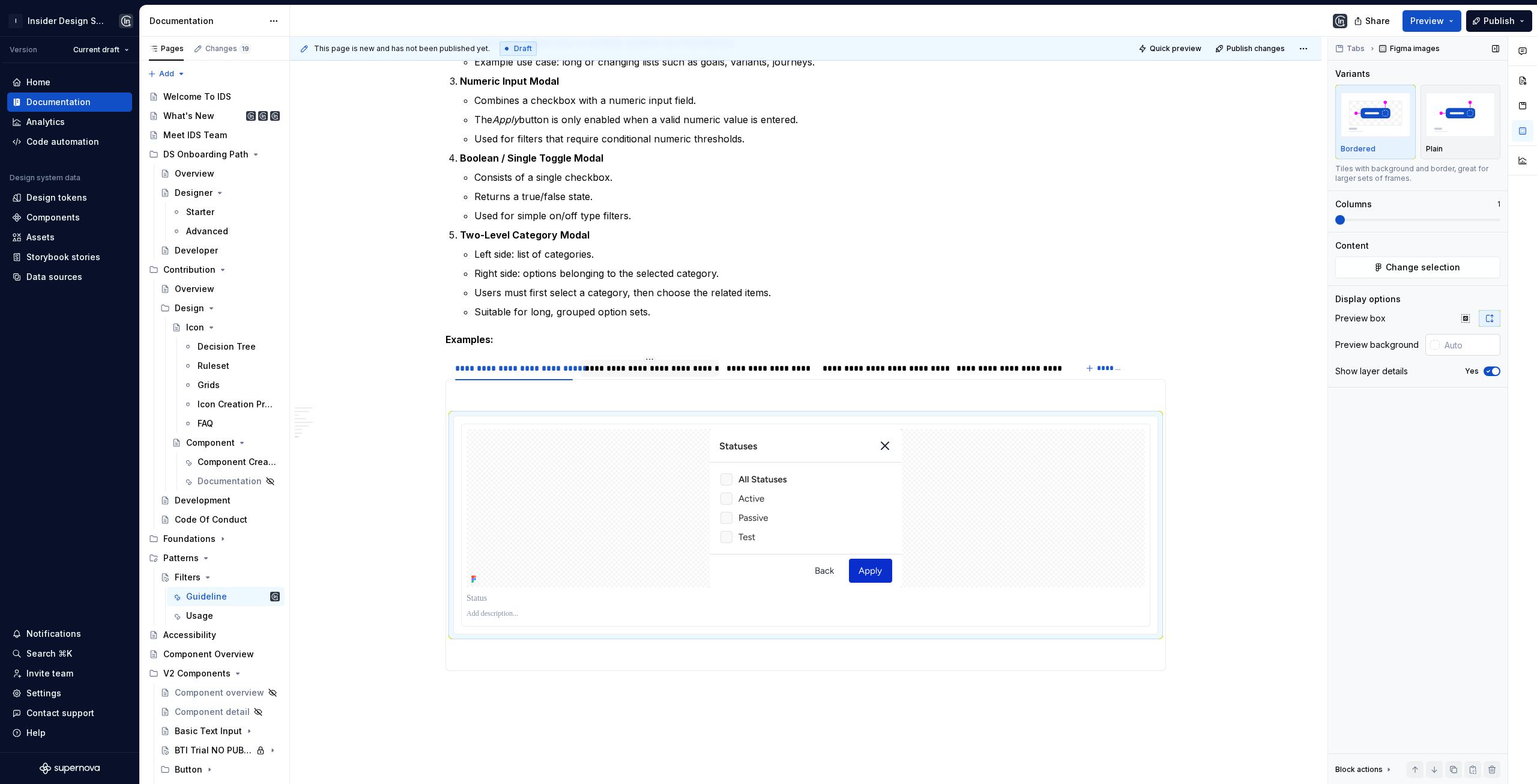
click at [1443, 349] on input "text" at bounding box center [1470, 345] width 60 height 22
type input "#FFFFFF"
click at [829, 502] on img at bounding box center [806, 508] width 192 height 158
click at [1467, 317] on icon "button" at bounding box center [1466, 318] width 10 height 10
click at [1487, 317] on icon "button" at bounding box center [1489, 318] width 10 height 10
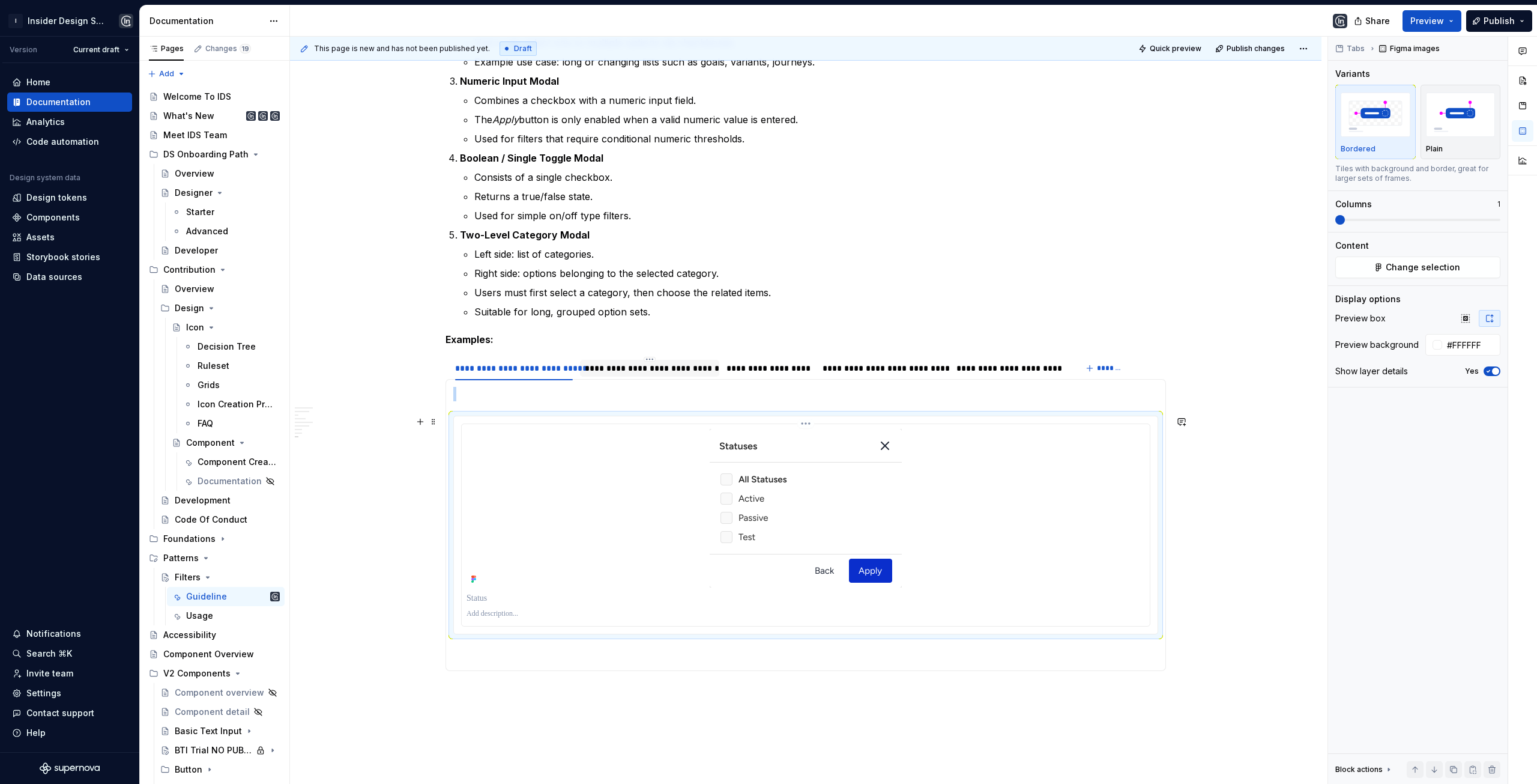
click at [839, 492] on img at bounding box center [806, 508] width 192 height 158
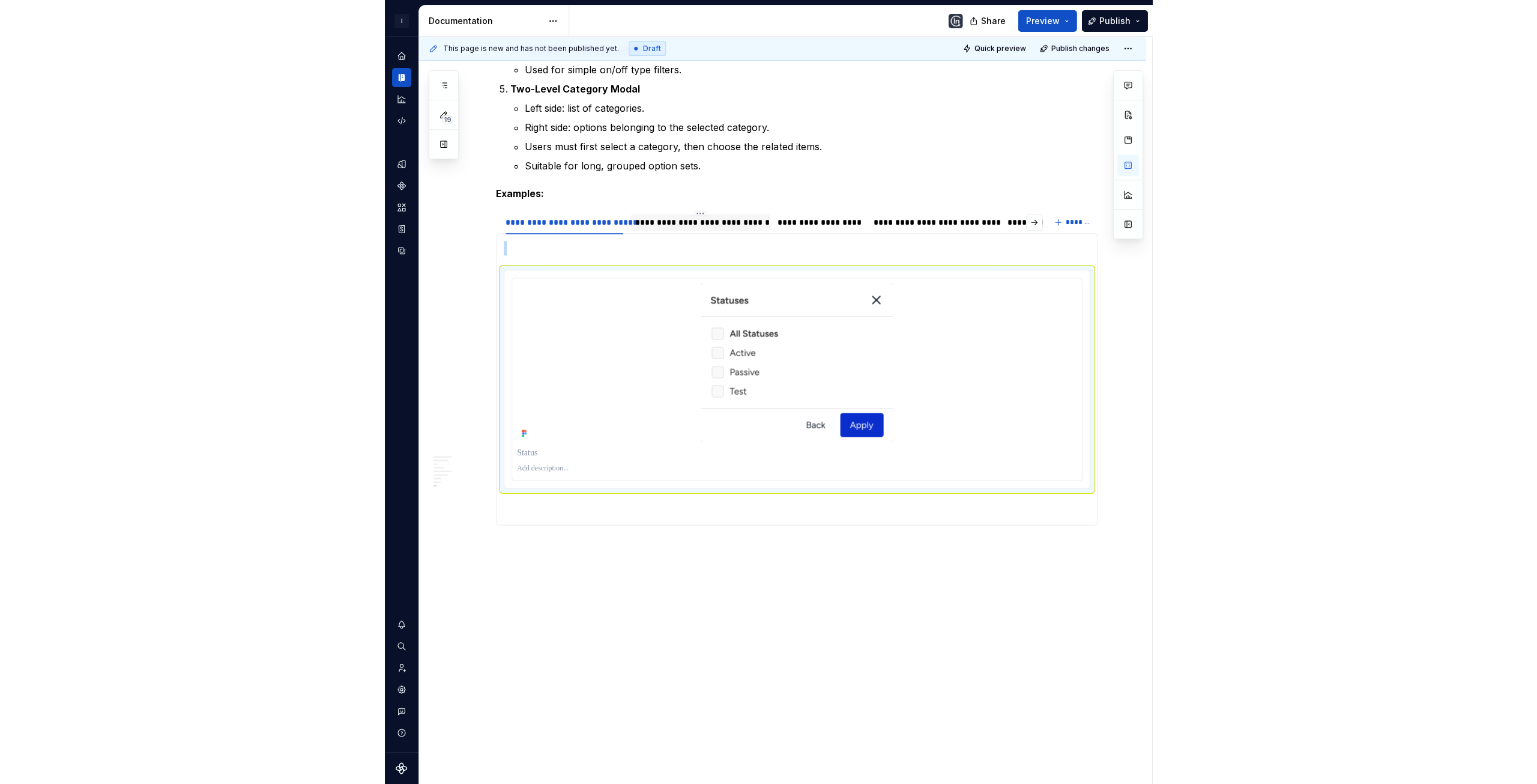
scroll to position [2041, 0]
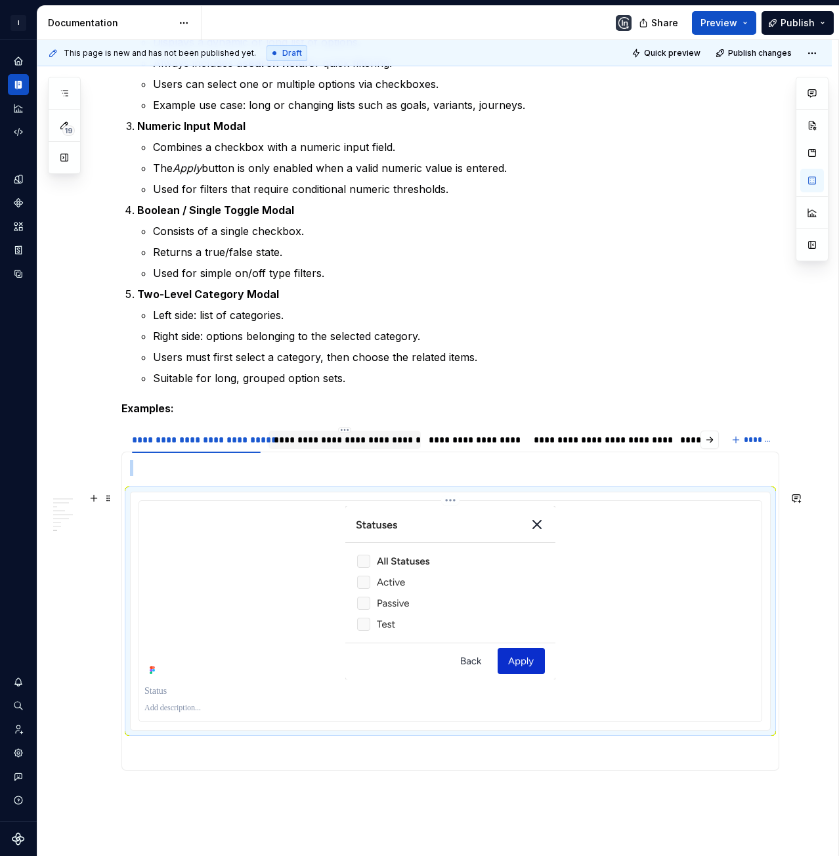
click at [492, 568] on img at bounding box center [450, 592] width 210 height 173
click at [615, 513] on div at bounding box center [450, 592] width 612 height 173
click at [410, 534] on img at bounding box center [450, 592] width 210 height 173
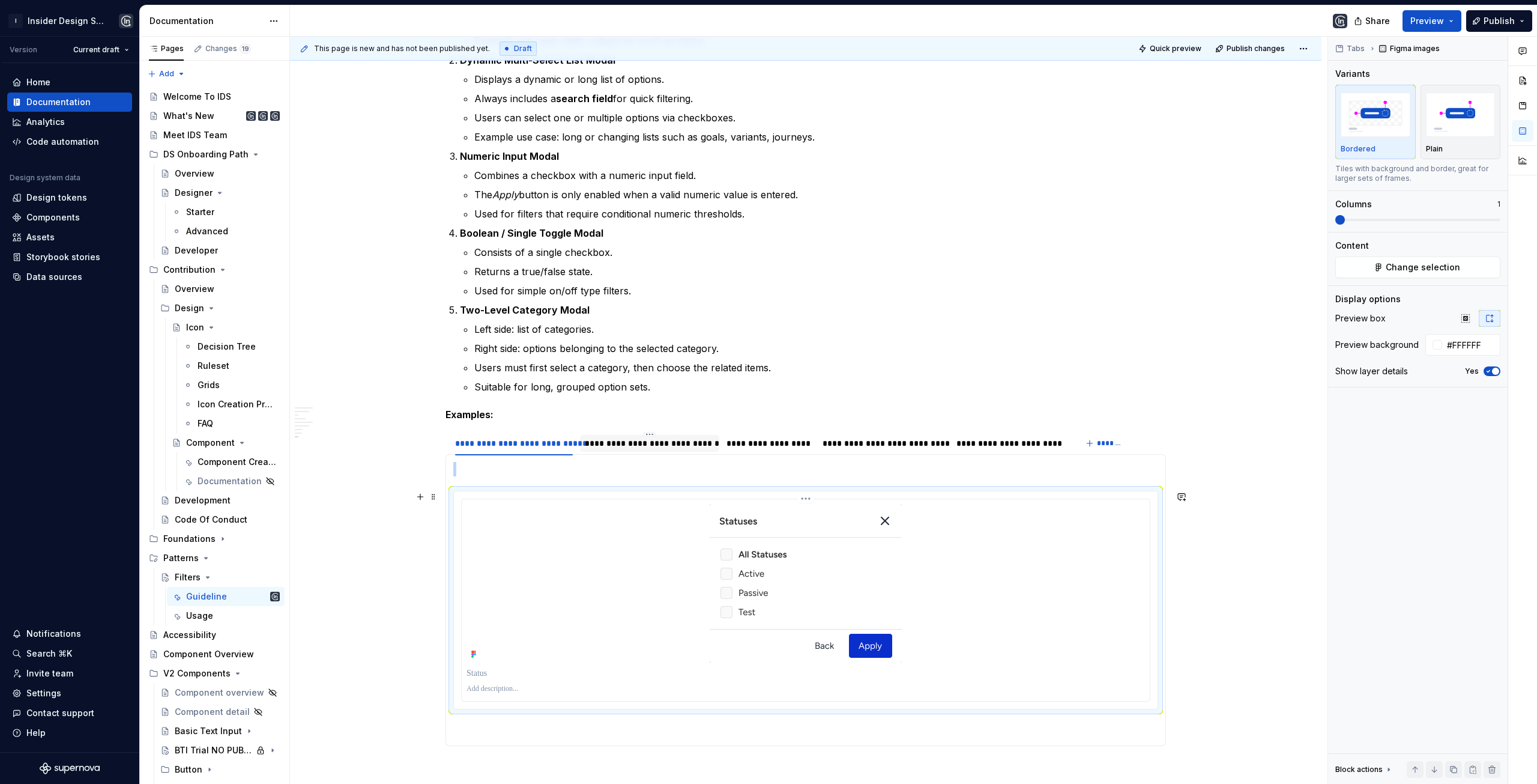
scroll to position [2221, 0]
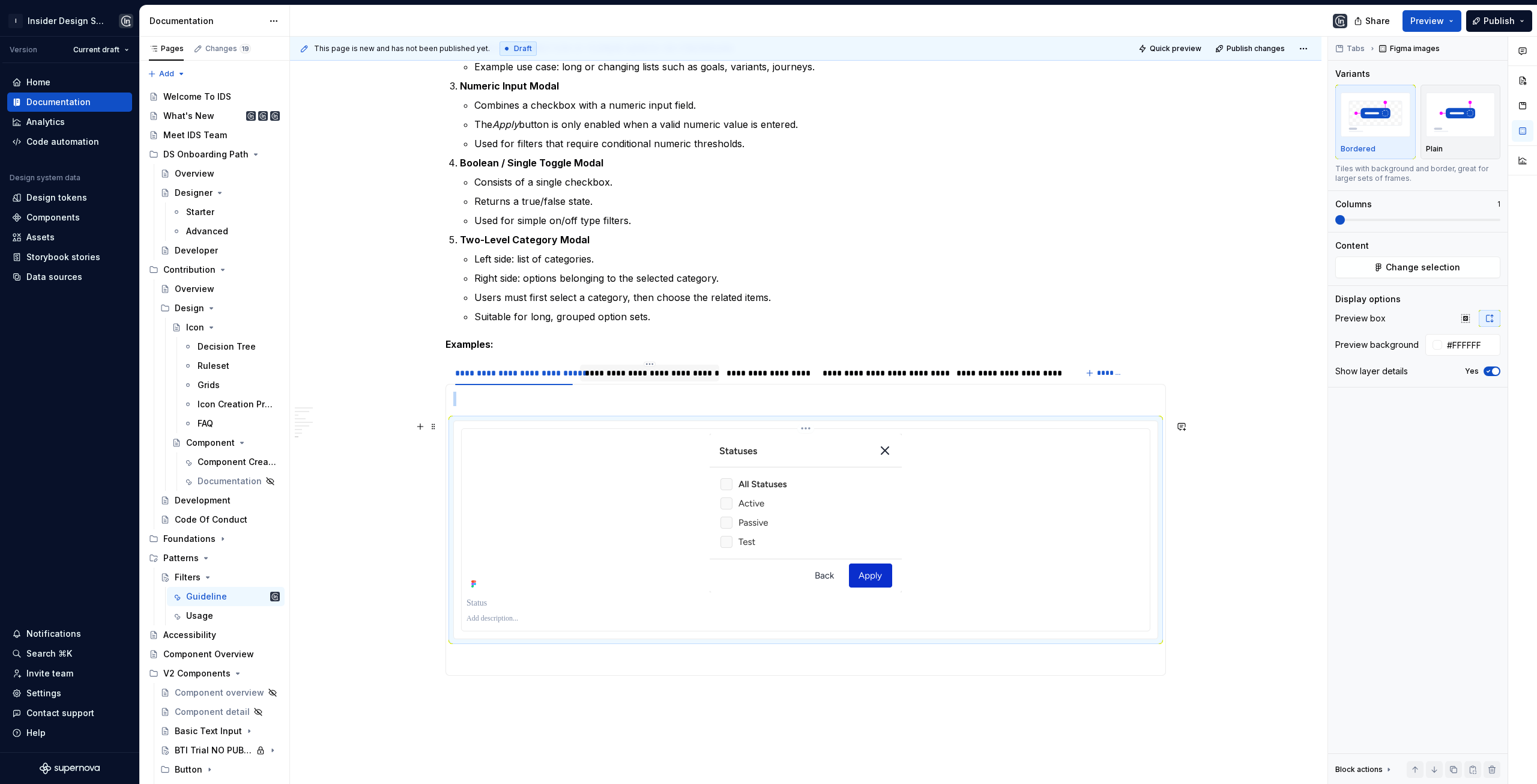
click at [905, 489] on div at bounding box center [806, 512] width 679 height 158
click at [807, 429] on html "I Insider Design System Version Current draft Home Documentation Analytics Code…" at bounding box center [768, 392] width 1537 height 784
click at [855, 534] on div "Delete item" at bounding box center [870, 535] width 101 height 12
click at [500, 403] on p at bounding box center [806, 399] width 705 height 15
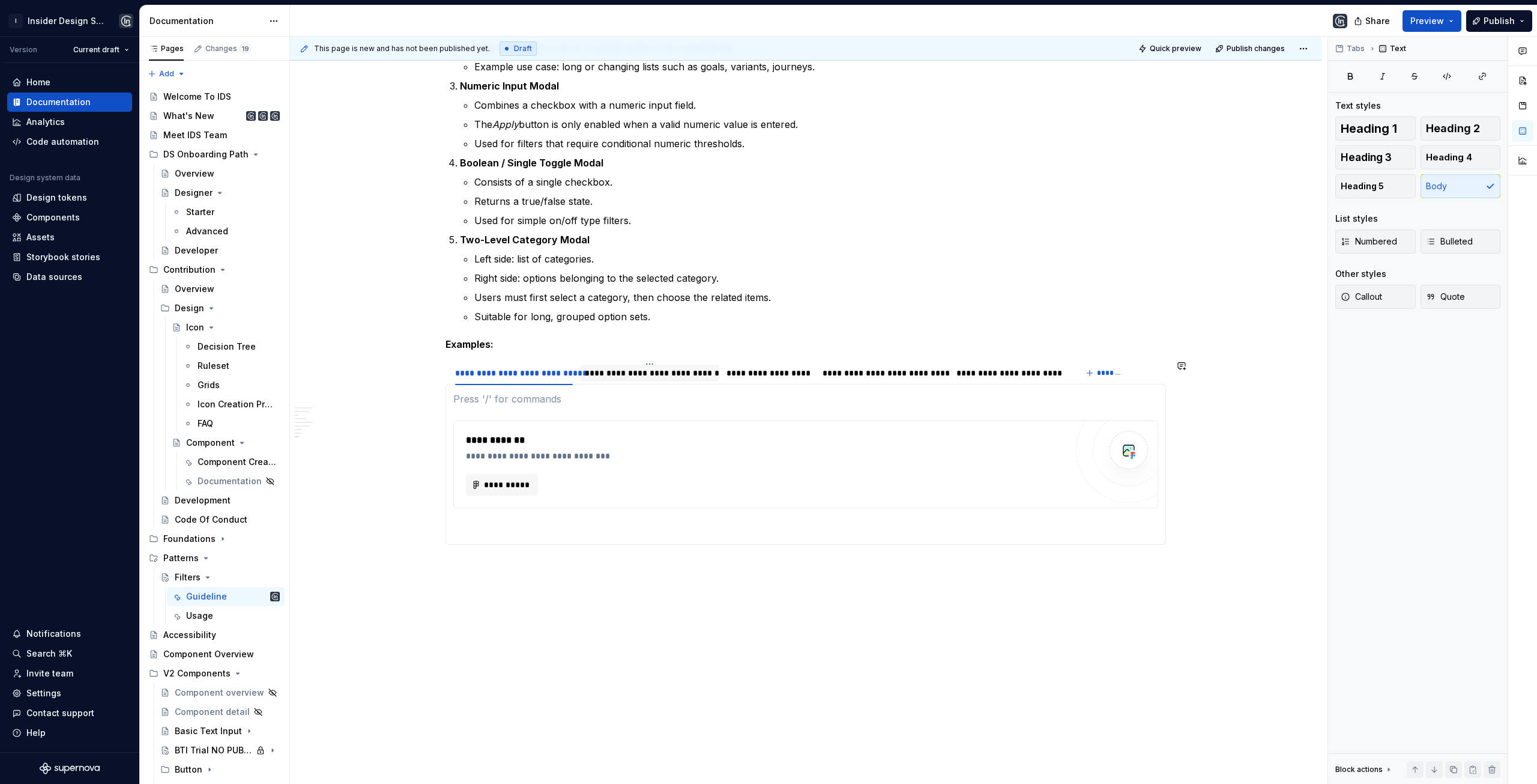
click at [508, 412] on section-item-column "**********" at bounding box center [806, 464] width 705 height 145
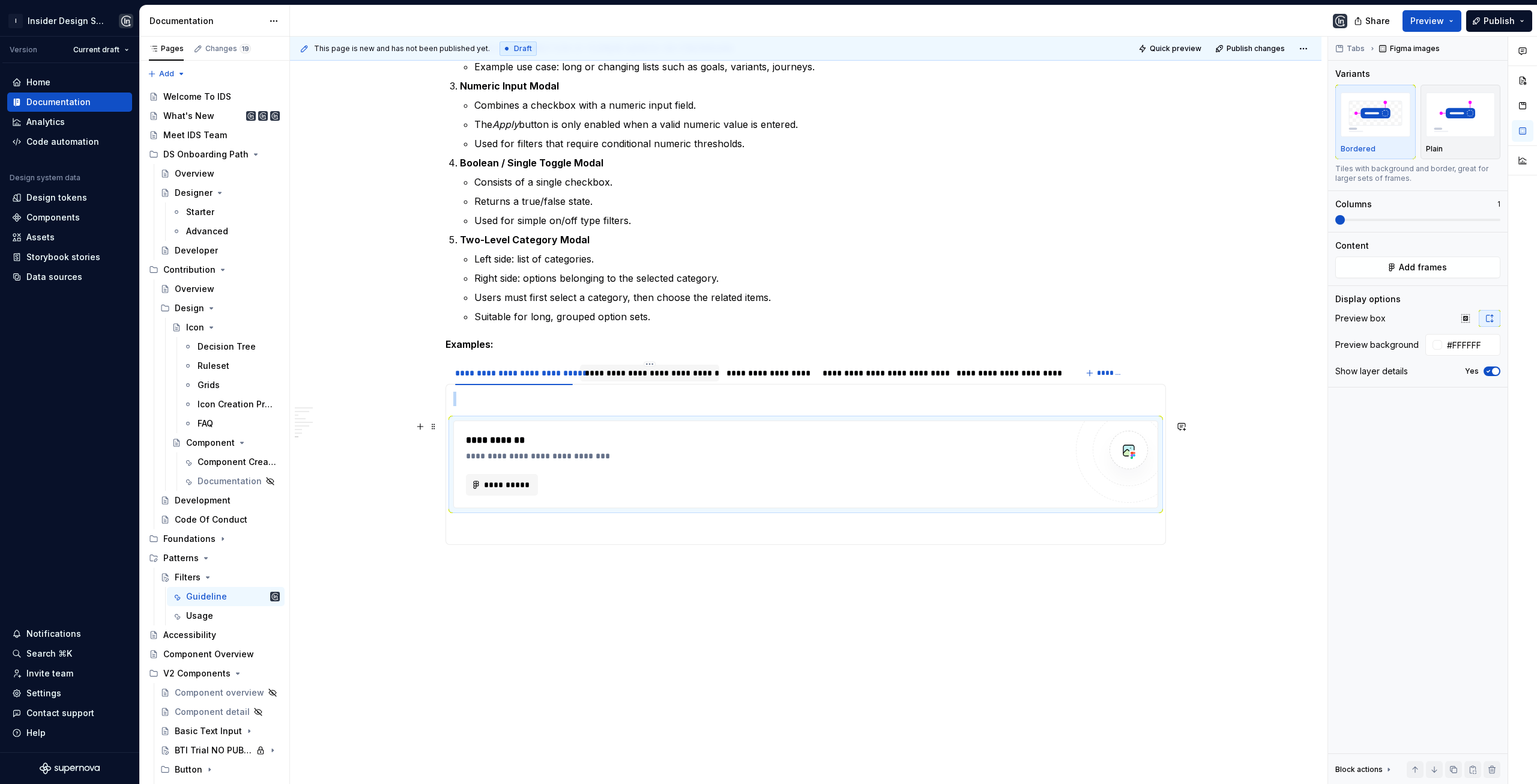
click at [717, 420] on div "**********" at bounding box center [806, 464] width 705 height 88
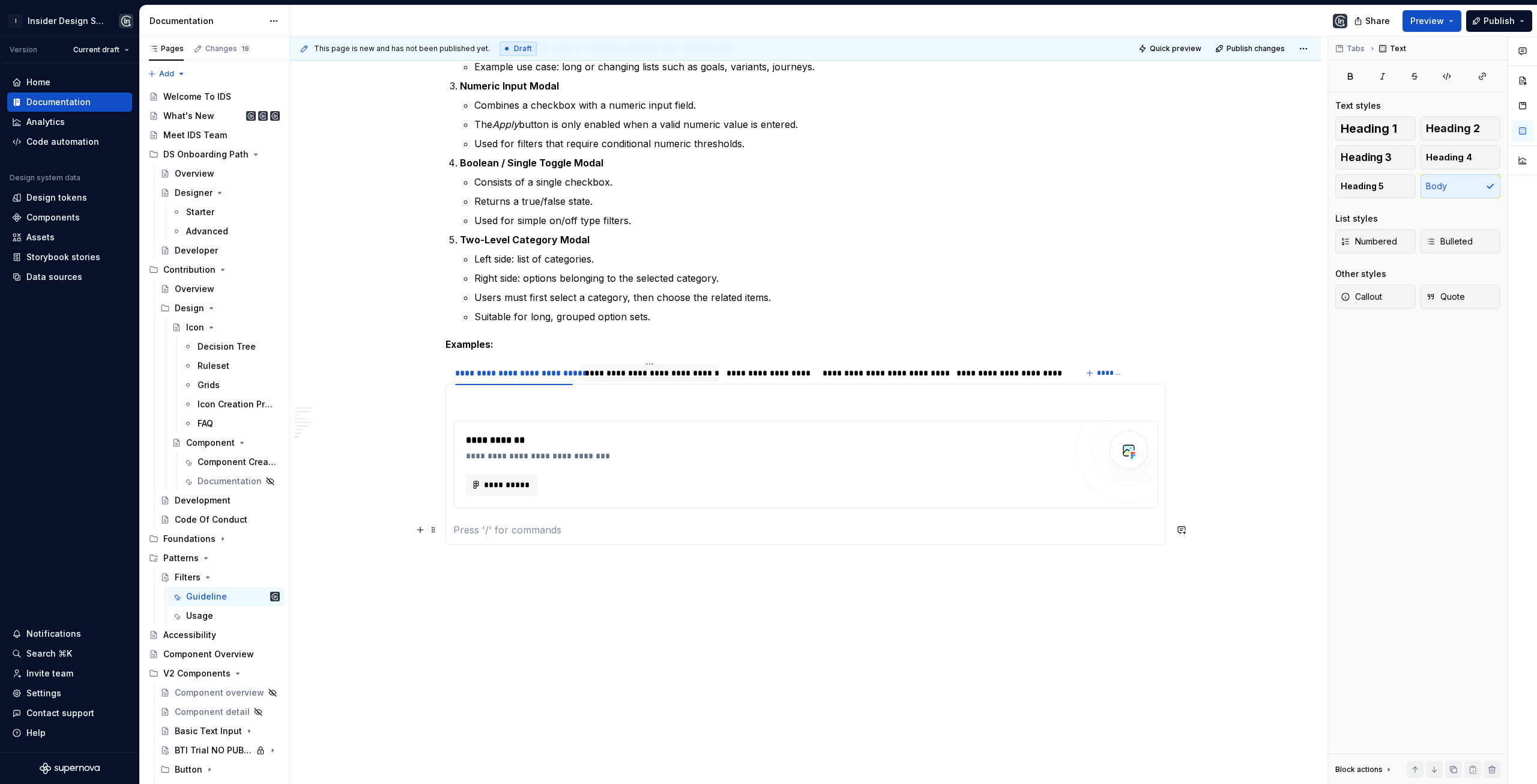
click at [629, 520] on section-item-column "**********" at bounding box center [806, 464] width 705 height 145
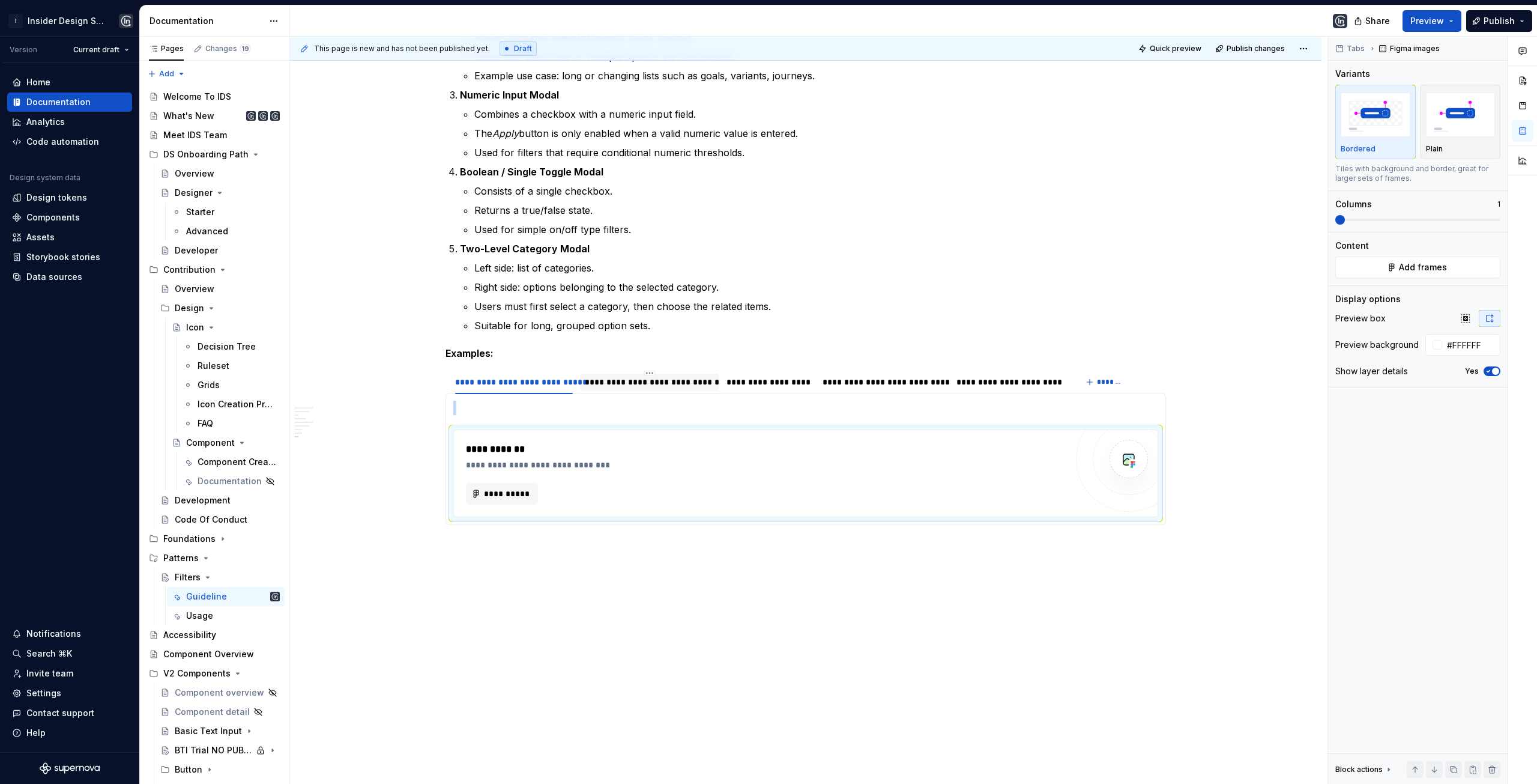
scroll to position [2212, 0]
click at [521, 412] on p at bounding box center [806, 408] width 705 height 15
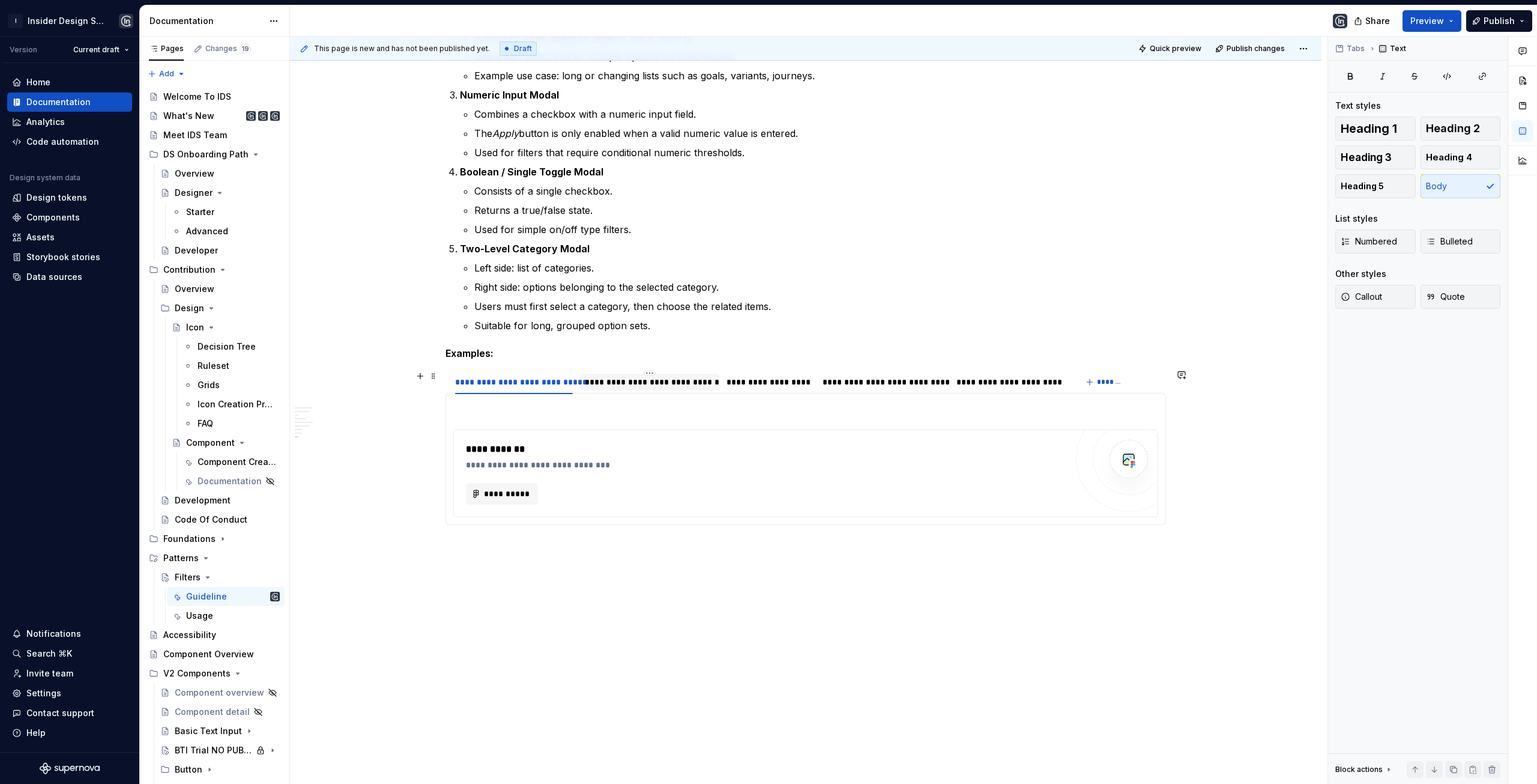
click at [595, 386] on div "**********" at bounding box center [650, 381] width 130 height 12
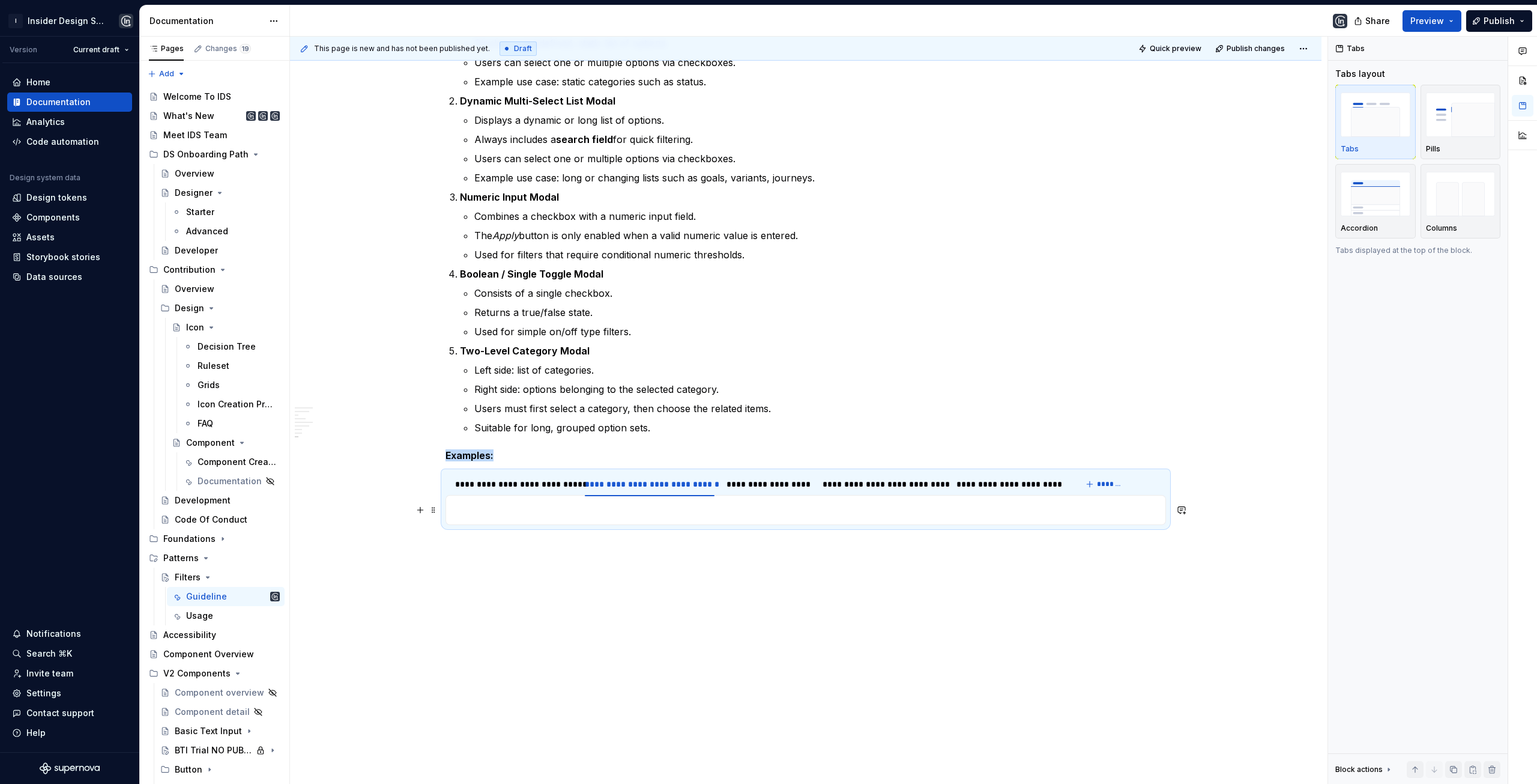
click at [494, 508] on p at bounding box center [806, 510] width 705 height 15
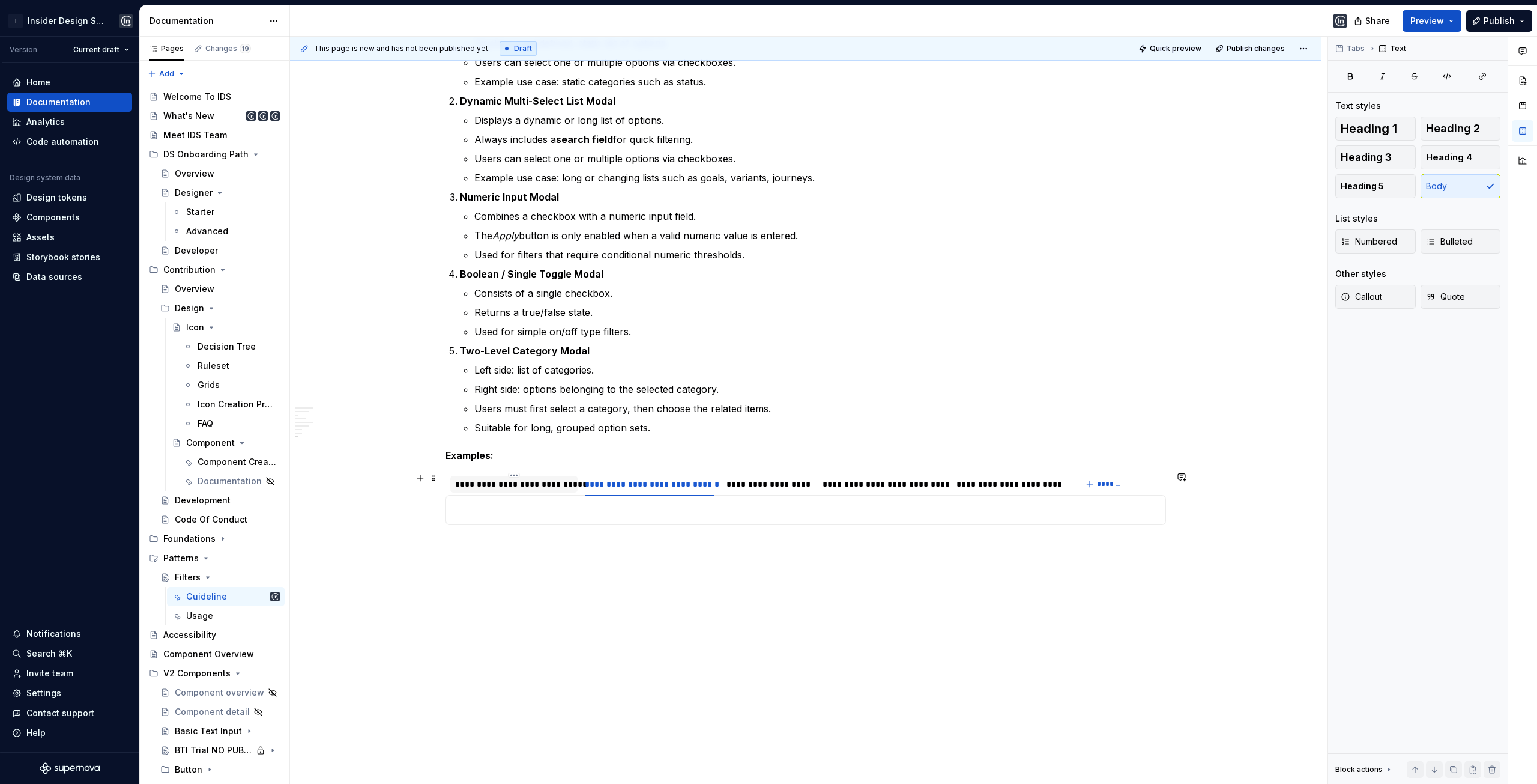
click at [500, 488] on div "**********" at bounding box center [514, 483] width 118 height 12
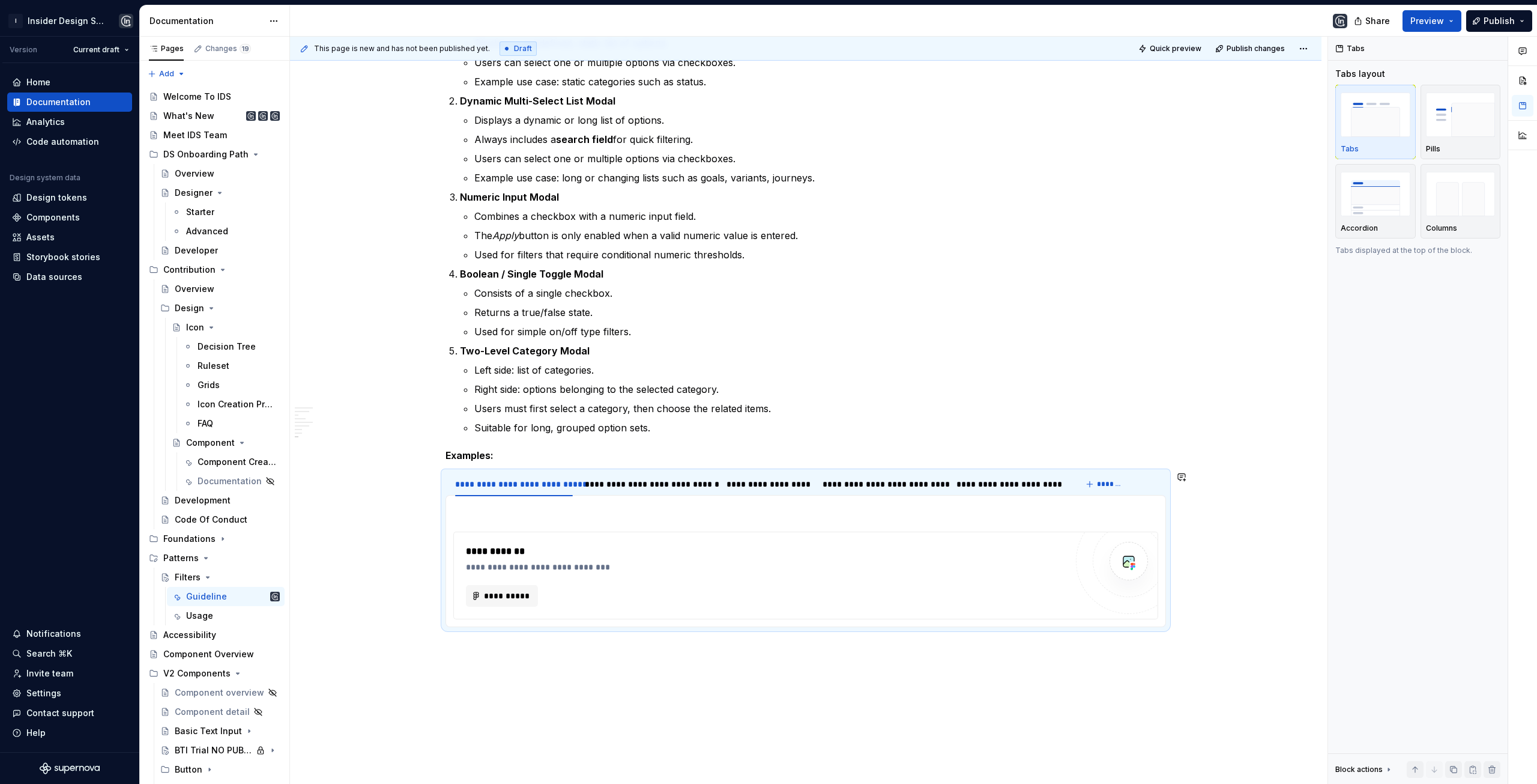
click at [484, 519] on section-item-column "**********" at bounding box center [806, 560] width 705 height 116
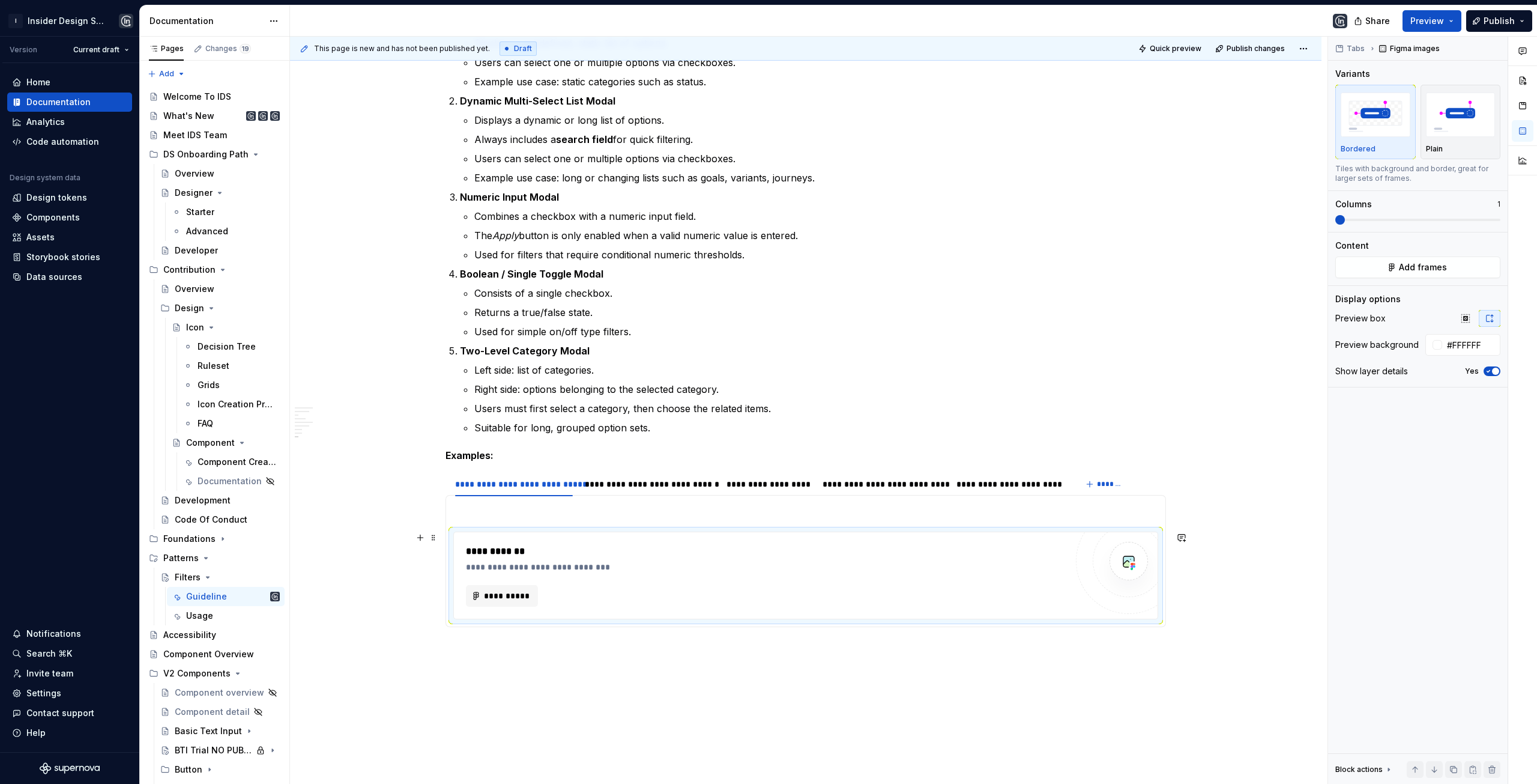
click at [811, 564] on div "**********" at bounding box center [766, 566] width 600 height 12
click at [431, 539] on span at bounding box center [434, 537] width 10 height 16
click at [446, 575] on icon at bounding box center [441, 575] width 10 height 10
click at [494, 613] on p at bounding box center [806, 612] width 705 height 15
click at [508, 561] on span "**********" at bounding box center [506, 566] width 47 height 12
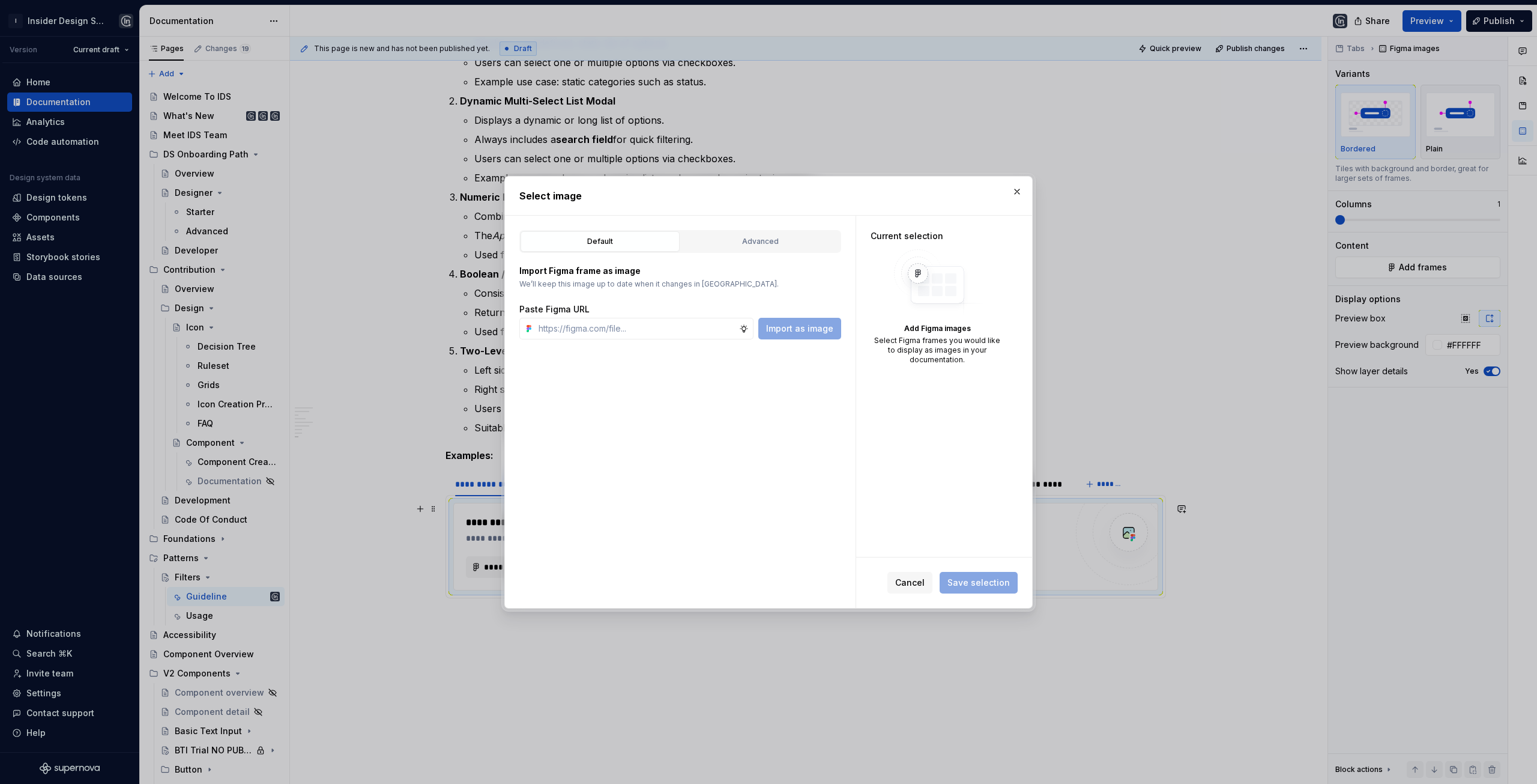
type textarea "*"
click at [592, 337] on input "text" at bounding box center [637, 328] width 205 height 22
paste input "https://www.figma.com/design/bsWxboZaabpGPXnCaljHP2/Analytics-Page-Structure-Gu…"
type input "https://www.figma.com/design/bsWxboZaabpGPXnCaljHP2/Analytics-Page-Structure-Gu…"
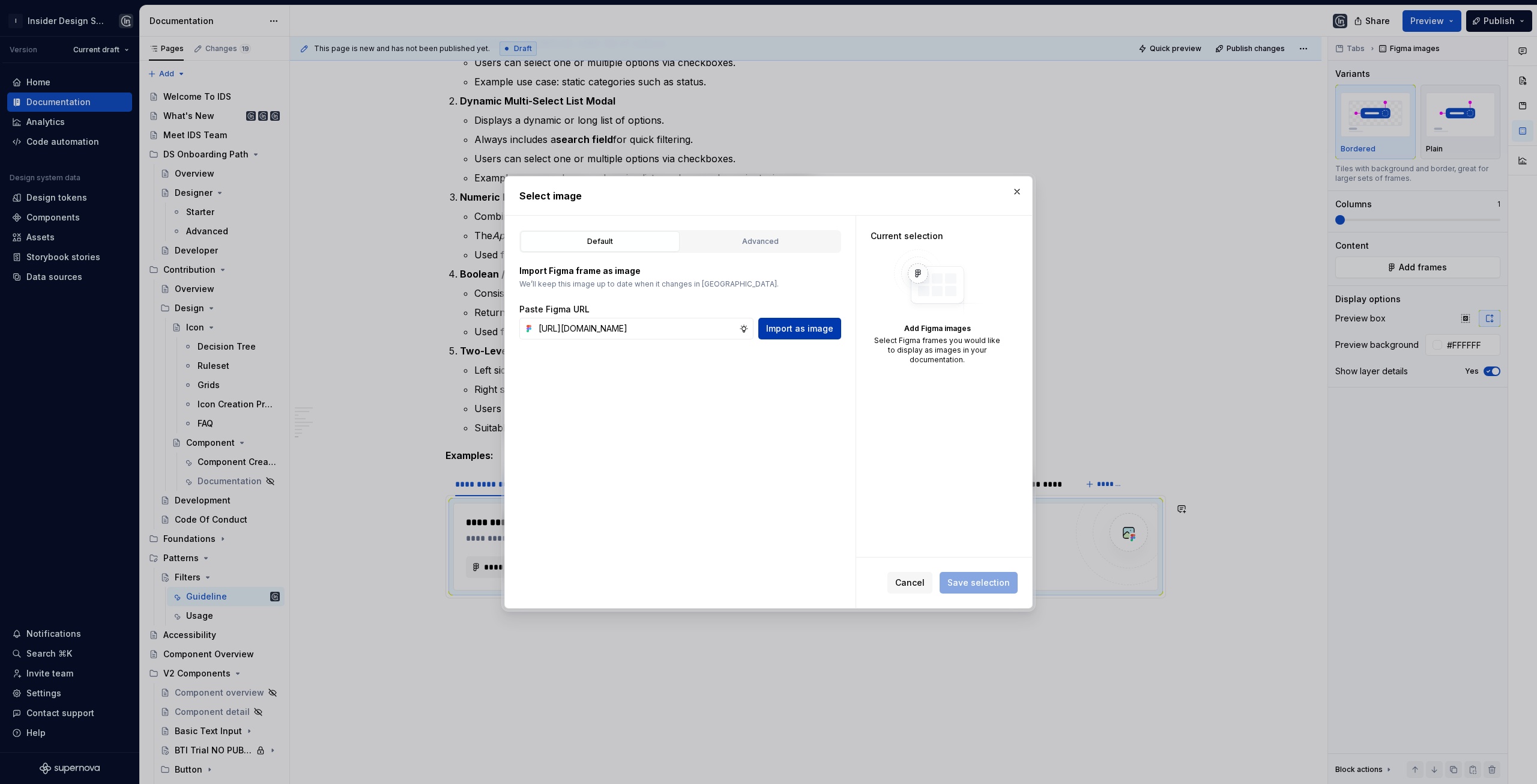
click at [794, 329] on span "Import as image" at bounding box center [801, 328] width 68 height 12
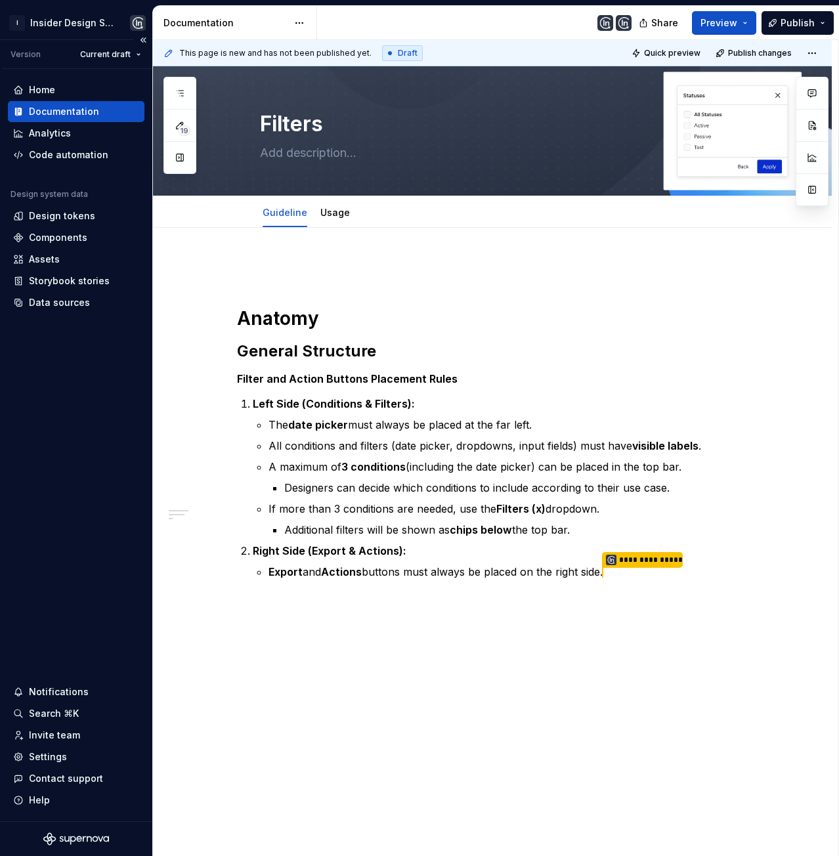
click at [91, 109] on div "Documentation" at bounding box center [64, 111] width 70 height 13
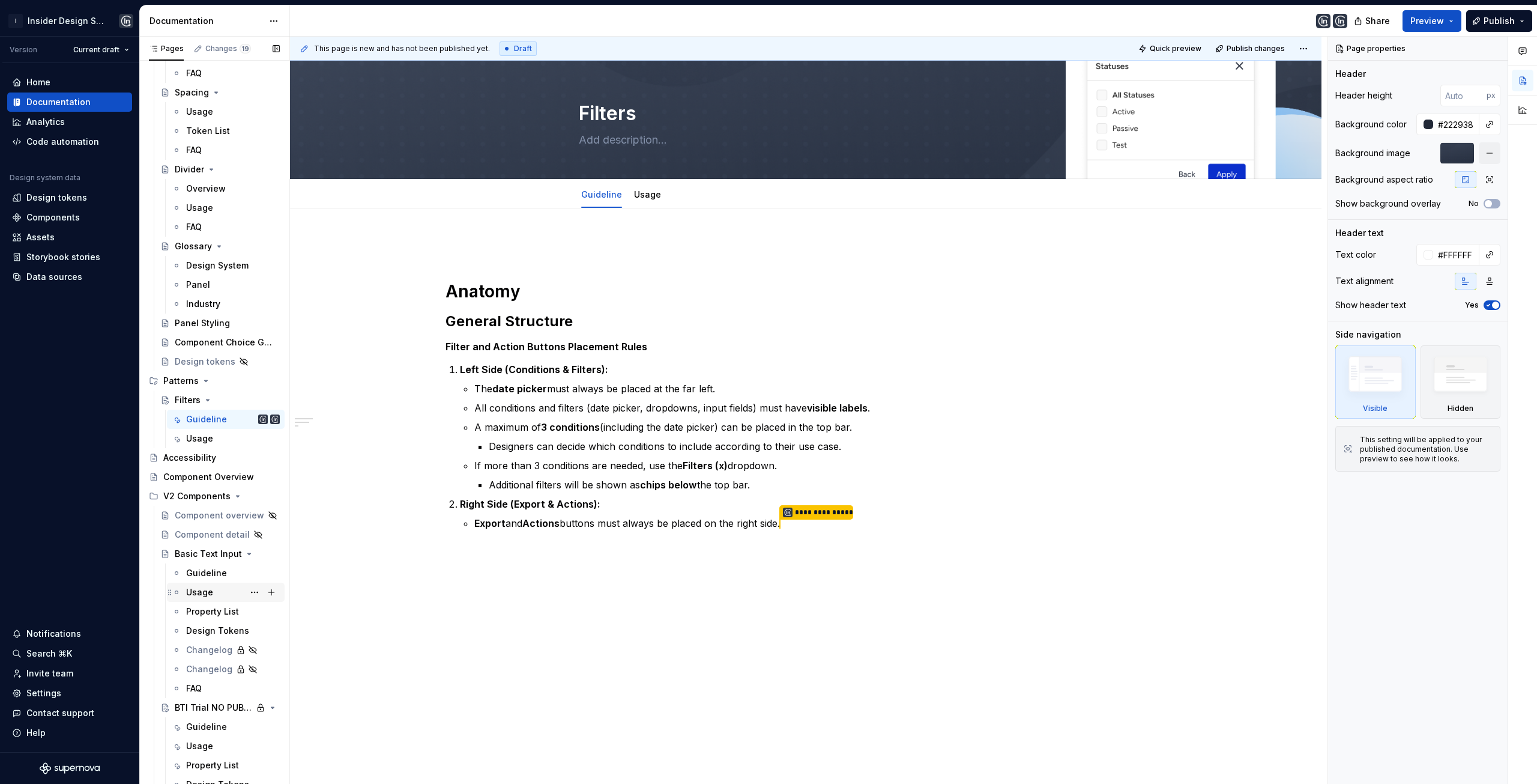
scroll to position [660, 0]
click at [211, 569] on div "Guideline" at bounding box center [206, 569] width 41 height 12
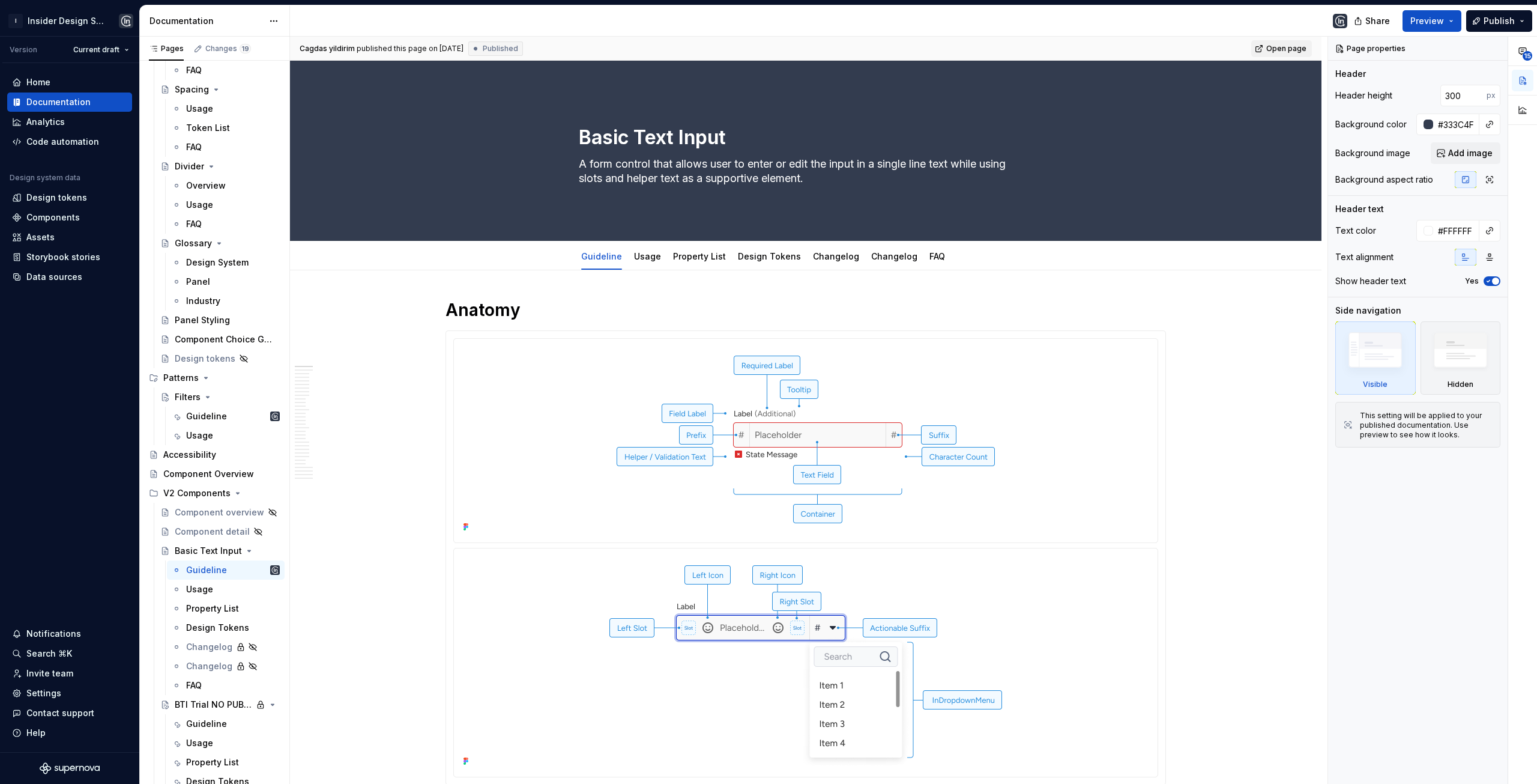
click at [767, 48] on span "Open page" at bounding box center [1286, 48] width 40 height 10
click at [744, 446] on img at bounding box center [806, 438] width 403 height 191
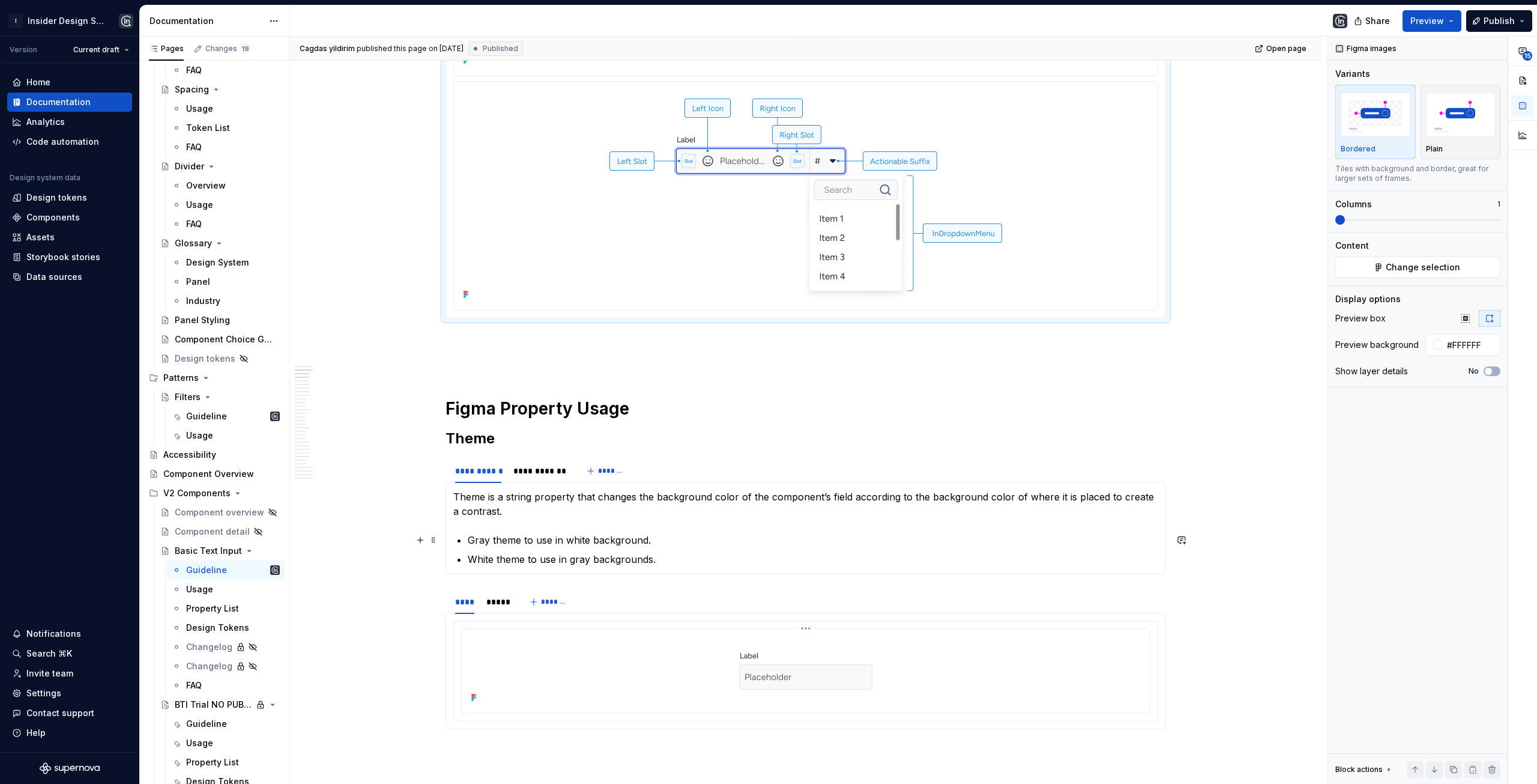
scroll to position [541, 0]
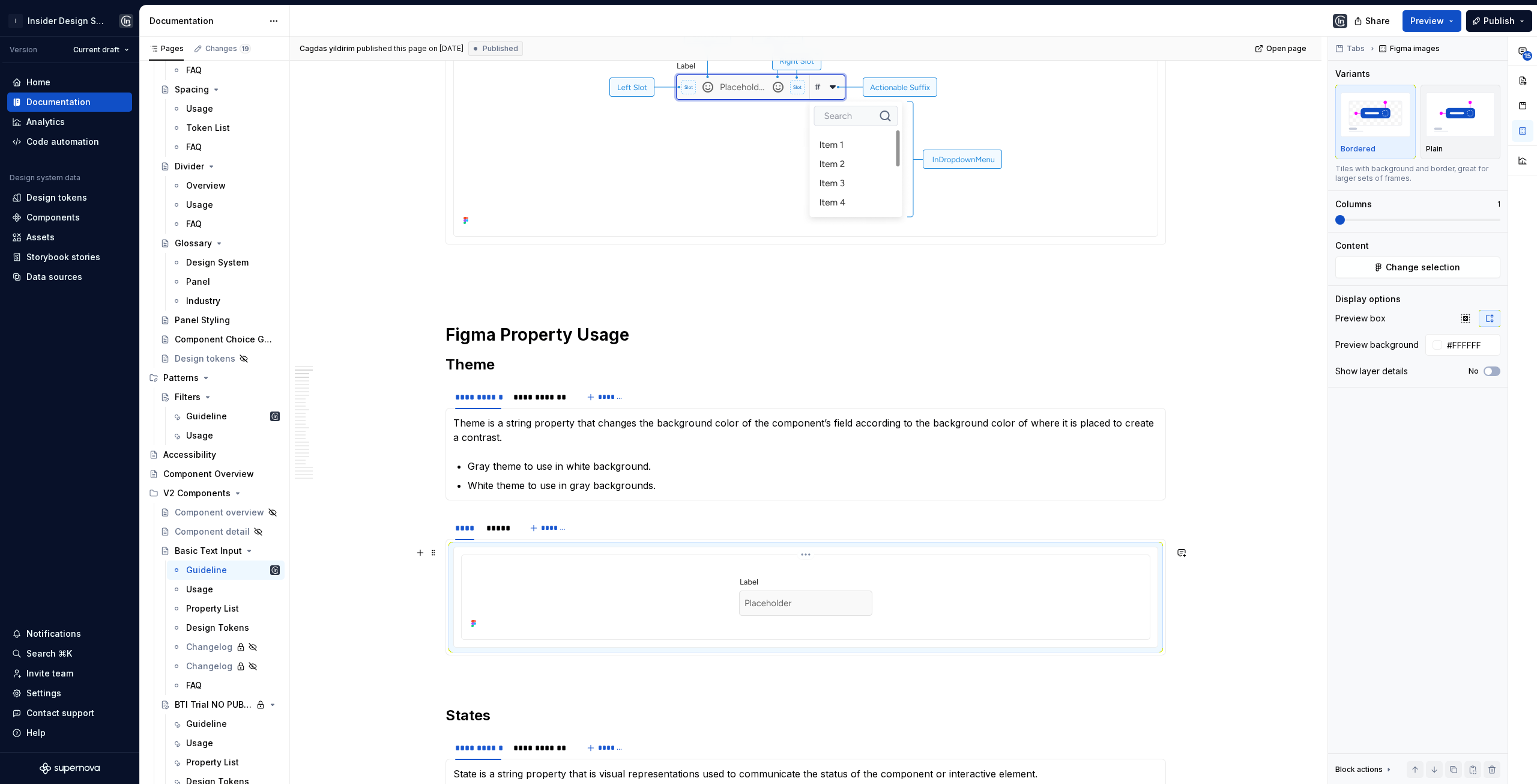
click at [710, 595] on div at bounding box center [806, 596] width 679 height 72
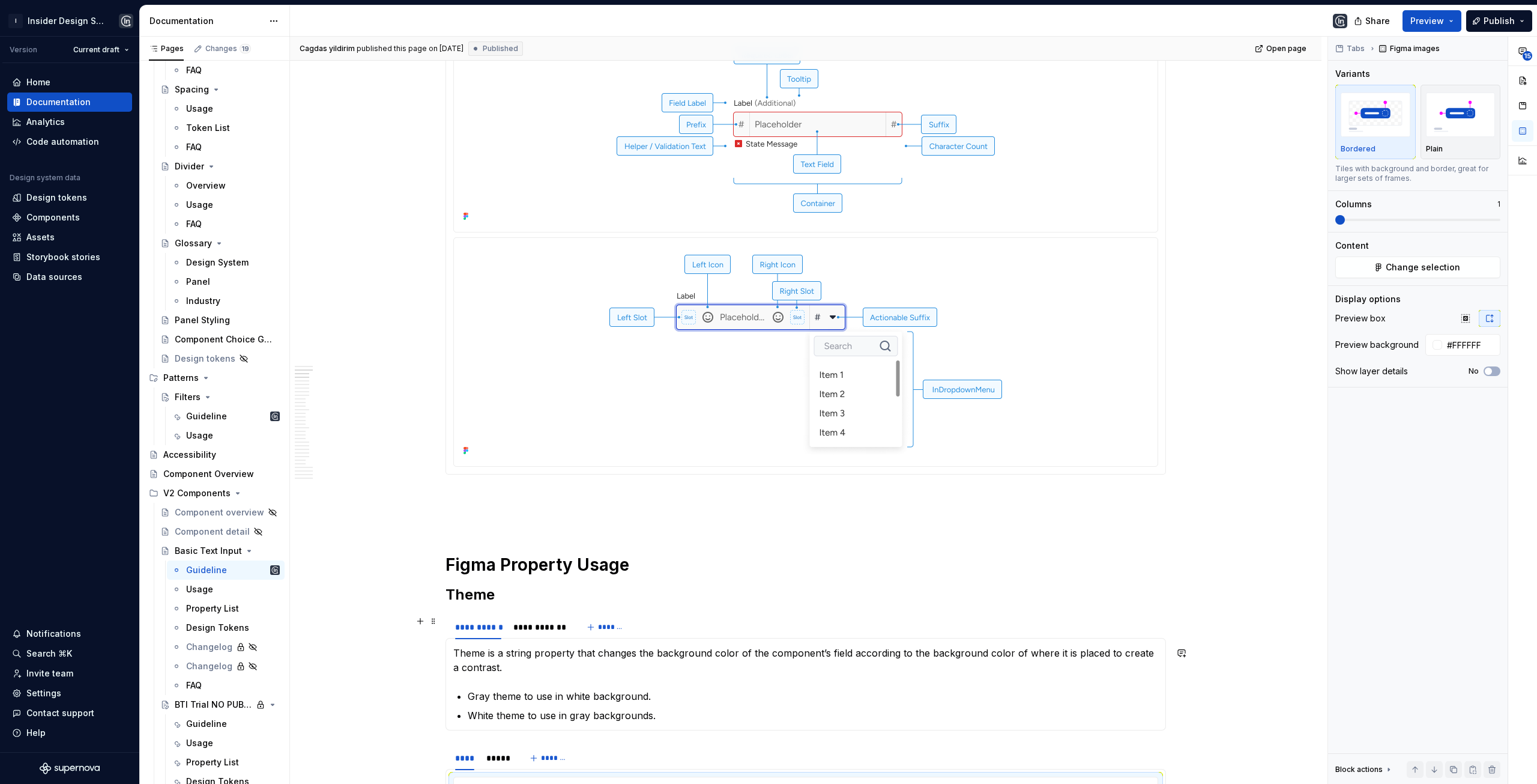
scroll to position [300, 0]
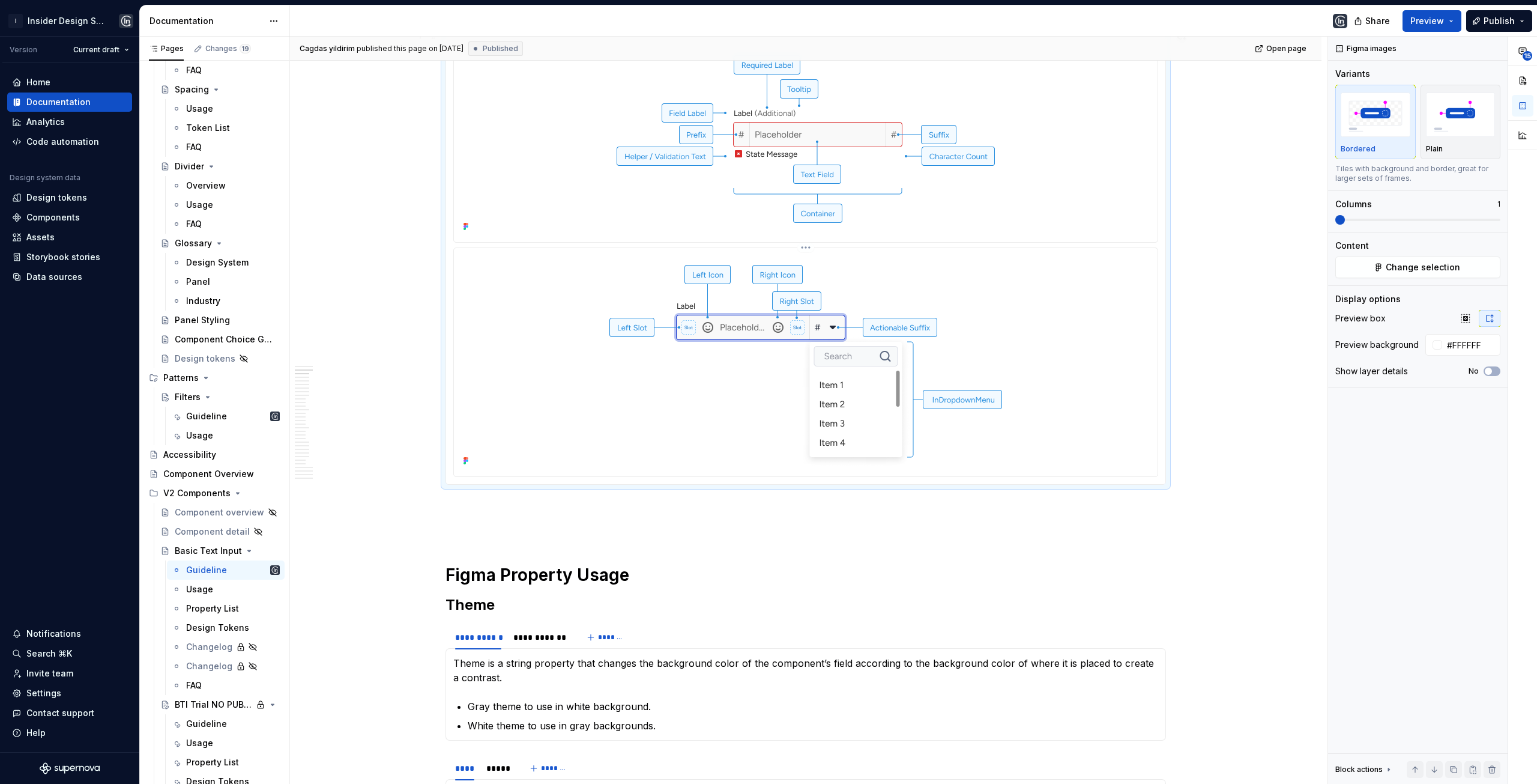
click at [550, 394] on div at bounding box center [805, 360] width 694 height 216
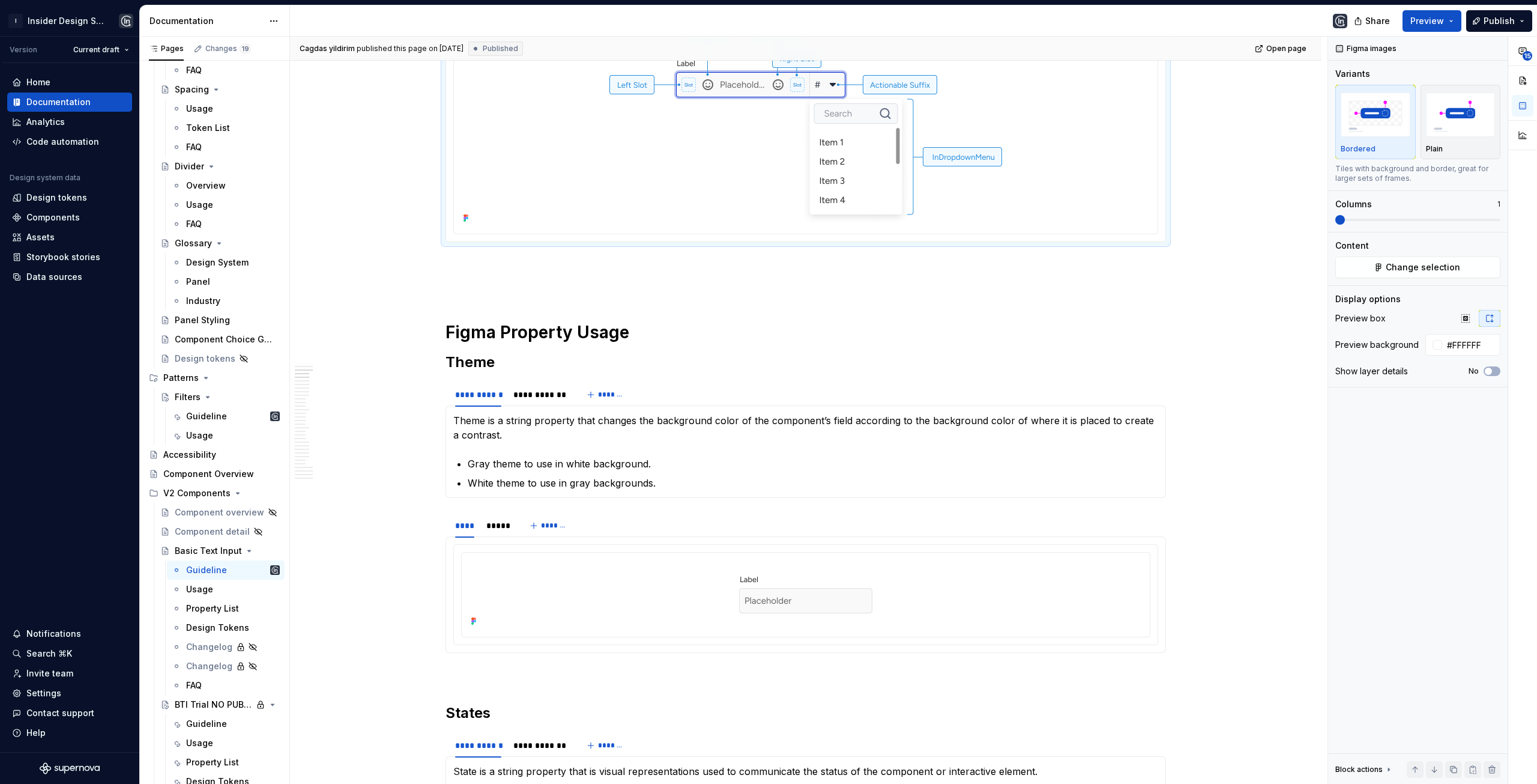
scroll to position [600, 0]
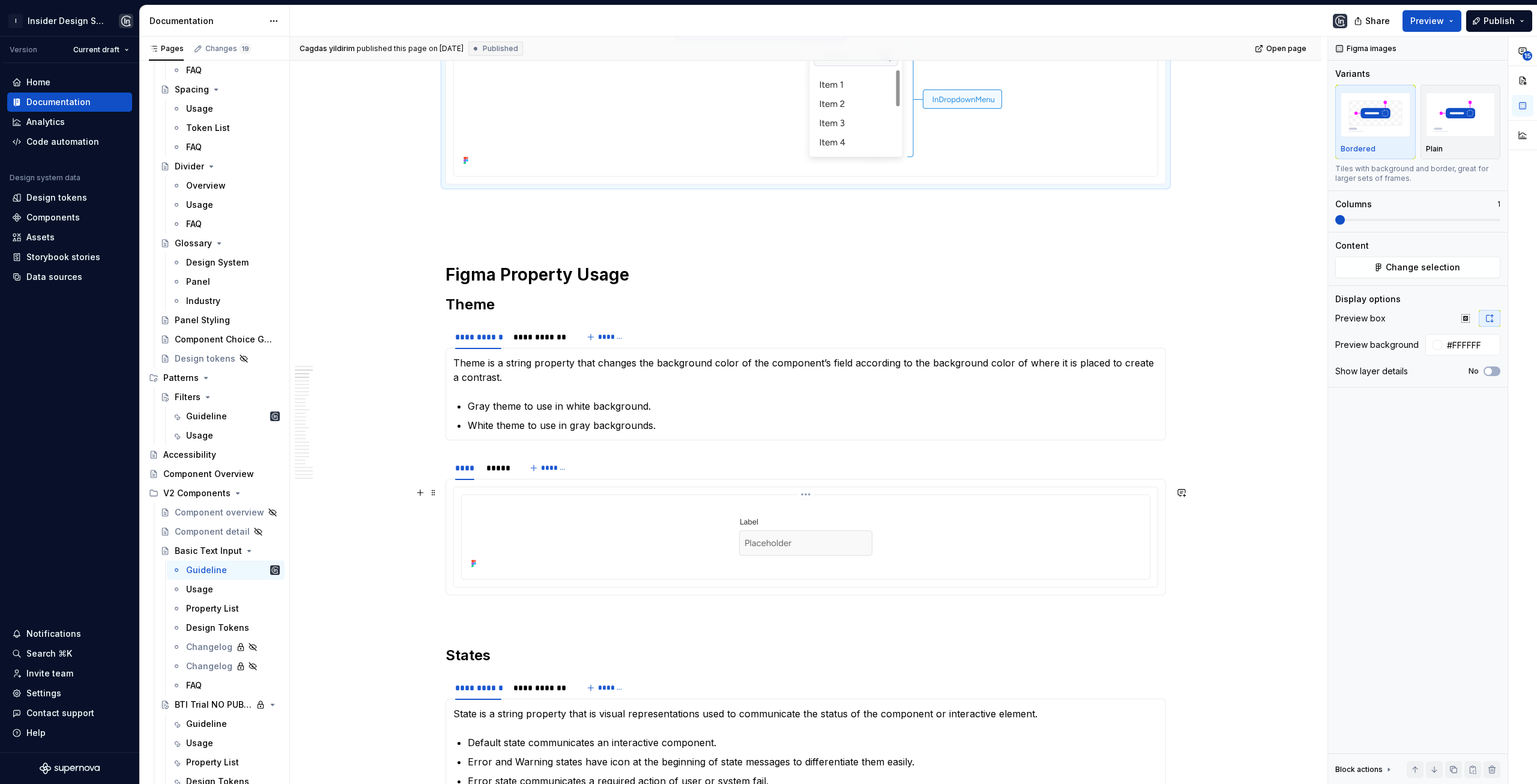
click at [588, 531] on div at bounding box center [806, 535] width 679 height 72
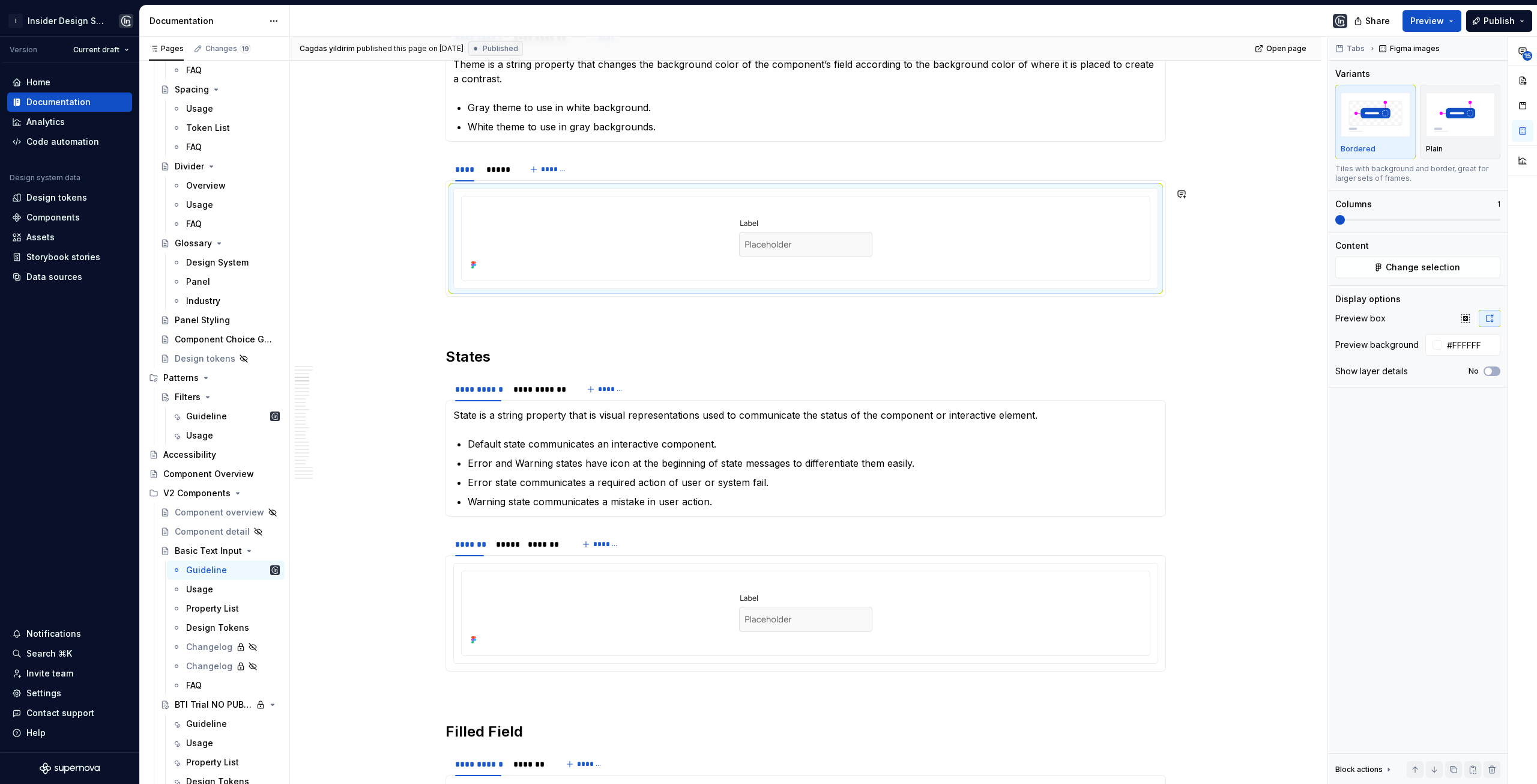
scroll to position [901, 0]
click at [550, 564] on div at bounding box center [805, 611] width 704 height 100
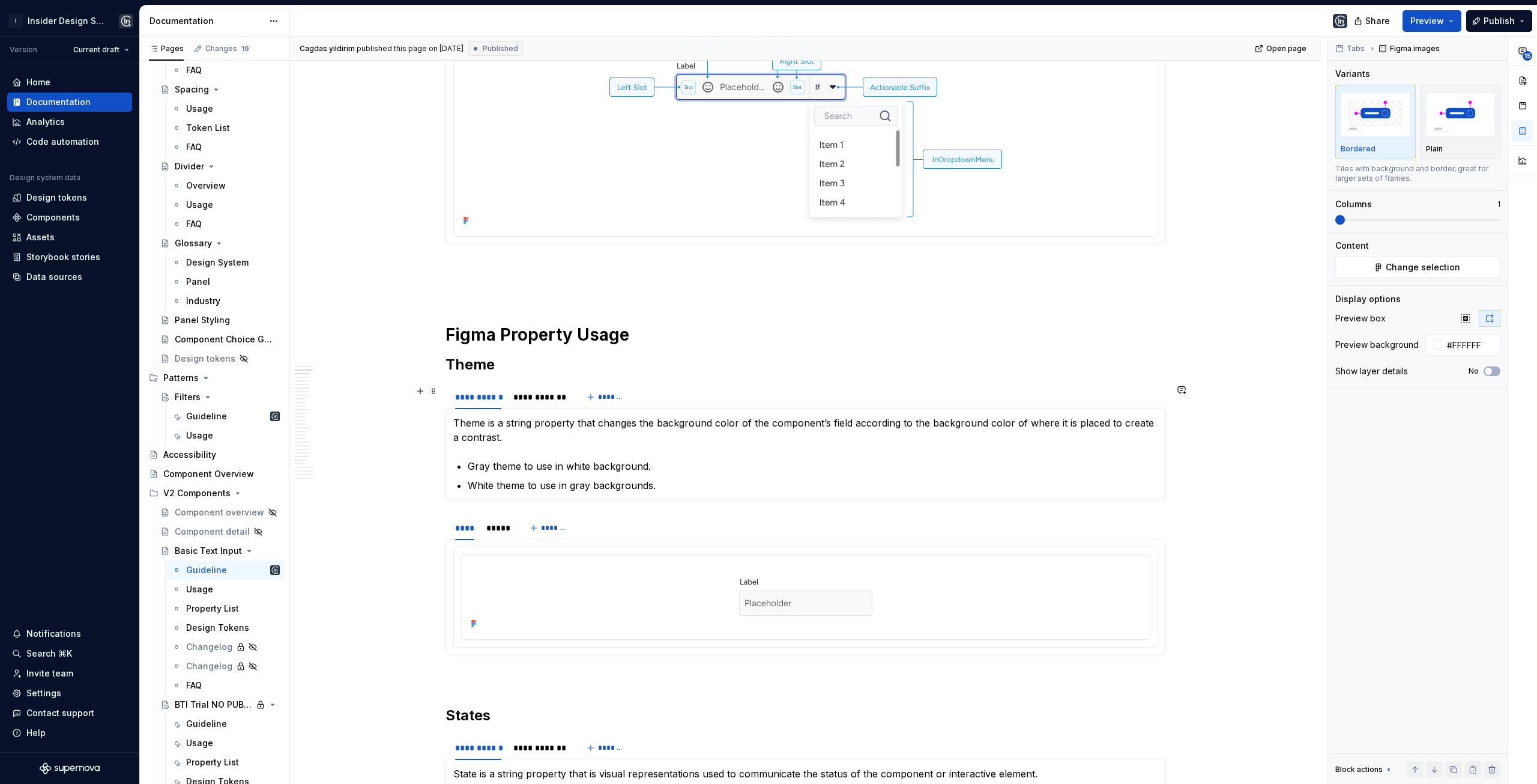
scroll to position [180, 0]
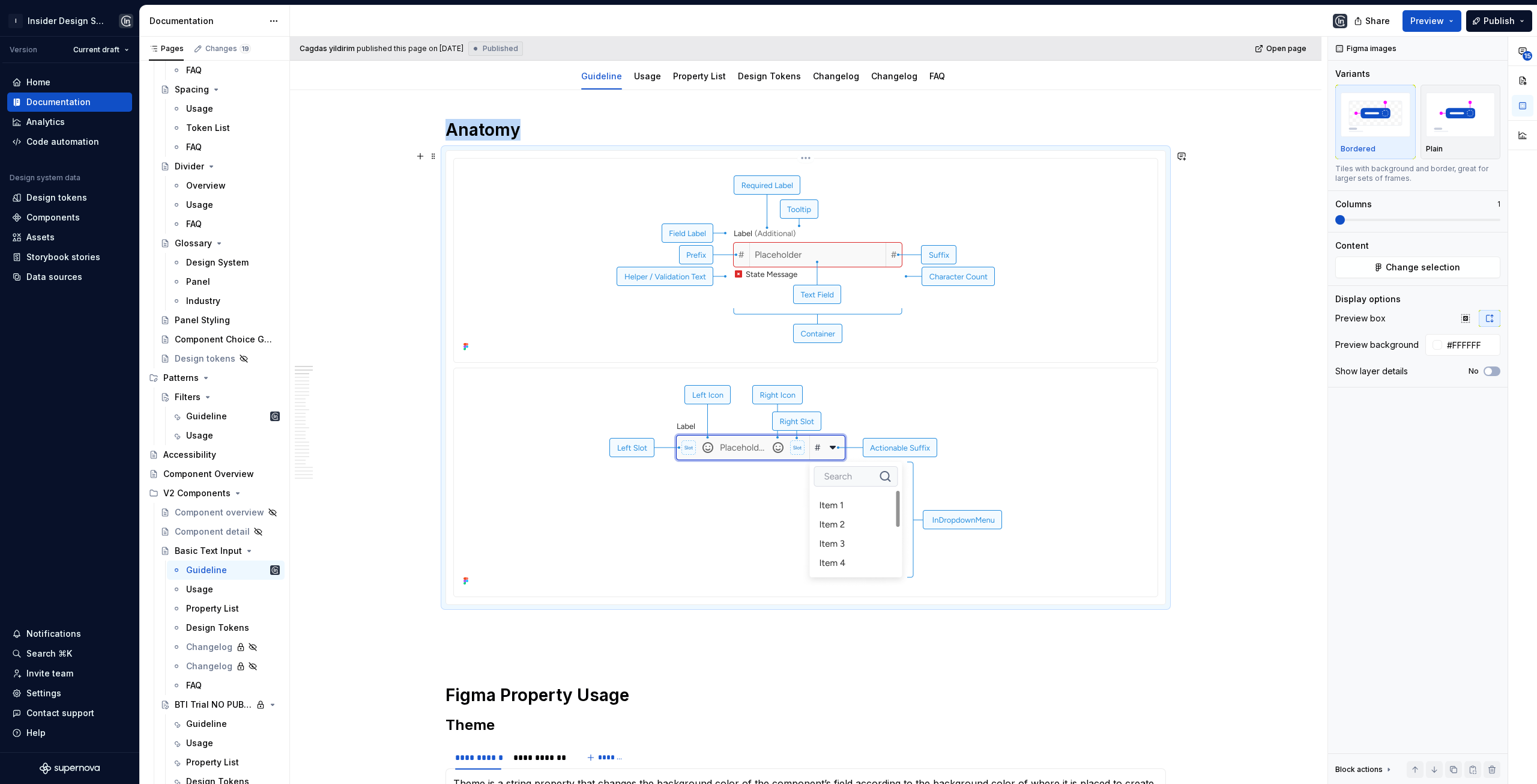
click at [607, 329] on img at bounding box center [806, 259] width 403 height 191
type textarea "*"
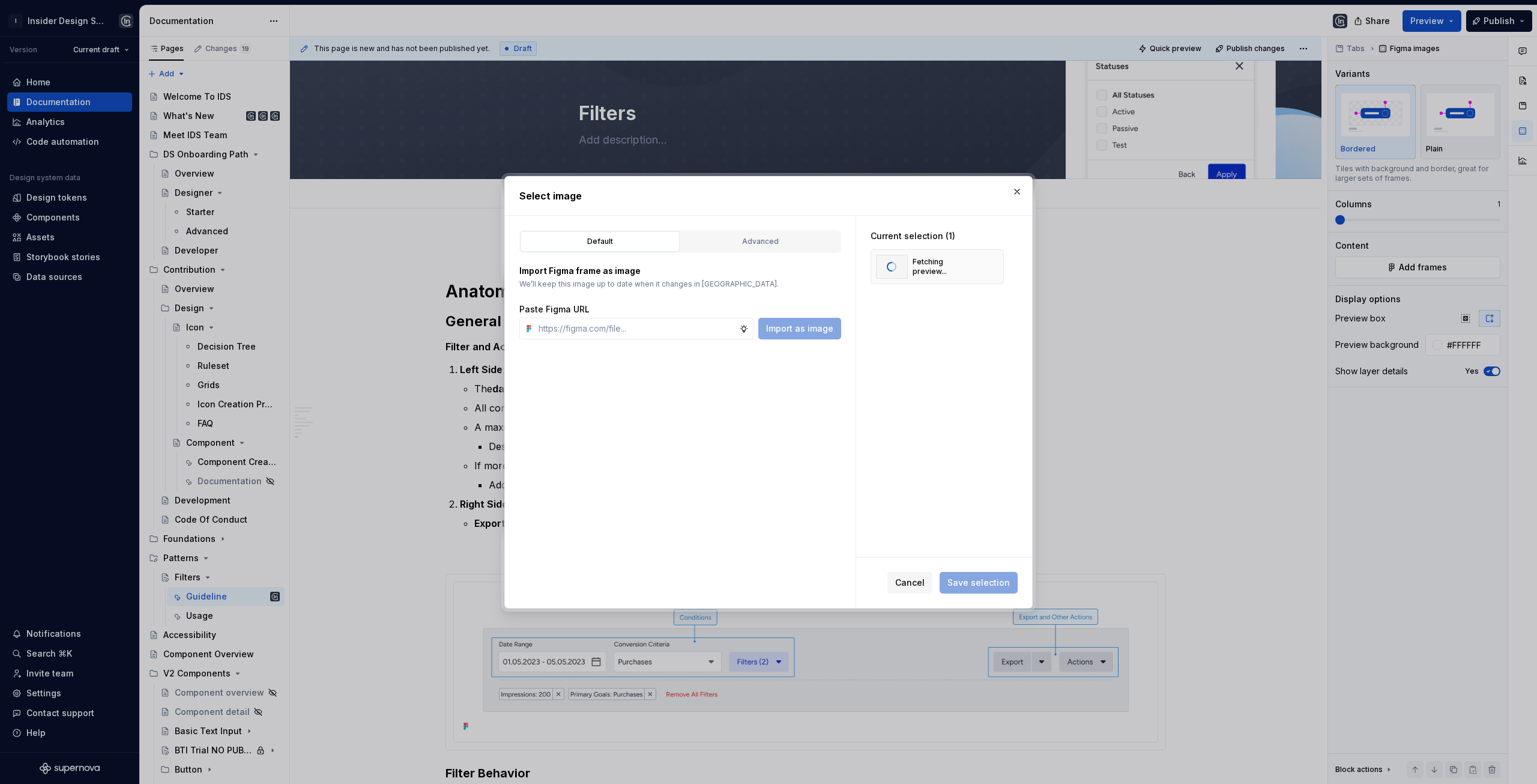
scroll to position [2110, 0]
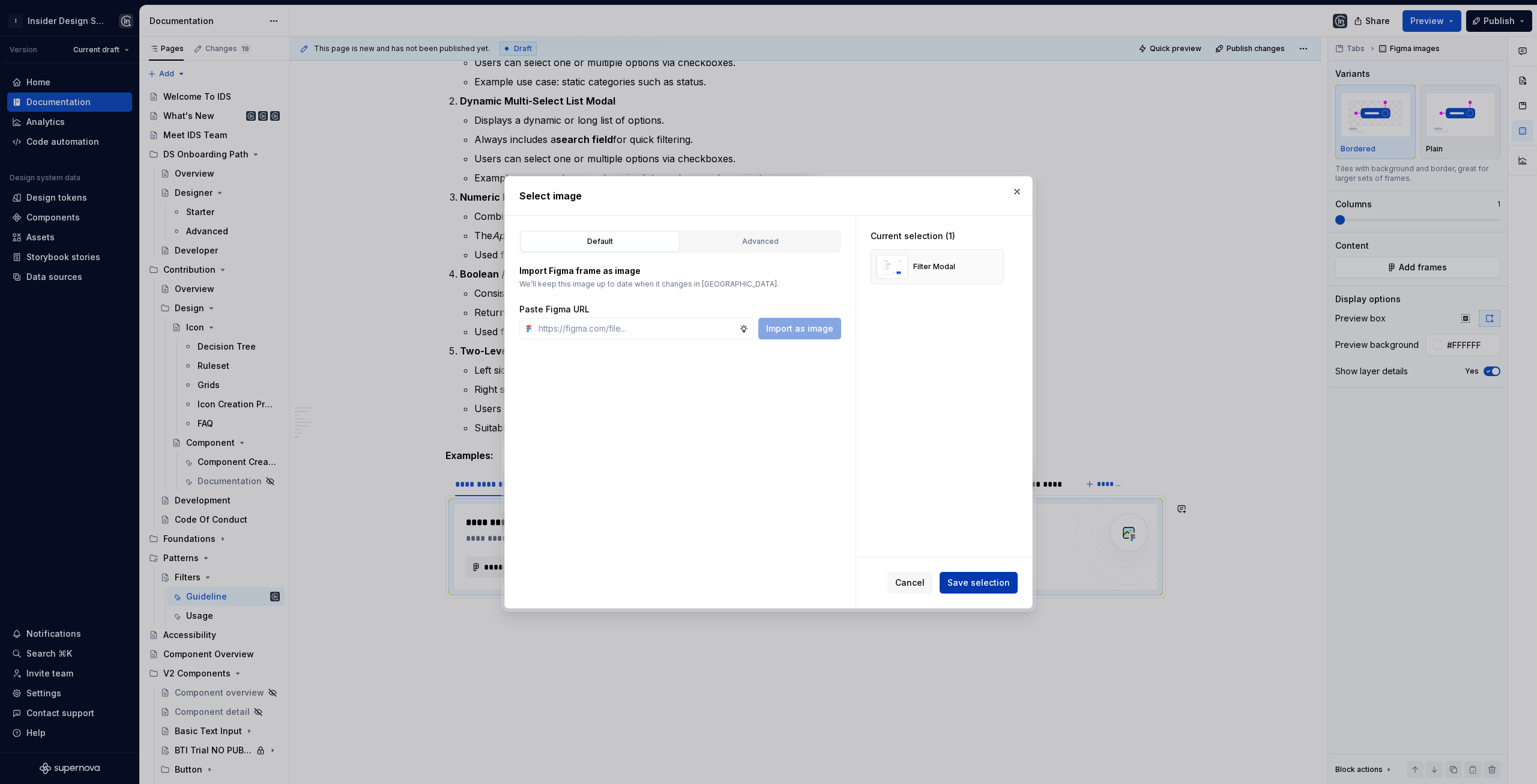
click at [998, 588] on button "Save selection" at bounding box center [978, 583] width 78 height 22
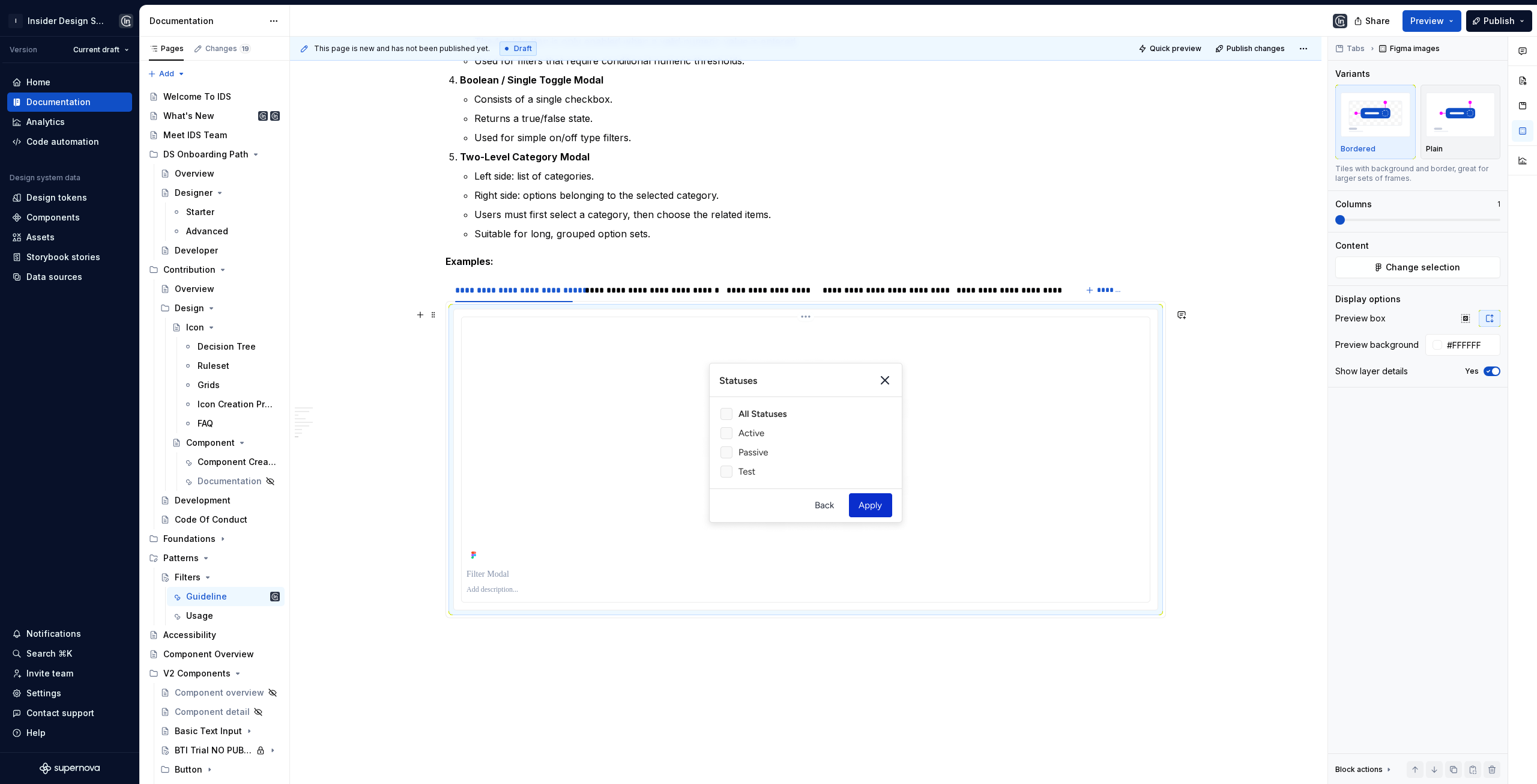
scroll to position [2310, 0]
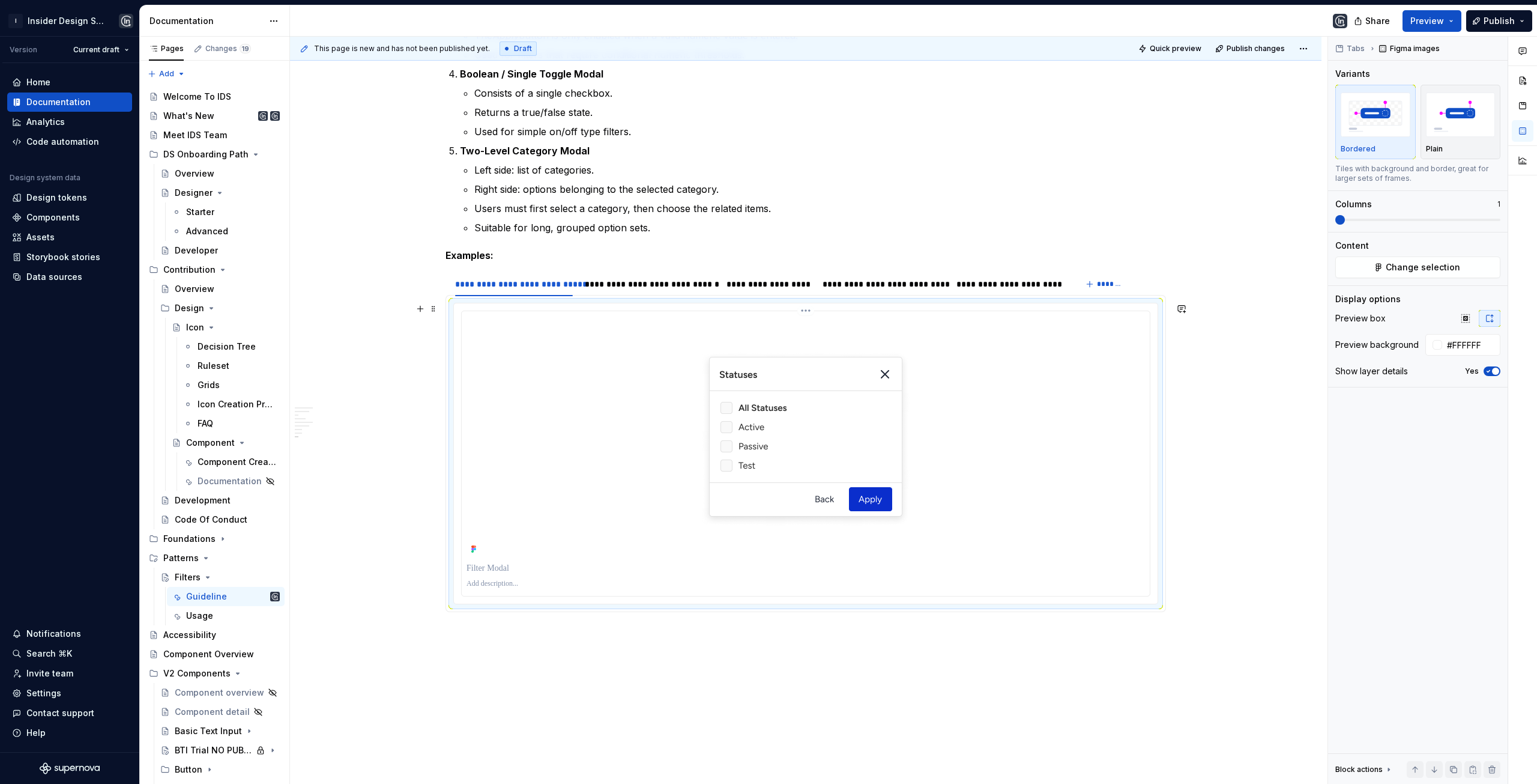
click at [636, 429] on div at bounding box center [806, 436] width 679 height 242
click at [1493, 369] on span "button" at bounding box center [1496, 371] width 7 height 7
type textarea "*"
click at [640, 285] on div "**********" at bounding box center [650, 284] width 130 height 12
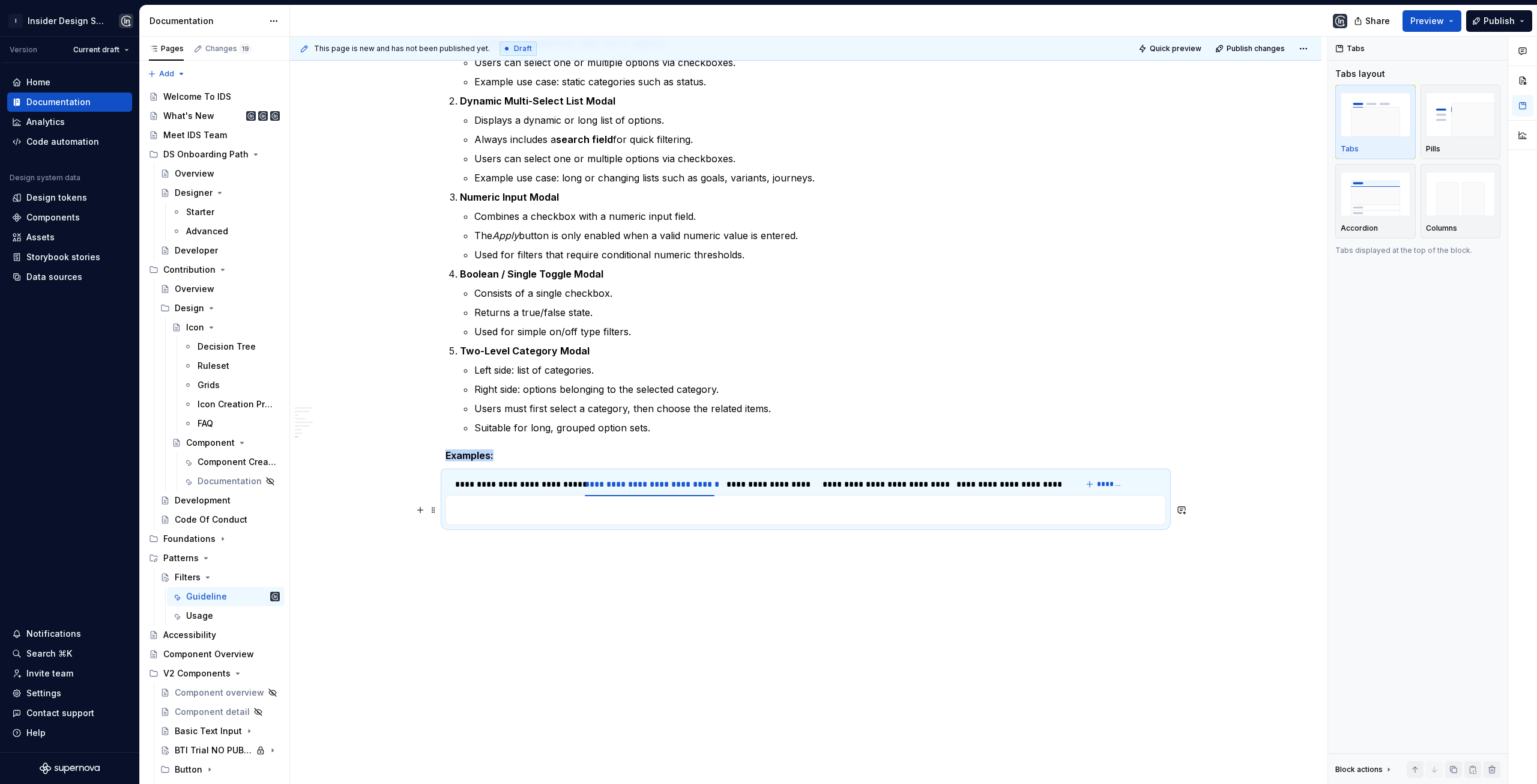
click at [606, 510] on p at bounding box center [806, 510] width 705 height 15
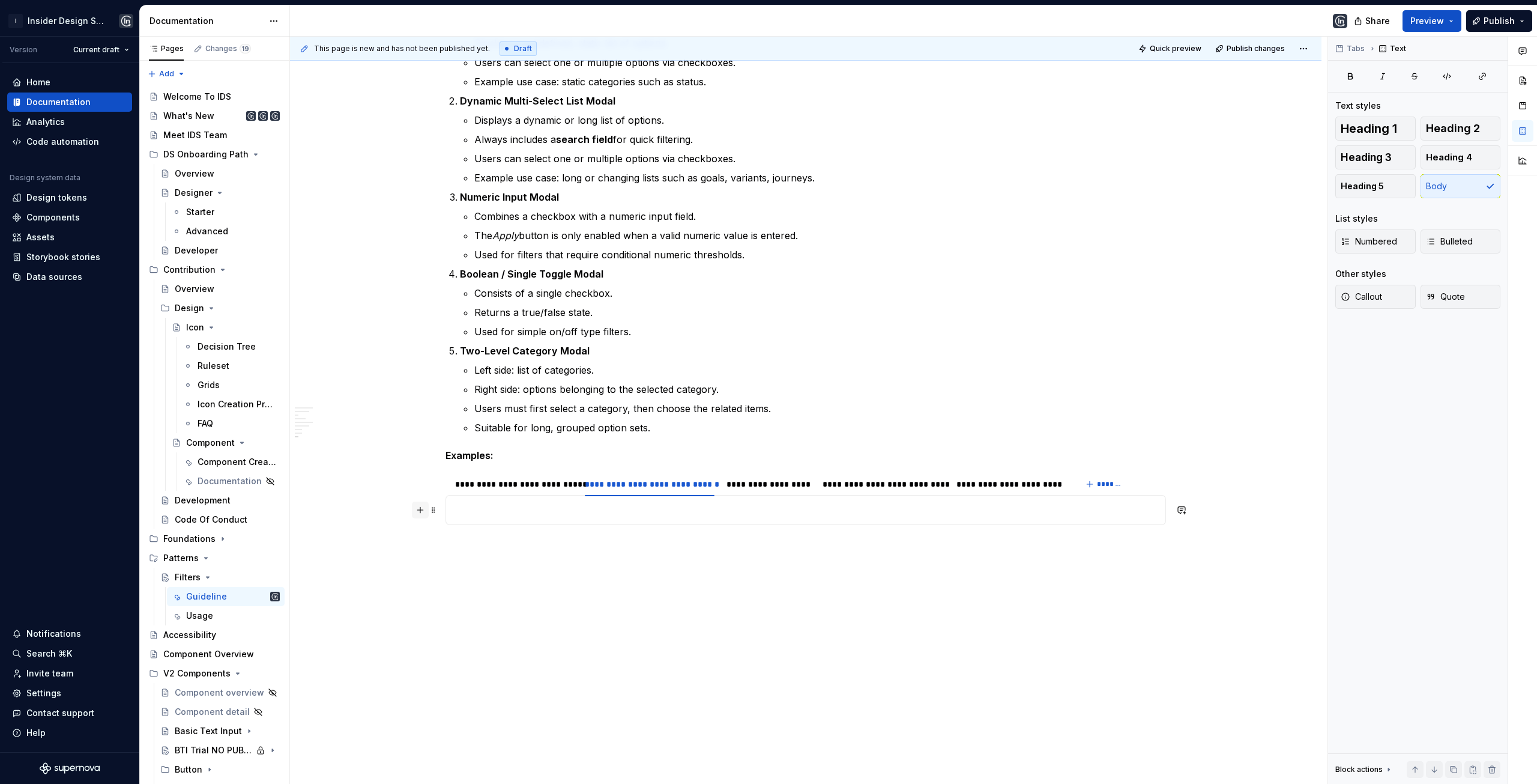
click at [425, 511] on button "button" at bounding box center [420, 510] width 16 height 16
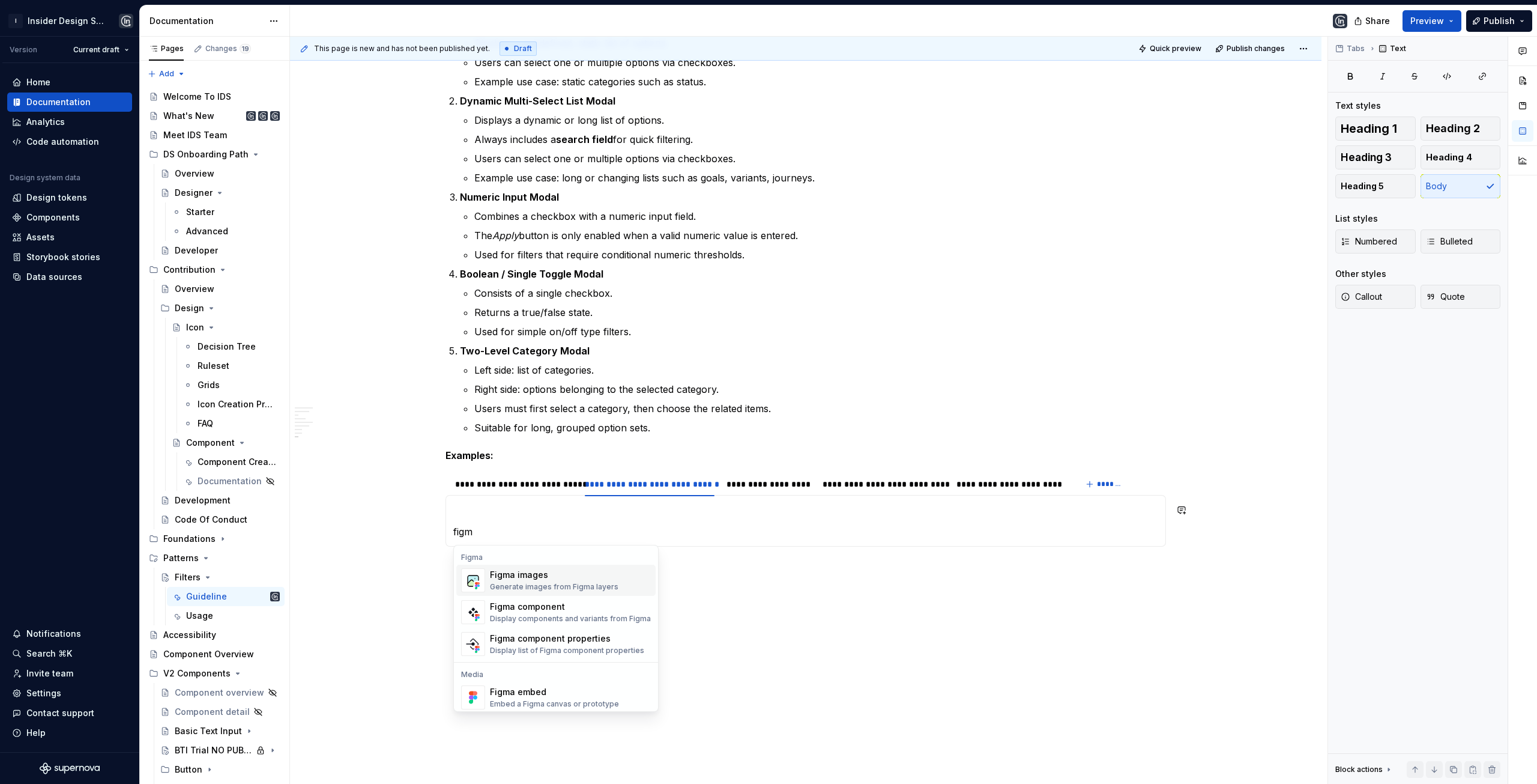
click at [518, 575] on div "Figma images" at bounding box center [554, 575] width 128 height 12
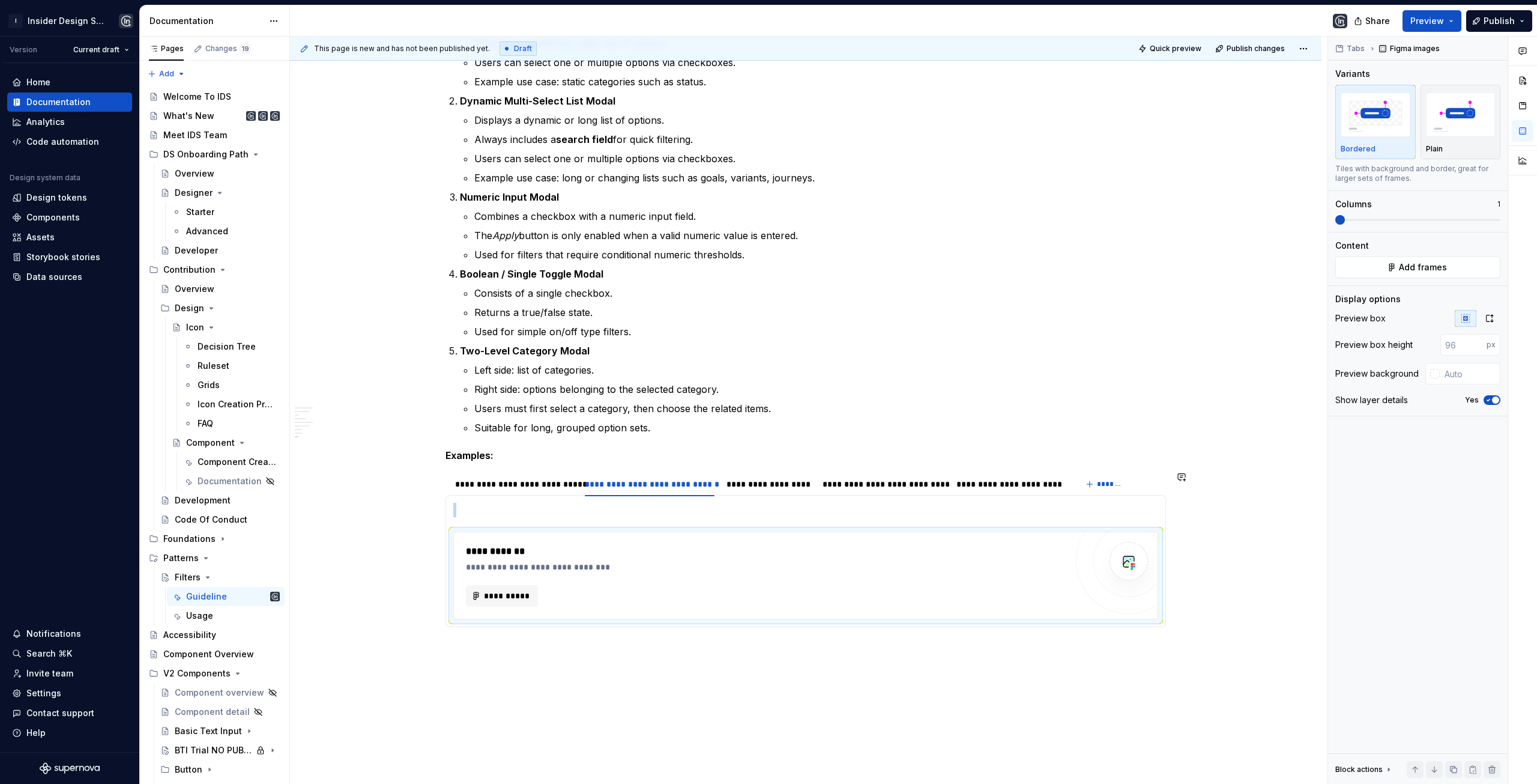
click at [475, 522] on section-item-column "**********" at bounding box center [806, 560] width 705 height 116
click at [499, 532] on div "**********" at bounding box center [806, 575] width 705 height 88
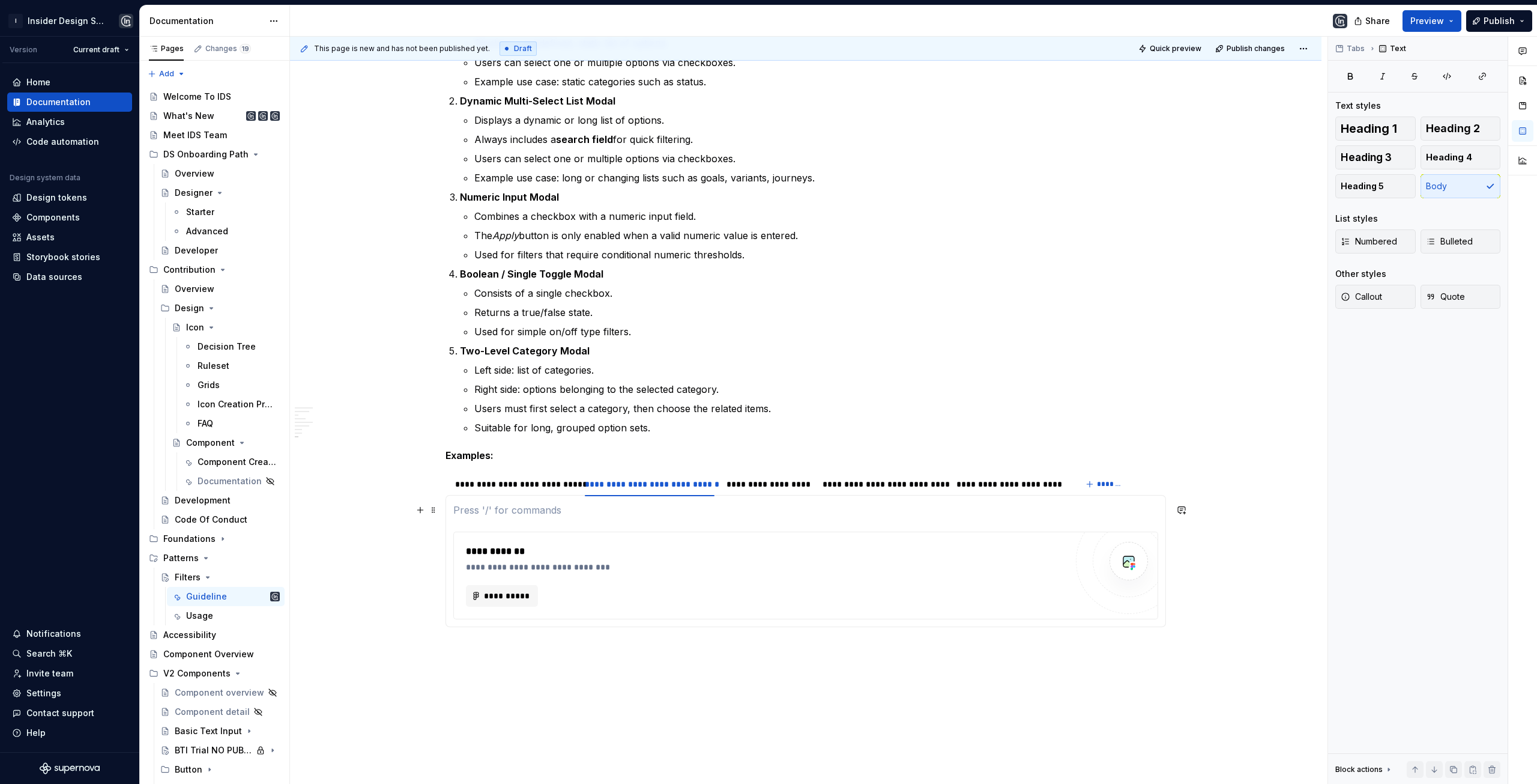
click at [499, 516] on p at bounding box center [806, 510] width 705 height 15
click at [438, 536] on div "This page is new and has not been published yet. Draft Quick preview Publish ch…" at bounding box center [809, 410] width 1037 height 747
click at [435, 537] on span at bounding box center [434, 537] width 10 height 16
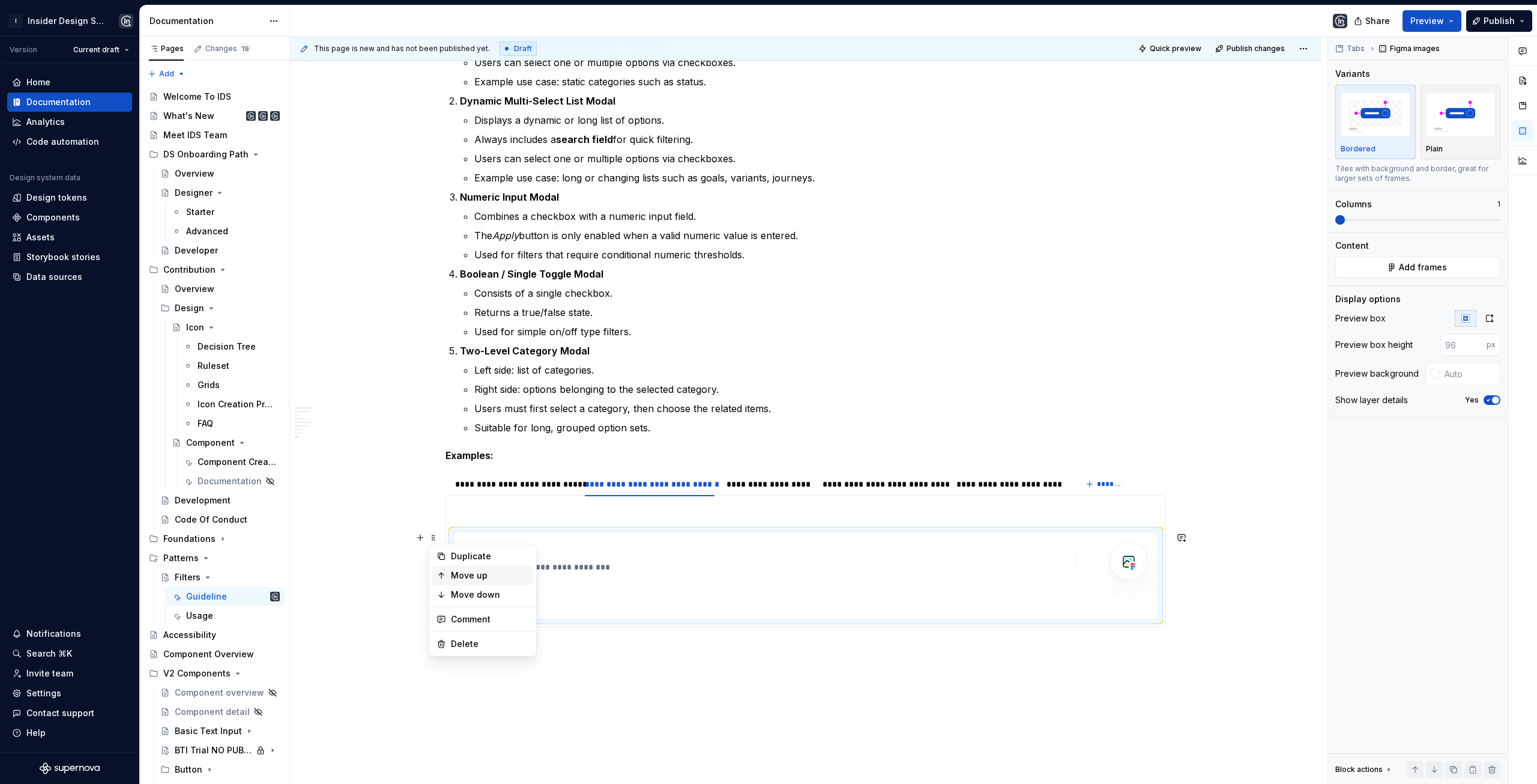
click at [461, 576] on div "Move up" at bounding box center [489, 575] width 78 height 12
click at [488, 617] on p at bounding box center [806, 612] width 705 height 15
click at [536, 485] on div "**********" at bounding box center [514, 483] width 118 height 12
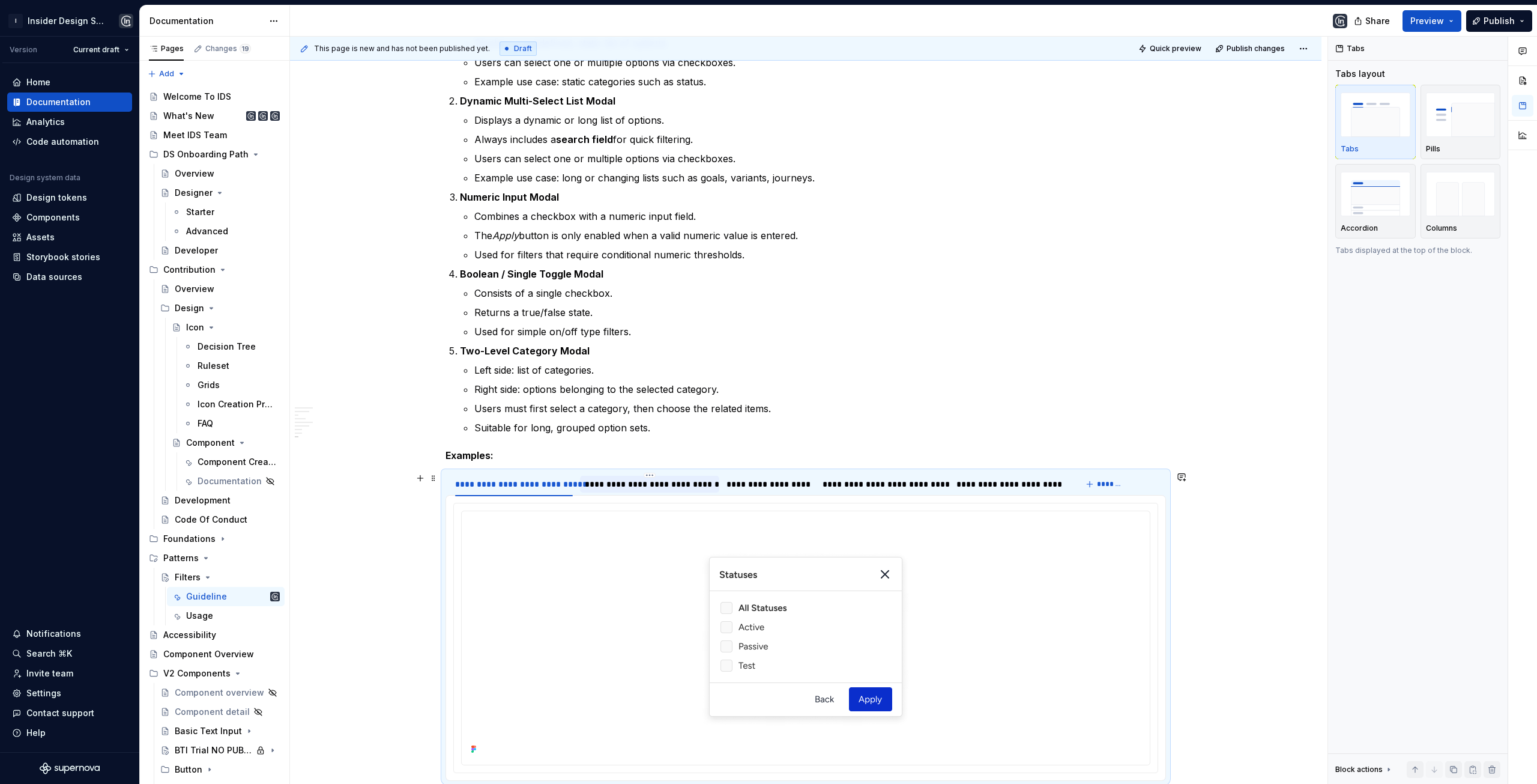
click at [631, 485] on div "**********" at bounding box center [650, 483] width 130 height 12
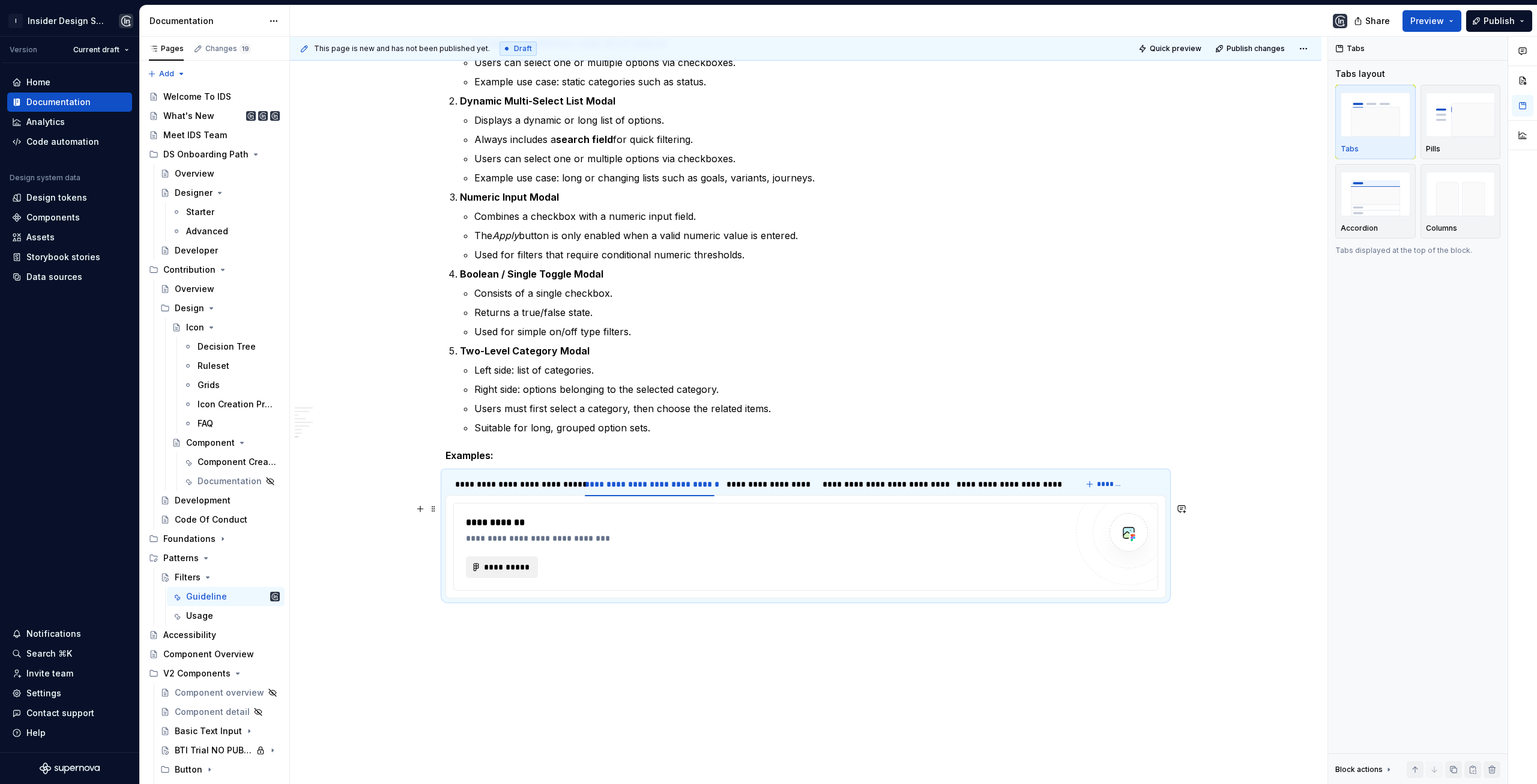
click at [491, 565] on span "**********" at bounding box center [506, 566] width 47 height 12
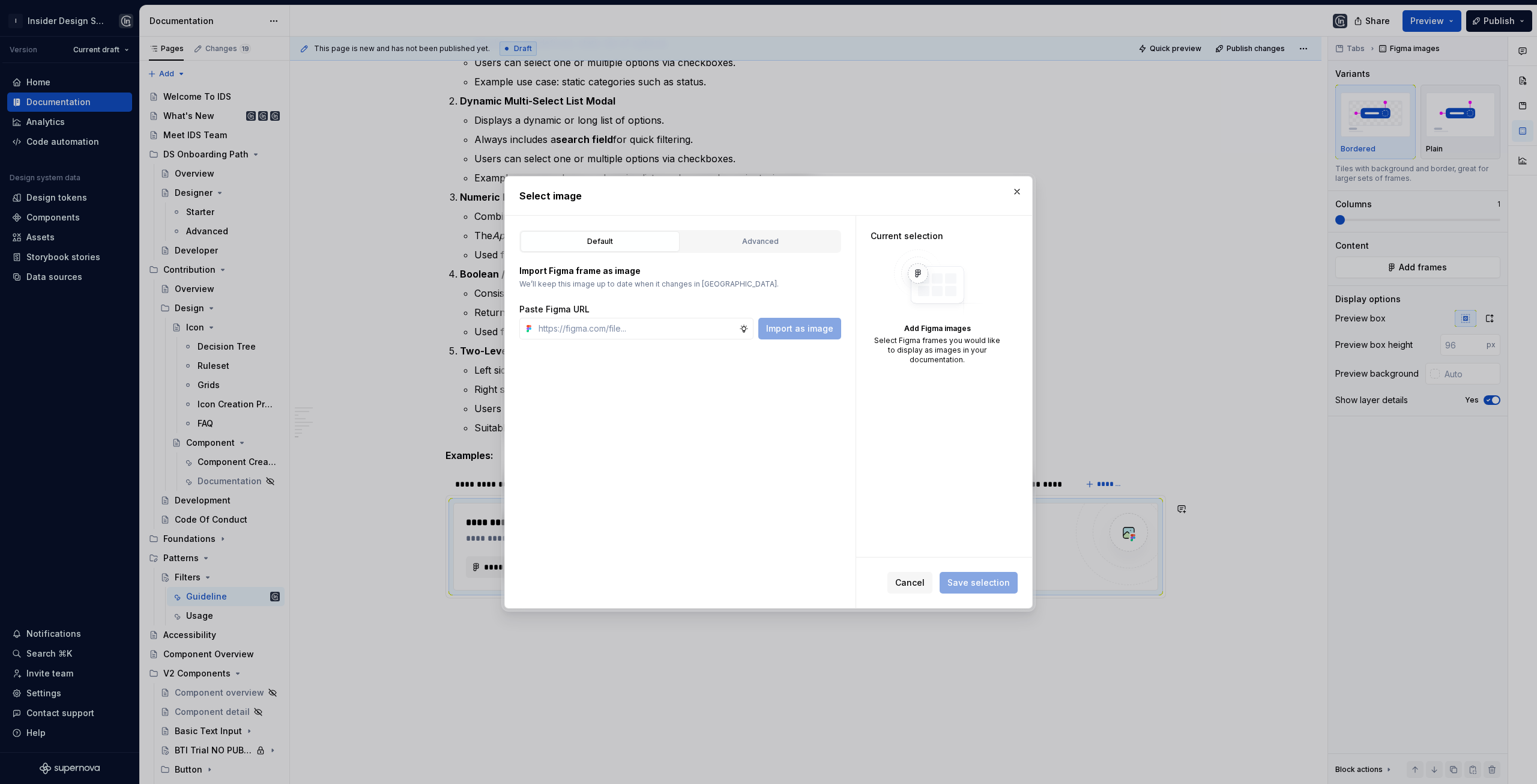
type textarea "*"
click at [641, 329] on input "text" at bounding box center [637, 328] width 205 height 22
paste input "https://www.figma.com/design/bsWxboZaabpGPXnCaljHP2/Analytics-Page-Structure-Gu…"
type input "https://www.figma.com/design/bsWxboZaabpGPXnCaljHP2/Analytics-Page-Structure-Gu…"
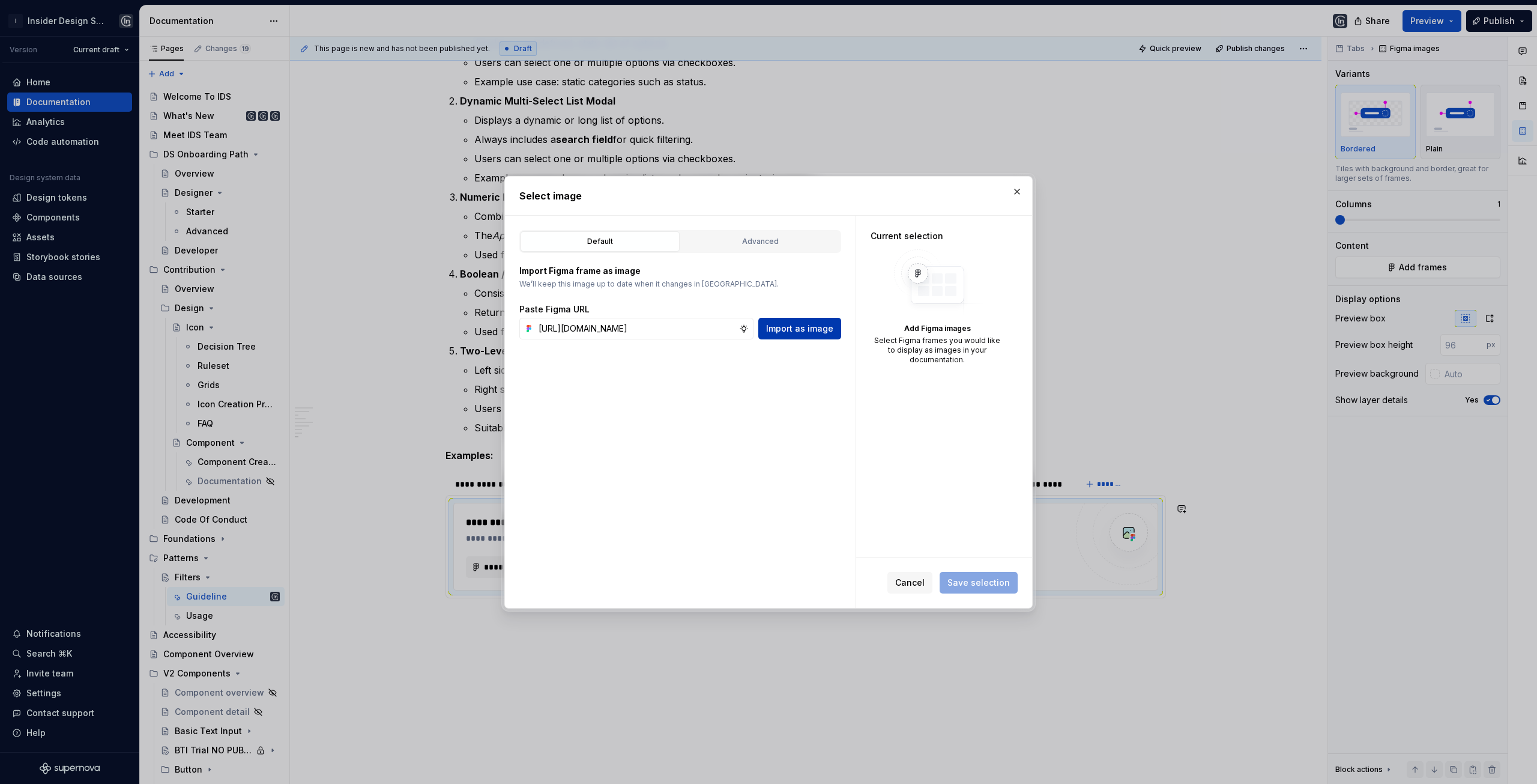
click at [794, 331] on span "Import as image" at bounding box center [801, 328] width 68 height 12
click at [986, 579] on span "Save selection" at bounding box center [979, 582] width 62 height 12
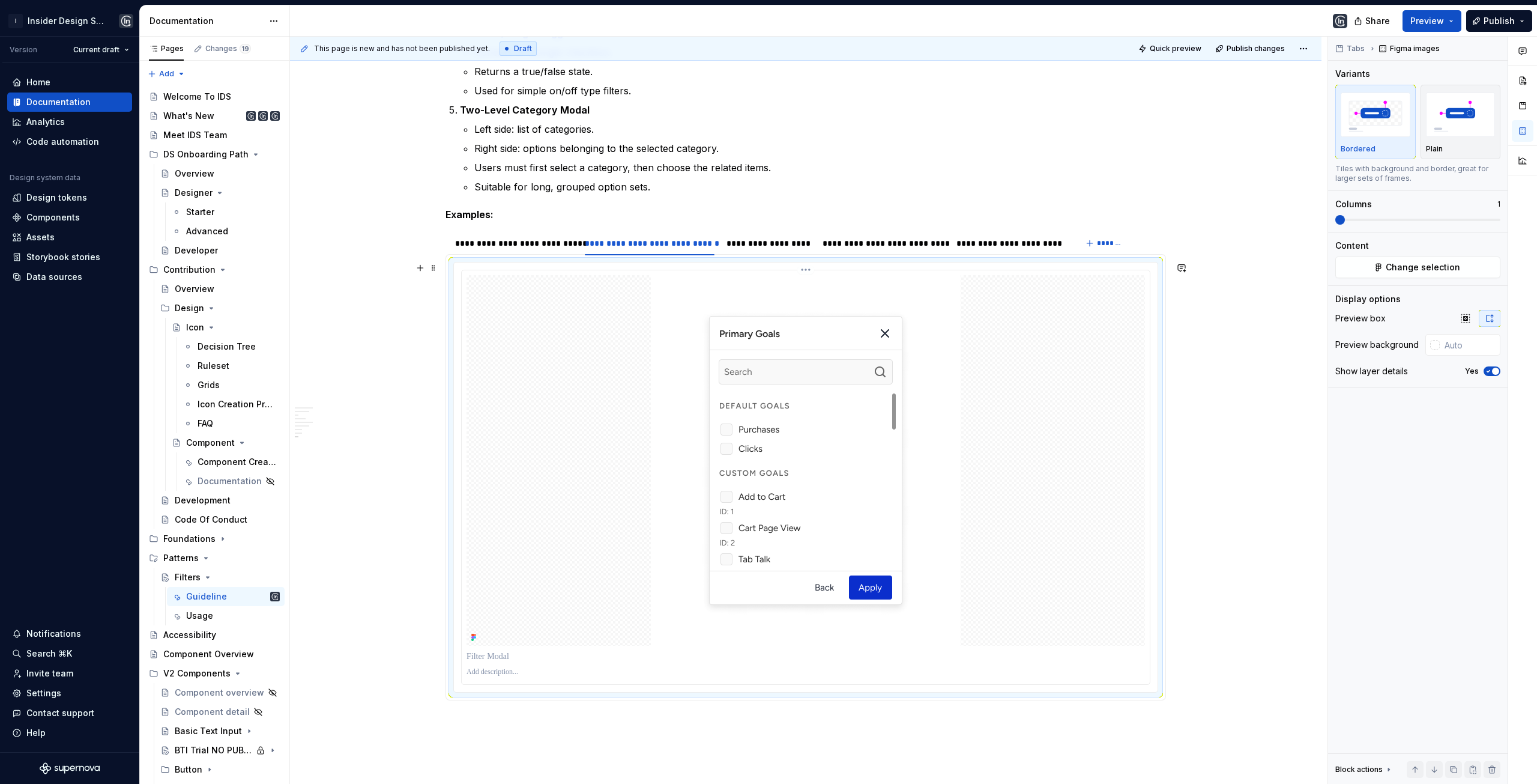
scroll to position [2379, 0]
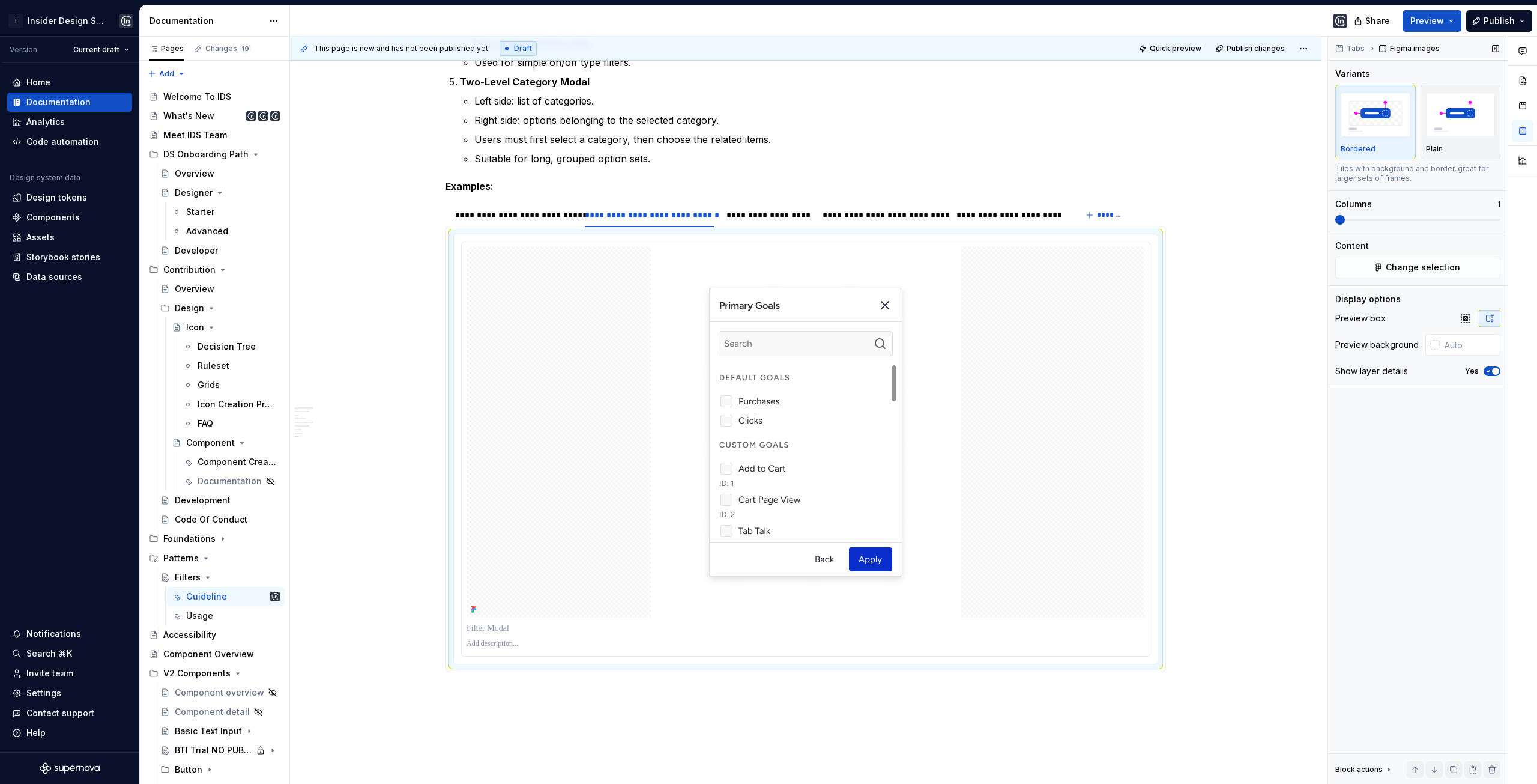
click at [1492, 369] on span "button" at bounding box center [1496, 371] width 7 height 7
click at [1469, 351] on input "text" at bounding box center [1470, 345] width 60 height 22
type input "#FFFFFF"
click at [547, 221] on div "**********" at bounding box center [513, 215] width 127 height 16
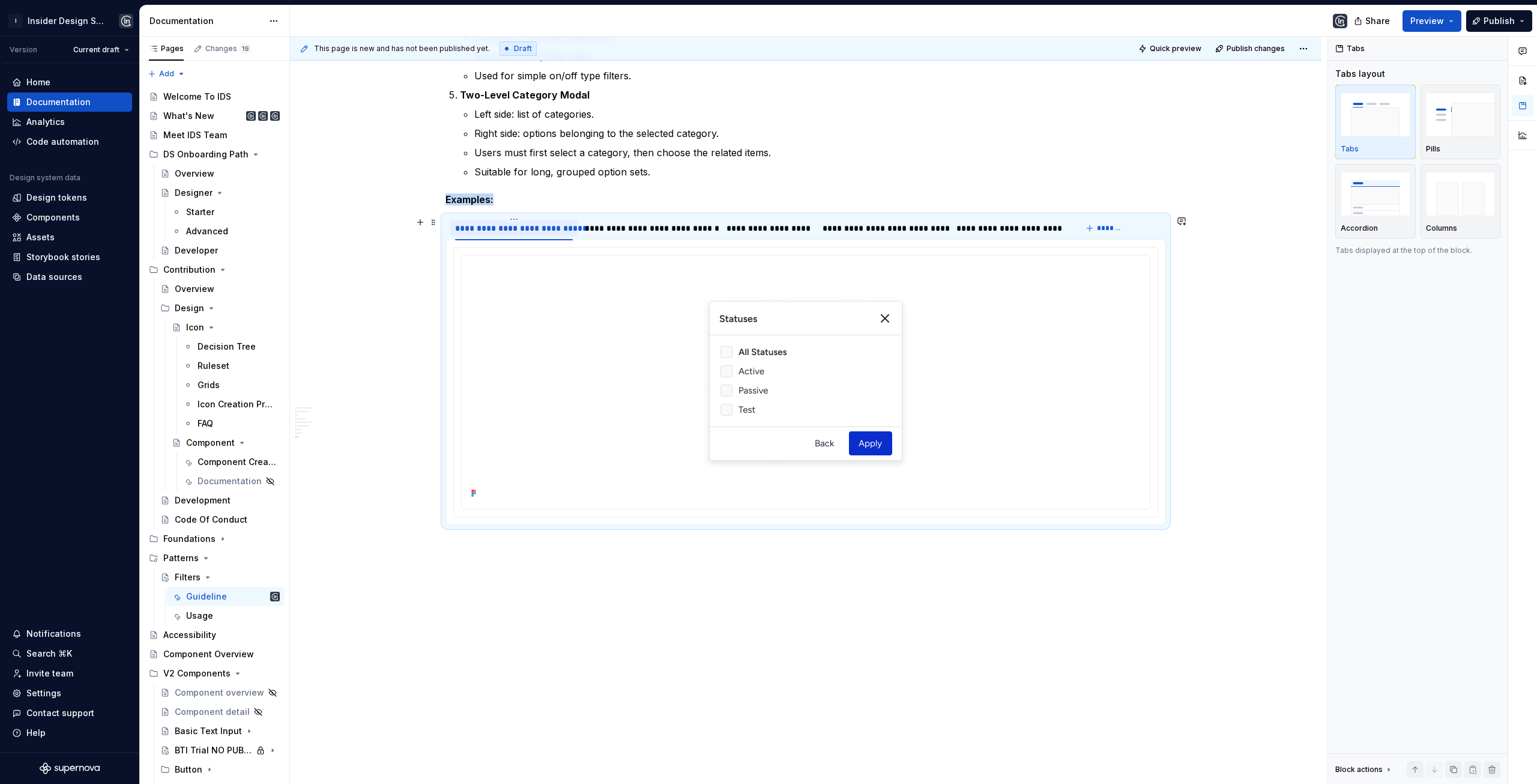
scroll to position [2366, 0]
click at [661, 229] on div "**********" at bounding box center [650, 228] width 130 height 12
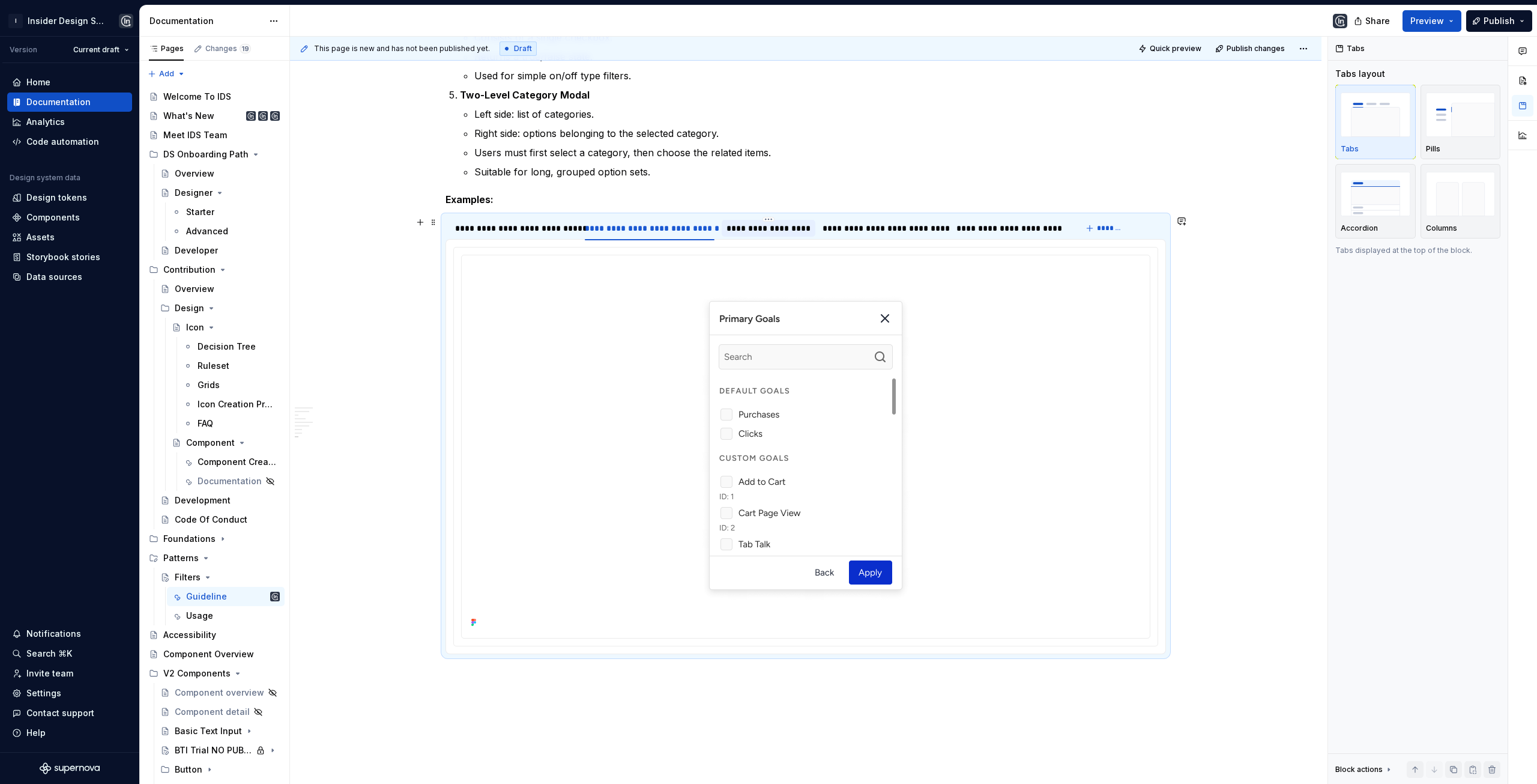
click at [761, 234] on div "**********" at bounding box center [768, 228] width 84 height 12
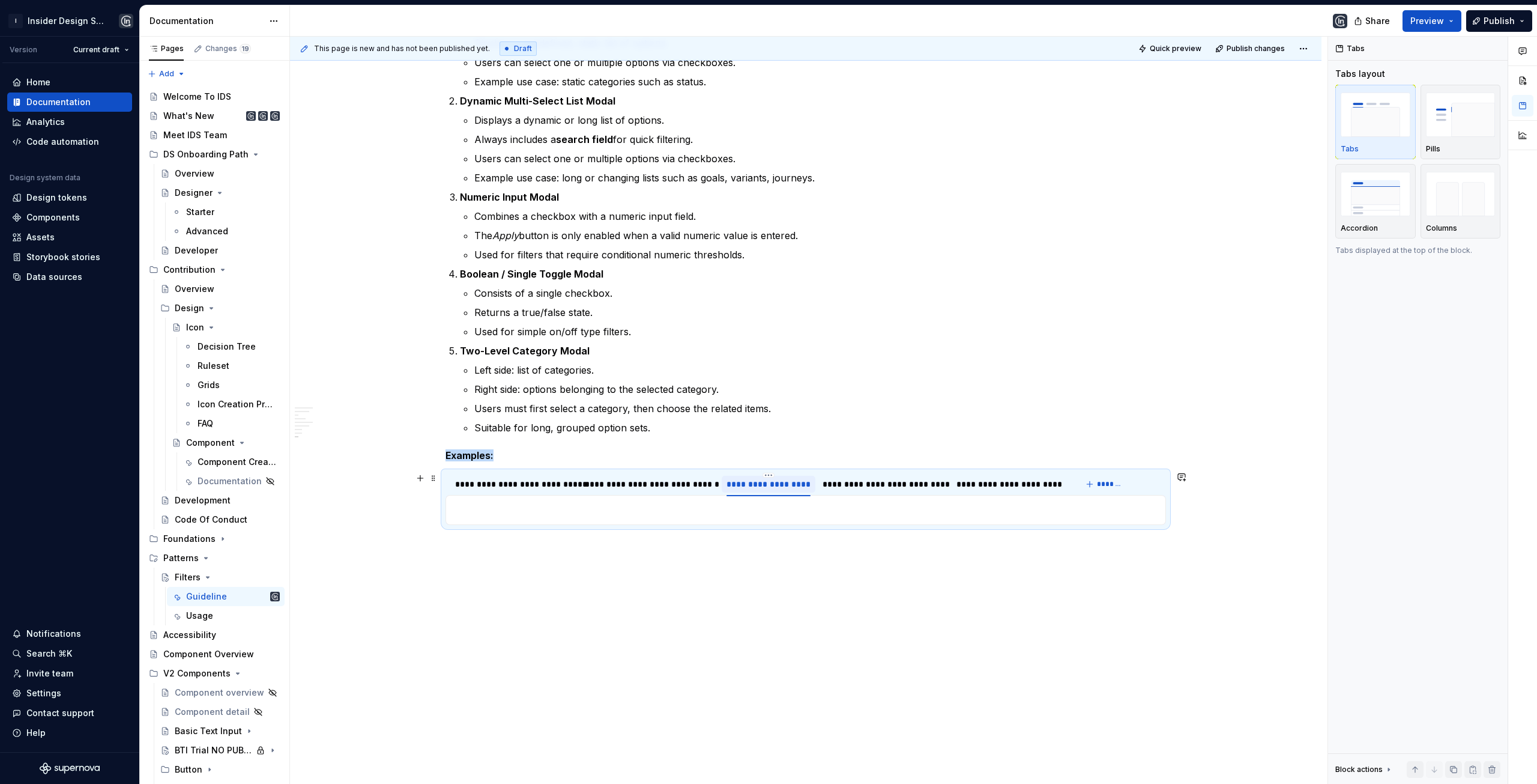
scroll to position [2110, 0]
click at [417, 513] on button "button" at bounding box center [420, 510] width 16 height 16
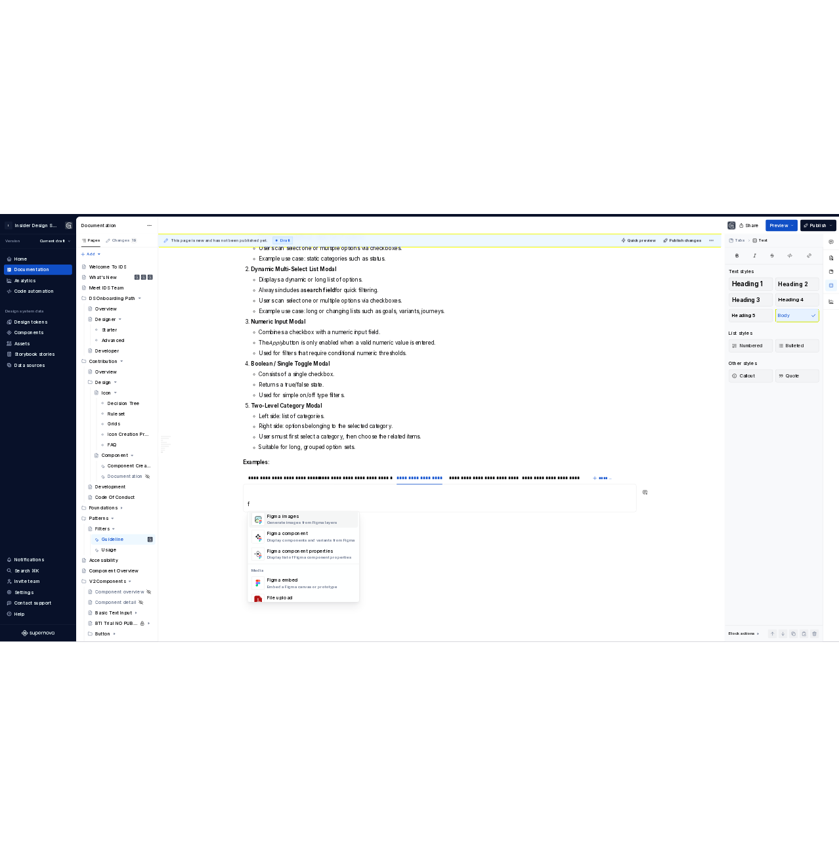
scroll to position [21, 0]
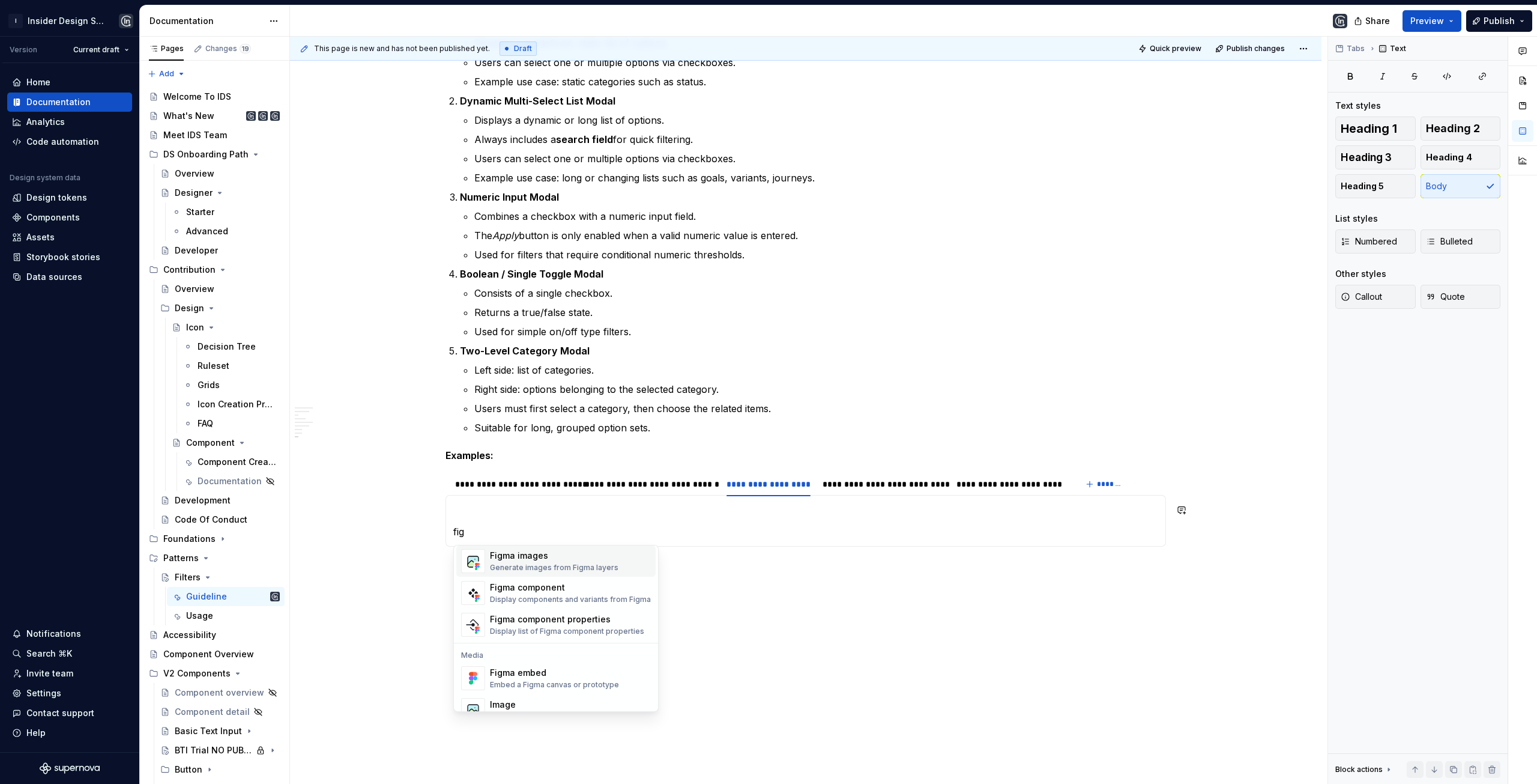
click at [519, 568] on div "Generate images from Figma layers" at bounding box center [554, 567] width 128 height 10
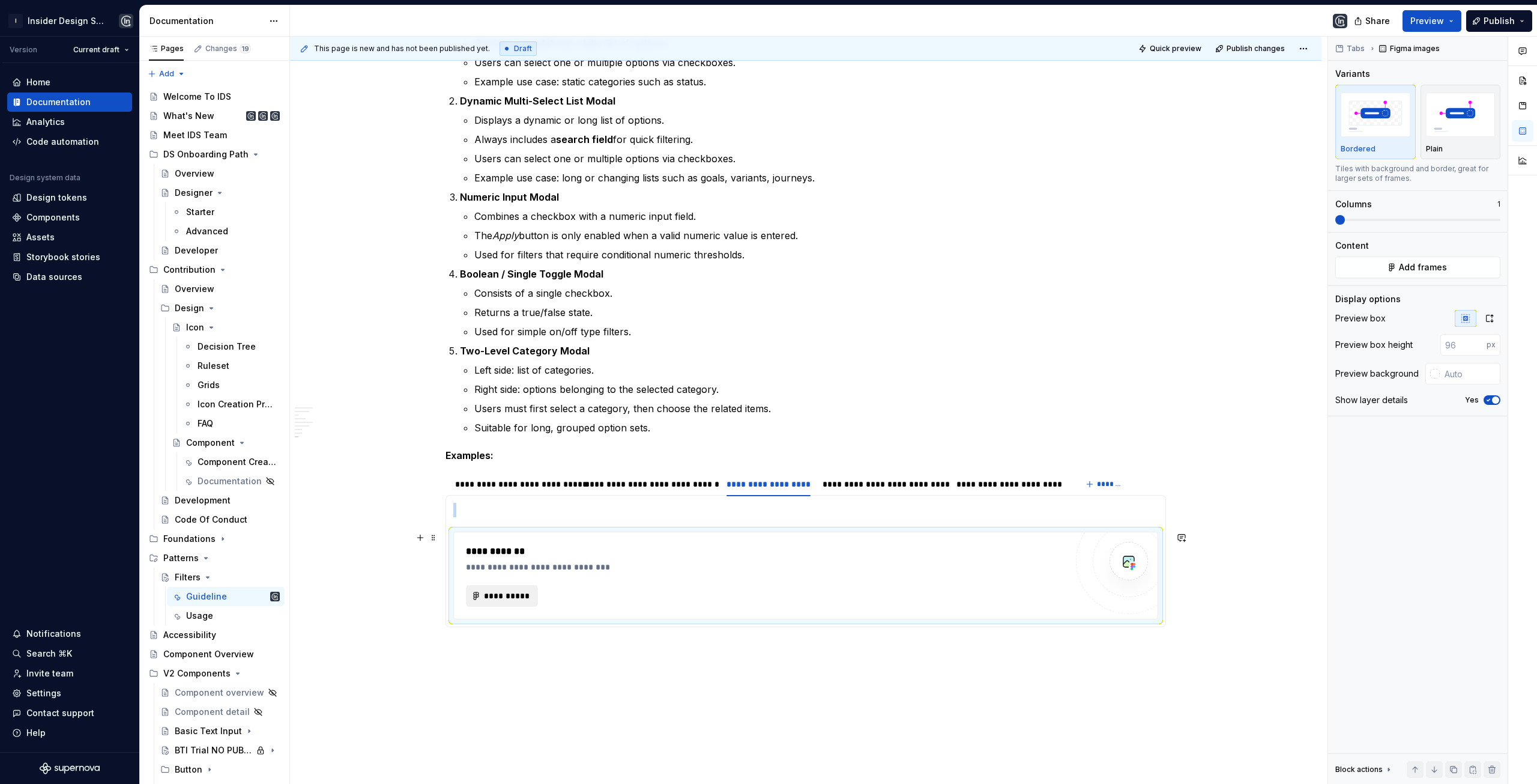
click at [503, 598] on span "**********" at bounding box center [506, 596] width 47 height 12
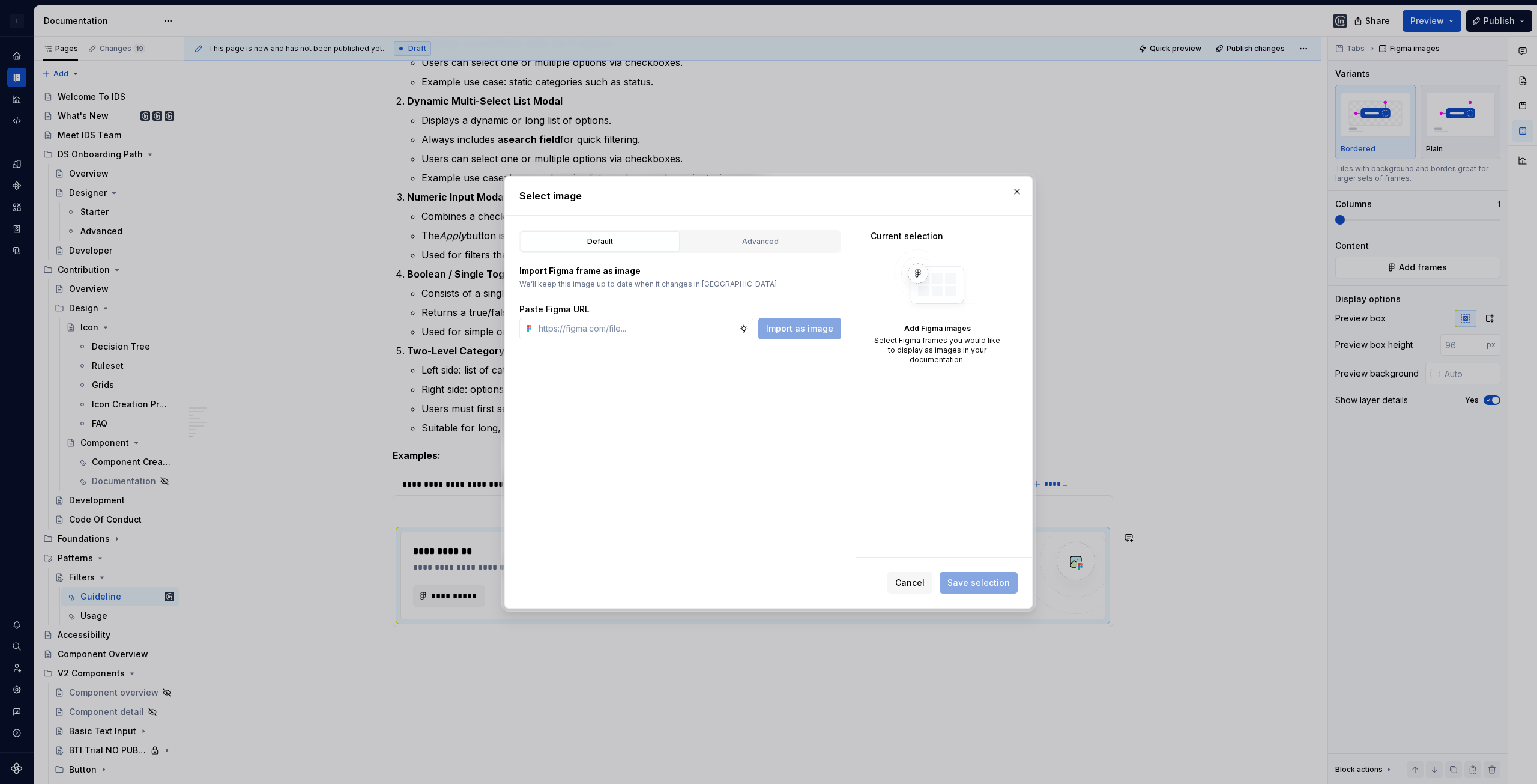
type textarea "*"
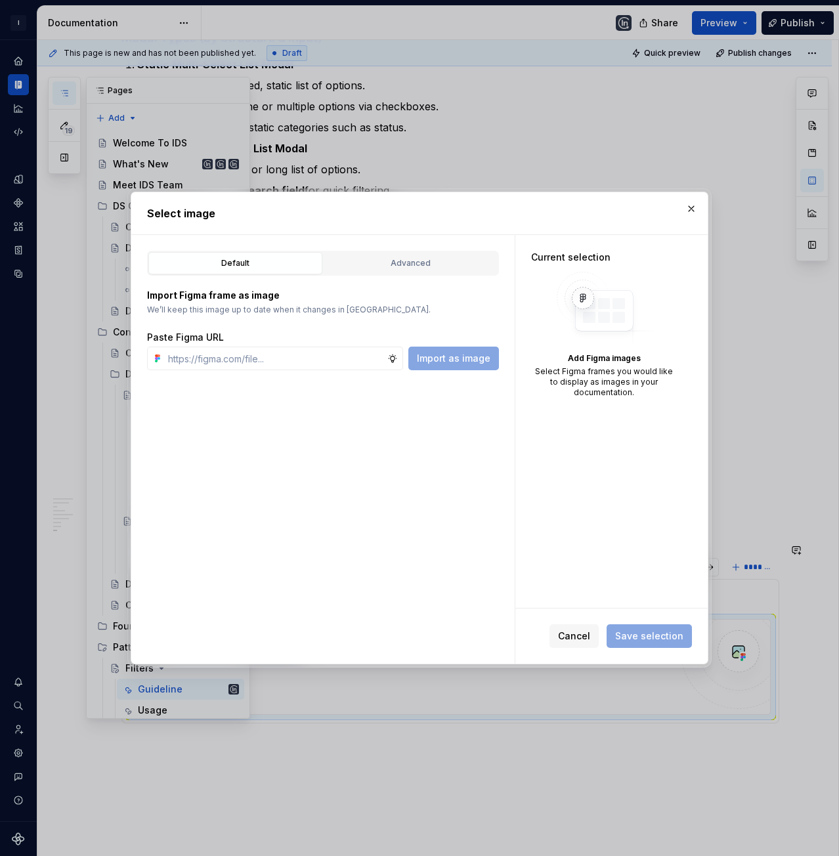
scroll to position [2080, 0]
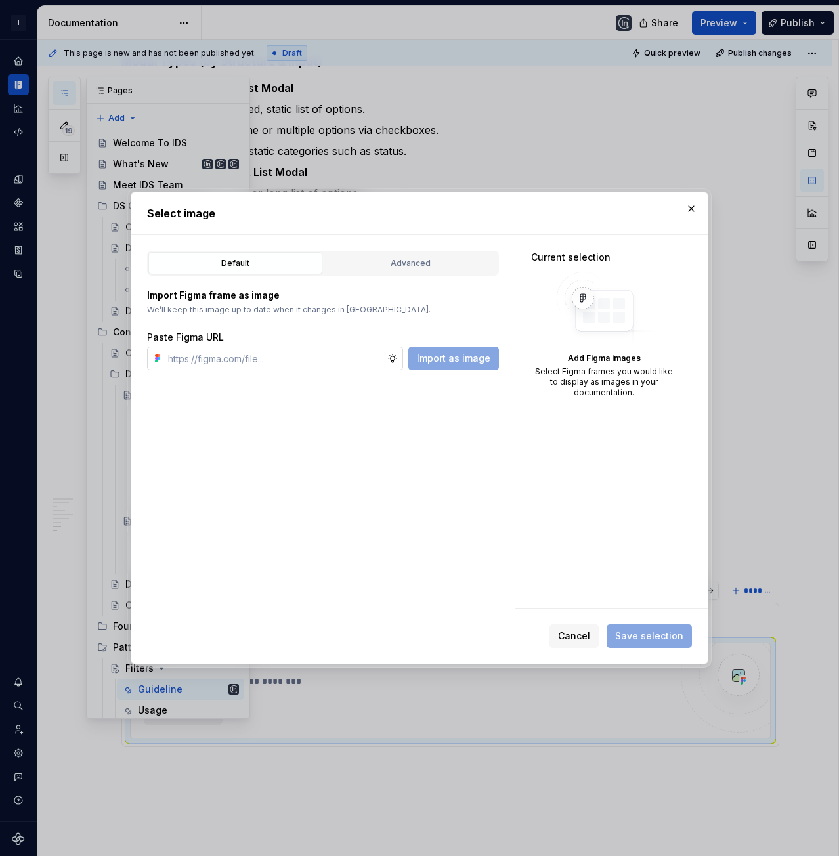
click at [264, 354] on input "text" at bounding box center [275, 359] width 224 height 24
paste input "Description will be here. Significance Description Text Include variants with a…"
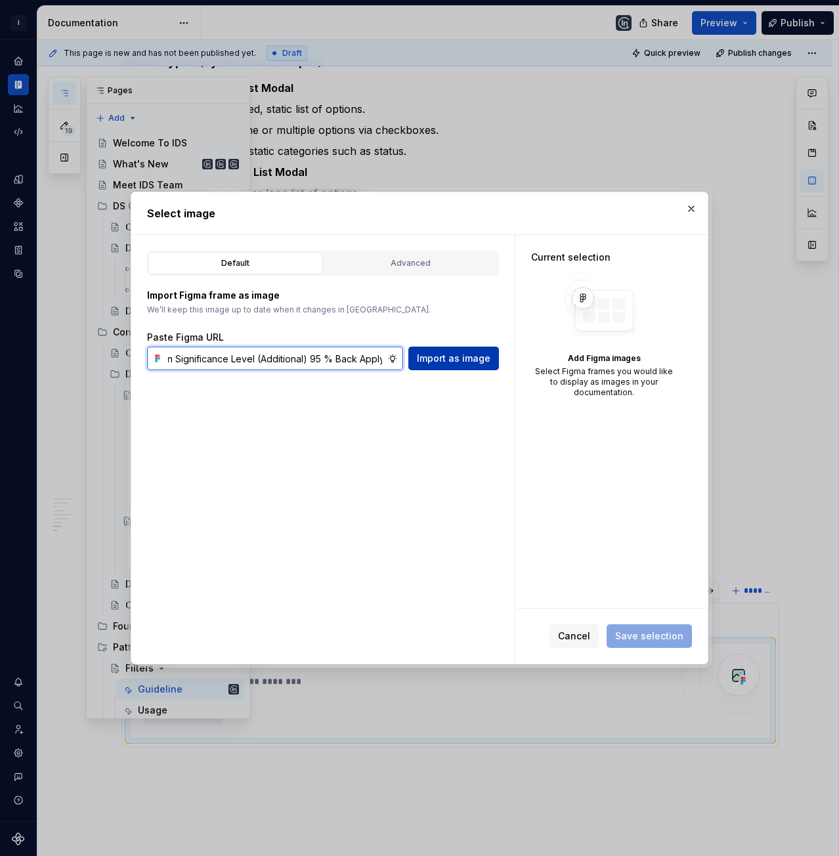
type input "Description will be here. Significance Description Text Include variants with a…"
click at [463, 362] on span "Import as image" at bounding box center [454, 358] width 74 height 13
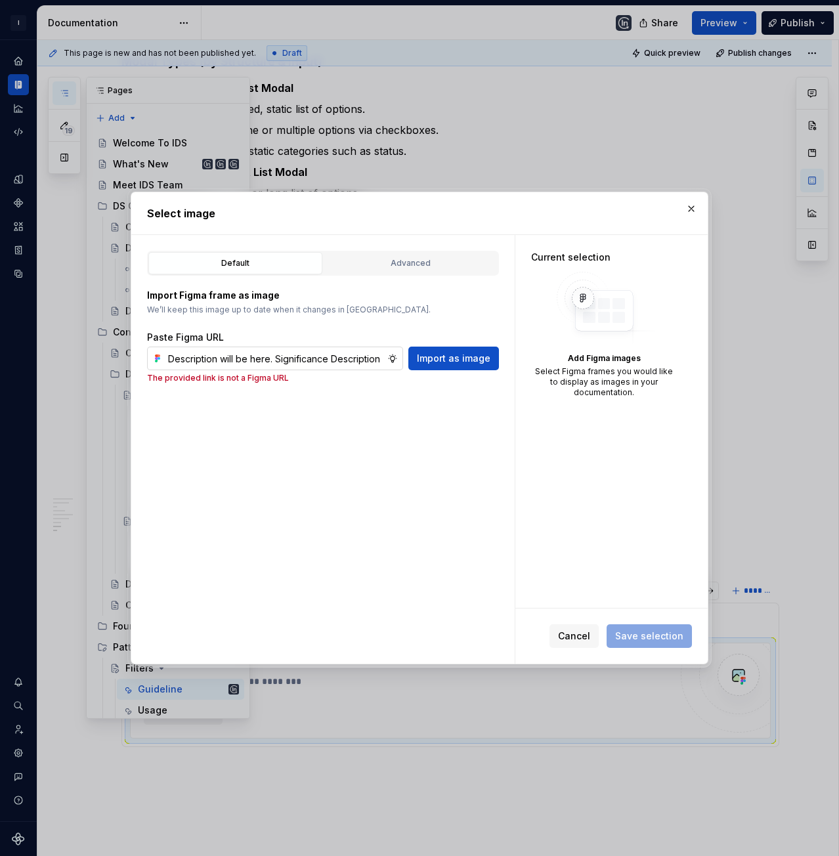
click at [353, 358] on input "Description will be here. Significance Description Text Include variants with a…" at bounding box center [275, 359] width 224 height 24
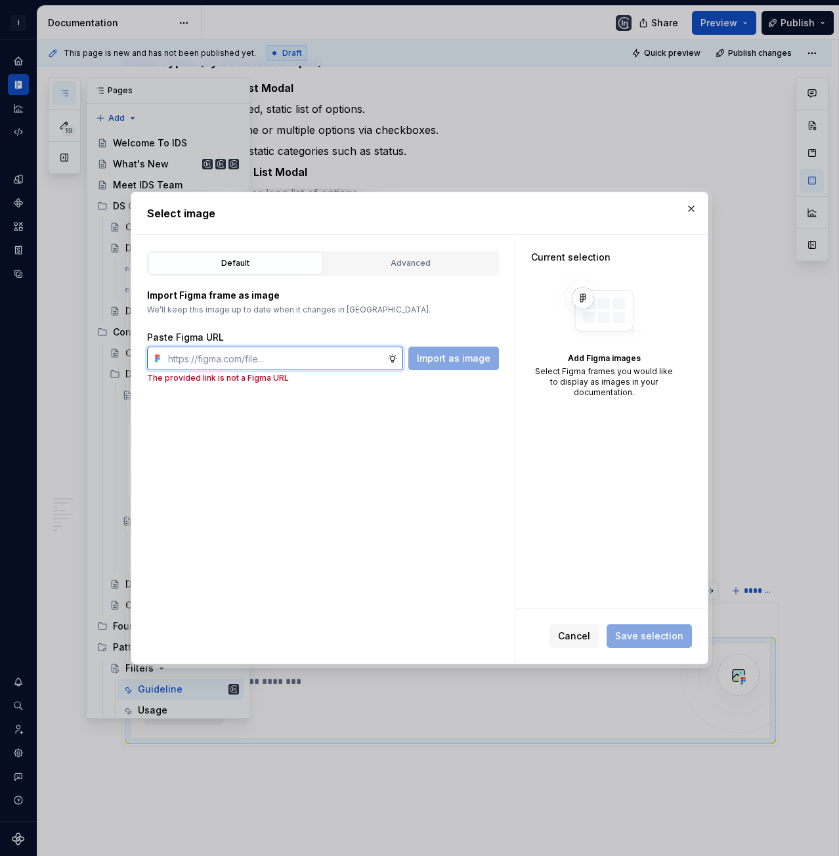
click at [343, 366] on input "text" at bounding box center [275, 359] width 224 height 24
paste input "https://www.figma.com/design/bsWxboZaabpGPXnCaljHP2/Analytics-Page-Structure-Gu…"
type input "https://www.figma.com/design/bsWxboZaabpGPXnCaljHP2/Analytics-Page-Structure-Gu…"
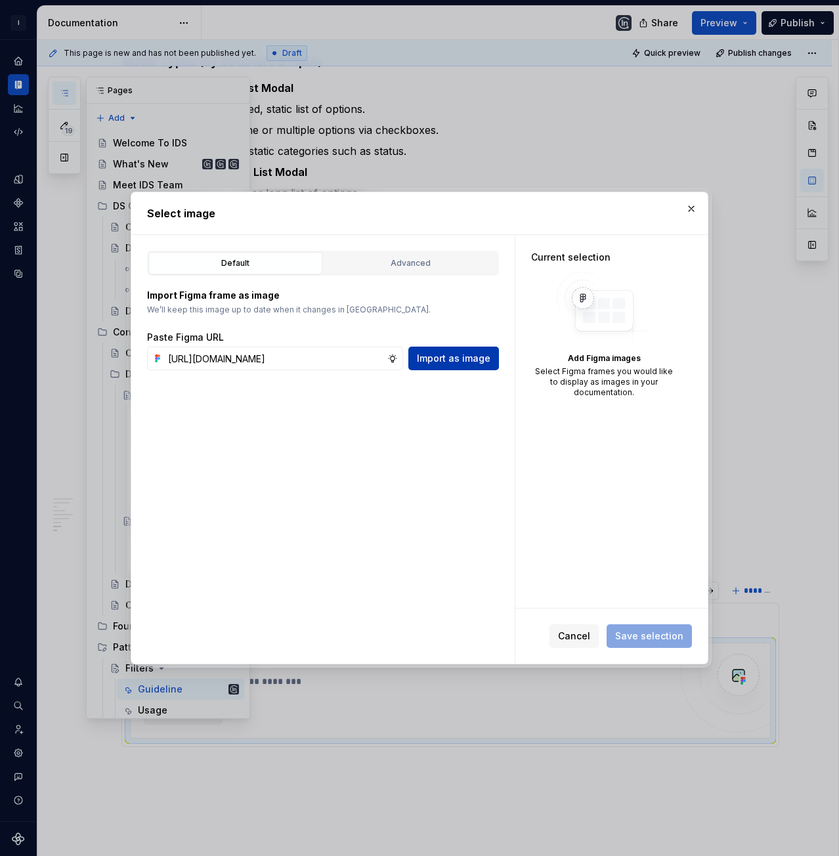
click at [448, 364] on span "Import as image" at bounding box center [454, 358] width 74 height 13
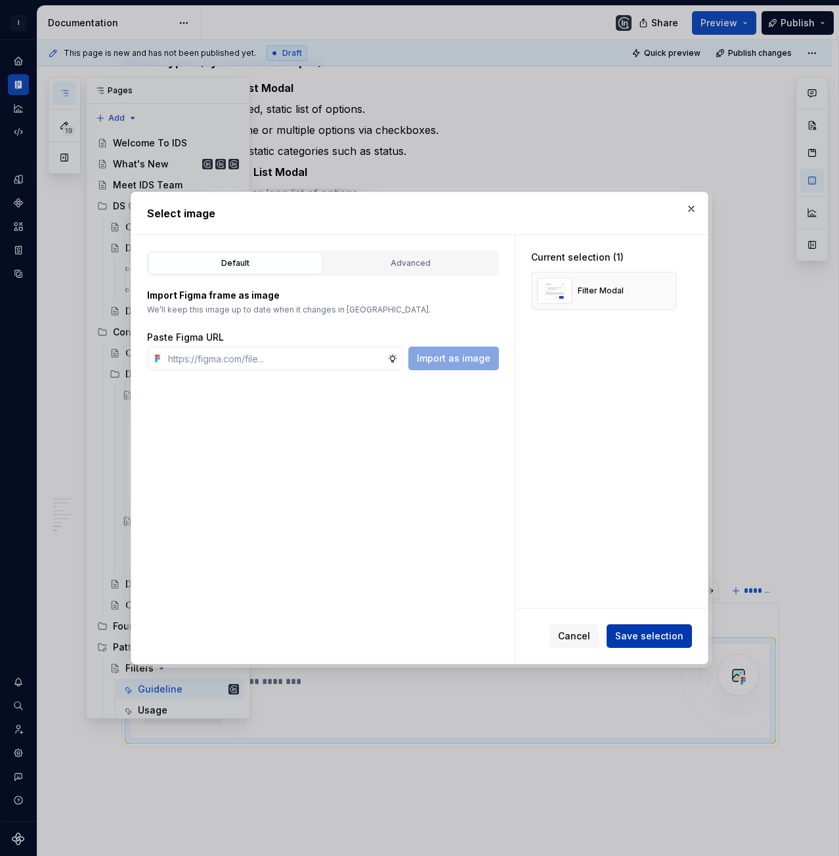
click at [660, 631] on span "Save selection" at bounding box center [649, 635] width 68 height 13
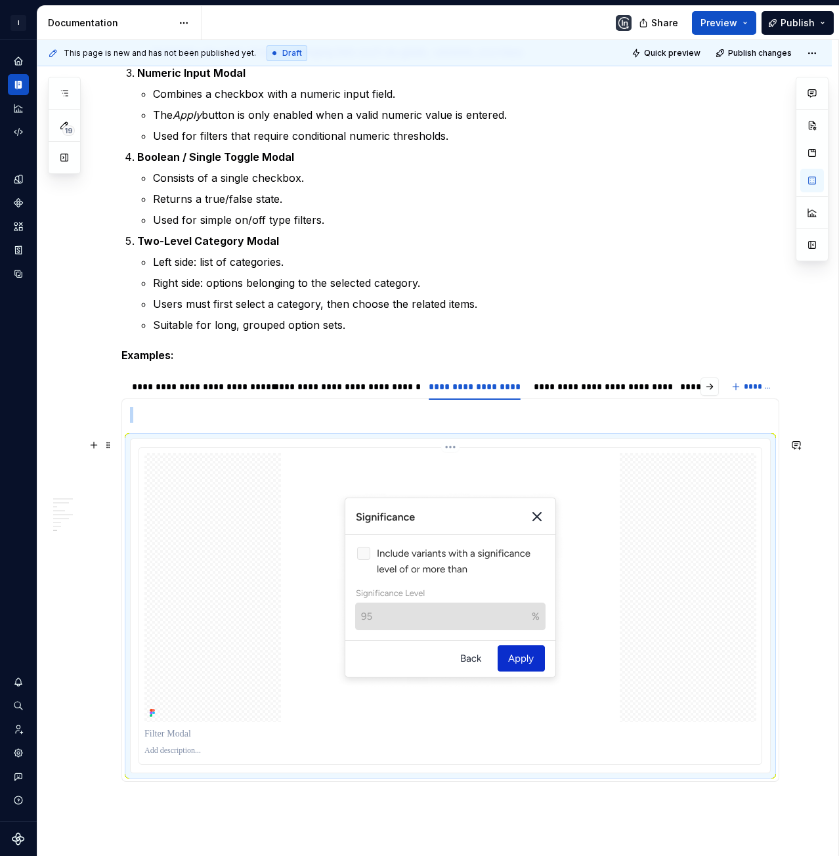
scroll to position [2332, 0]
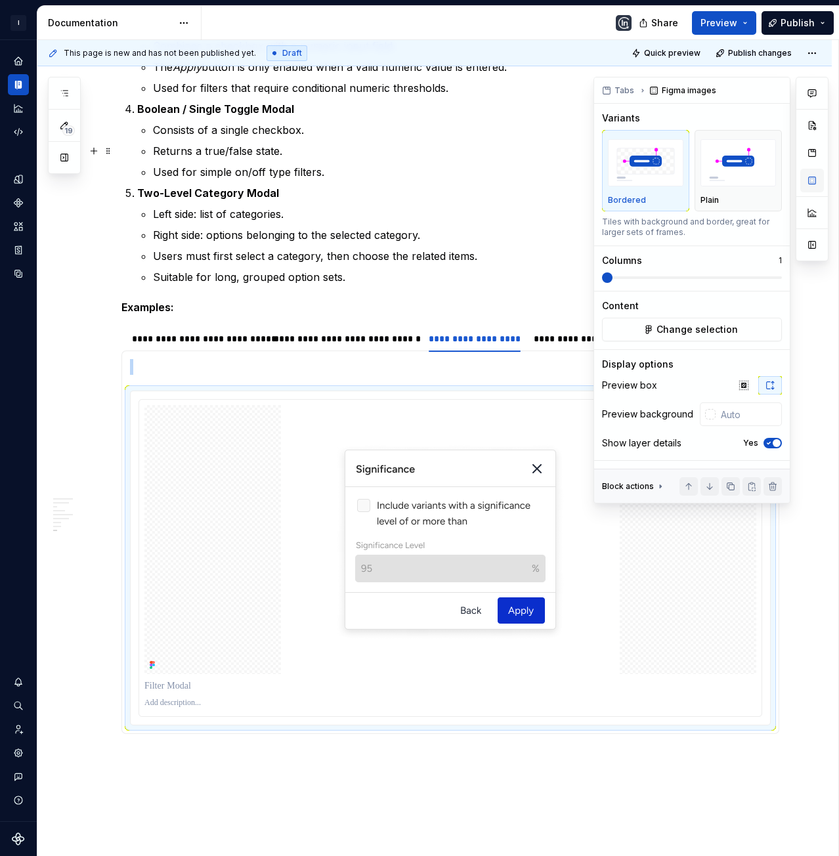
type textarea "*"
click at [746, 410] on input "text" at bounding box center [748, 414] width 66 height 24
type input "#FFFFFF"
click at [773, 442] on span "button" at bounding box center [777, 443] width 8 height 8
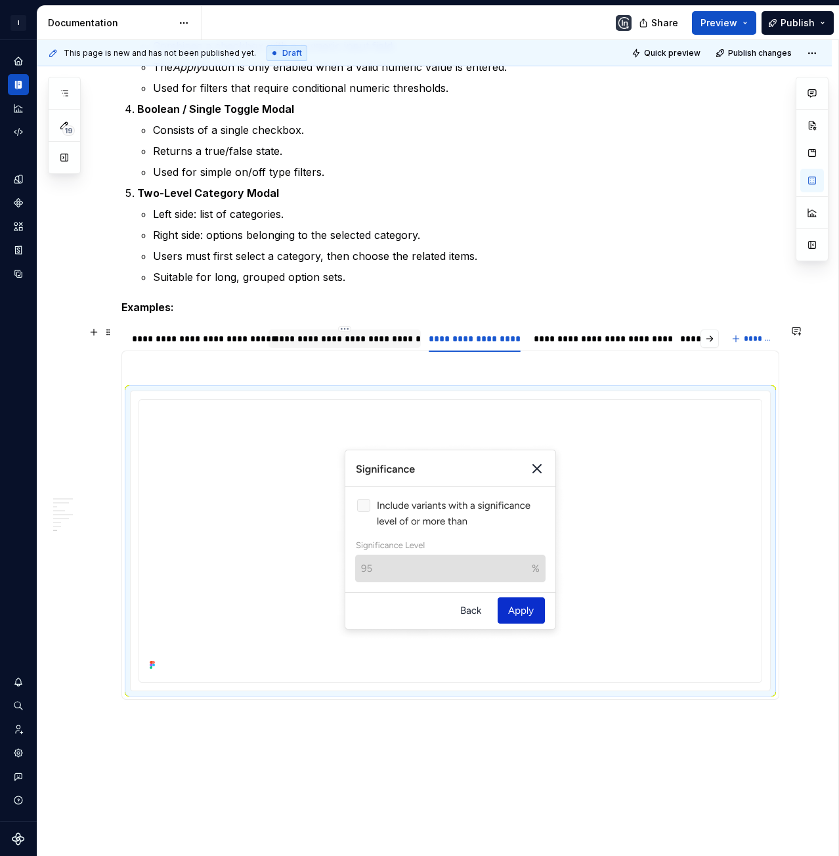
click at [345, 345] on div "**********" at bounding box center [344, 339] width 152 height 18
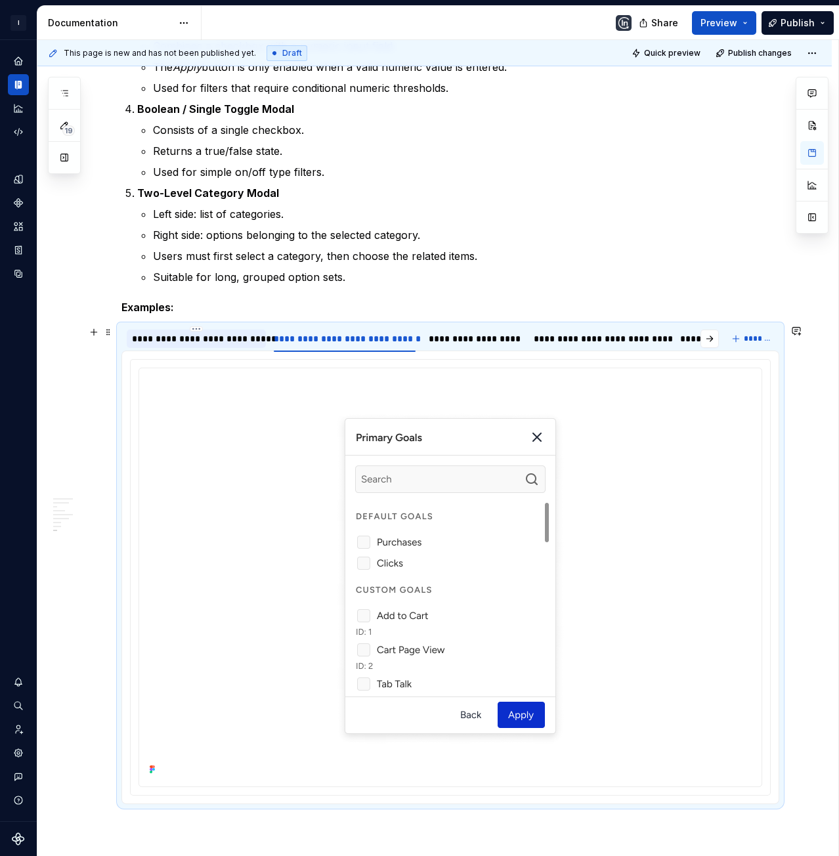
click at [229, 341] on div "**********" at bounding box center [196, 338] width 129 height 13
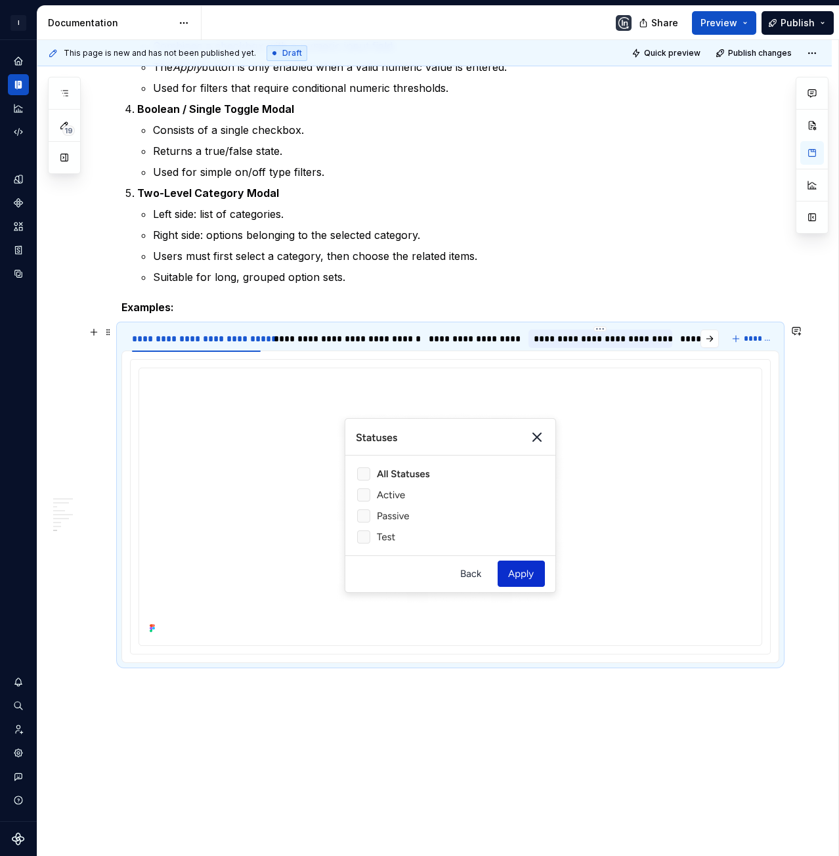
click at [540, 340] on div "**********" at bounding box center [600, 338] width 133 height 13
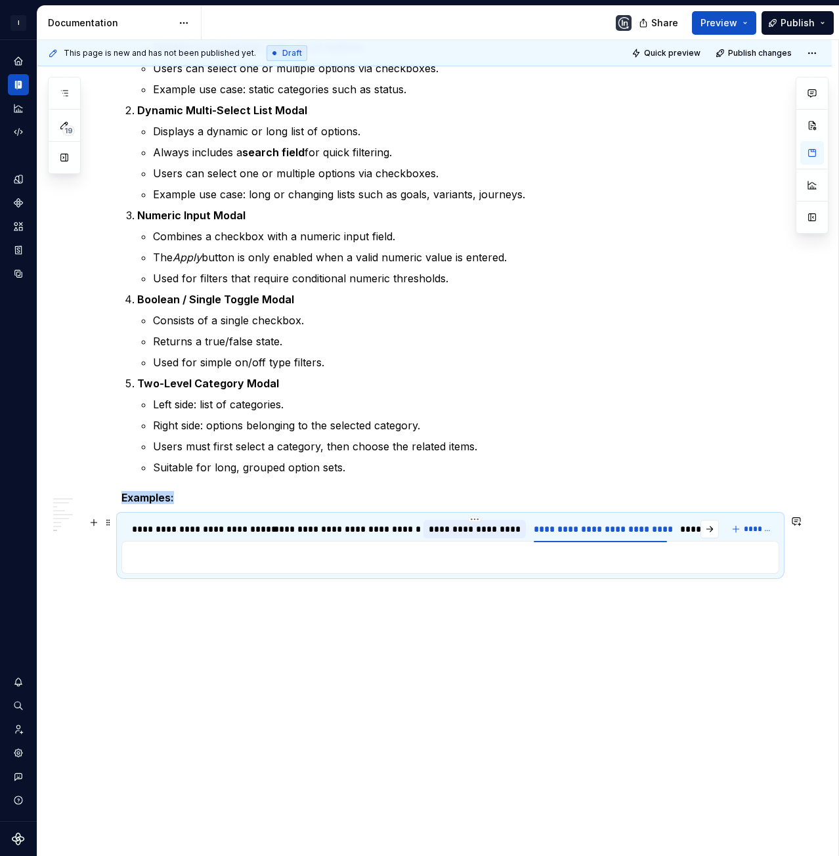
click at [491, 526] on div "**********" at bounding box center [475, 528] width 92 height 13
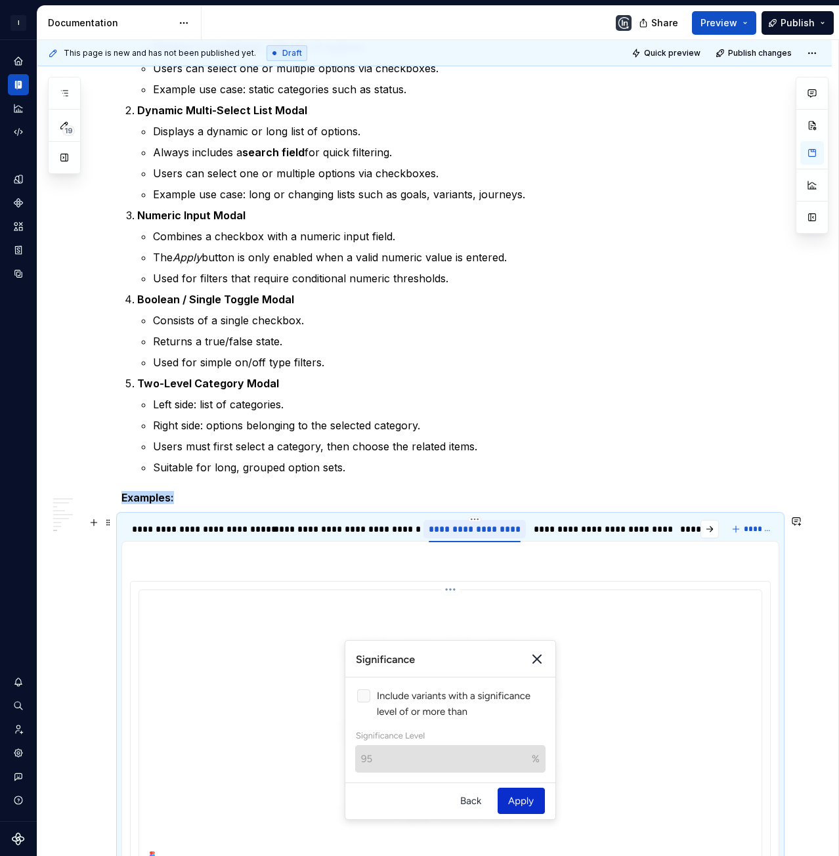
scroll to position [2332, 0]
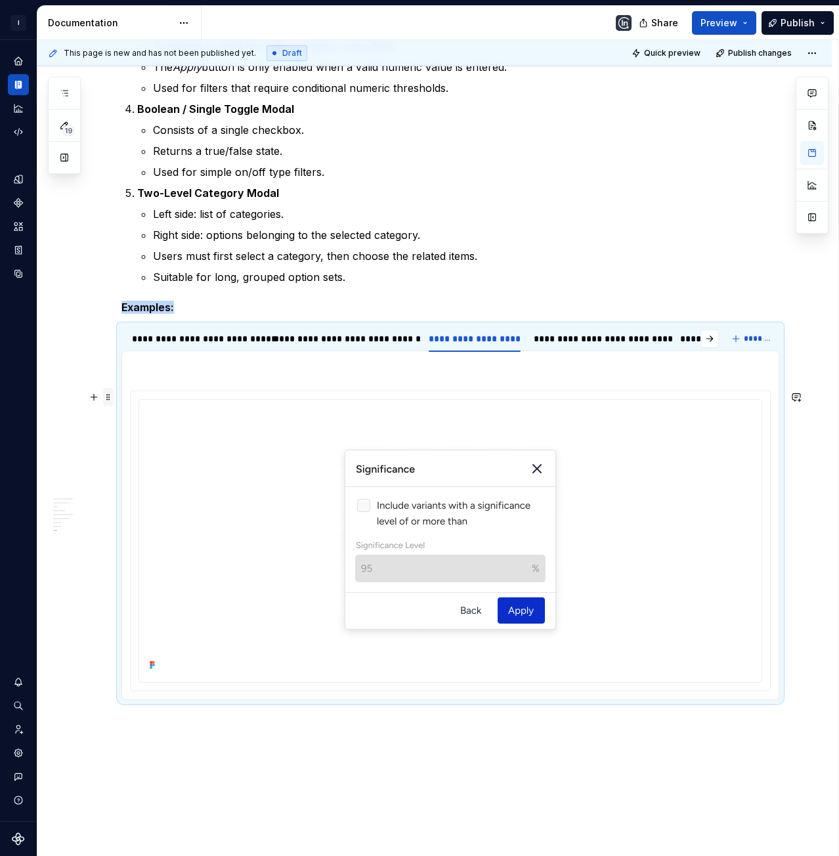
click at [110, 398] on span at bounding box center [108, 397] width 11 height 18
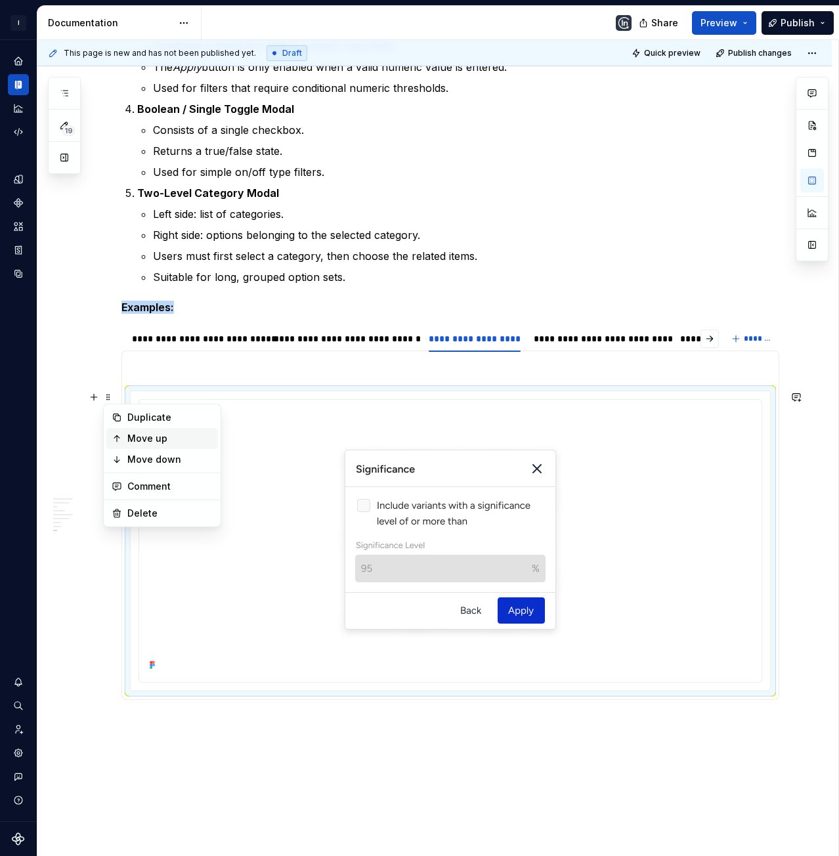
click at [135, 438] on div "Move up" at bounding box center [169, 438] width 85 height 13
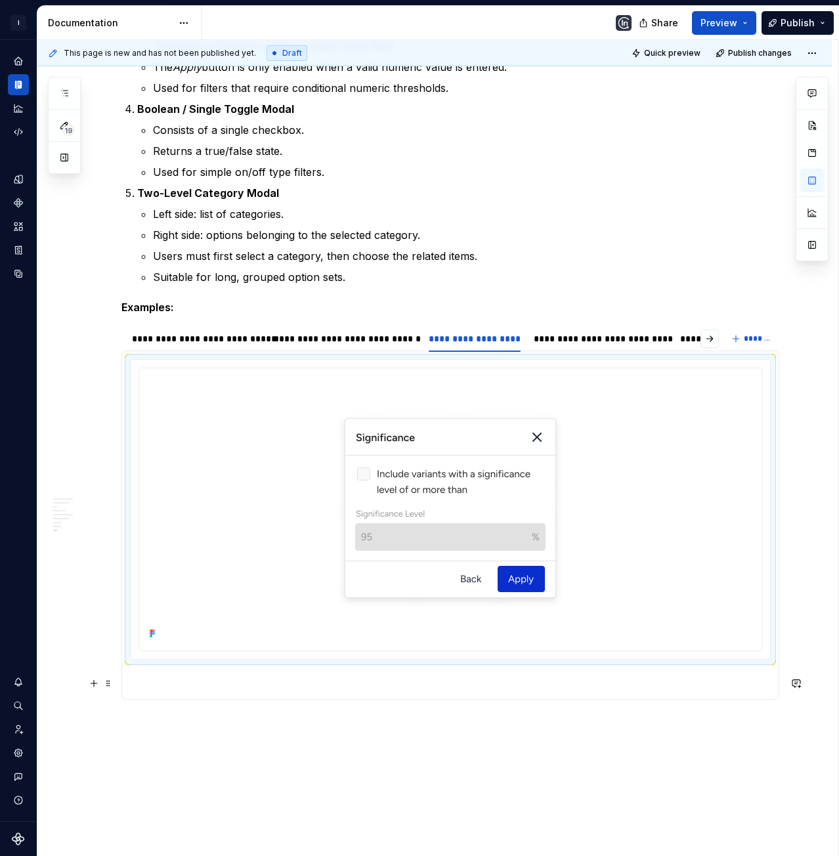
click at [169, 673] on section-item-column at bounding box center [450, 525] width 641 height 332
click at [569, 340] on div "**********" at bounding box center [600, 338] width 133 height 13
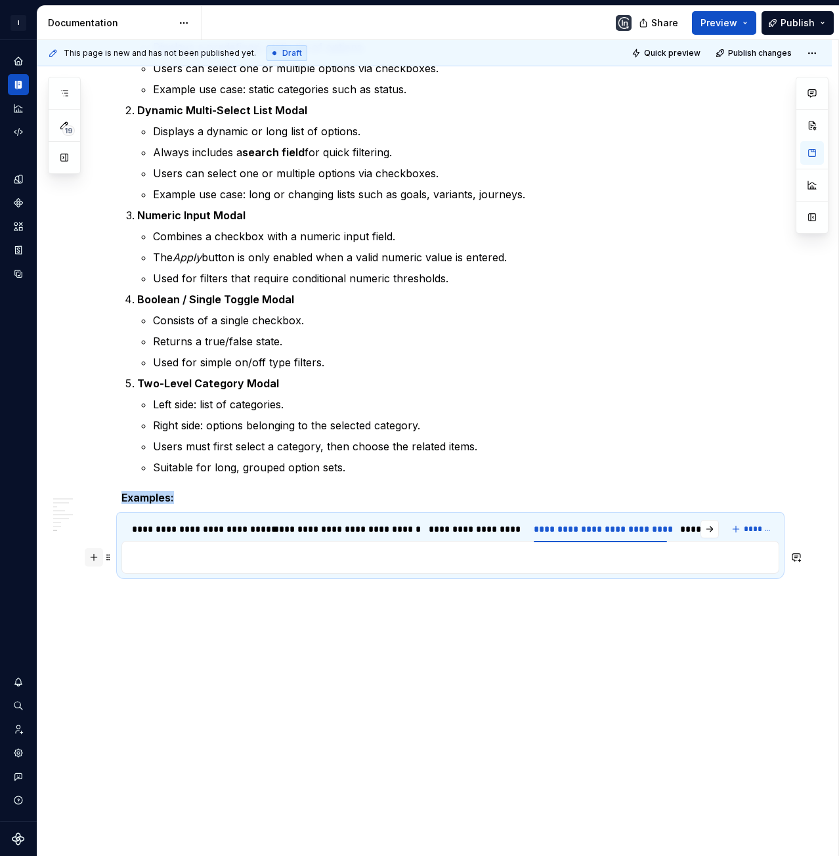
click at [91, 557] on button "button" at bounding box center [94, 557] width 18 height 18
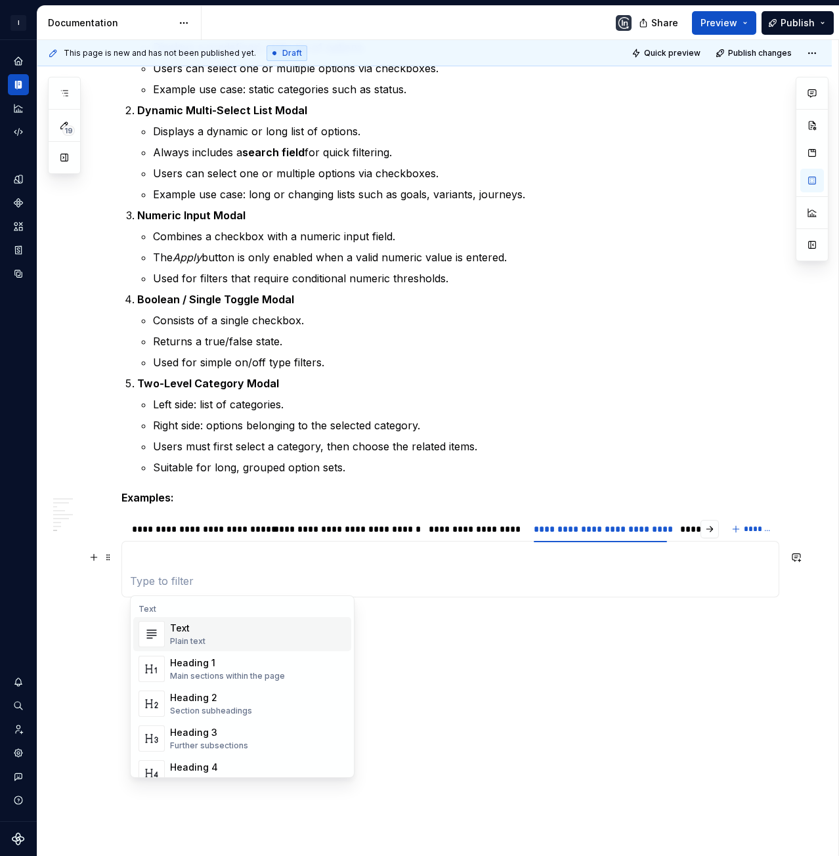
click at [179, 564] on p at bounding box center [450, 557] width 641 height 16
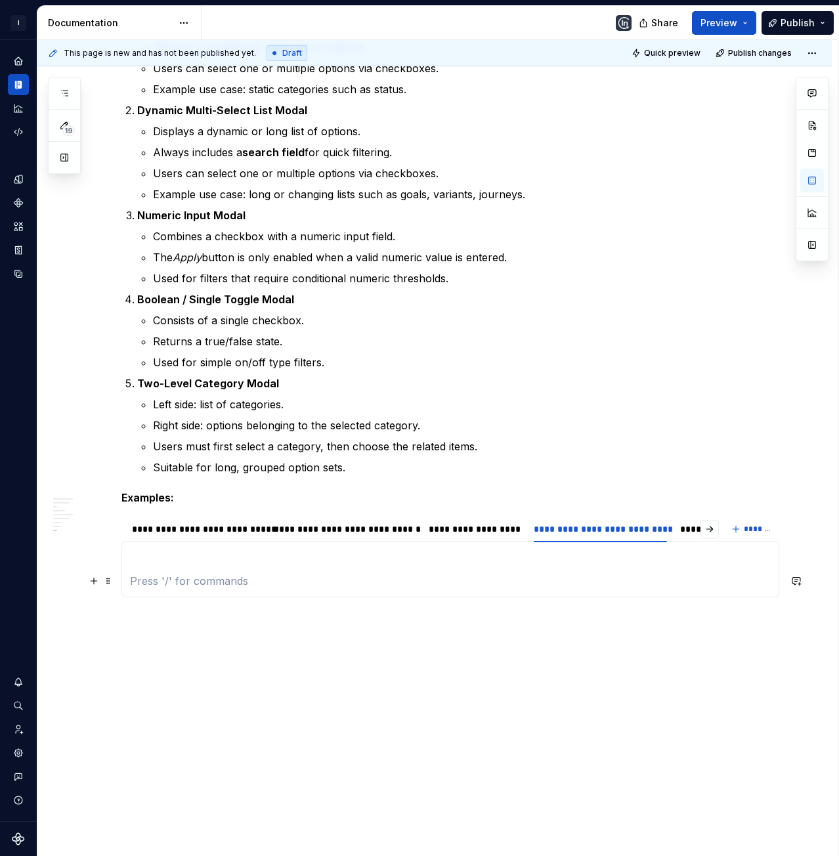
click at [163, 581] on p at bounding box center [450, 581] width 641 height 16
click at [175, 561] on p at bounding box center [450, 557] width 641 height 16
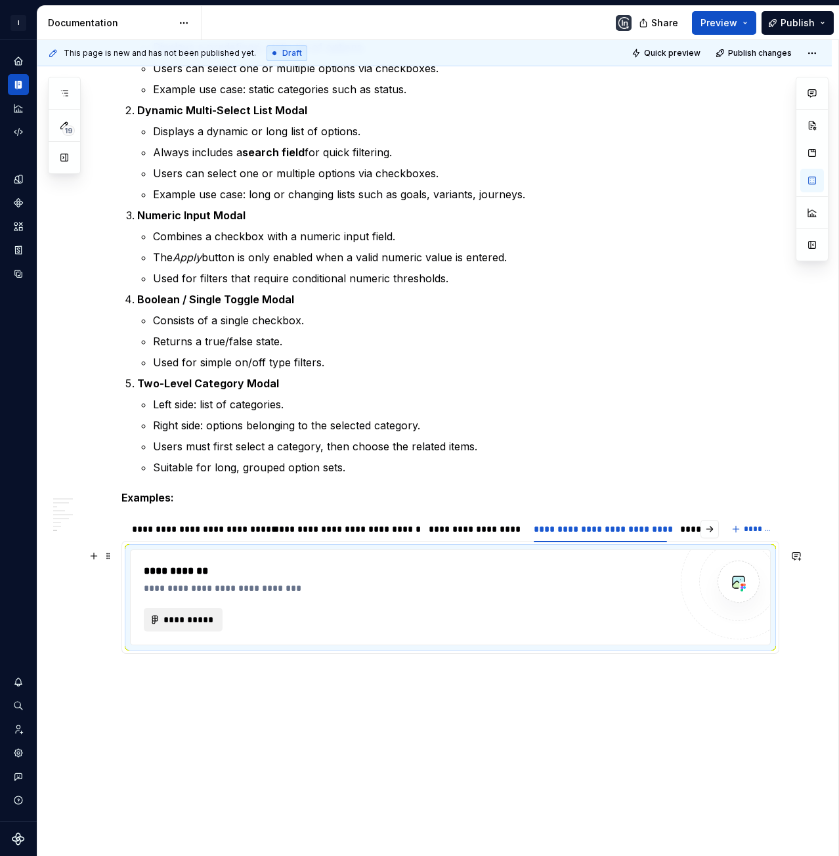
click at [190, 614] on span "**********" at bounding box center [188, 619] width 51 height 13
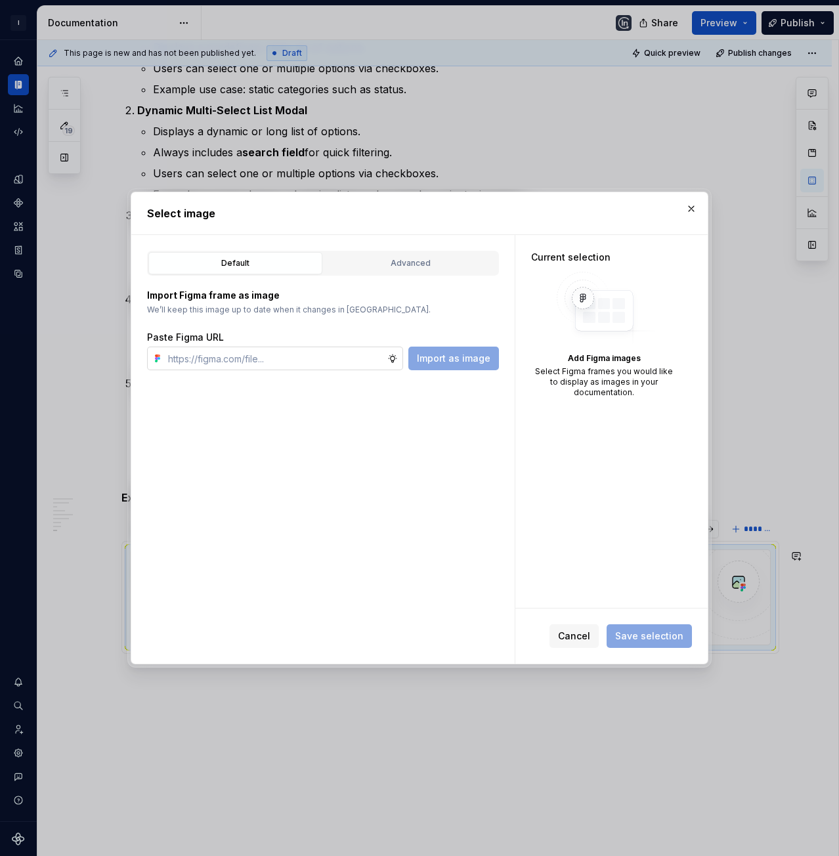
type textarea "*"
click at [343, 360] on input "text" at bounding box center [275, 359] width 224 height 24
type input "https://www.figma.com/design/bsWxboZaabpGPXnCaljHP2/Analytics-Page-Structure-Gu…"
click at [435, 363] on span "Import as image" at bounding box center [454, 358] width 74 height 13
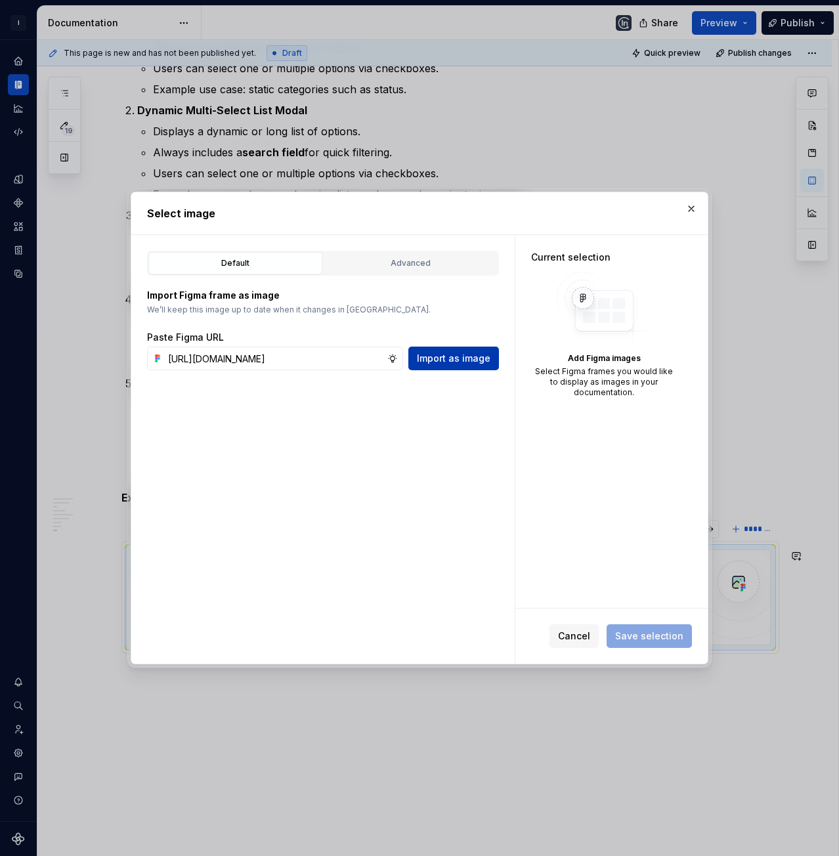
scroll to position [0, 0]
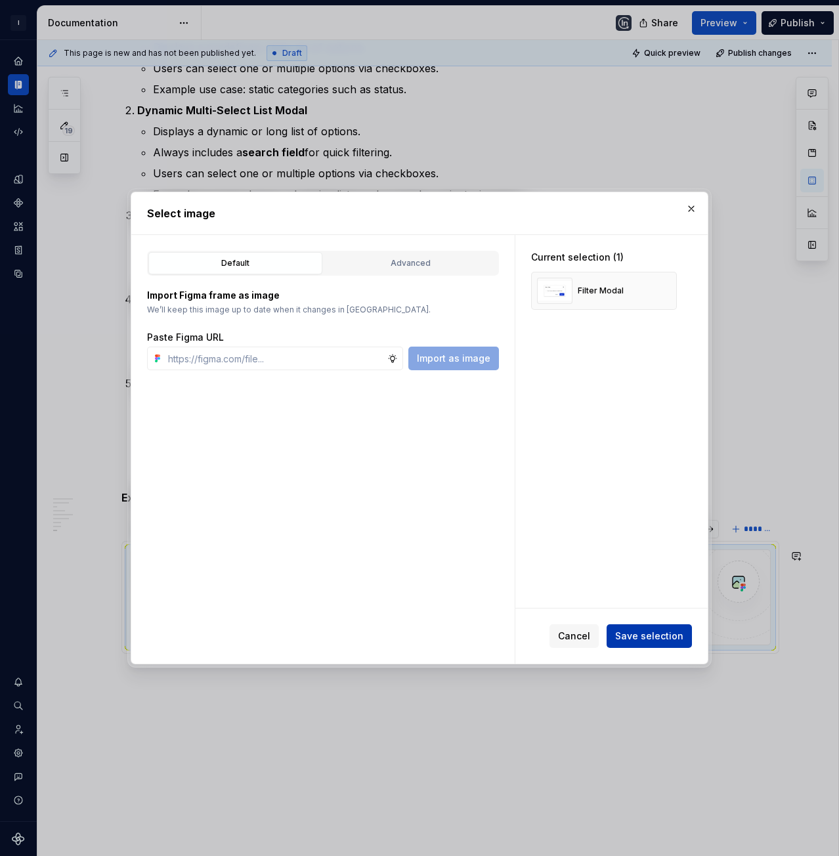
click at [673, 641] on span "Save selection" at bounding box center [649, 635] width 68 height 13
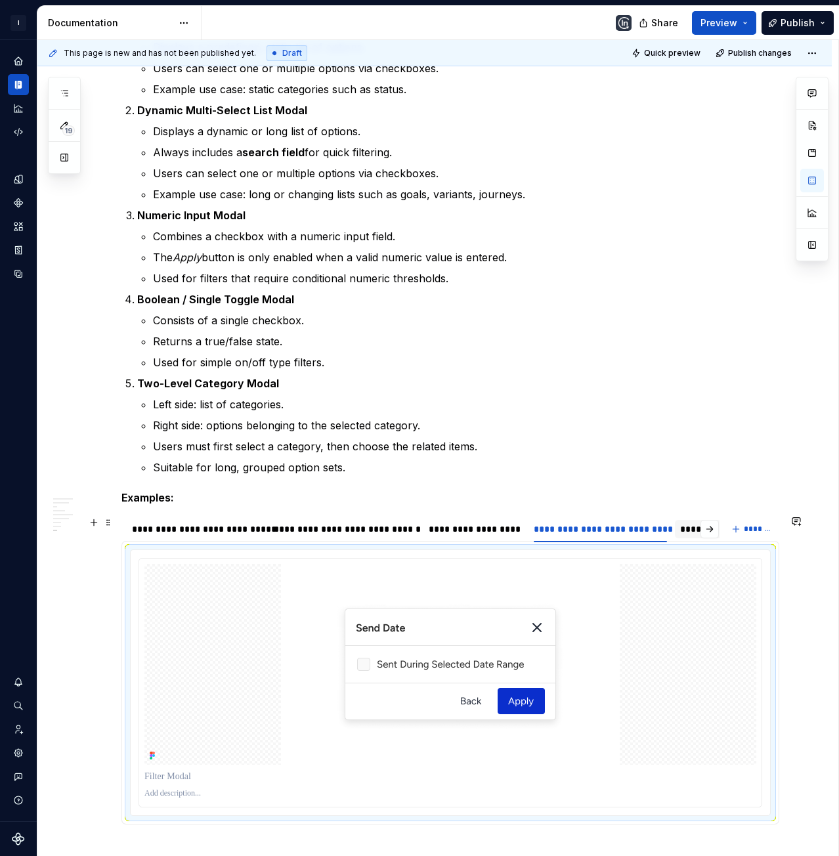
click at [684, 529] on div "**********" at bounding box center [739, 528] width 119 height 13
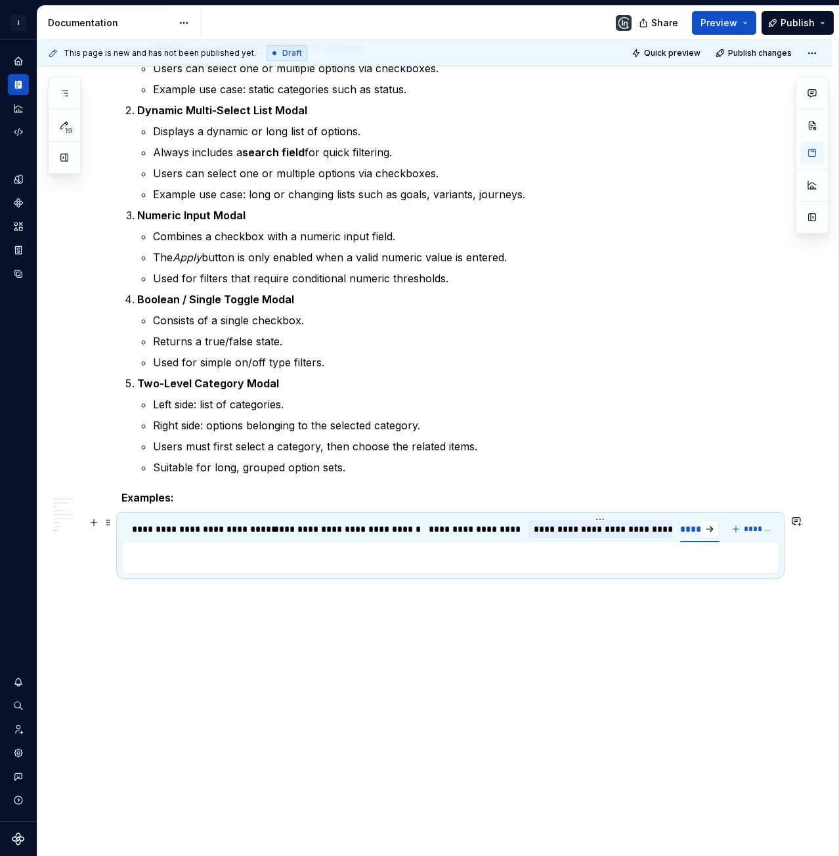
click at [638, 534] on div "**********" at bounding box center [600, 528] width 133 height 13
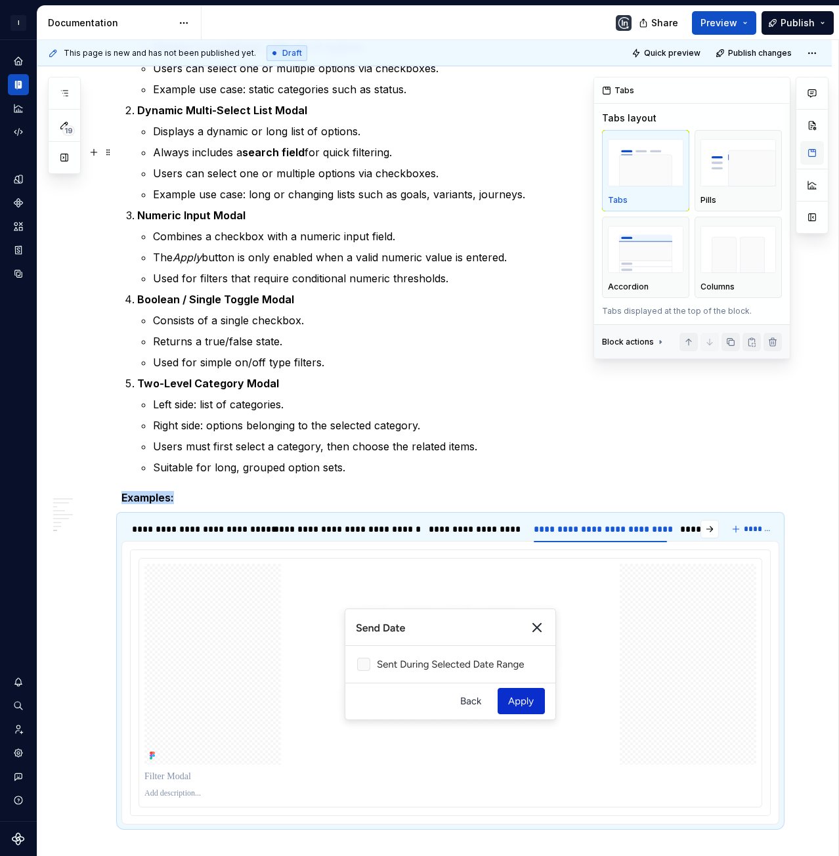
click at [811, 158] on button "button" at bounding box center [812, 153] width 24 height 24
type textarea "*"
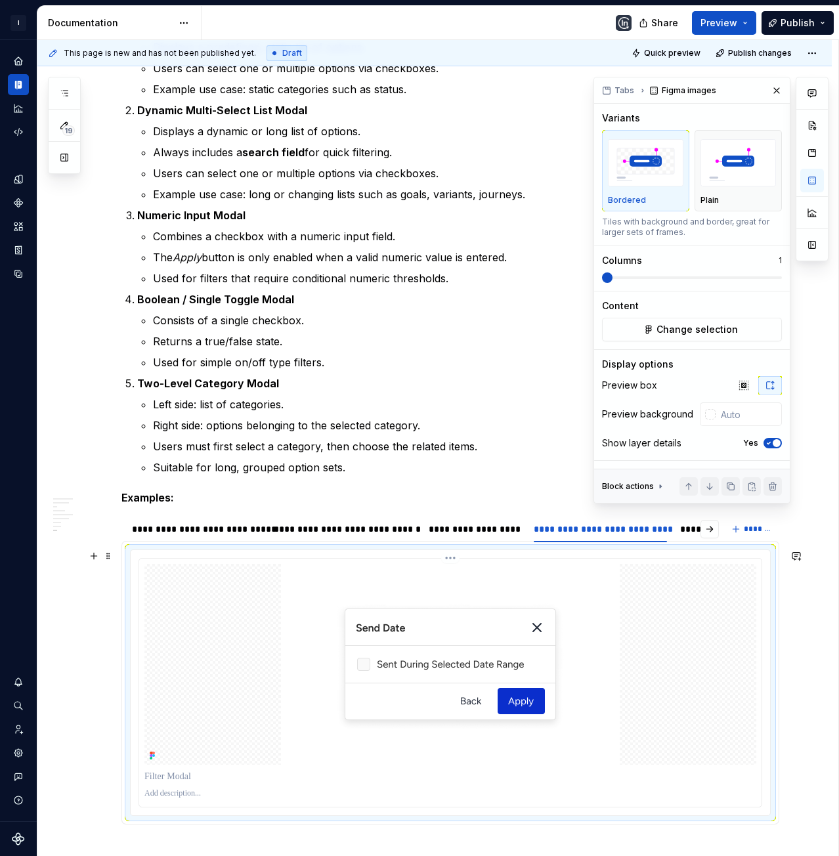
click at [526, 618] on img at bounding box center [450, 664] width 339 height 201
click at [757, 410] on input "text" at bounding box center [748, 414] width 66 height 24
type input "#FFFFFF"
click at [768, 442] on icon "button" at bounding box center [768, 443] width 11 height 8
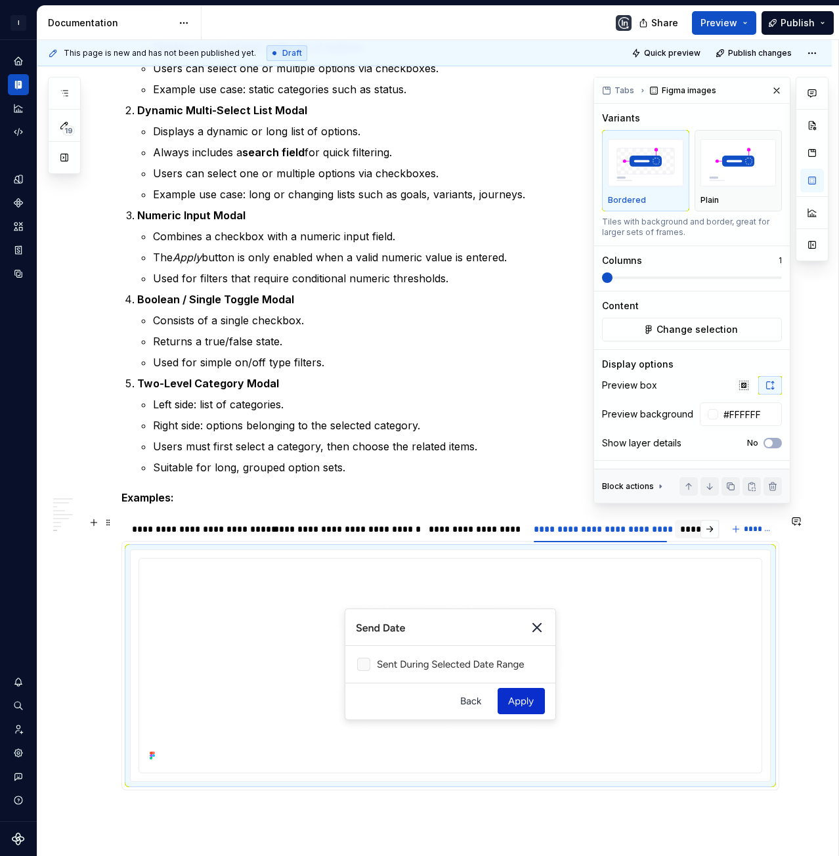
click at [685, 532] on div "**********" at bounding box center [739, 528] width 119 height 13
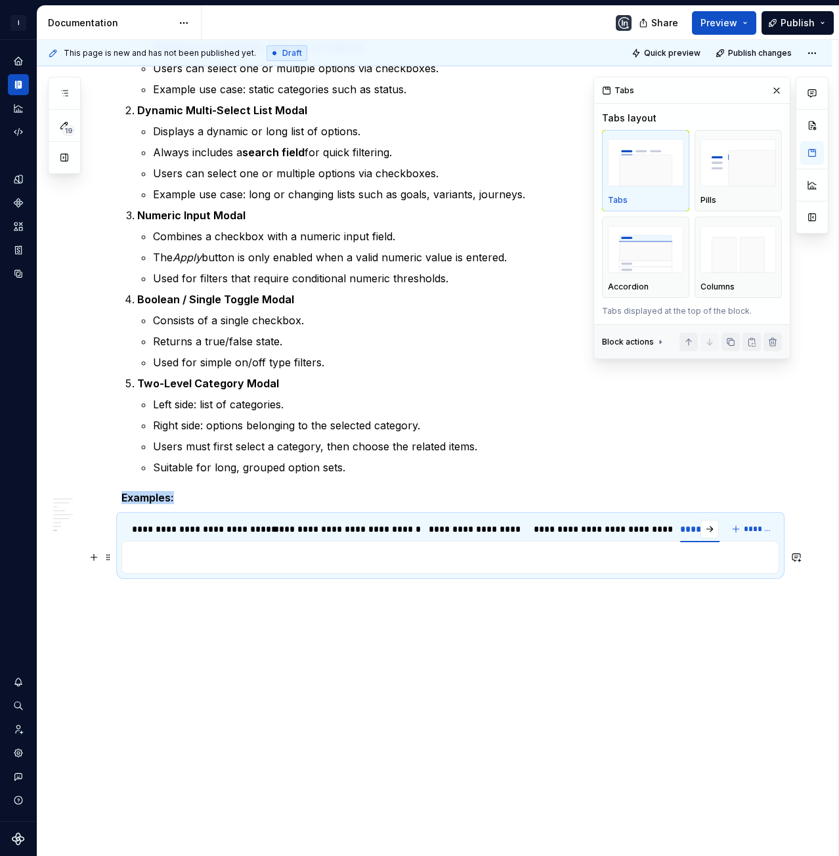
click at [368, 558] on p at bounding box center [450, 557] width 641 height 16
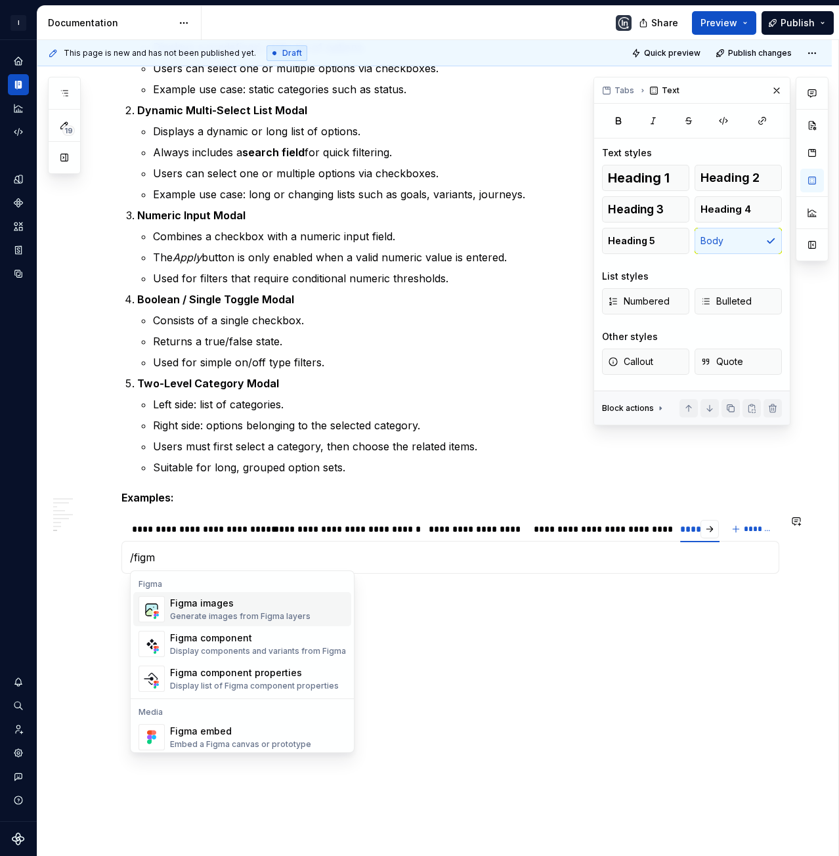
click at [221, 610] on div "Figma images Generate images from Figma layers" at bounding box center [240, 609] width 140 height 25
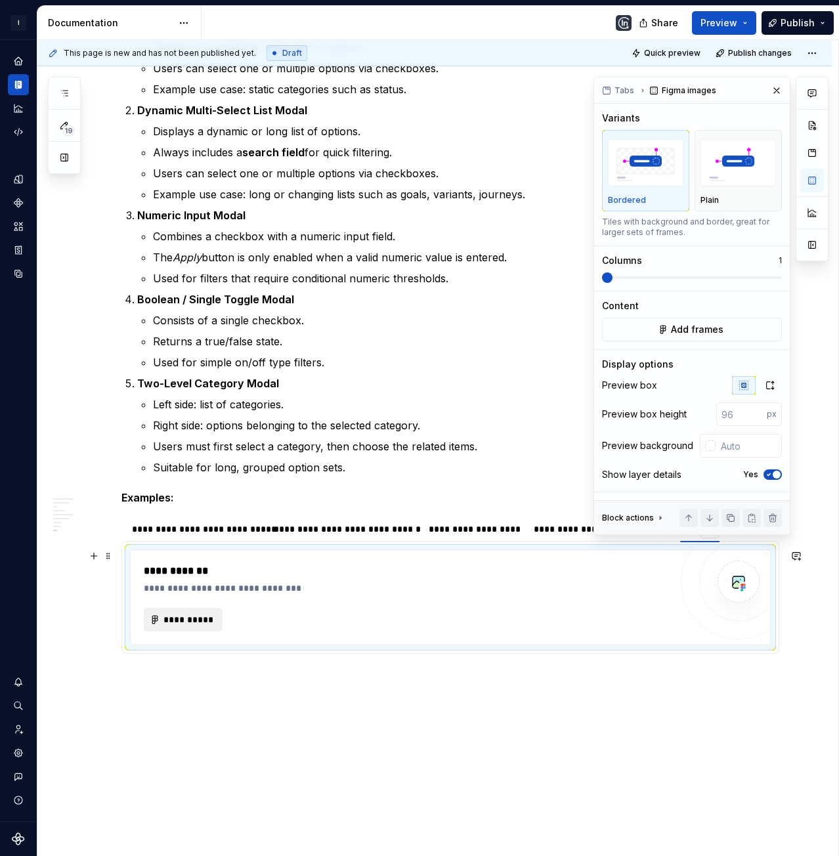
click at [178, 621] on span "**********" at bounding box center [188, 619] width 51 height 13
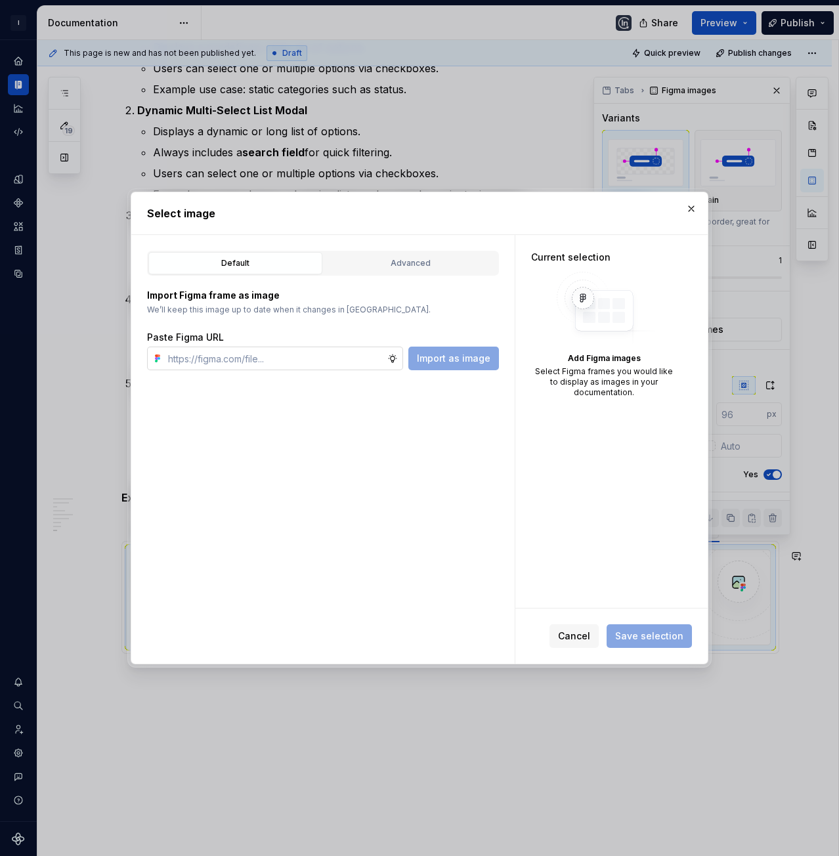
click at [333, 359] on input "text" at bounding box center [275, 359] width 224 height 24
type input "Description will be here. Templates Basic Templates (1) Search Enhanced Templat…"
click at [472, 361] on span "Import as image" at bounding box center [454, 358] width 74 height 13
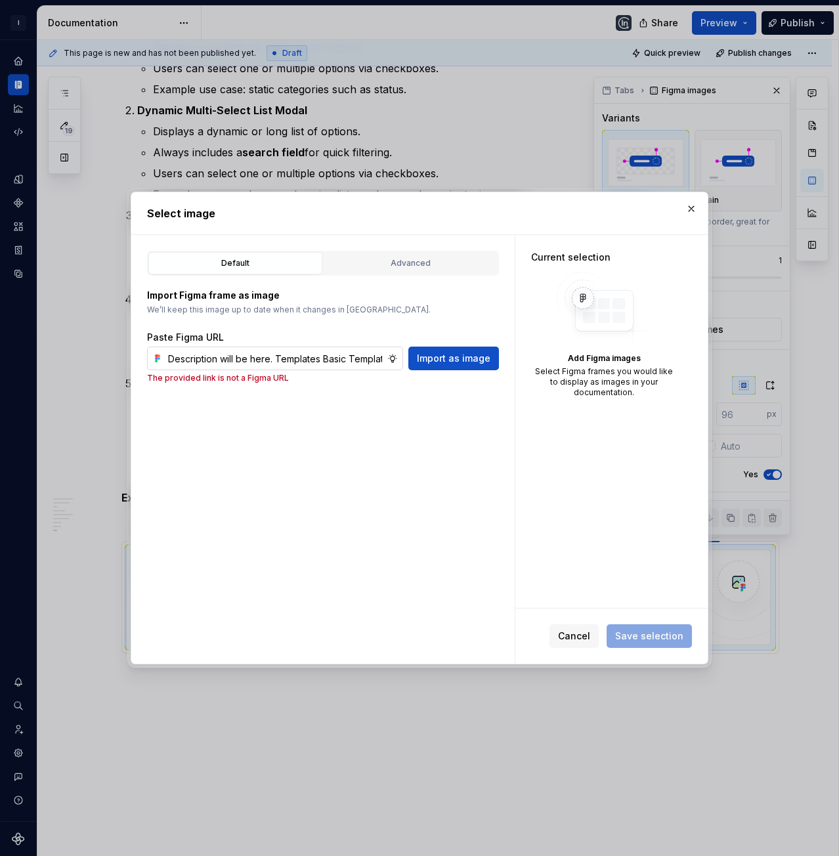
click at [343, 362] on input "Description will be here. Templates Basic Templates (1) Search Enhanced Templat…" at bounding box center [275, 359] width 224 height 24
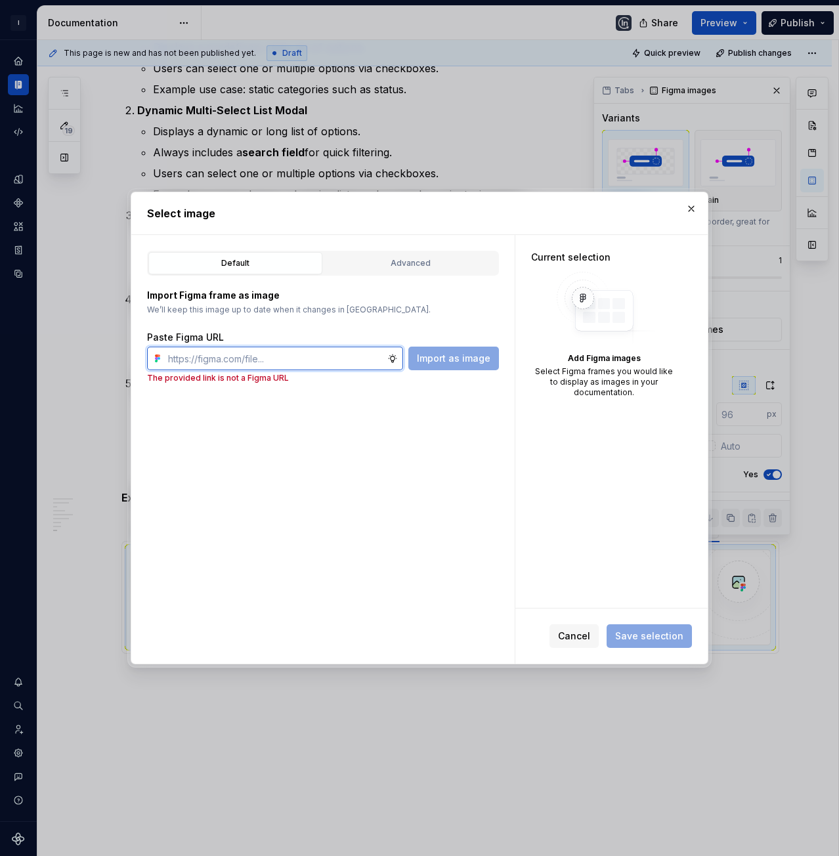
paste input "https://www.figma.com/design/bsWxboZaabpGPXnCaljHP2/Analytics-Page-Structure-Gu…"
type input "https://www.figma.com/design/bsWxboZaabpGPXnCaljHP2/Analytics-Page-Structure-Gu…"
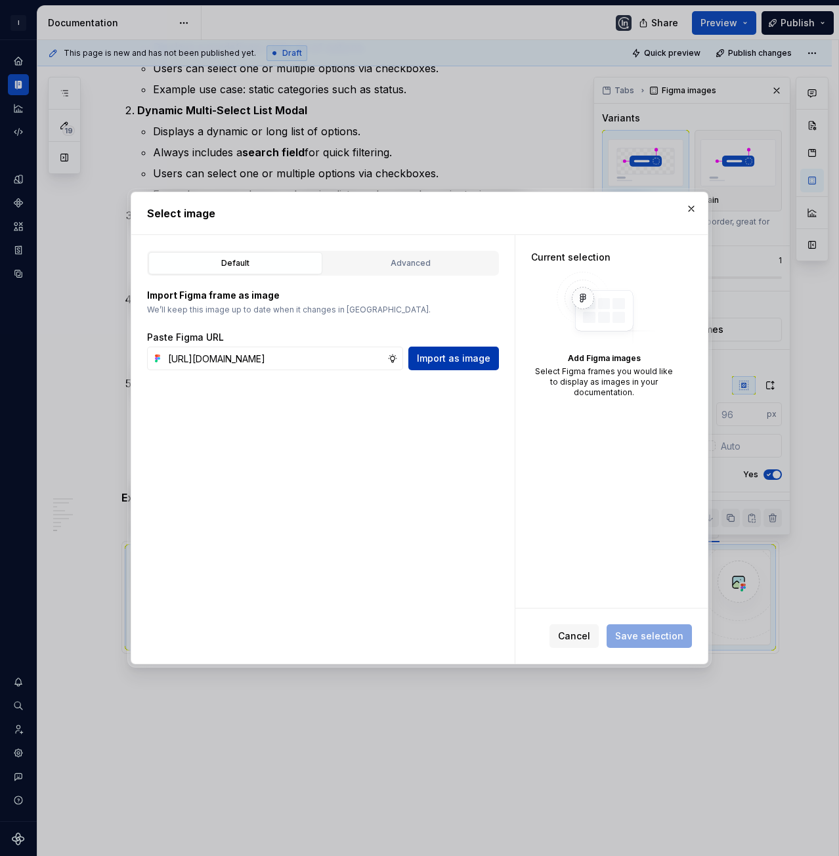
click at [461, 355] on span "Import as image" at bounding box center [454, 358] width 74 height 13
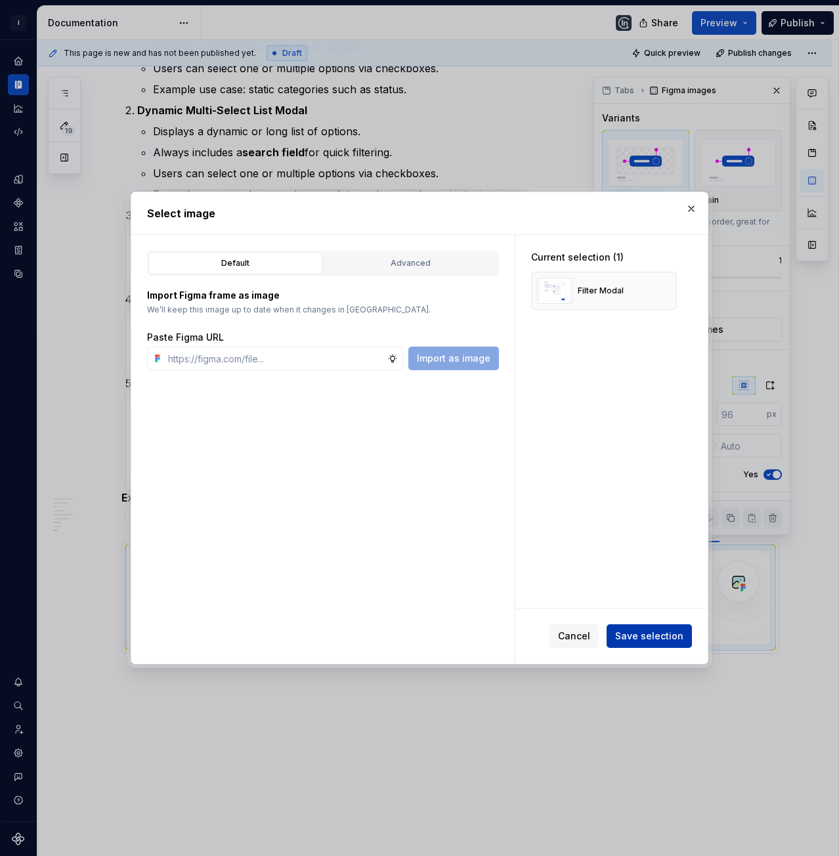
click at [659, 628] on button "Save selection" at bounding box center [648, 636] width 85 height 24
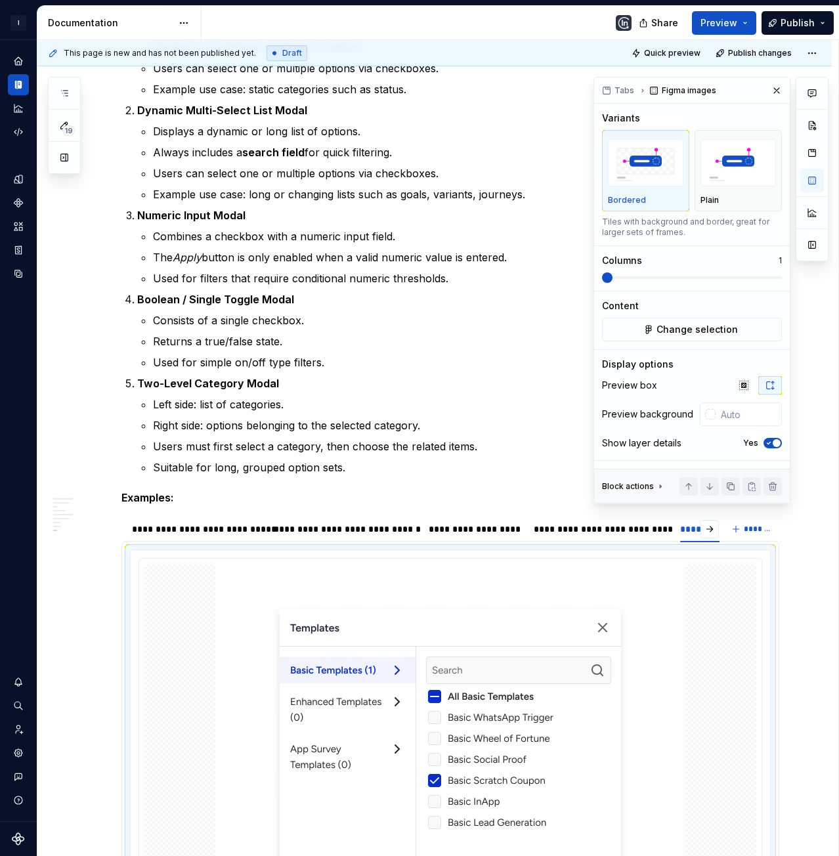
scroll to position [2305, 0]
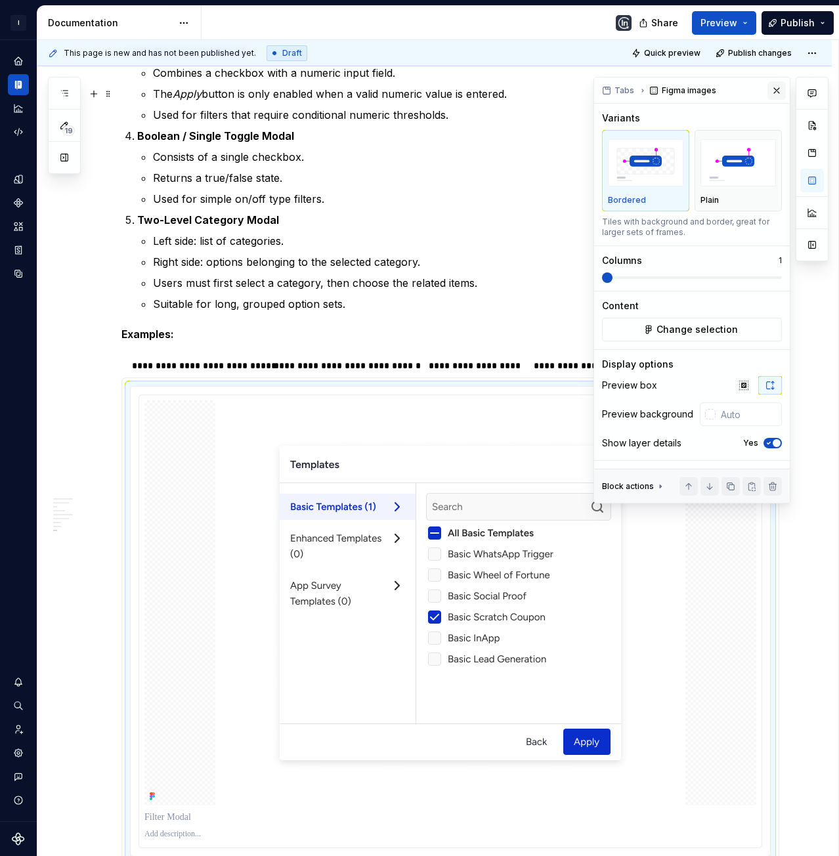
click at [773, 91] on button "button" at bounding box center [776, 90] width 18 height 18
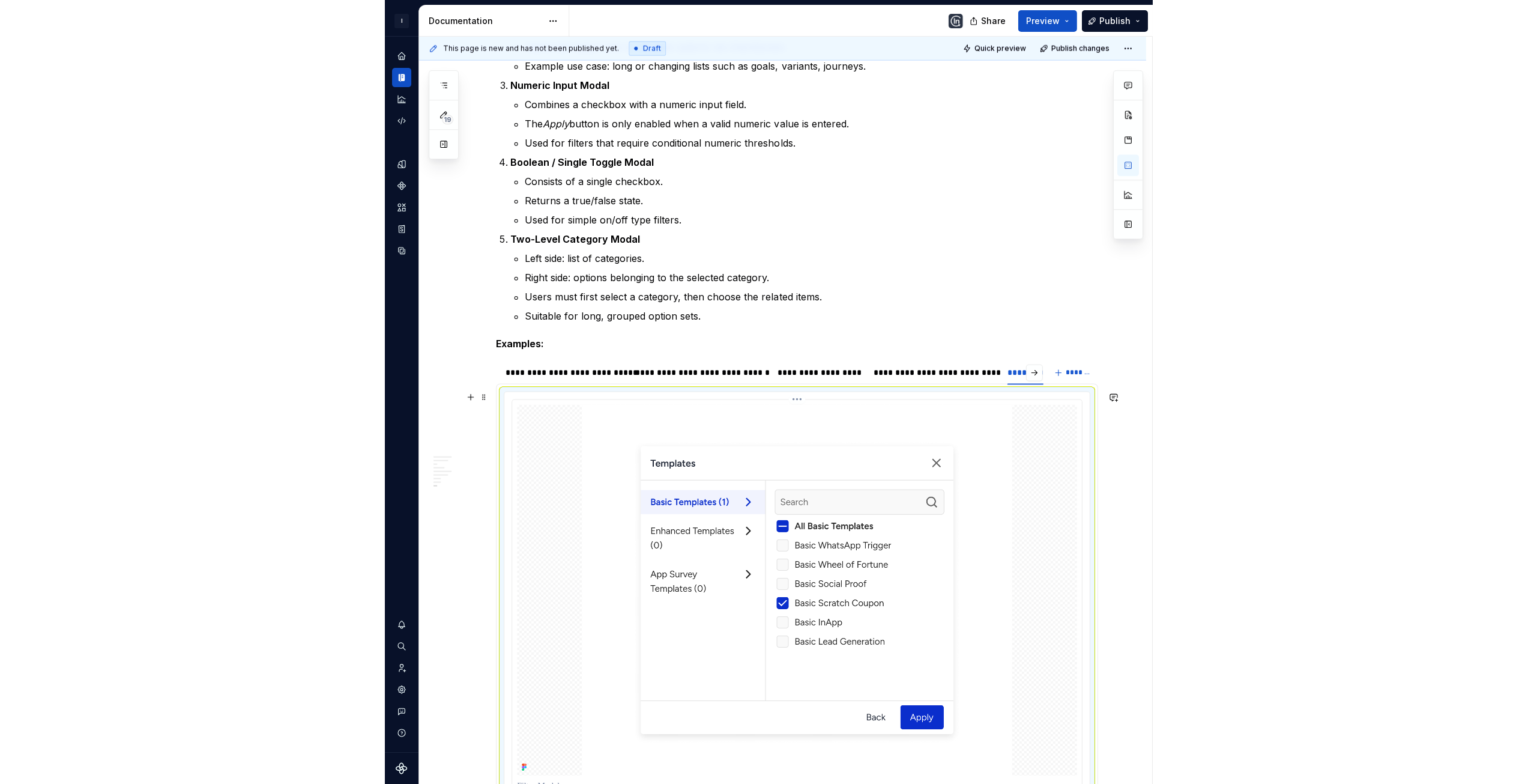
scroll to position [2169, 0]
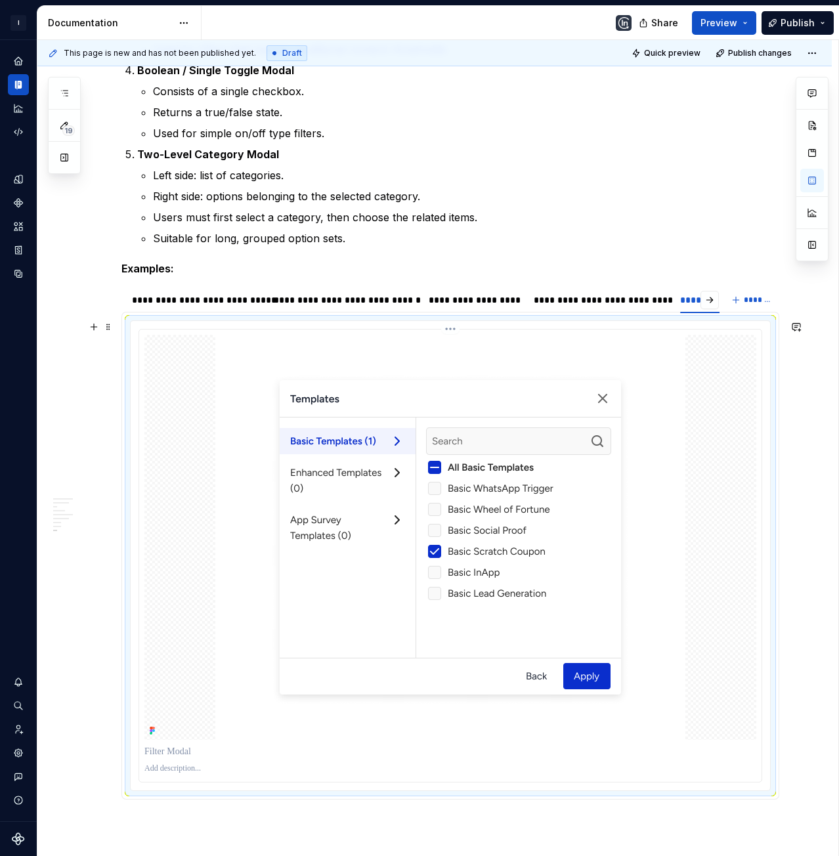
click at [707, 373] on div at bounding box center [450, 537] width 612 height 405
click at [618, 378] on img at bounding box center [450, 537] width 470 height 405
click at [609, 372] on img at bounding box center [450, 537] width 470 height 405
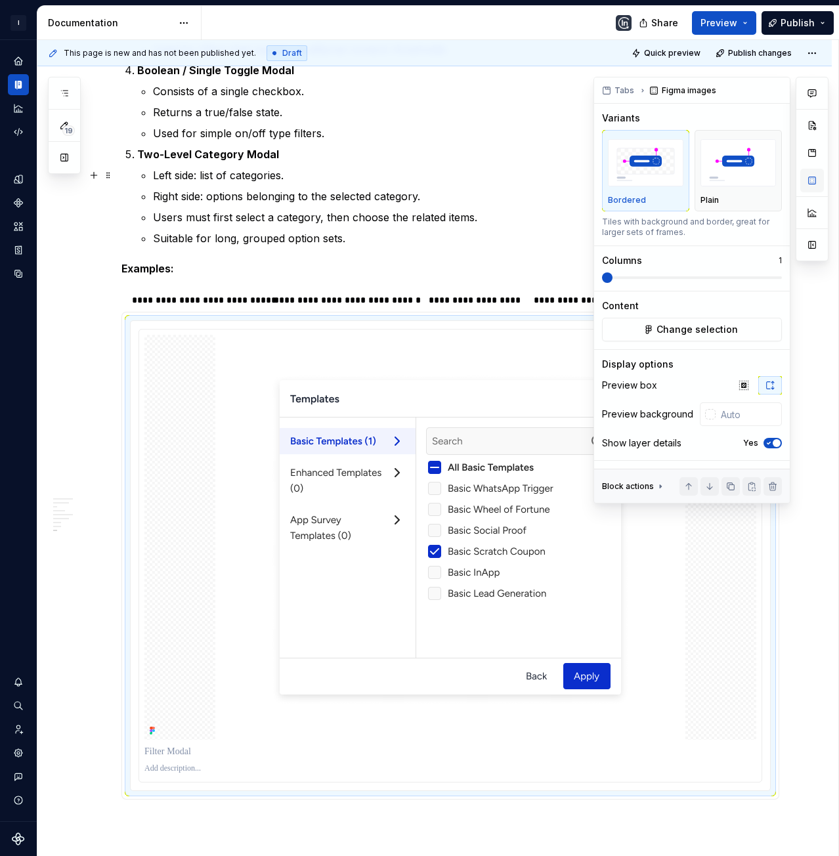
click at [813, 176] on button "button" at bounding box center [812, 181] width 24 height 24
type textarea "*"
click at [740, 410] on input "text" at bounding box center [748, 414] width 66 height 24
type input "#FFFFFF"
click at [773, 443] on span "button" at bounding box center [777, 443] width 8 height 8
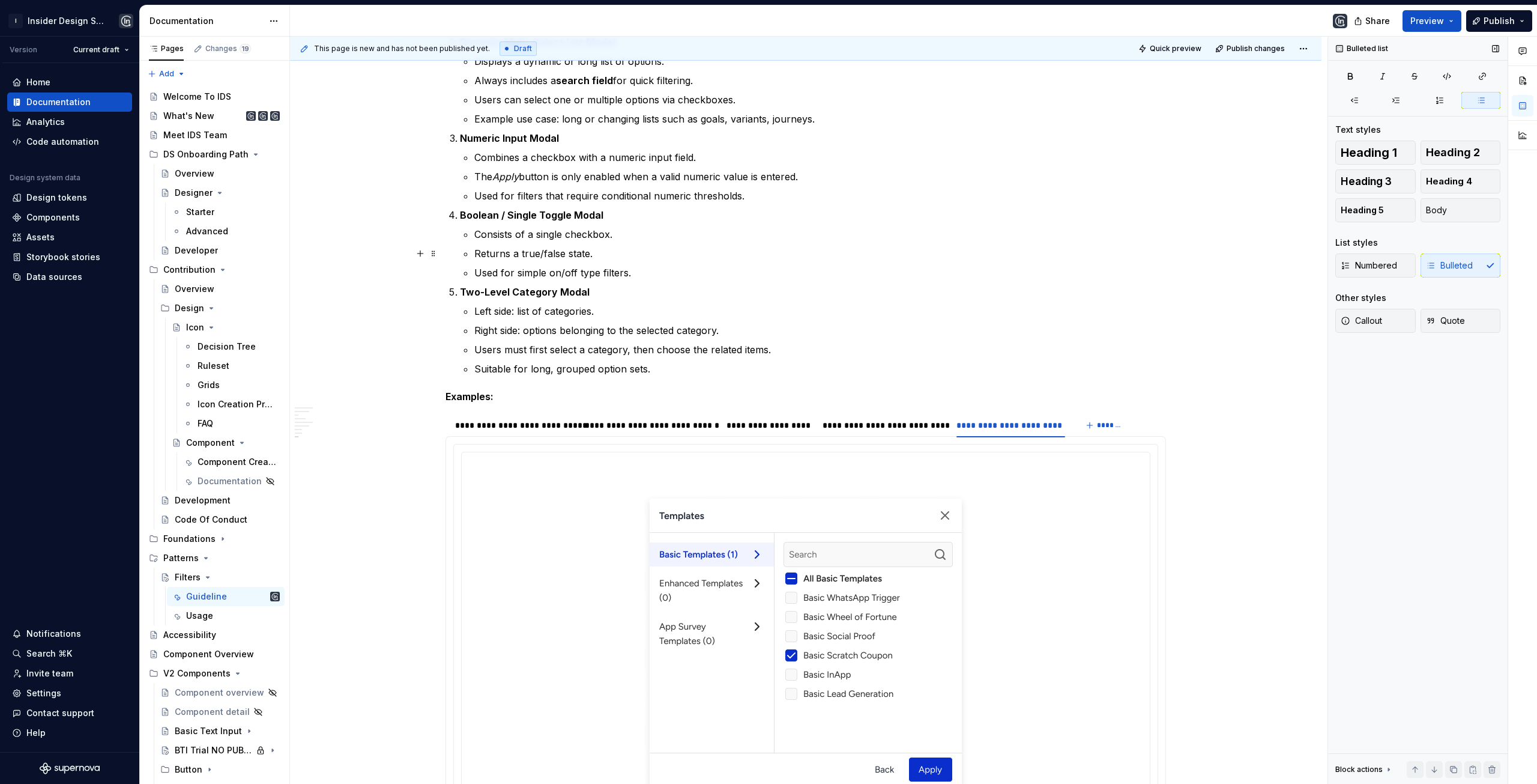
click at [941, 253] on p "Returns a true/false state." at bounding box center [821, 253] width 692 height 15
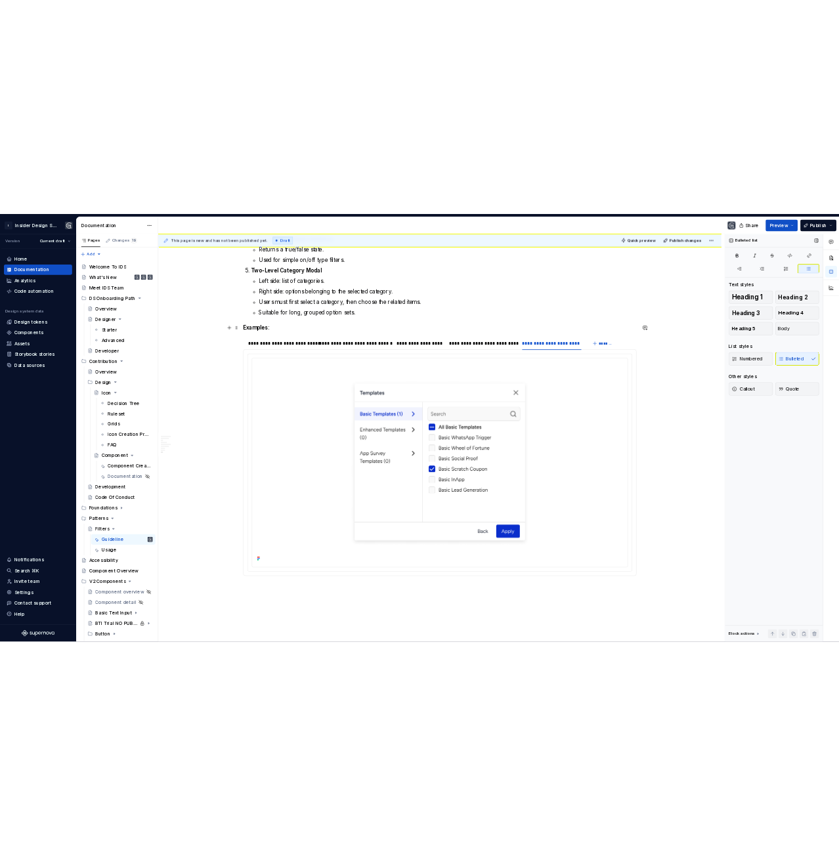
scroll to position [2633, 0]
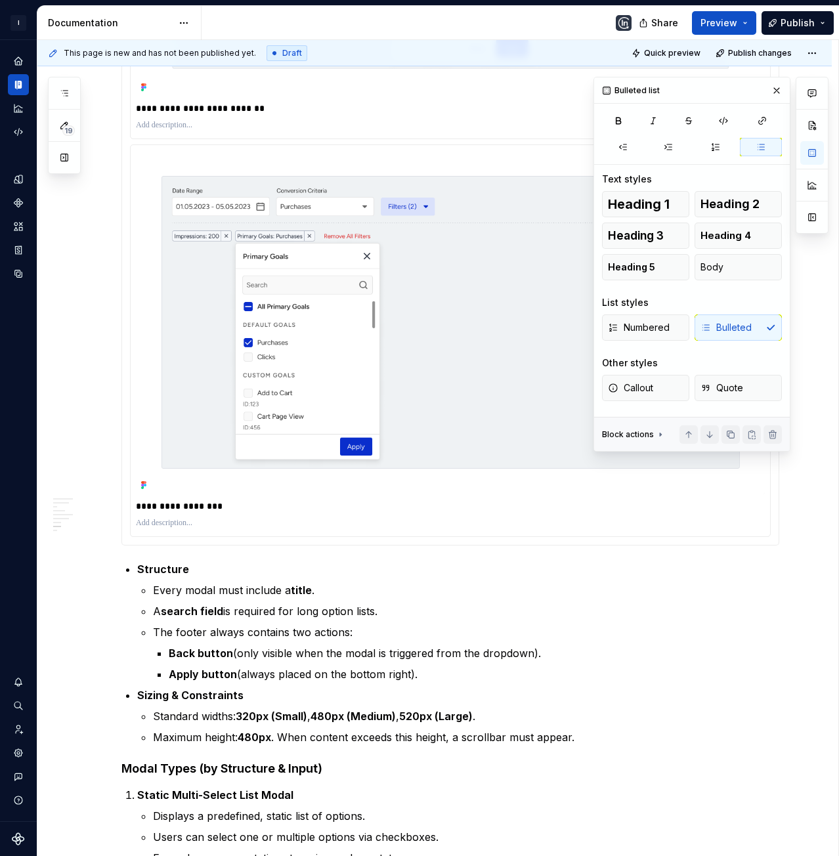
scroll to position [1521, 0]
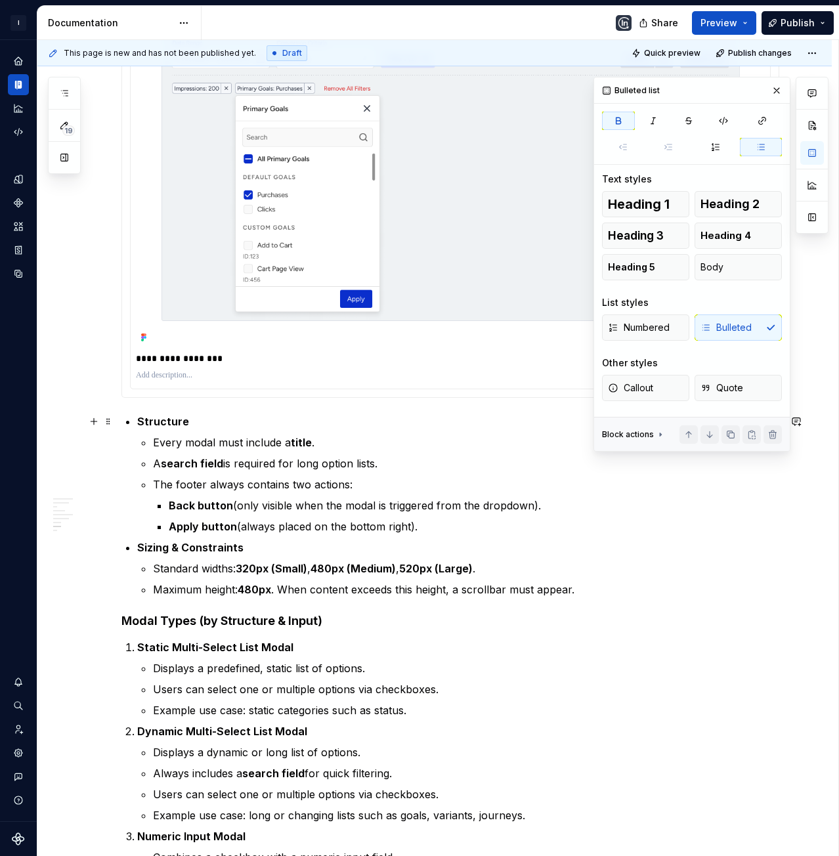
click at [168, 419] on strong "Structure" at bounding box center [163, 421] width 52 height 13
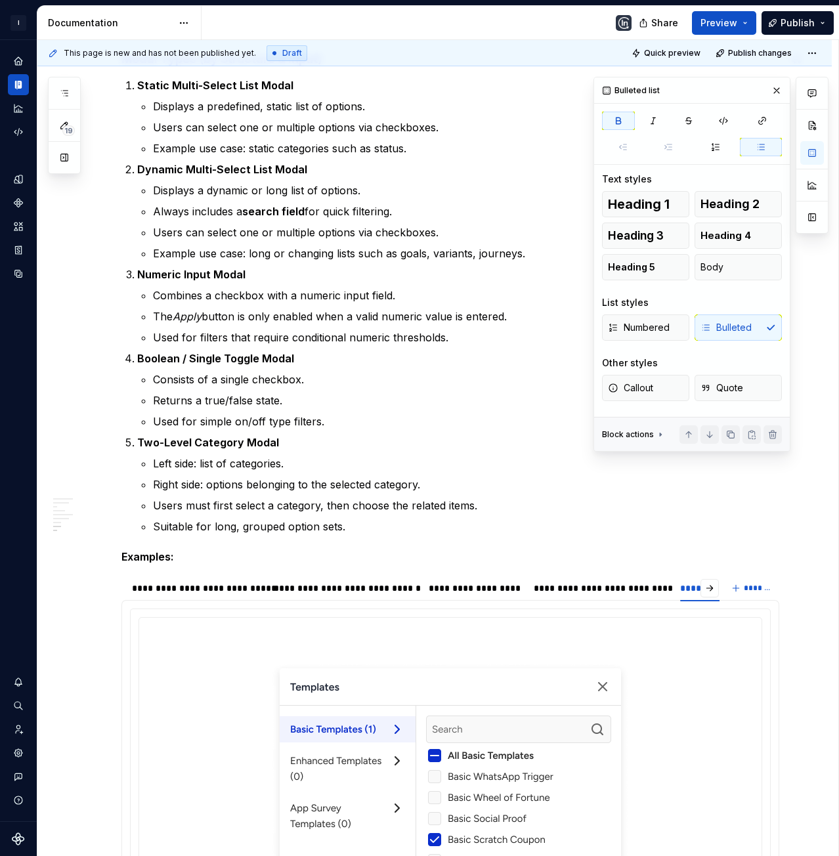
scroll to position [1972, 0]
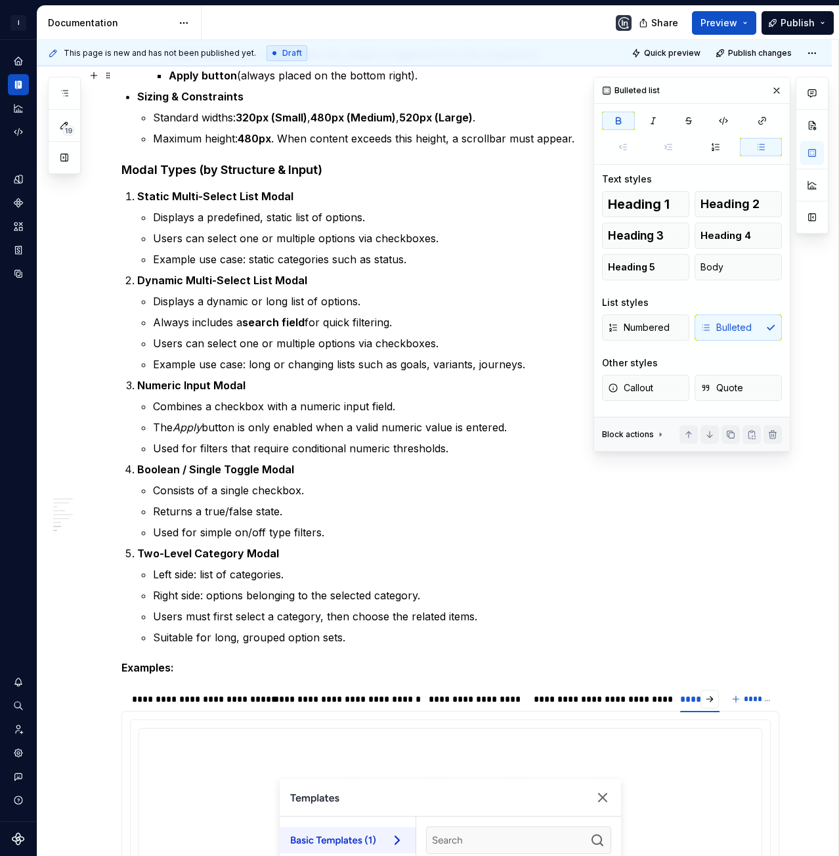
click at [534, 81] on p "Apply button (always placed on the bottom right)." at bounding box center [474, 76] width 610 height 16
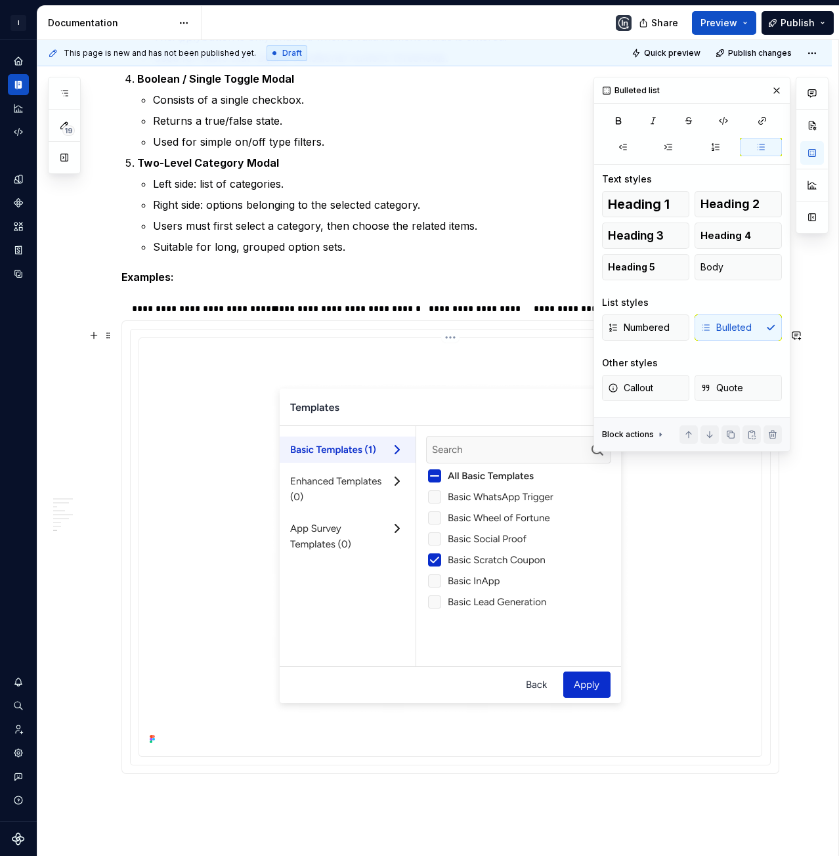
scroll to position [2563, 0]
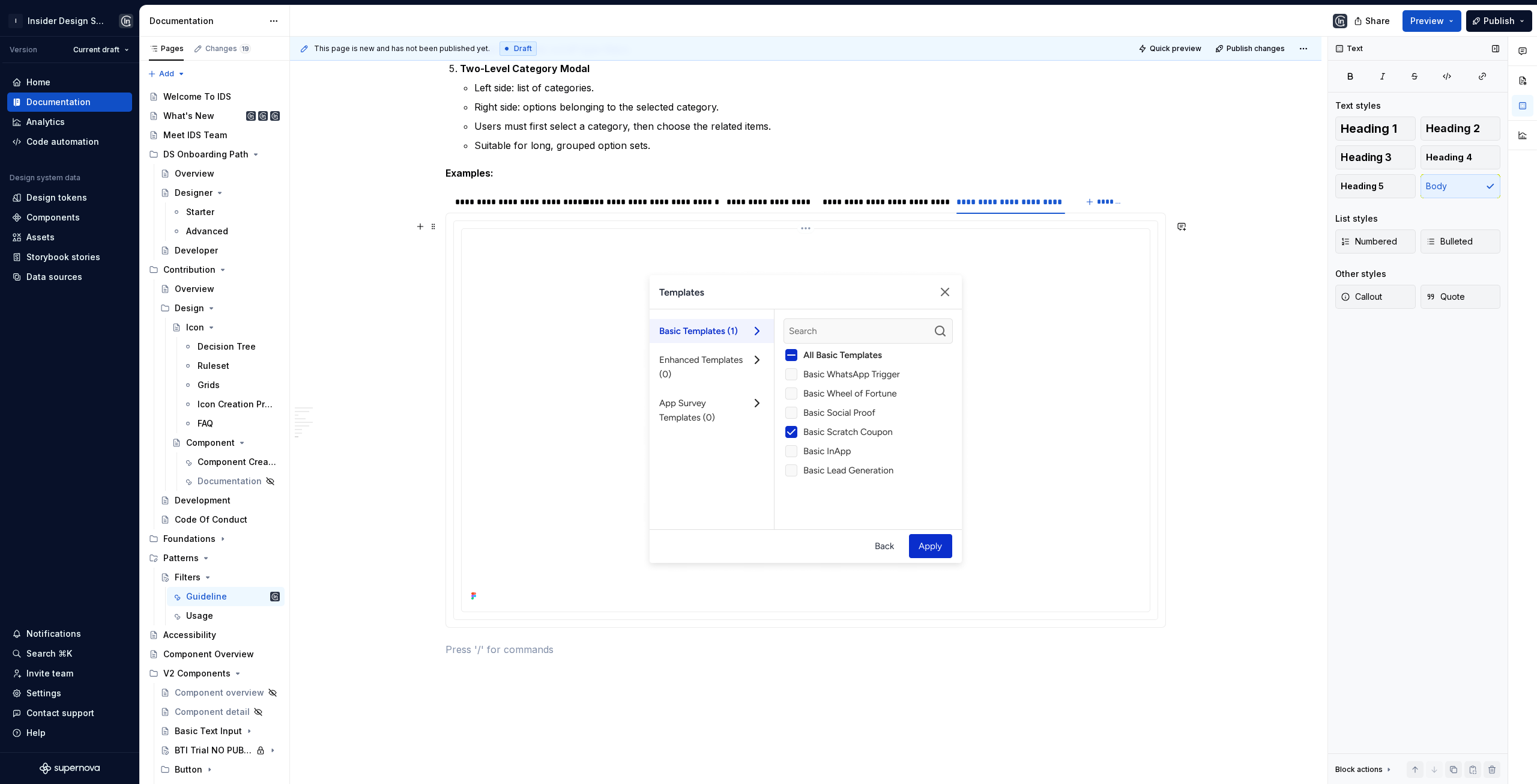
scroll to position [2514, 0]
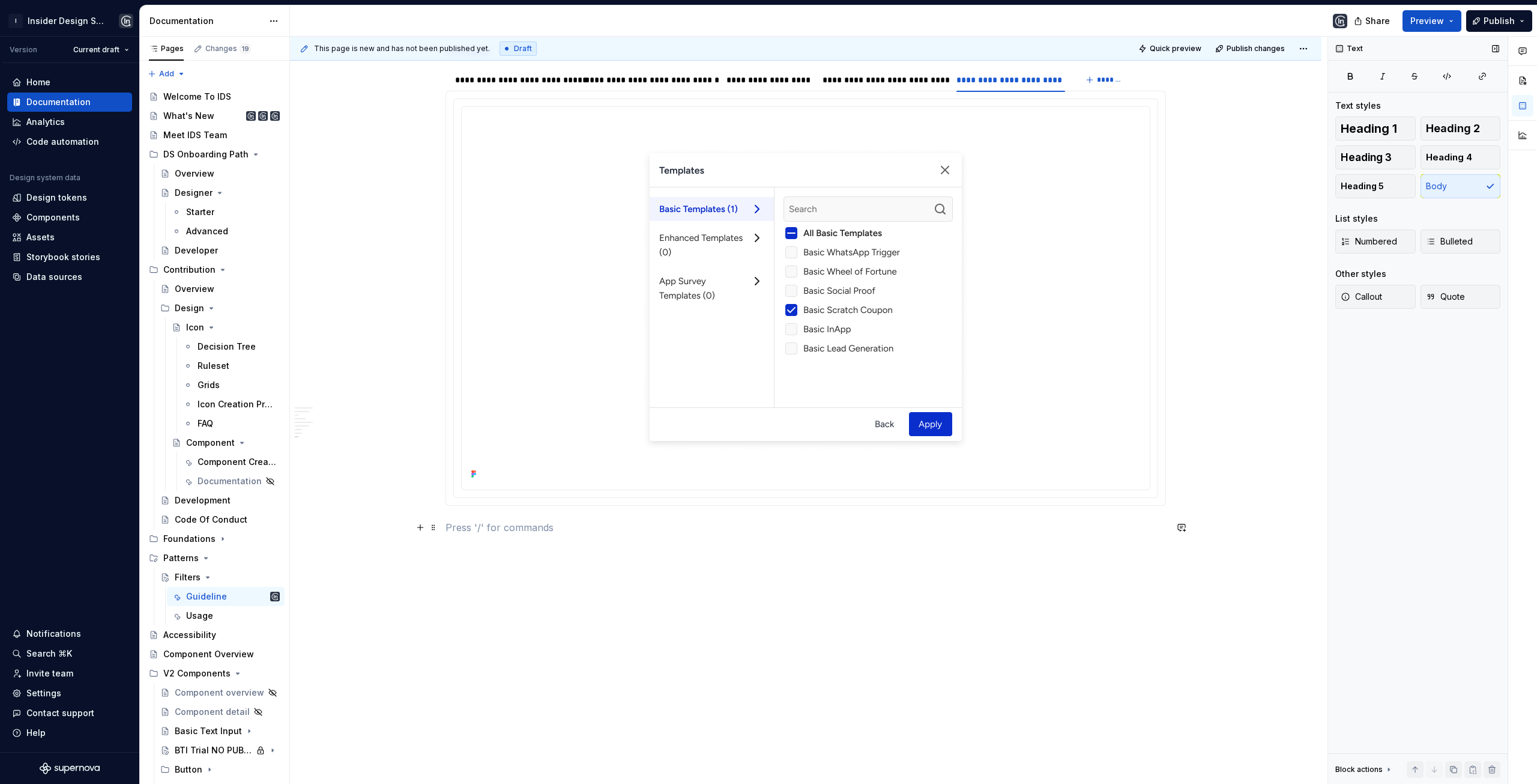
click at [492, 529] on p at bounding box center [806, 527] width 721 height 15
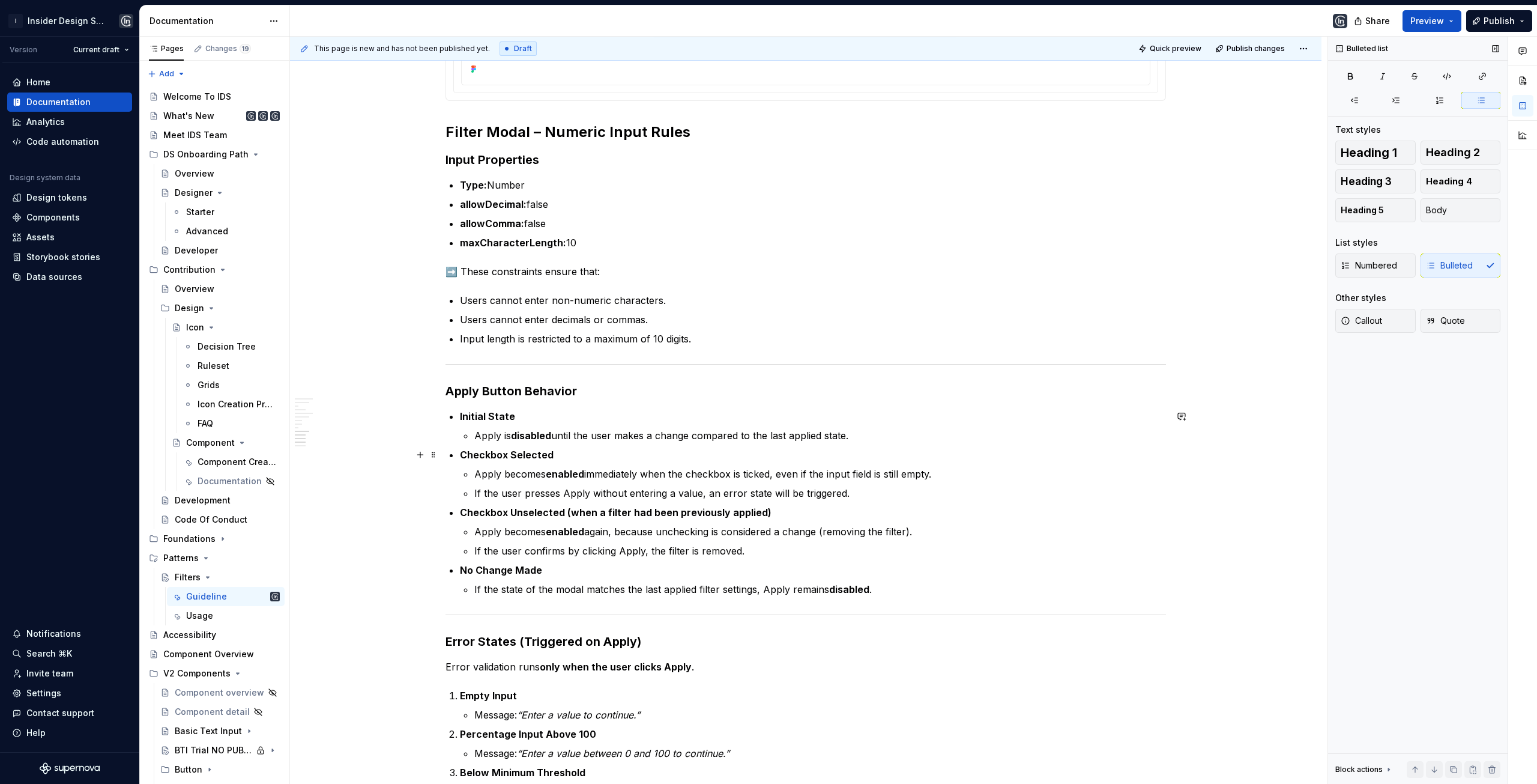
scroll to position [2935, 0]
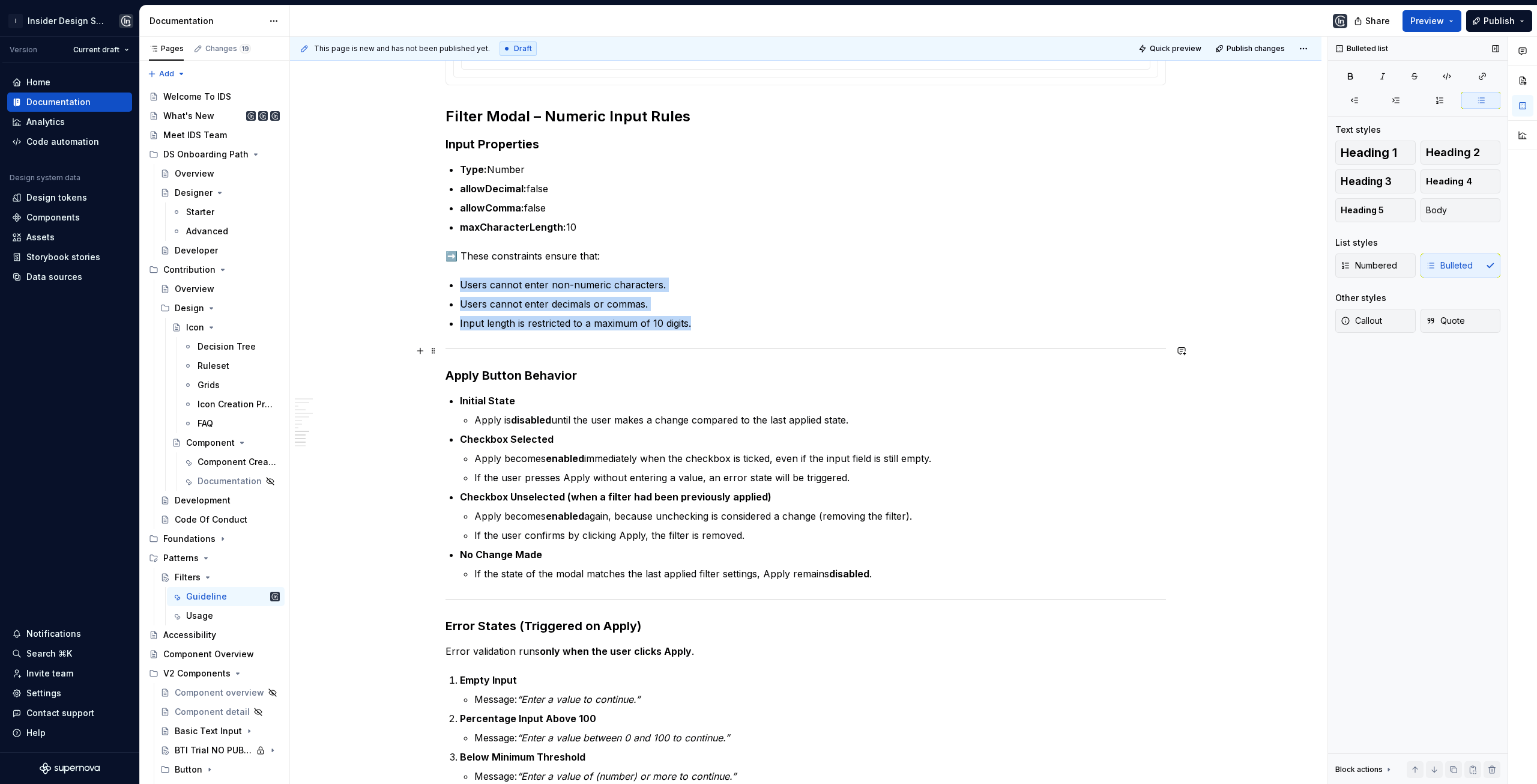
click at [635, 352] on div at bounding box center [806, 349] width 721 height 8
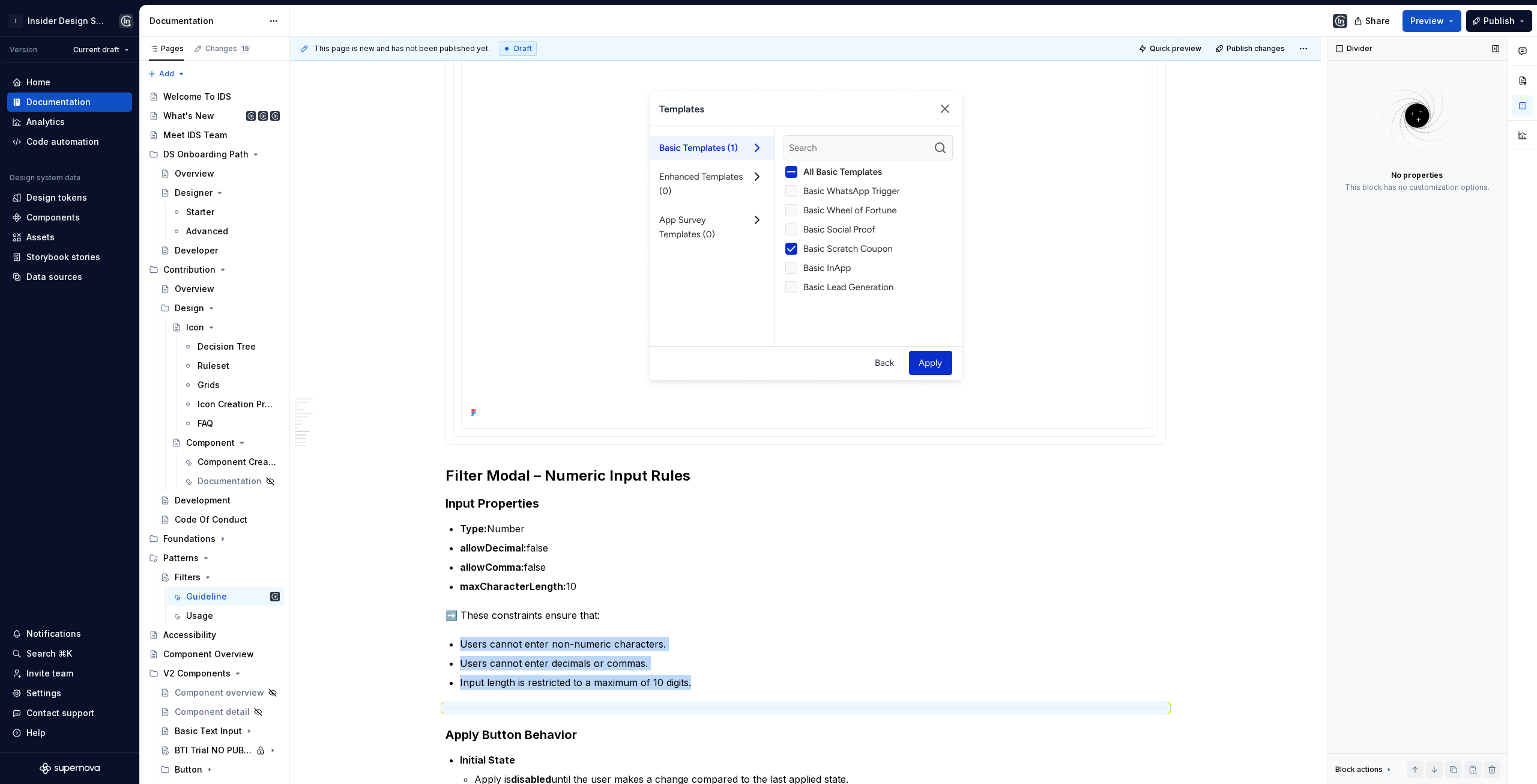
scroll to position [2574, 0]
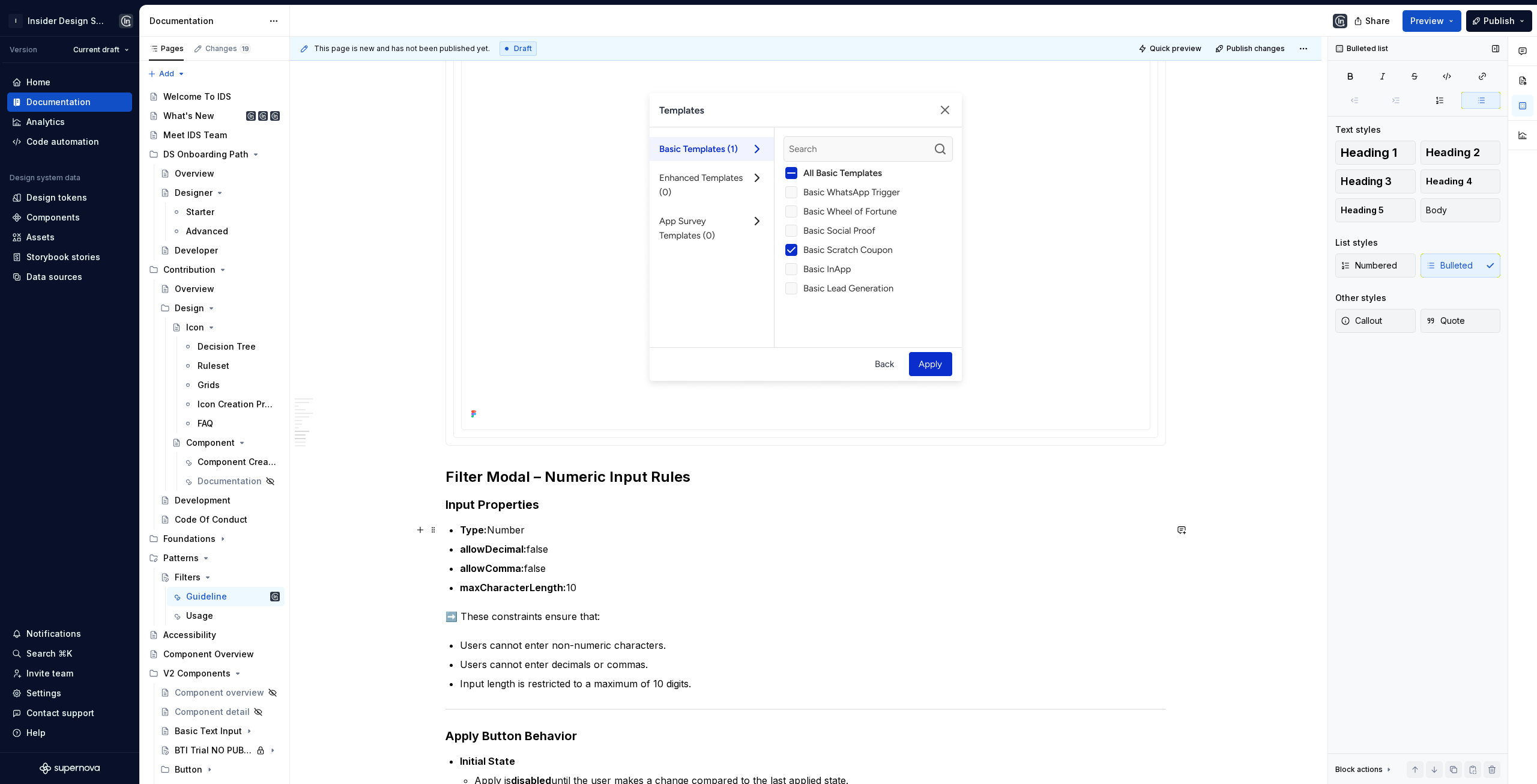
click at [649, 533] on p "Type: Number" at bounding box center [813, 530] width 706 height 15
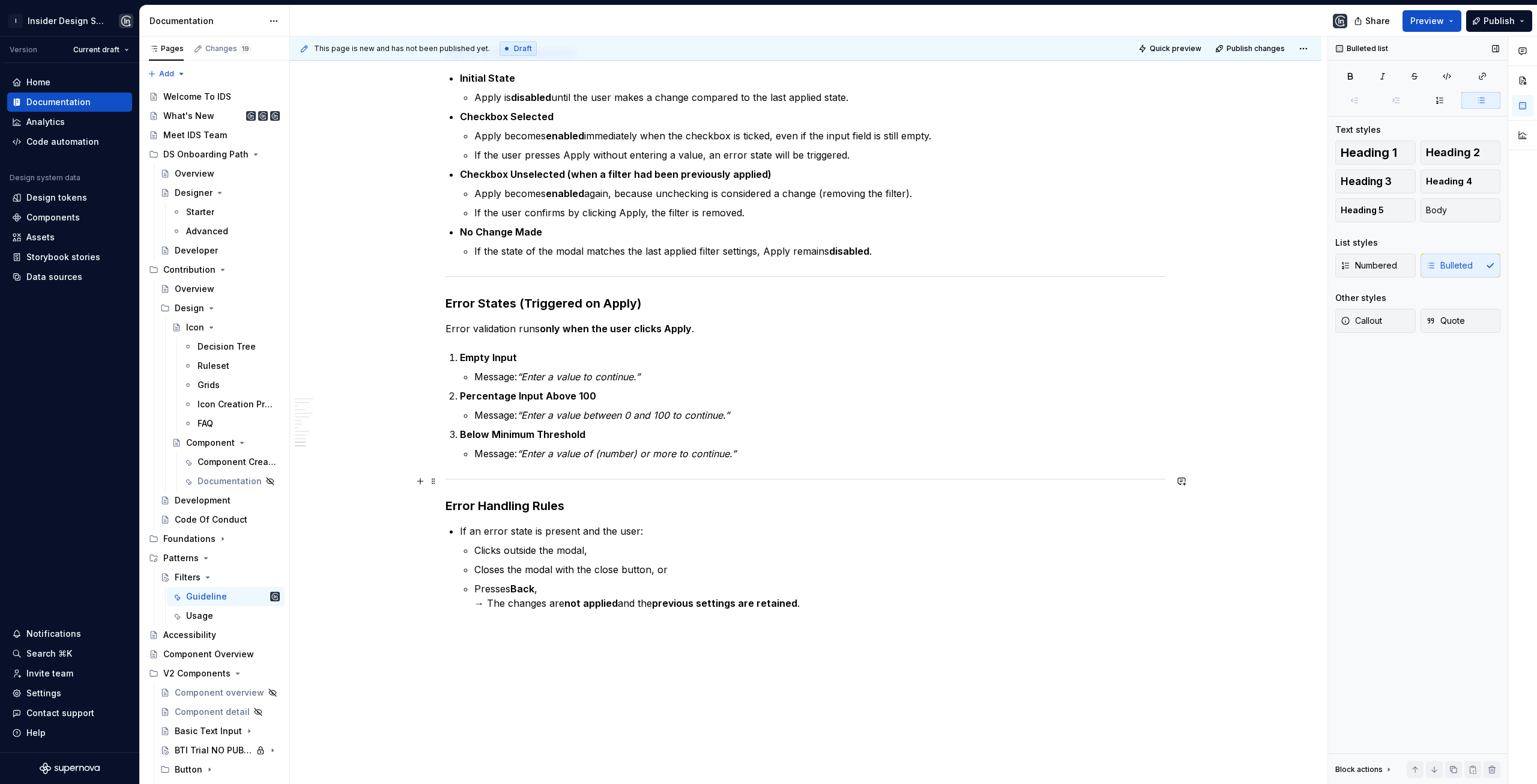
scroll to position [3295, 0]
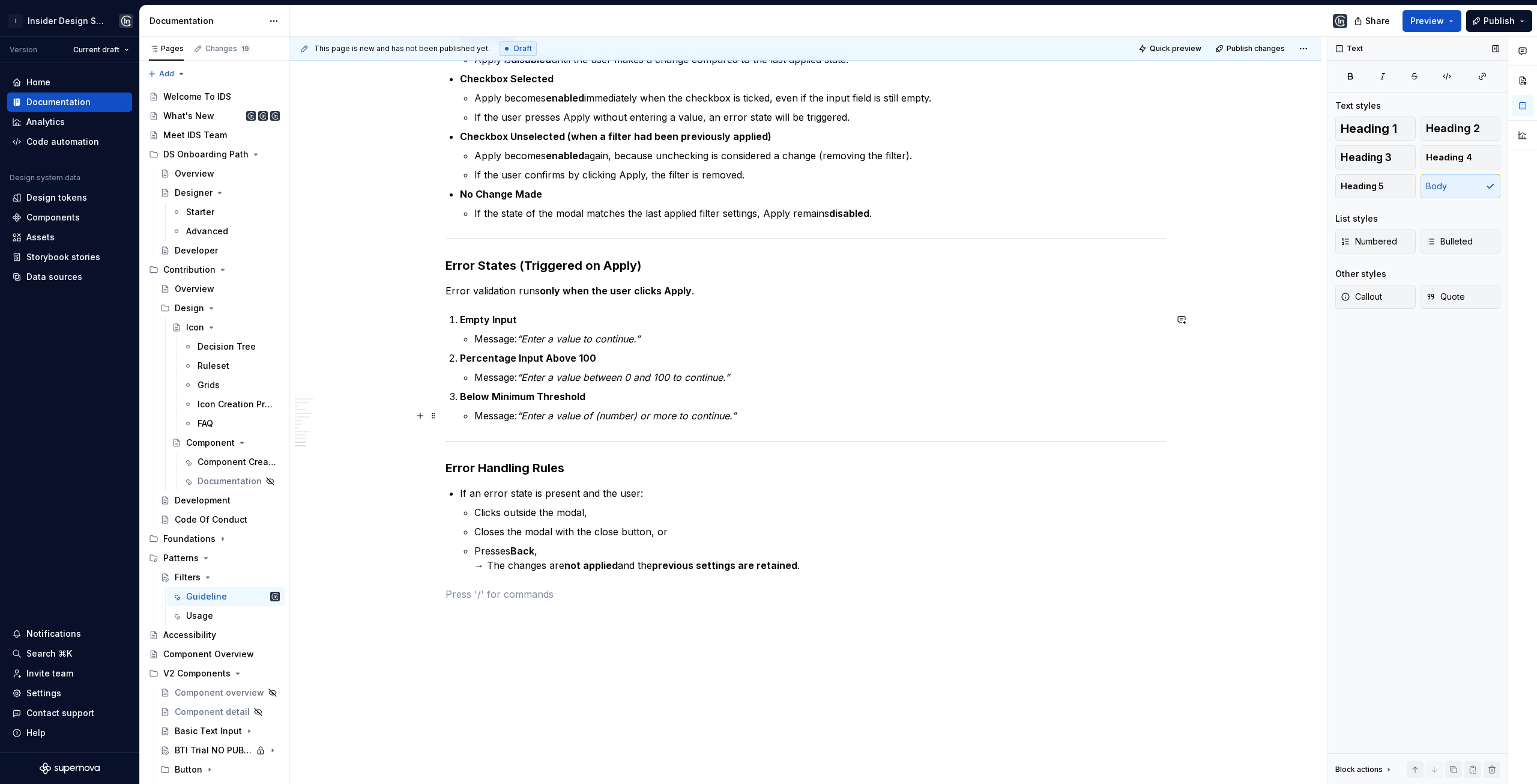
click at [754, 412] on p "Message: “Enter a value of (number) or more to continue.”" at bounding box center [821, 415] width 692 height 15
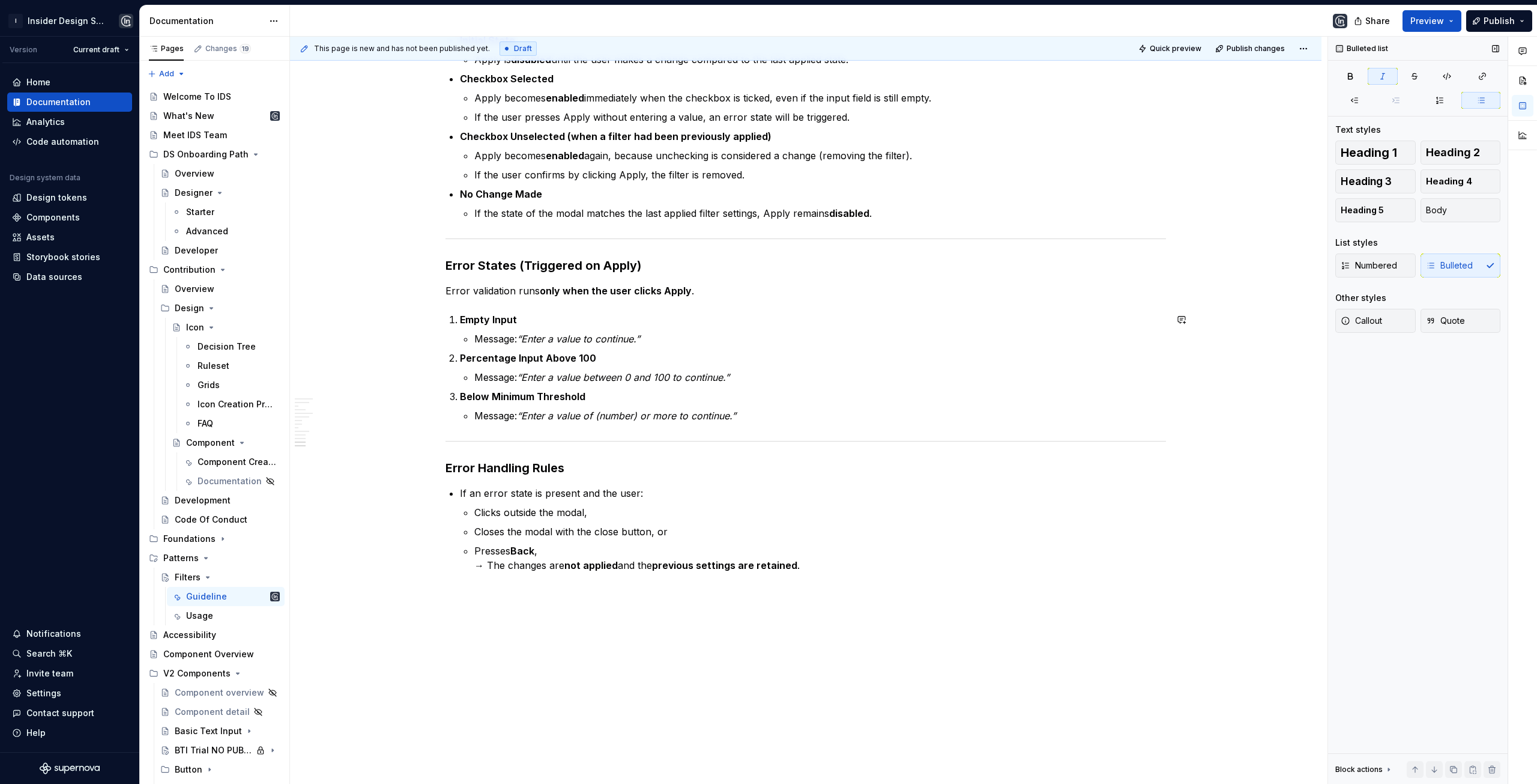
type textarea "*"
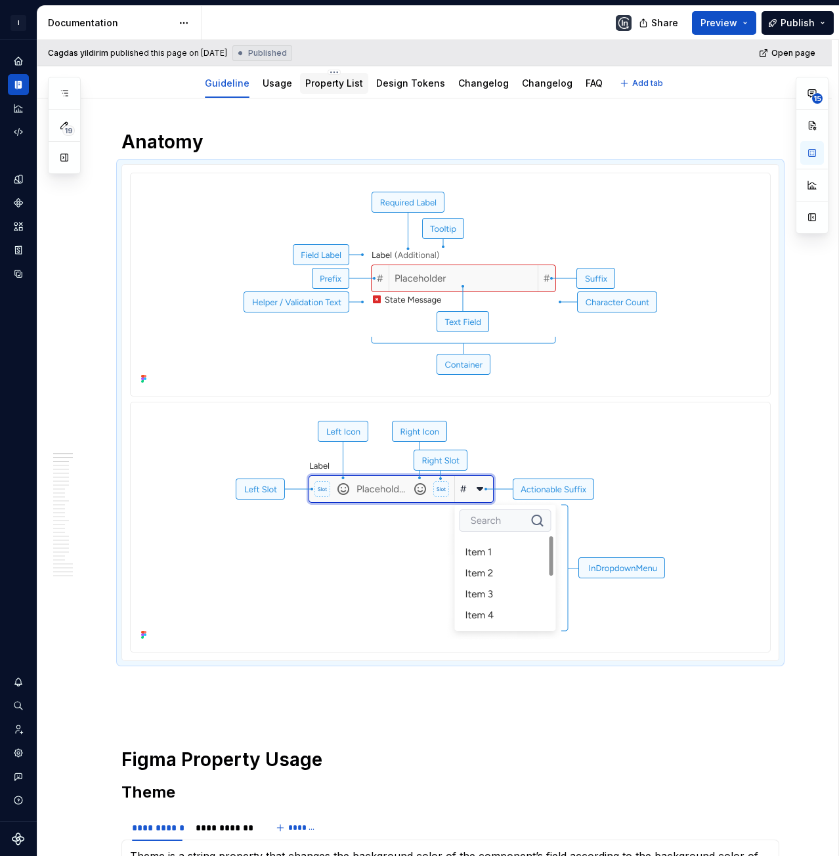
click at [341, 89] on div "Property List" at bounding box center [334, 83] width 58 height 13
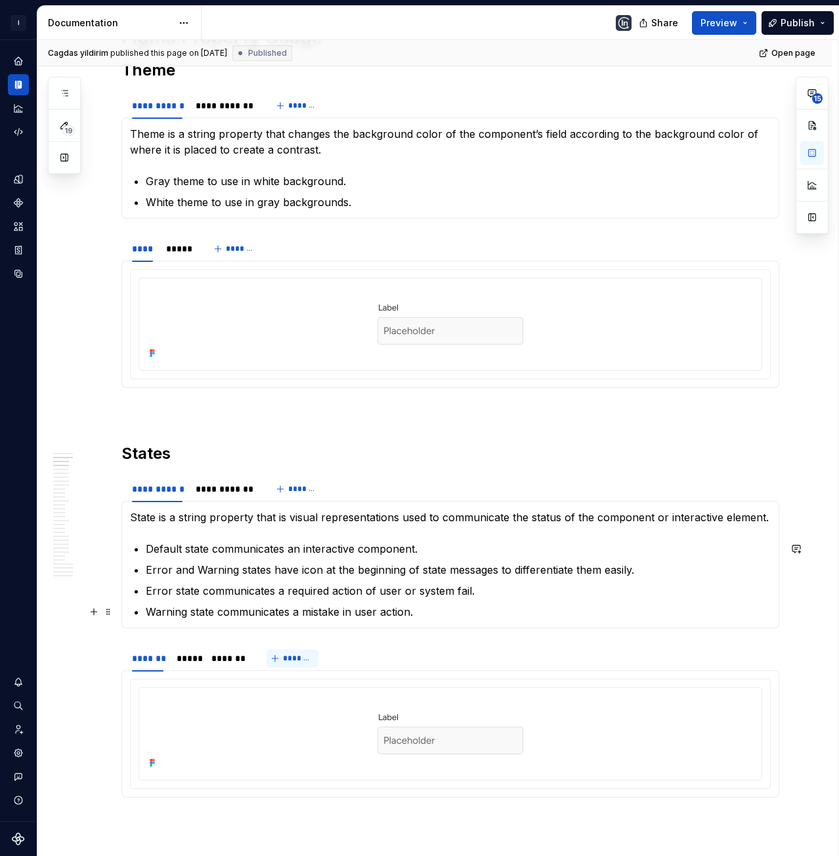
scroll to position [459, 0]
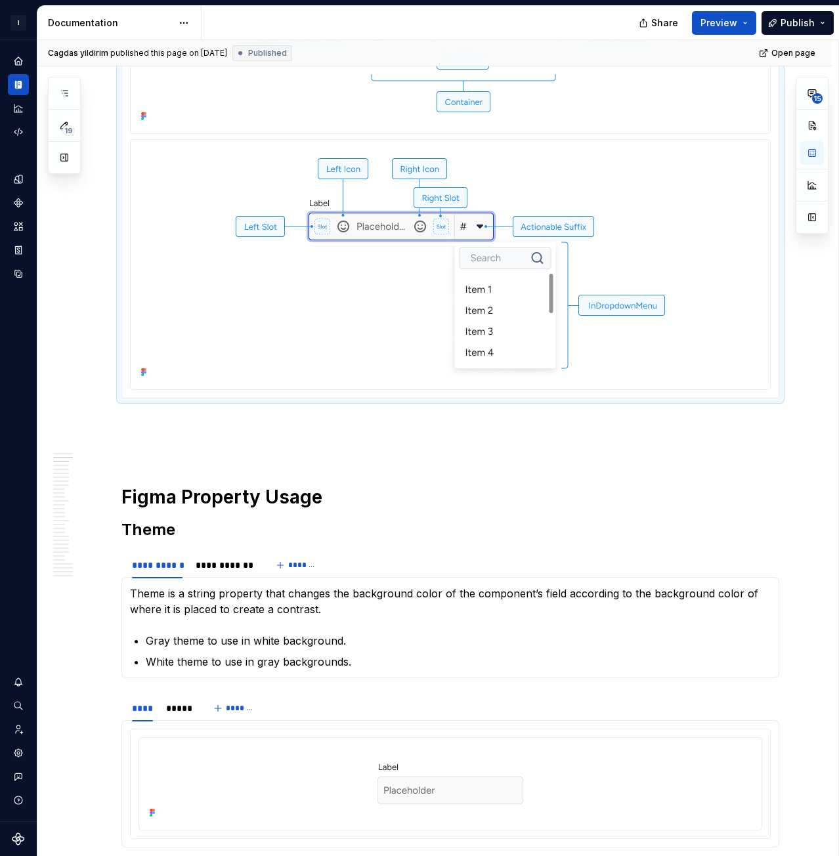
type textarea "*"
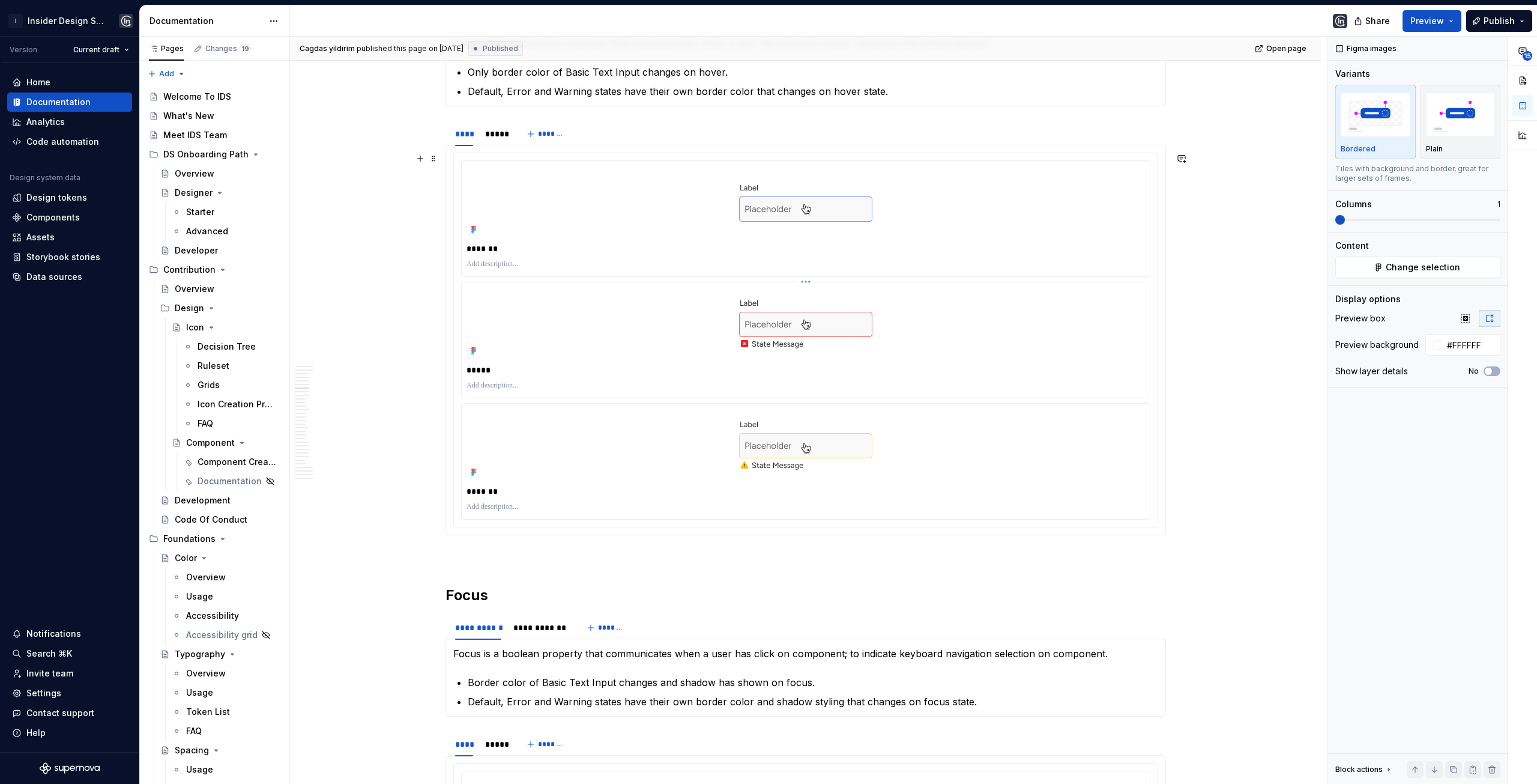
scroll to position [1801, 0]
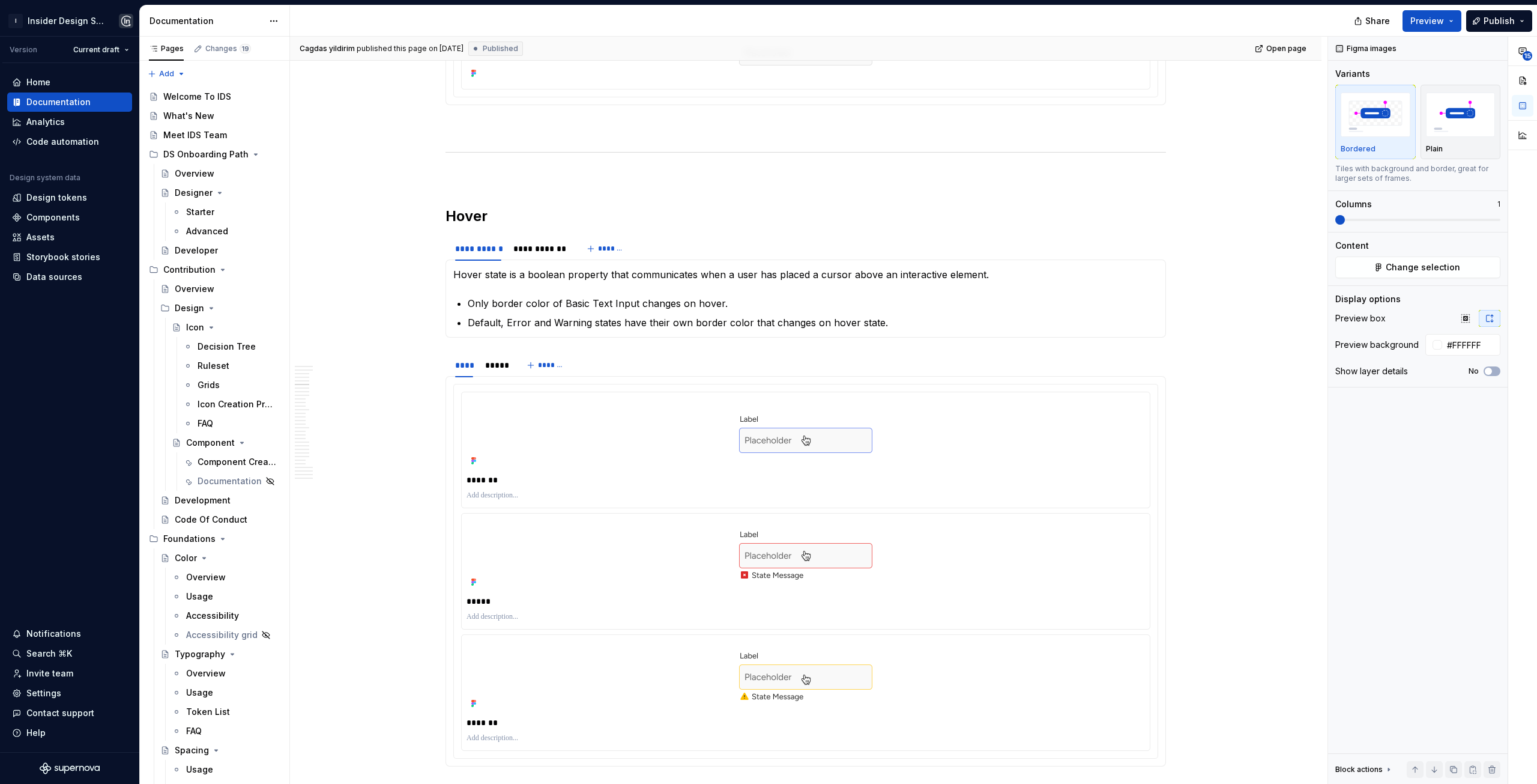
type textarea "*"
